Goal: Task Accomplishment & Management: Manage account settings

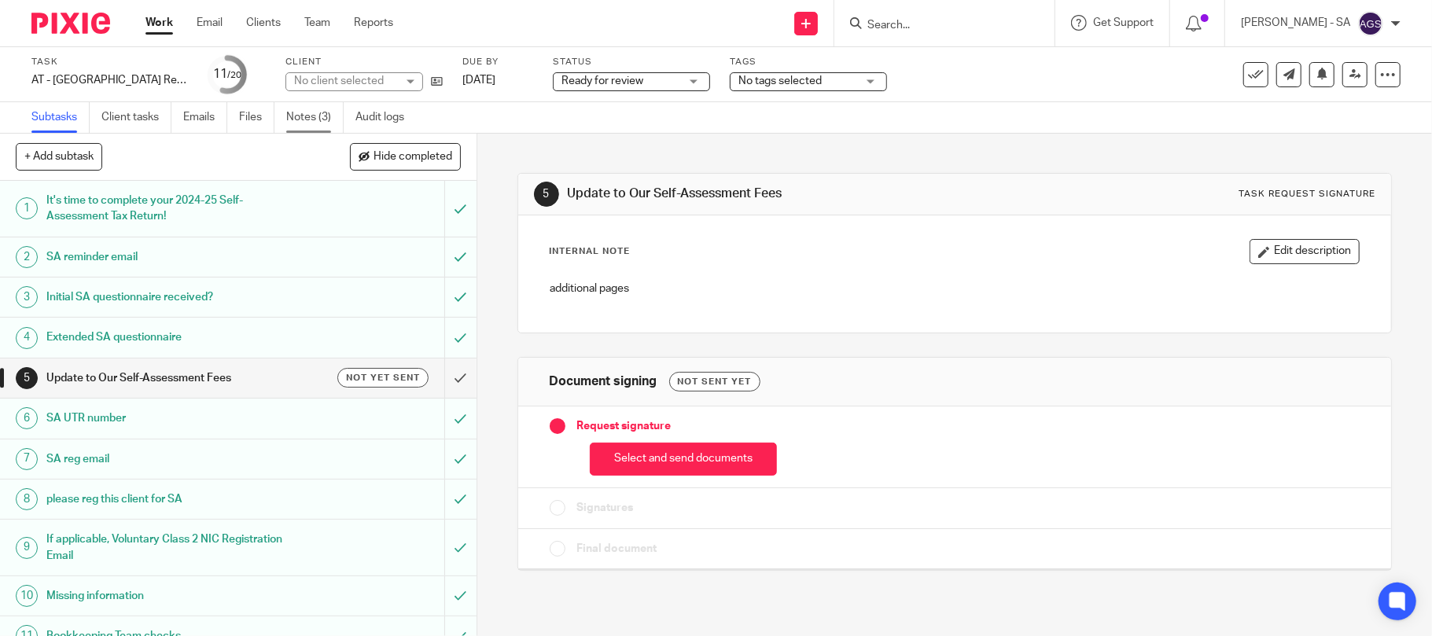
click at [314, 113] on link "Notes (3)" at bounding box center [314, 117] width 57 height 31
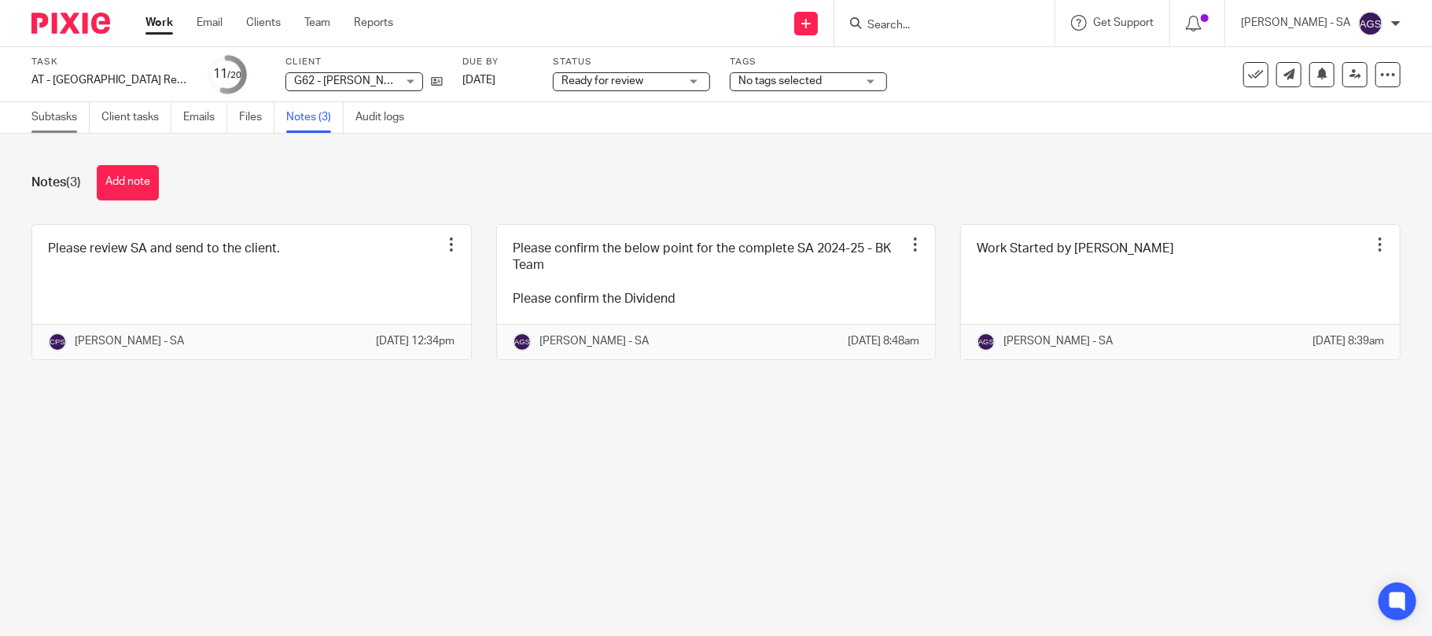
click at [68, 124] on link "Subtasks" at bounding box center [60, 117] width 58 height 31
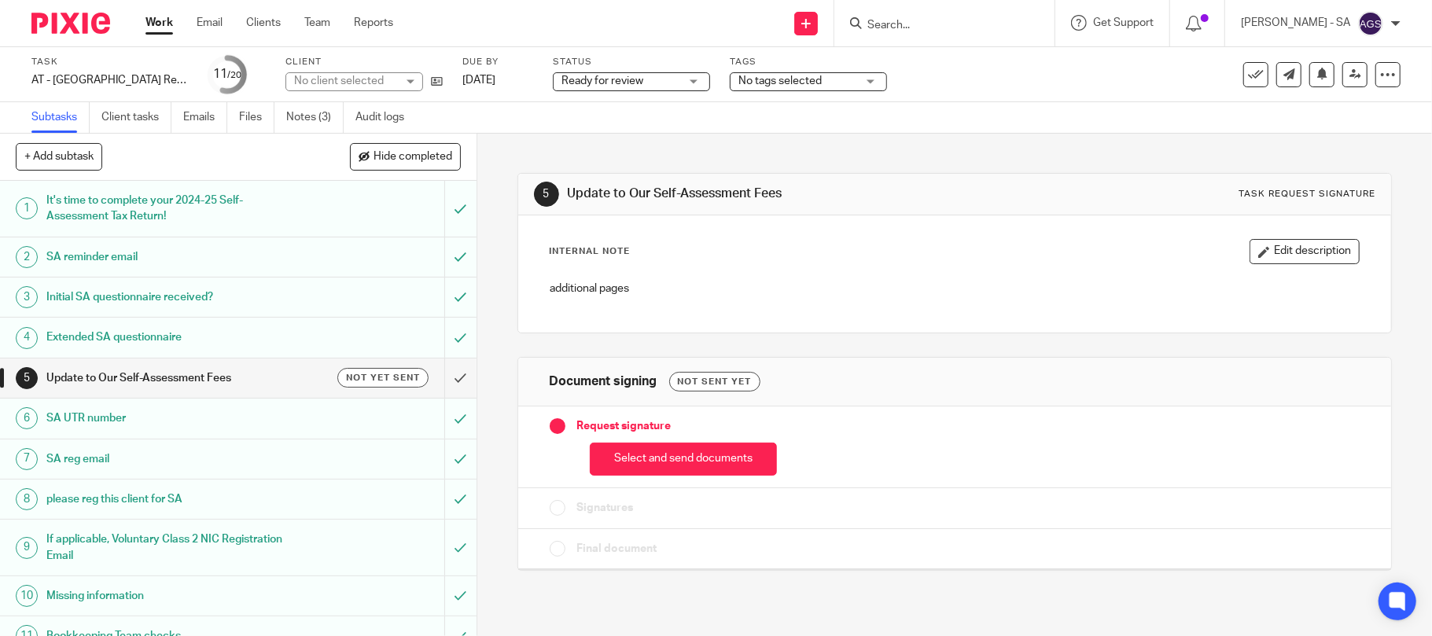
click at [94, 296] on h1 "Initial SA questionnaire received?" at bounding box center [173, 297] width 255 height 24
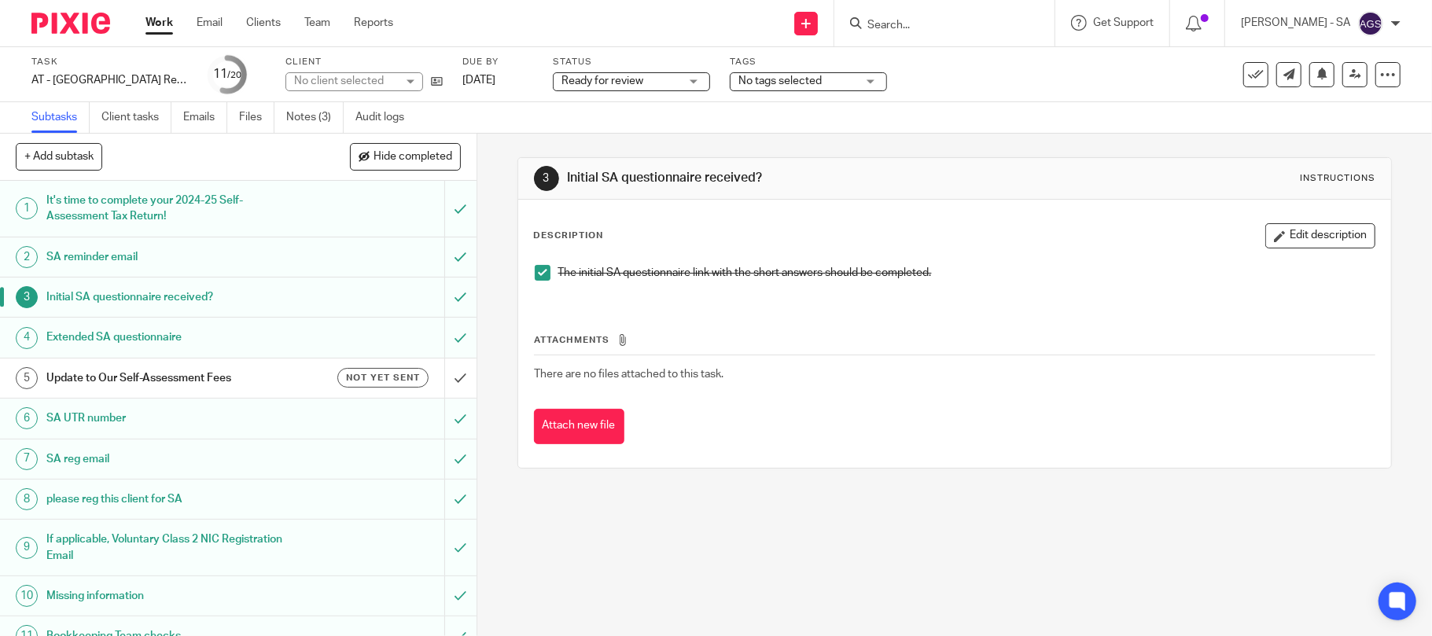
click at [71, 422] on h1 "SA UTR number" at bounding box center [173, 418] width 255 height 24
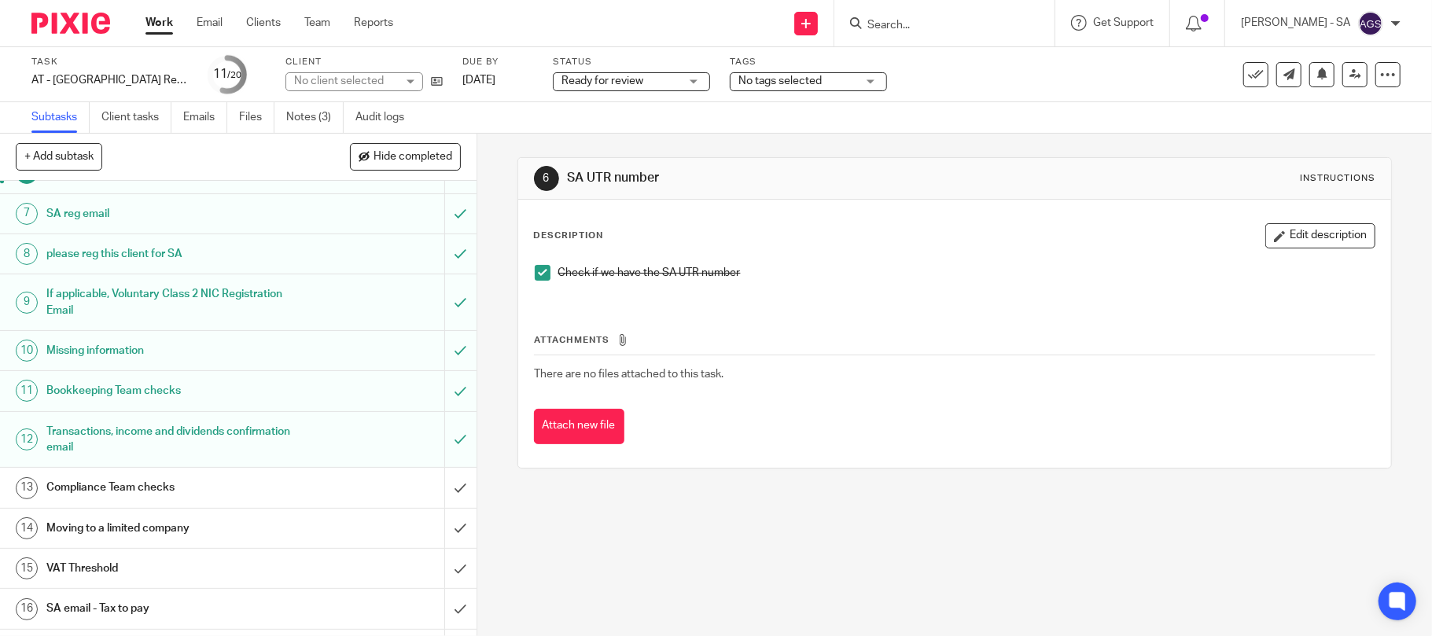
scroll to position [314, 0]
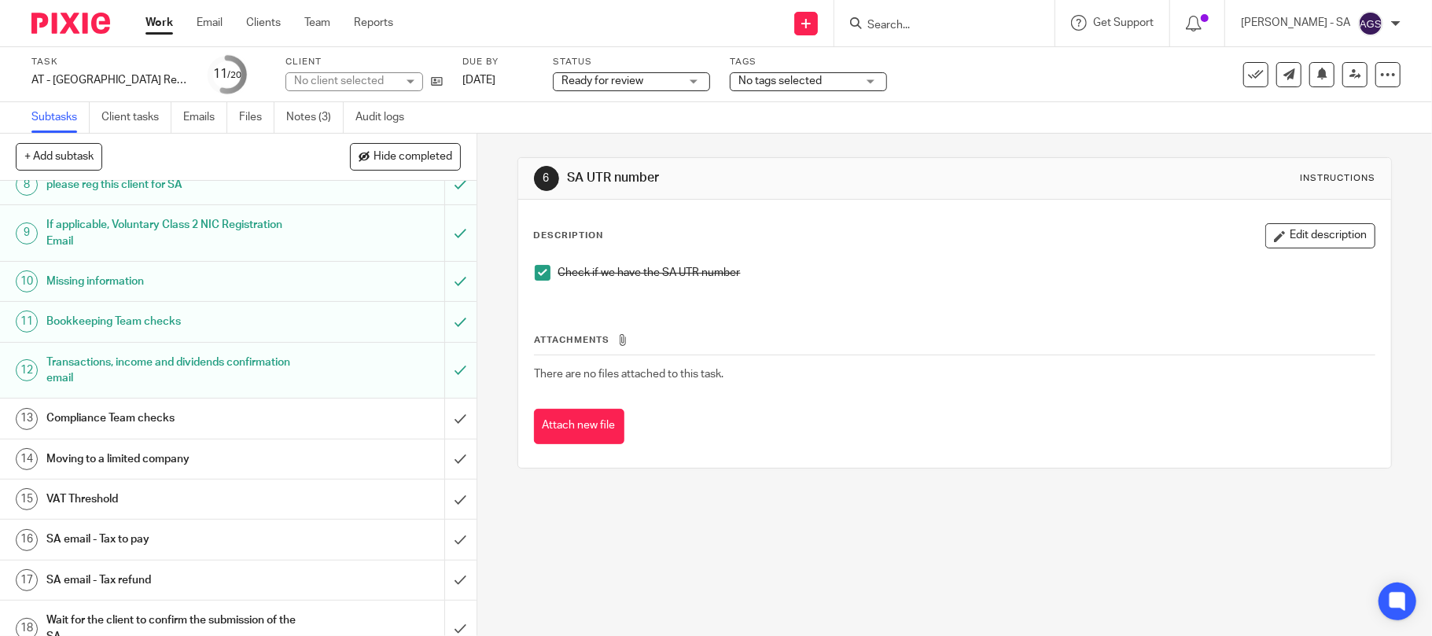
click at [70, 330] on h1 "Bookkeeping Team checks" at bounding box center [173, 322] width 255 height 24
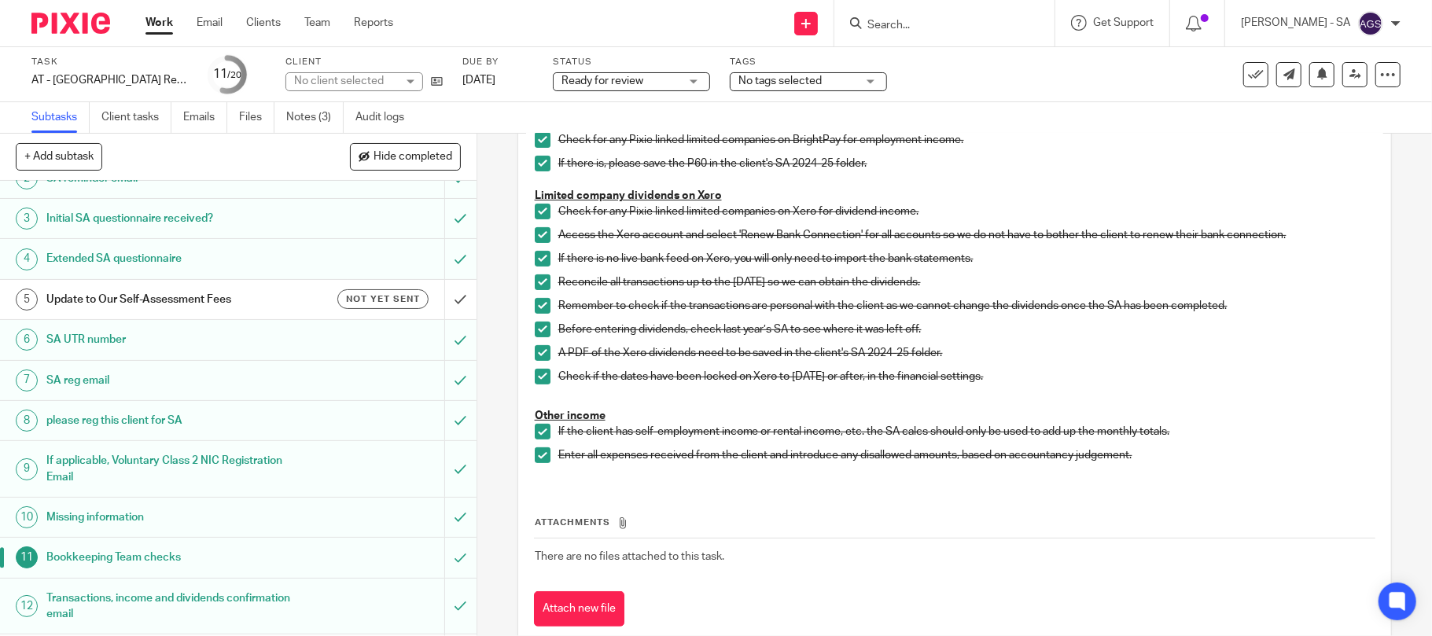
scroll to position [314, 0]
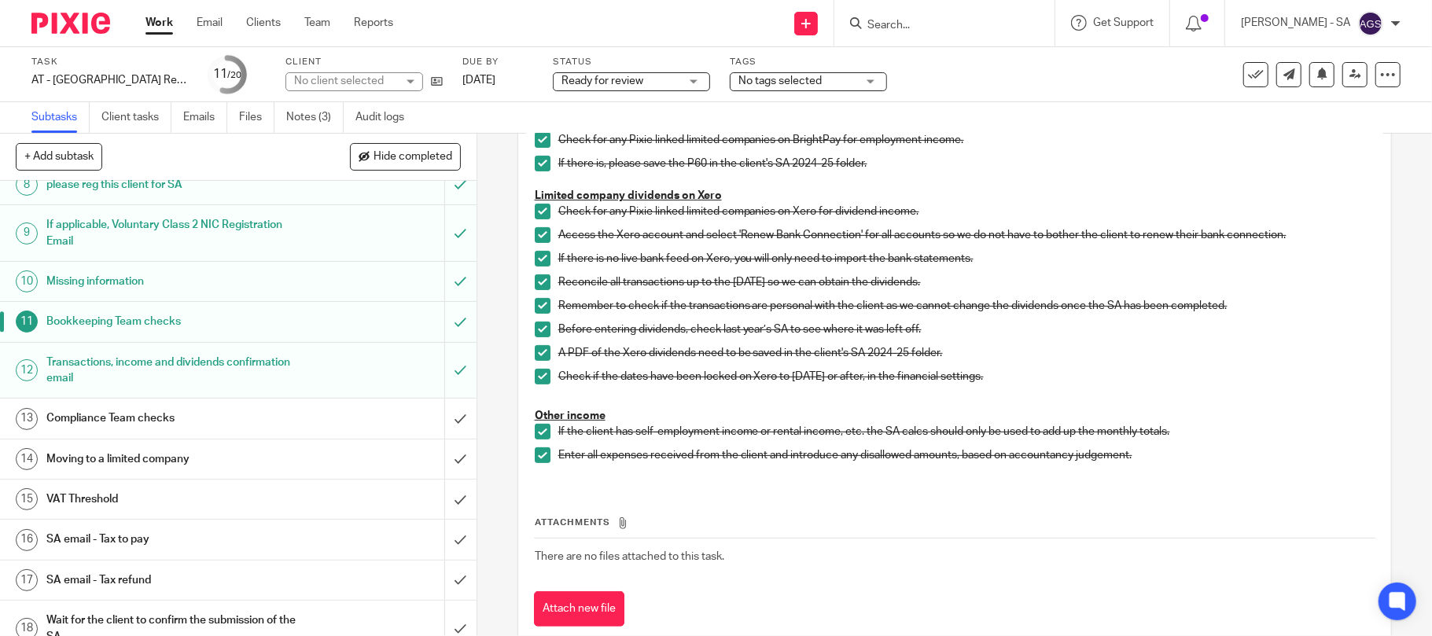
click at [82, 416] on h1 "Compliance Team checks" at bounding box center [173, 418] width 255 height 24
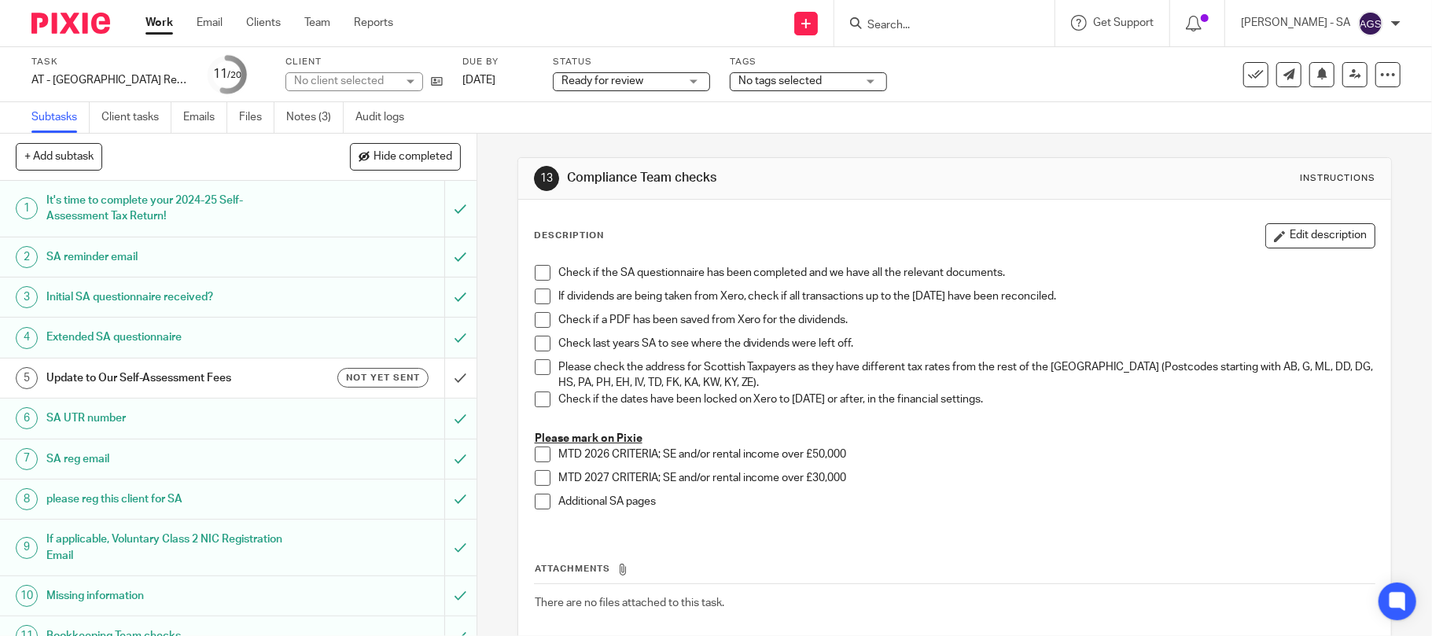
click at [535, 268] on span at bounding box center [543, 273] width 16 height 16
click at [535, 292] on span at bounding box center [543, 297] width 16 height 16
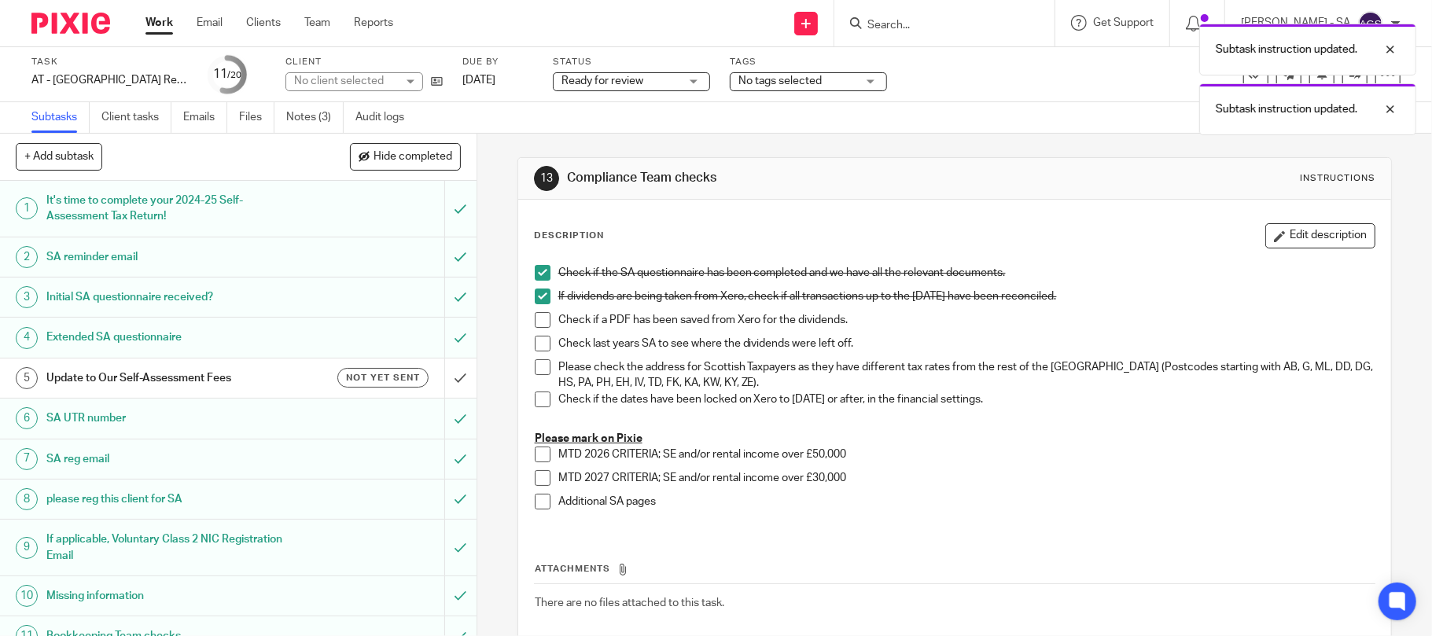
click at [539, 314] on span at bounding box center [543, 320] width 16 height 16
click at [539, 344] on span at bounding box center [543, 344] width 16 height 16
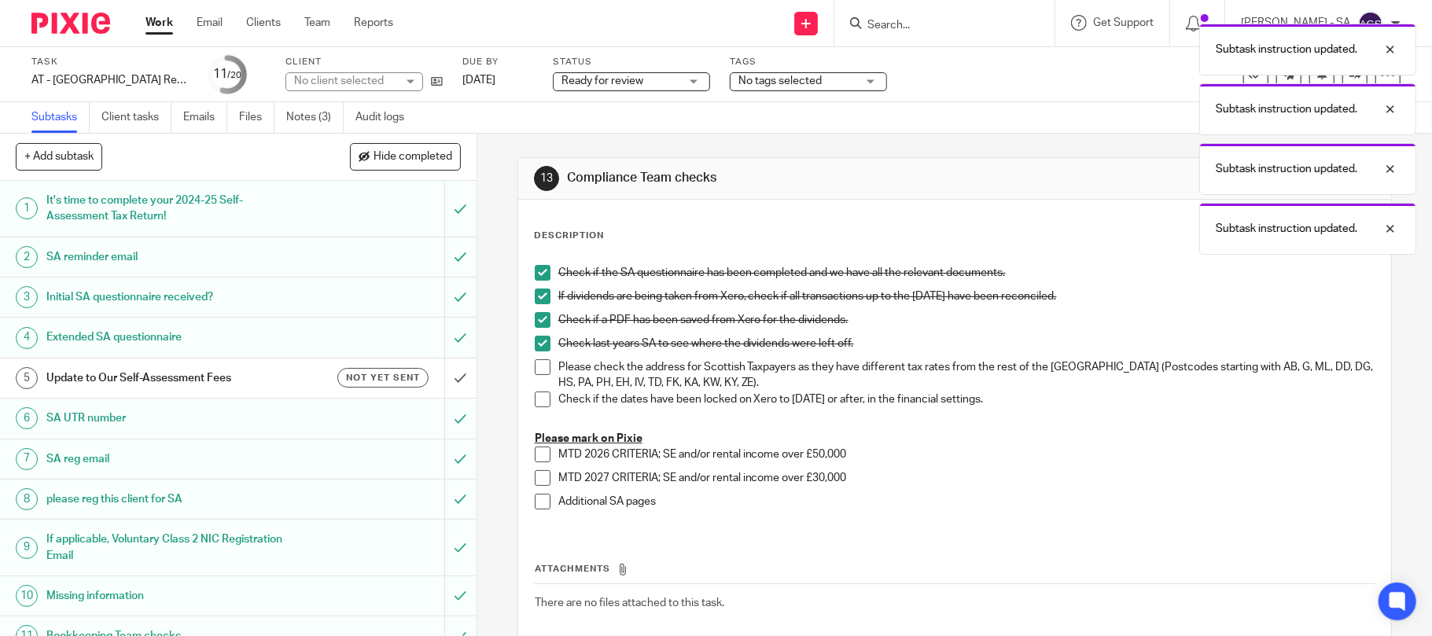
click at [542, 366] on span at bounding box center [543, 367] width 16 height 16
click at [538, 395] on span at bounding box center [543, 400] width 16 height 16
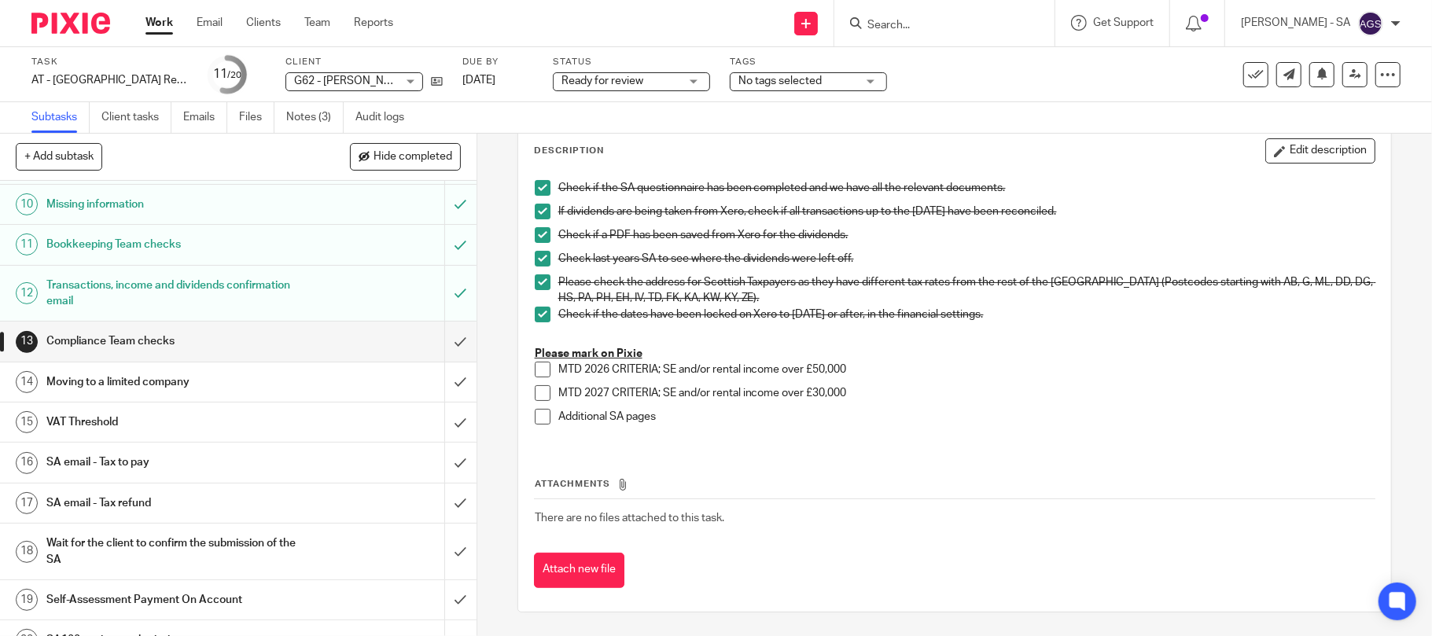
scroll to position [419, 0]
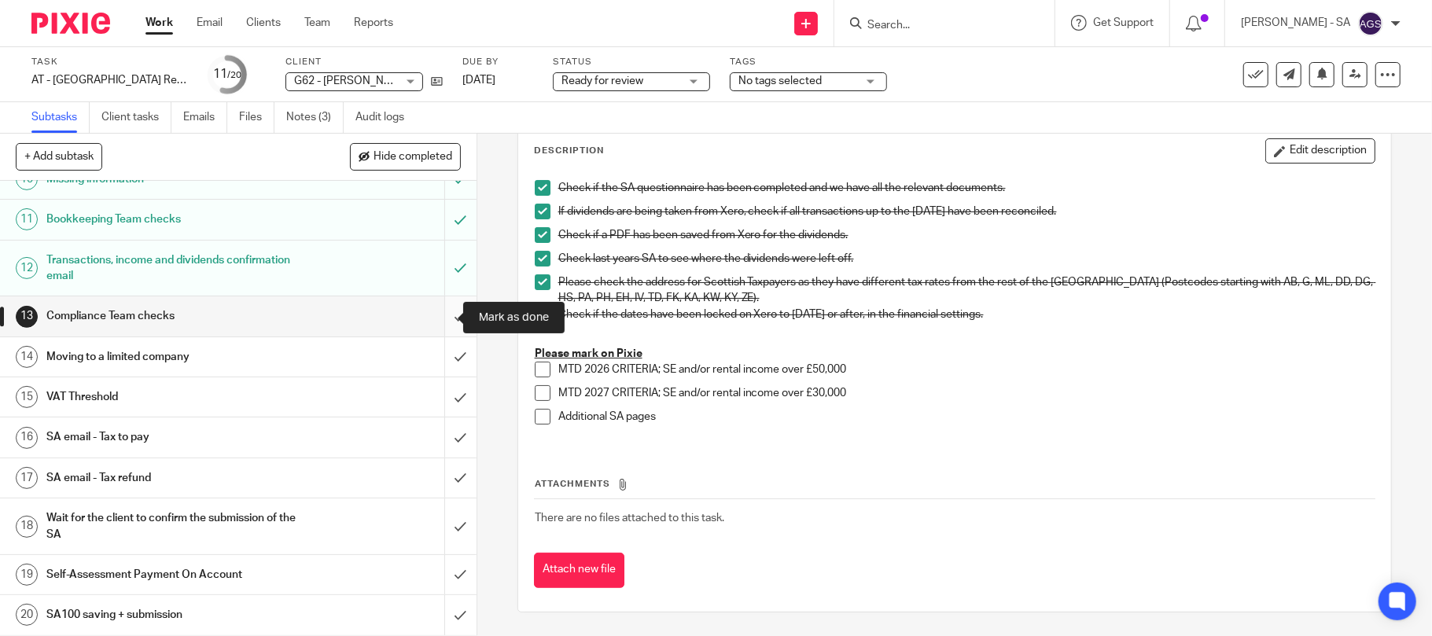
click at [447, 313] on input "submit" at bounding box center [238, 315] width 476 height 39
click at [447, 353] on input "submit" at bounding box center [238, 356] width 476 height 39
click at [438, 401] on input "submit" at bounding box center [238, 396] width 476 height 39
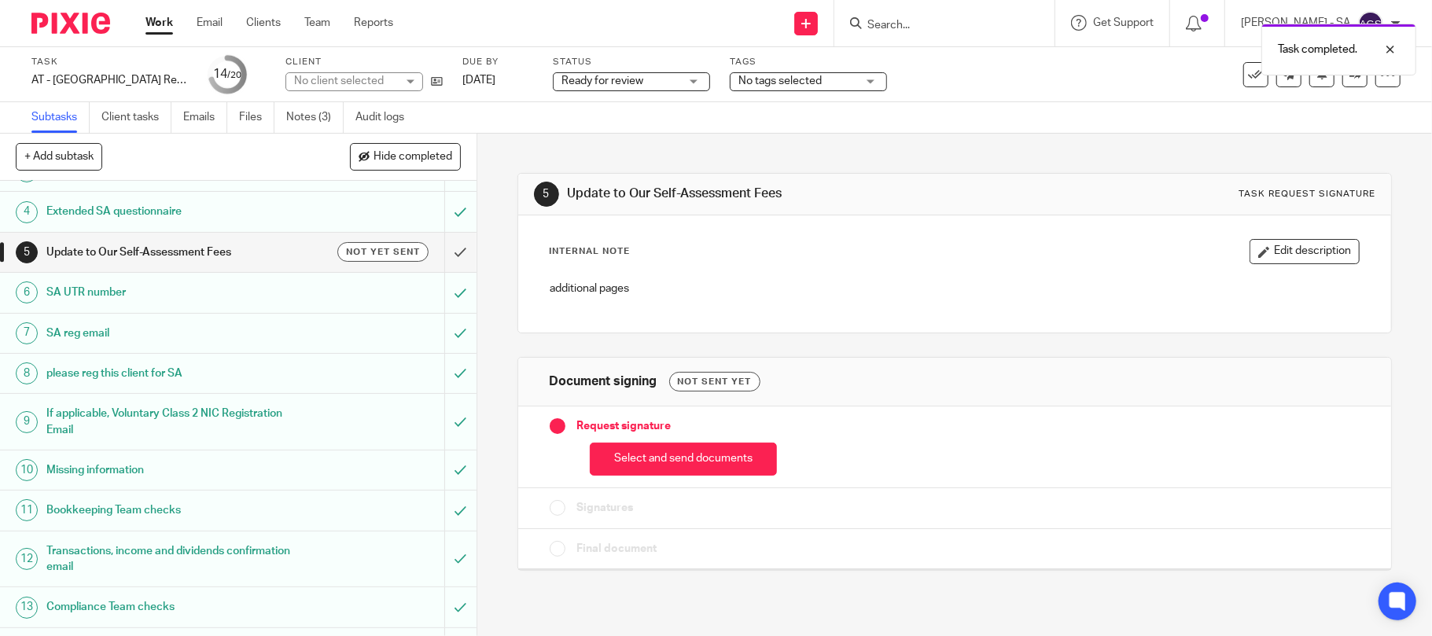
scroll to position [419, 0]
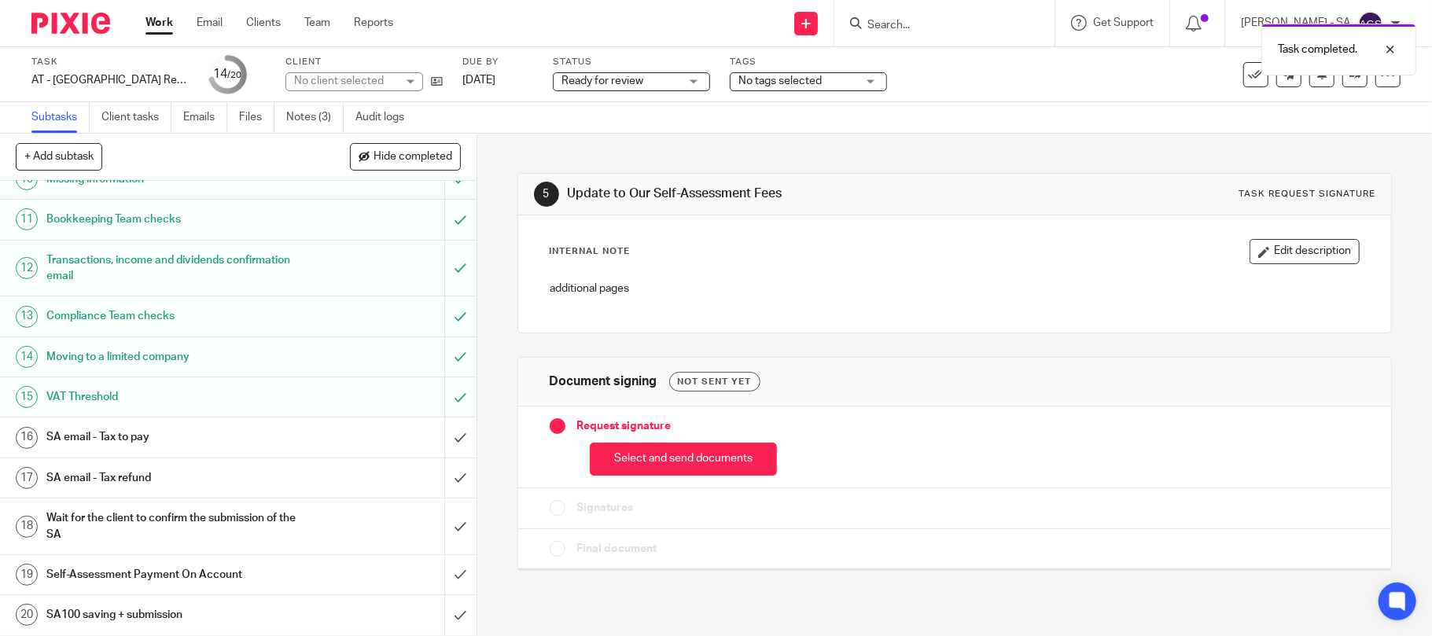
click at [121, 434] on h1 "SA email - Tax to pay" at bounding box center [173, 437] width 255 height 24
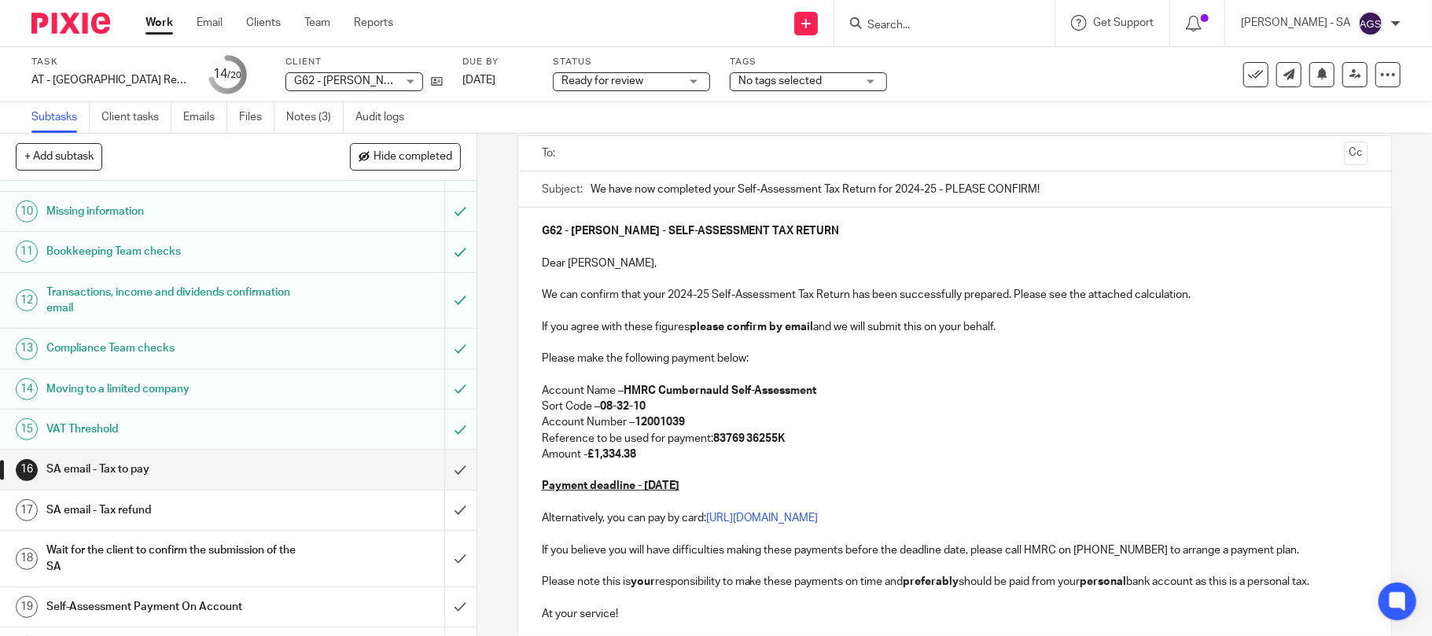
scroll to position [421, 0]
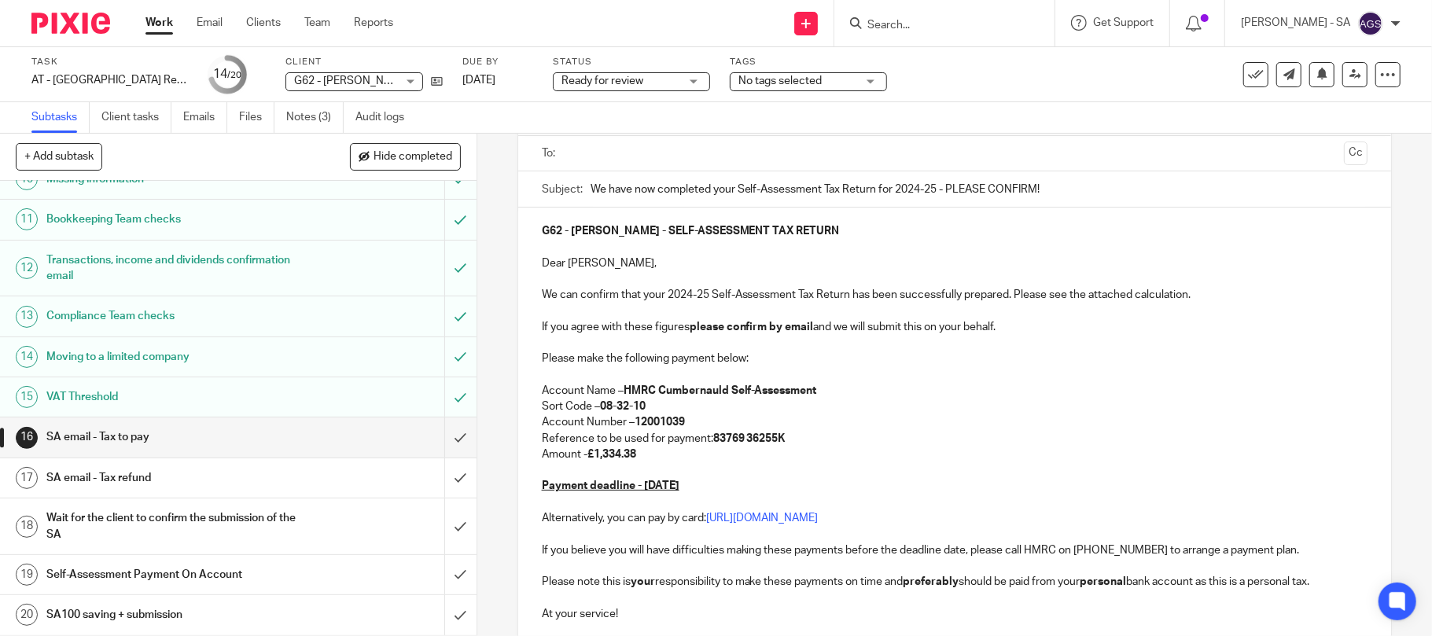
click at [155, 479] on h1 "SA email - Tax refund" at bounding box center [173, 478] width 255 height 24
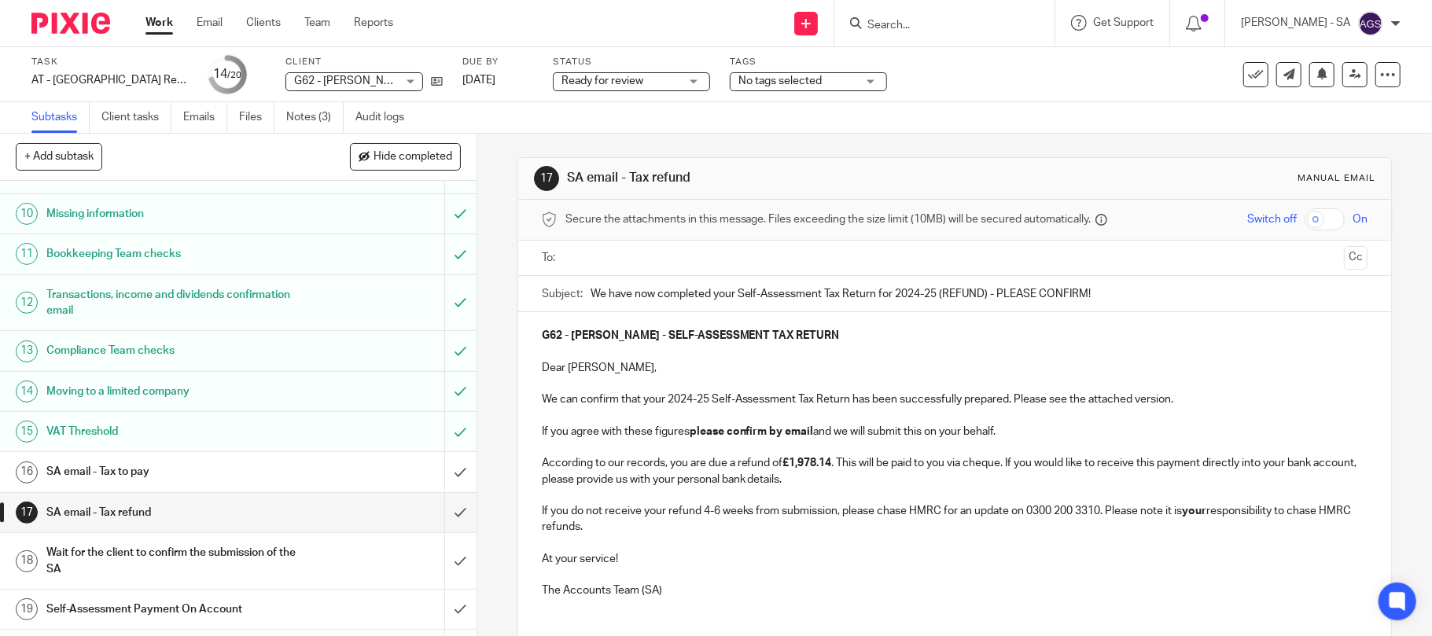
scroll to position [419, 0]
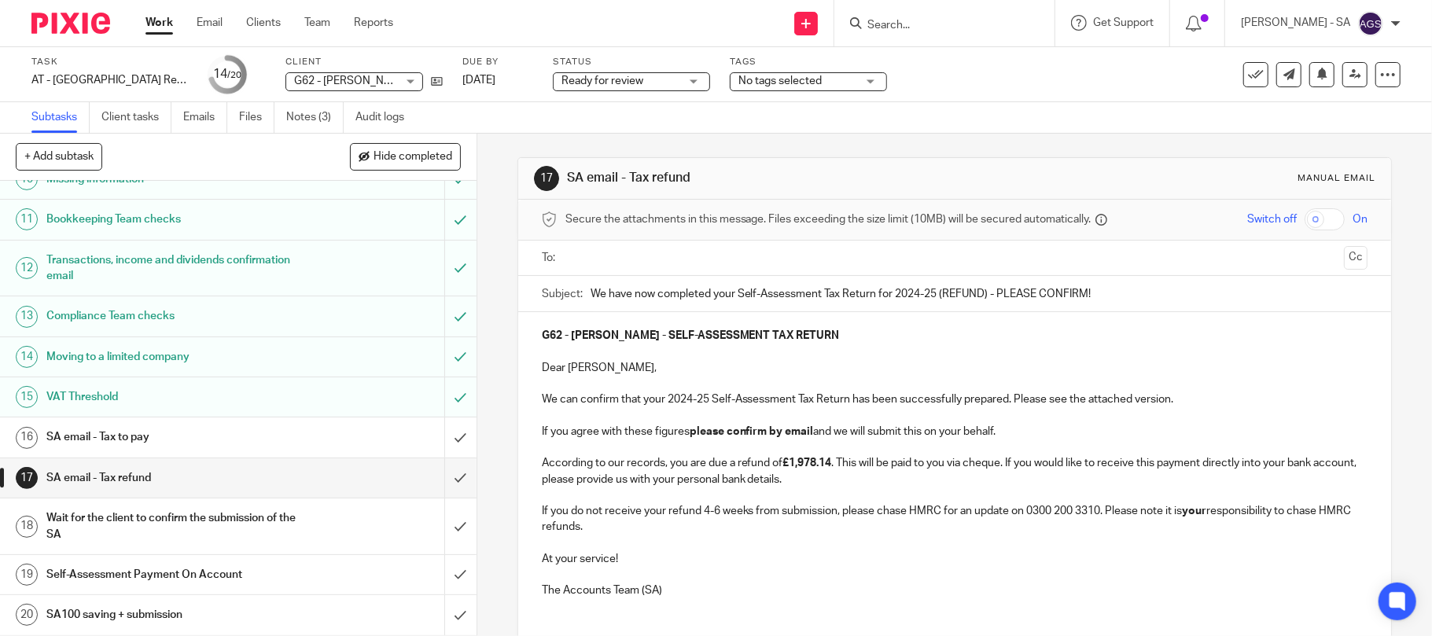
click at [115, 437] on h1 "SA email - Tax to pay" at bounding box center [173, 437] width 255 height 24
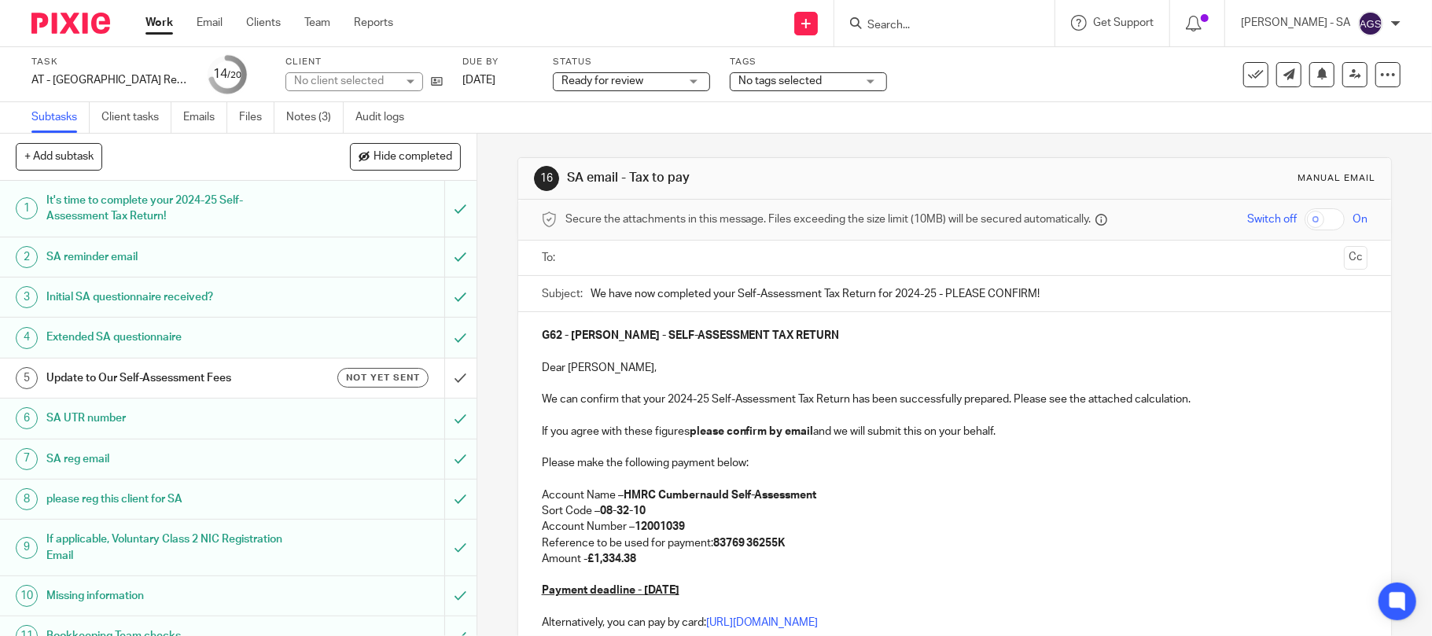
scroll to position [209, 0]
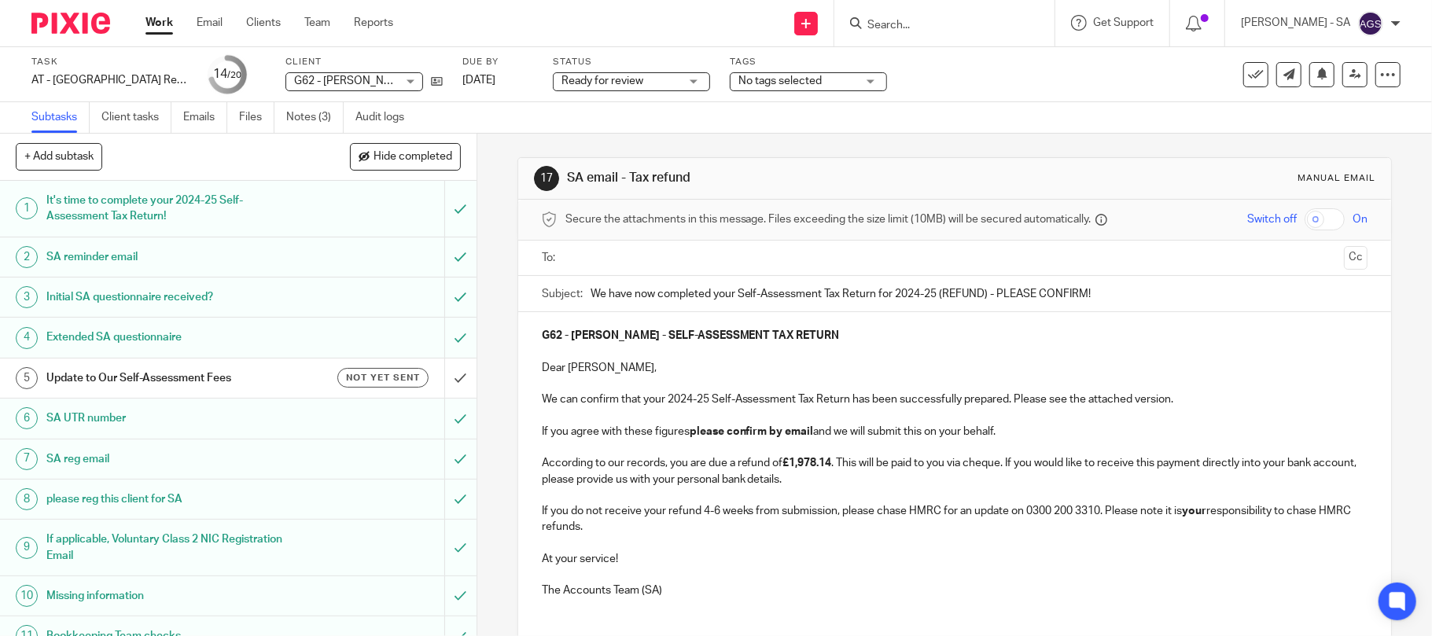
scroll to position [314, 0]
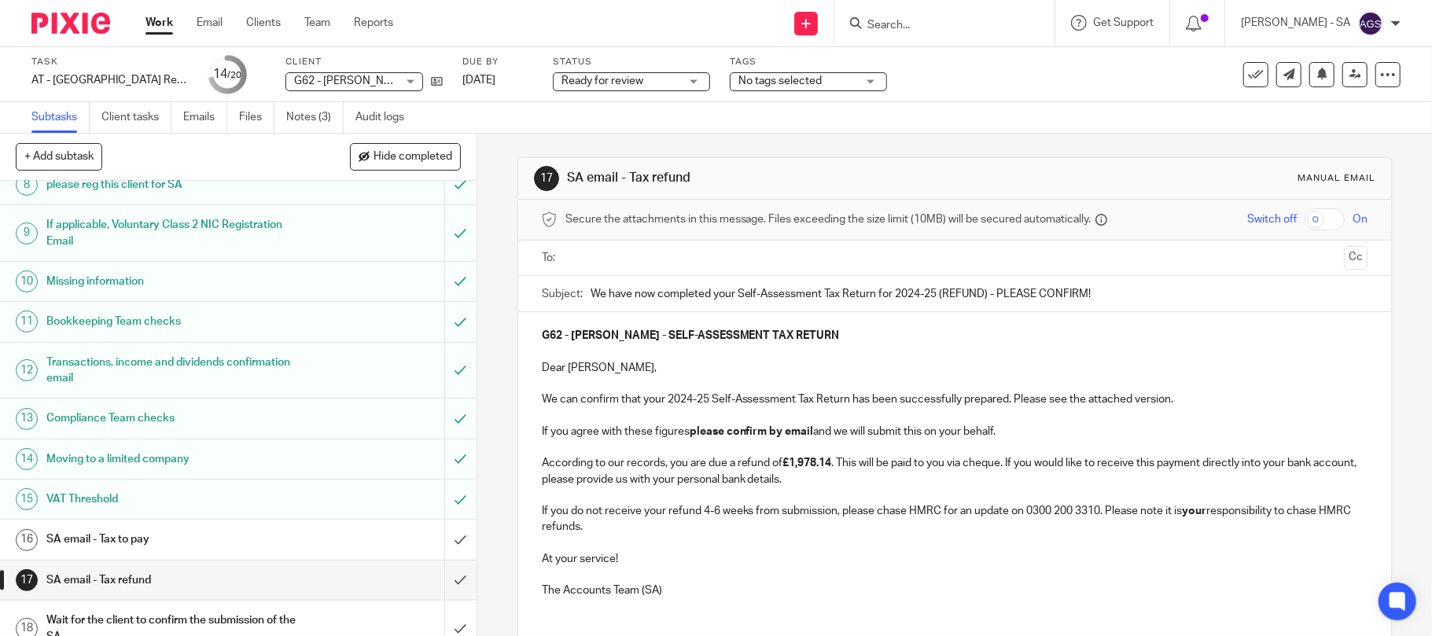
click at [134, 542] on h1 "SA email - Tax to pay" at bounding box center [173, 540] width 255 height 24
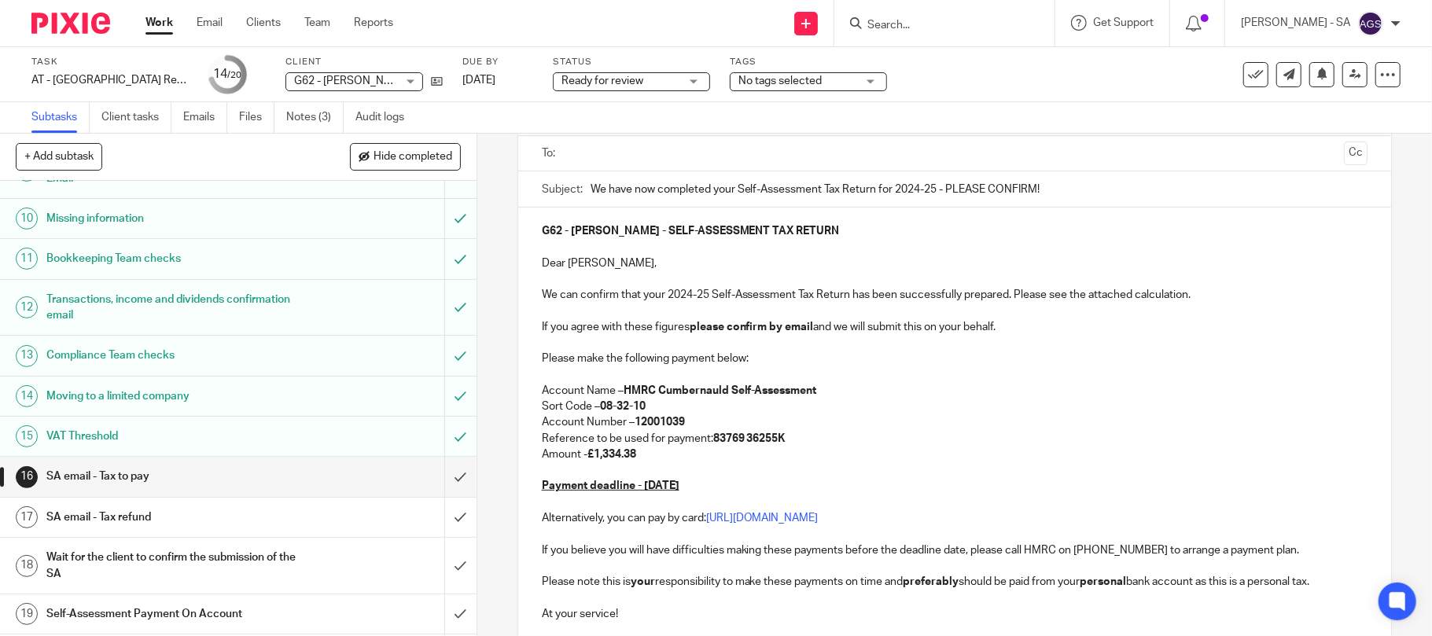
scroll to position [421, 0]
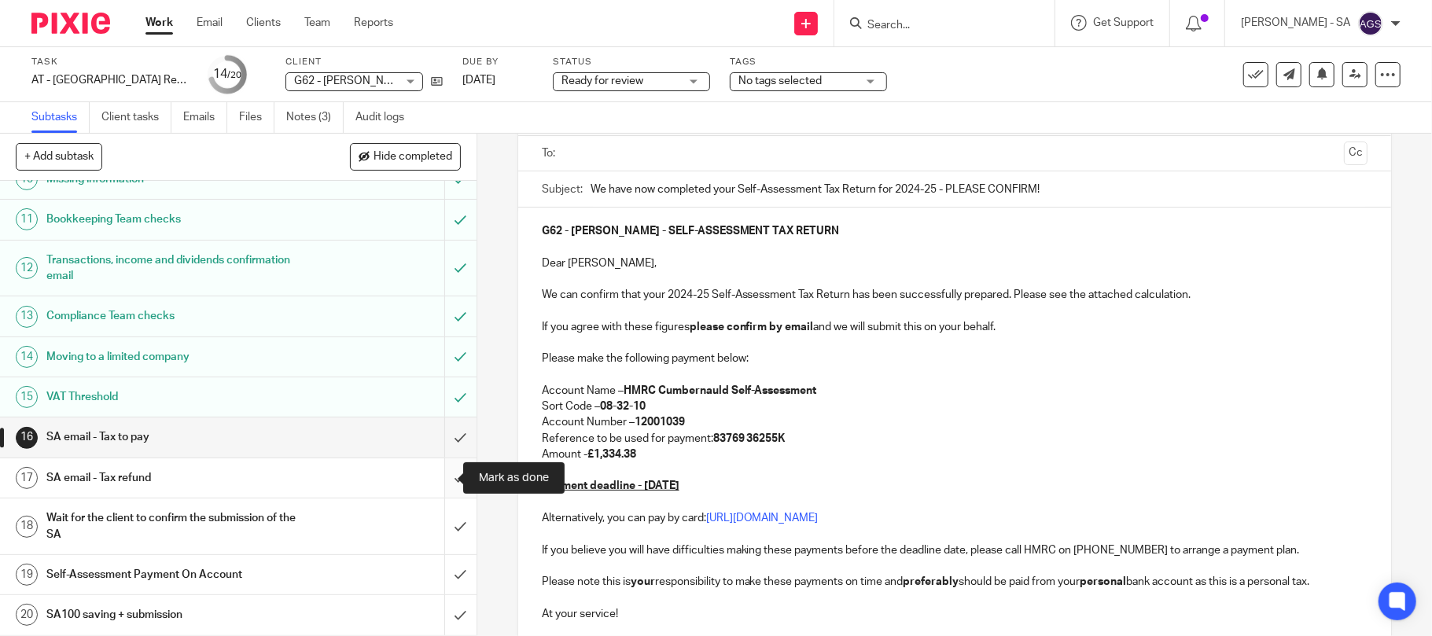
click at [441, 472] on input "submit" at bounding box center [238, 477] width 476 height 39
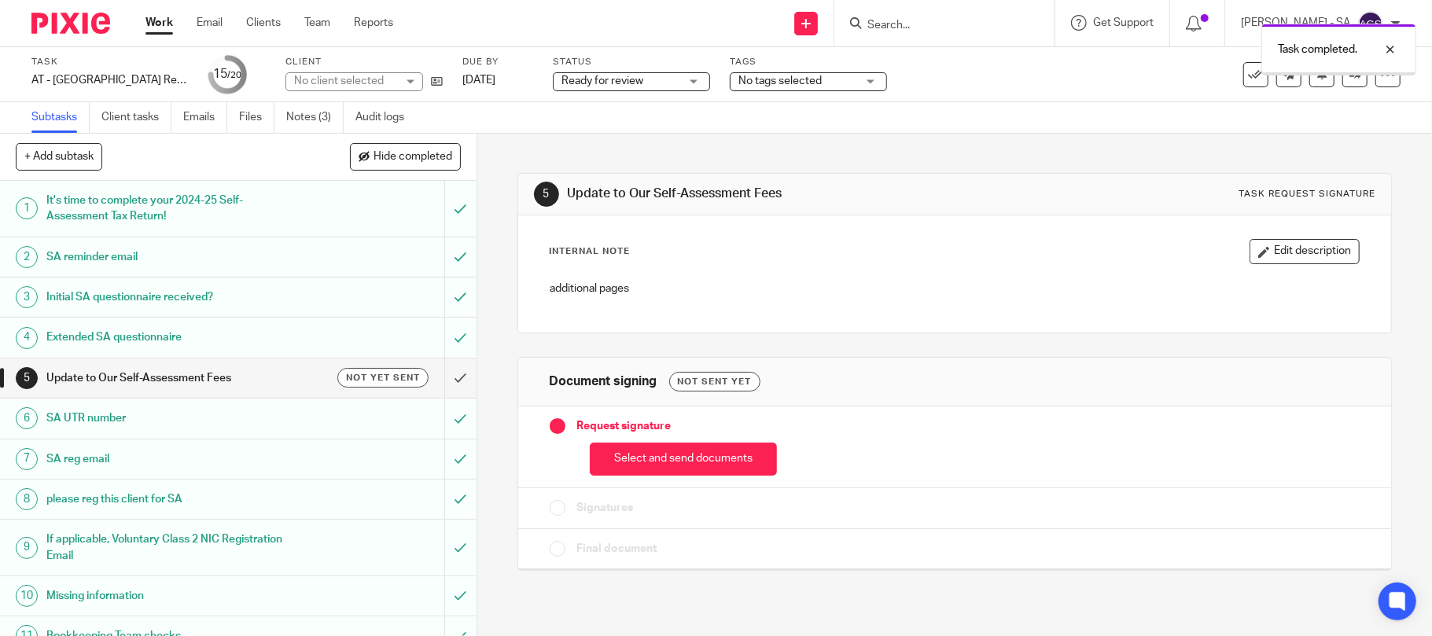
scroll to position [421, 0]
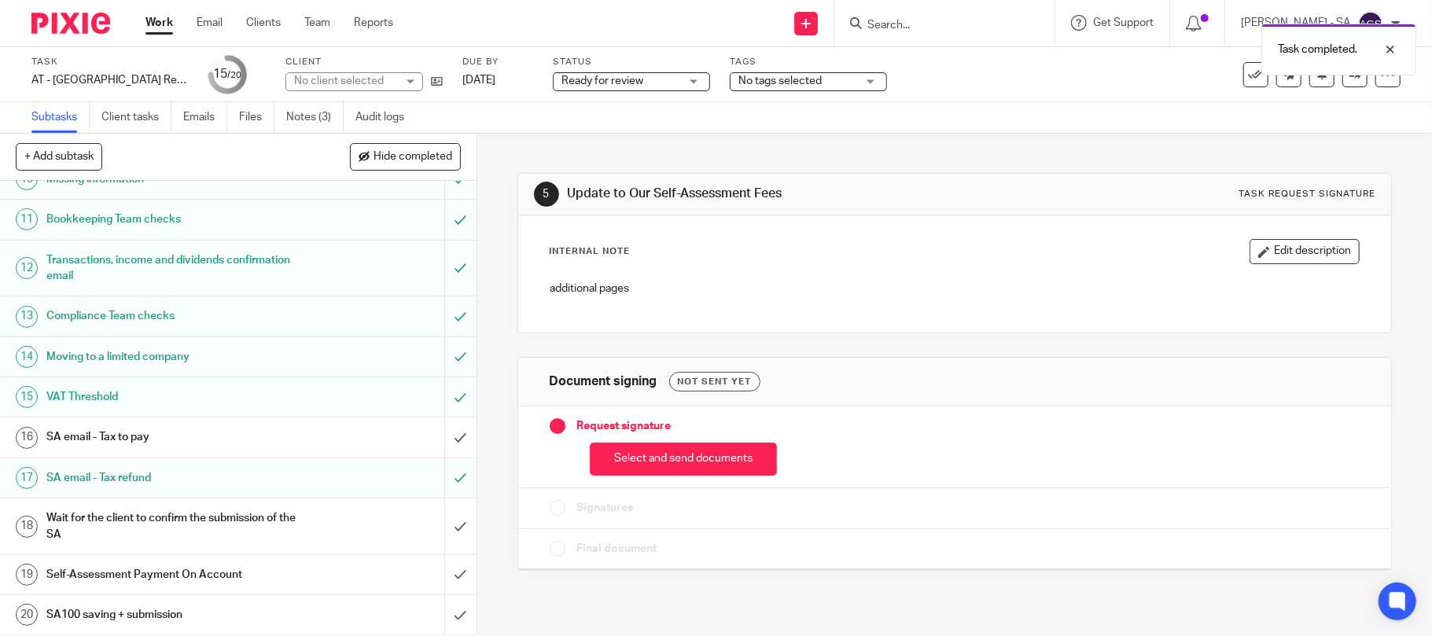
click at [64, 440] on h1 "SA email - Tax to pay" at bounding box center [173, 437] width 255 height 24
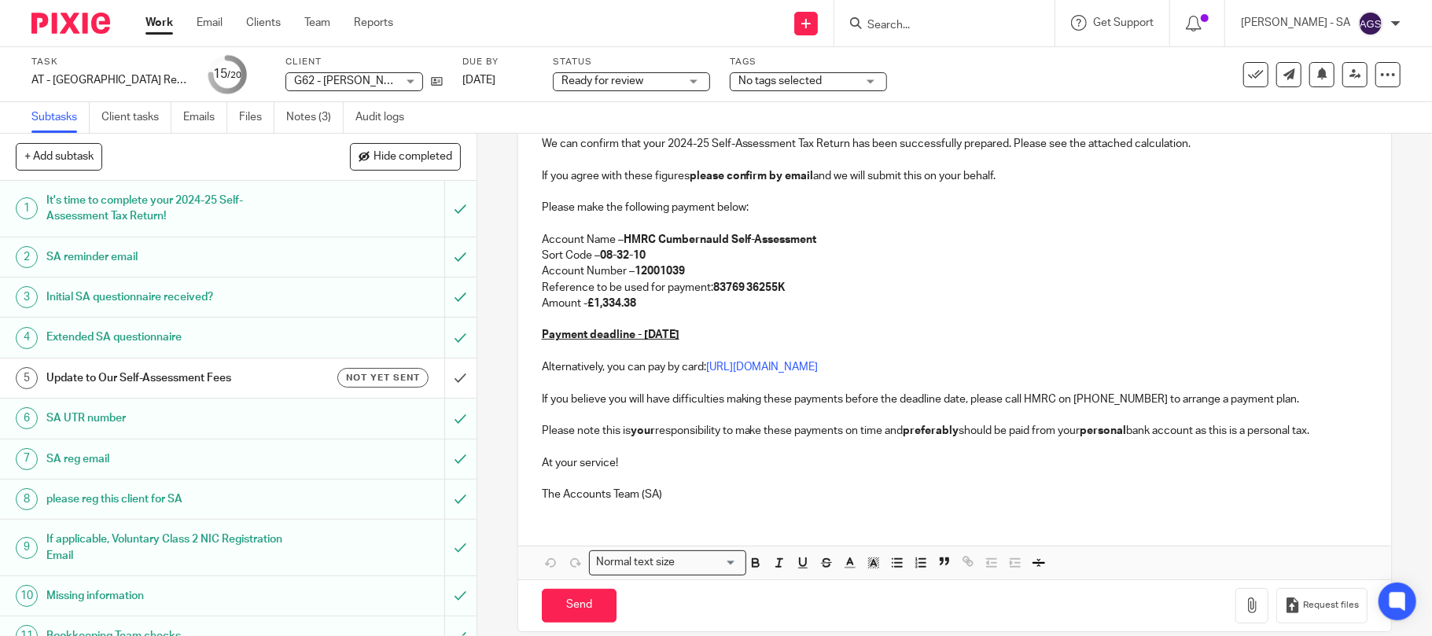
scroll to position [278, 0]
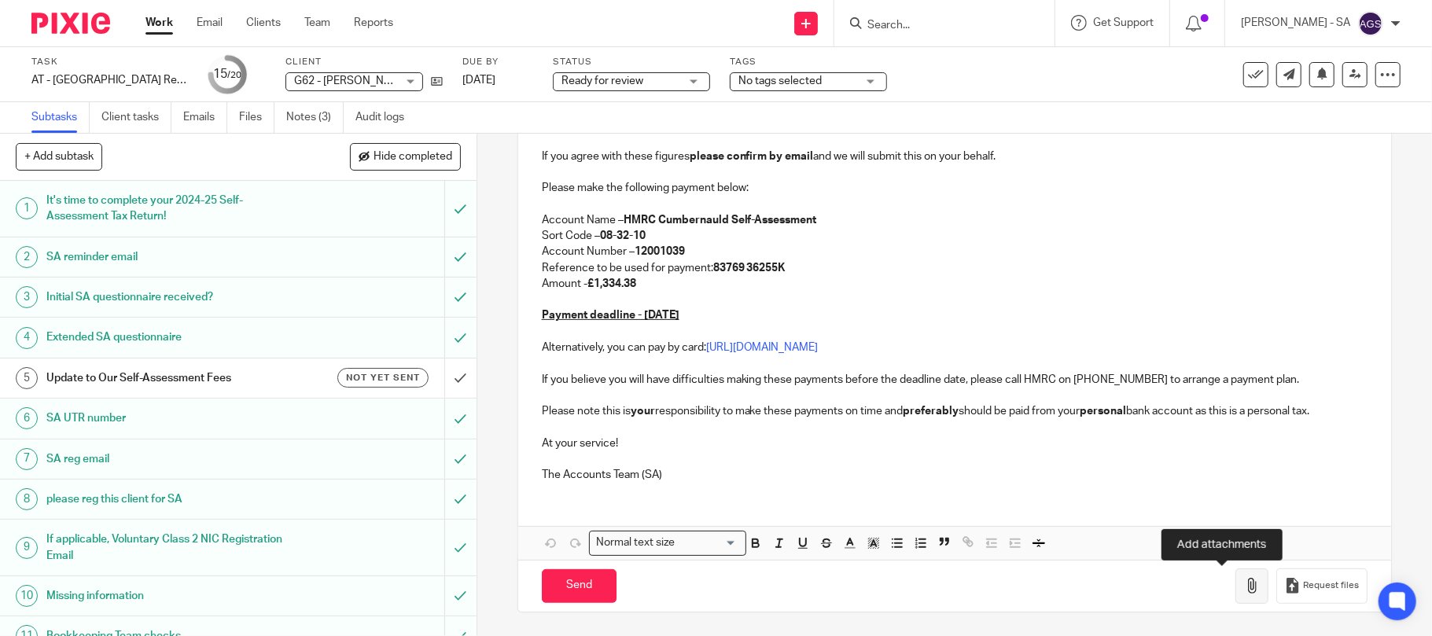
click at [1235, 595] on button "button" at bounding box center [1251, 585] width 33 height 35
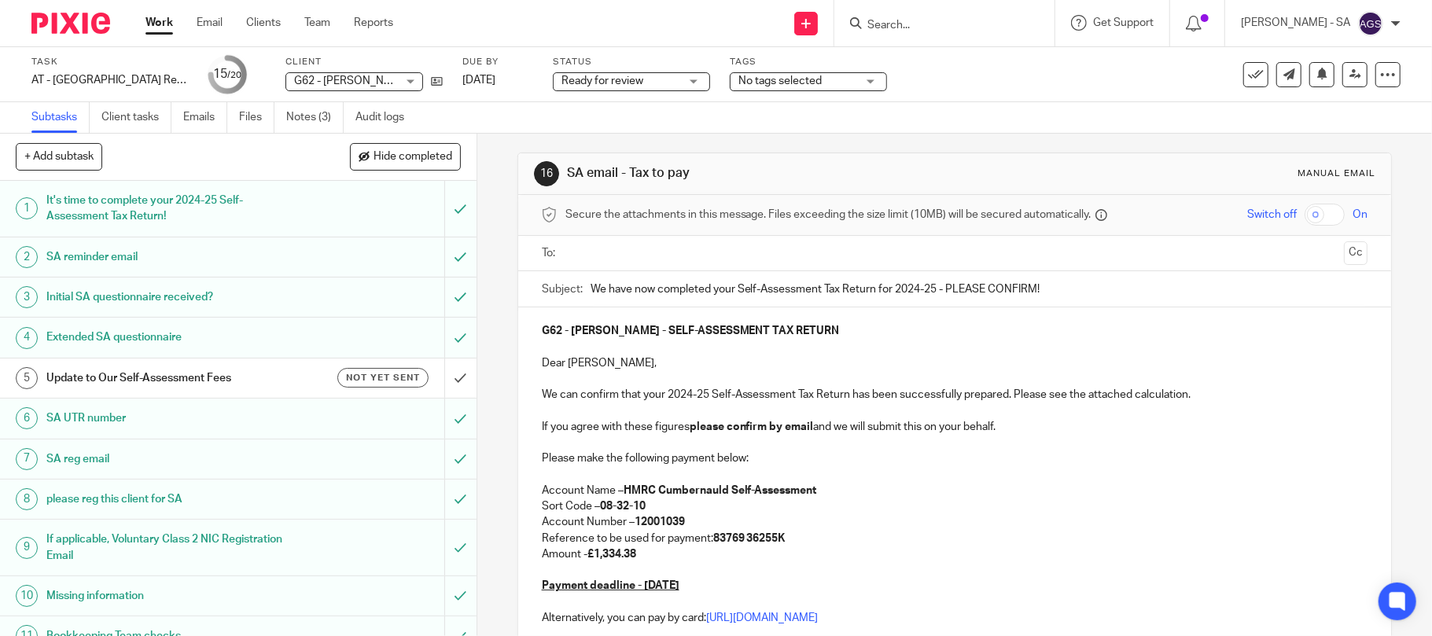
scroll to position [0, 0]
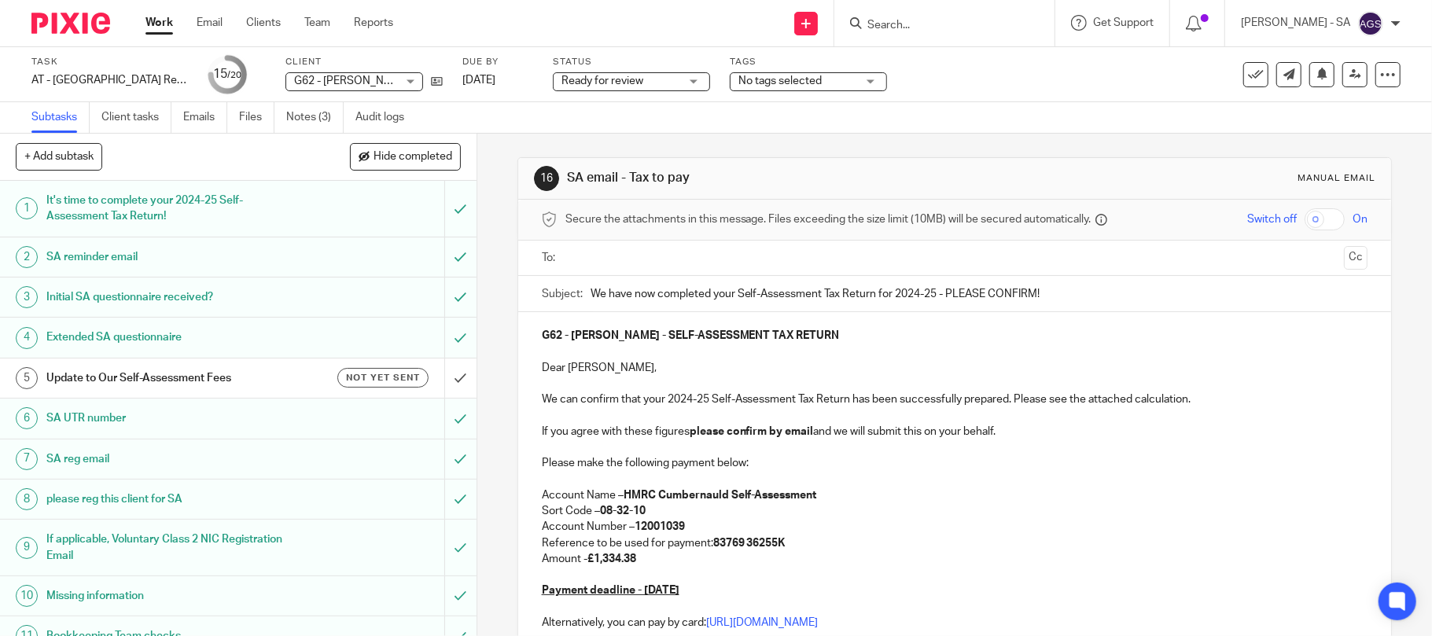
click at [626, 272] on div at bounding box center [956, 258] width 778 height 35
click at [620, 255] on input "text" at bounding box center [954, 258] width 767 height 18
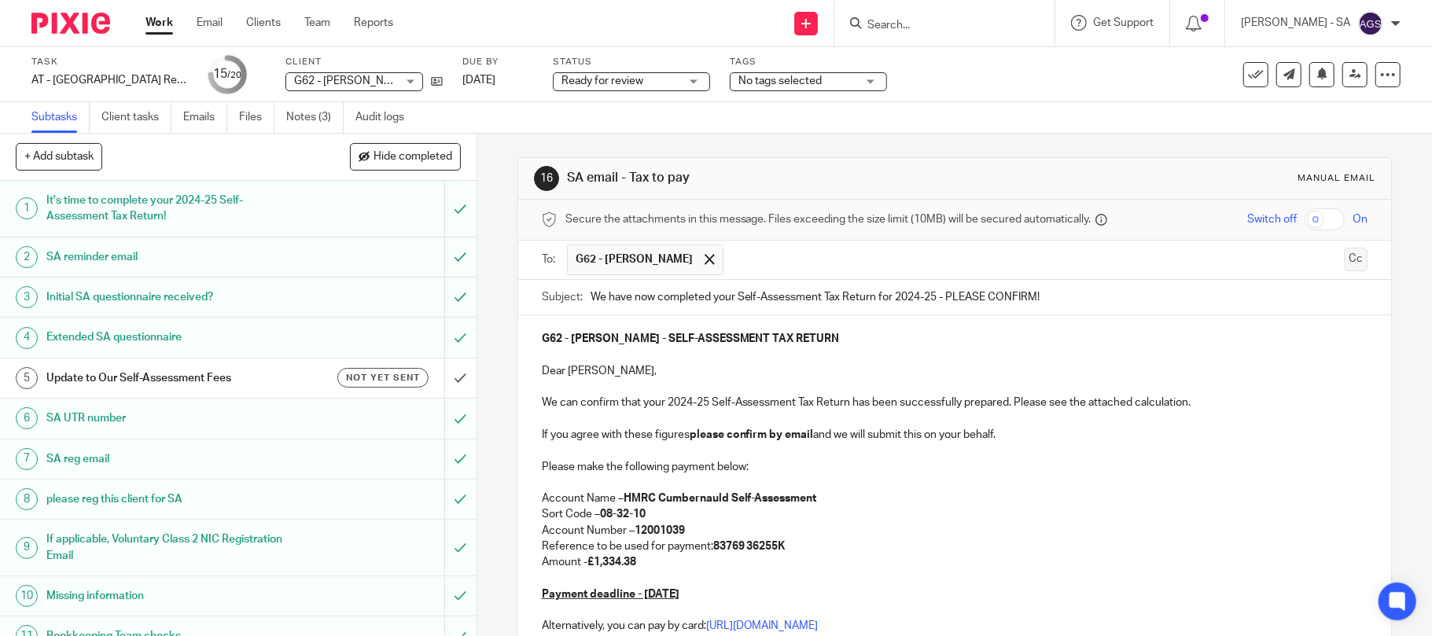
click at [1344, 265] on button "Cc" at bounding box center [1356, 260] width 24 height 24
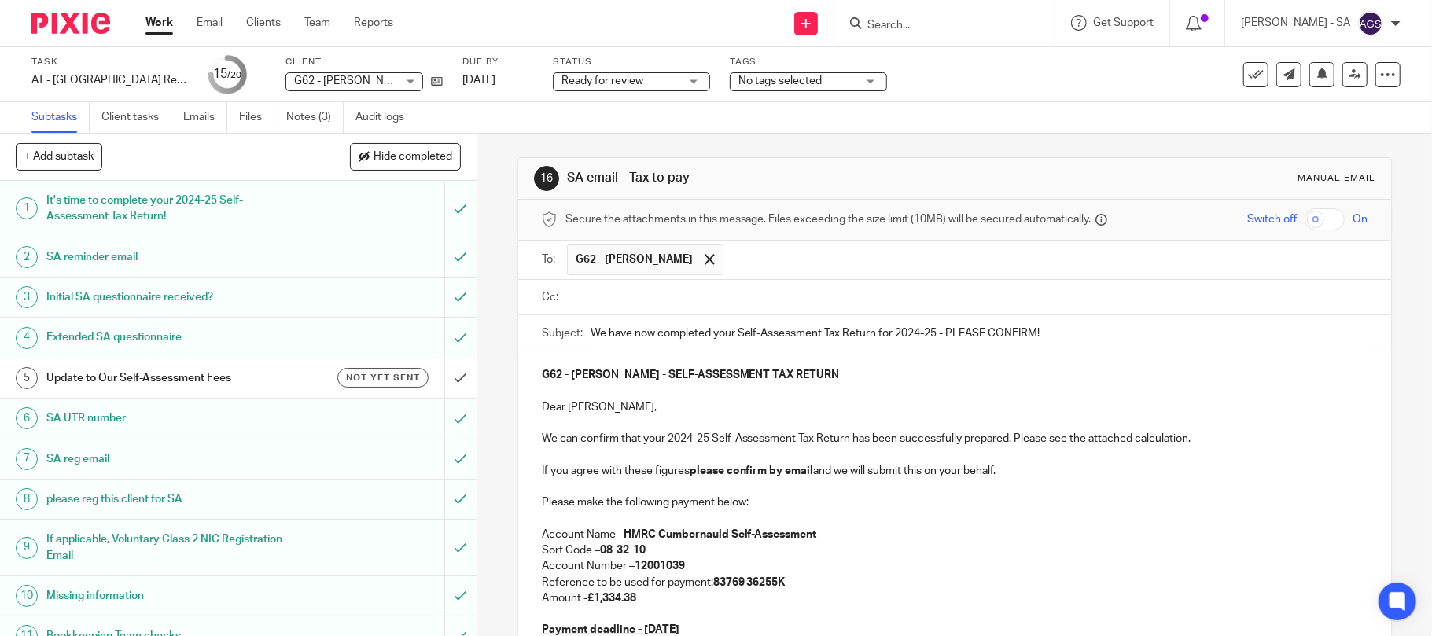
click at [642, 302] on input "text" at bounding box center [966, 298] width 791 height 18
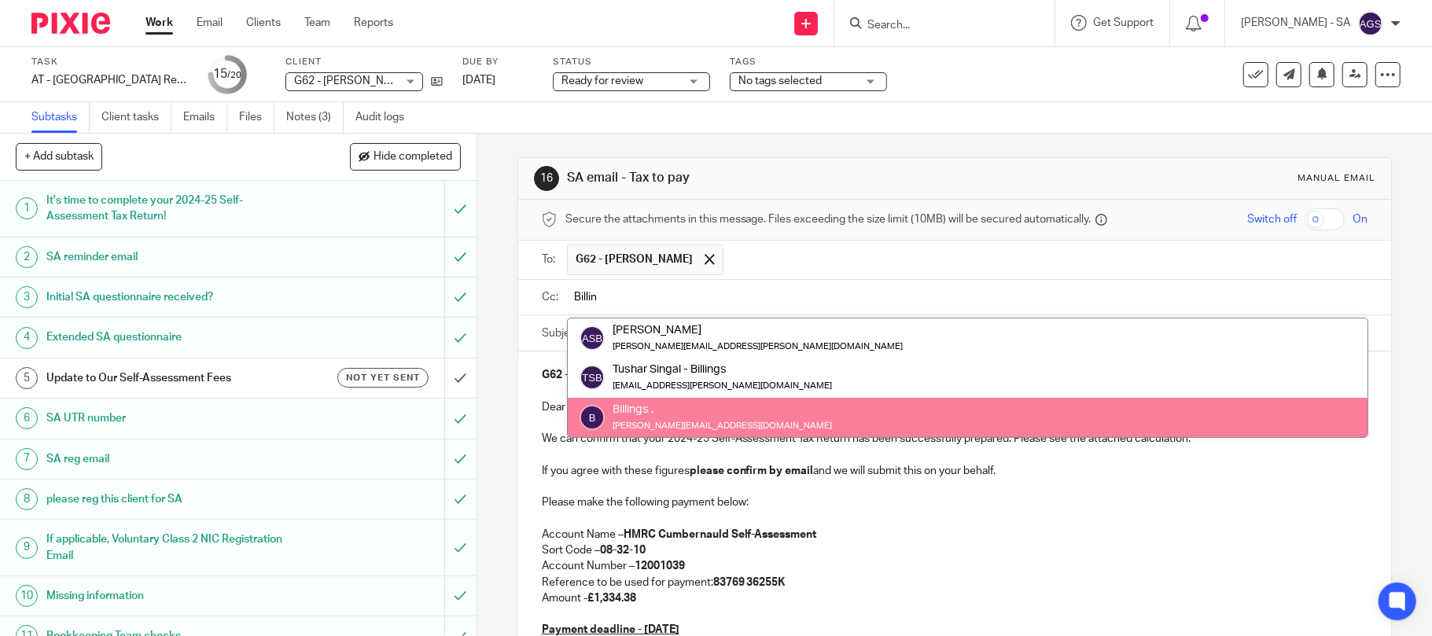
type input "Billin"
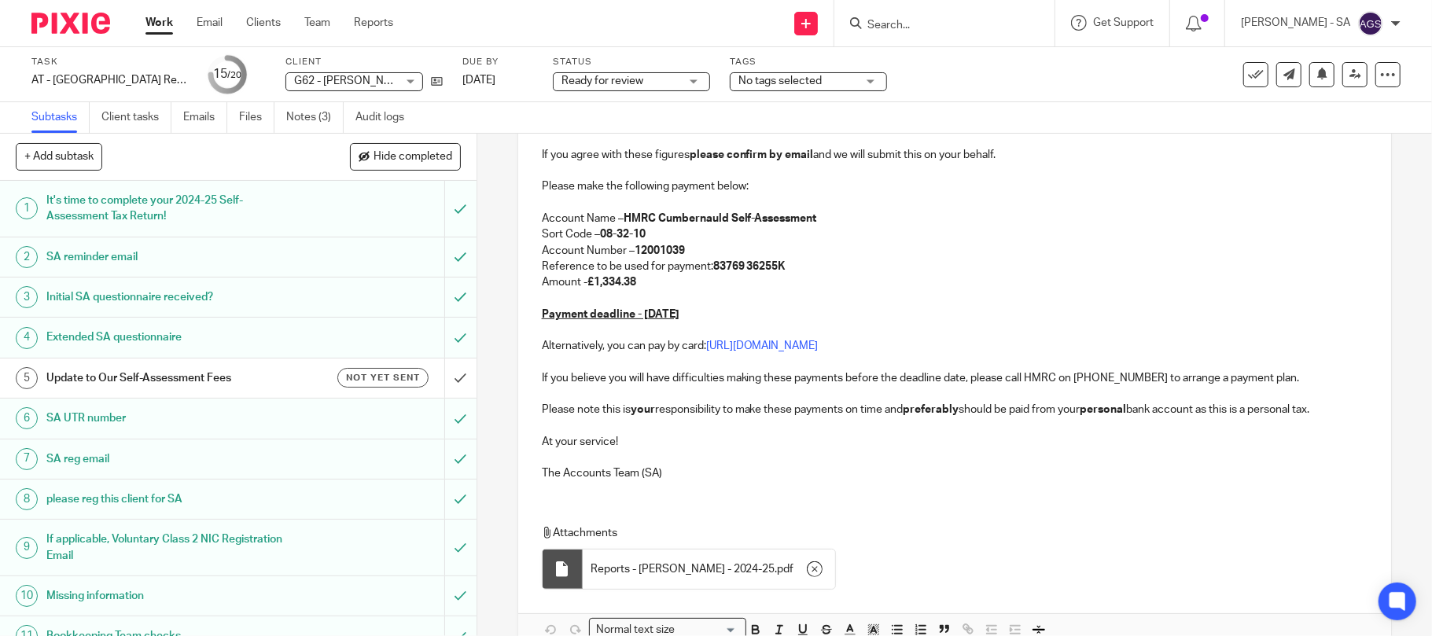
scroll to position [410, 0]
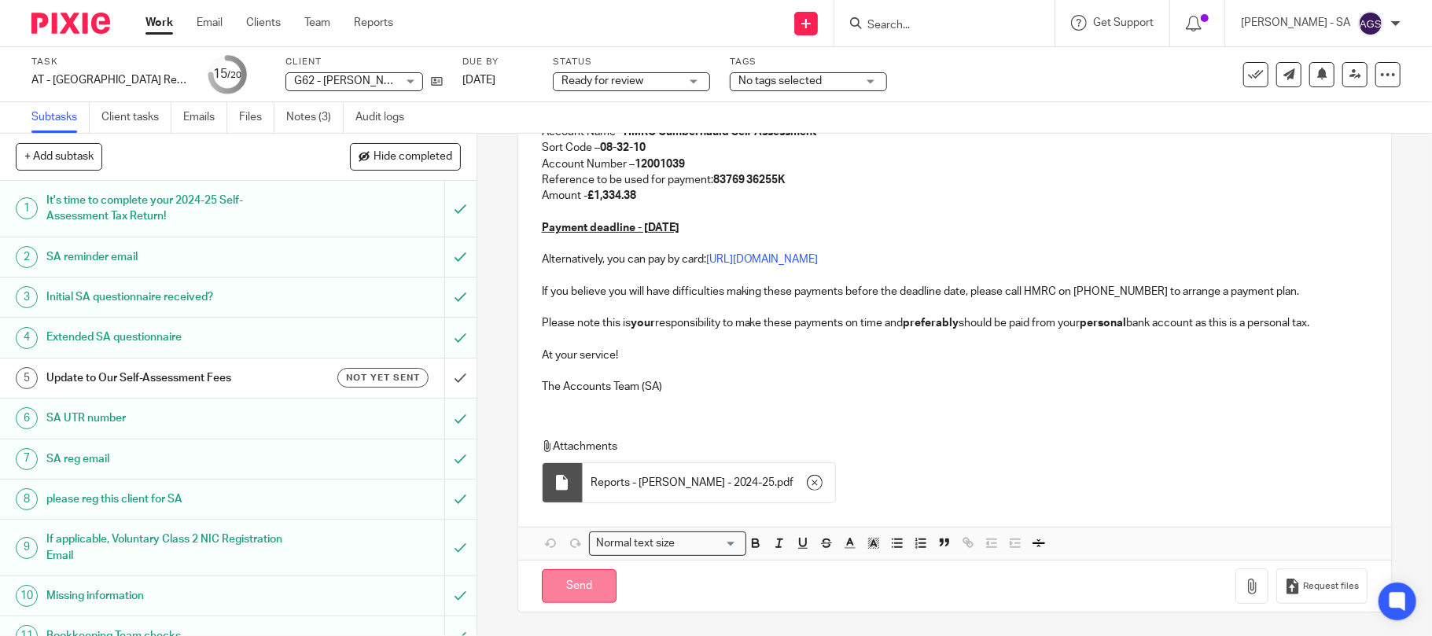
click at [590, 583] on input "Send" at bounding box center [579, 586] width 75 height 34
type input "Sent"
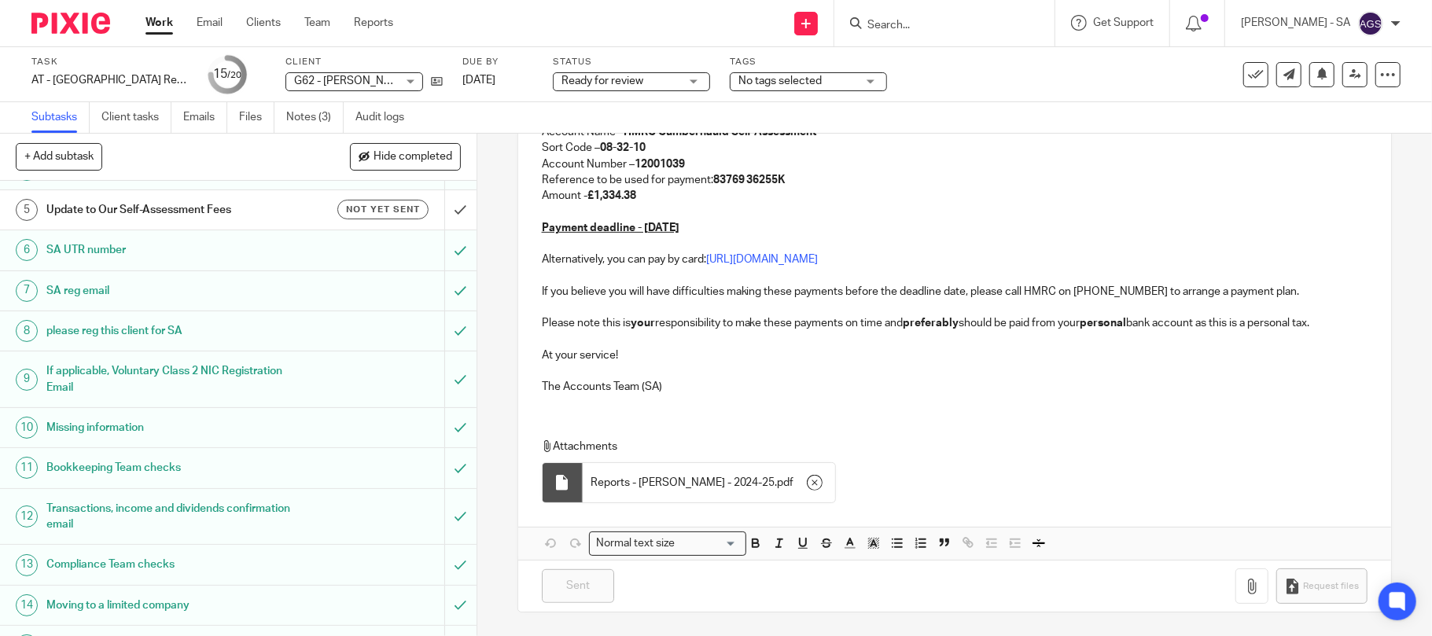
scroll to position [0, 0]
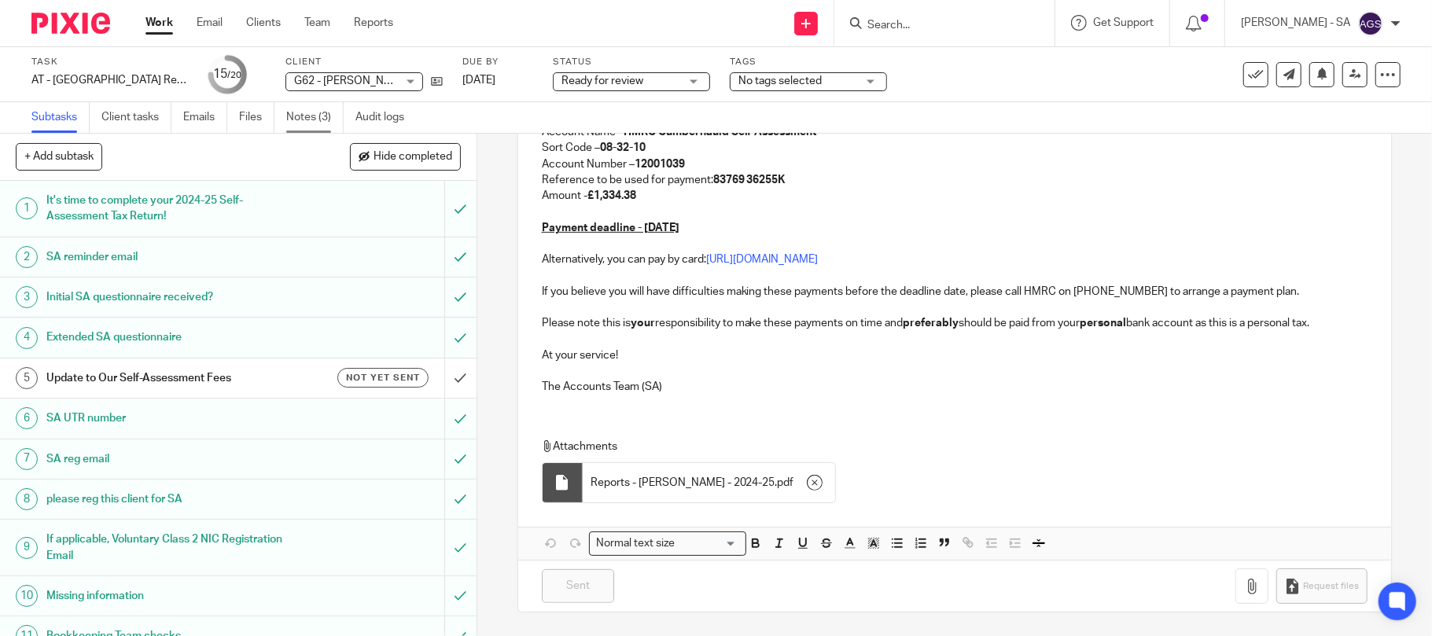
click at [315, 121] on link "Notes (3)" at bounding box center [314, 117] width 57 height 31
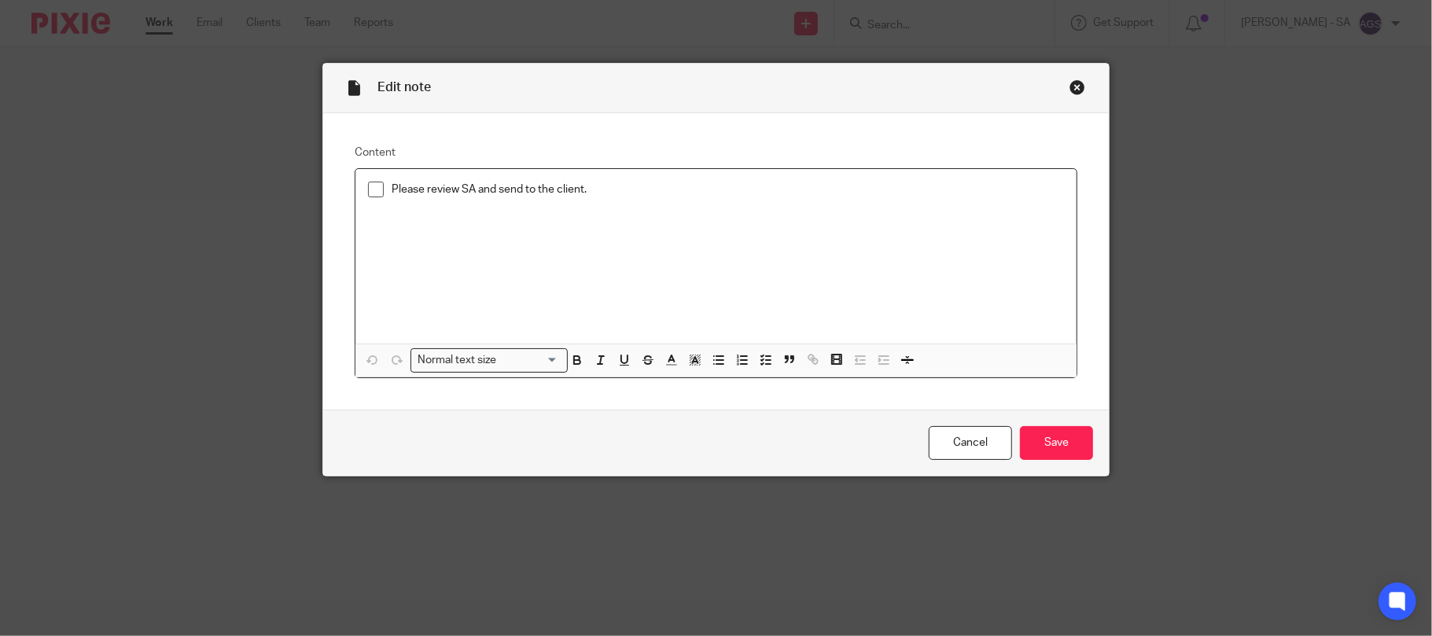
click at [369, 193] on span at bounding box center [376, 190] width 16 height 16
click at [1031, 438] on input "Save" at bounding box center [1056, 443] width 73 height 34
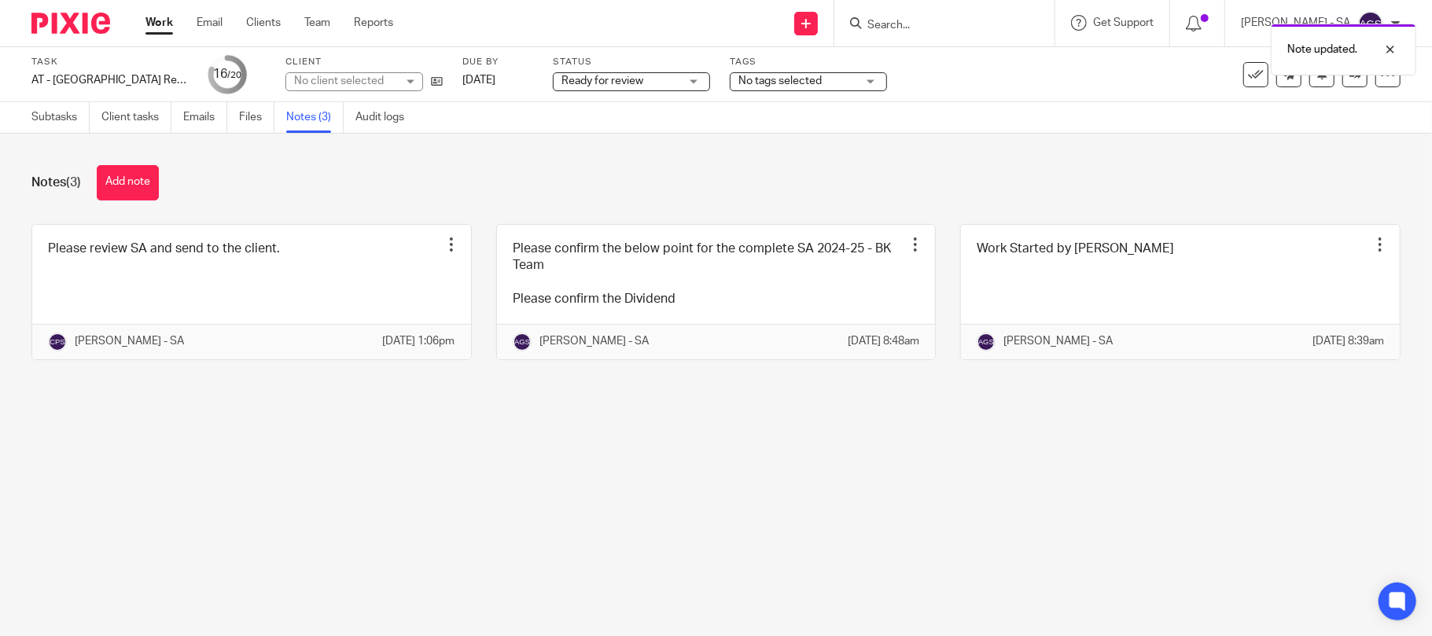
click at [620, 83] on span "Ready for review" at bounding box center [602, 80] width 82 height 11
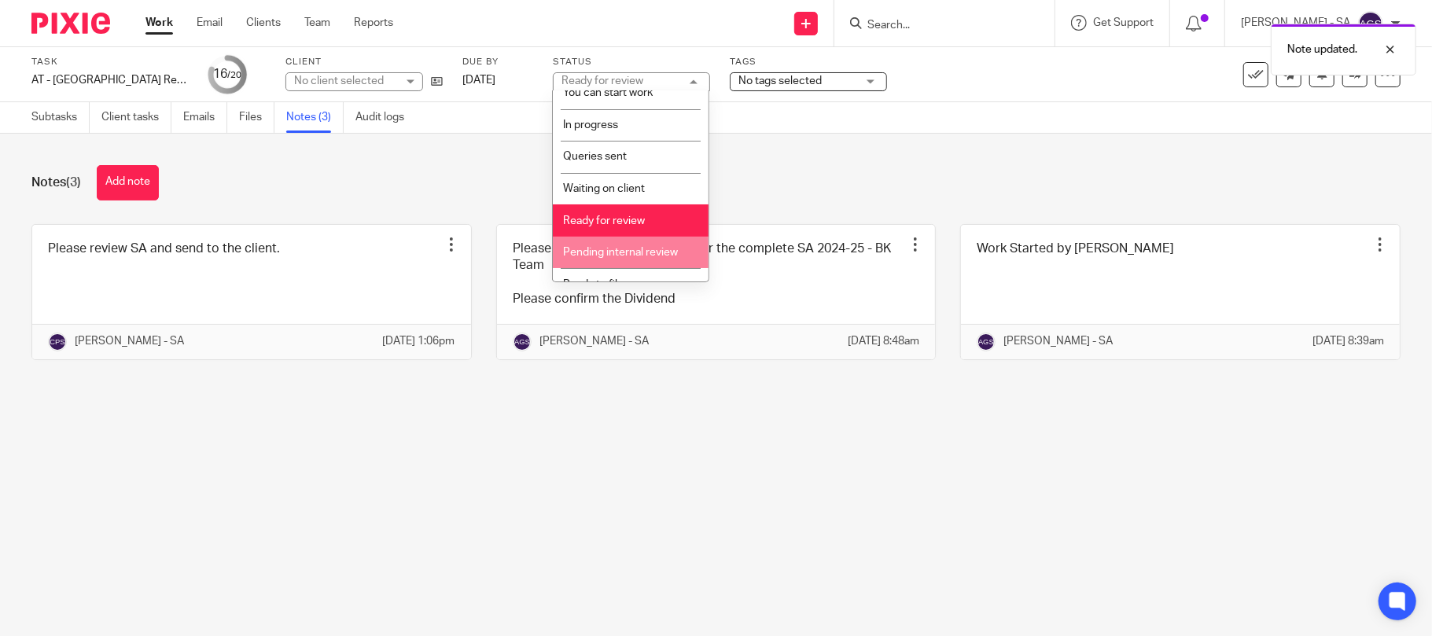
scroll to position [64, 0]
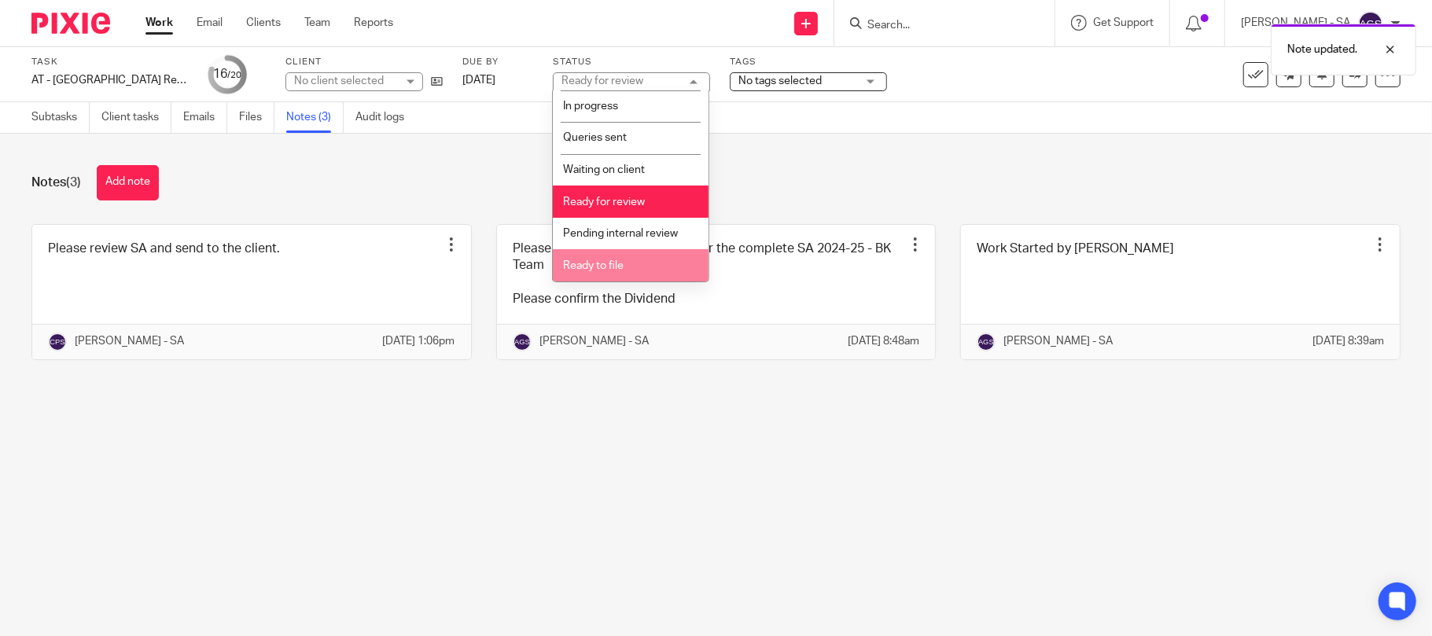
click at [609, 261] on span "Ready to file" at bounding box center [593, 265] width 61 height 11
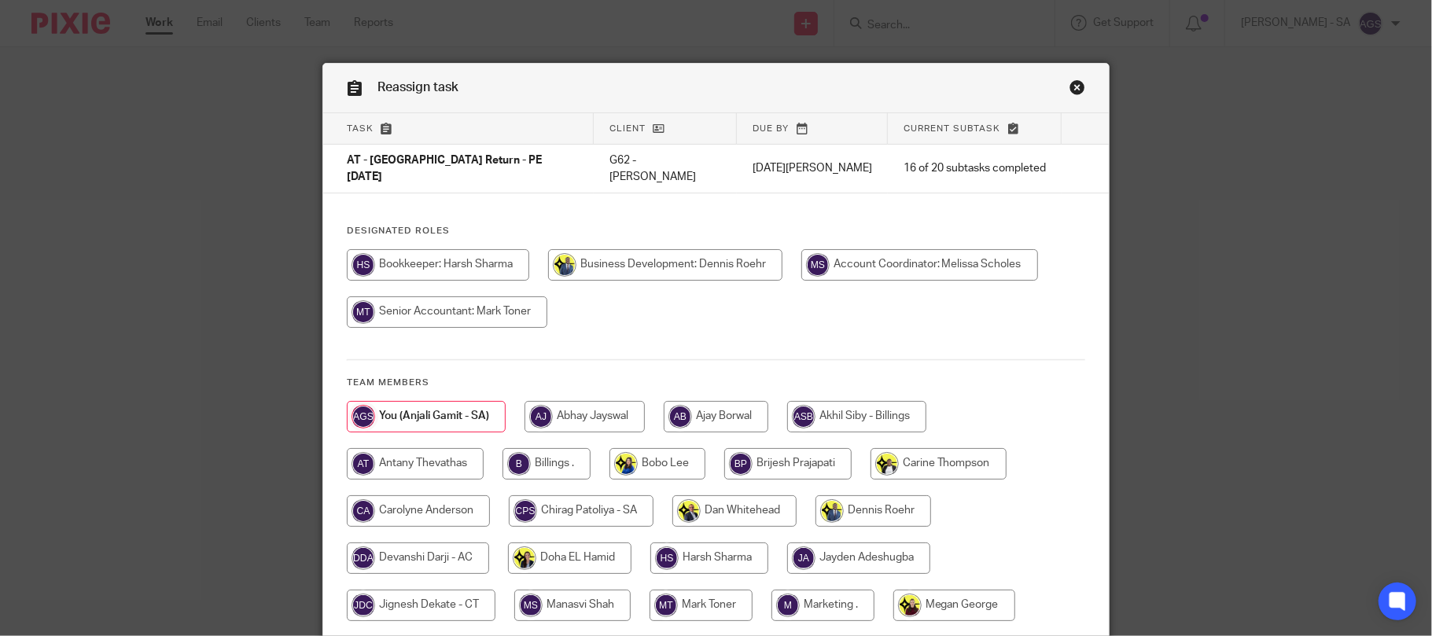
click at [561, 454] on input "radio" at bounding box center [546, 463] width 88 height 31
radio input "true"
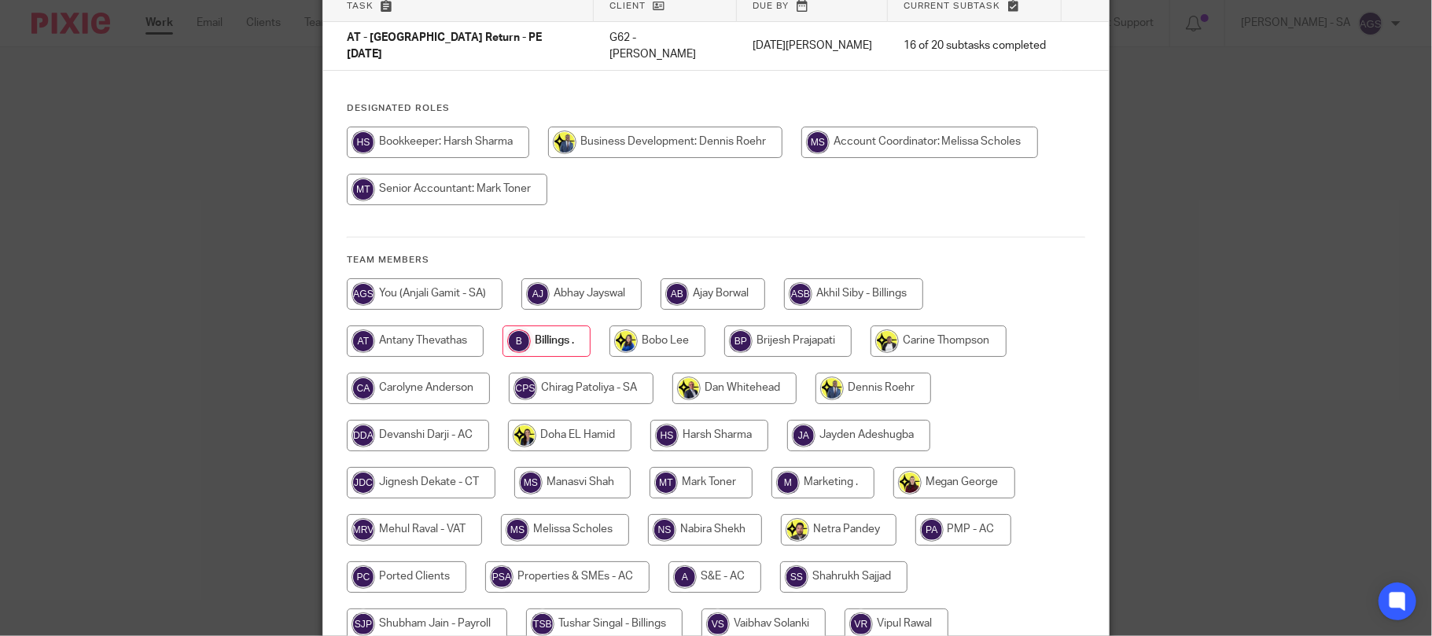
scroll to position [310, 0]
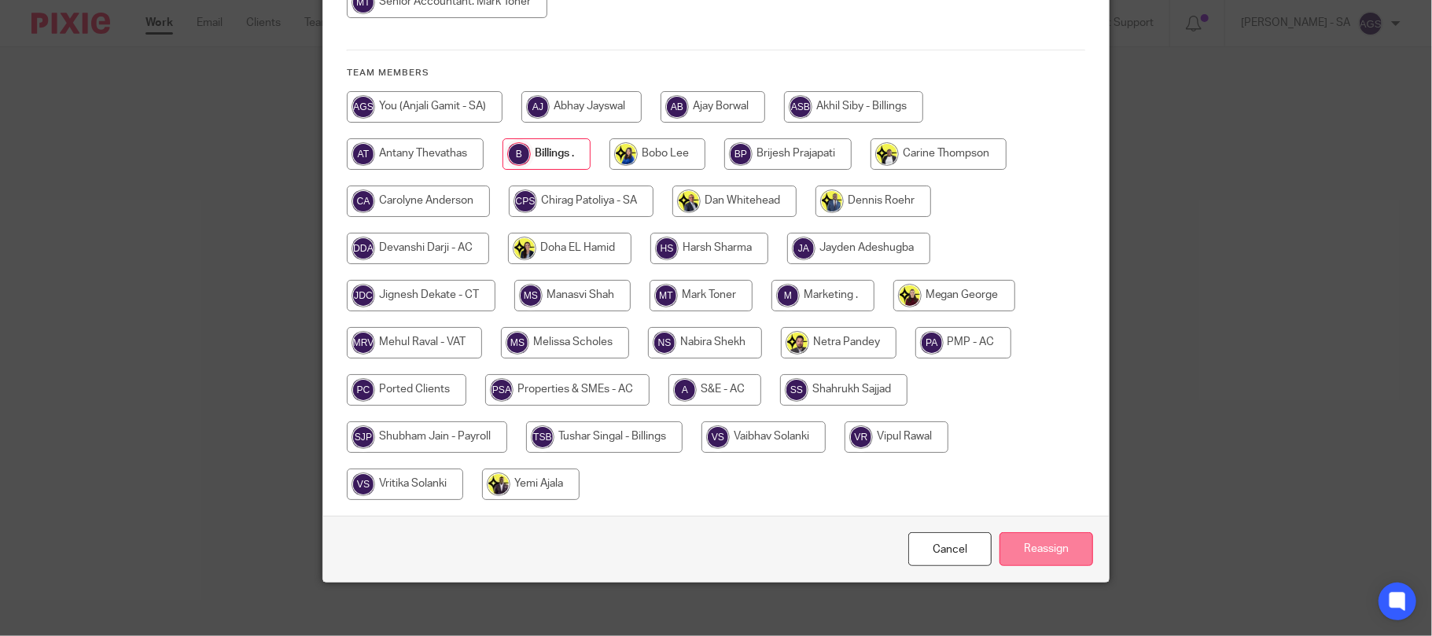
click at [1017, 532] on input "Reassign" at bounding box center [1046, 549] width 94 height 34
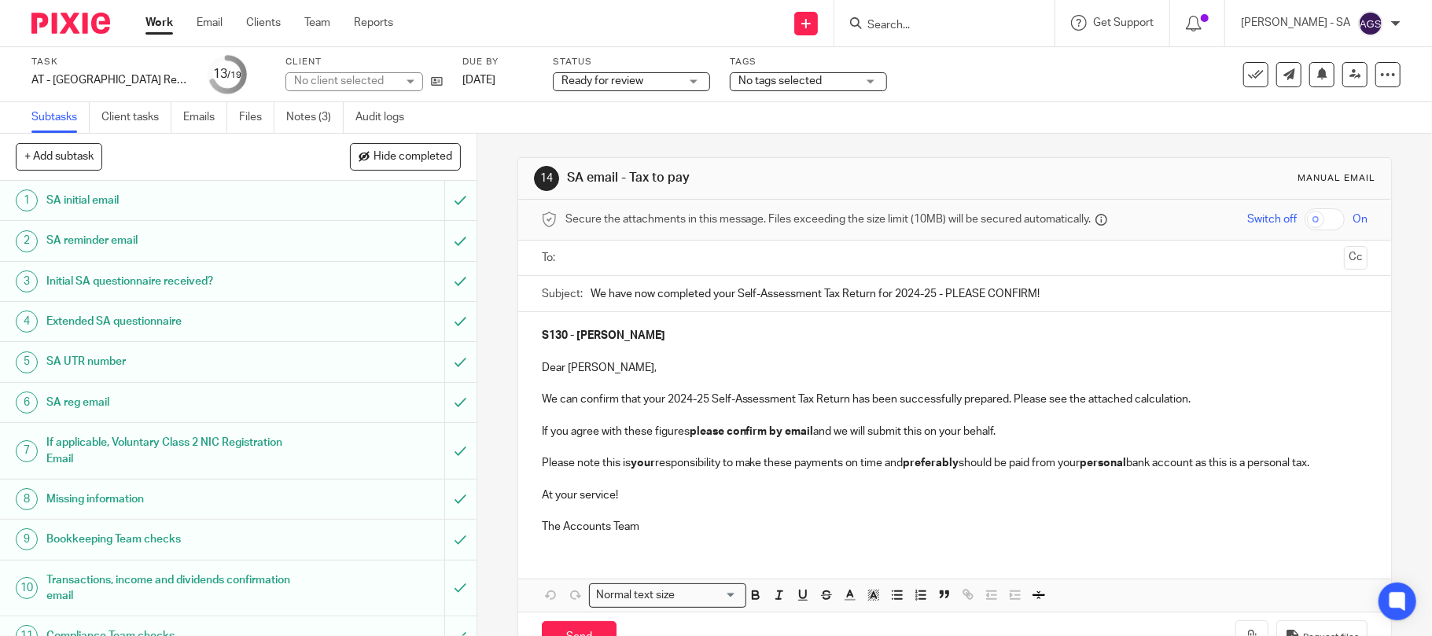
click at [344, 73] on div "No client selected" at bounding box center [345, 81] width 102 height 16
click at [343, 75] on div "No client selected" at bounding box center [339, 80] width 90 height 11
click at [343, 75] on div "No client selected" at bounding box center [345, 81] width 102 height 16
click at [343, 75] on div "No client selected" at bounding box center [339, 80] width 90 height 11
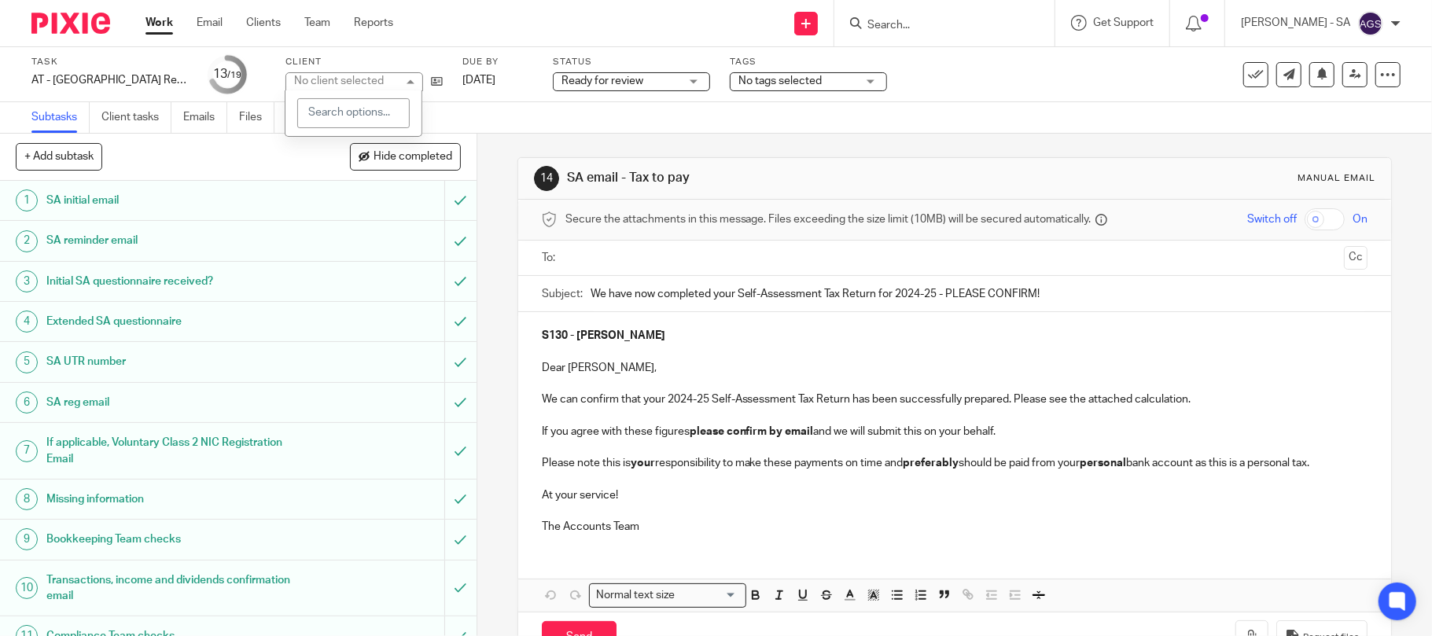
click at [343, 75] on div "No client selected" at bounding box center [339, 80] width 90 height 11
click at [343, 75] on div "No client selected" at bounding box center [345, 81] width 102 height 16
click at [469, 14] on div "Send new email Create task Add client Request signature Get Support Contact Sup…" at bounding box center [924, 23] width 1015 height 46
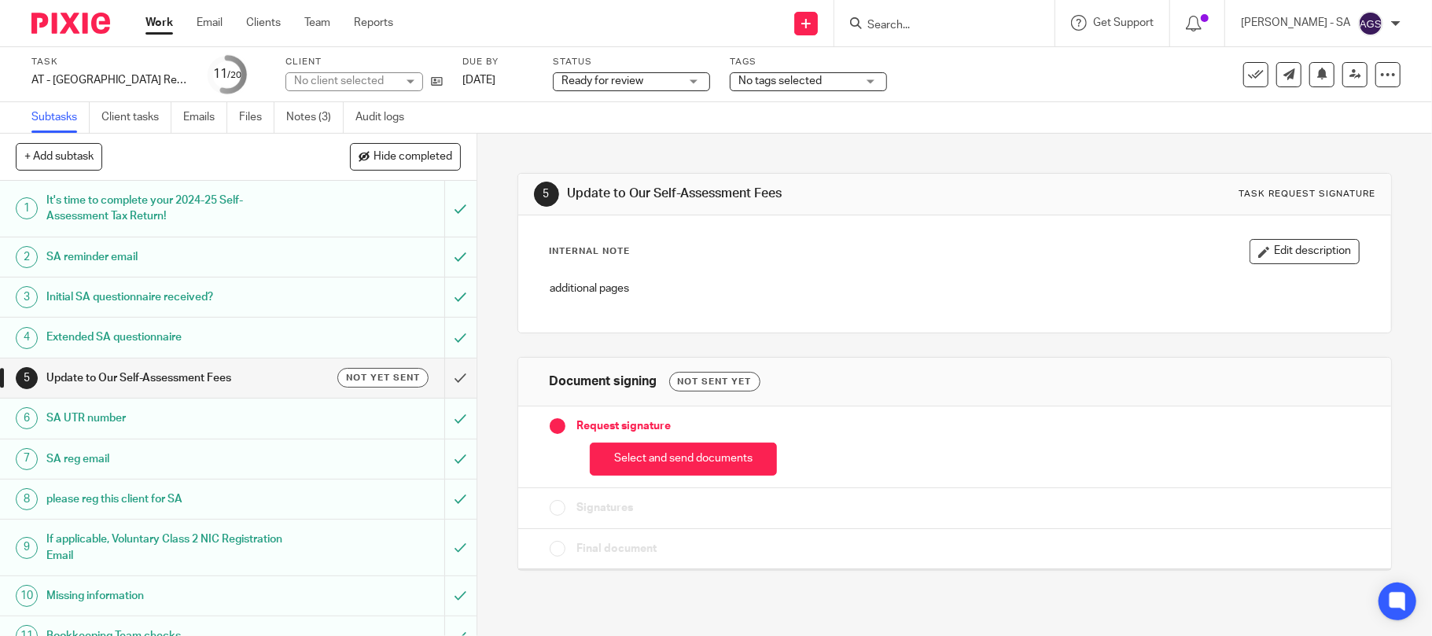
click at [303, 124] on link "Notes (3)" at bounding box center [314, 117] width 57 height 31
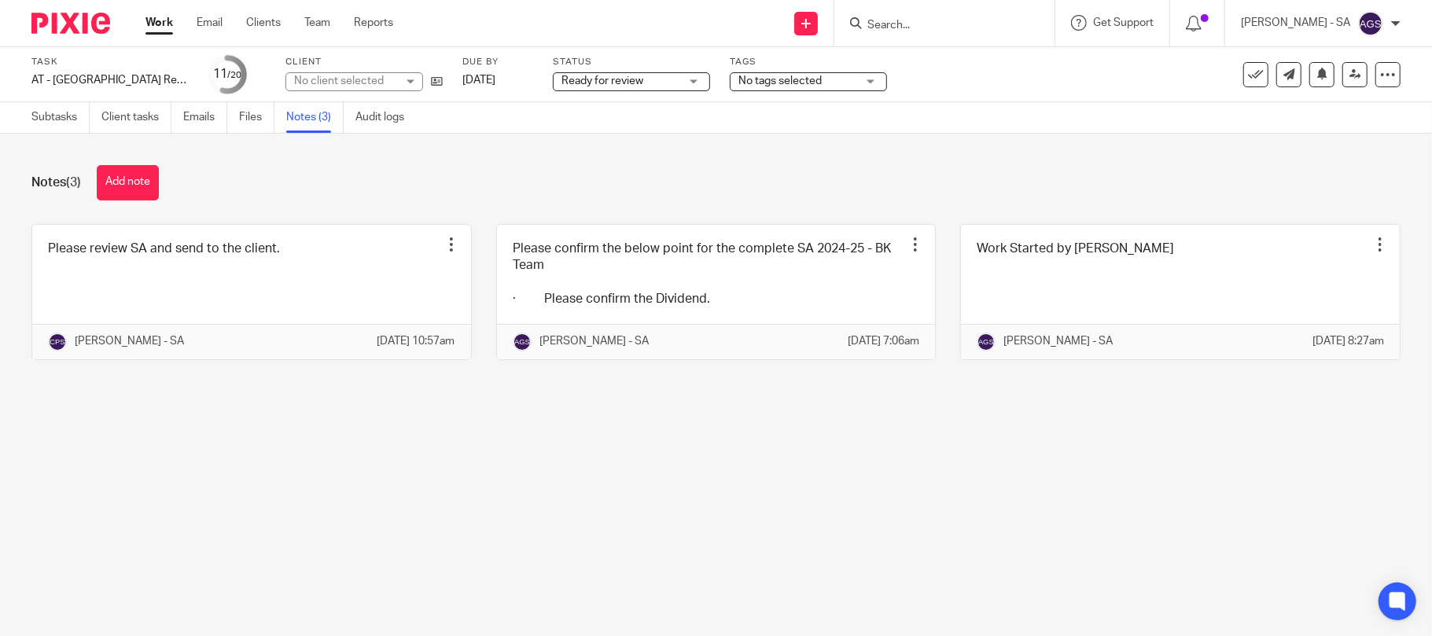
click at [327, 80] on div "No client selected" at bounding box center [345, 81] width 102 height 16
click at [327, 80] on div "No client selected" at bounding box center [339, 80] width 90 height 11
click at [327, 80] on div "No client selected" at bounding box center [345, 81] width 102 height 16
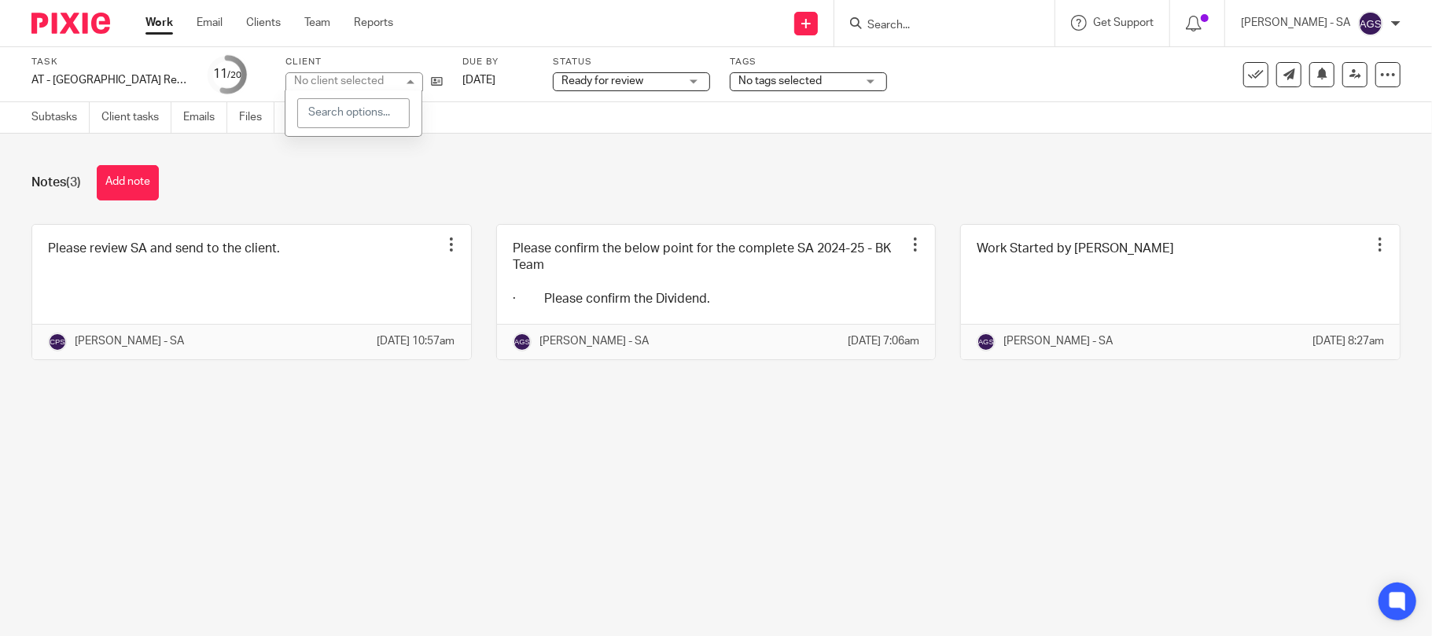
click at [327, 80] on div "No client selected" at bounding box center [339, 80] width 90 height 11
click at [327, 80] on div "No client selected" at bounding box center [345, 81] width 102 height 16
click at [327, 80] on div "No client selected" at bounding box center [339, 80] width 90 height 11
click at [327, 80] on div "No client selected" at bounding box center [345, 81] width 102 height 16
click at [327, 80] on div "No client selected" at bounding box center [339, 80] width 90 height 11
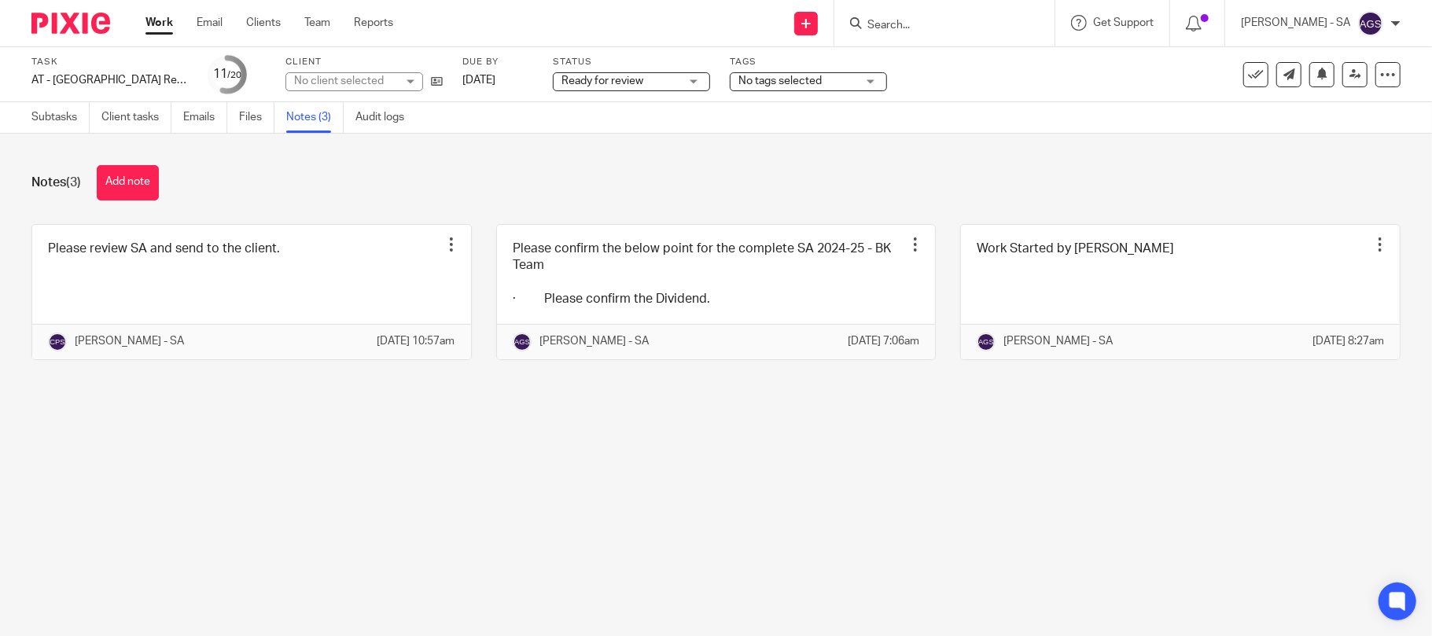
click at [327, 80] on div "No client selected" at bounding box center [345, 81] width 102 height 16
click at [327, 80] on div "No client selected" at bounding box center [339, 80] width 90 height 11
click at [327, 80] on div "No client selected" at bounding box center [345, 81] width 102 height 16
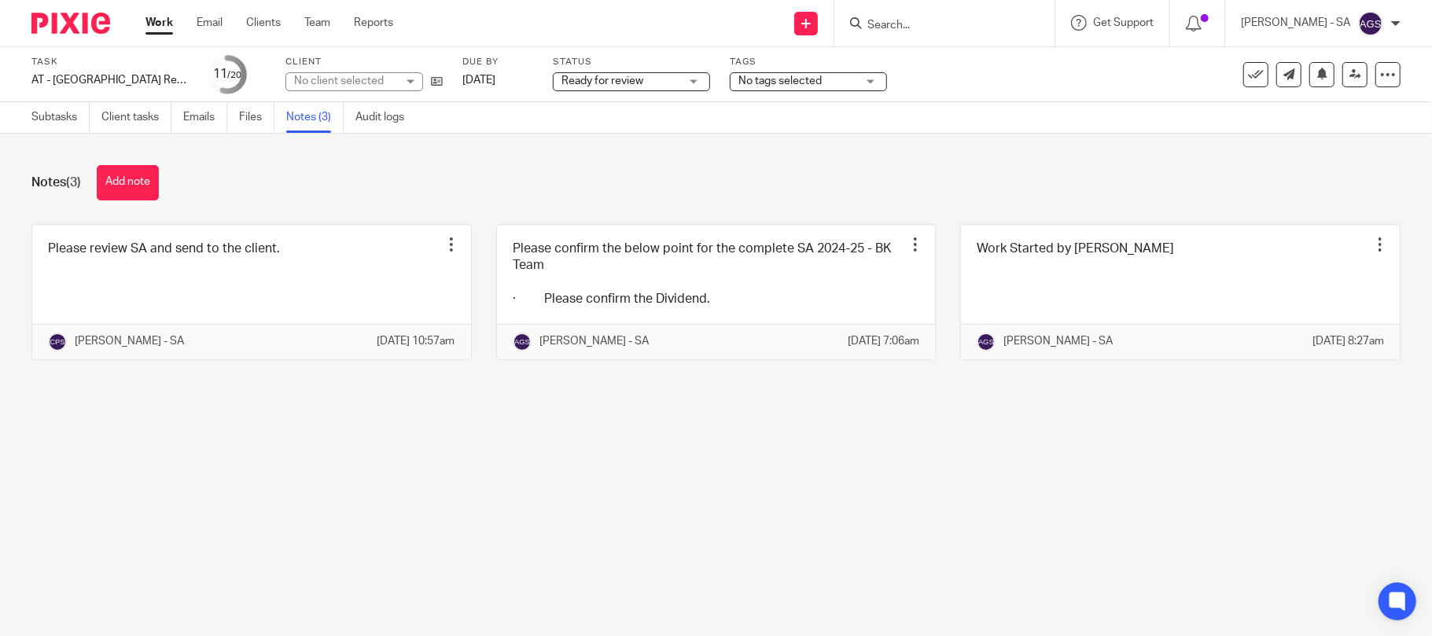
click at [327, 80] on div "No client selected" at bounding box center [345, 81] width 102 height 16
click at [472, 189] on div "Notes (3) Add note" at bounding box center [715, 182] width 1369 height 35
click at [117, 112] on link "Client tasks" at bounding box center [136, 117] width 70 height 31
click at [74, 126] on link "Subtasks" at bounding box center [60, 117] width 58 height 31
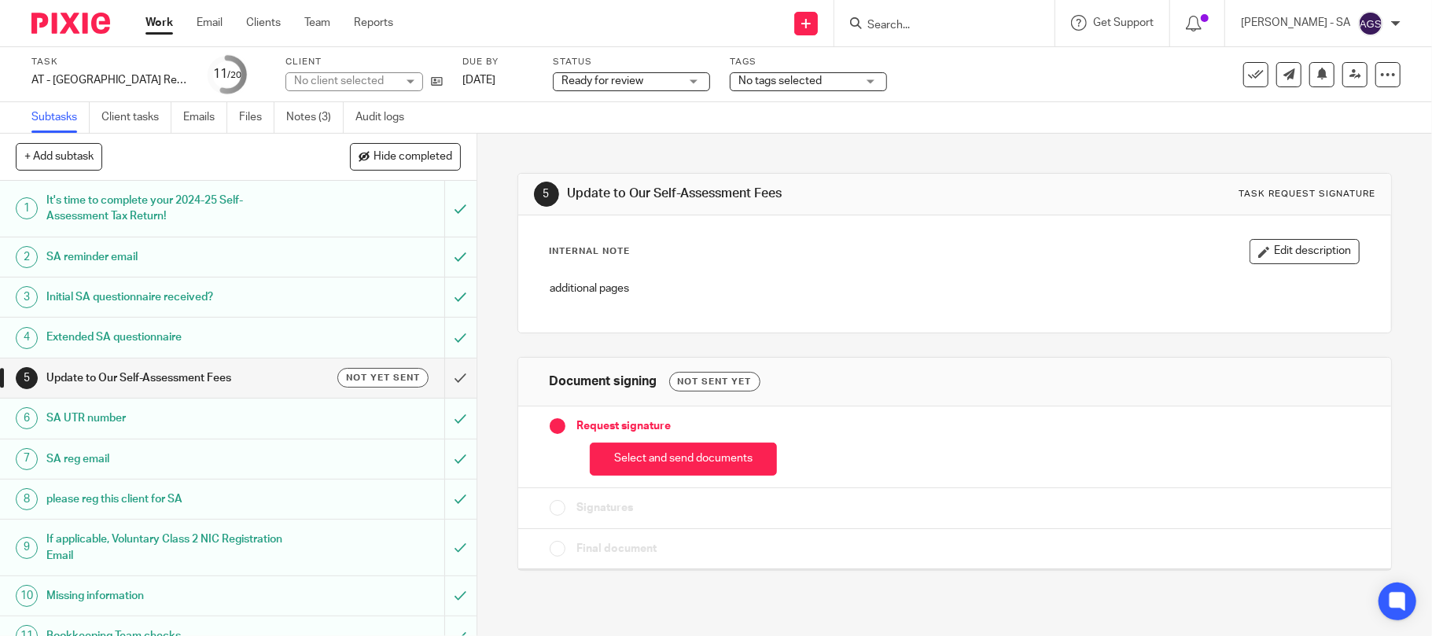
click at [136, 294] on h1 "Initial SA questionnaire received?" at bounding box center [173, 297] width 255 height 24
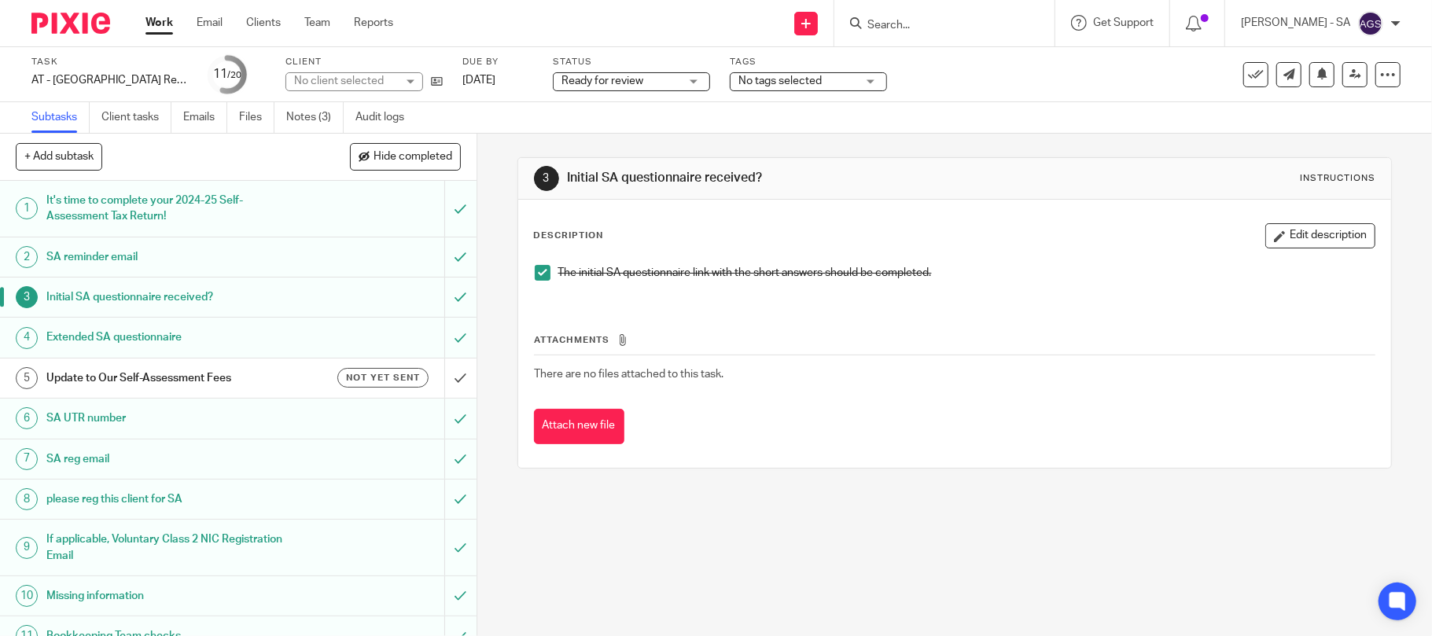
click at [108, 420] on h1 "SA UTR number" at bounding box center [173, 418] width 255 height 24
click at [60, 629] on h1 "Bookkeeping Team checks" at bounding box center [173, 636] width 255 height 24
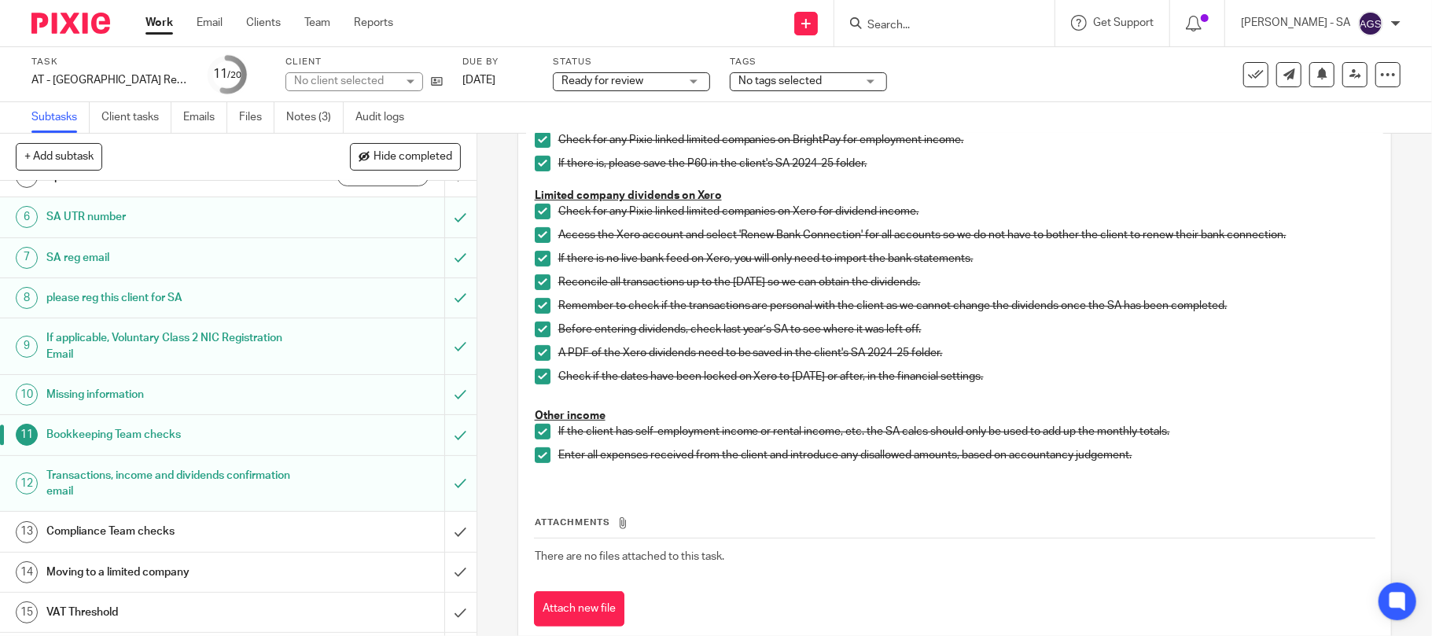
scroll to position [209, 0]
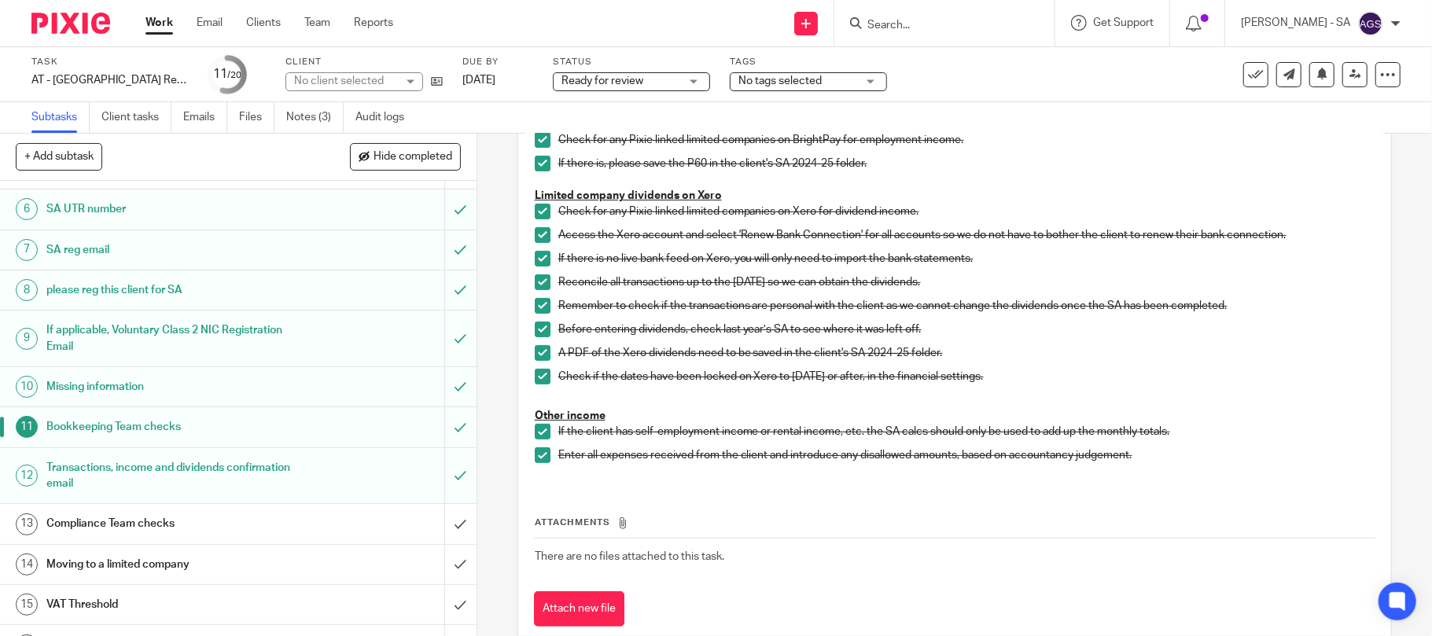
click at [79, 528] on h1 "Compliance Team checks" at bounding box center [173, 524] width 255 height 24
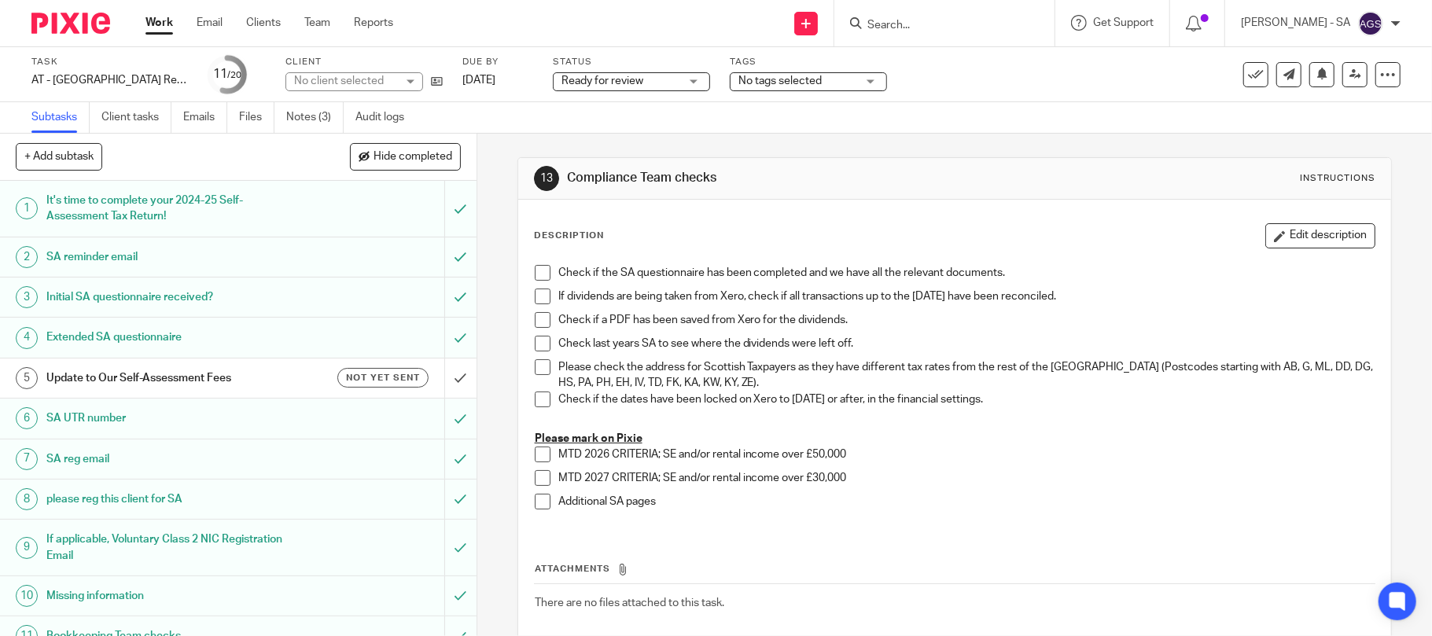
click at [535, 269] on span at bounding box center [543, 273] width 16 height 16
click at [535, 299] on span at bounding box center [543, 297] width 16 height 16
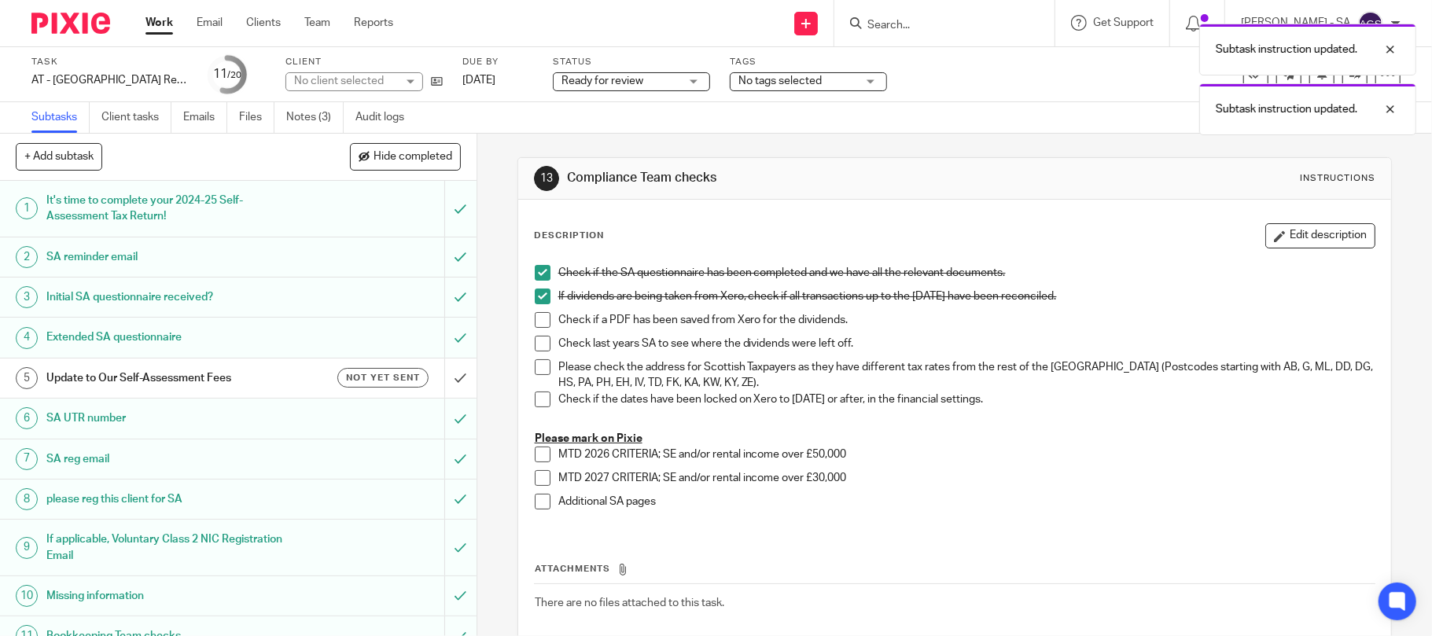
click at [535, 319] on span at bounding box center [543, 320] width 16 height 16
click at [539, 350] on span at bounding box center [543, 344] width 16 height 16
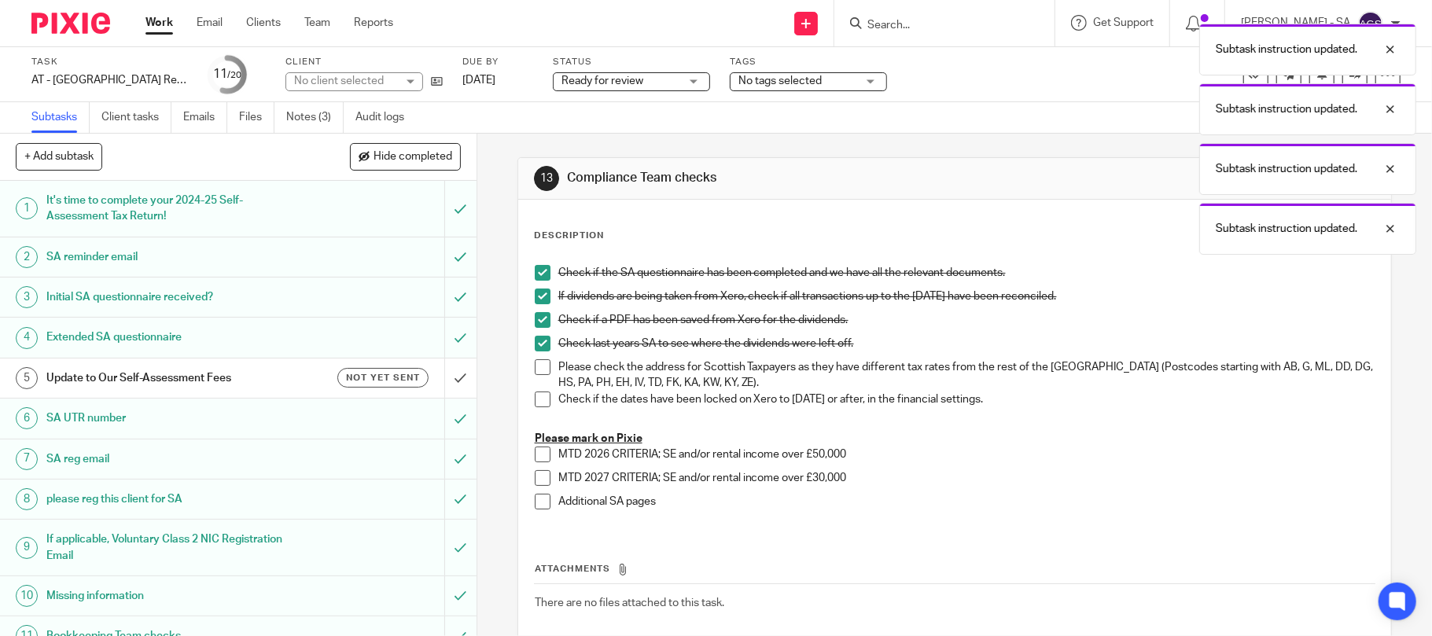
click at [539, 374] on span at bounding box center [543, 367] width 16 height 16
click at [539, 403] on span at bounding box center [543, 400] width 16 height 16
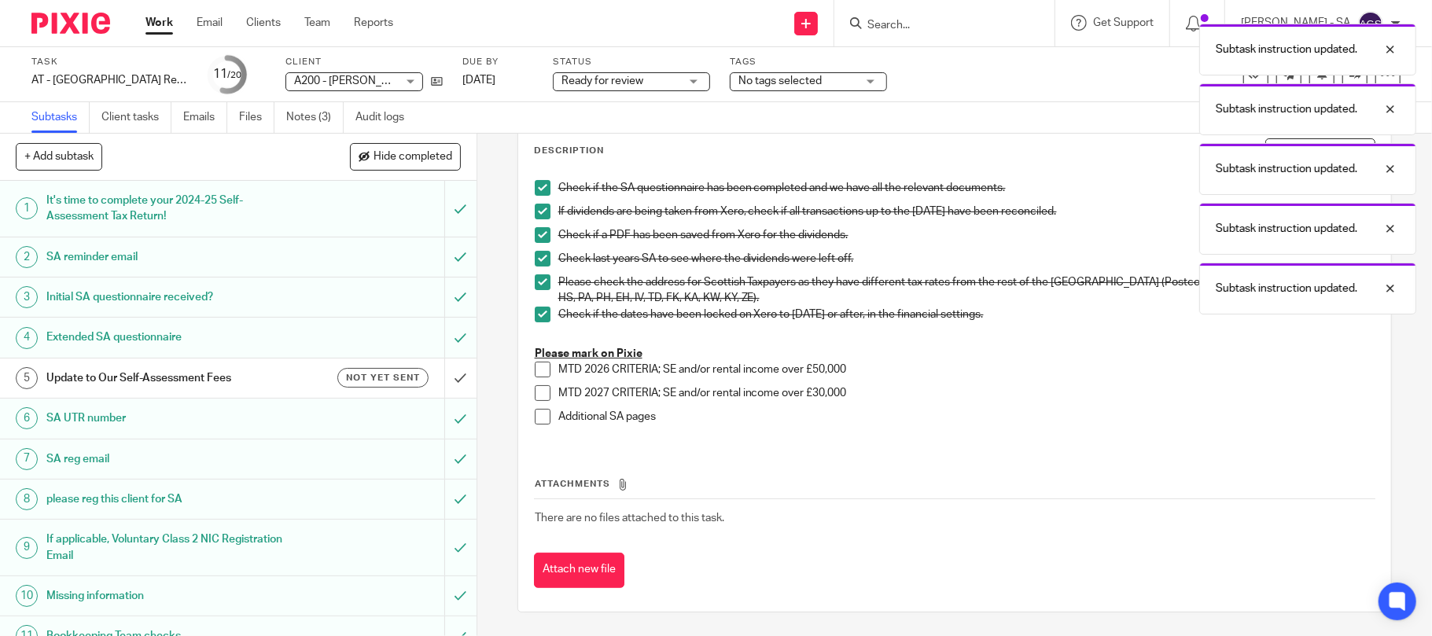
scroll to position [421, 0]
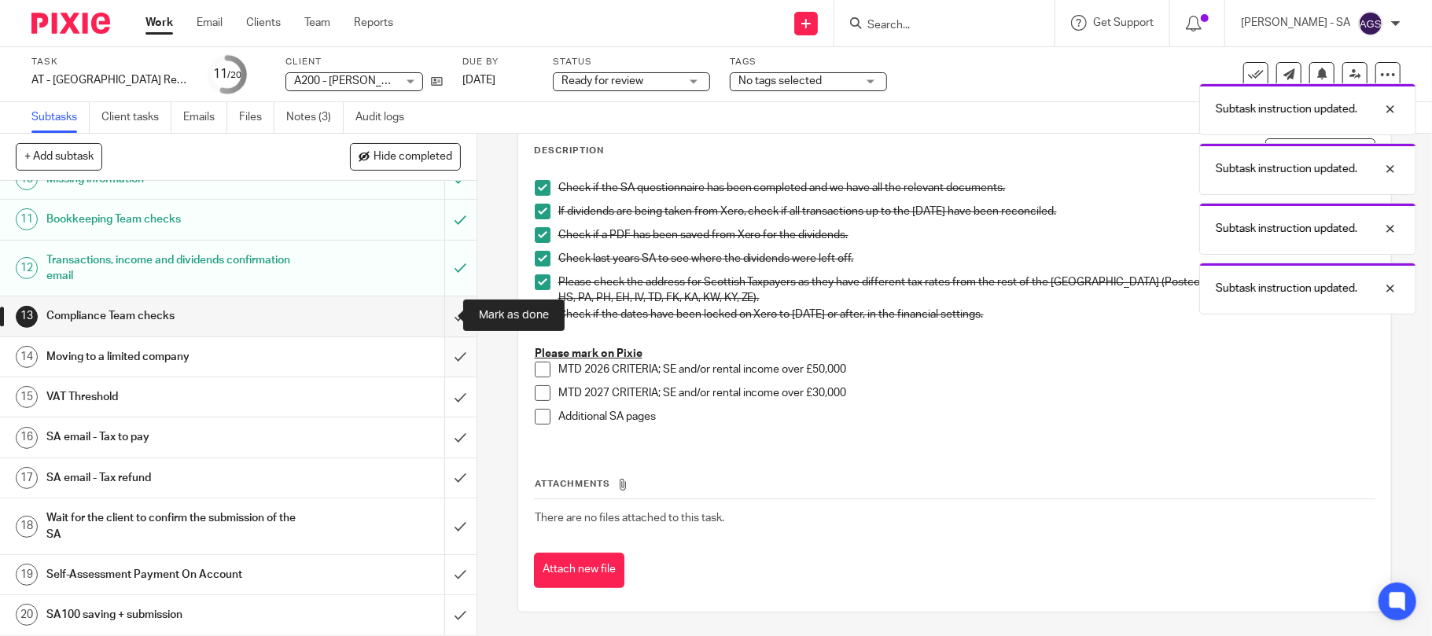
drag, startPoint x: 435, startPoint y: 318, endPoint x: 437, endPoint y: 343, distance: 25.3
click at [435, 319] on input "submit" at bounding box center [238, 315] width 476 height 39
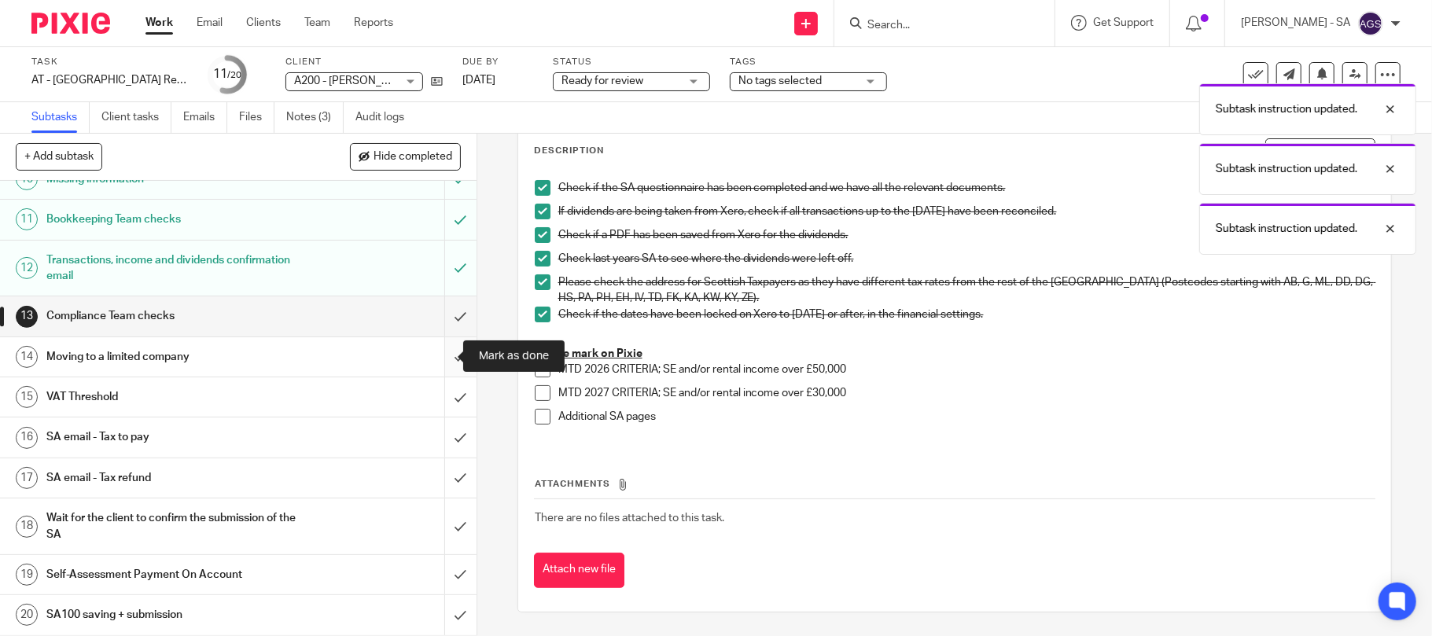
click at [439, 363] on input "submit" at bounding box center [238, 356] width 476 height 39
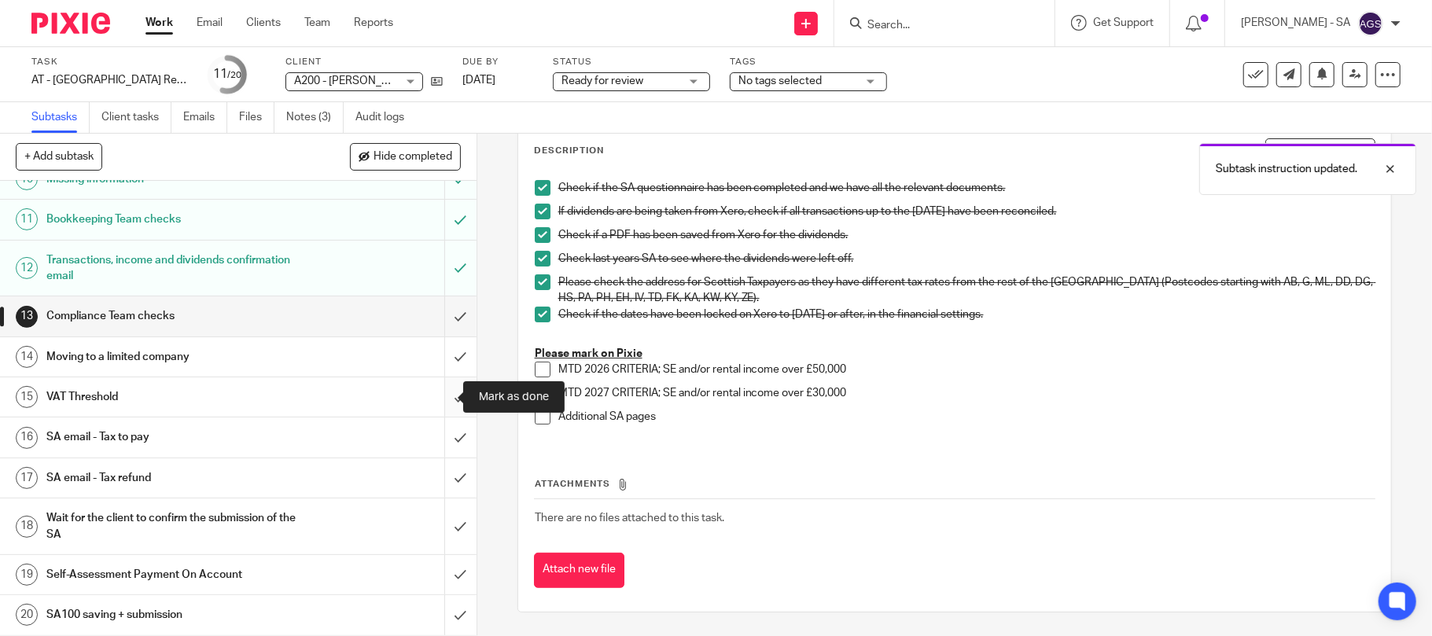
click at [438, 399] on input "submit" at bounding box center [238, 396] width 476 height 39
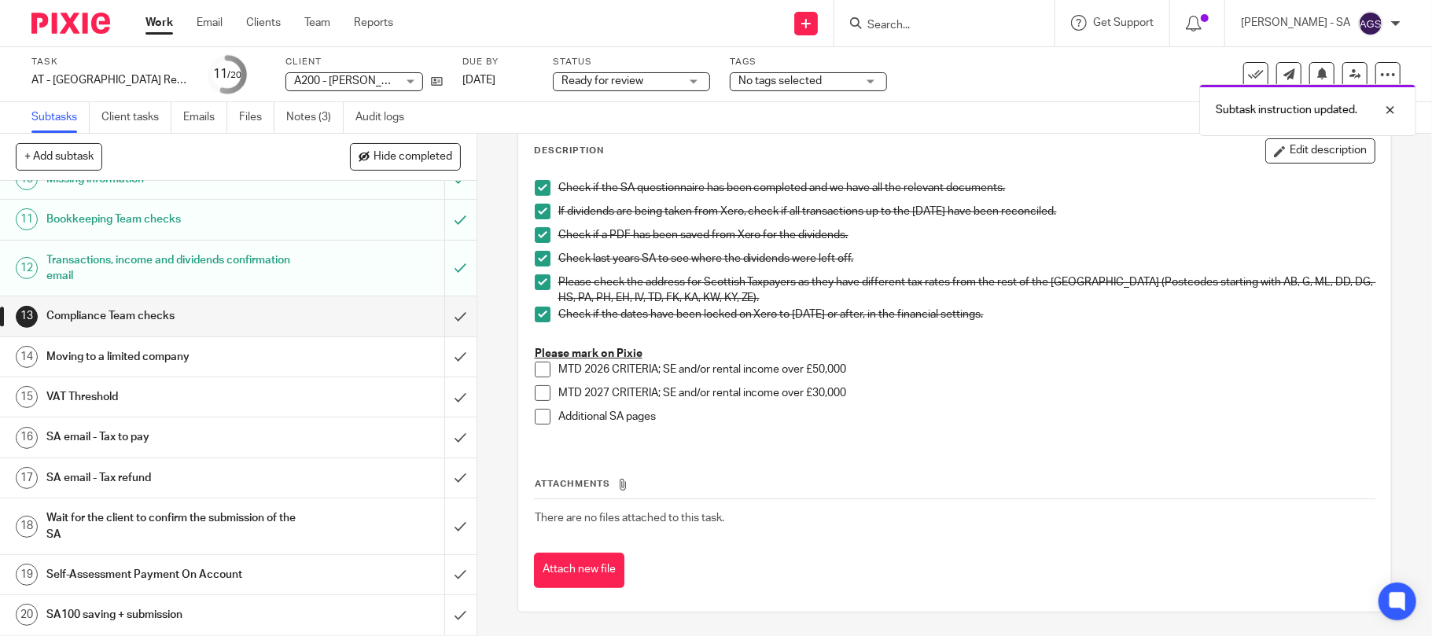
click at [129, 436] on h1 "SA email - Tax to pay" at bounding box center [173, 437] width 255 height 24
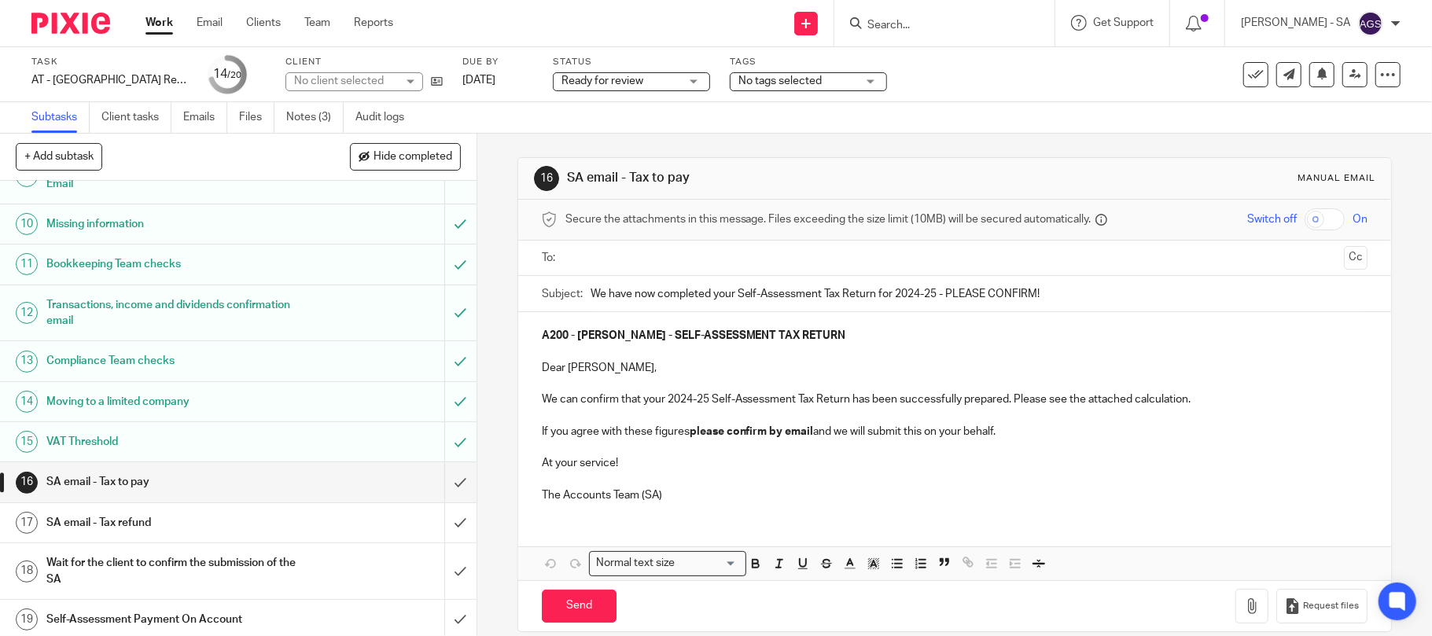
scroll to position [421, 0]
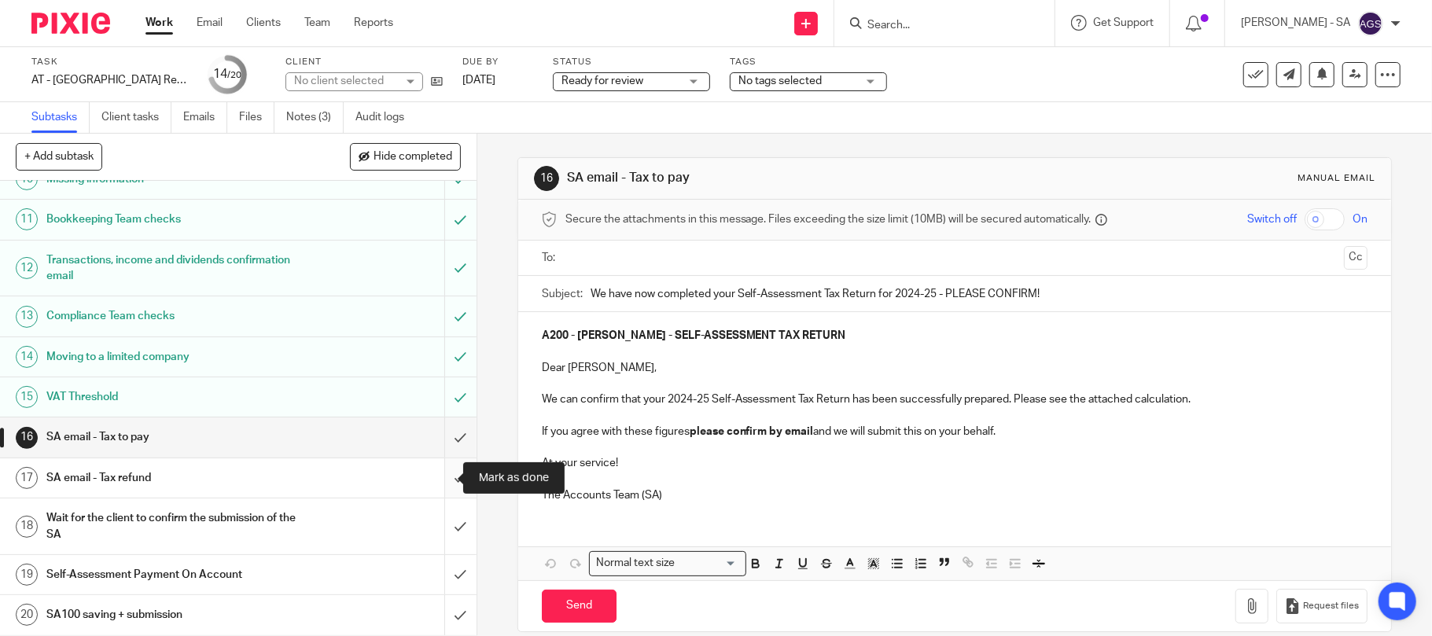
click at [429, 476] on input "submit" at bounding box center [238, 477] width 476 height 39
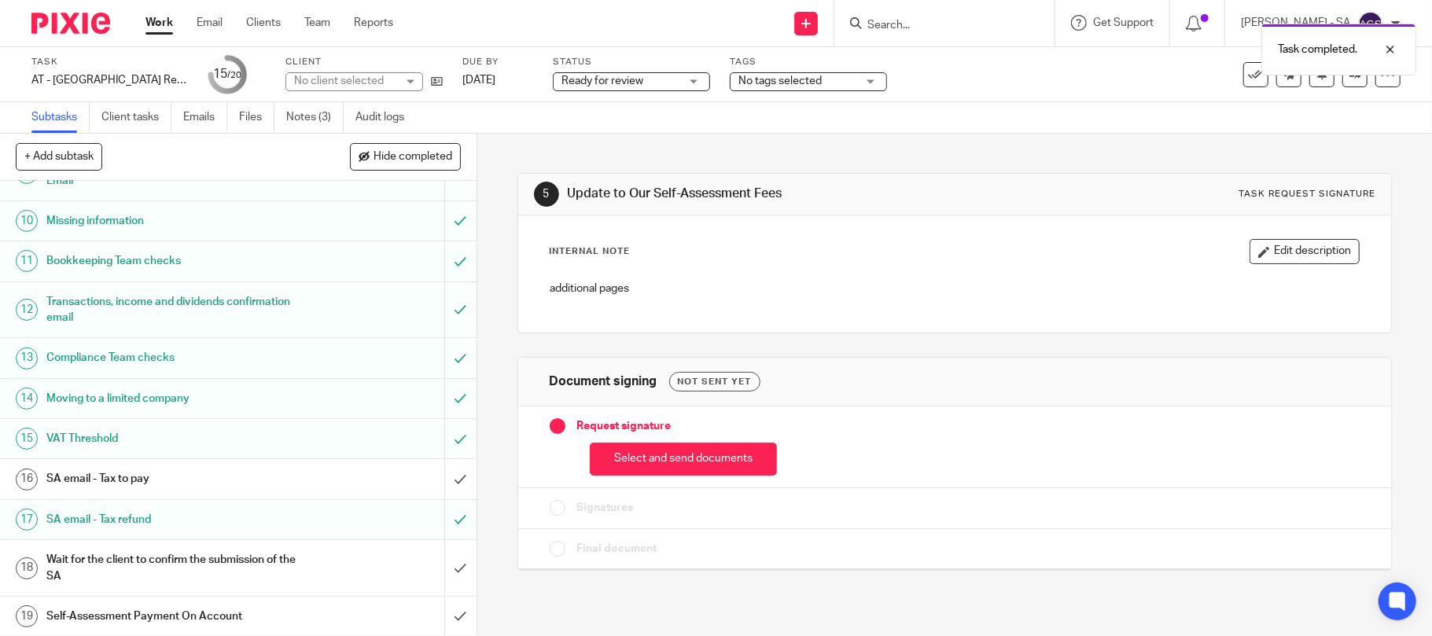
scroll to position [421, 0]
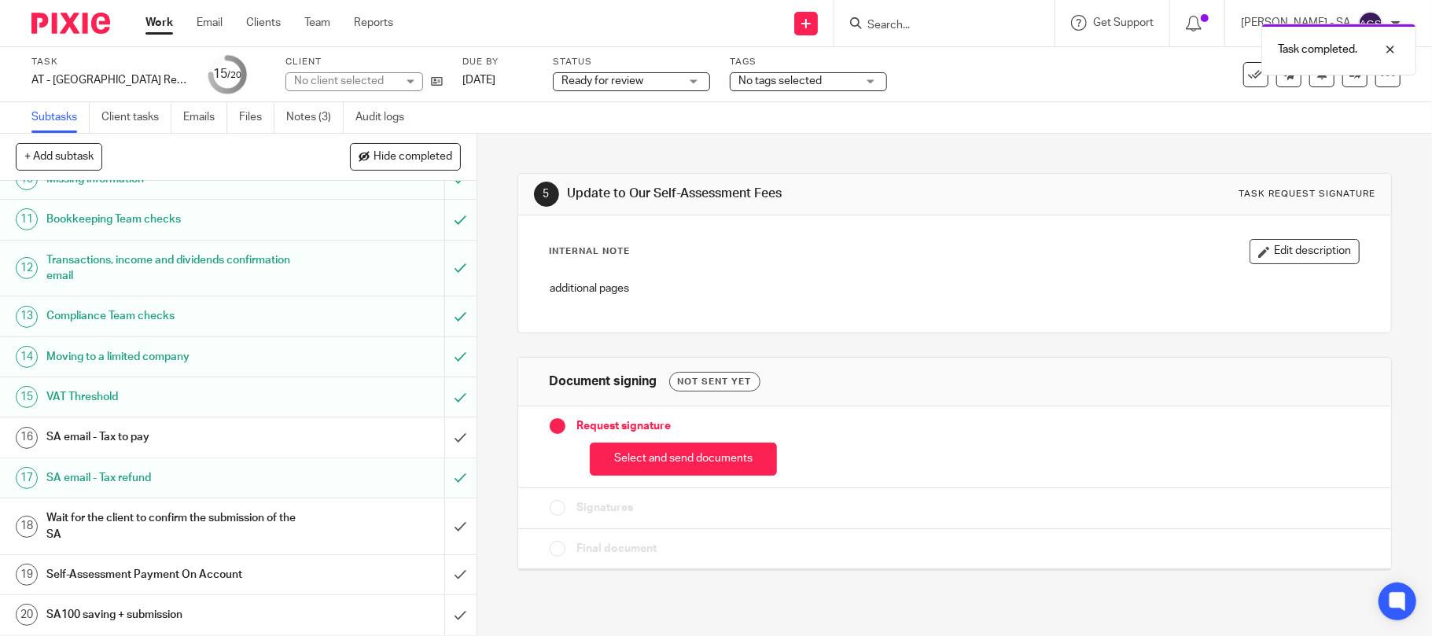
click at [99, 441] on h1 "SA email - Tax to pay" at bounding box center [173, 437] width 255 height 24
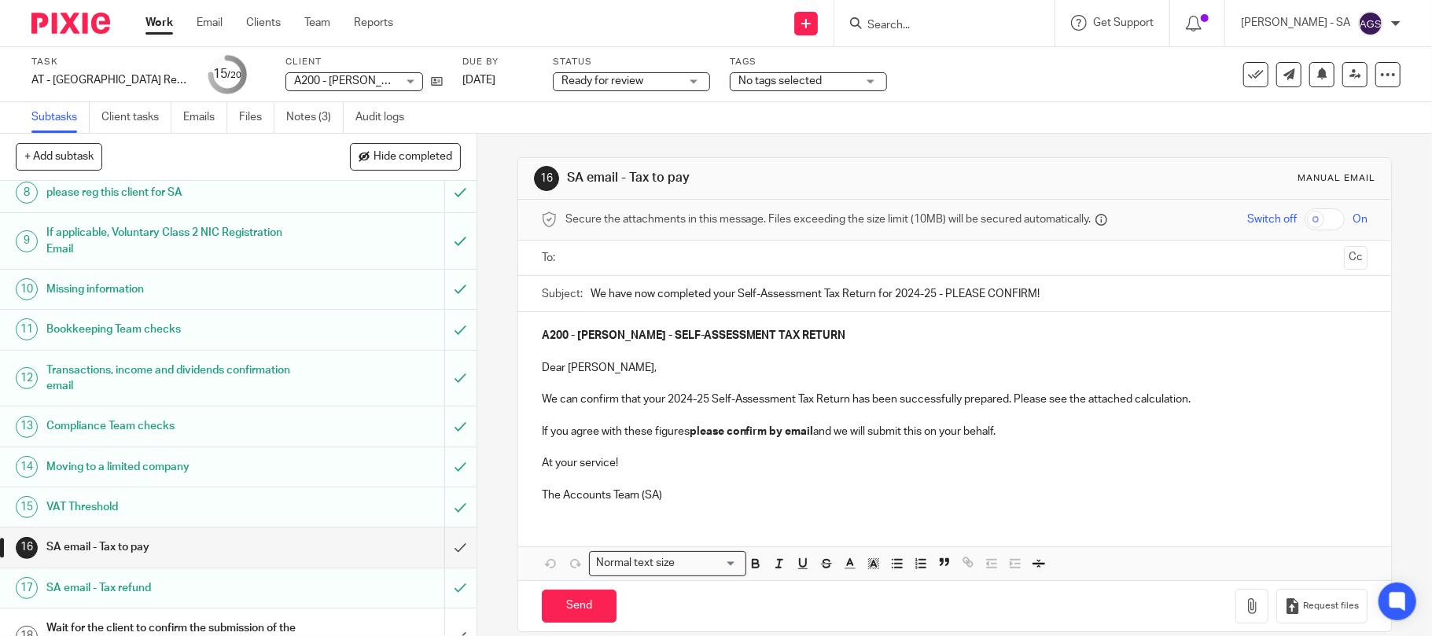
scroll to position [314, 0]
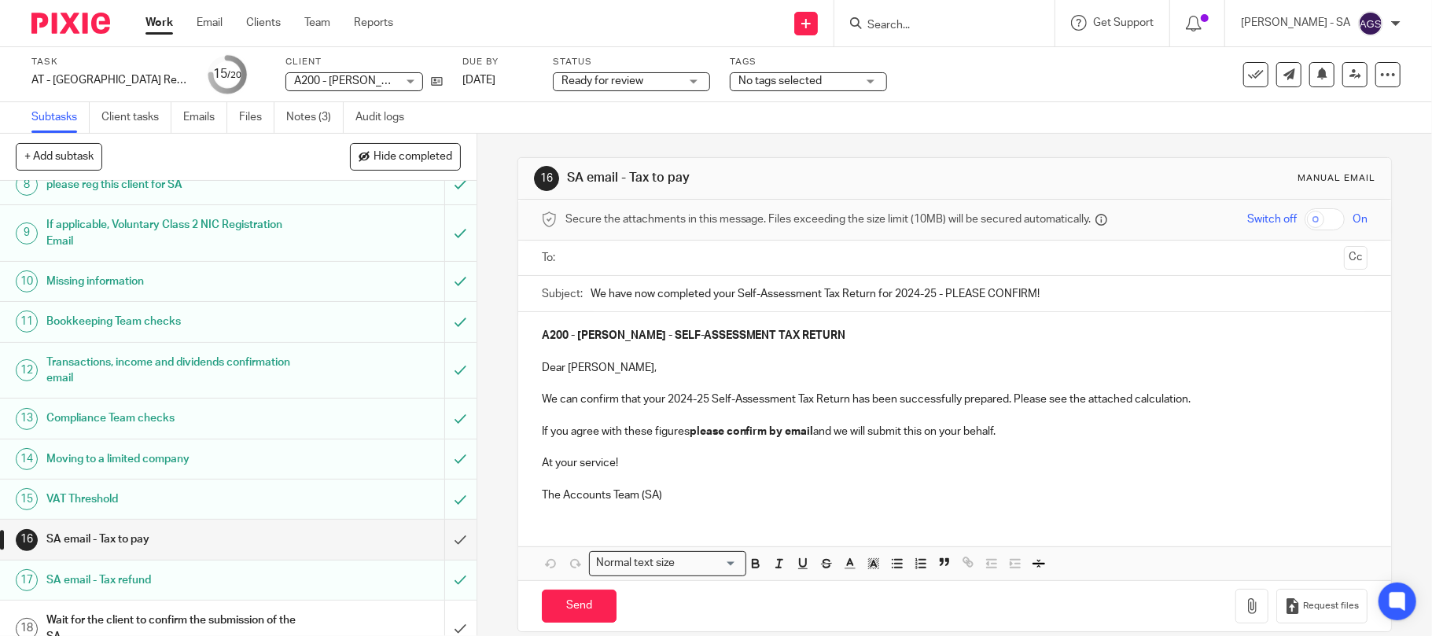
click at [579, 261] on input "text" at bounding box center [954, 258] width 767 height 18
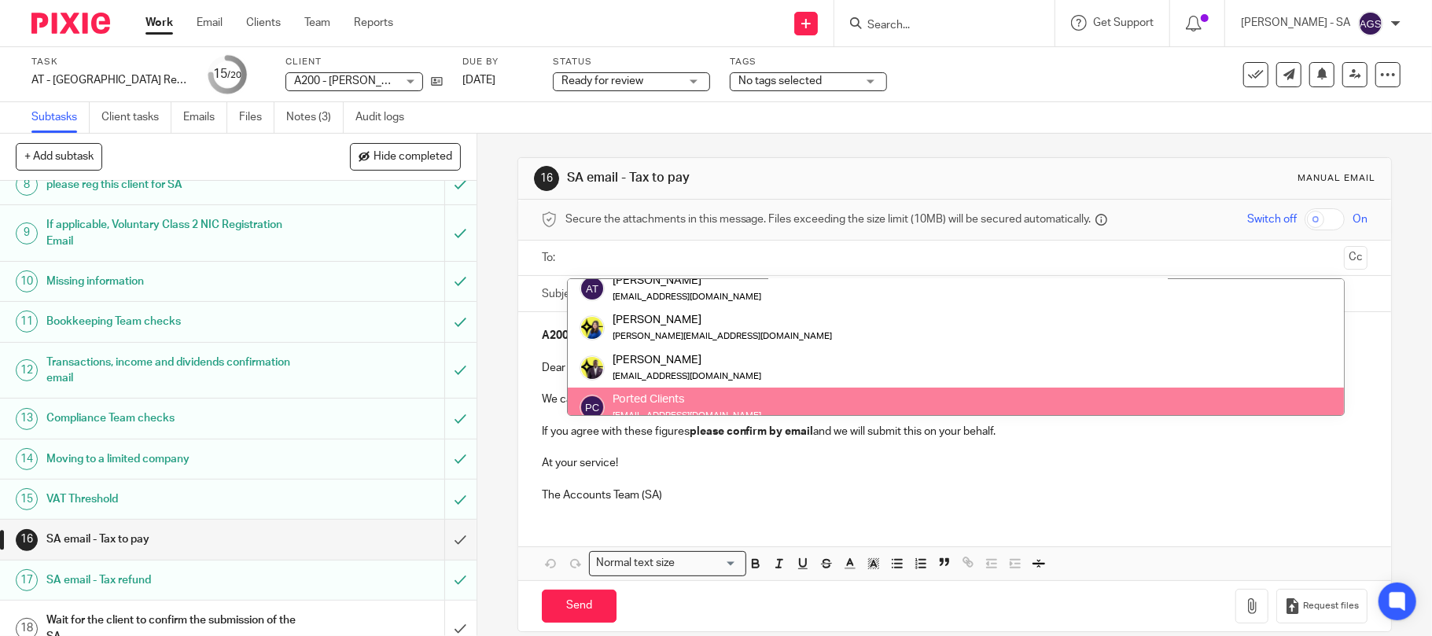
scroll to position [0, 0]
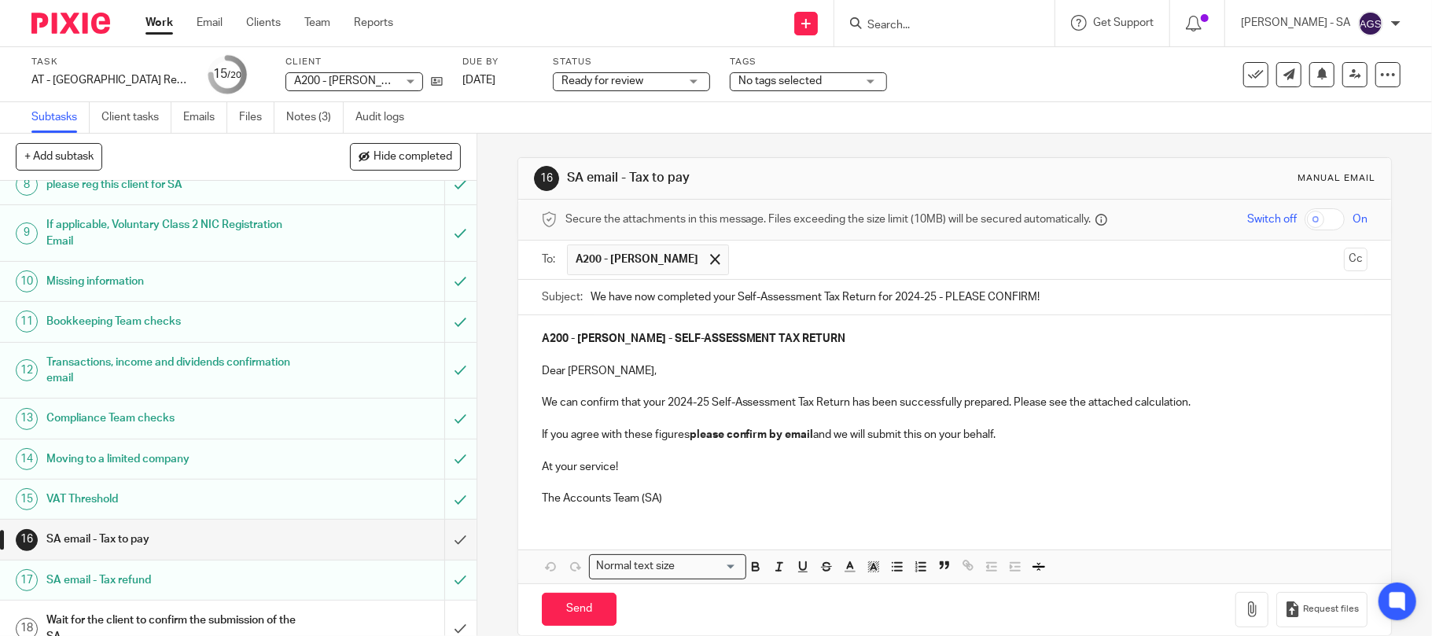
drag, startPoint x: 1330, startPoint y: 256, endPoint x: 1308, endPoint y: 259, distance: 22.4
click at [1344, 256] on button "Cc" at bounding box center [1356, 260] width 24 height 24
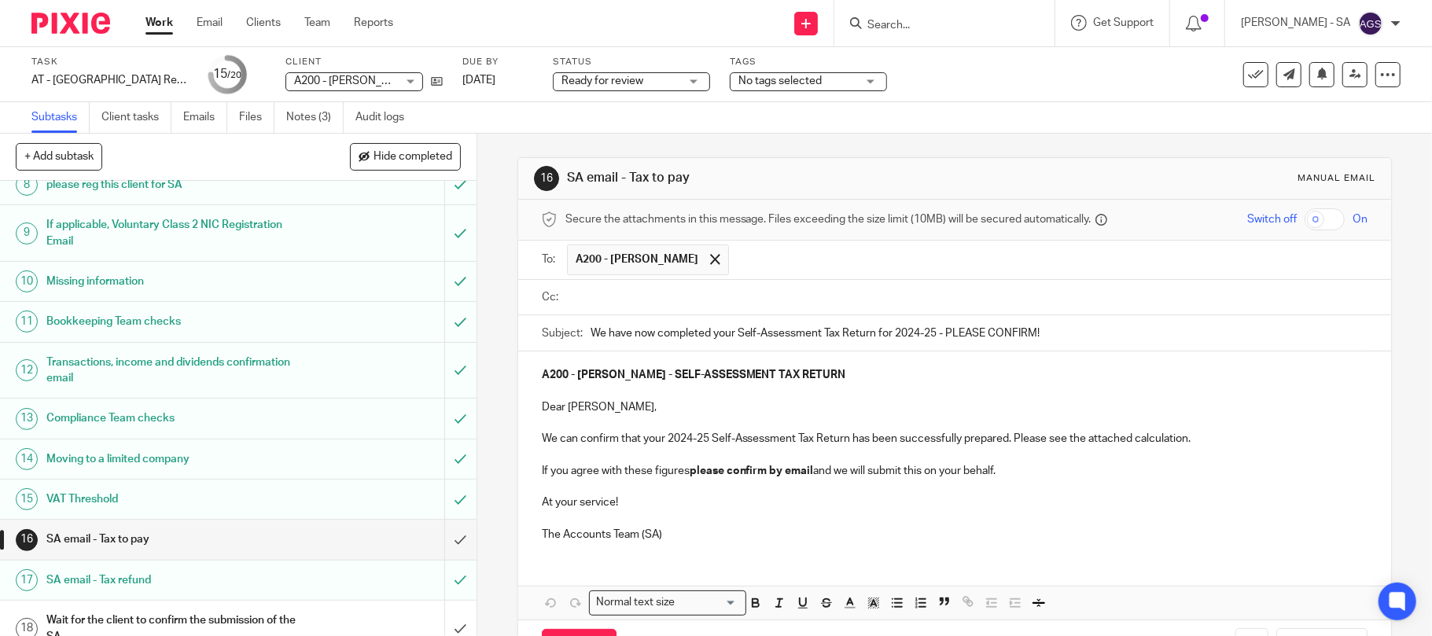
click at [593, 302] on input "text" at bounding box center [966, 298] width 791 height 18
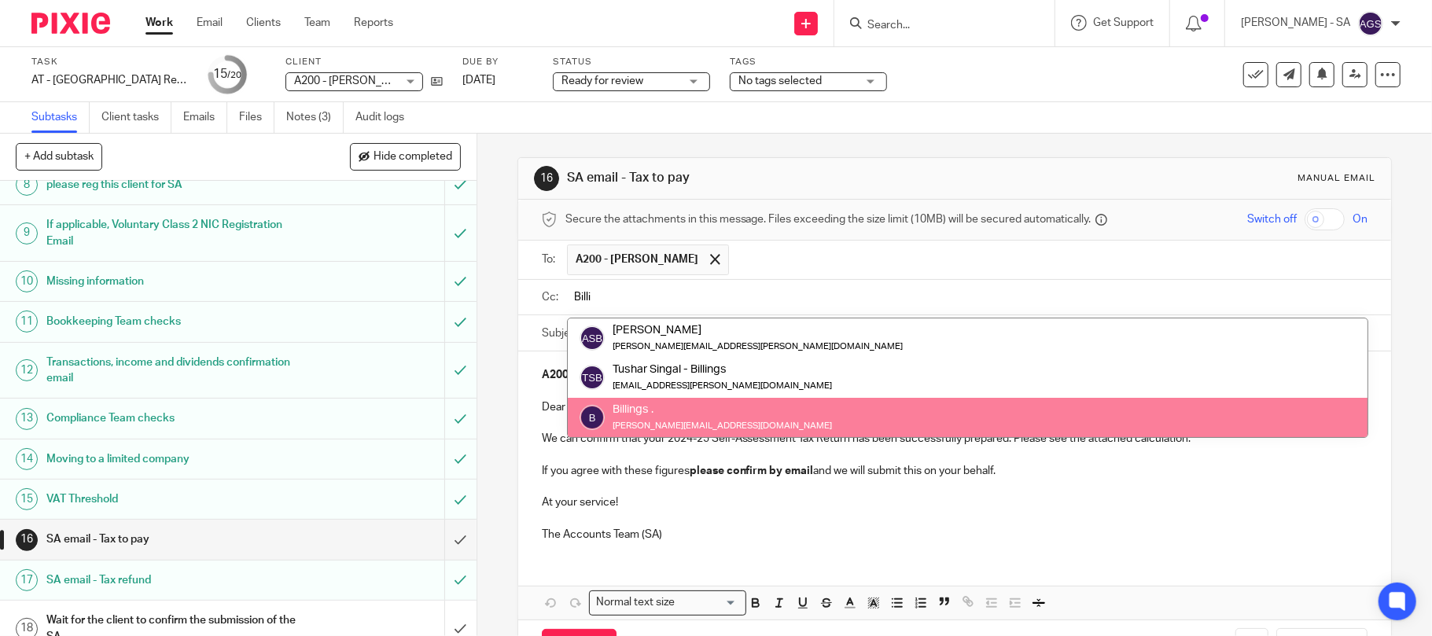
type input "Billi"
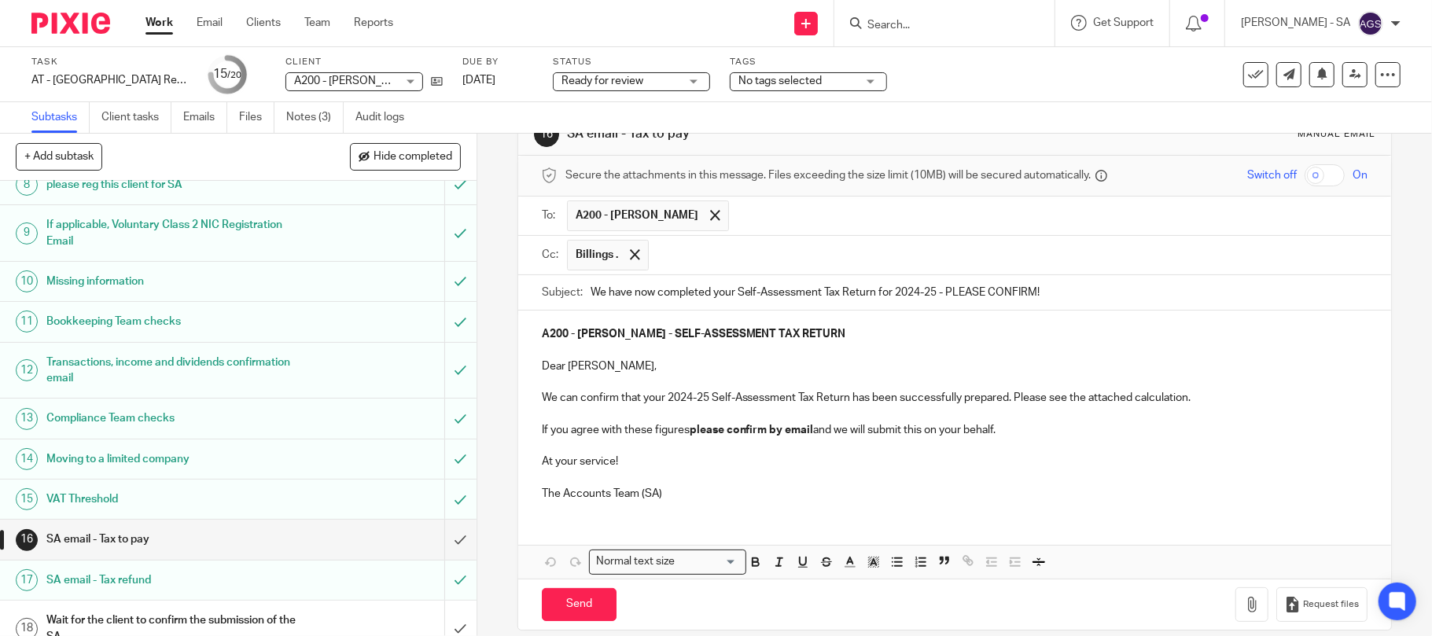
scroll to position [66, 0]
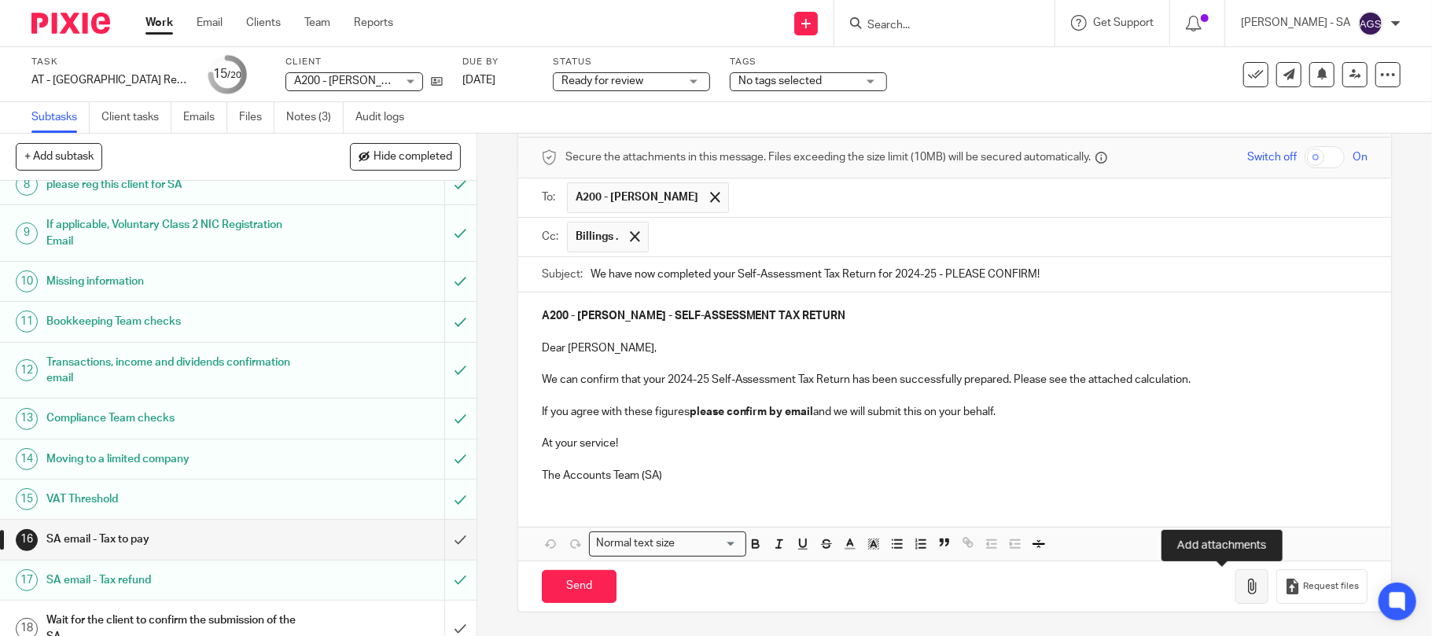
click at [1235, 588] on button "button" at bounding box center [1251, 586] width 33 height 35
click at [1235, 595] on button "button" at bounding box center [1251, 586] width 33 height 35
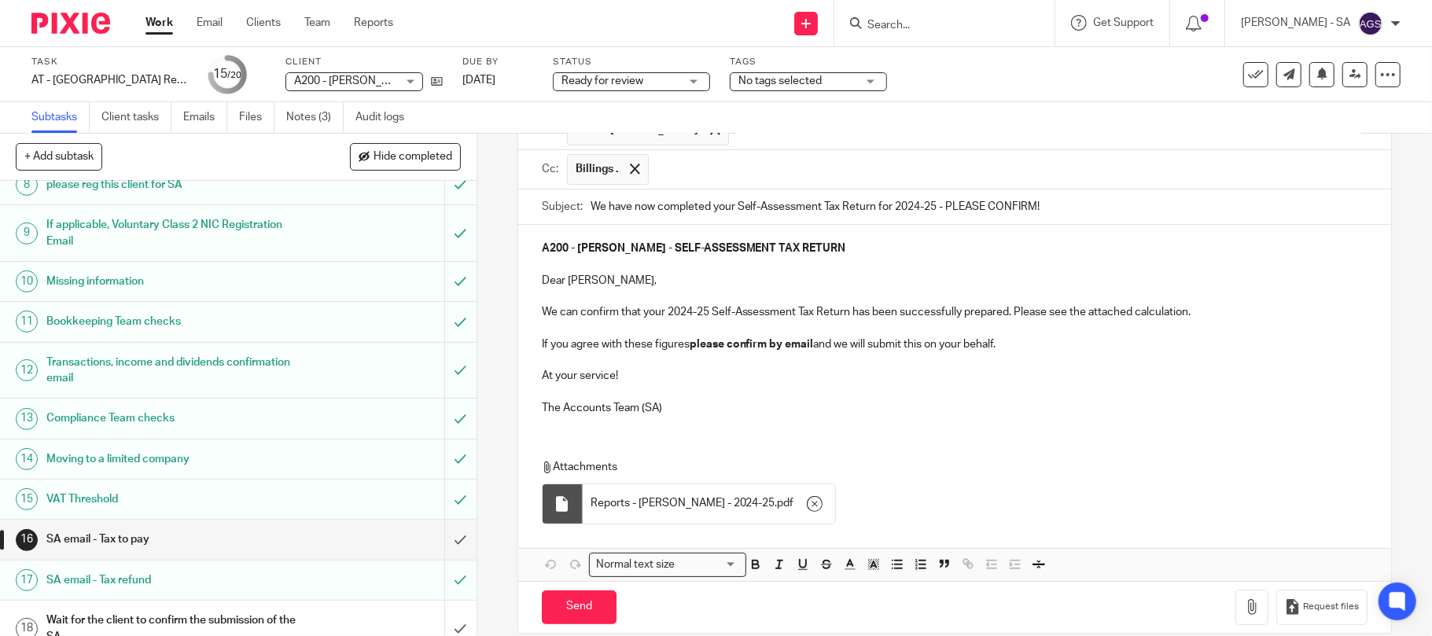
scroll to position [155, 0]
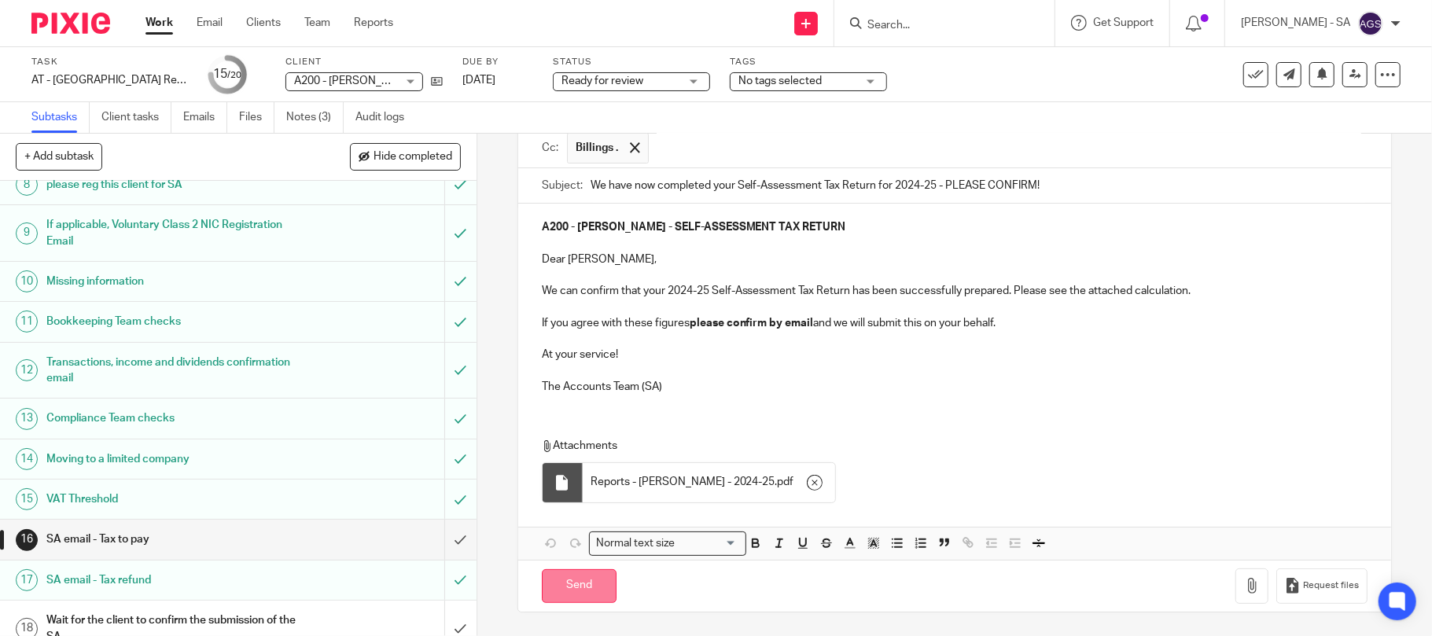
click at [571, 583] on input "Send" at bounding box center [579, 586] width 75 height 34
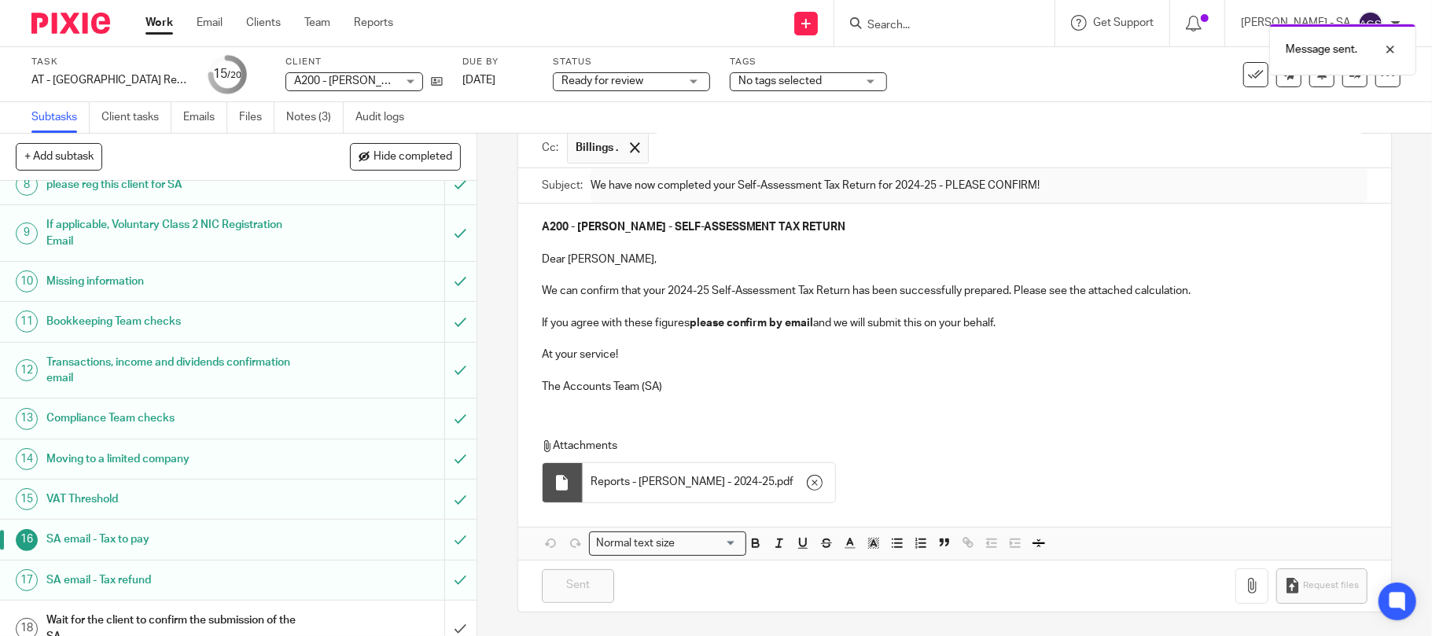
type input "Sent"
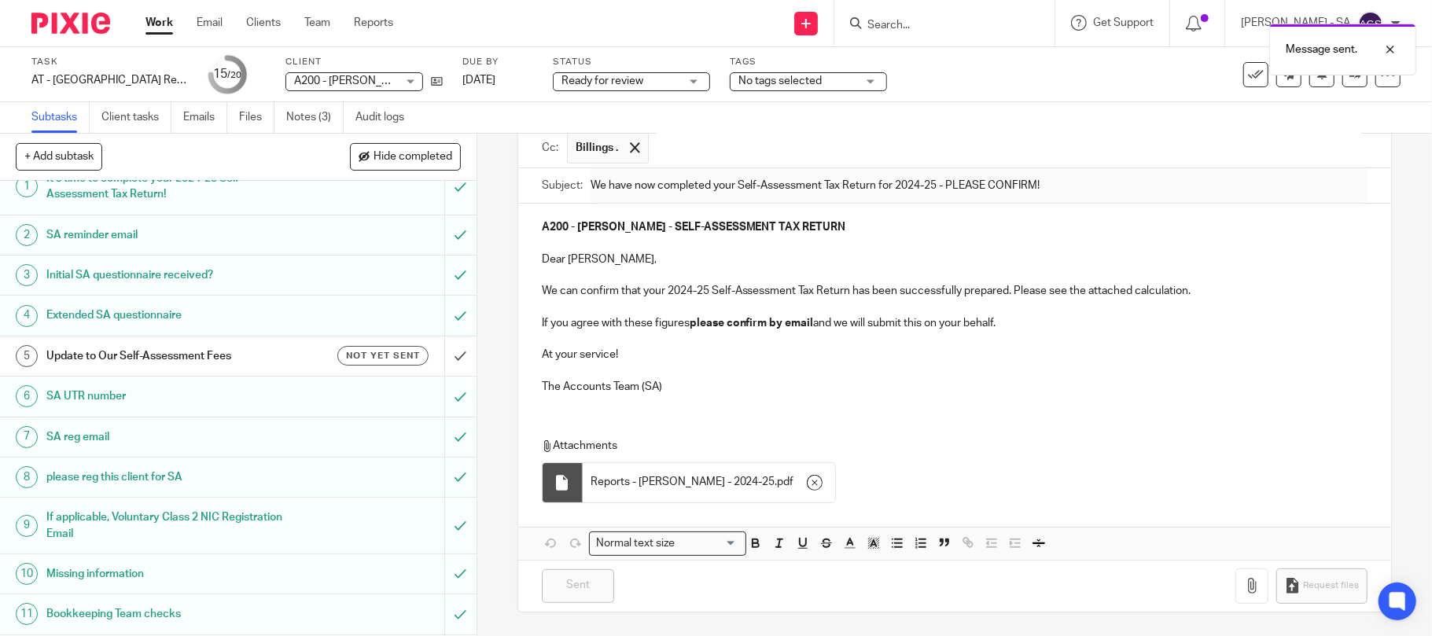
scroll to position [0, 0]
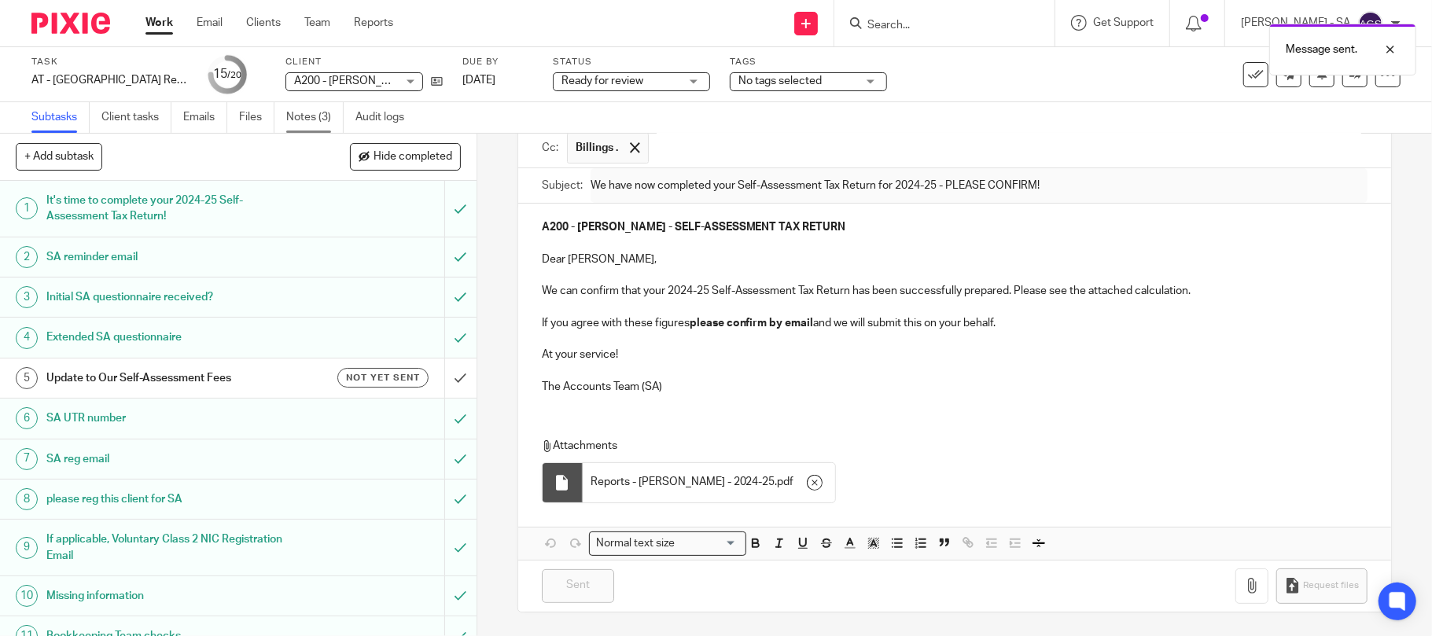
click at [311, 131] on link "Notes (3)" at bounding box center [314, 117] width 57 height 31
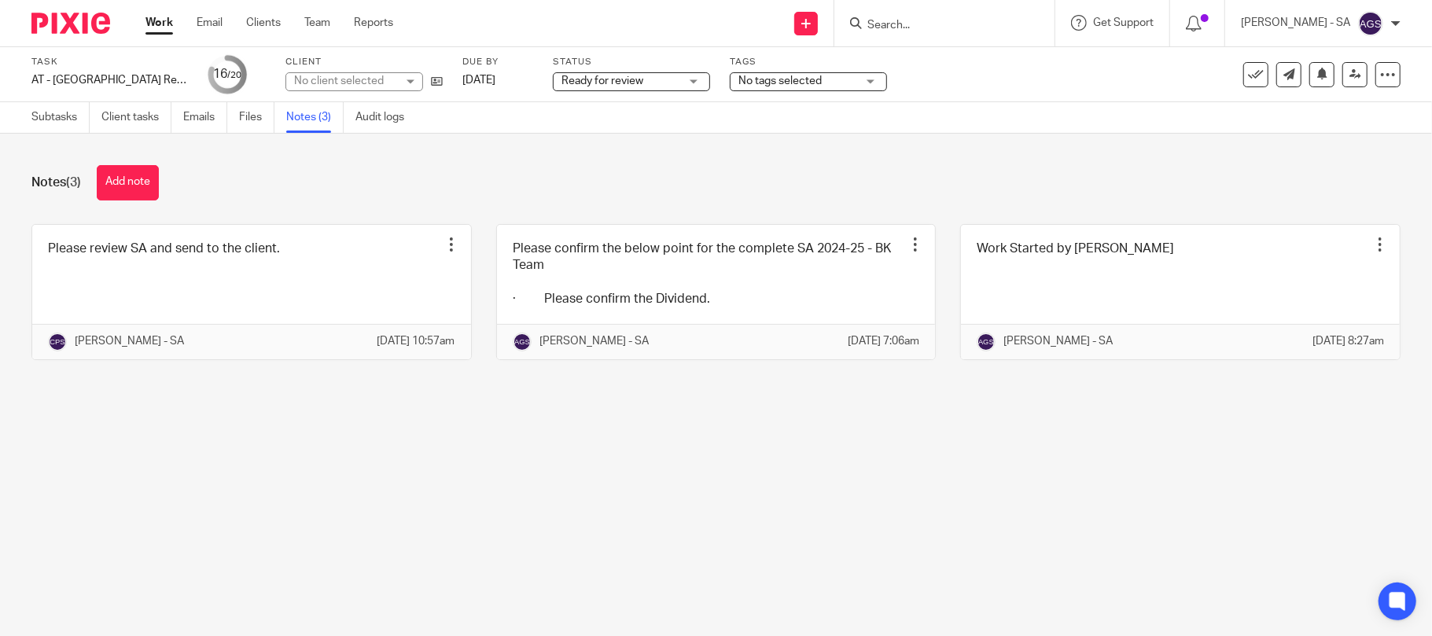
click at [156, 259] on link at bounding box center [251, 292] width 439 height 134
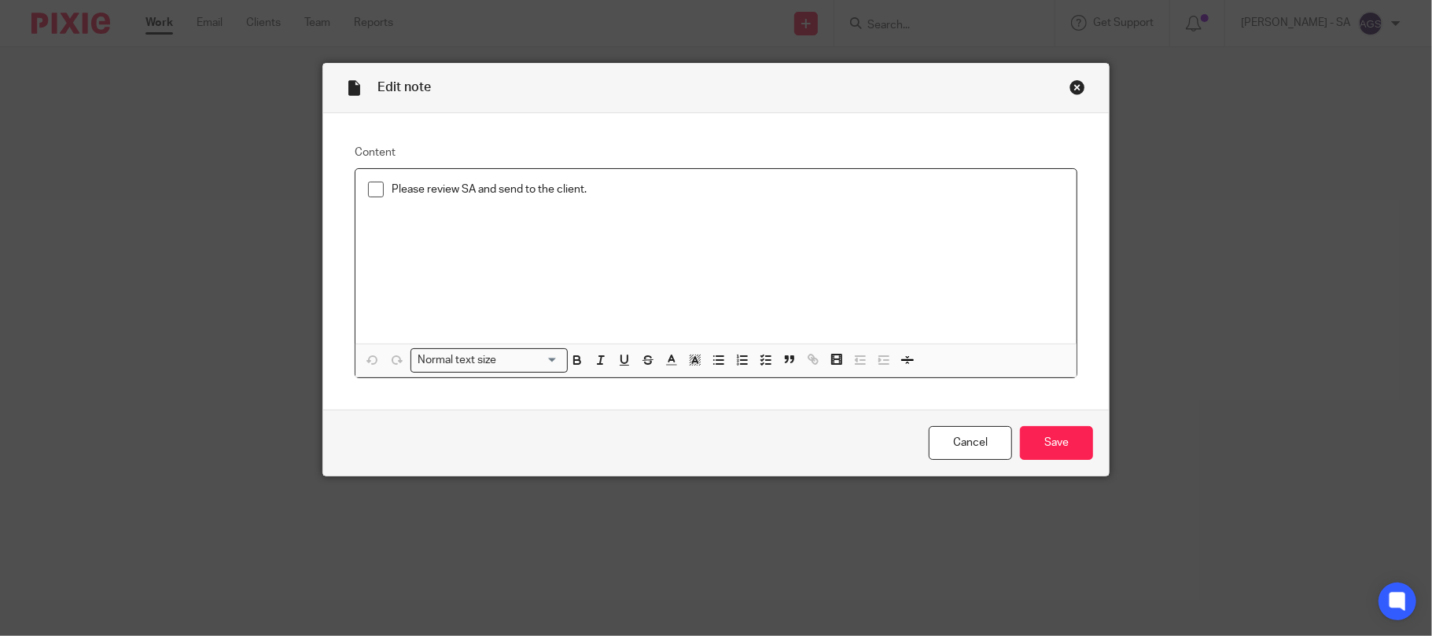
click at [370, 187] on span at bounding box center [376, 190] width 16 height 16
click at [1057, 444] on input "Save" at bounding box center [1056, 443] width 73 height 34
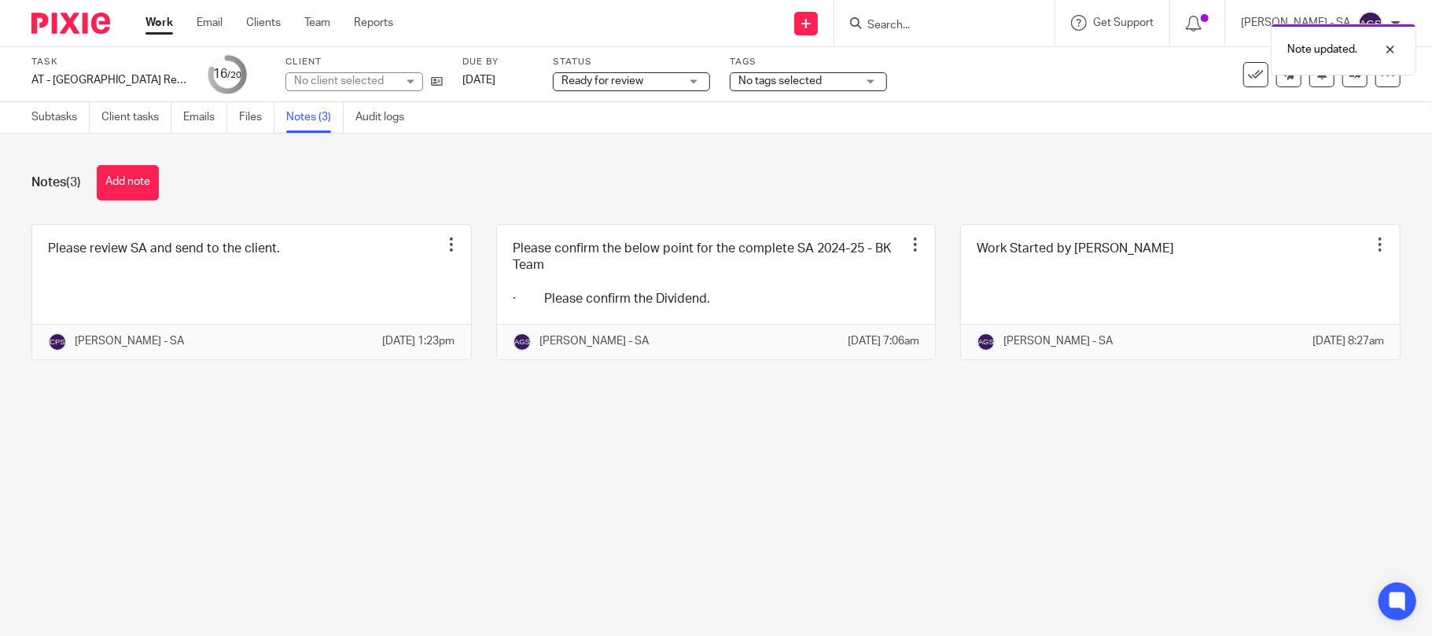
click at [614, 83] on span "Ready for review" at bounding box center [602, 80] width 82 height 11
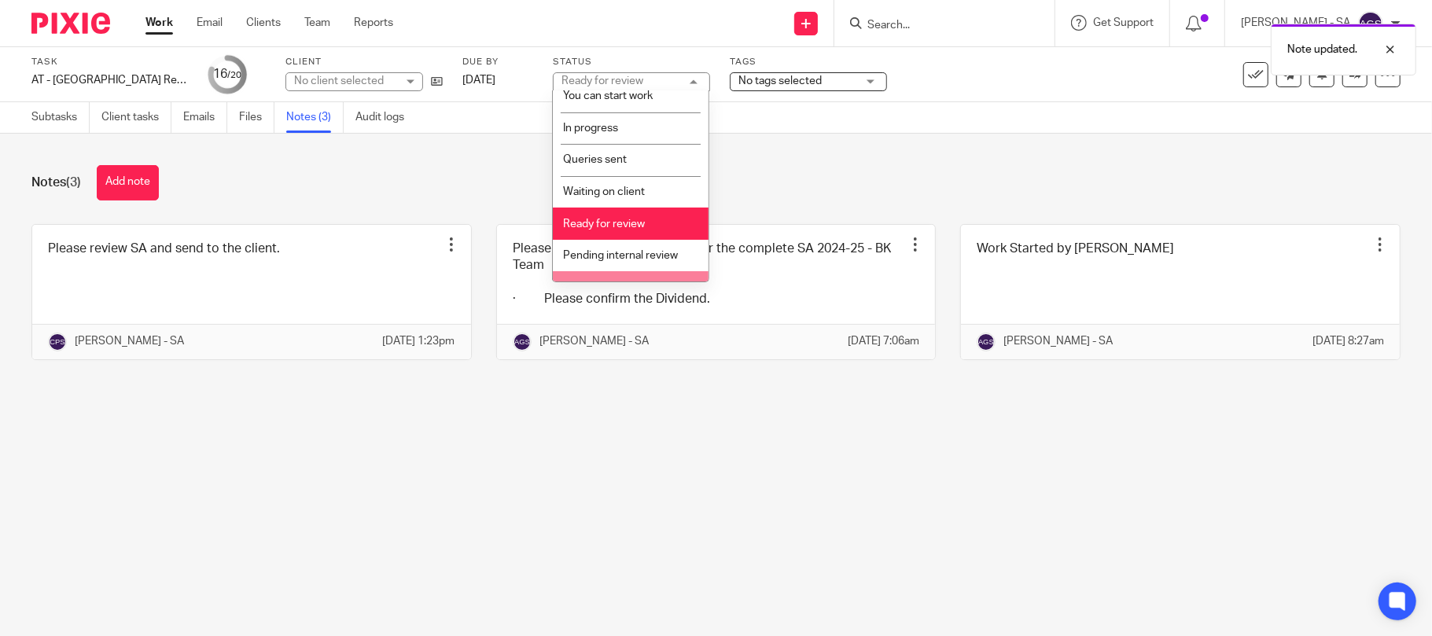
scroll to position [64, 0]
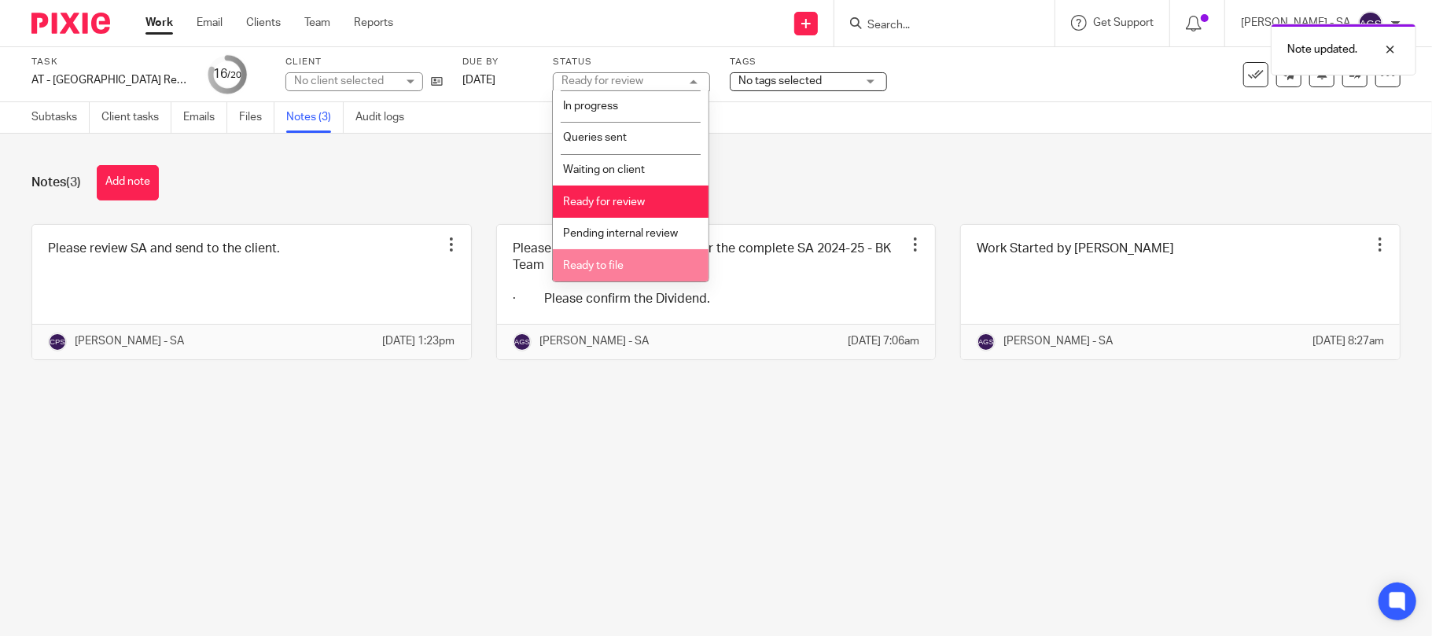
click at [599, 263] on span "Ready to file" at bounding box center [593, 265] width 61 height 11
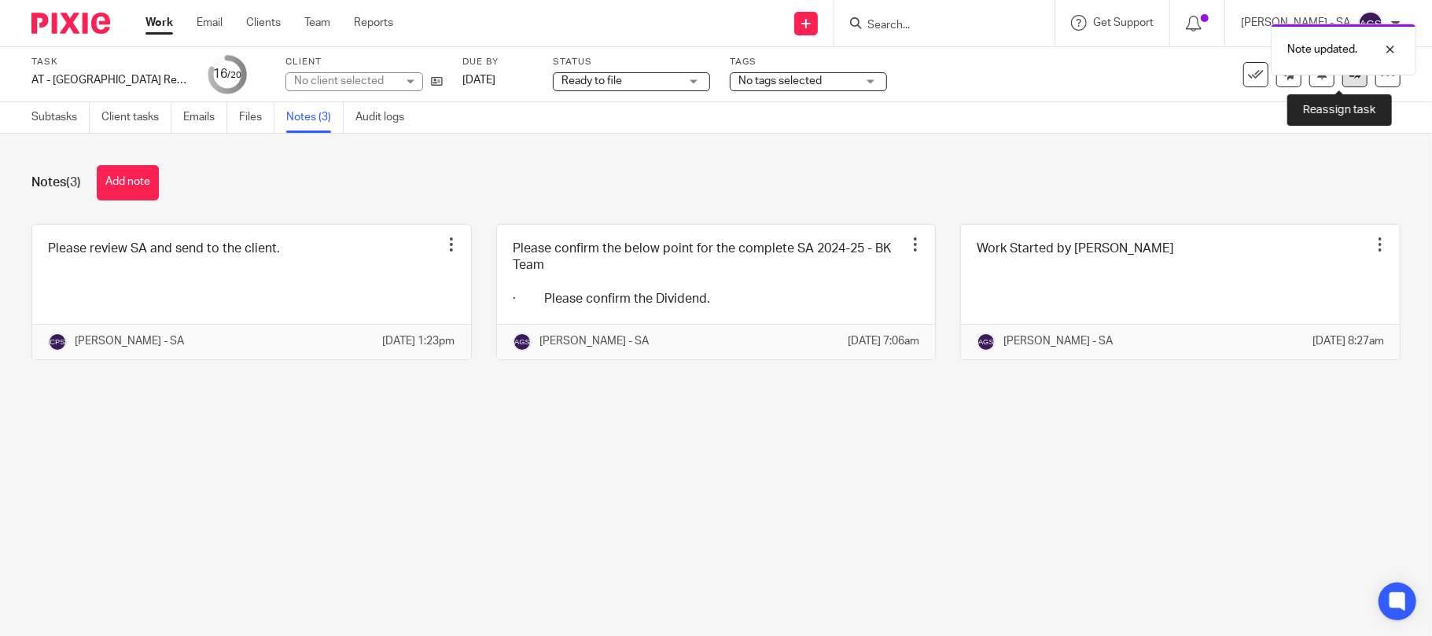
click at [1349, 79] on icon at bounding box center [1355, 74] width 12 height 12
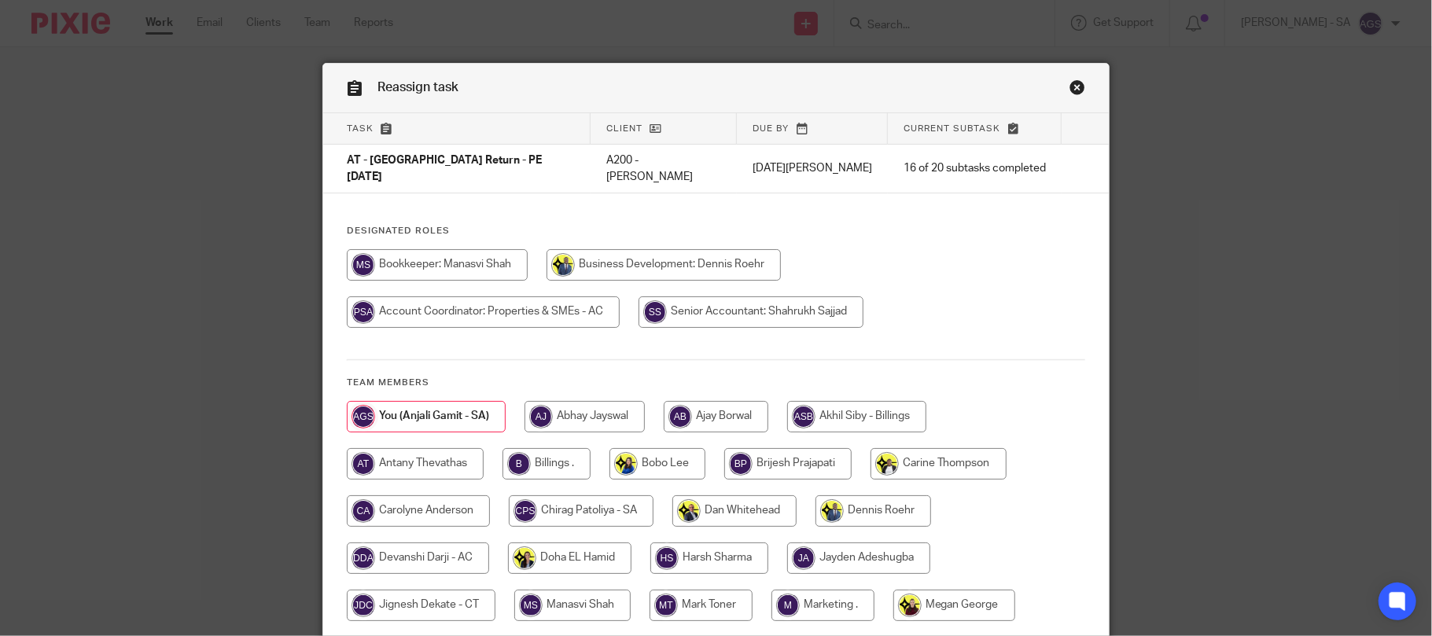
click at [528, 451] on input "radio" at bounding box center [546, 463] width 88 height 31
radio input "true"
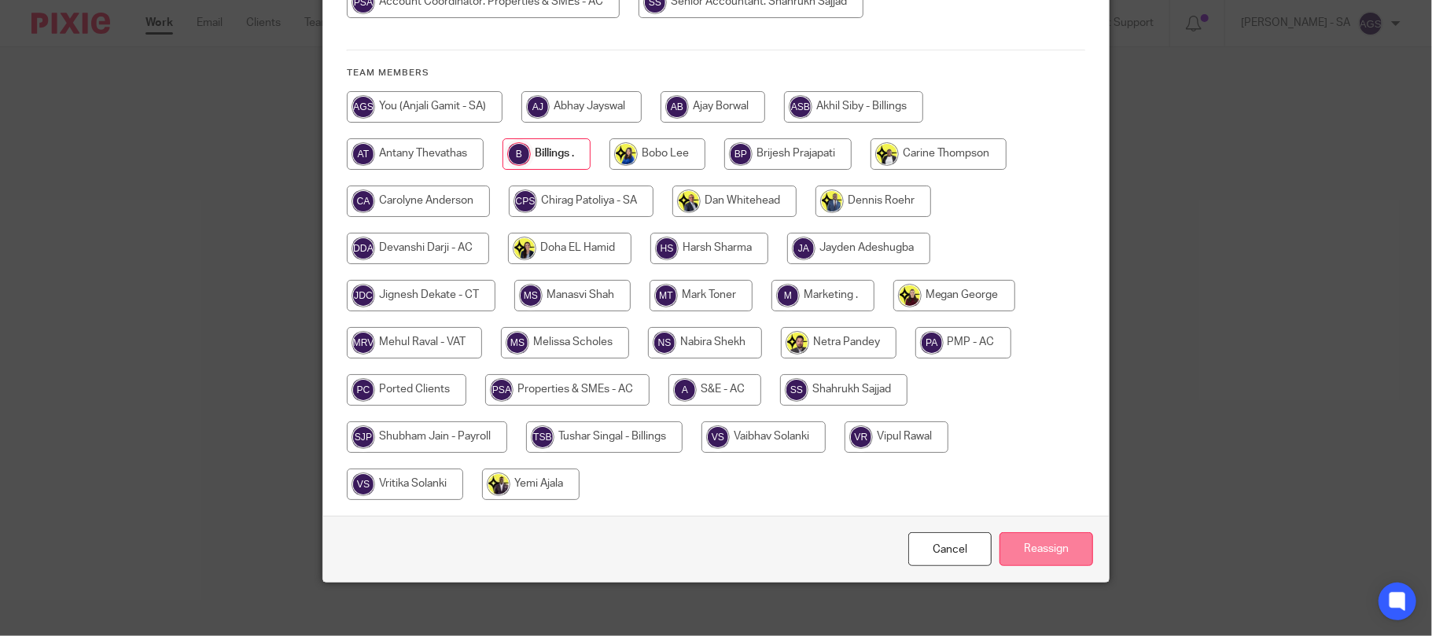
click at [1039, 538] on input "Reassign" at bounding box center [1046, 549] width 94 height 34
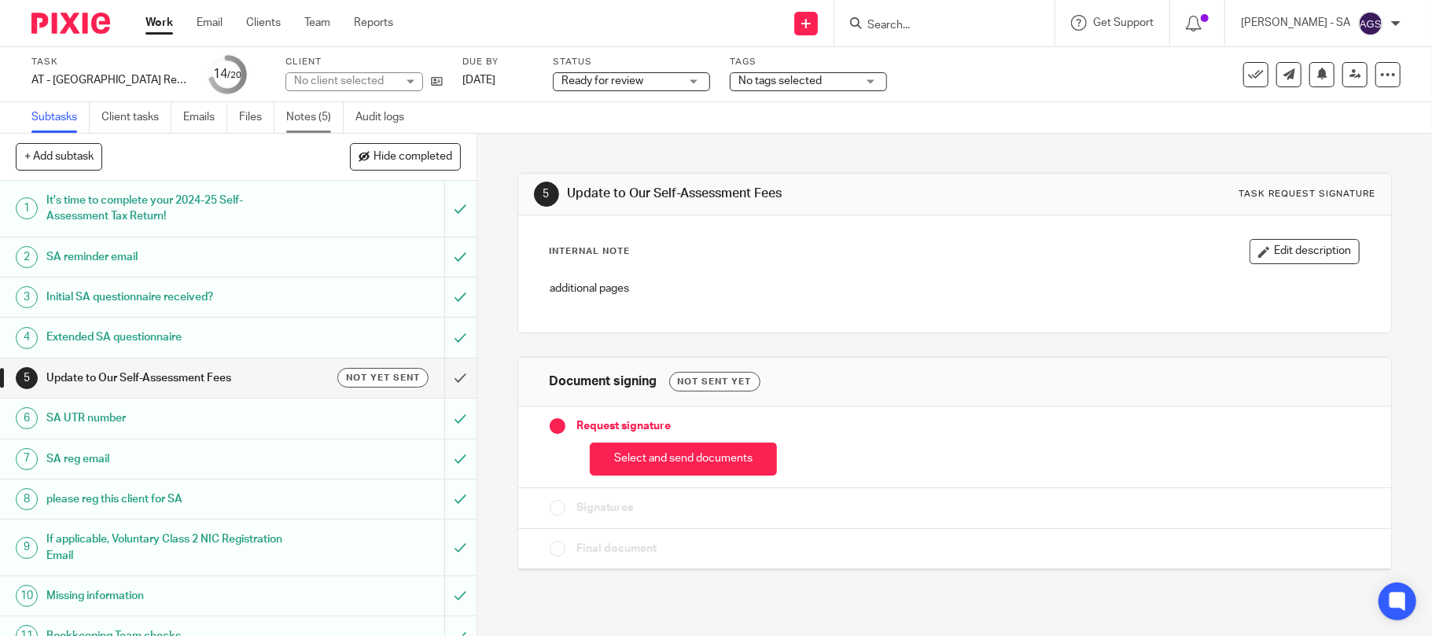
click at [332, 118] on link "Notes (5)" at bounding box center [314, 117] width 57 height 31
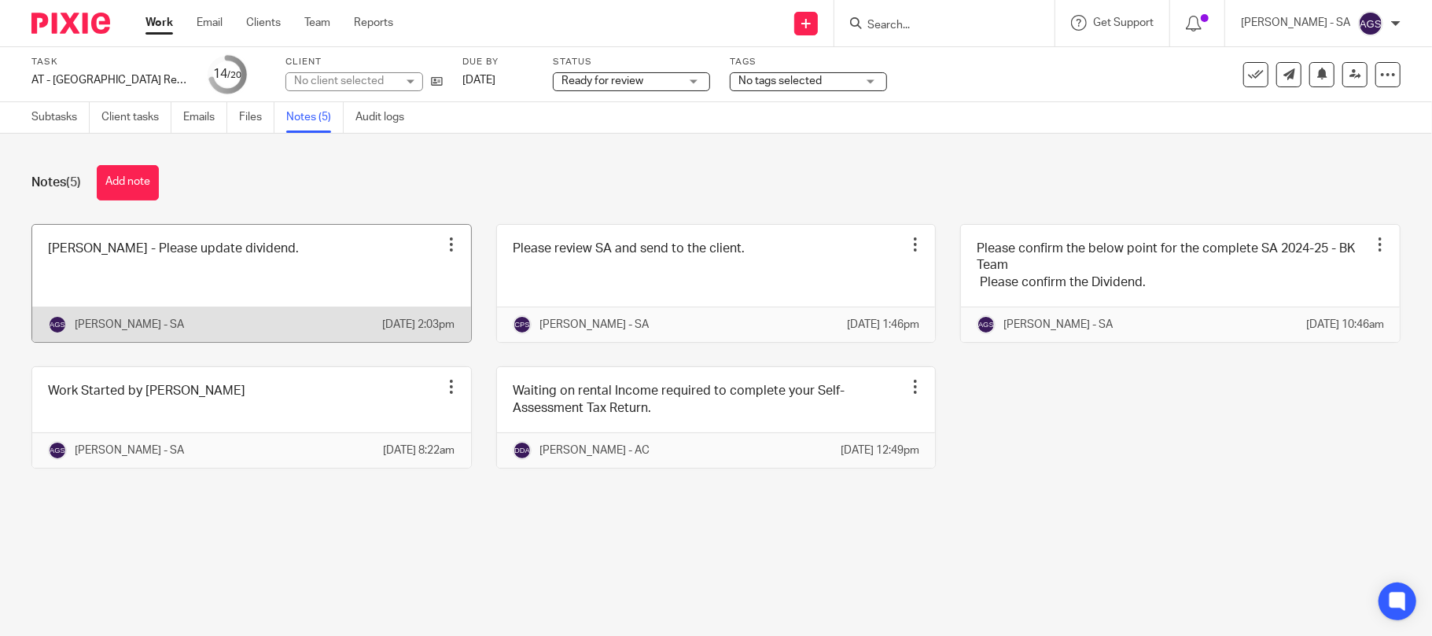
click at [168, 262] on link at bounding box center [251, 283] width 439 height 117
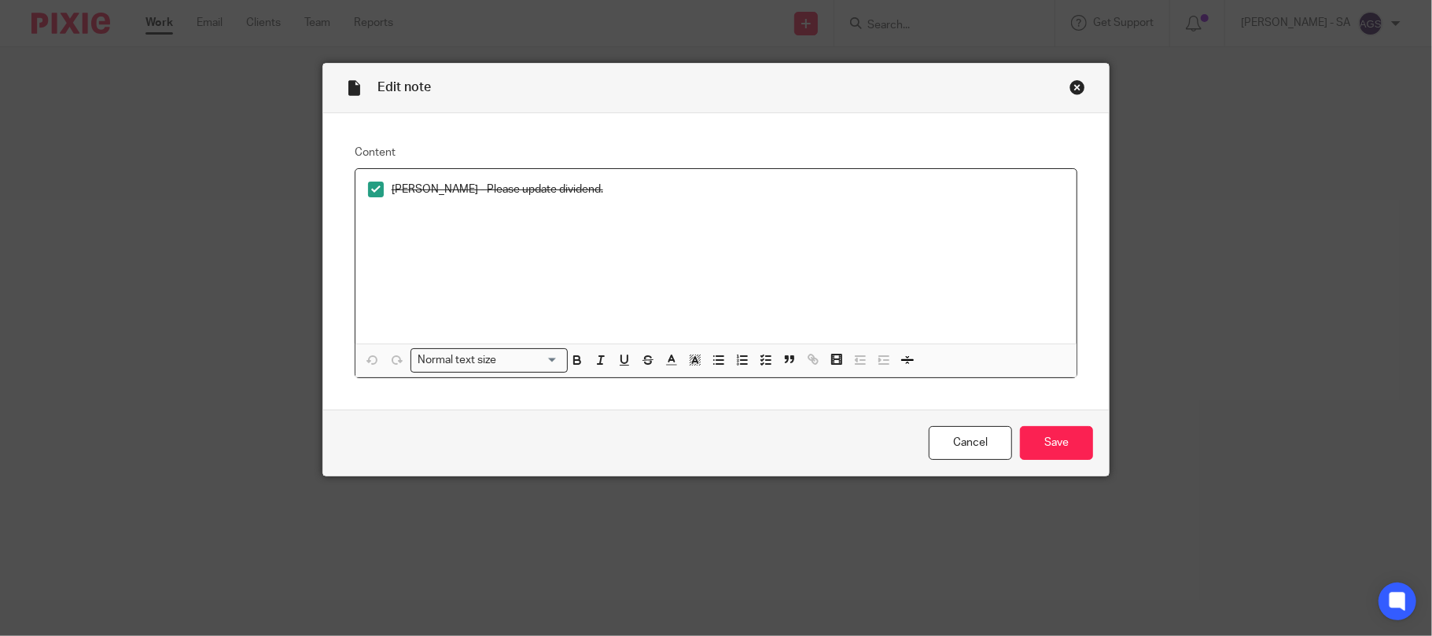
click at [1069, 86] on div "Close this dialog window" at bounding box center [1077, 87] width 16 height 16
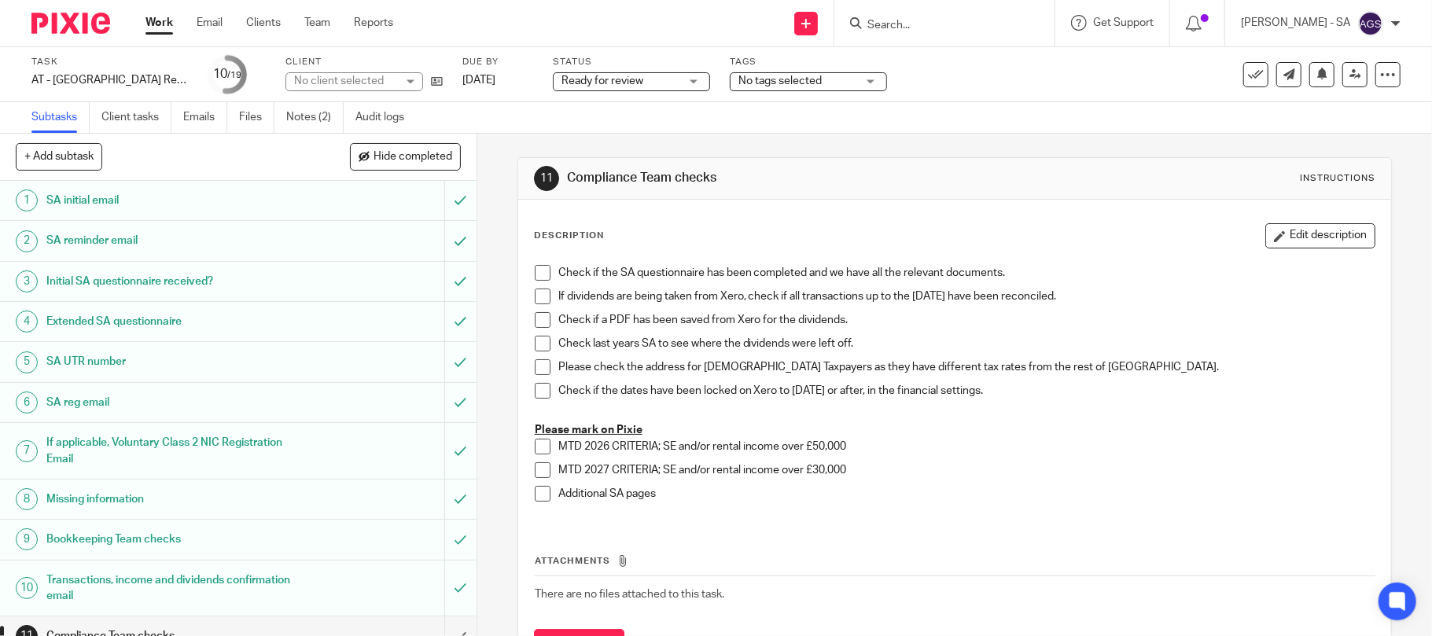
click at [331, 115] on link "Notes (2)" at bounding box center [314, 117] width 57 height 31
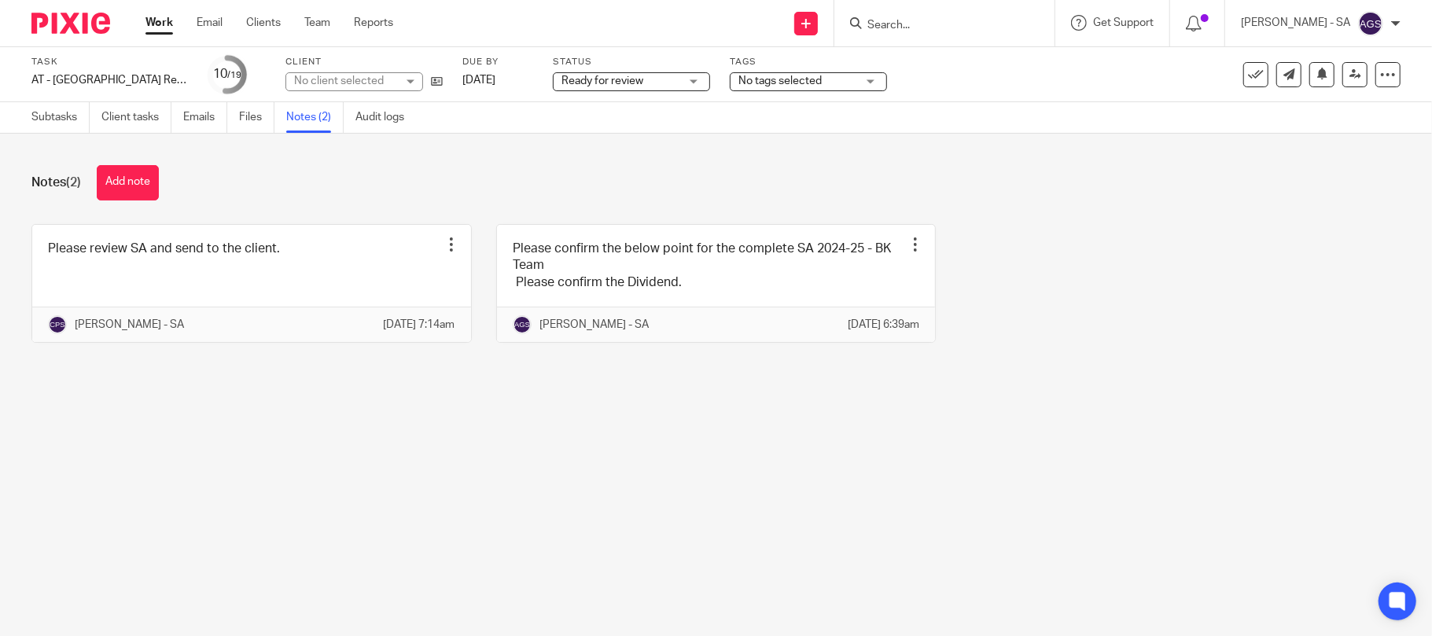
click at [377, 76] on div "No client selected" at bounding box center [345, 81] width 102 height 16
click at [377, 76] on div "No client selected" at bounding box center [339, 80] width 90 height 11
click at [377, 76] on div "No client selected" at bounding box center [345, 81] width 102 height 16
click at [377, 76] on div "No client selected" at bounding box center [339, 80] width 90 height 11
click at [407, 79] on div "No client selected" at bounding box center [354, 81] width 138 height 19
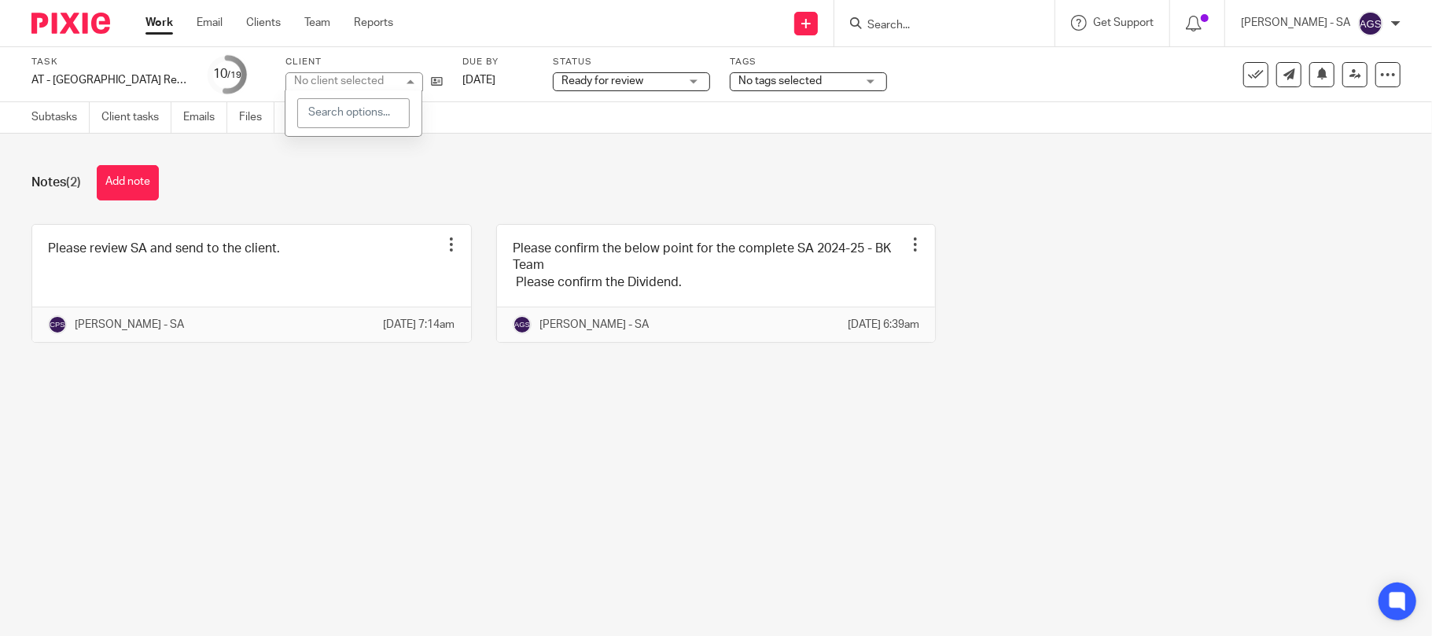
click at [407, 79] on div "No client selected" at bounding box center [354, 81] width 138 height 19
click at [409, 82] on div "No client selected" at bounding box center [354, 81] width 138 height 19
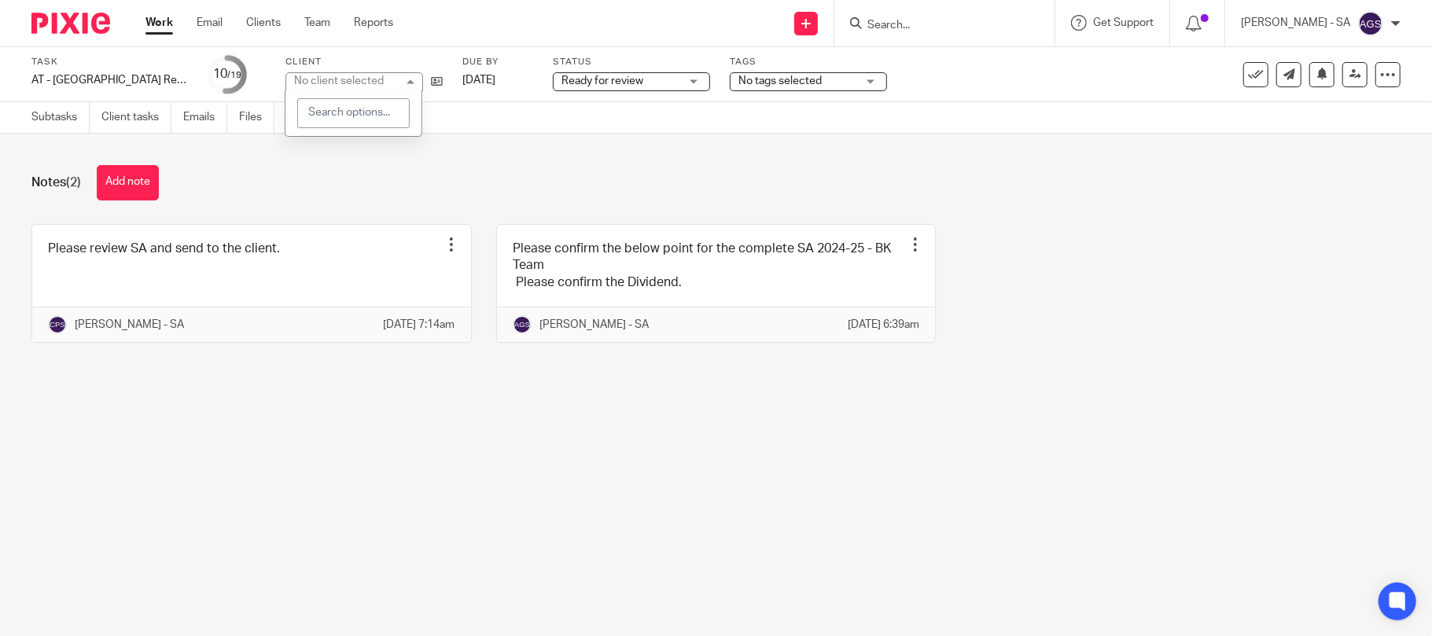
click at [409, 82] on div "No client selected" at bounding box center [354, 81] width 138 height 19
click at [384, 82] on div "No client selected" at bounding box center [339, 80] width 90 height 11
click at [409, 82] on div "No client selected" at bounding box center [354, 81] width 138 height 19
click at [470, 167] on div "Notes (2) Add note" at bounding box center [715, 182] width 1369 height 35
click at [57, 112] on link "Subtasks" at bounding box center [60, 117] width 58 height 31
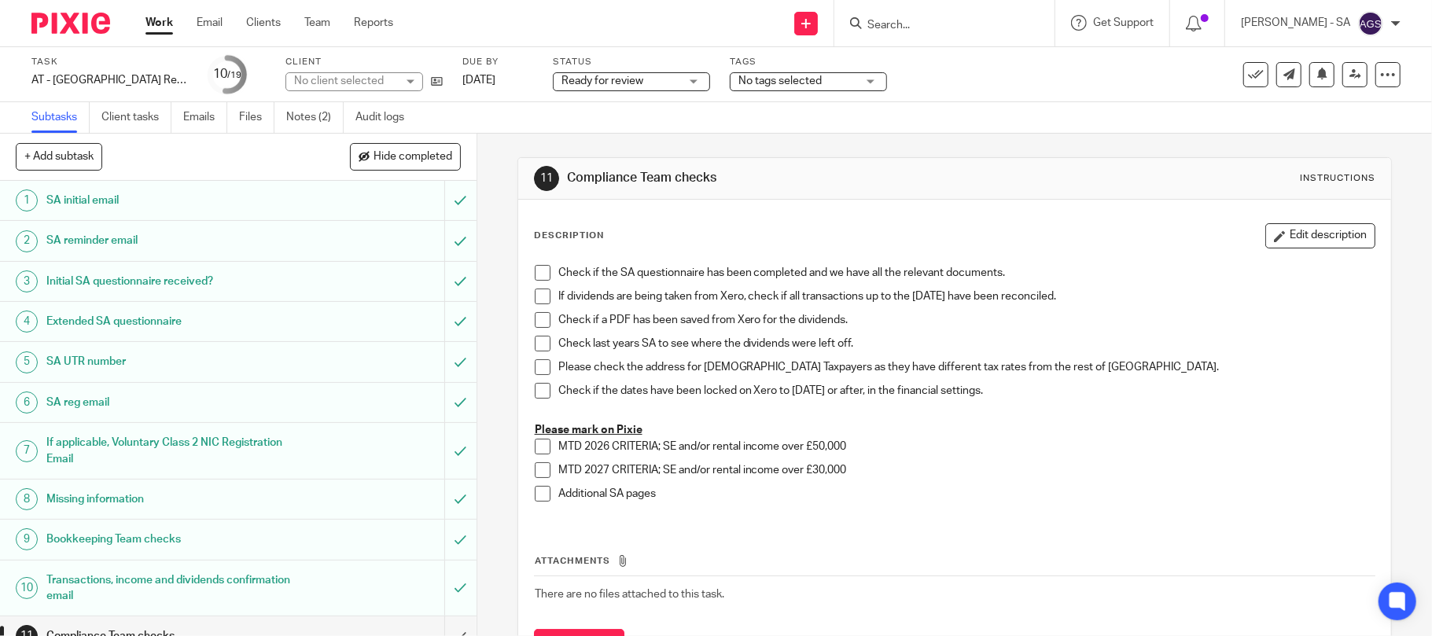
click at [68, 280] on h1 "Initial SA questionnaire received?" at bounding box center [173, 282] width 255 height 24
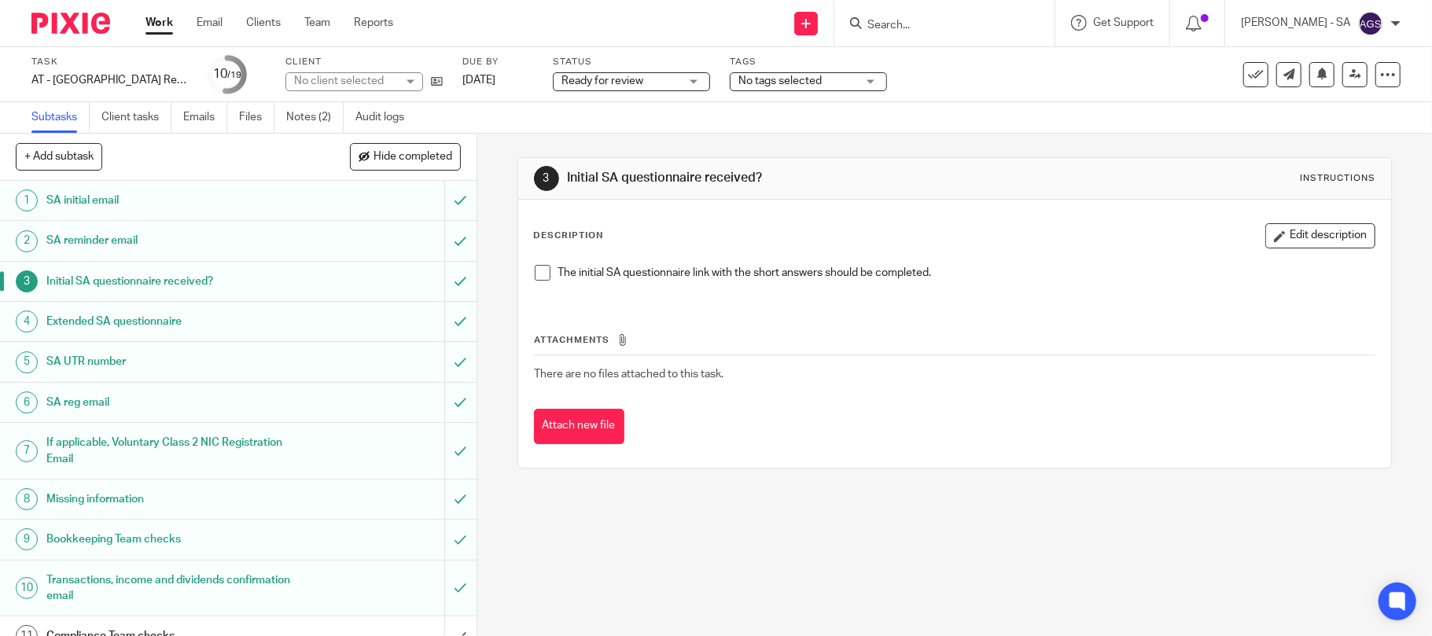
click at [535, 265] on li "The initial SA questionnaire link with the short answers should be completed." at bounding box center [955, 277] width 840 height 24
click at [527, 280] on div "The initial SA questionnaire link with the short answers should be completed." at bounding box center [955, 278] width 856 height 43
click at [535, 278] on span at bounding box center [543, 273] width 16 height 16
click at [57, 359] on h1 "SA UTR number" at bounding box center [173, 362] width 255 height 24
click at [94, 536] on h1 "Bookkeeping Team checks" at bounding box center [173, 540] width 255 height 24
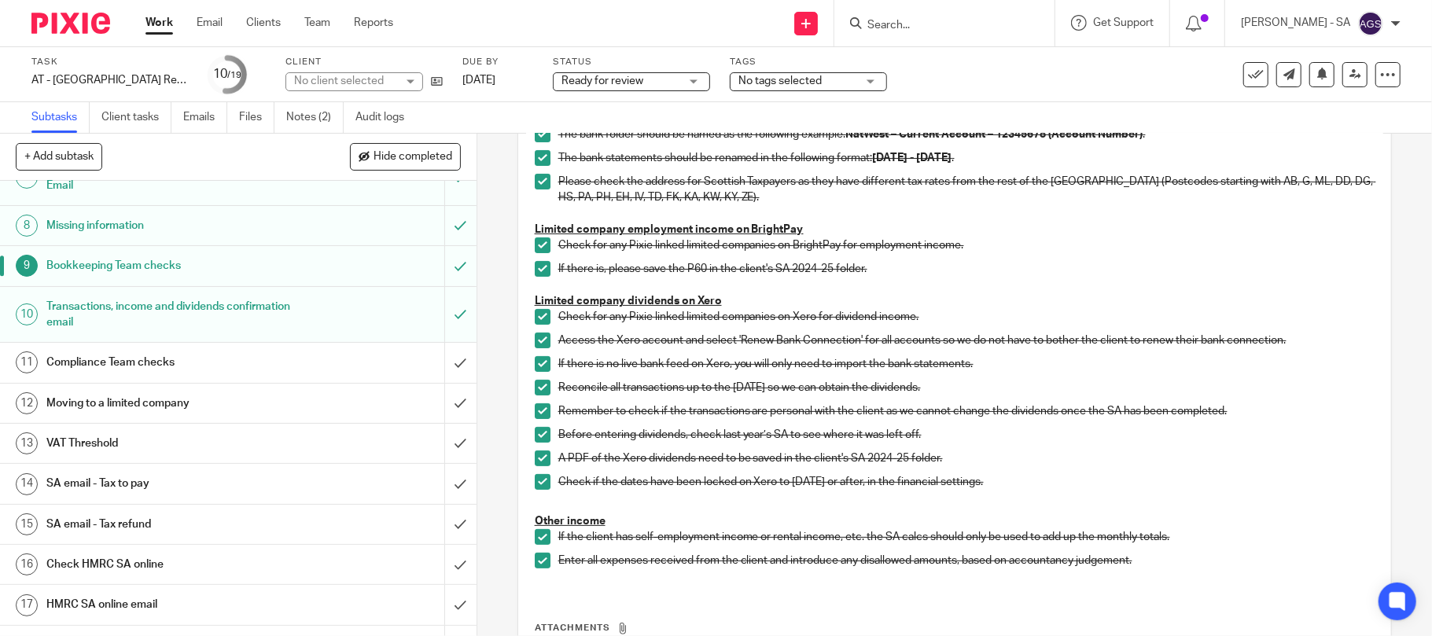
scroll to position [209, 0]
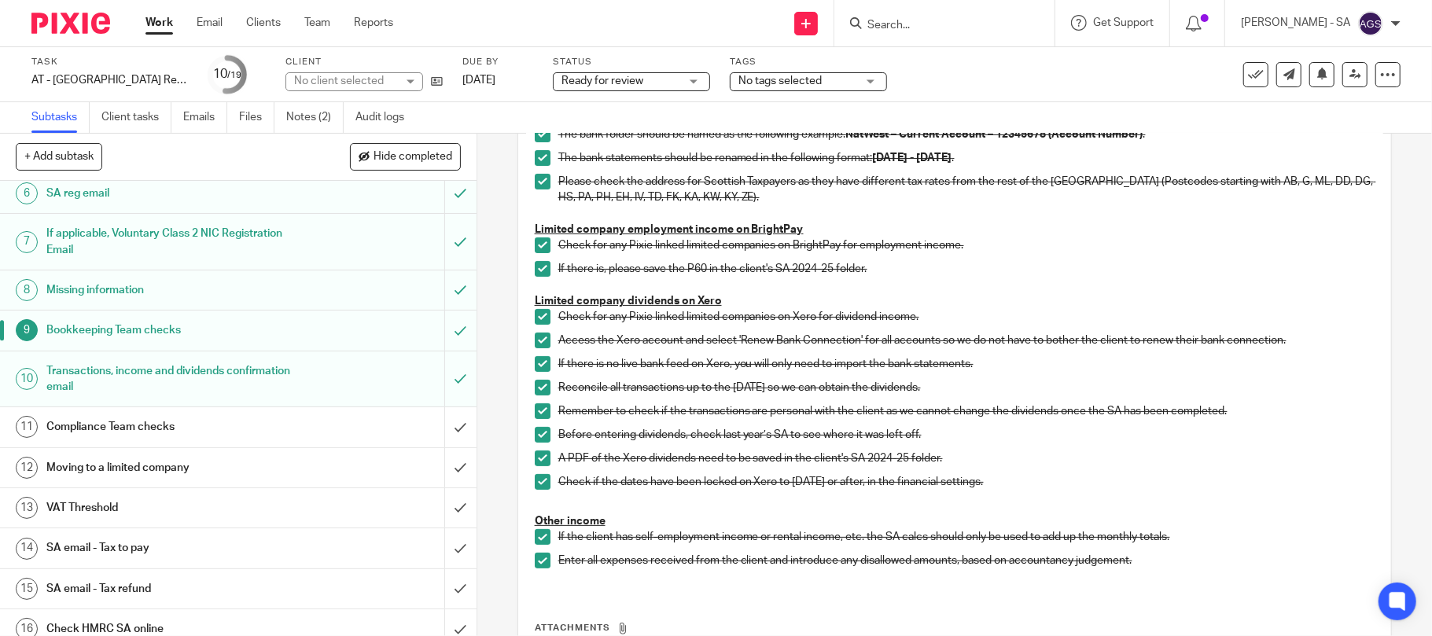
click at [82, 426] on h1 "Compliance Team checks" at bounding box center [173, 427] width 255 height 24
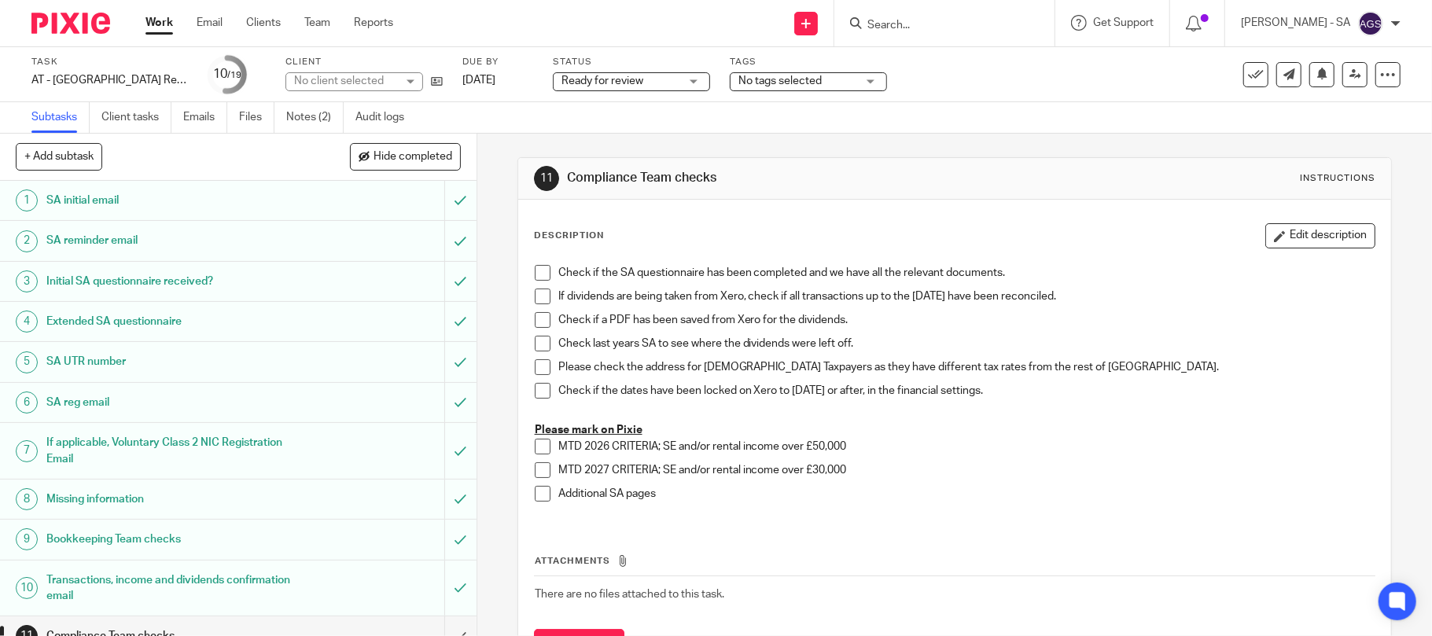
click at [535, 270] on span at bounding box center [543, 273] width 16 height 16
click at [535, 283] on li "Check if the SA questionnaire has been completed and we have all the relevant d…" at bounding box center [955, 277] width 840 height 24
click at [535, 296] on span at bounding box center [543, 297] width 16 height 16
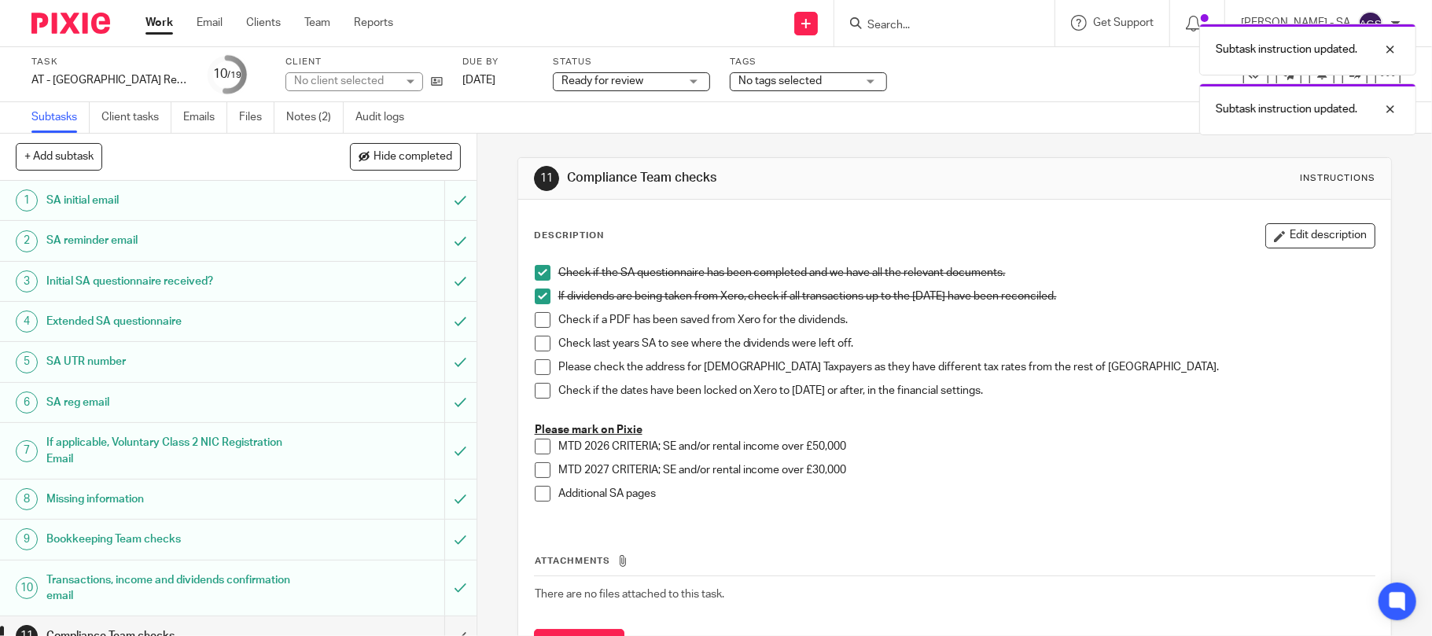
click at [535, 325] on span at bounding box center [543, 320] width 16 height 16
click at [535, 340] on span at bounding box center [543, 344] width 16 height 16
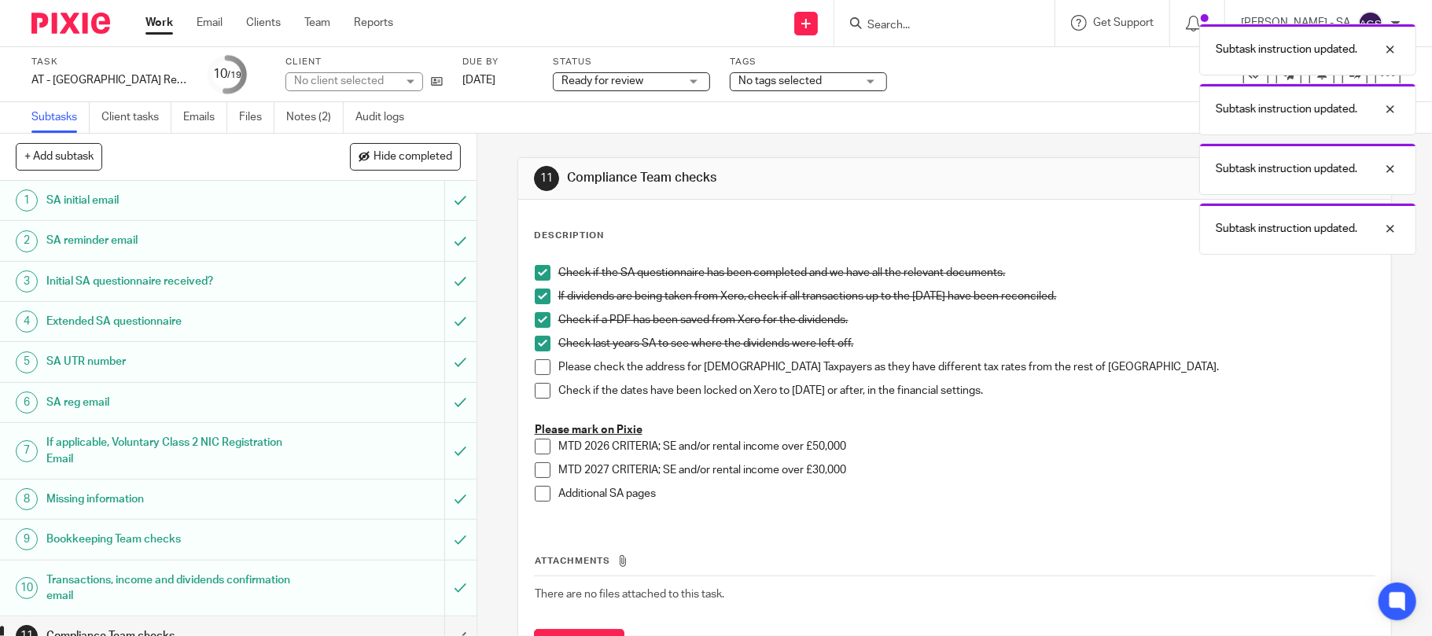
click at [539, 365] on span at bounding box center [543, 367] width 16 height 16
click at [538, 388] on span at bounding box center [543, 391] width 16 height 16
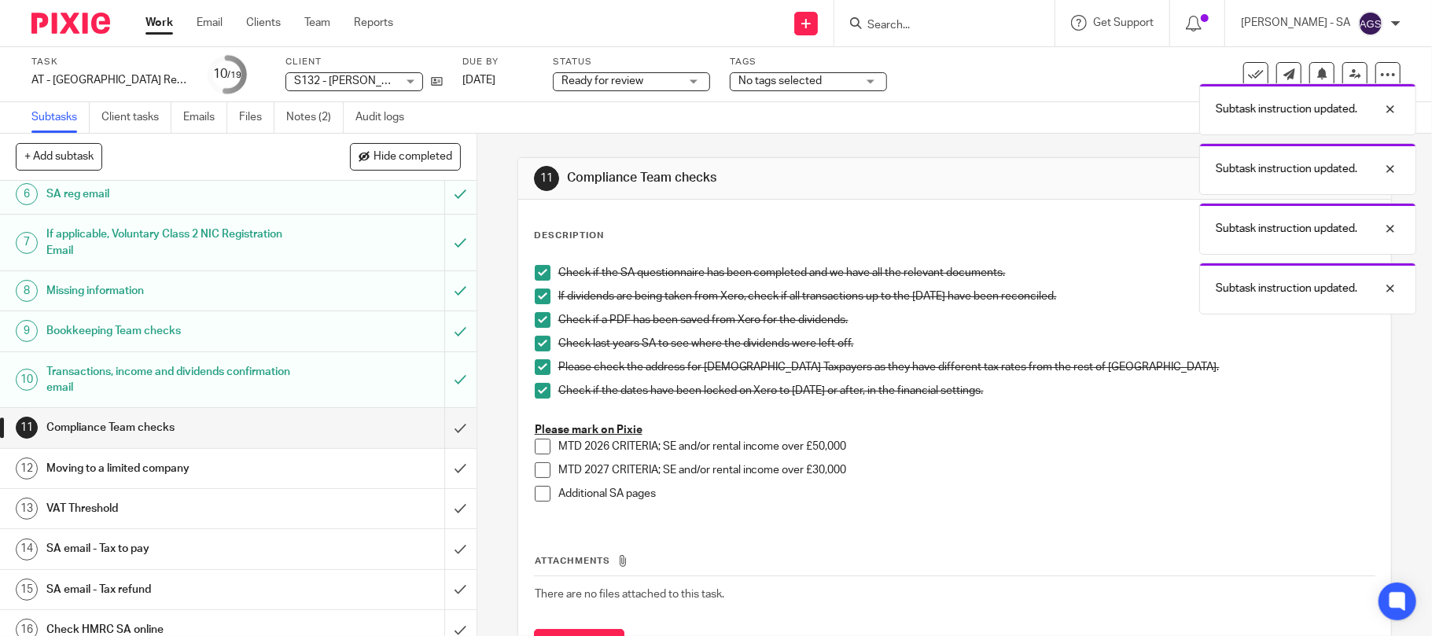
scroll to position [209, 0]
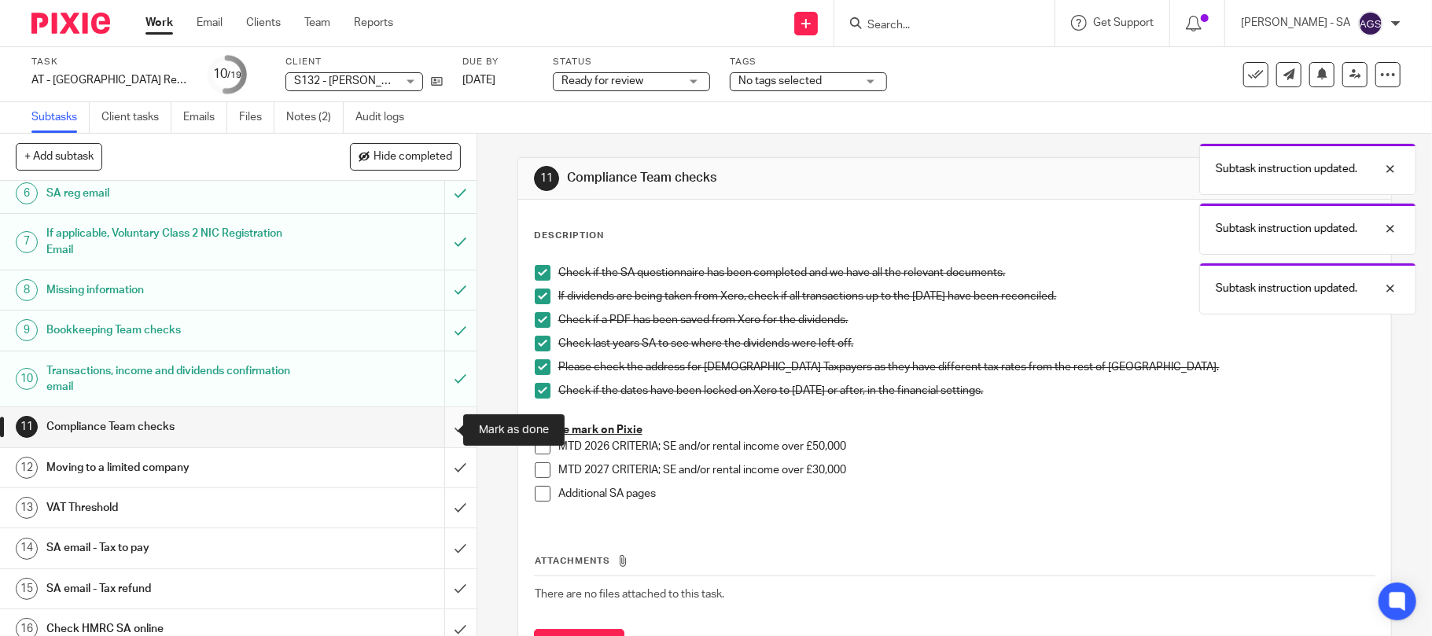
click at [435, 432] on input "submit" at bounding box center [238, 426] width 476 height 39
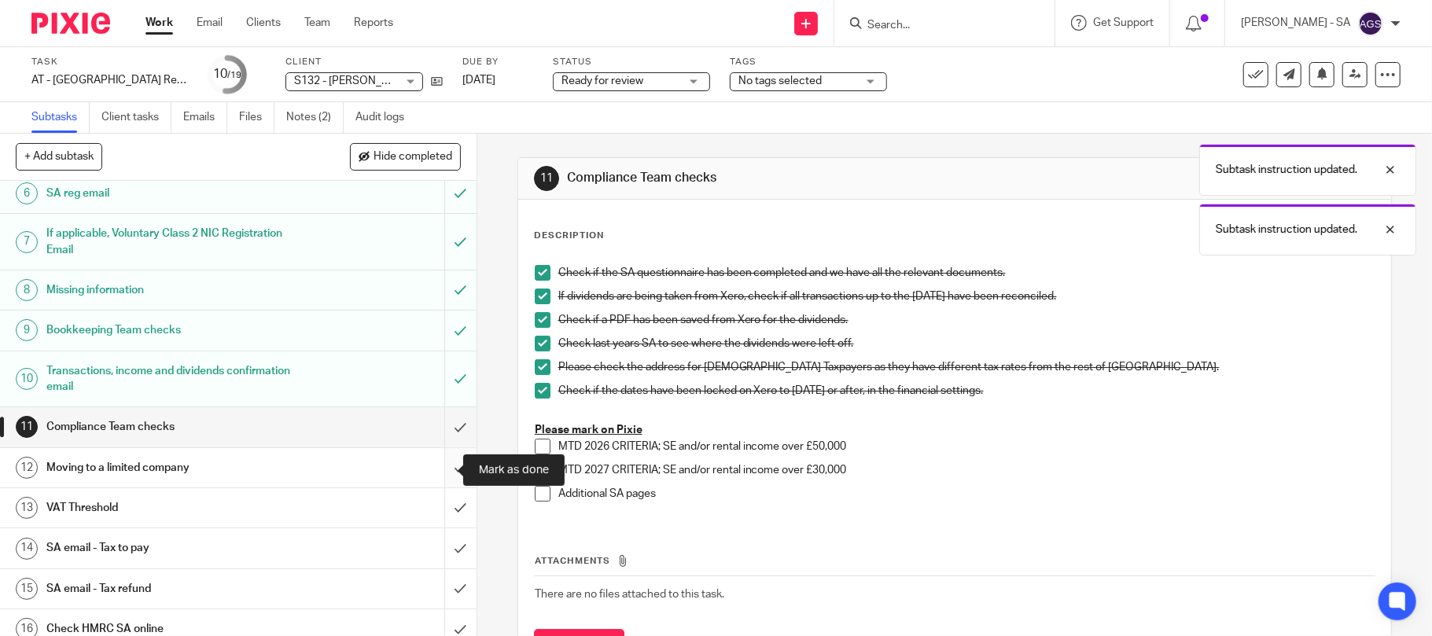
click at [429, 472] on input "submit" at bounding box center [238, 467] width 476 height 39
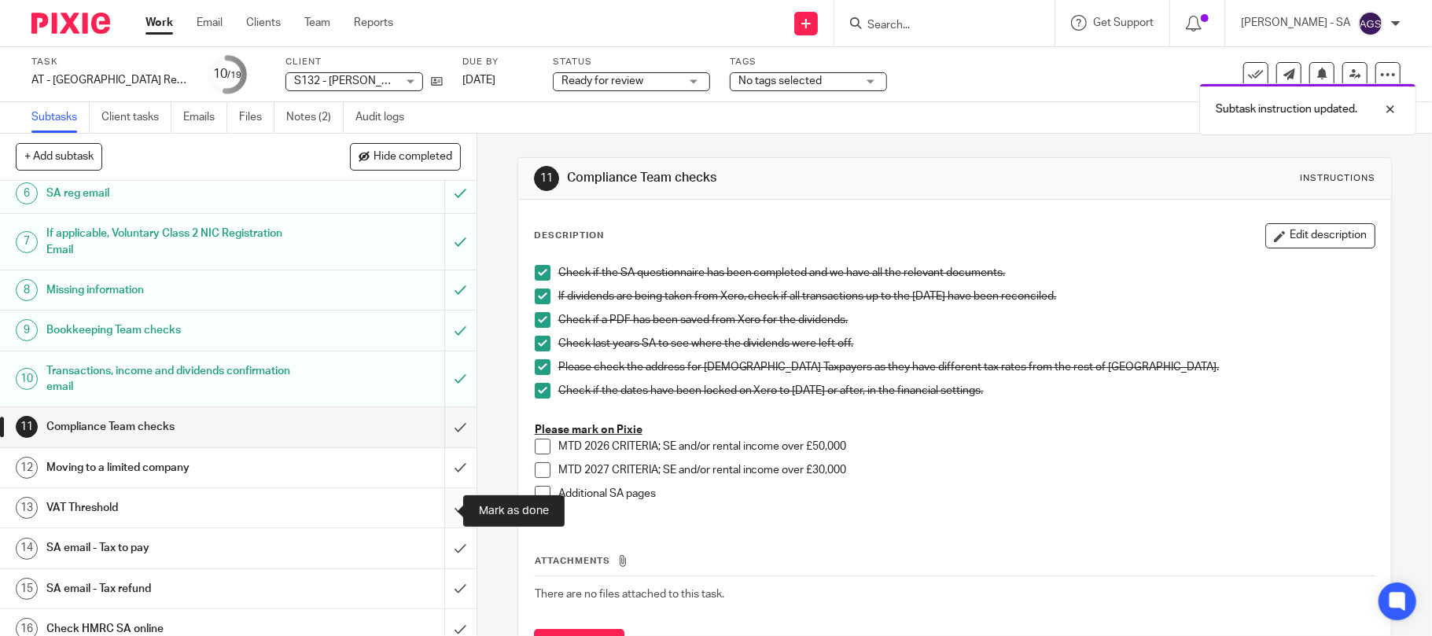
click at [444, 511] on input "submit" at bounding box center [238, 507] width 476 height 39
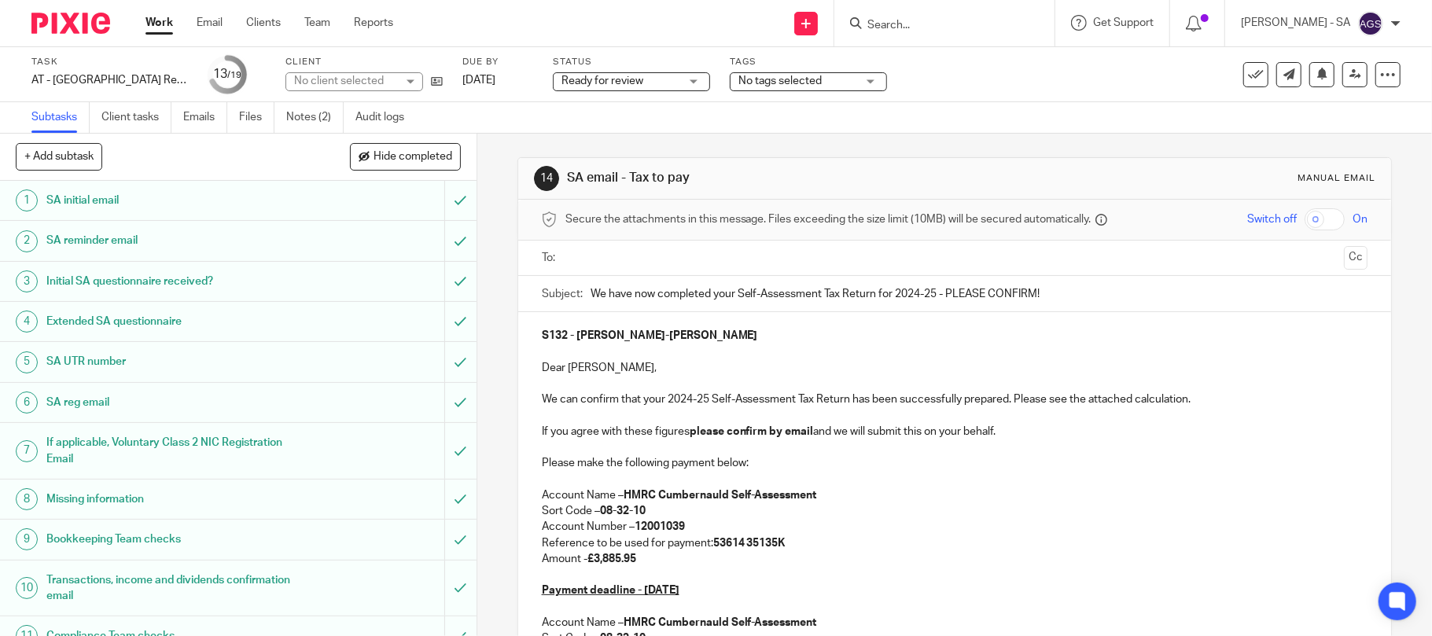
scroll to position [365, 0]
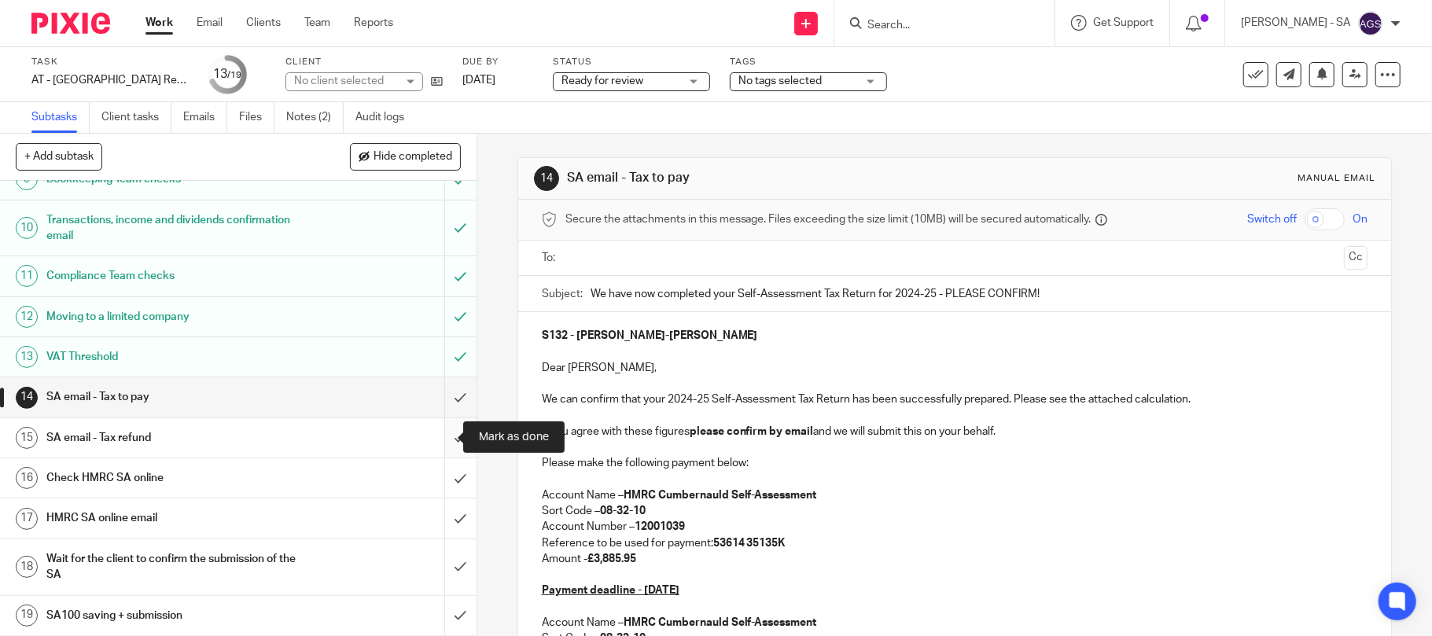
click at [438, 435] on input "submit" at bounding box center [238, 437] width 476 height 39
click at [143, 476] on h1 "Check HMRC SA online" at bounding box center [173, 478] width 255 height 24
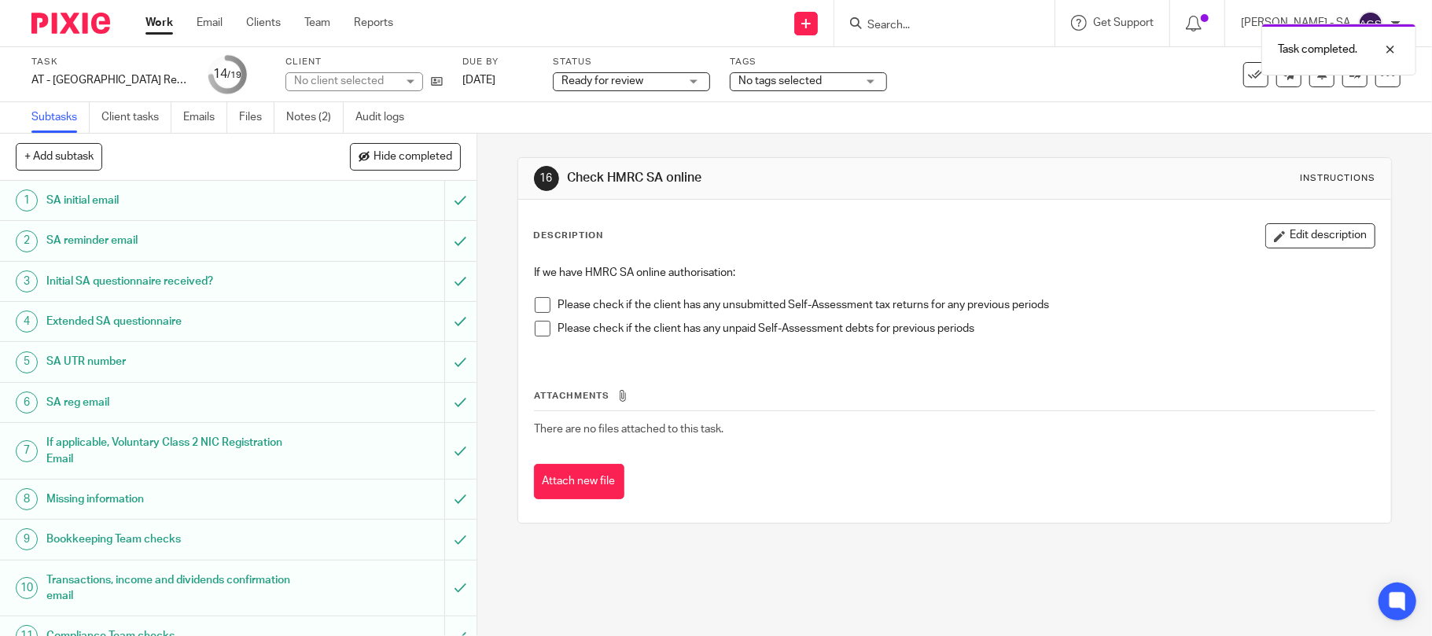
drag, startPoint x: 542, startPoint y: 306, endPoint x: 535, endPoint y: 327, distance: 22.4
click at [541, 306] on span at bounding box center [543, 305] width 16 height 16
click at [535, 329] on span at bounding box center [543, 329] width 16 height 16
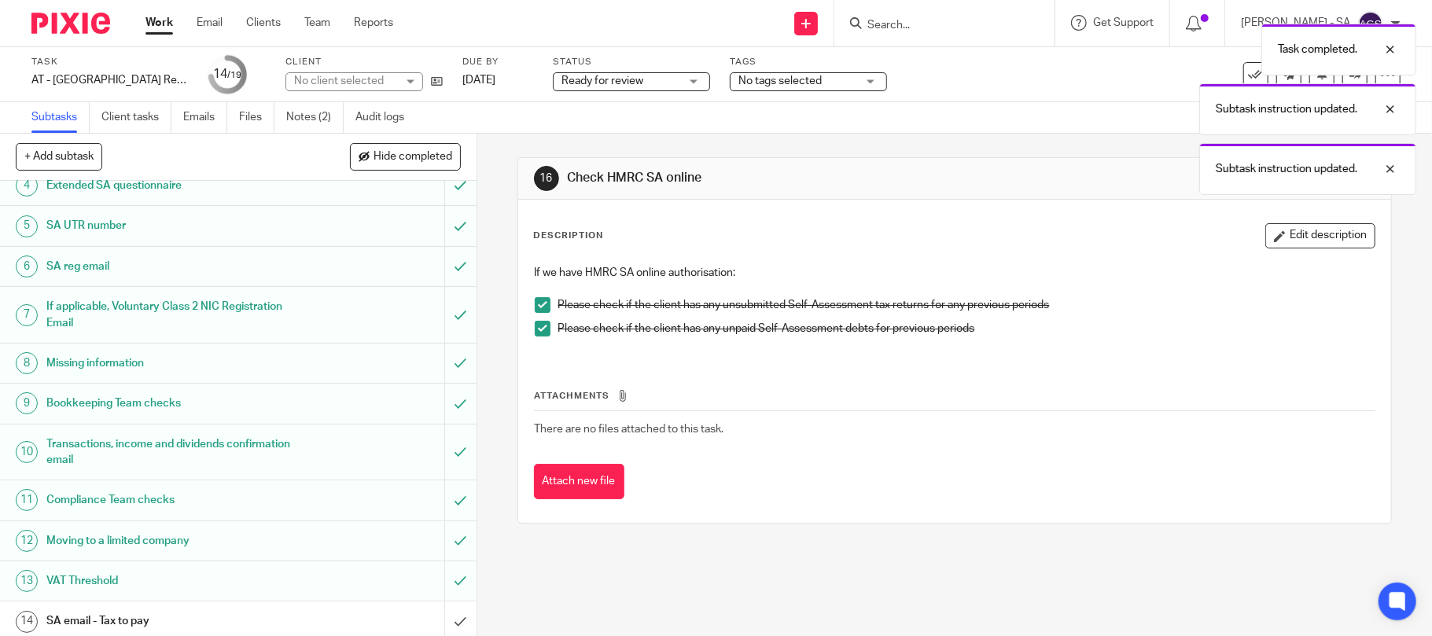
scroll to position [365, 0]
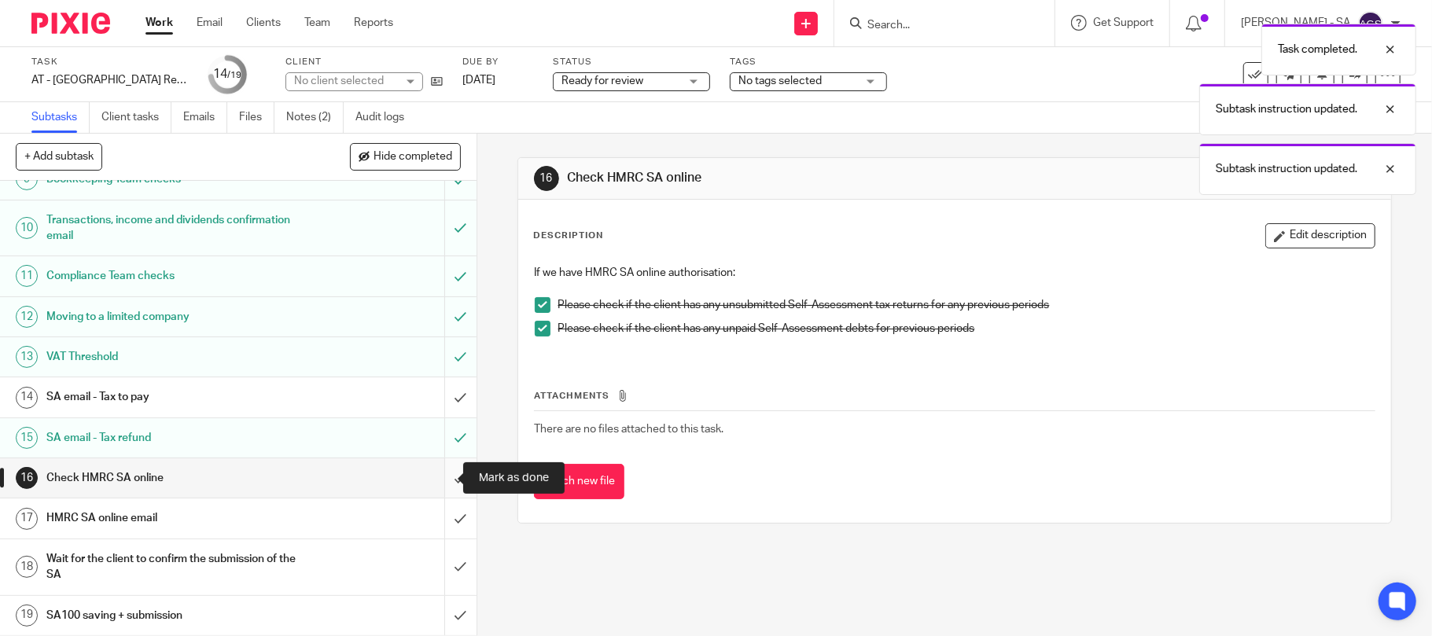
drag, startPoint x: 440, startPoint y: 476, endPoint x: 429, endPoint y: 489, distance: 17.3
click at [440, 476] on input "submit" at bounding box center [238, 477] width 476 height 39
click at [435, 514] on input "submit" at bounding box center [238, 517] width 476 height 39
click at [168, 395] on h1 "SA email - Tax to pay" at bounding box center [173, 397] width 255 height 24
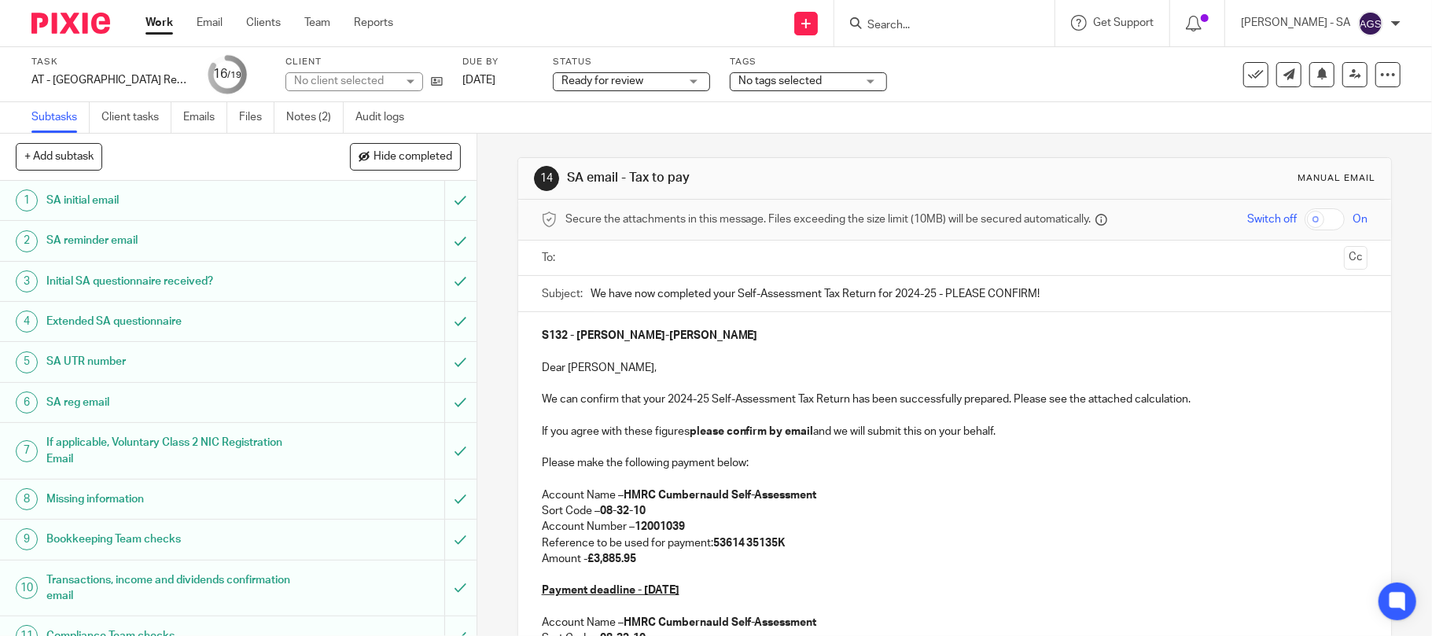
scroll to position [365, 0]
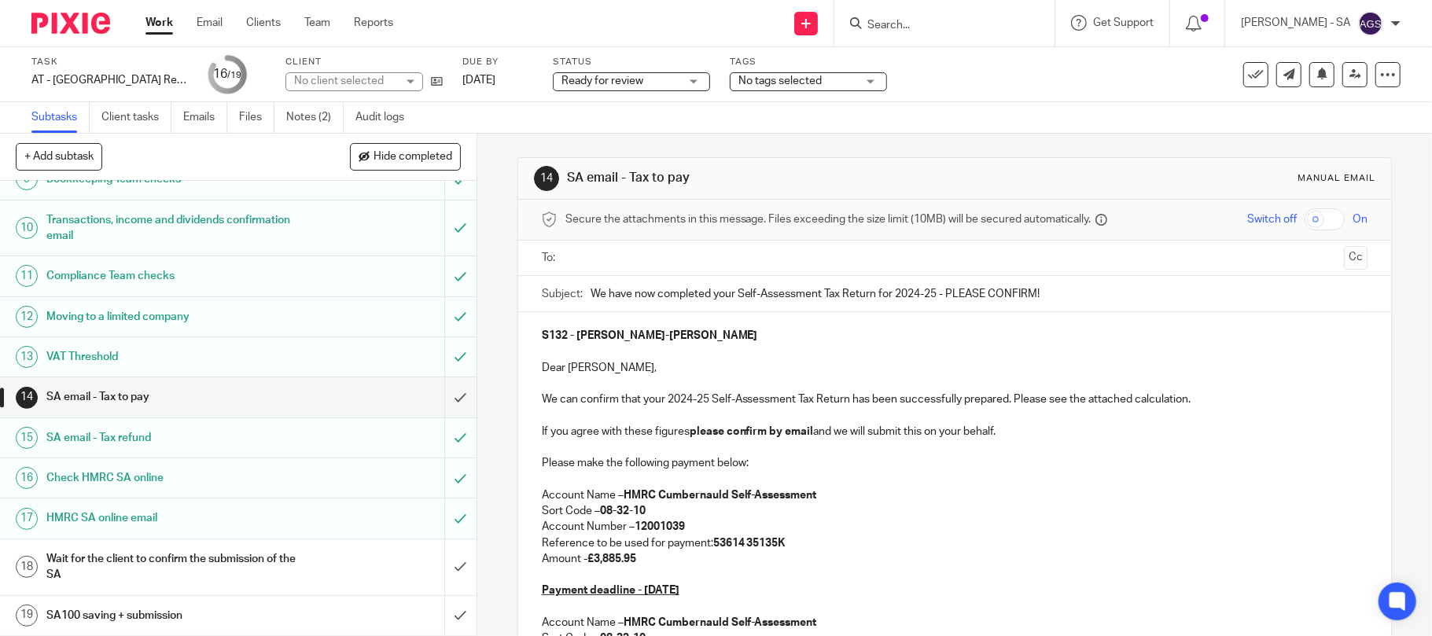
click at [580, 259] on input "text" at bounding box center [954, 258] width 767 height 18
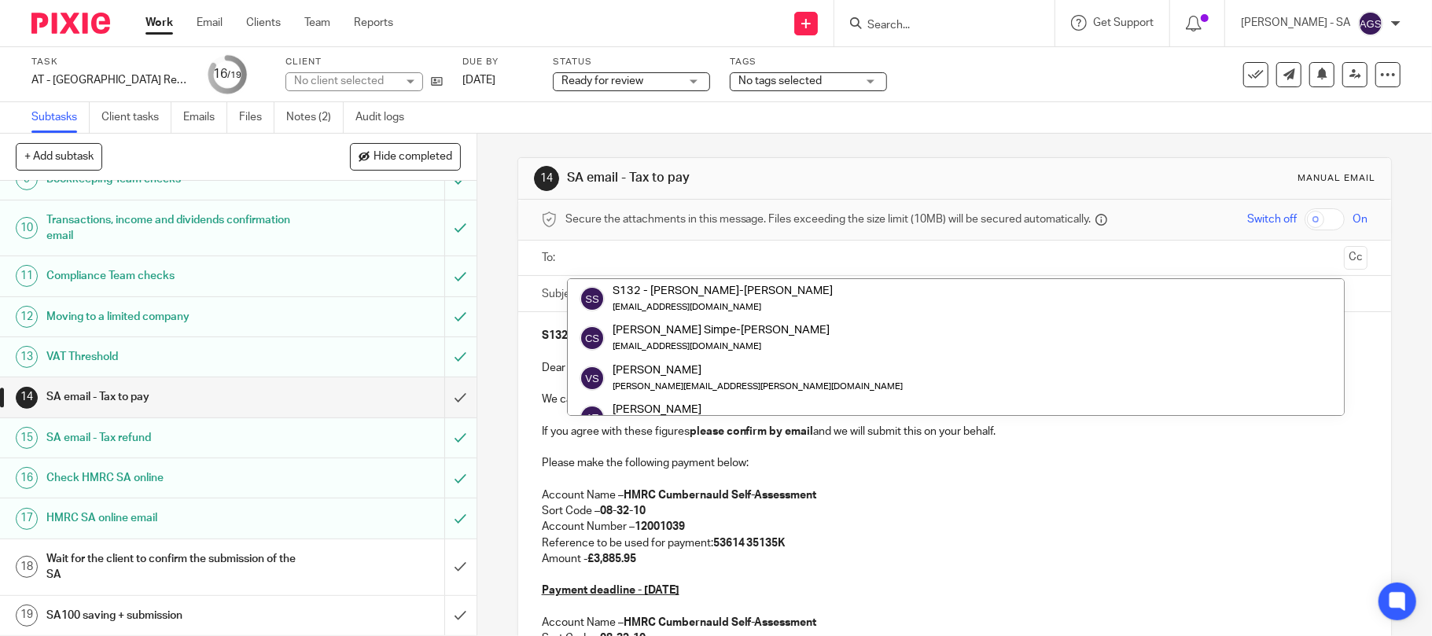
scroll to position [79, 0]
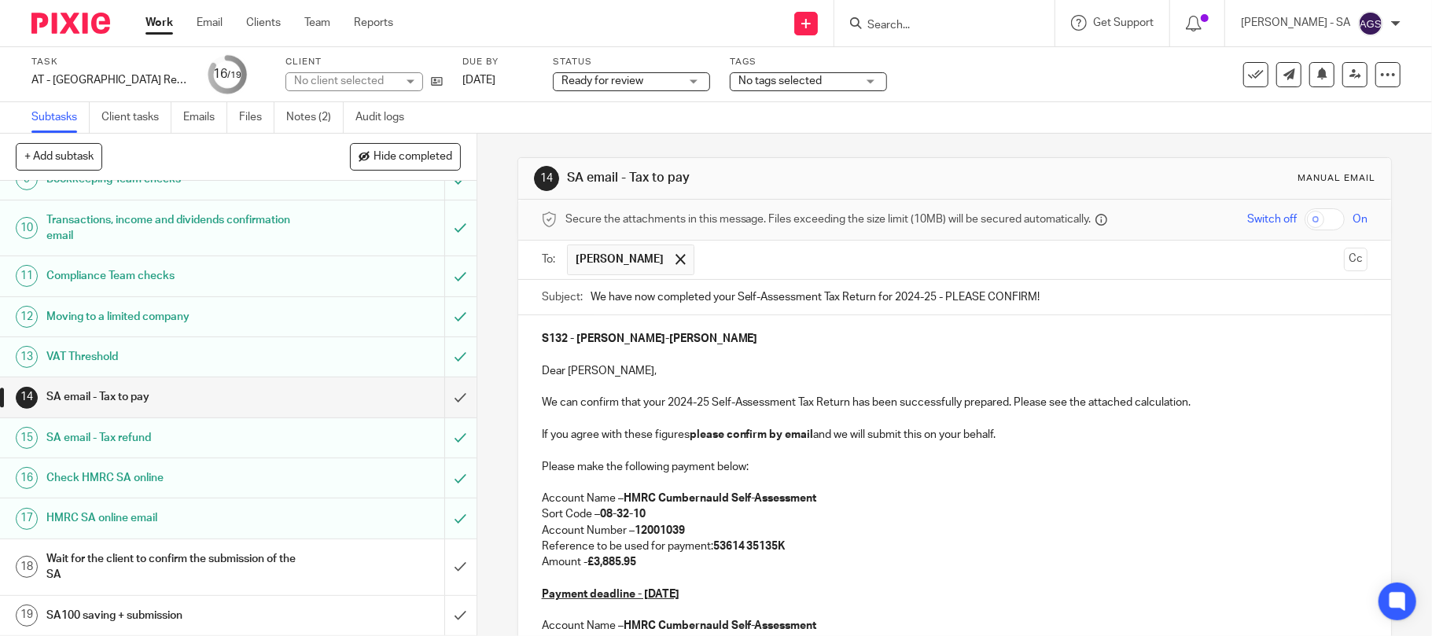
click at [984, 502] on p "Account Name – HMRC Cumbernauld Self-Assessment" at bounding box center [955, 499] width 826 height 16
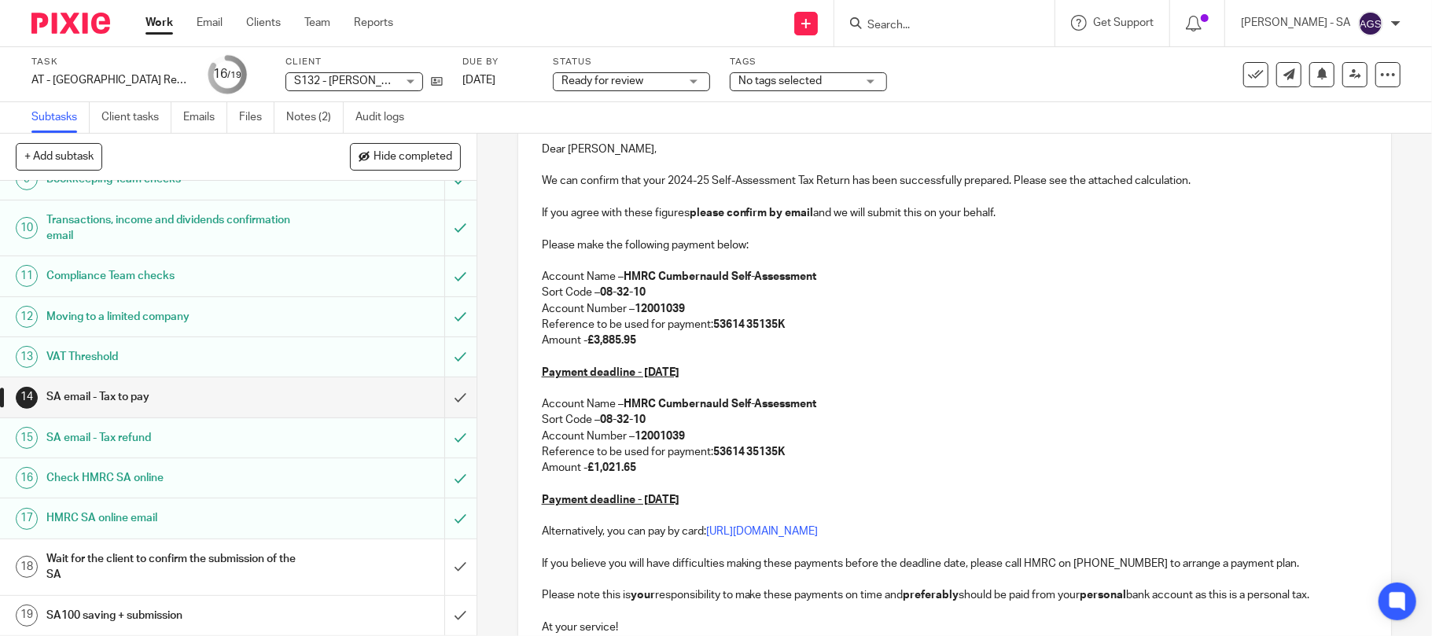
scroll to position [0, 0]
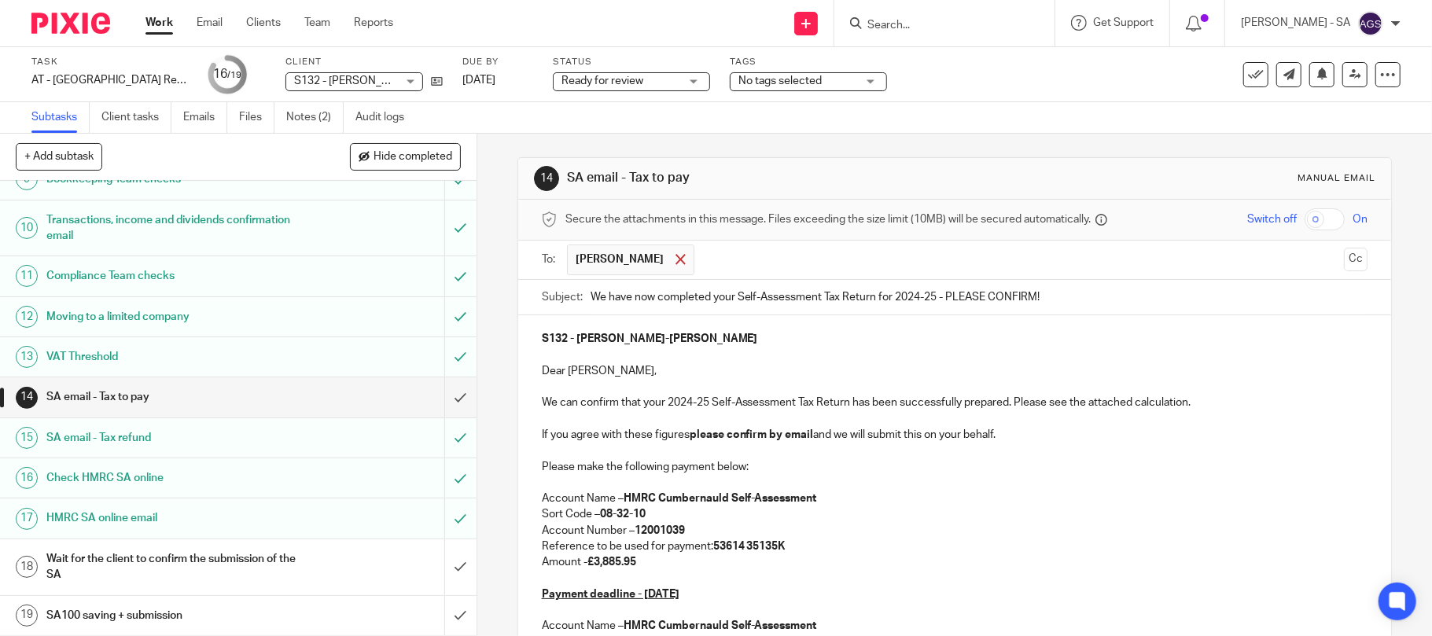
click at [675, 264] on span at bounding box center [680, 259] width 10 height 10
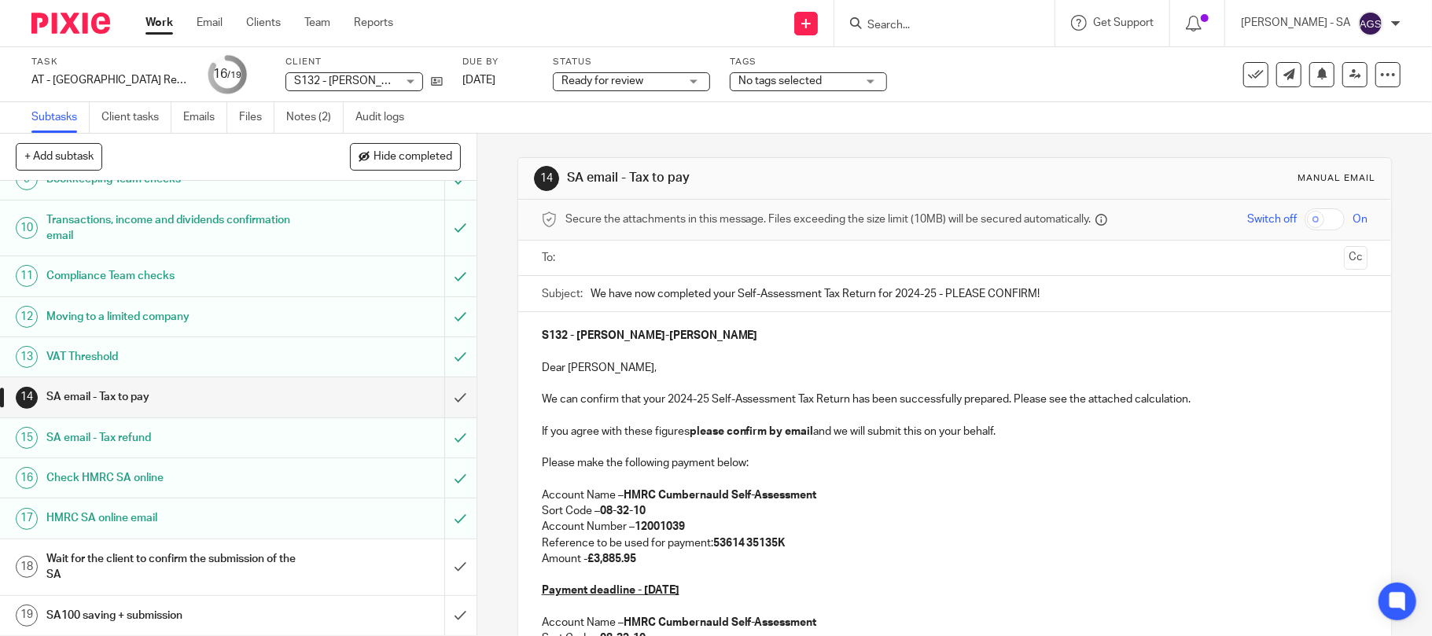
click at [593, 265] on input "text" at bounding box center [954, 258] width 767 height 18
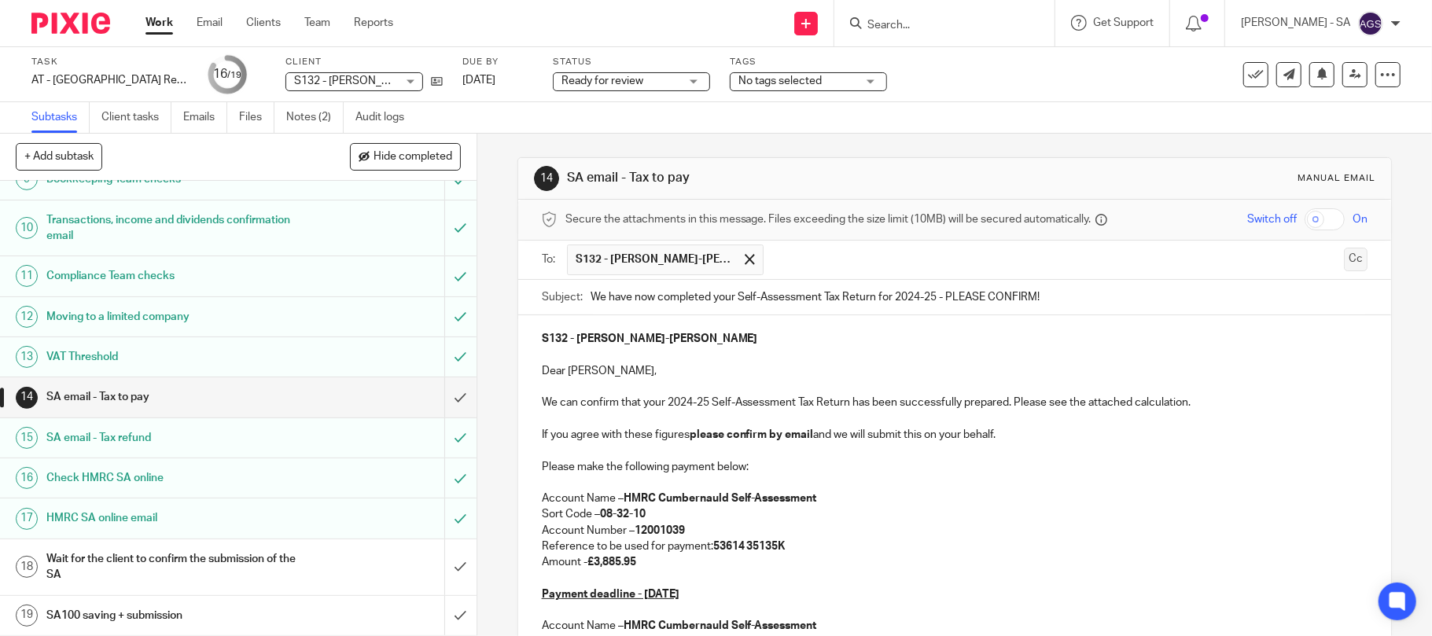
click at [1344, 259] on button "Cc" at bounding box center [1356, 260] width 24 height 24
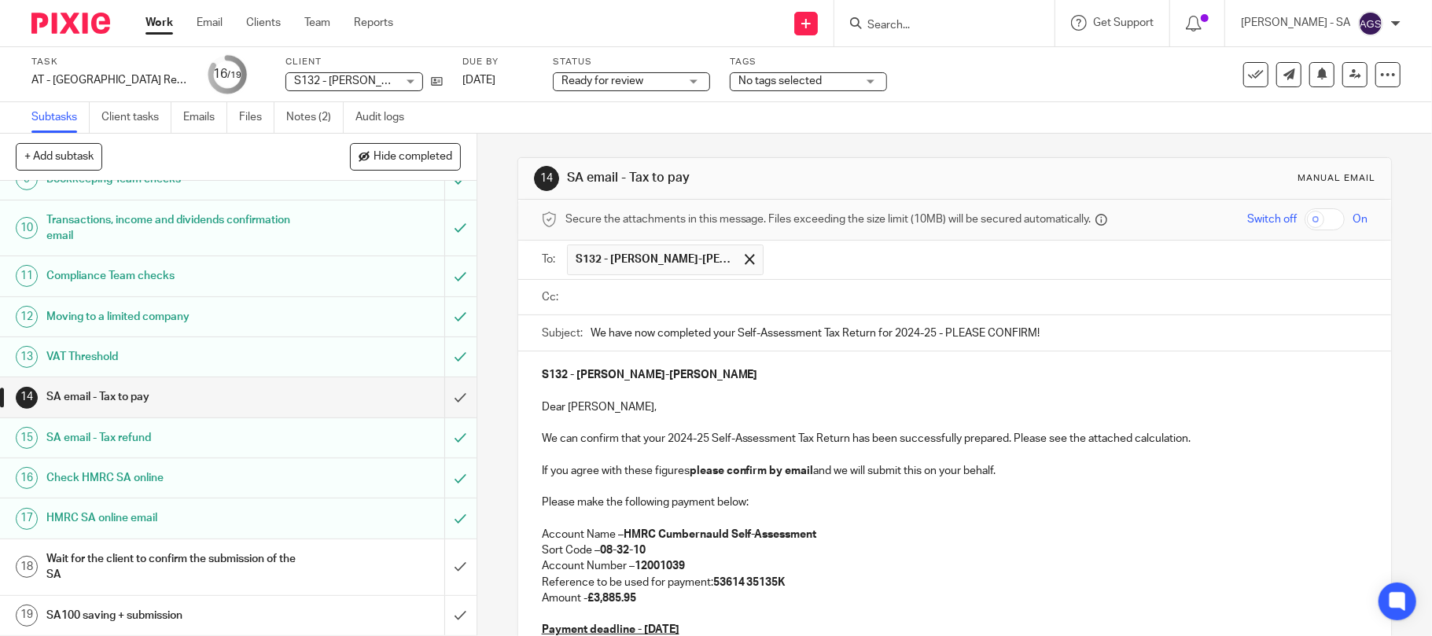
click at [615, 303] on input "text" at bounding box center [966, 298] width 791 height 18
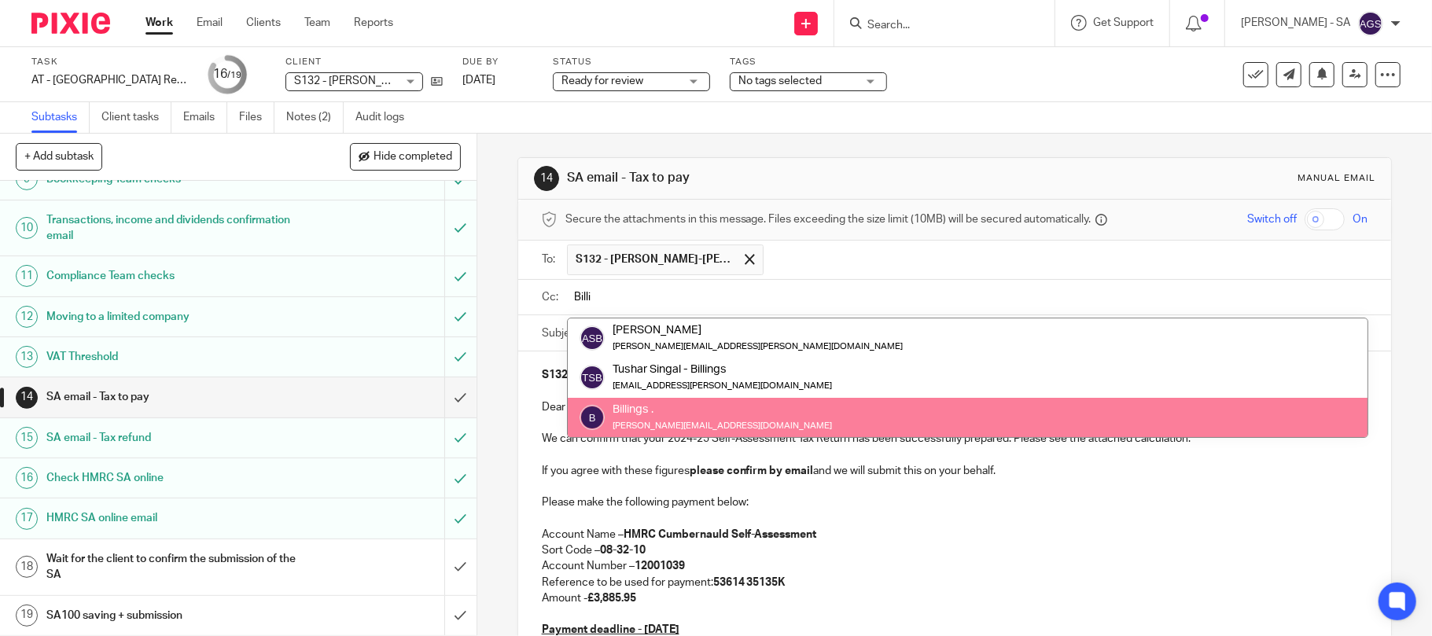
type input "Billi"
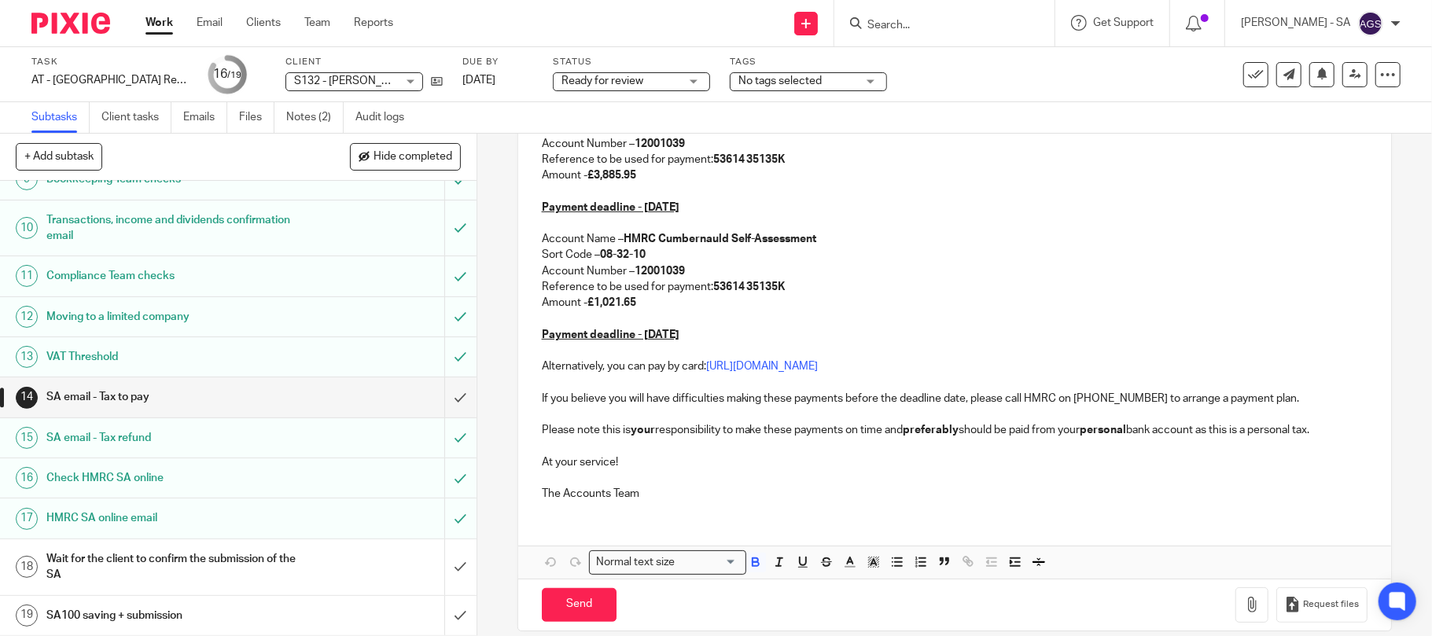
scroll to position [448, 0]
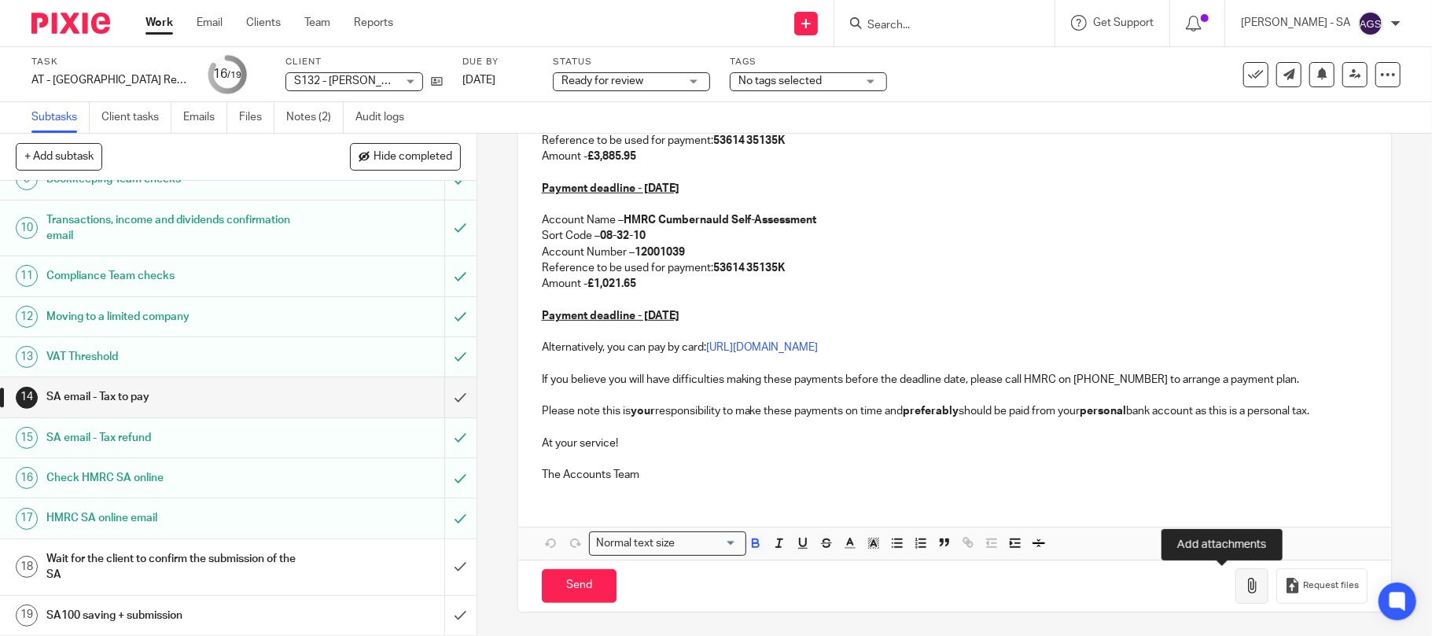
click at [1244, 580] on icon "button" at bounding box center [1252, 586] width 16 height 16
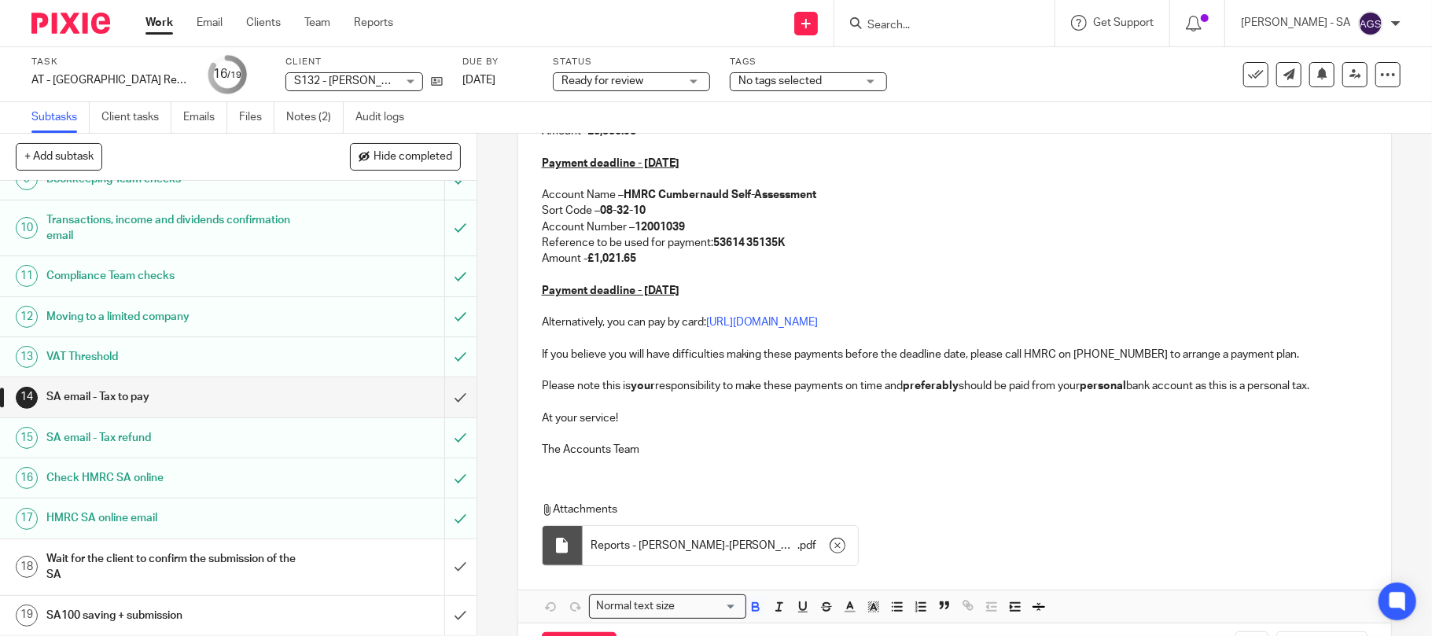
scroll to position [538, 0]
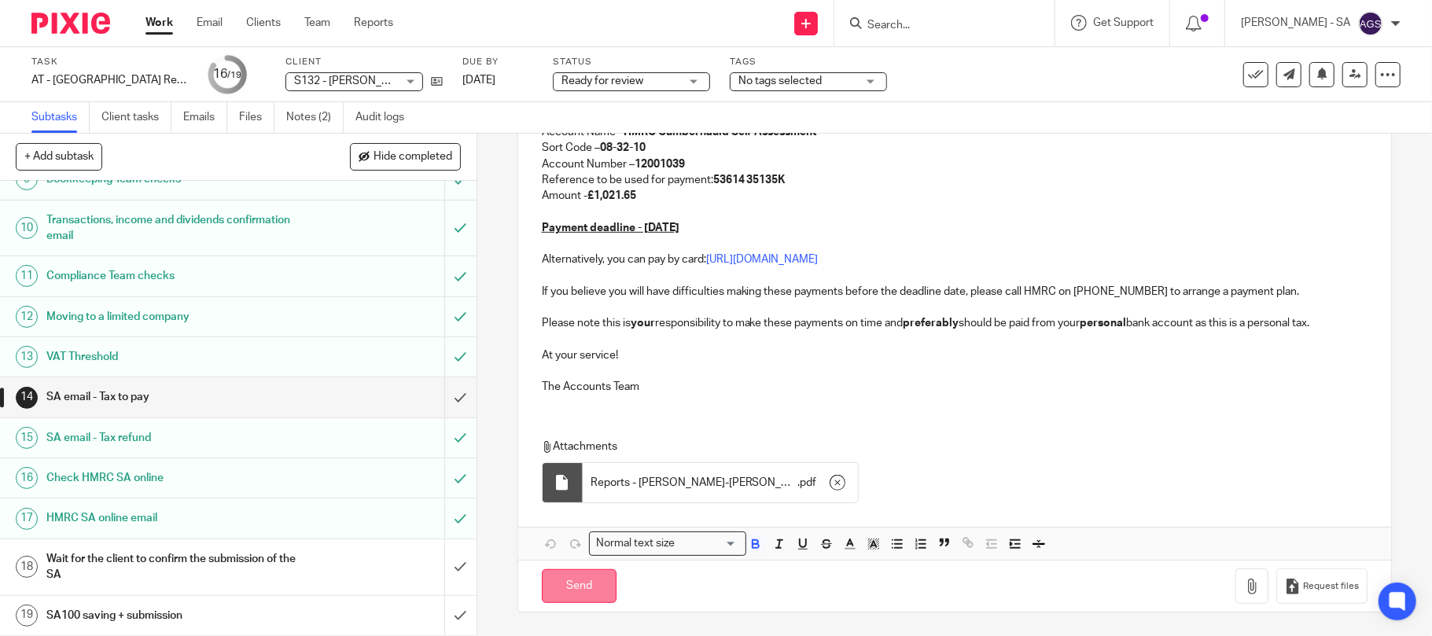
click at [575, 590] on input "Send" at bounding box center [579, 586] width 75 height 34
type input "Sent"
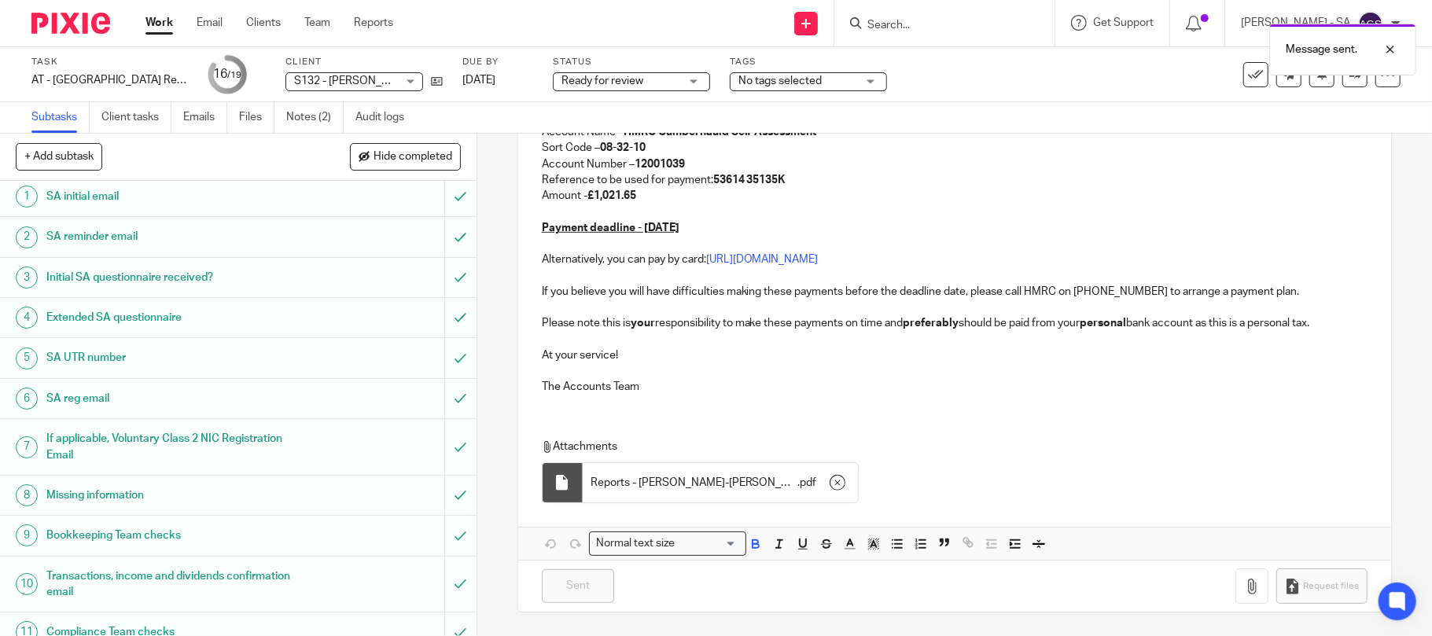
scroll to position [0, 0]
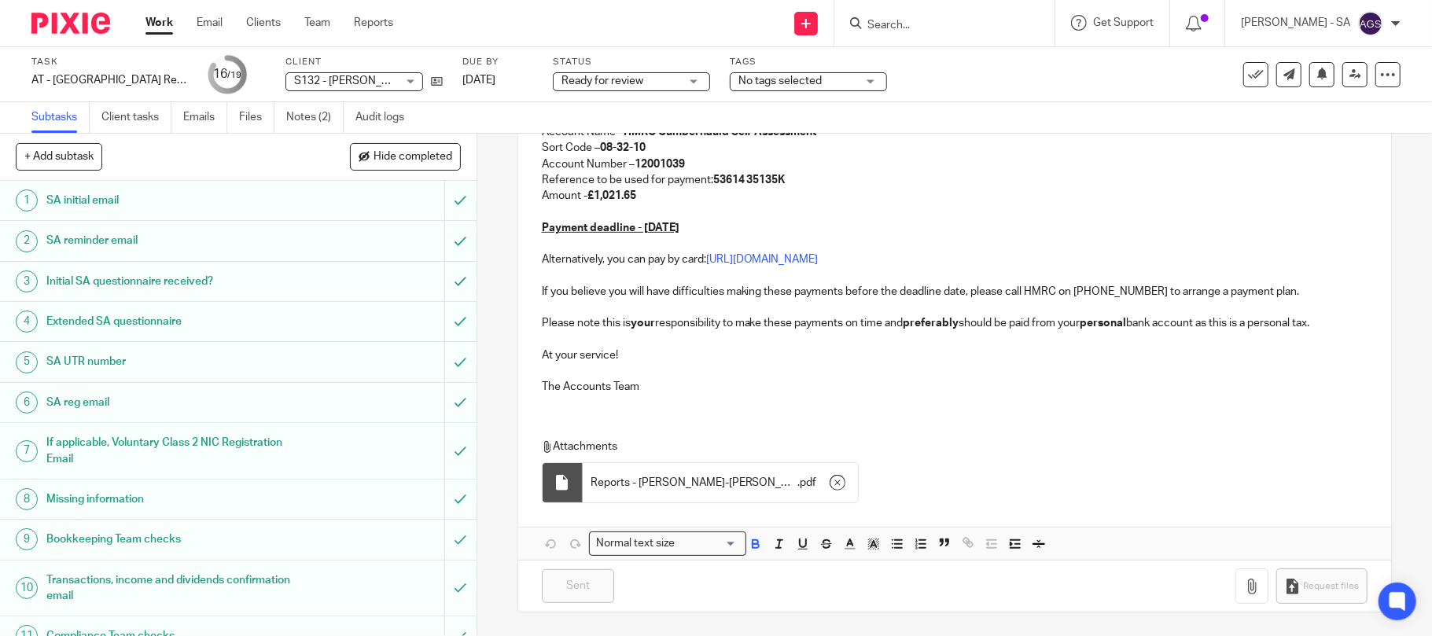
click at [609, 82] on span "Ready for review" at bounding box center [602, 80] width 82 height 11
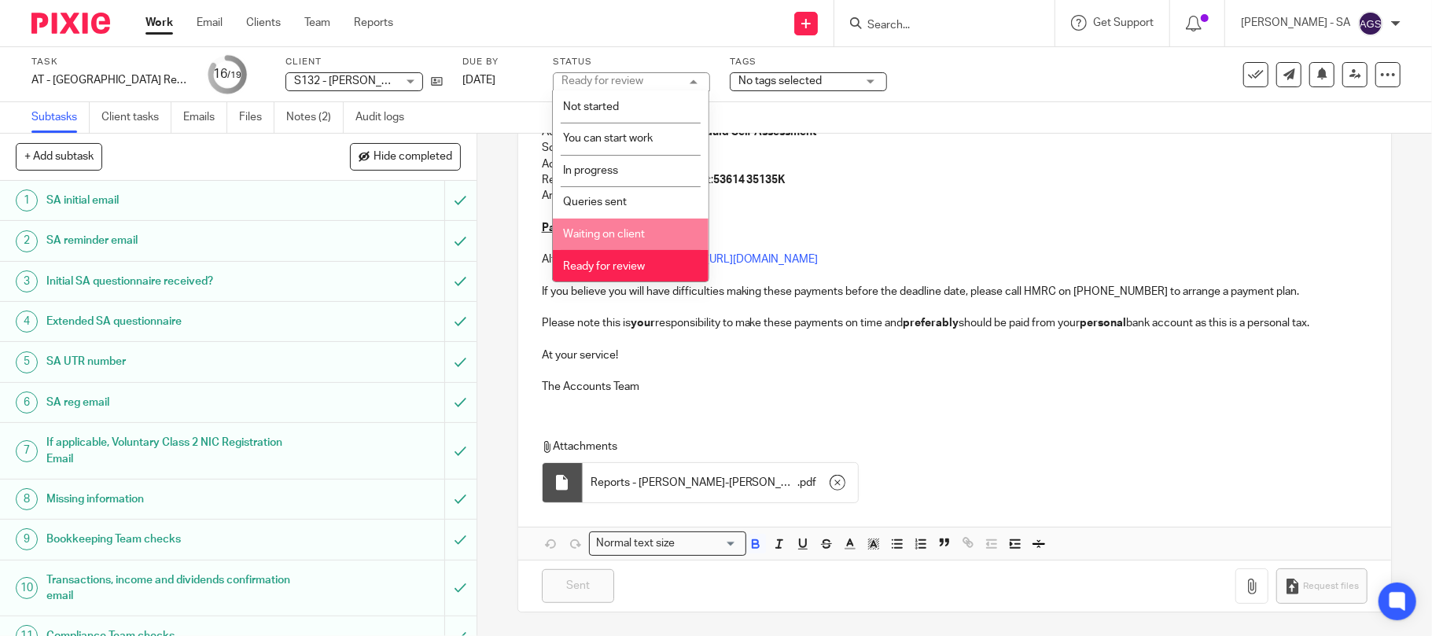
scroll to position [64, 0]
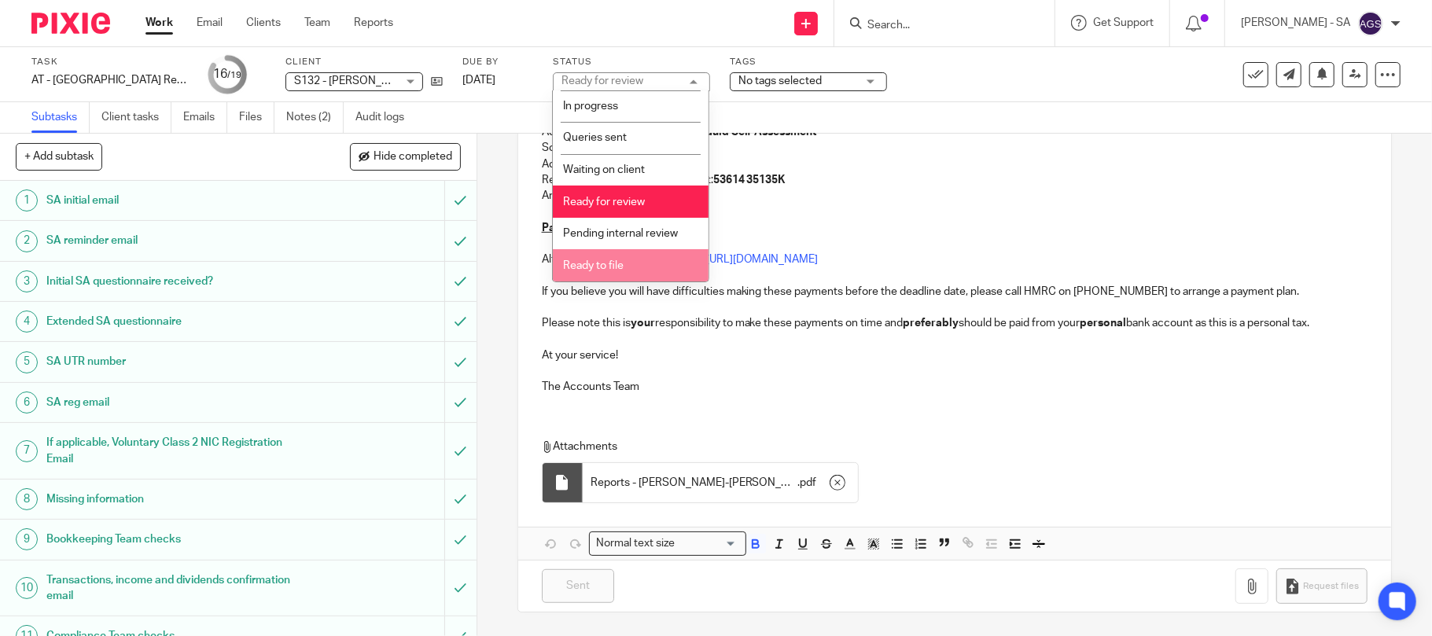
click at [596, 265] on span "Ready to file" at bounding box center [593, 265] width 61 height 11
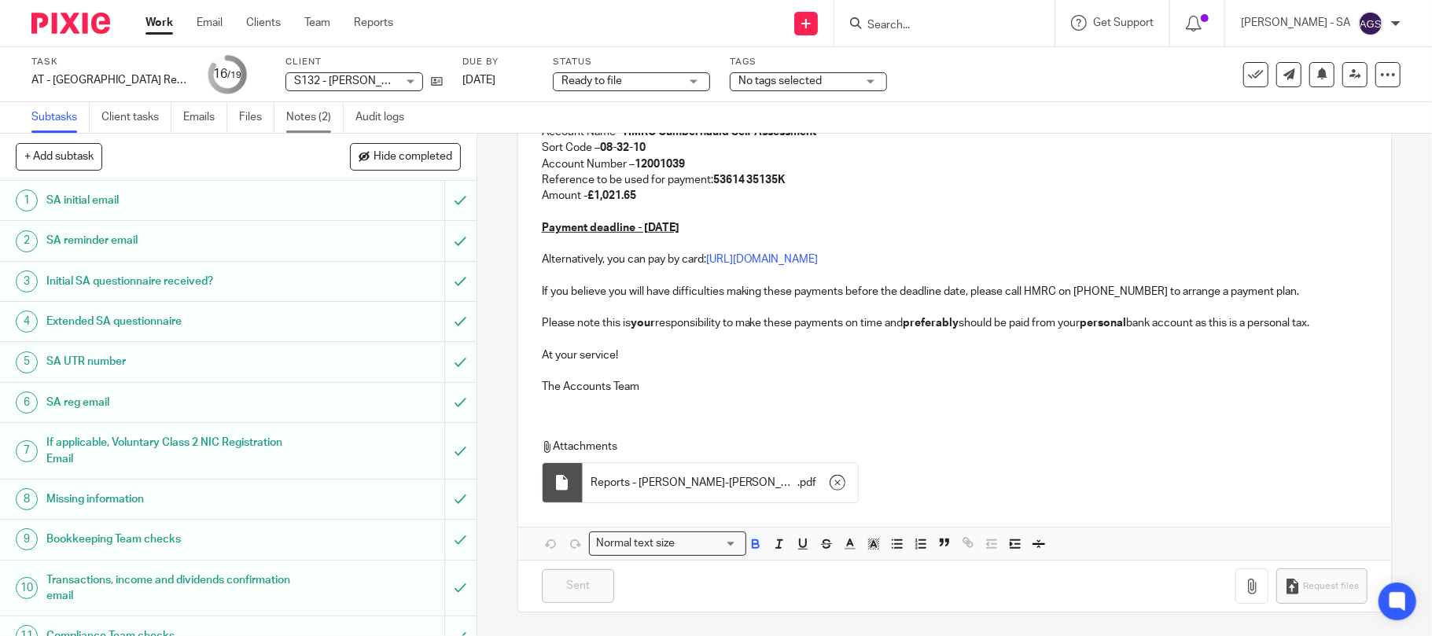
click at [315, 120] on link "Notes (2)" at bounding box center [314, 117] width 57 height 31
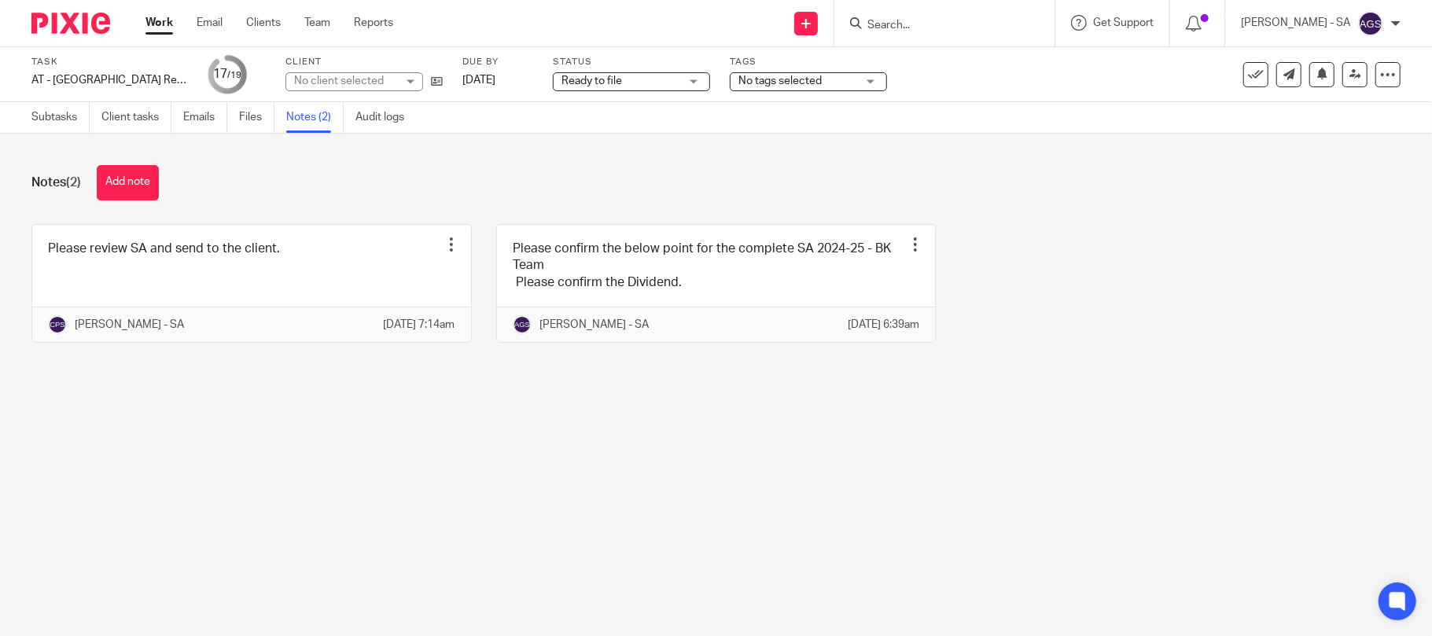
click at [225, 271] on link at bounding box center [251, 283] width 439 height 117
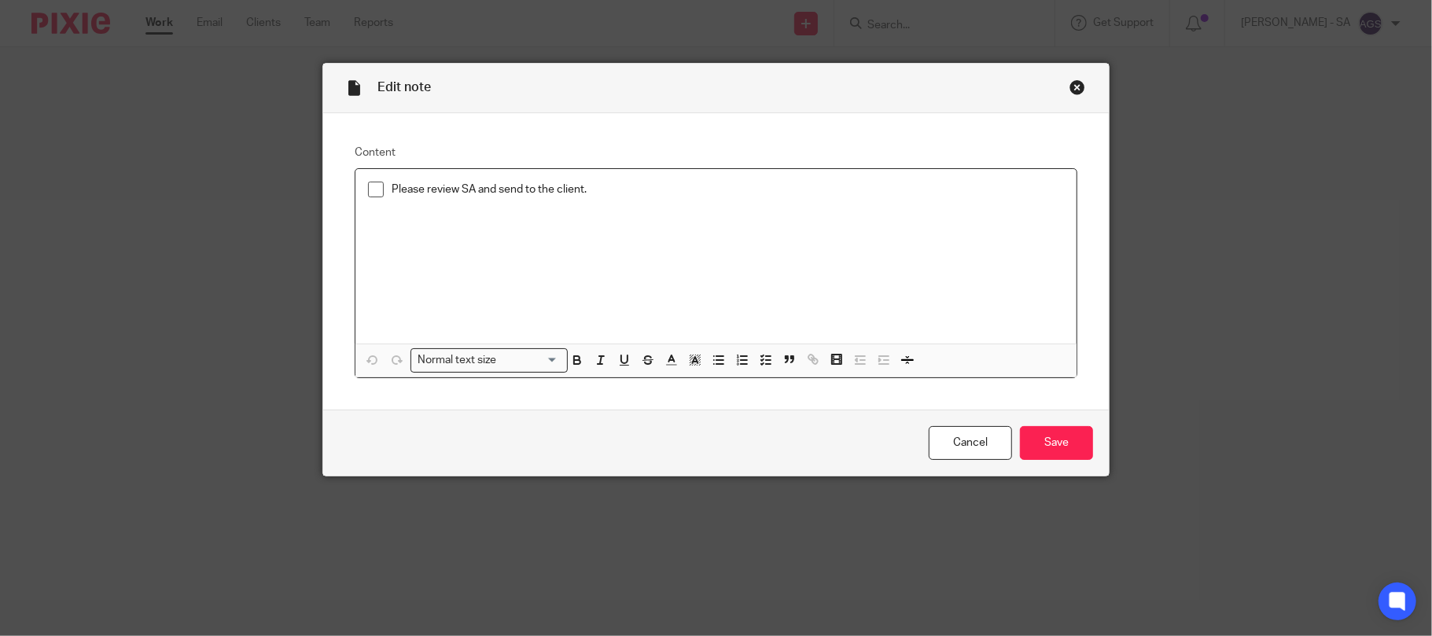
click at [368, 193] on span at bounding box center [376, 190] width 16 height 16
click at [1029, 441] on input "Save" at bounding box center [1056, 443] width 73 height 34
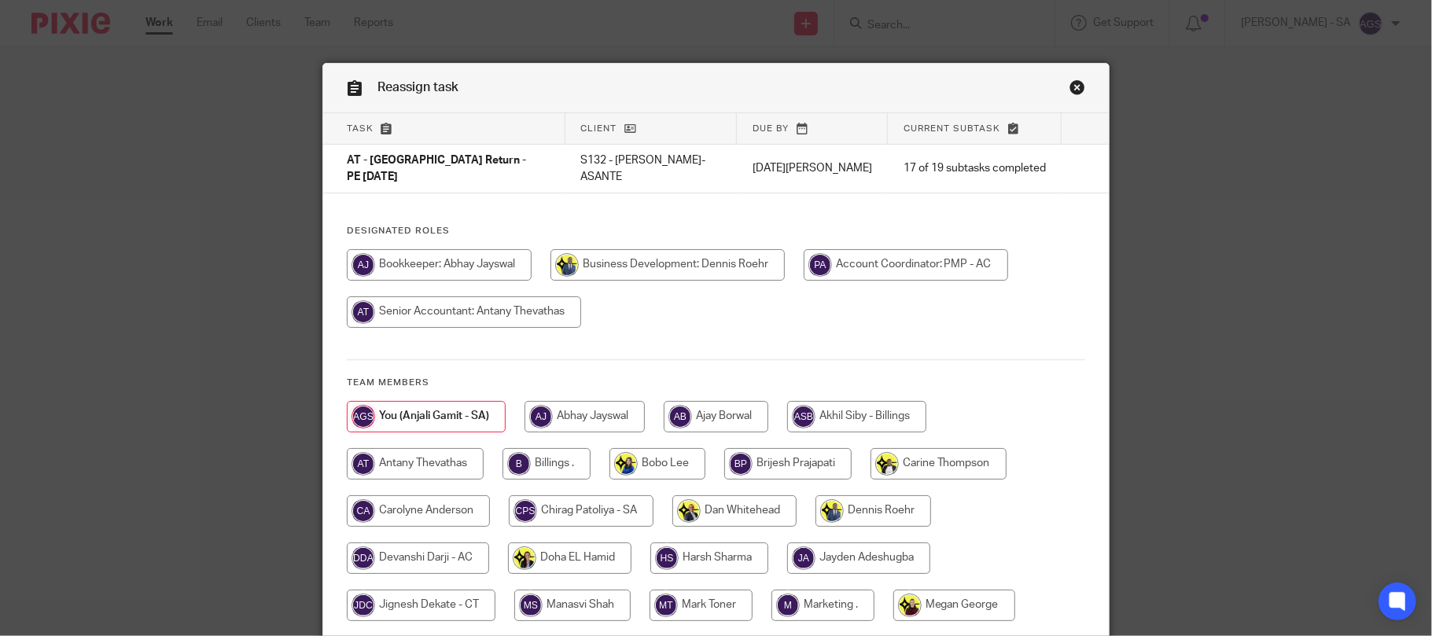
click at [557, 458] on input "radio" at bounding box center [546, 463] width 88 height 31
radio input "true"
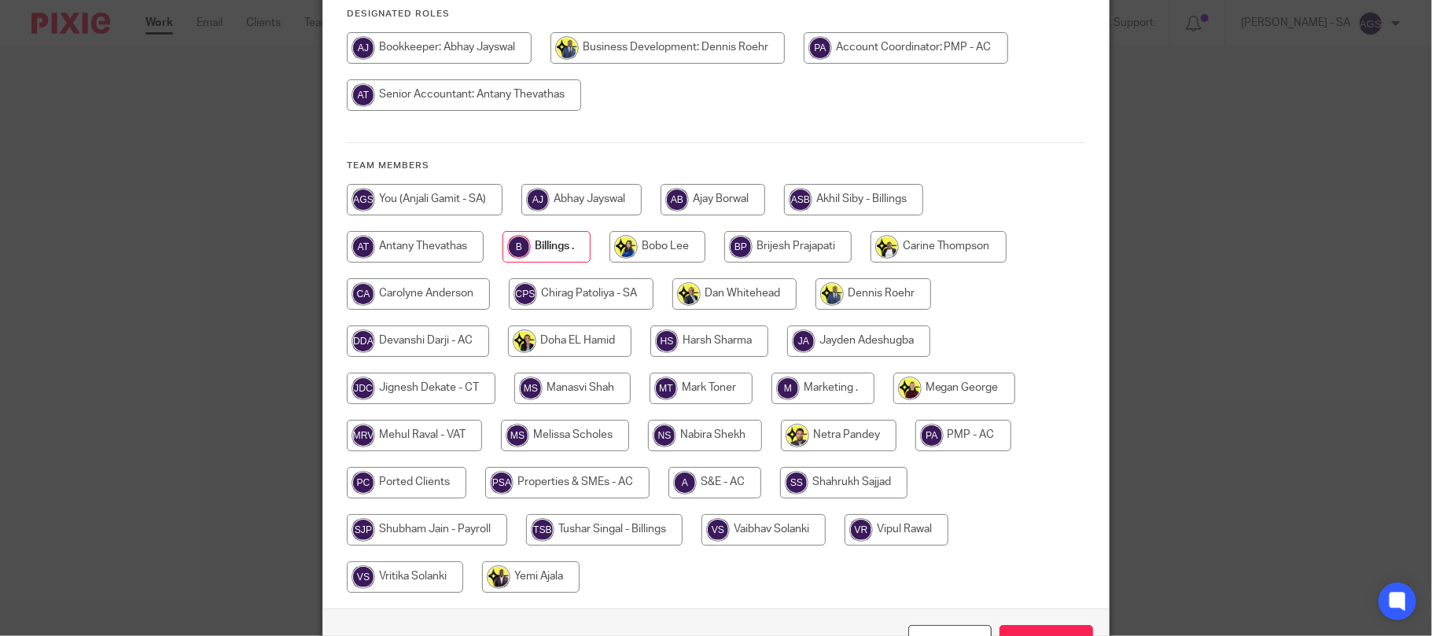
scroll to position [310, 0]
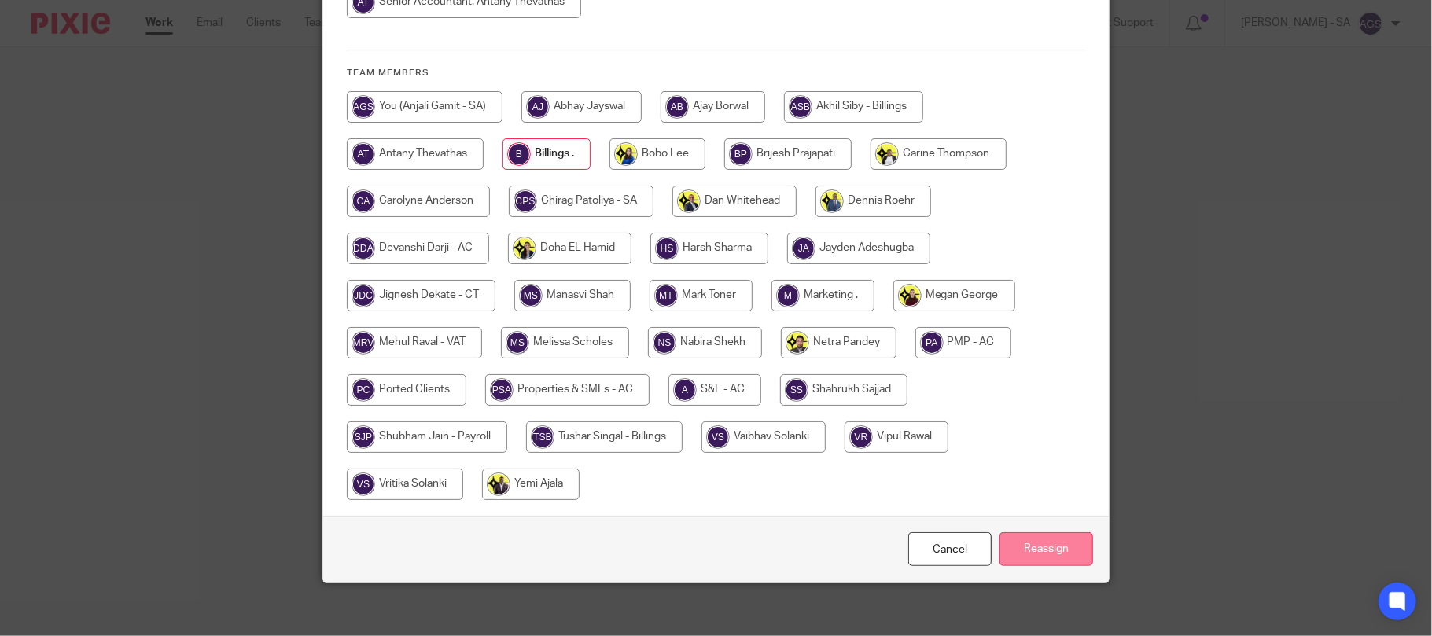
click at [1008, 535] on input "Reassign" at bounding box center [1046, 549] width 94 height 34
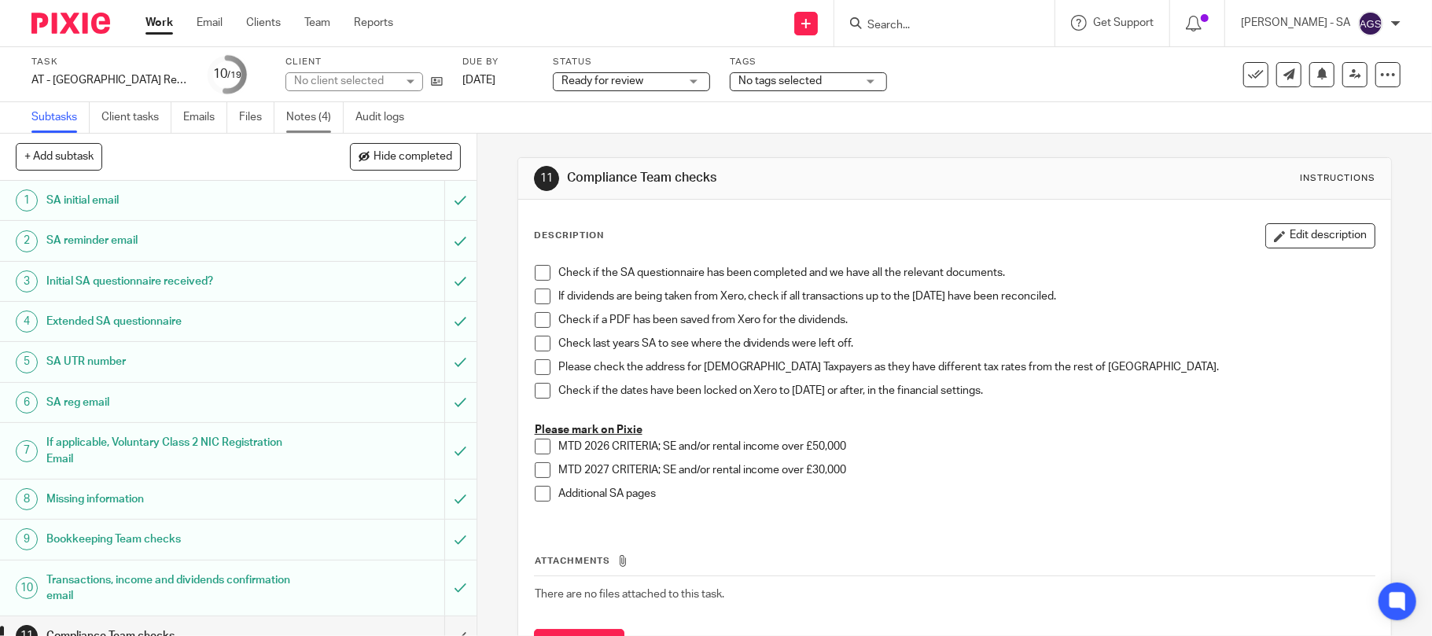
click at [316, 115] on link "Notes (4)" at bounding box center [314, 117] width 57 height 31
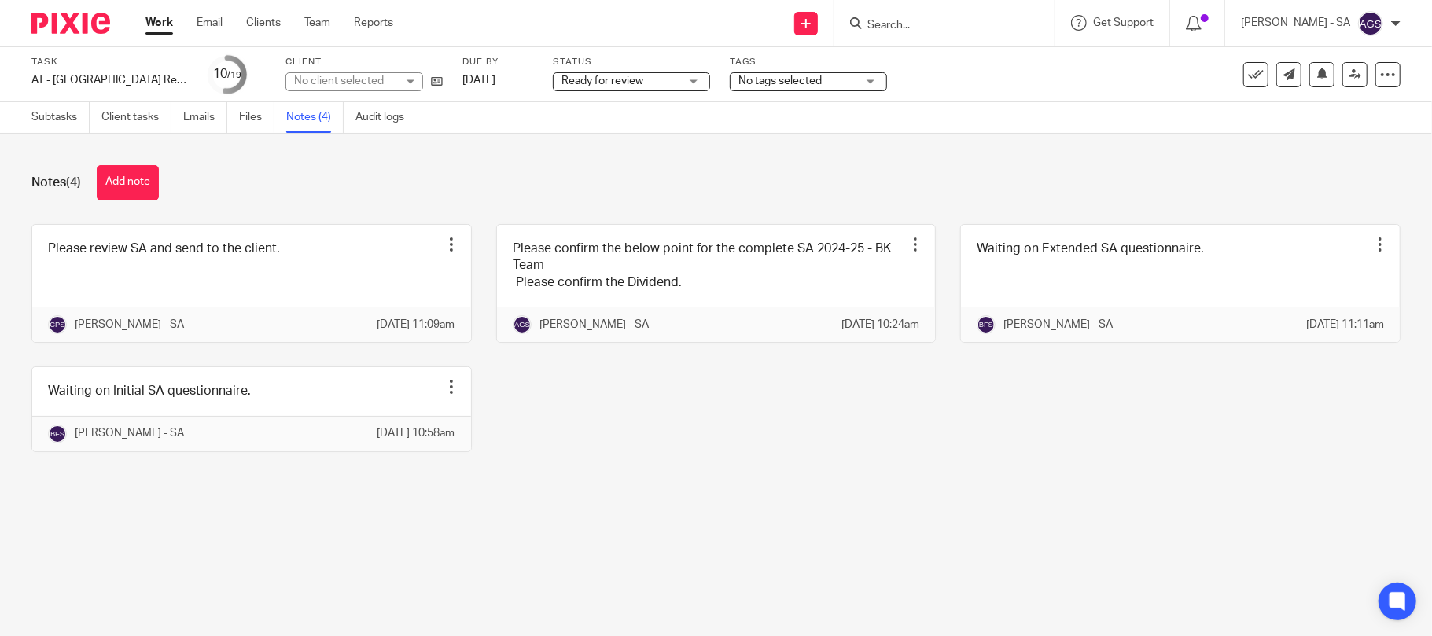
click at [356, 86] on div "No client selected" at bounding box center [345, 81] width 102 height 16
click at [356, 83] on div "No client selected" at bounding box center [339, 80] width 90 height 11
click at [356, 83] on div "No client selected" at bounding box center [345, 81] width 102 height 16
click at [356, 83] on div "No client selected" at bounding box center [339, 80] width 90 height 11
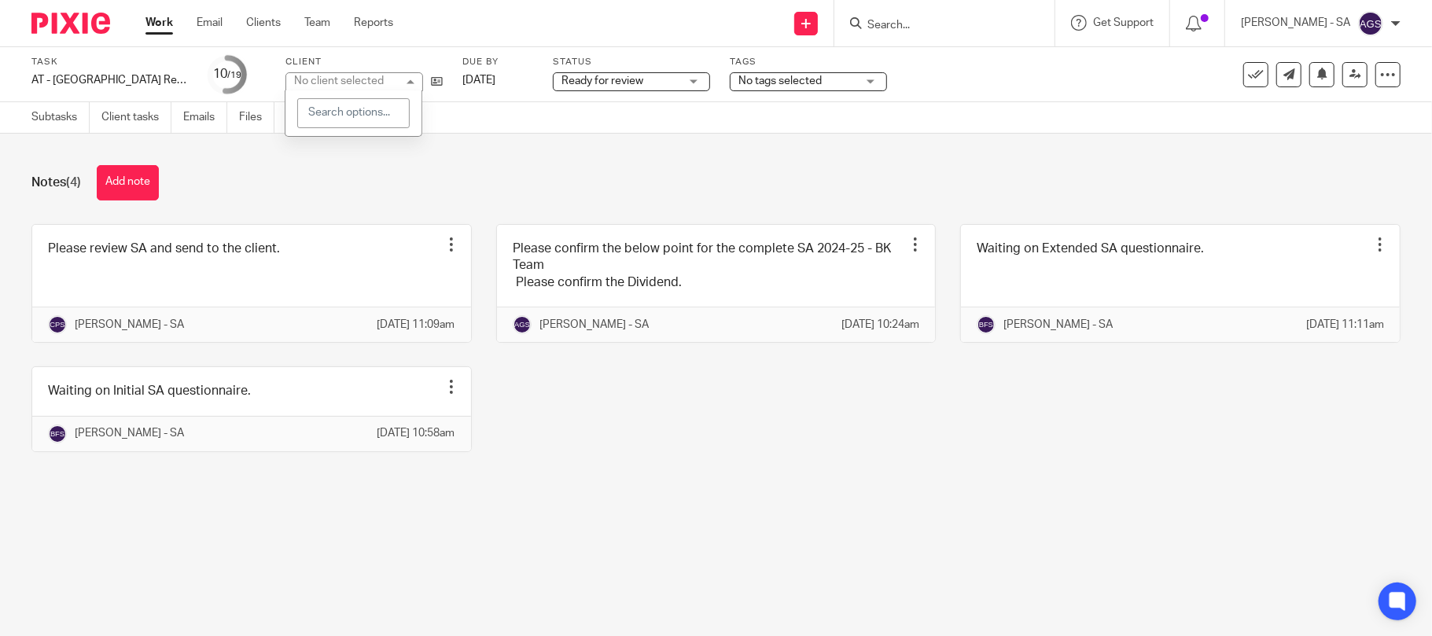
click at [356, 83] on div "No client selected" at bounding box center [339, 80] width 90 height 11
click at [356, 83] on div "No client selected" at bounding box center [345, 81] width 102 height 16
click at [356, 83] on div "No client selected" at bounding box center [339, 80] width 90 height 11
click at [356, 83] on div "No client selected" at bounding box center [345, 81] width 102 height 16
click at [356, 83] on div "No client selected" at bounding box center [339, 80] width 90 height 11
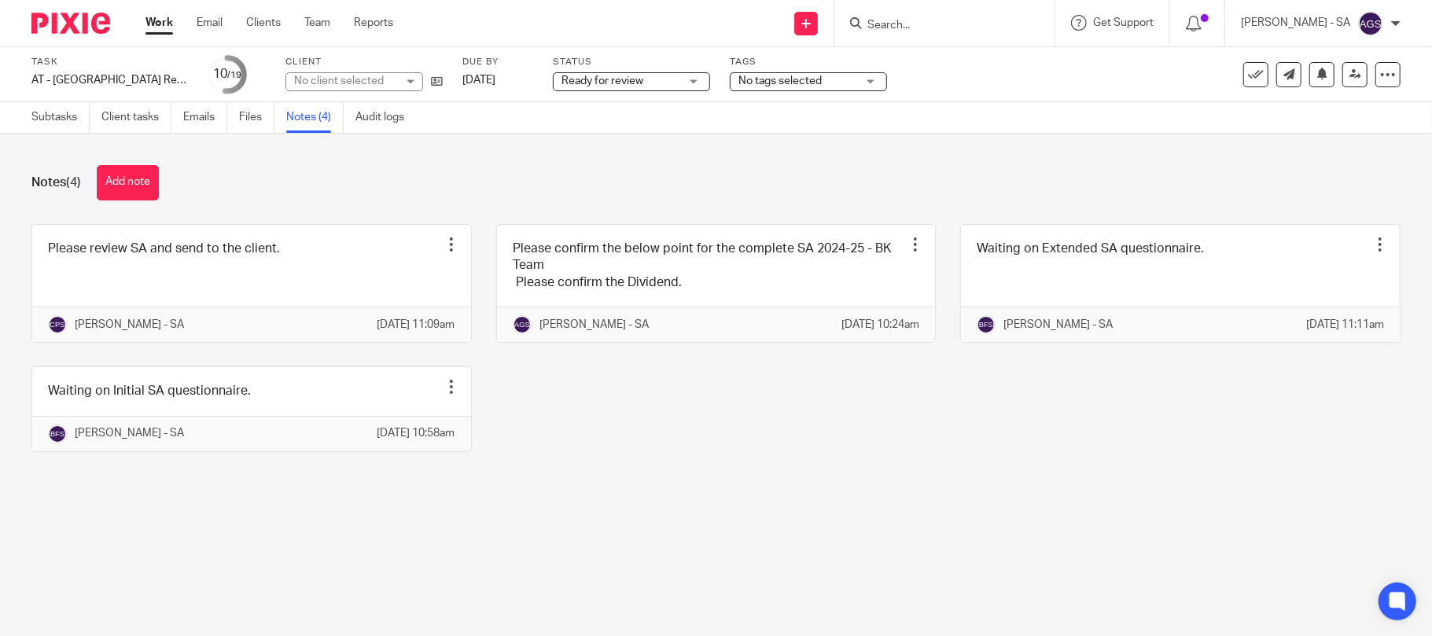
click at [356, 83] on div "No client selected" at bounding box center [345, 81] width 102 height 16
click at [356, 83] on div "No client selected" at bounding box center [339, 80] width 90 height 11
click at [356, 83] on div "No client selected" at bounding box center [345, 81] width 102 height 16
click at [356, 83] on div "No client selected" at bounding box center [339, 80] width 90 height 11
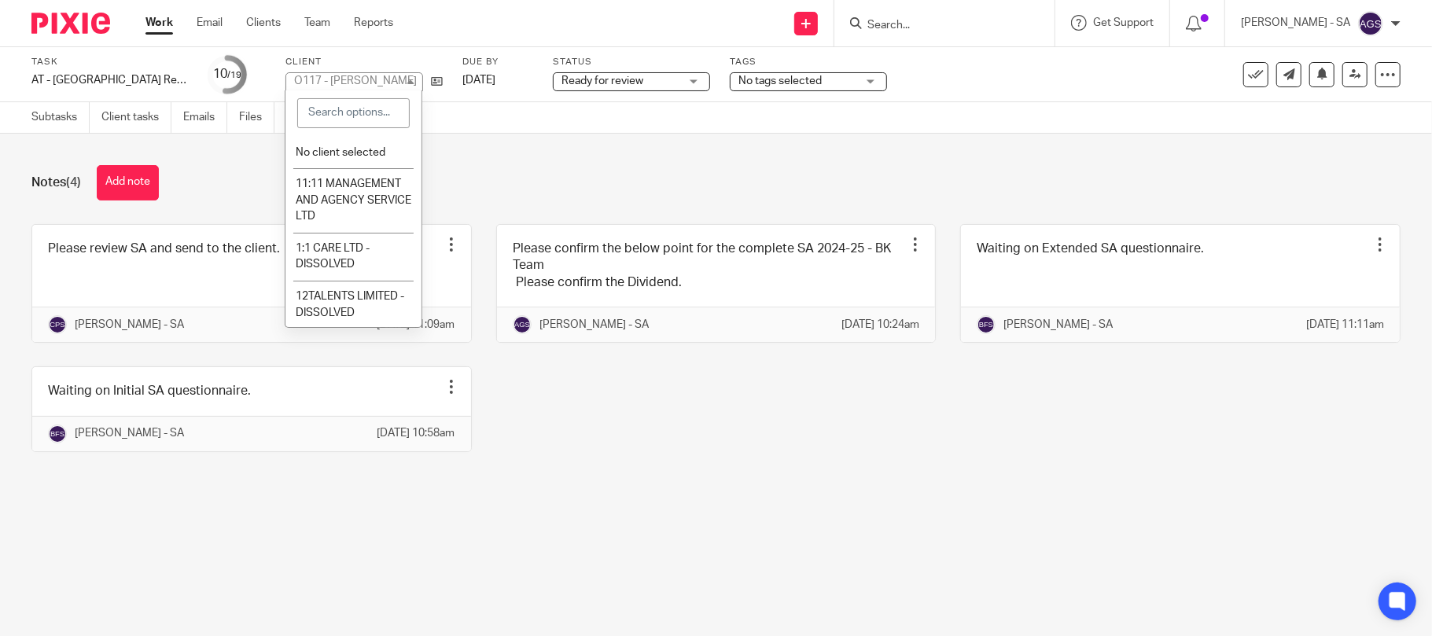
click at [504, 177] on div "Notes (4) Add note" at bounding box center [715, 182] width 1369 height 35
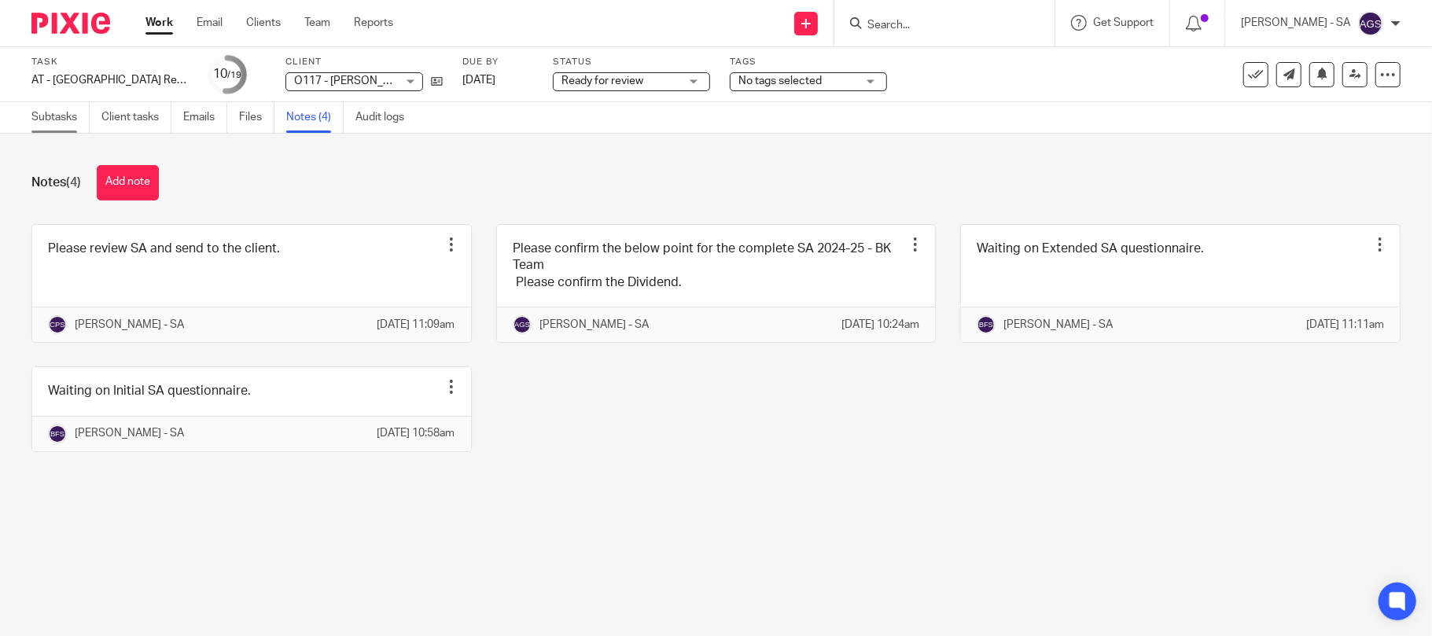
click at [42, 123] on link "Subtasks" at bounding box center [60, 117] width 58 height 31
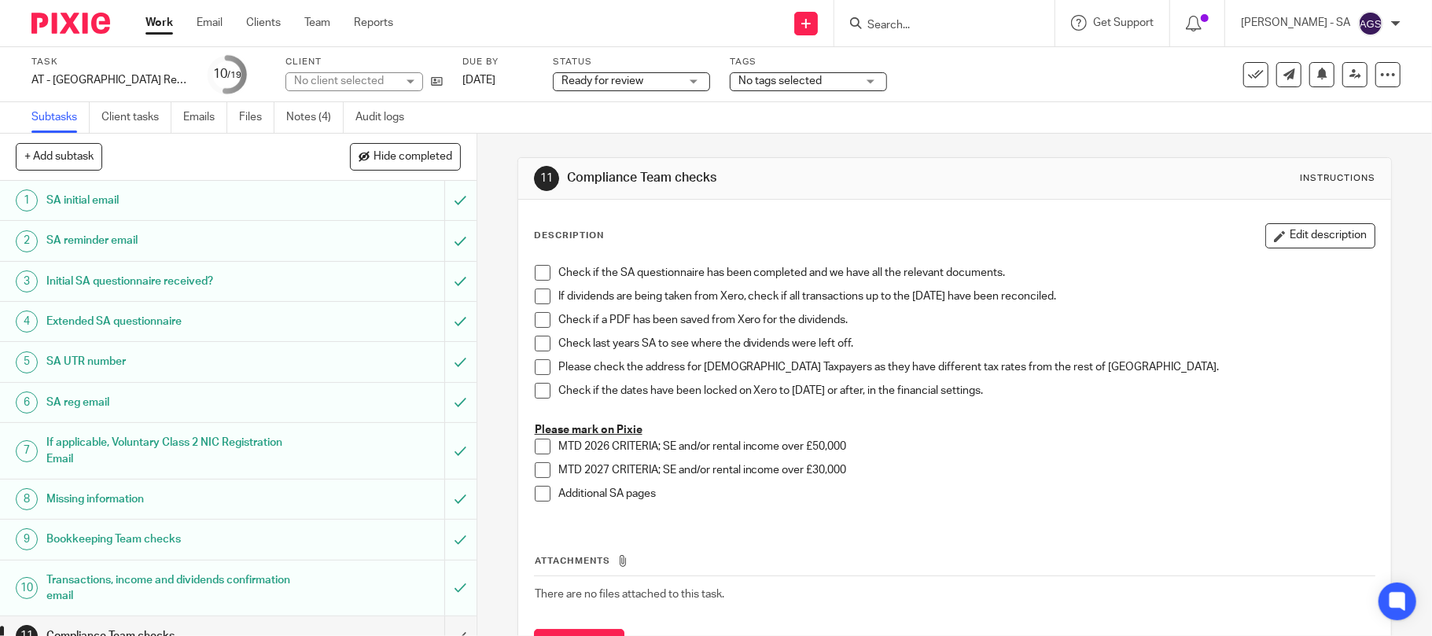
click at [74, 280] on h1 "Initial SA questionnaire received?" at bounding box center [173, 282] width 255 height 24
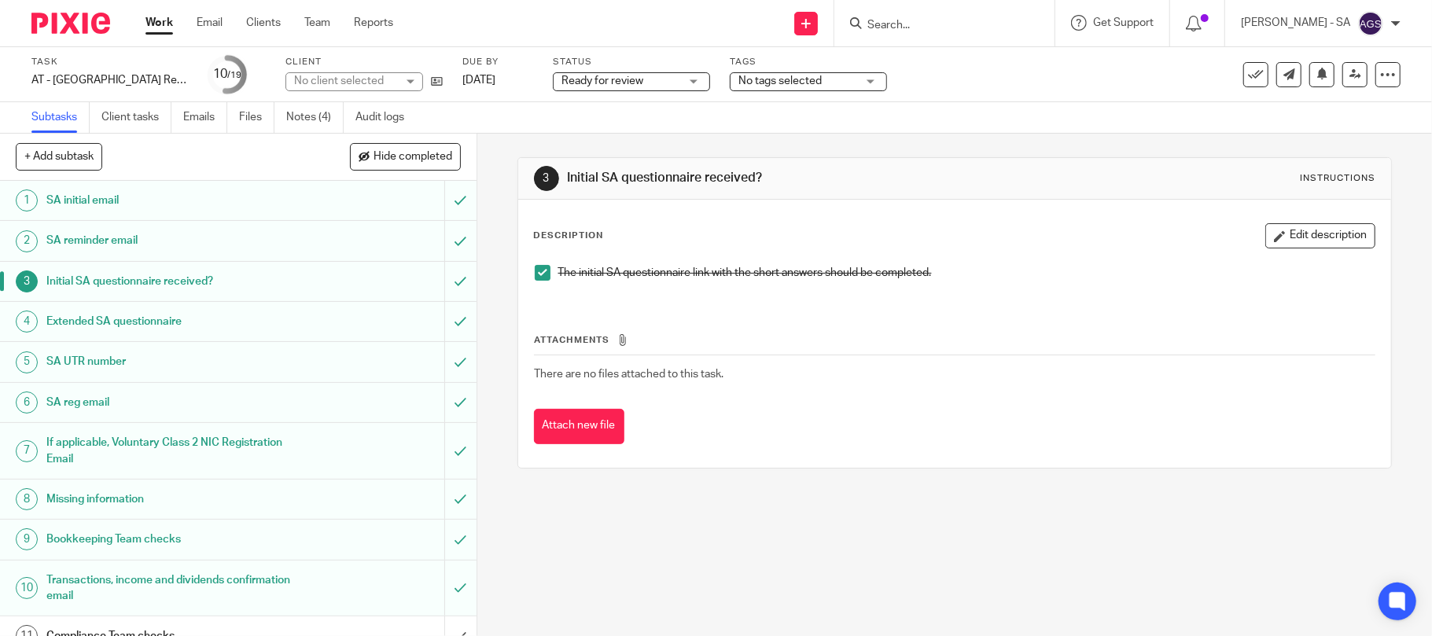
click at [83, 370] on h1 "SA UTR number" at bounding box center [173, 362] width 255 height 24
click at [61, 538] on h1 "Bookkeeping Team checks" at bounding box center [173, 540] width 255 height 24
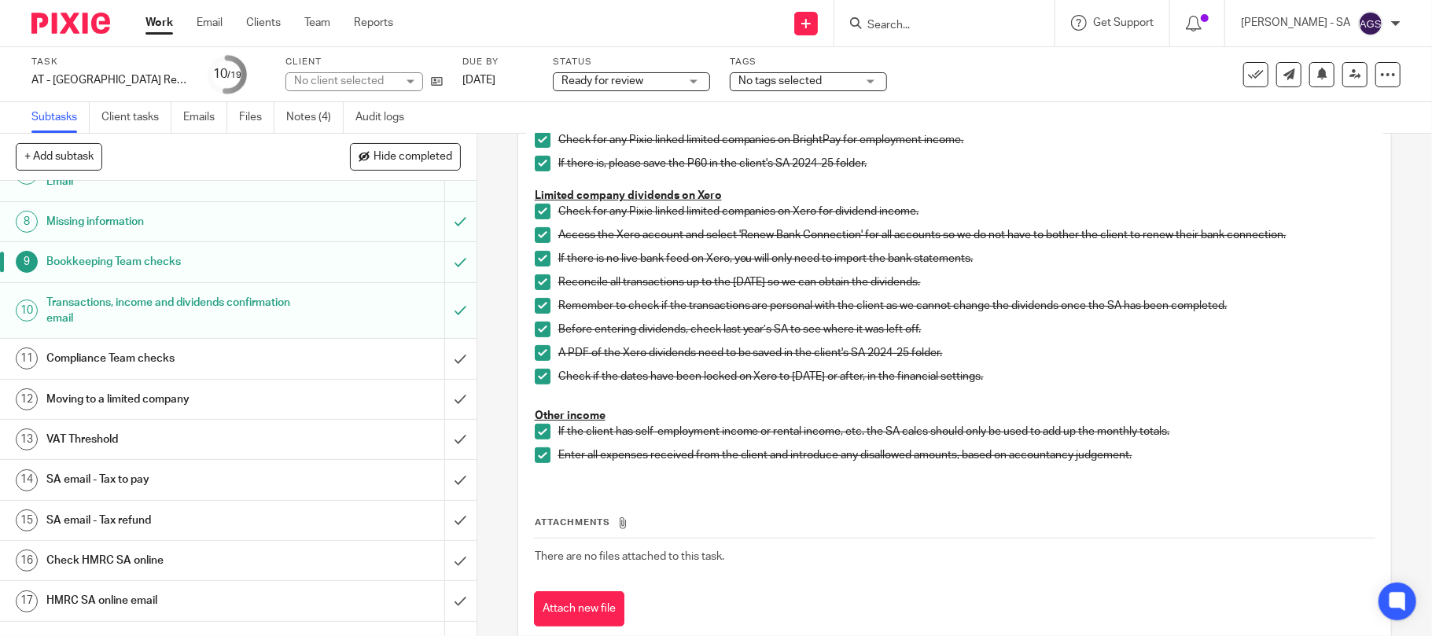
scroll to position [314, 0]
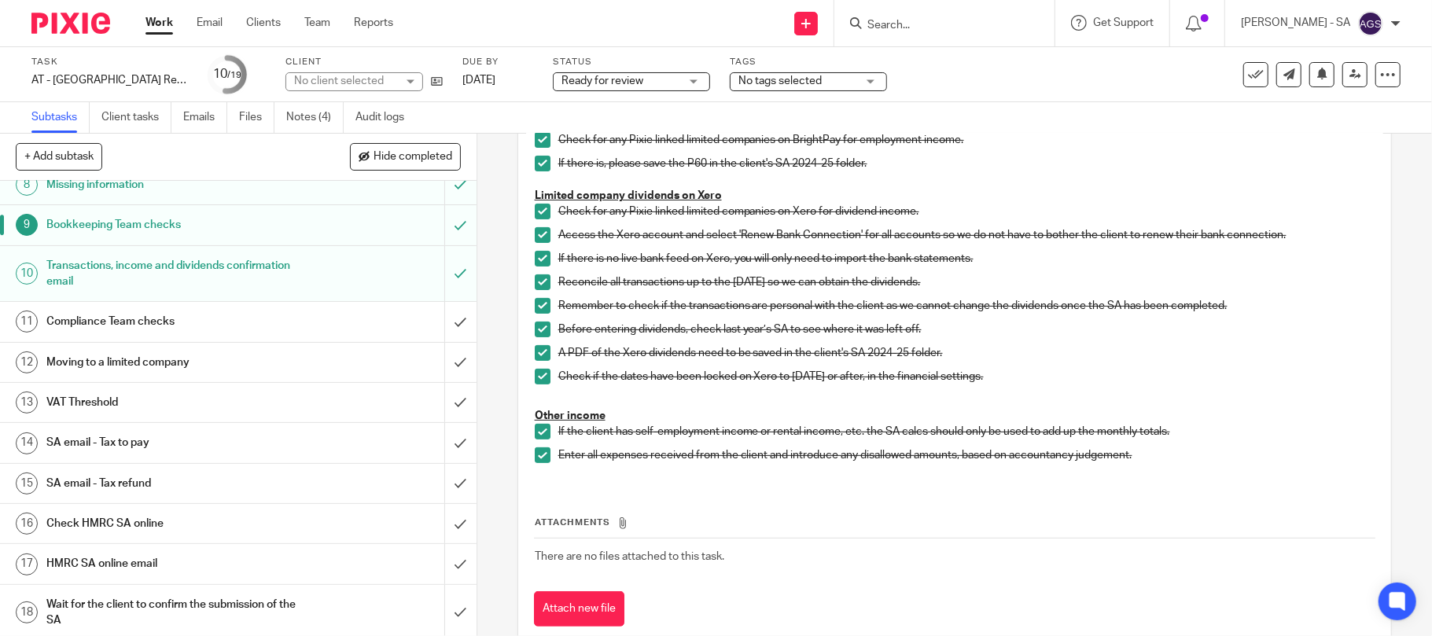
click at [108, 331] on h1 "Compliance Team checks" at bounding box center [173, 322] width 255 height 24
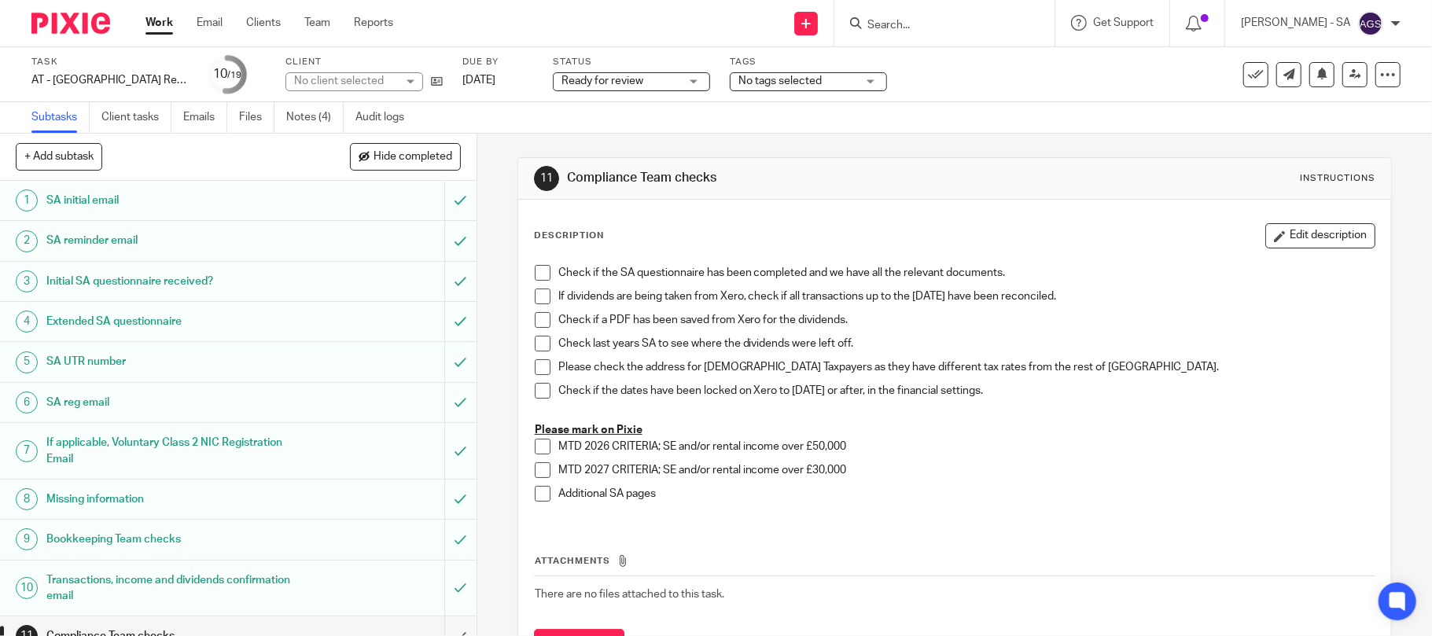
click at [538, 271] on span at bounding box center [543, 273] width 16 height 16
click at [544, 293] on span at bounding box center [543, 297] width 16 height 16
click at [541, 318] on span at bounding box center [543, 320] width 16 height 16
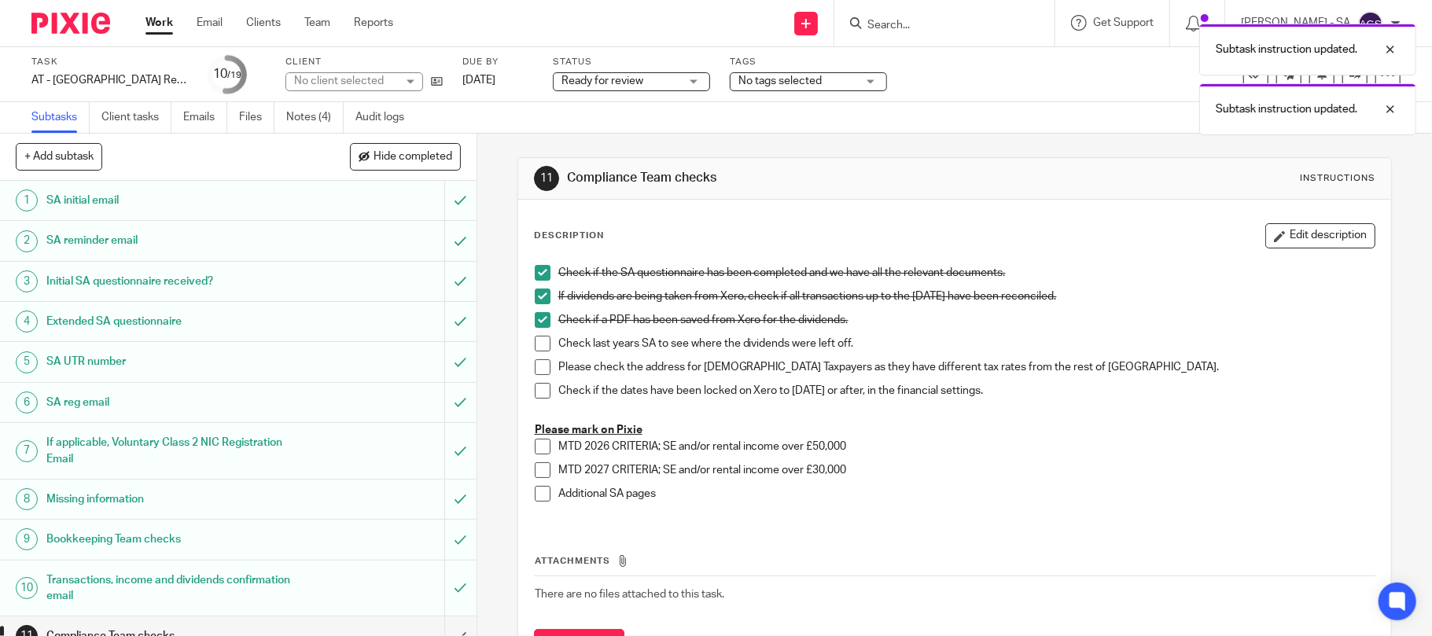
click at [535, 340] on span at bounding box center [543, 344] width 16 height 16
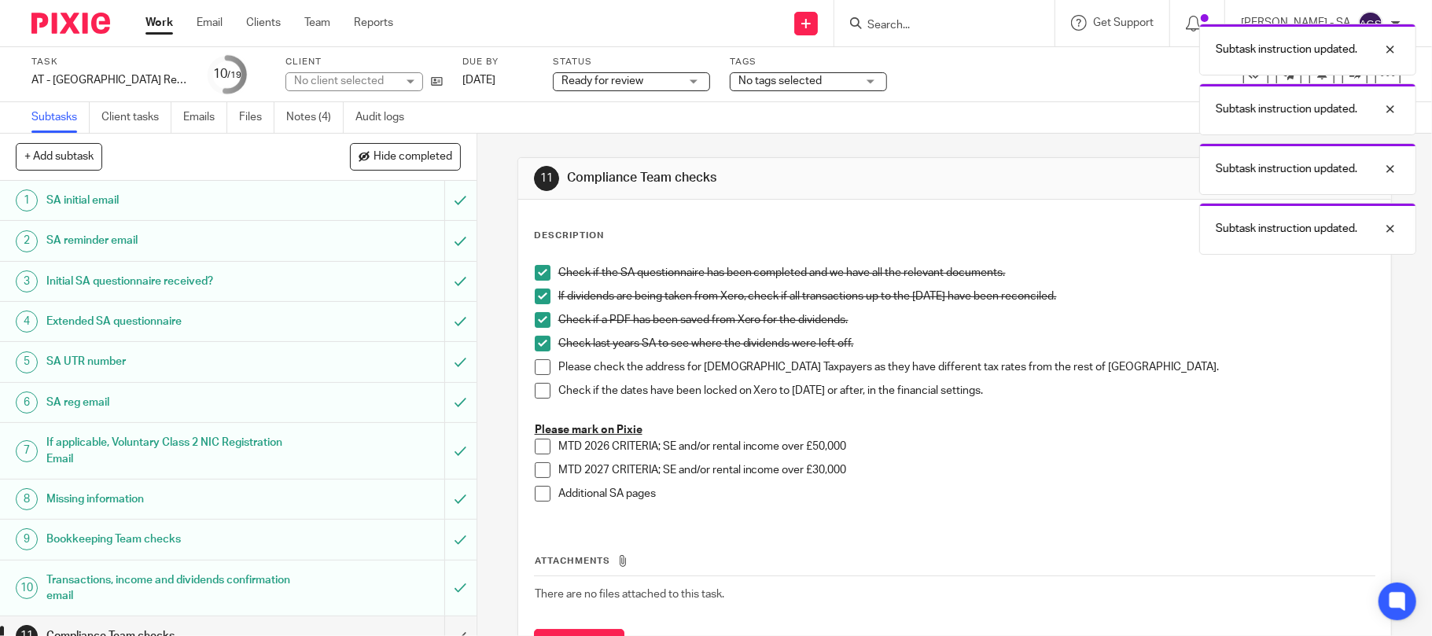
click at [535, 362] on span at bounding box center [543, 367] width 16 height 16
click at [535, 384] on span at bounding box center [543, 391] width 16 height 16
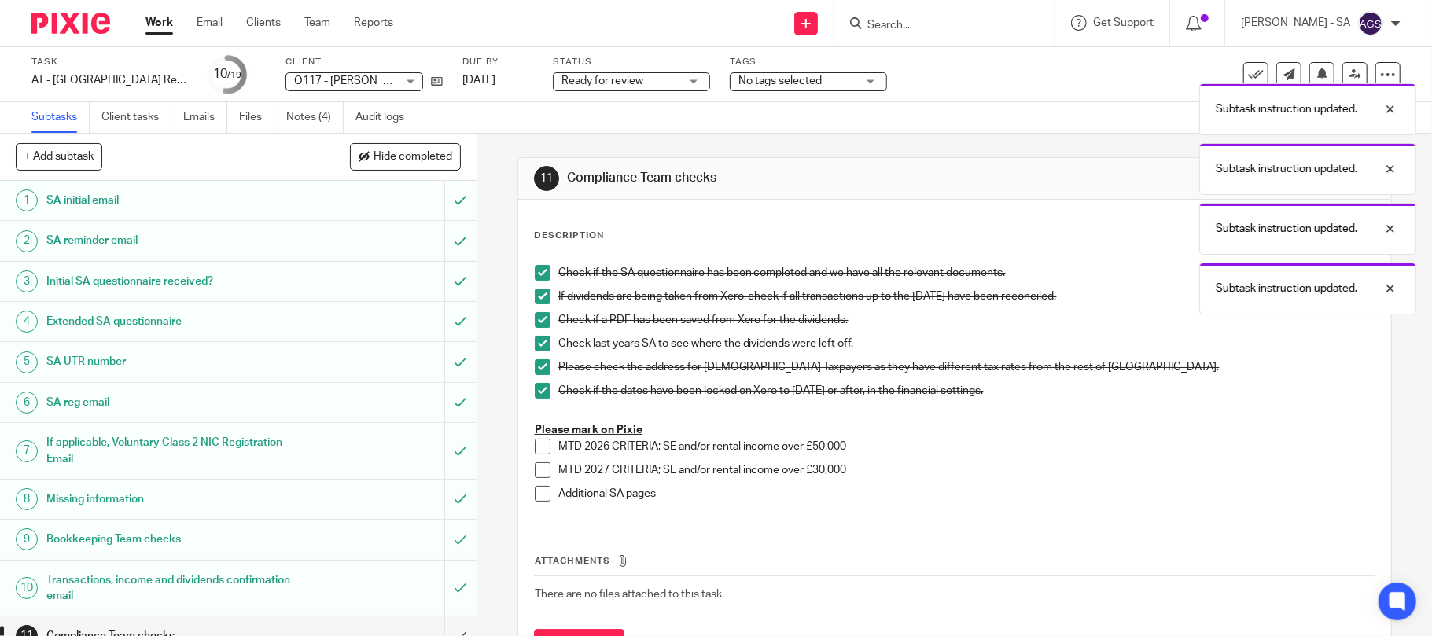
click at [539, 491] on span at bounding box center [543, 494] width 16 height 16
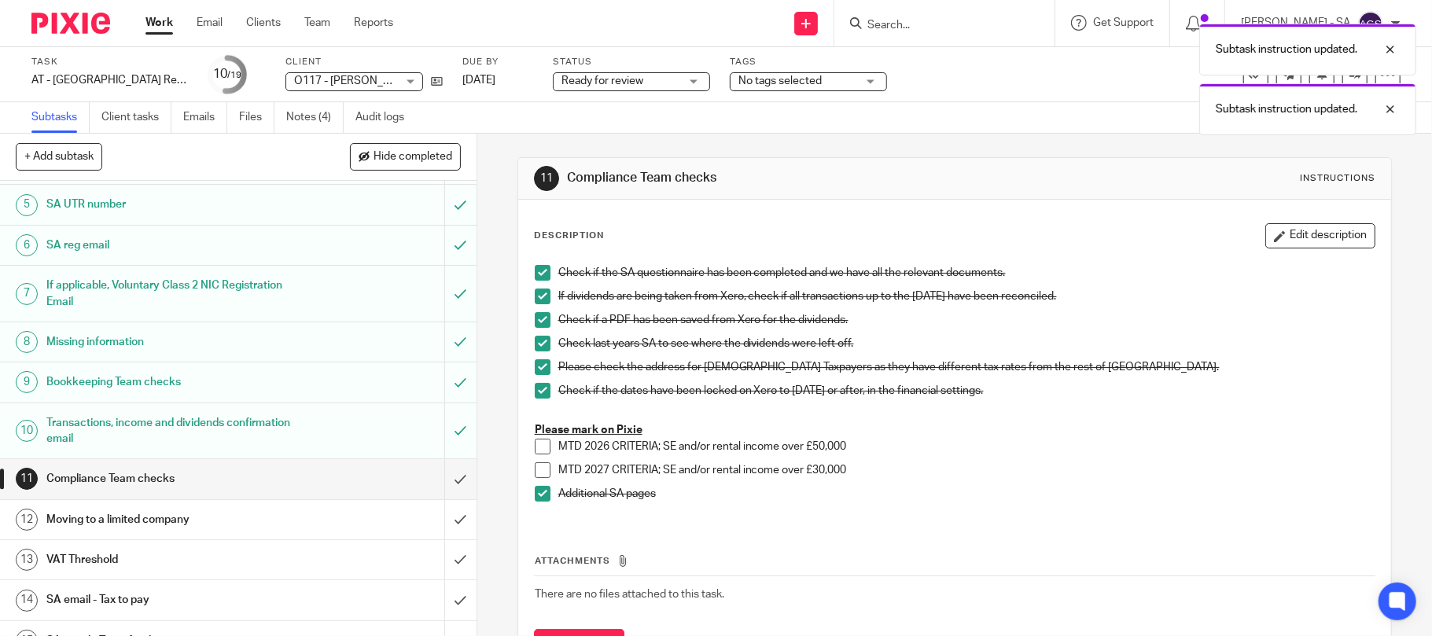
scroll to position [209, 0]
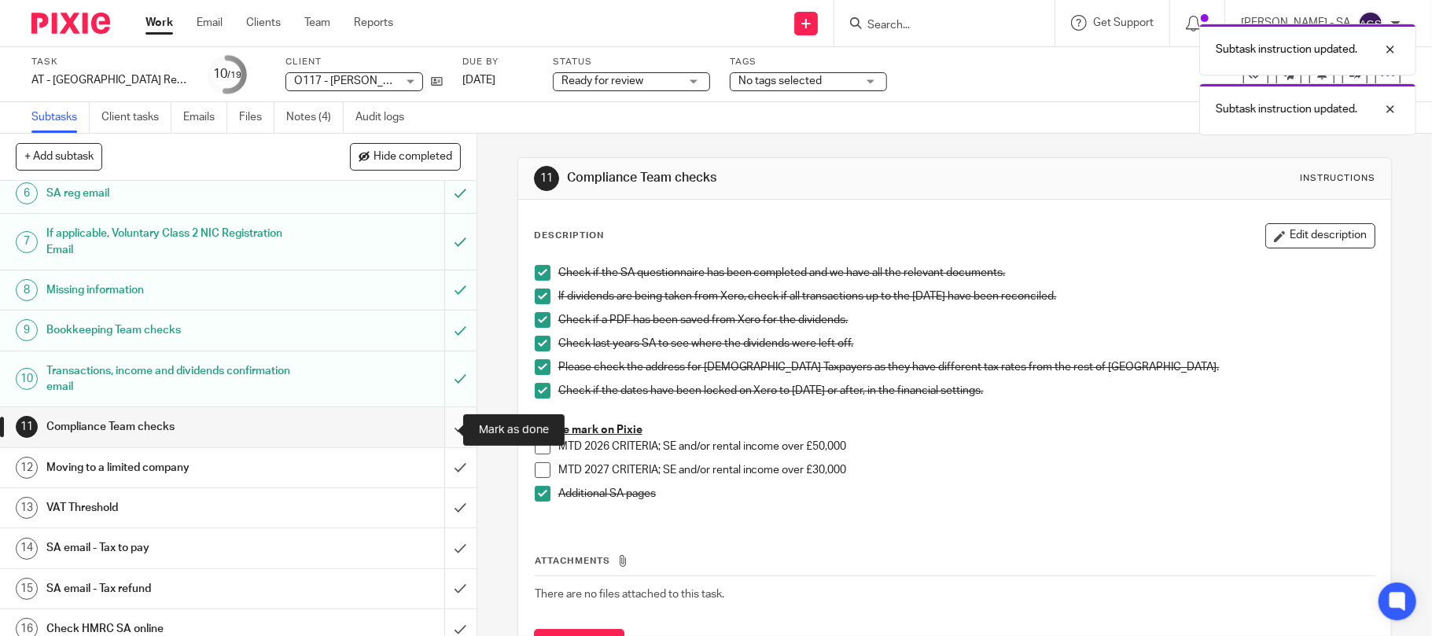
click at [441, 428] on input "submit" at bounding box center [238, 426] width 476 height 39
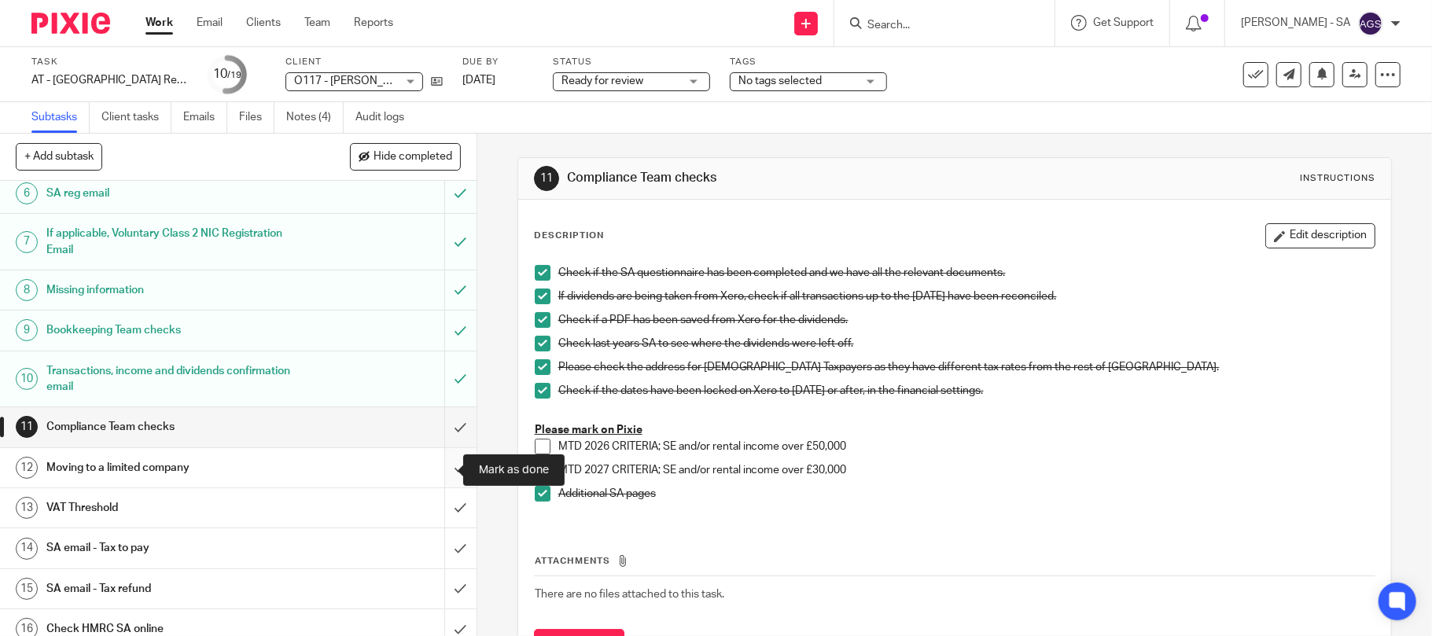
click at [436, 469] on input "submit" at bounding box center [238, 467] width 476 height 39
click at [437, 514] on input "submit" at bounding box center [238, 507] width 476 height 39
click at [272, 535] on link "14 SA email - Tax to pay" at bounding box center [222, 547] width 444 height 39
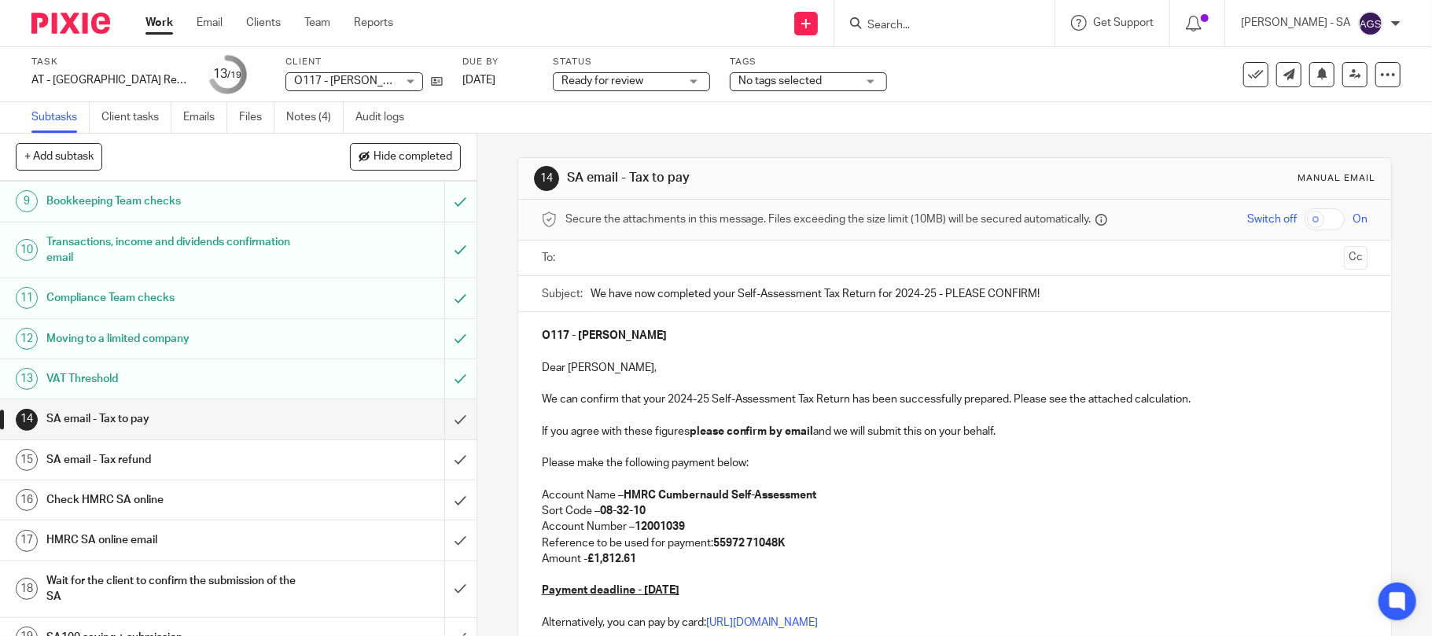
scroll to position [365, 0]
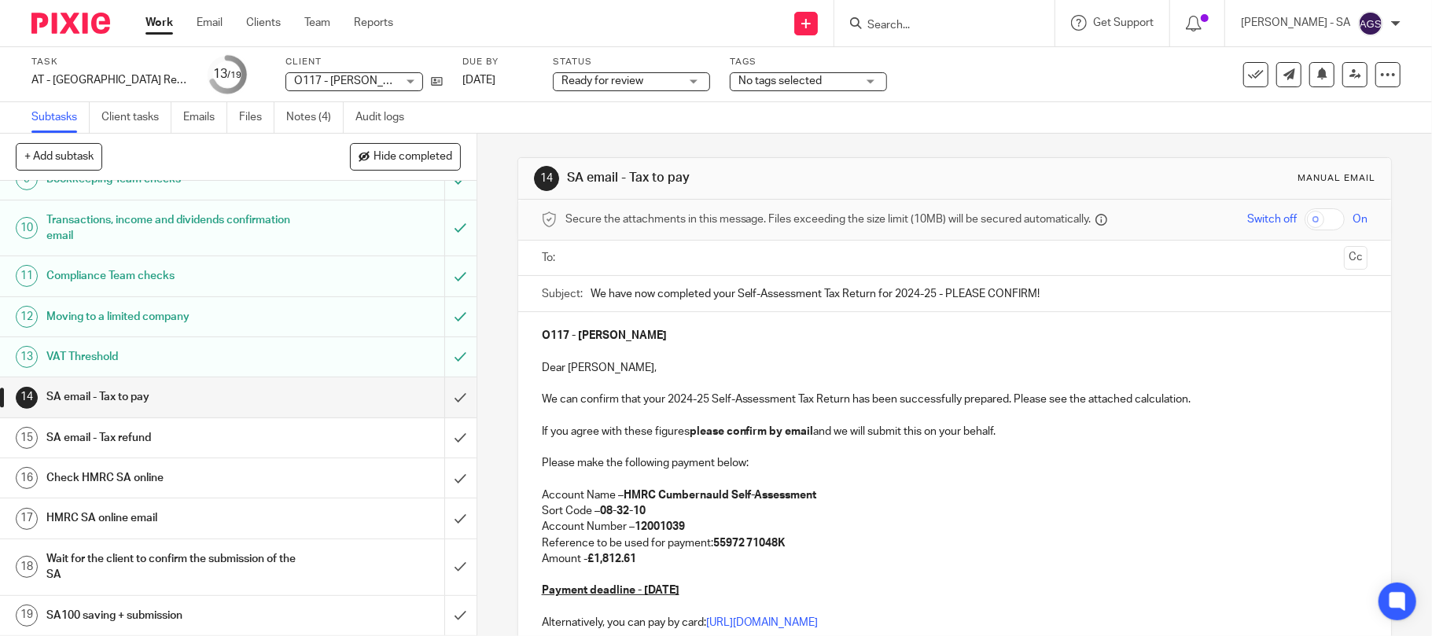
click at [80, 437] on h1 "SA email - Tax refund" at bounding box center [173, 438] width 255 height 24
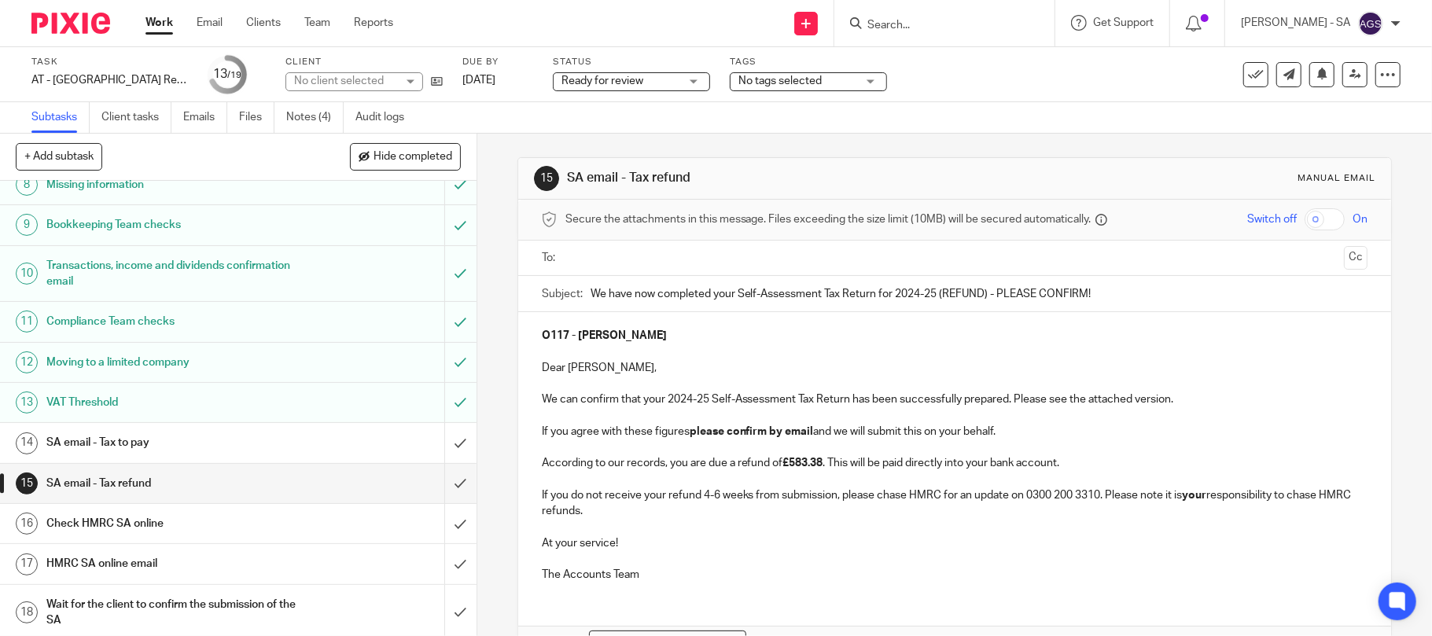
scroll to position [365, 0]
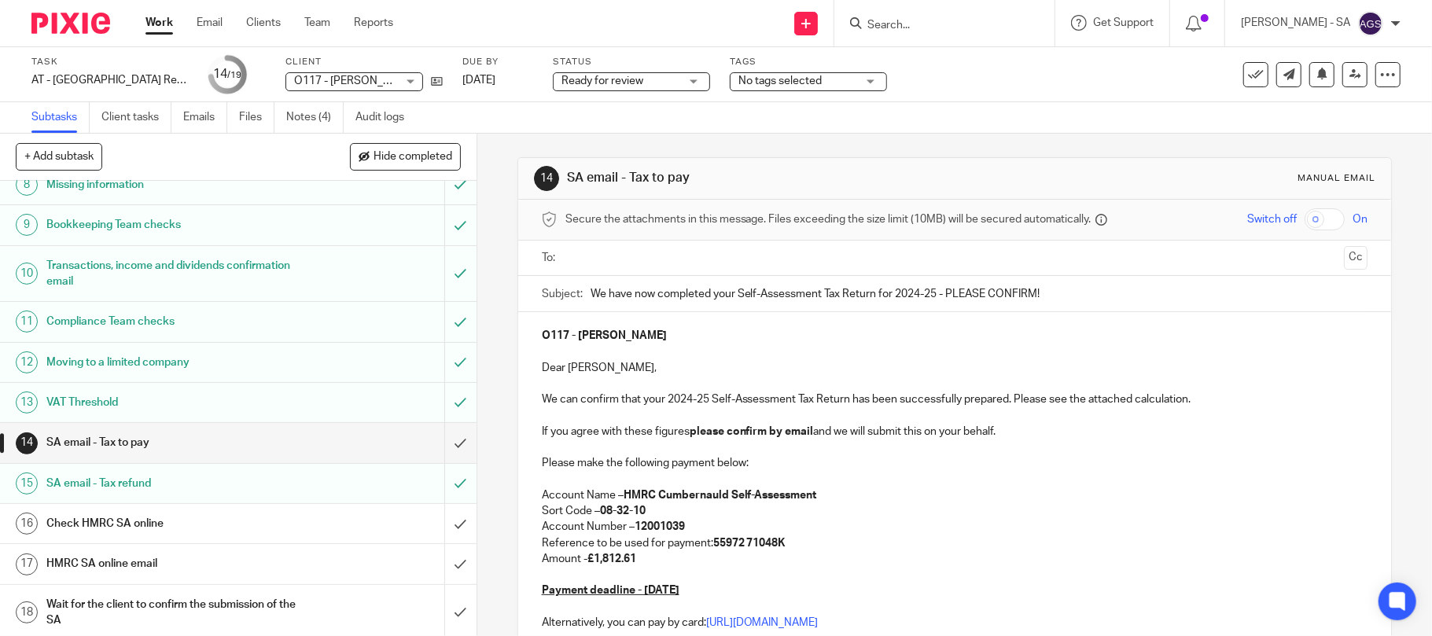
scroll to position [365, 0]
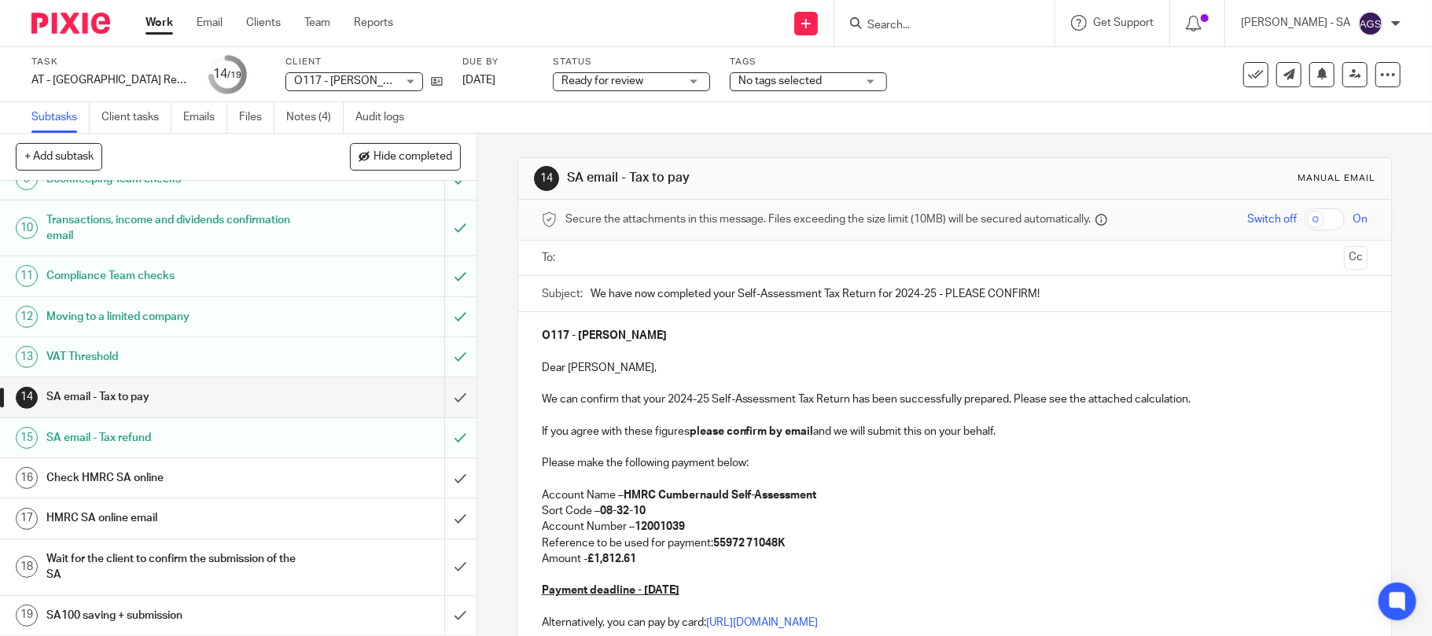
click at [104, 478] on h1 "Check HMRC SA online" at bounding box center [173, 478] width 255 height 24
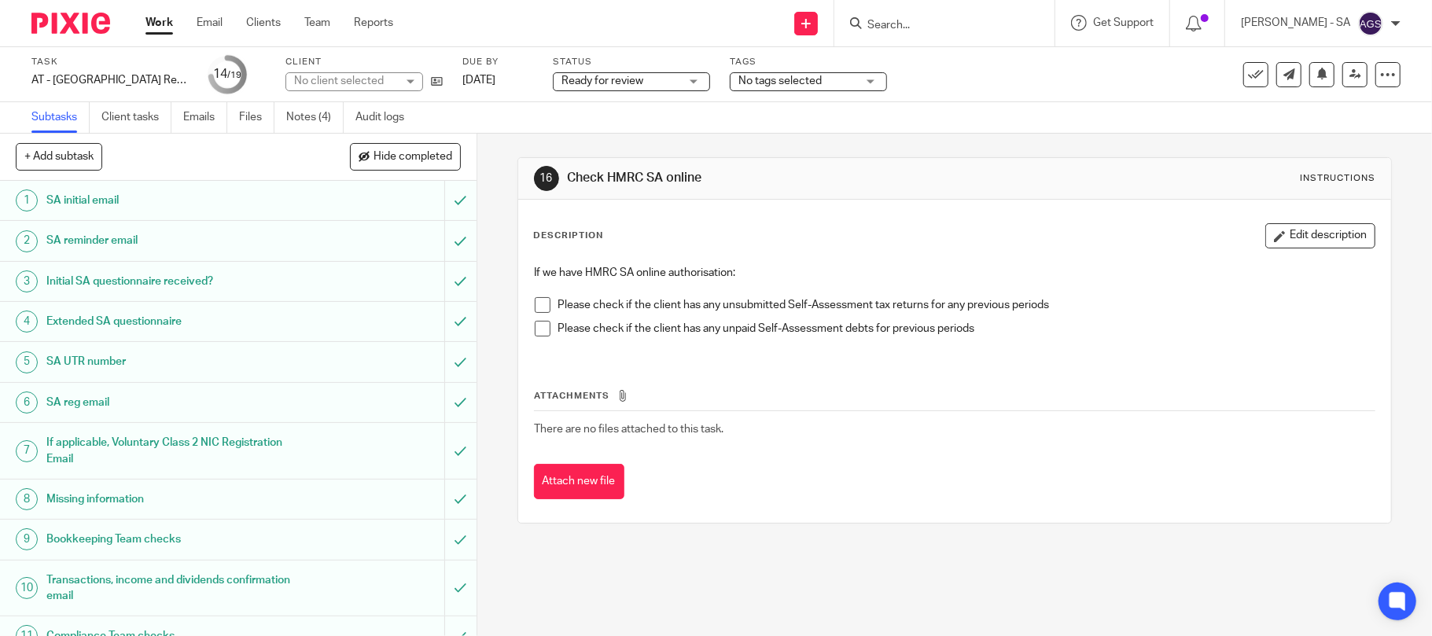
click at [535, 303] on span at bounding box center [543, 305] width 16 height 16
click at [545, 335] on li "Please check if the client has any unpaid Self-Assessment debts for previous pe…" at bounding box center [955, 333] width 840 height 24
click at [539, 335] on span at bounding box center [543, 329] width 16 height 16
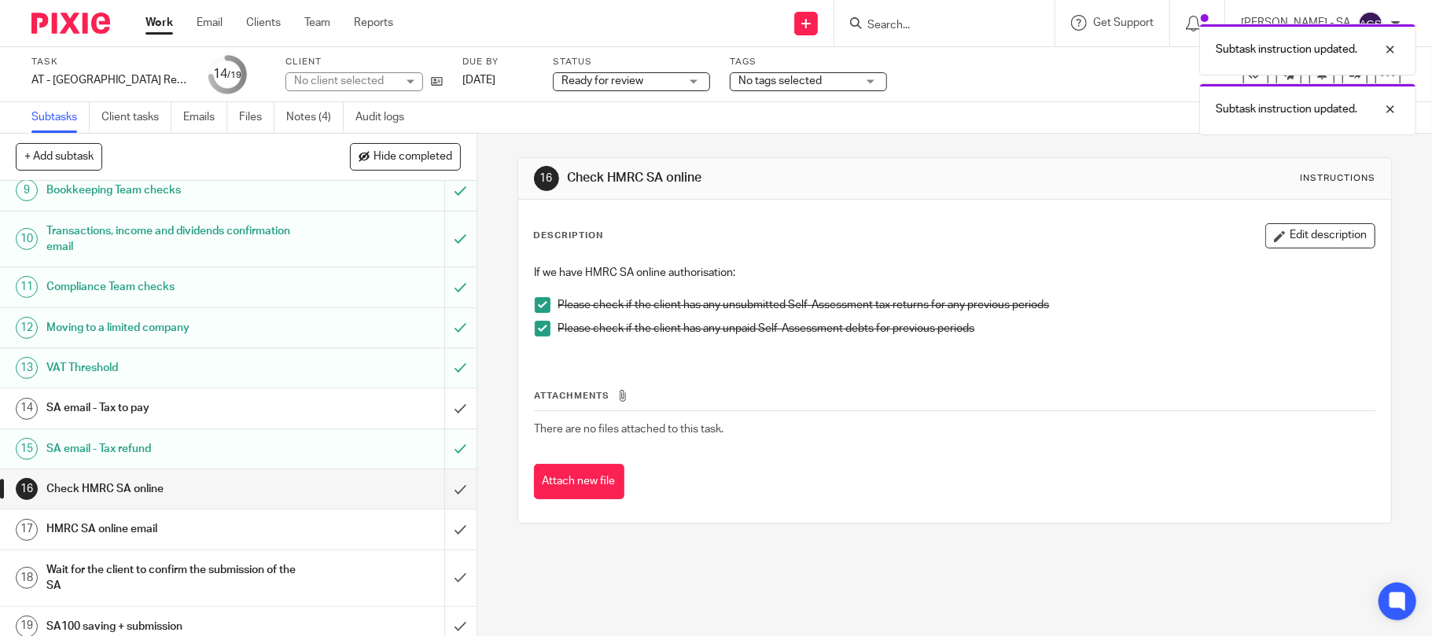
scroll to position [365, 0]
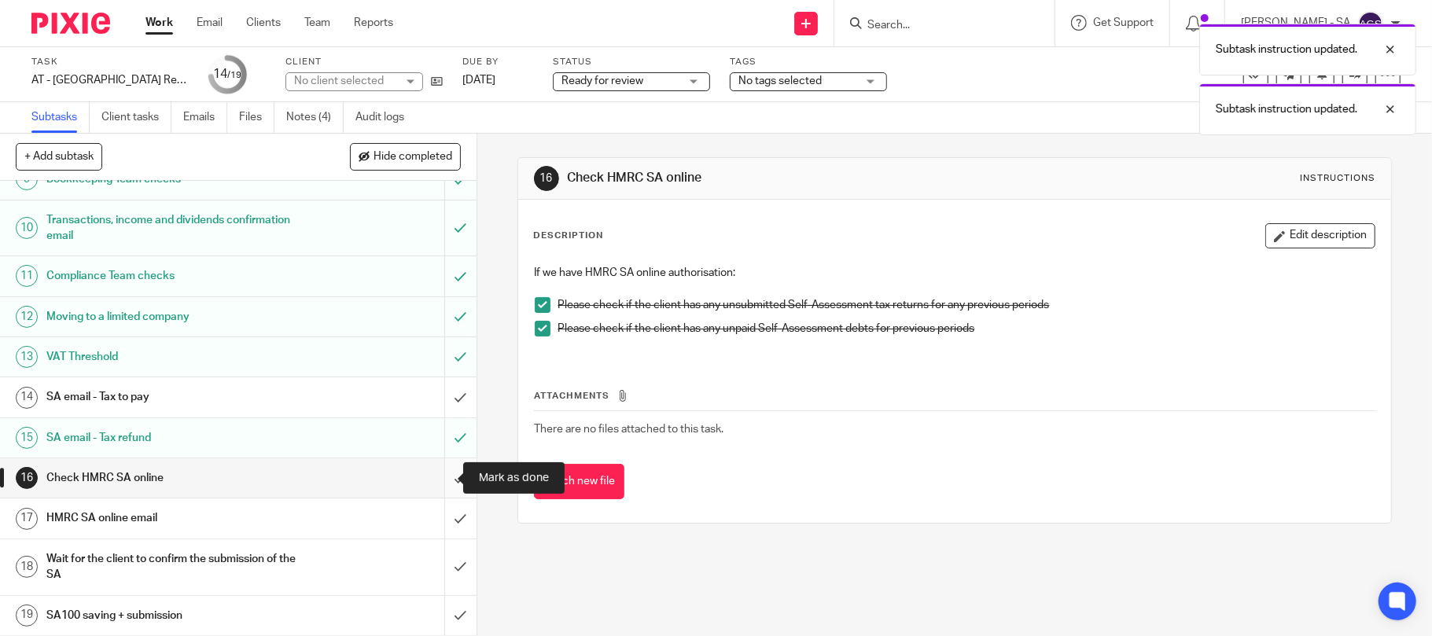
click at [436, 480] on input "submit" at bounding box center [238, 477] width 476 height 39
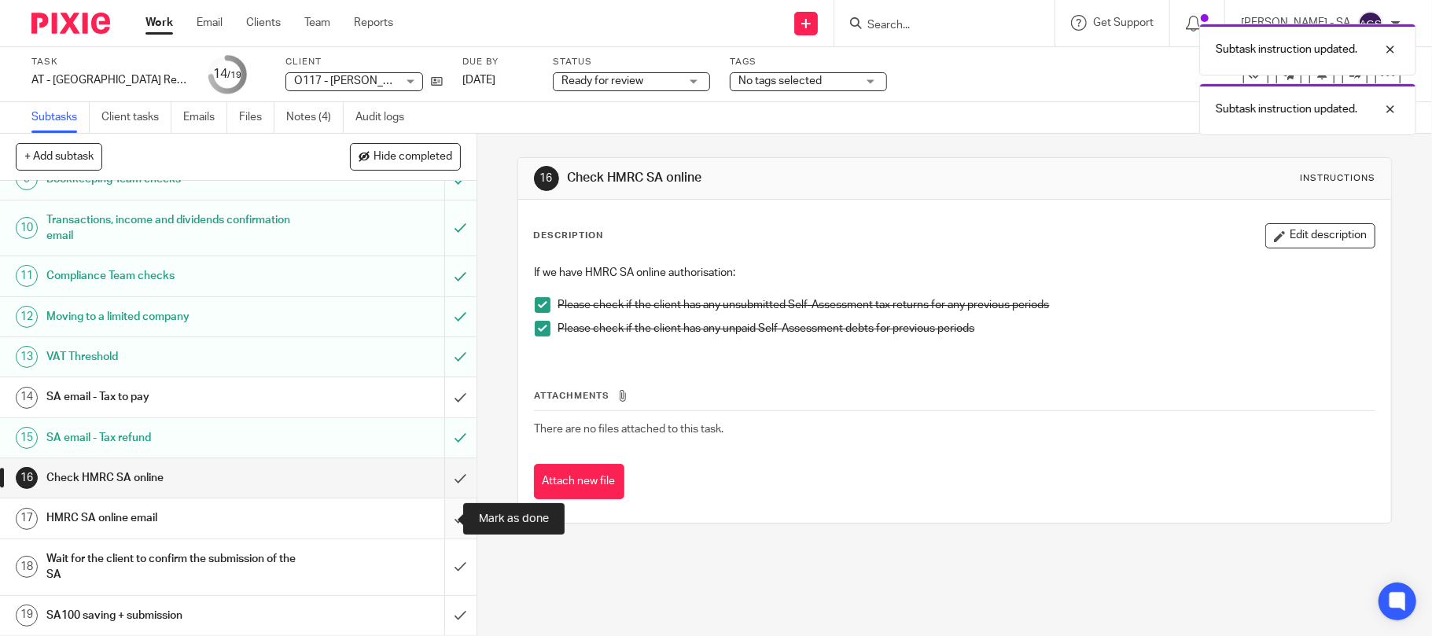
click at [441, 517] on input "submit" at bounding box center [238, 517] width 476 height 39
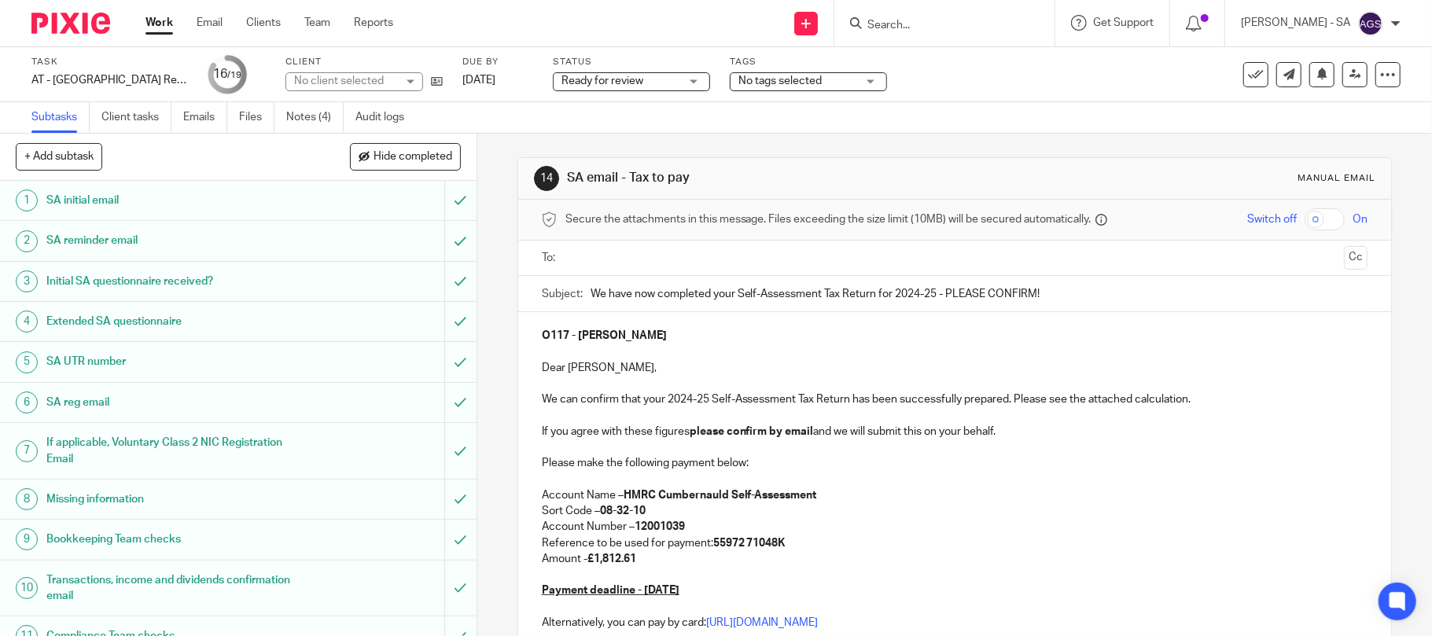
scroll to position [365, 0]
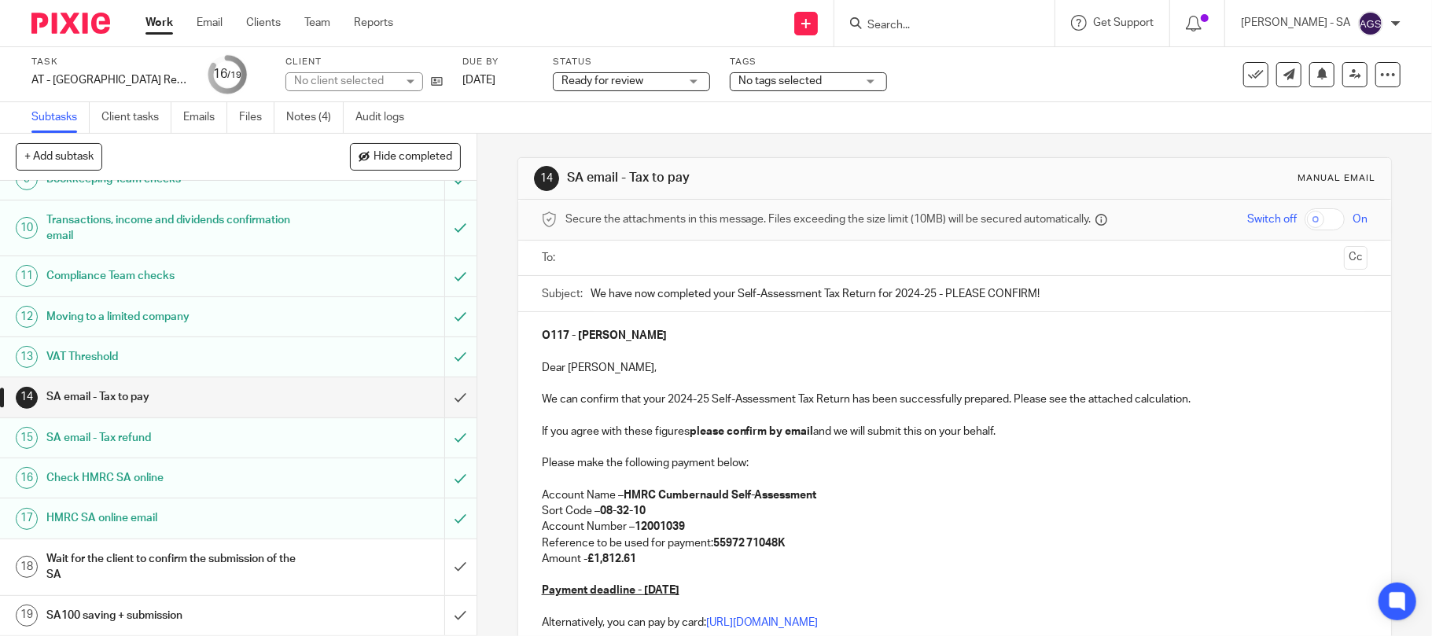
click at [139, 392] on h1 "SA email - Tax to pay" at bounding box center [173, 397] width 255 height 24
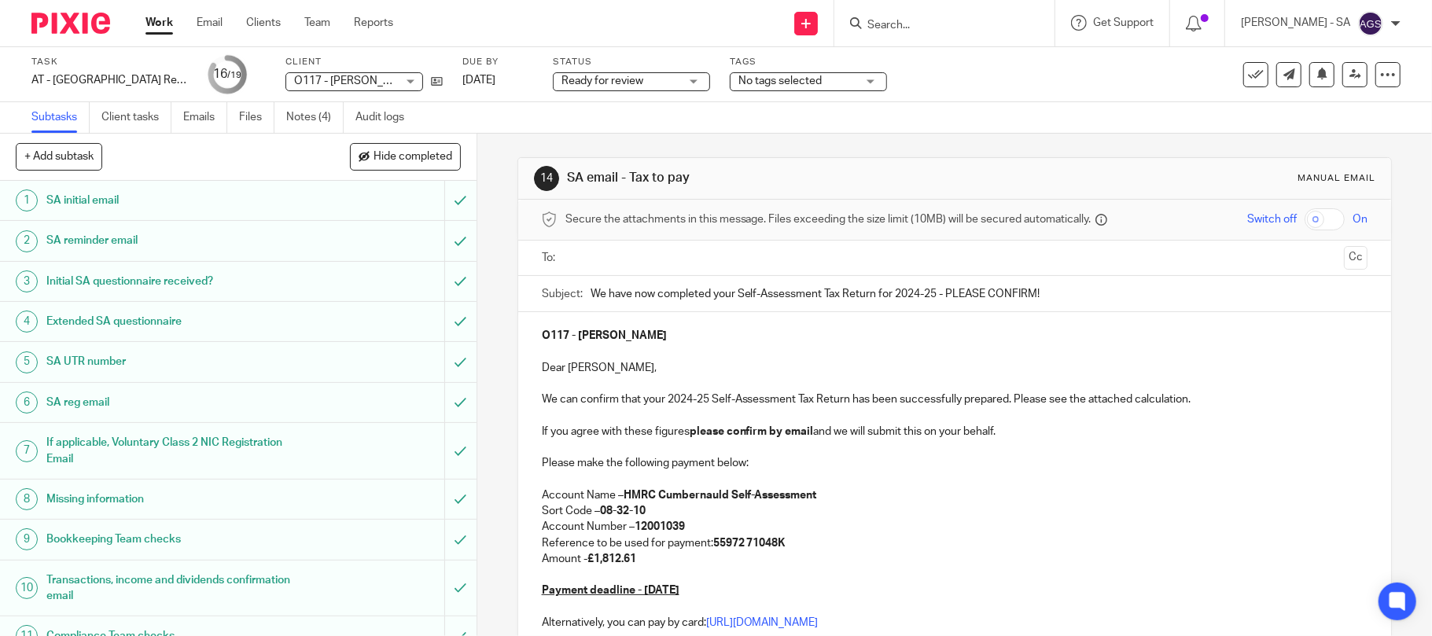
click at [595, 261] on input "text" at bounding box center [954, 258] width 767 height 18
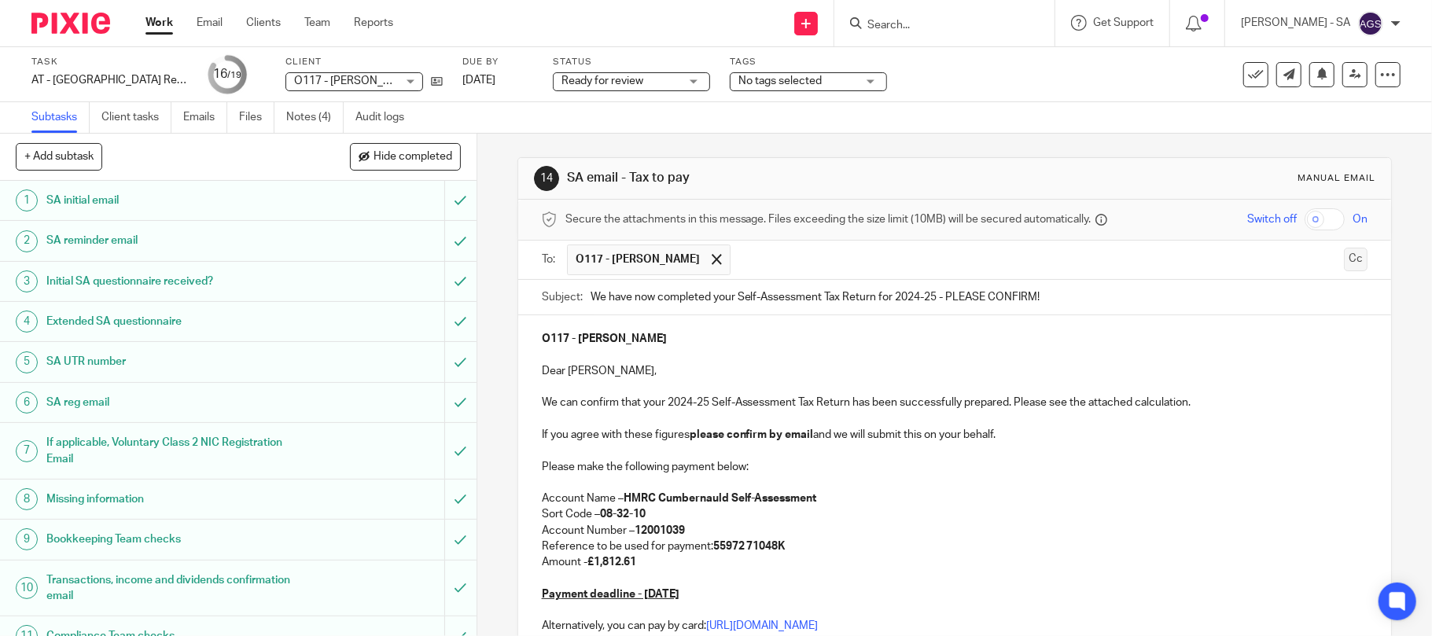
click at [1344, 265] on button "Cc" at bounding box center [1356, 260] width 24 height 24
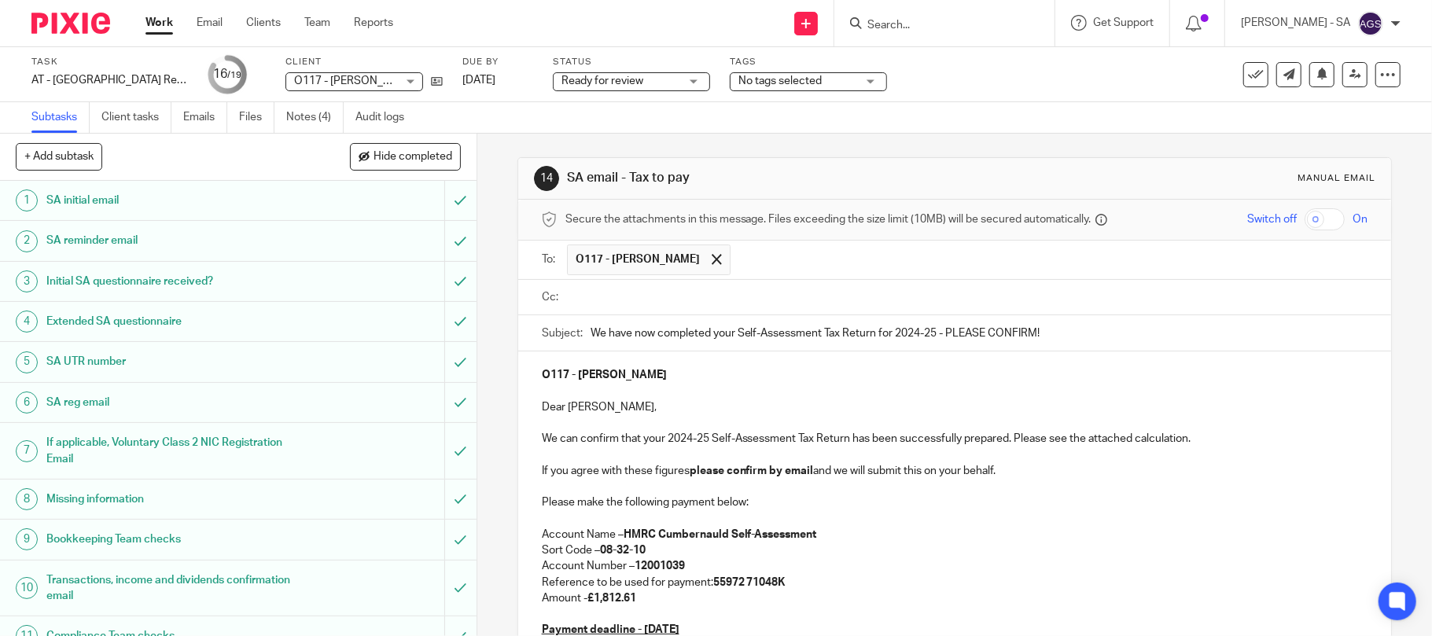
click at [658, 294] on input "text" at bounding box center [966, 298] width 791 height 18
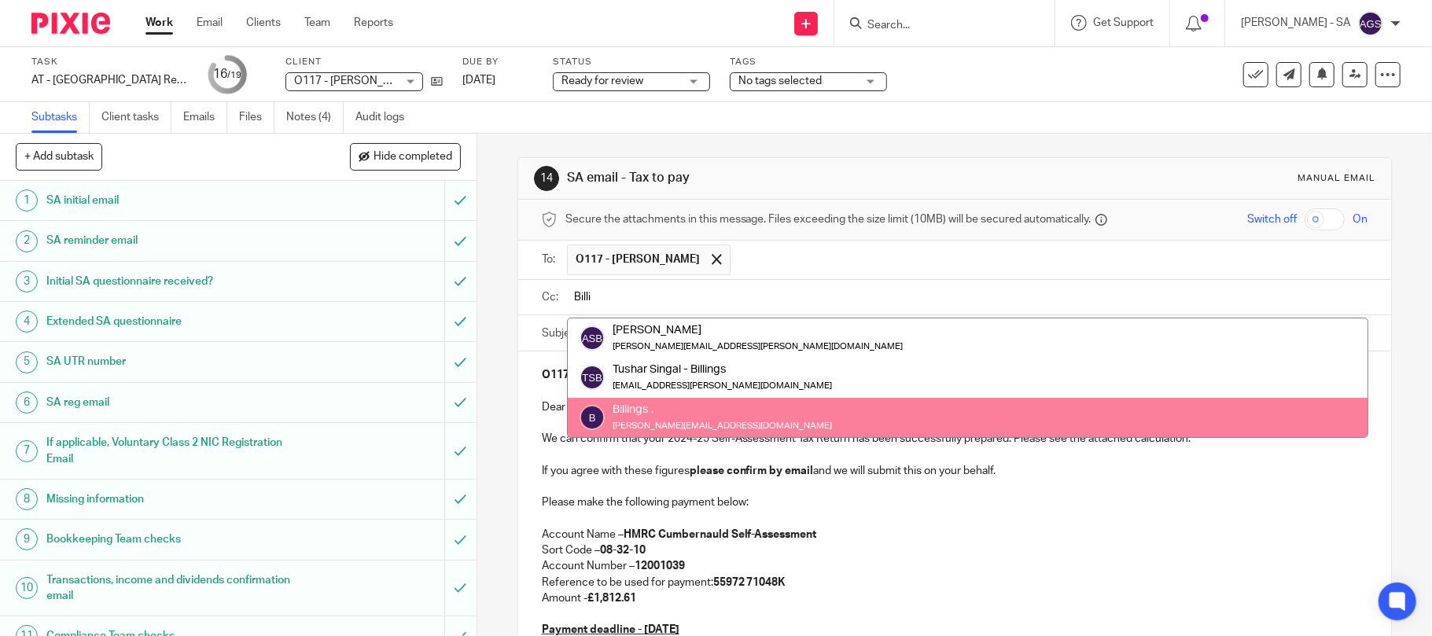
type input "Billi"
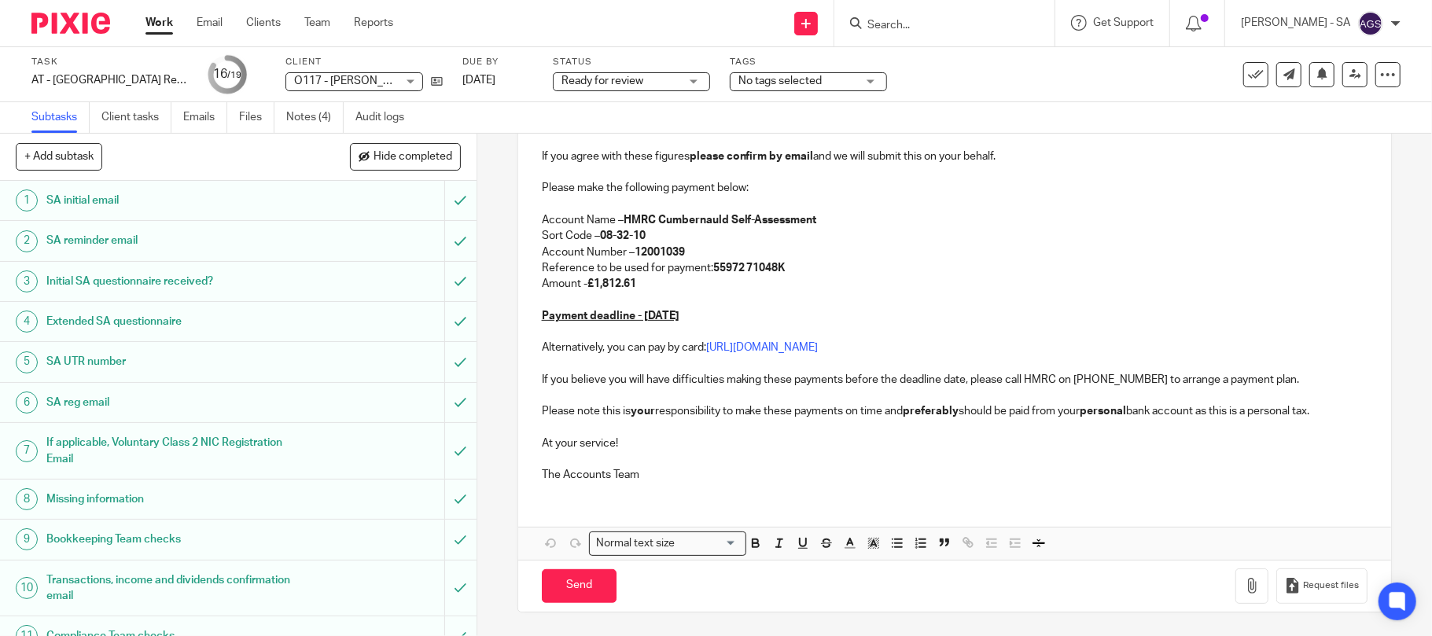
scroll to position [321, 0]
click at [1244, 590] on icon "button" at bounding box center [1252, 586] width 16 height 16
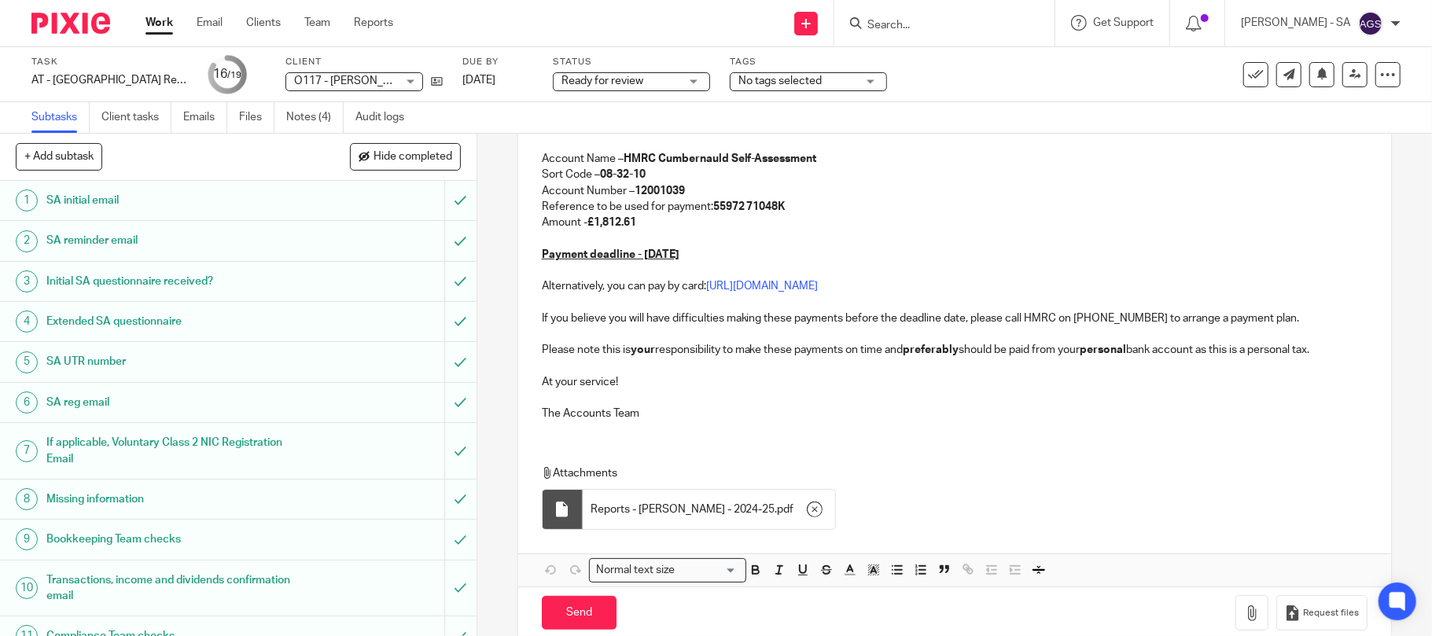
scroll to position [410, 0]
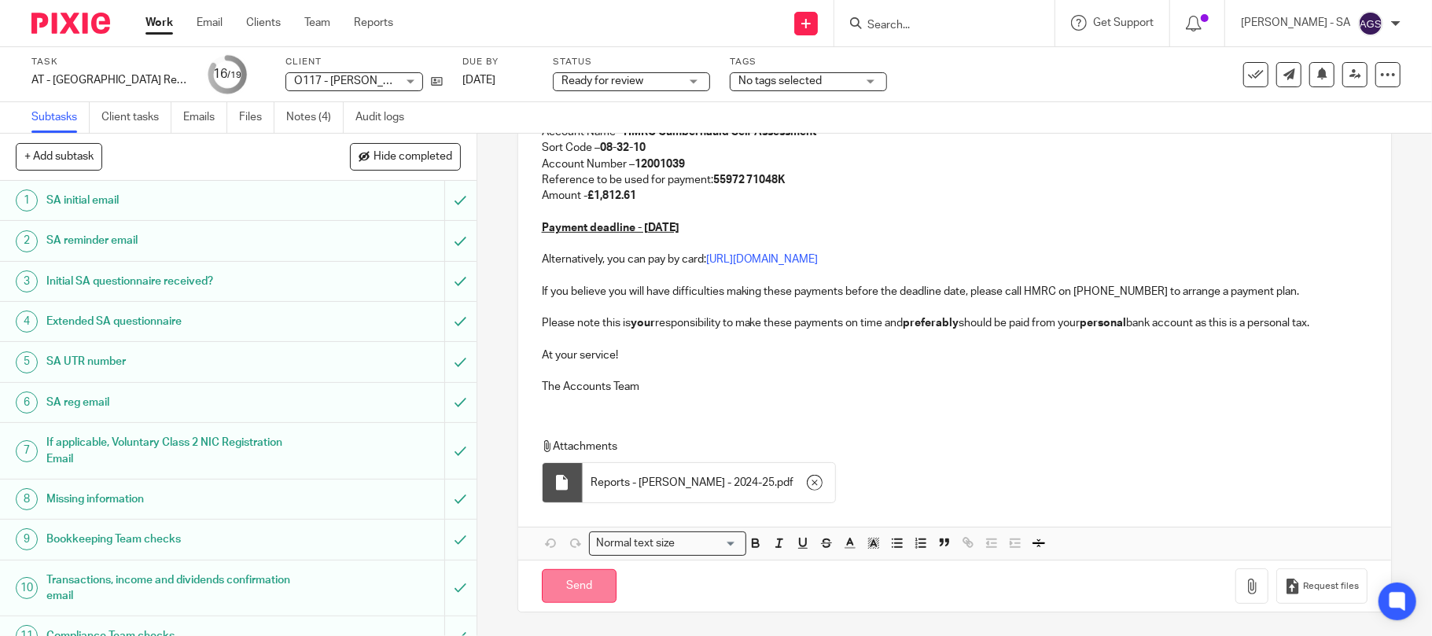
click at [582, 583] on input "Send" at bounding box center [579, 586] width 75 height 34
type input "Sent"
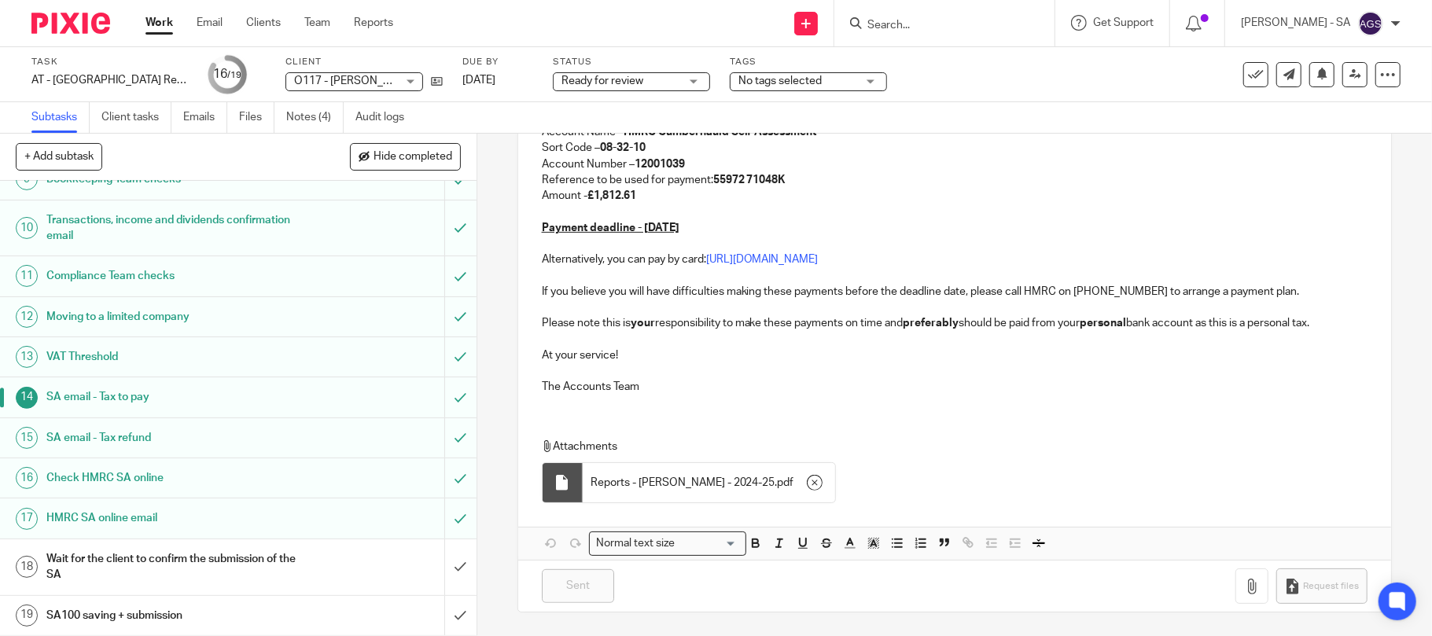
scroll to position [0, 0]
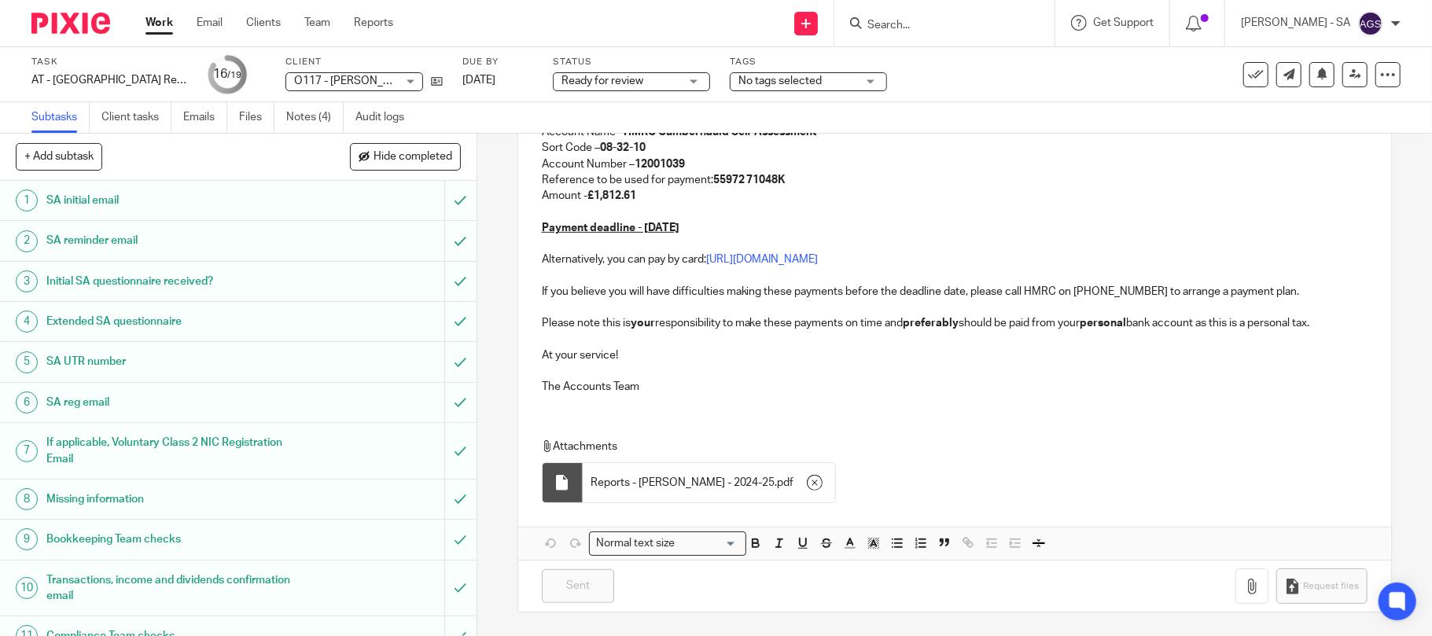
click at [601, 79] on span "Ready for review" at bounding box center [602, 80] width 82 height 11
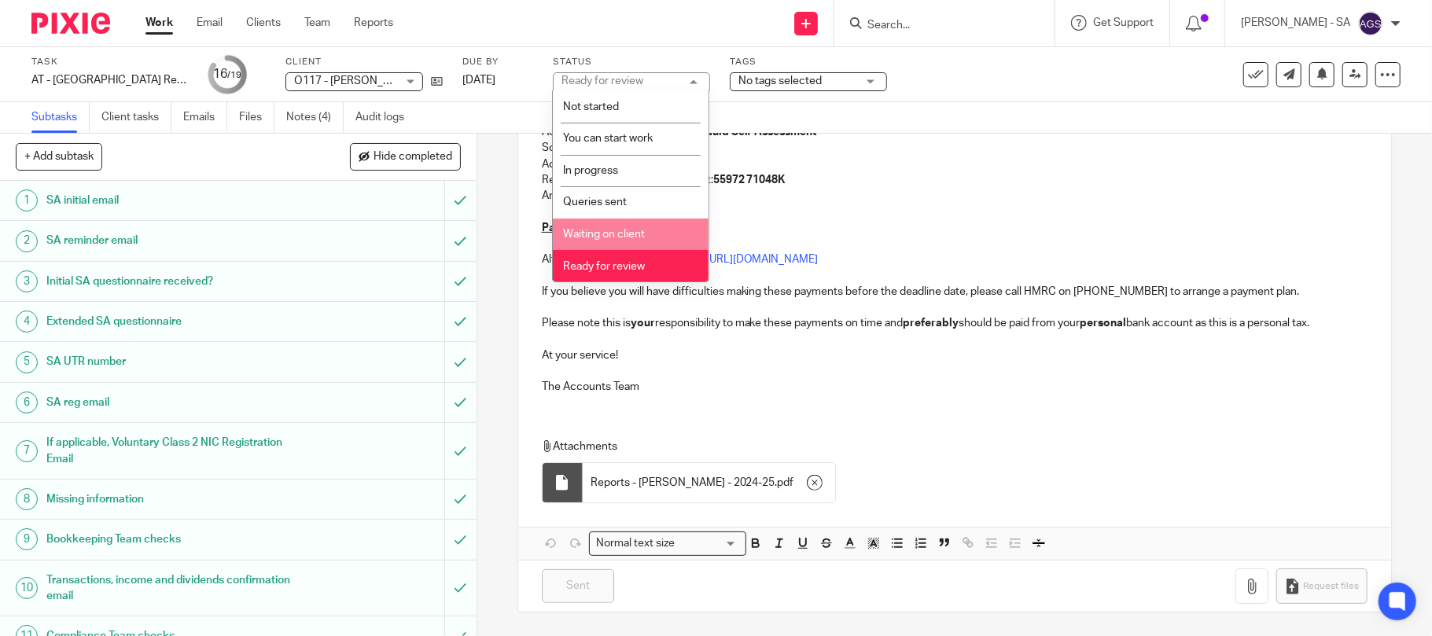
scroll to position [64, 0]
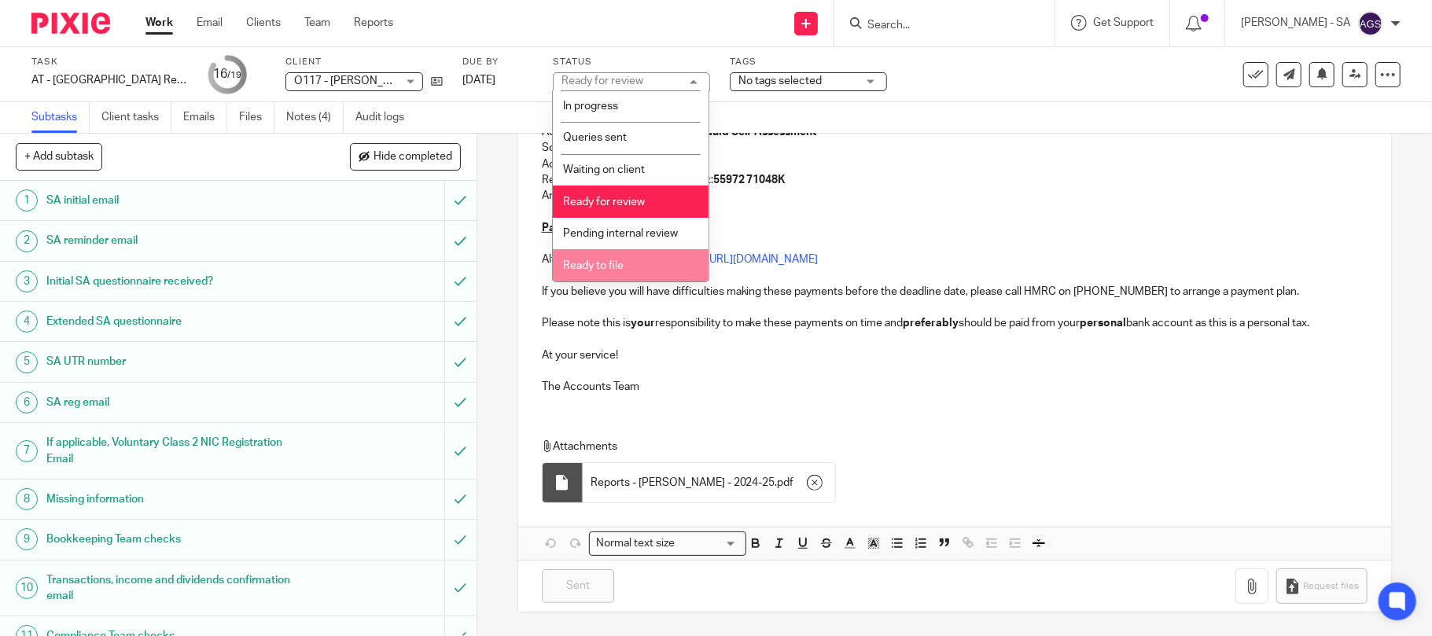
click at [617, 267] on span "Ready to file" at bounding box center [593, 265] width 61 height 11
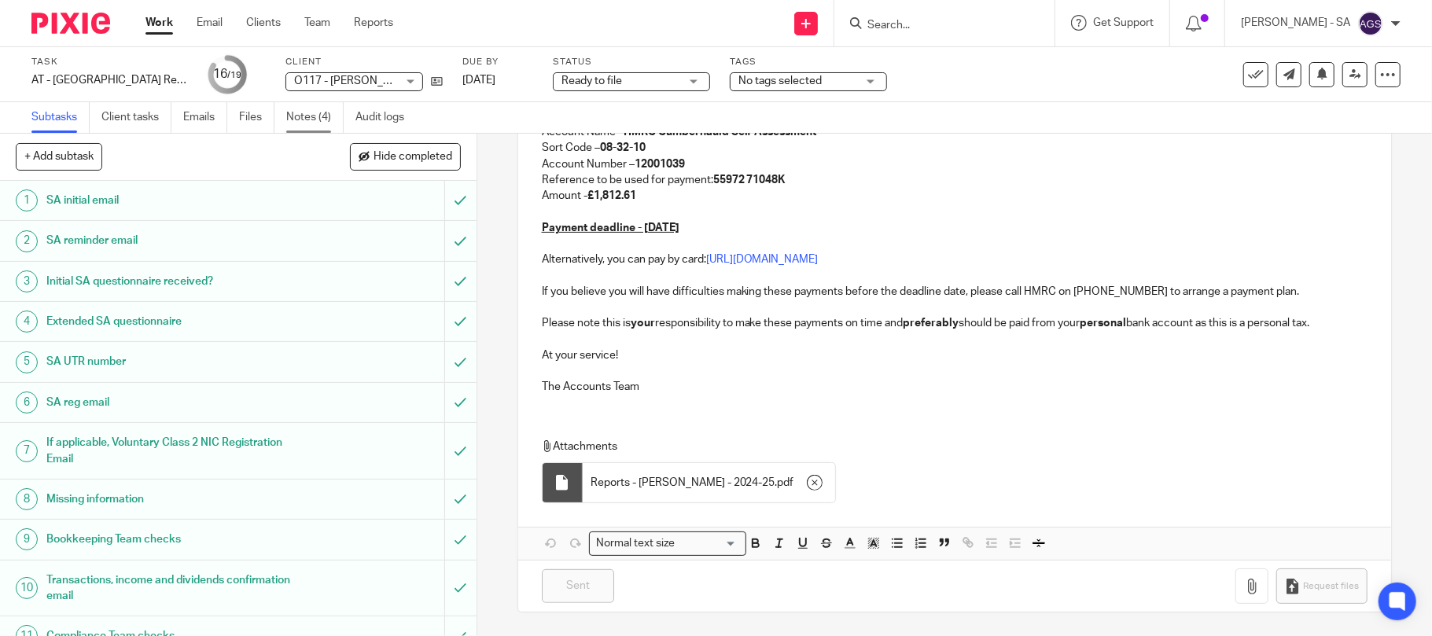
click at [302, 127] on link "Notes (4)" at bounding box center [314, 117] width 57 height 31
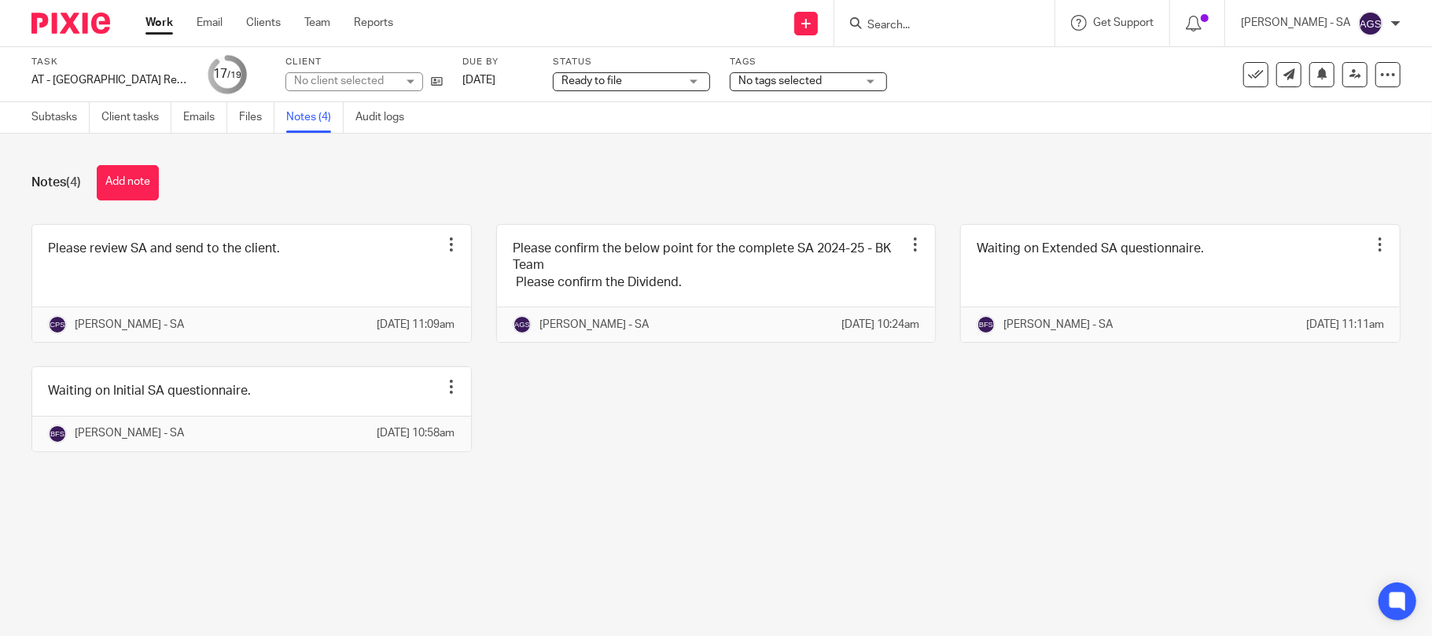
click at [126, 288] on link at bounding box center [251, 283] width 439 height 117
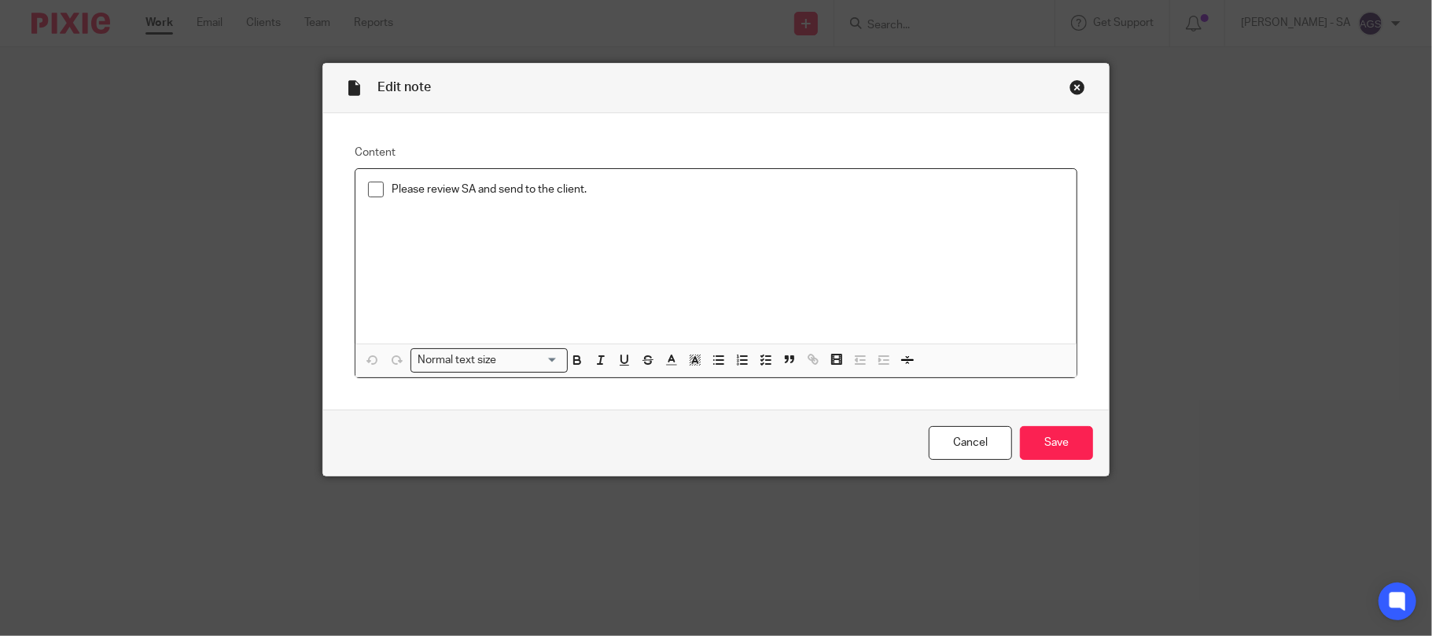
click at [374, 189] on span at bounding box center [376, 190] width 16 height 16
click at [1047, 438] on input "Save" at bounding box center [1056, 443] width 73 height 34
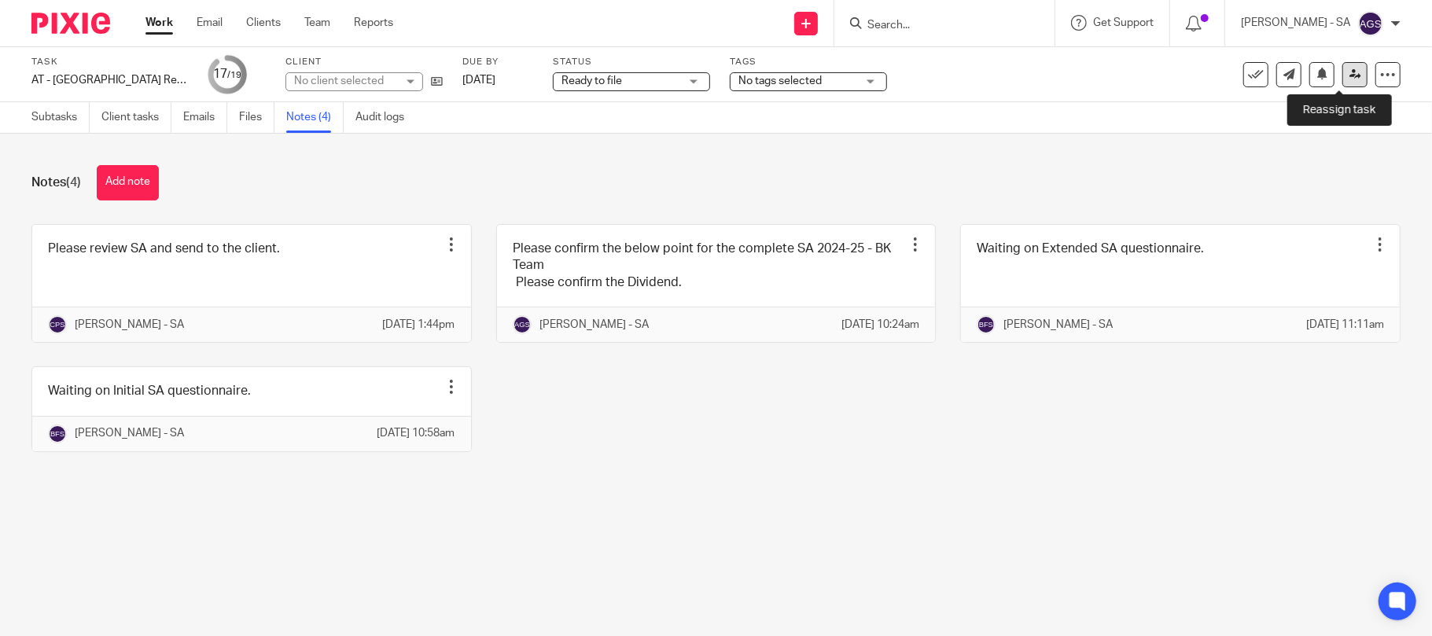
click at [1349, 74] on icon at bounding box center [1355, 74] width 12 height 12
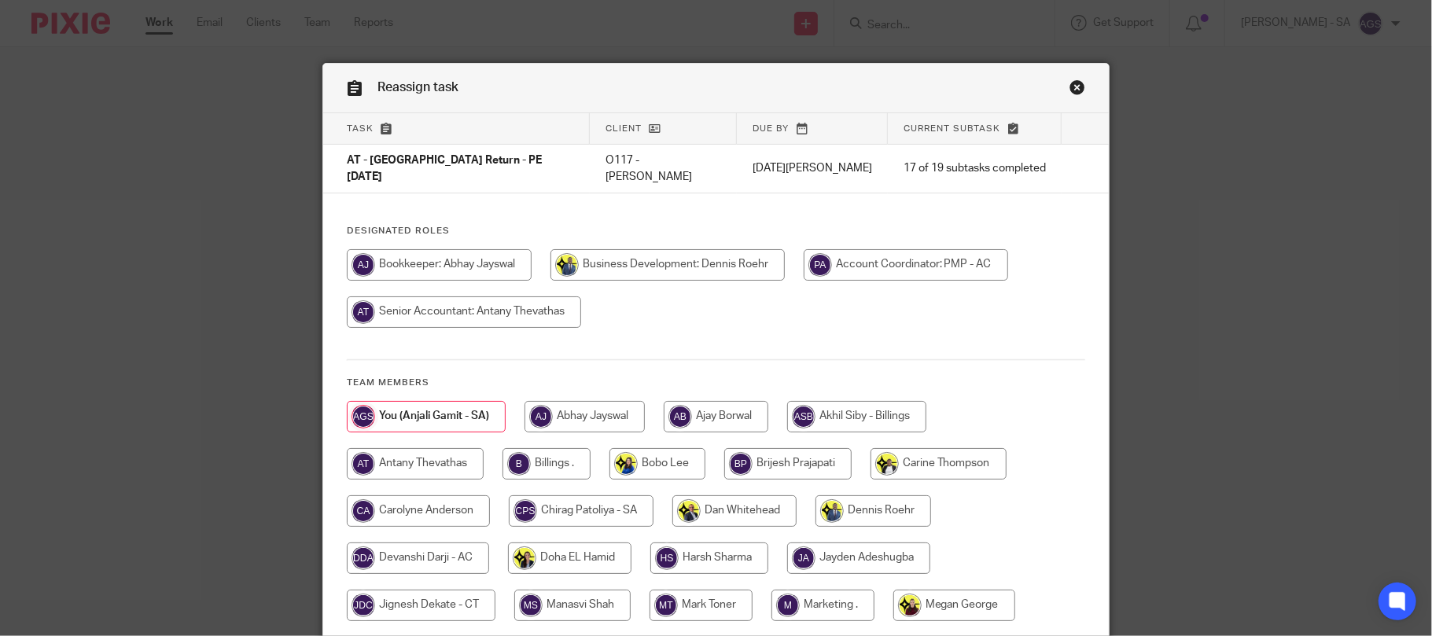
click at [527, 448] on input "radio" at bounding box center [546, 463] width 88 height 31
radio input "true"
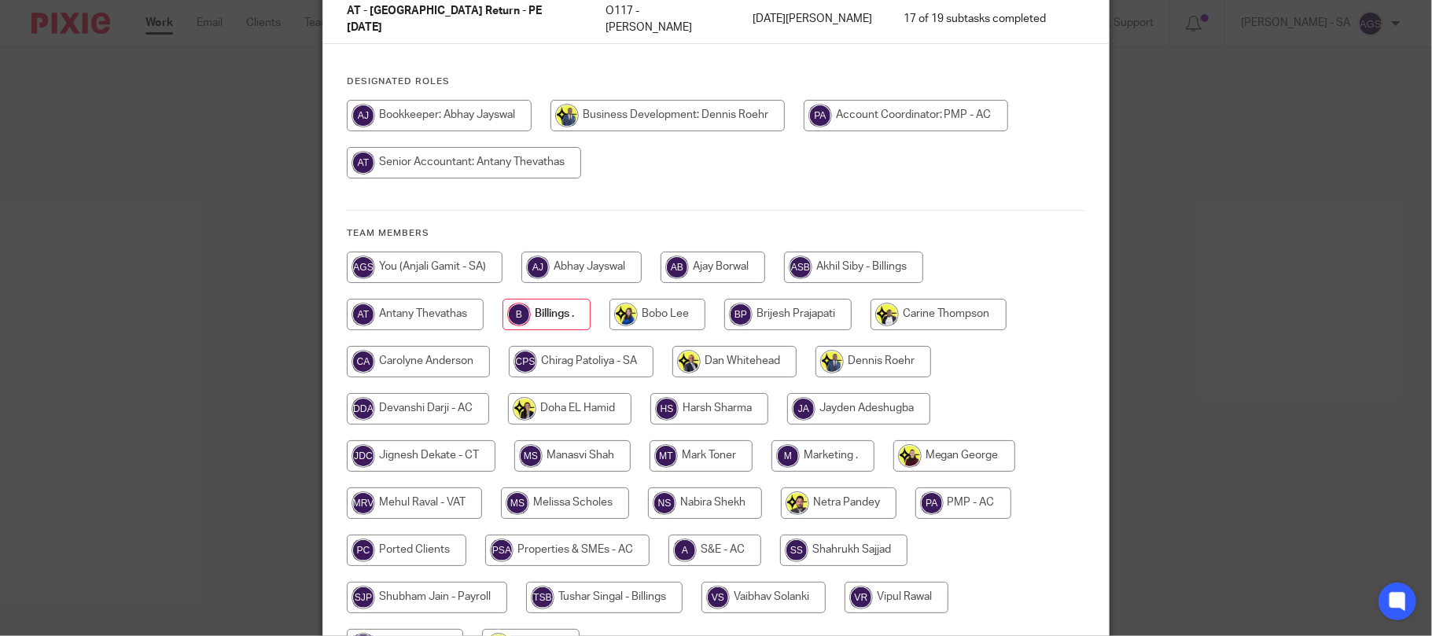
scroll to position [310, 0]
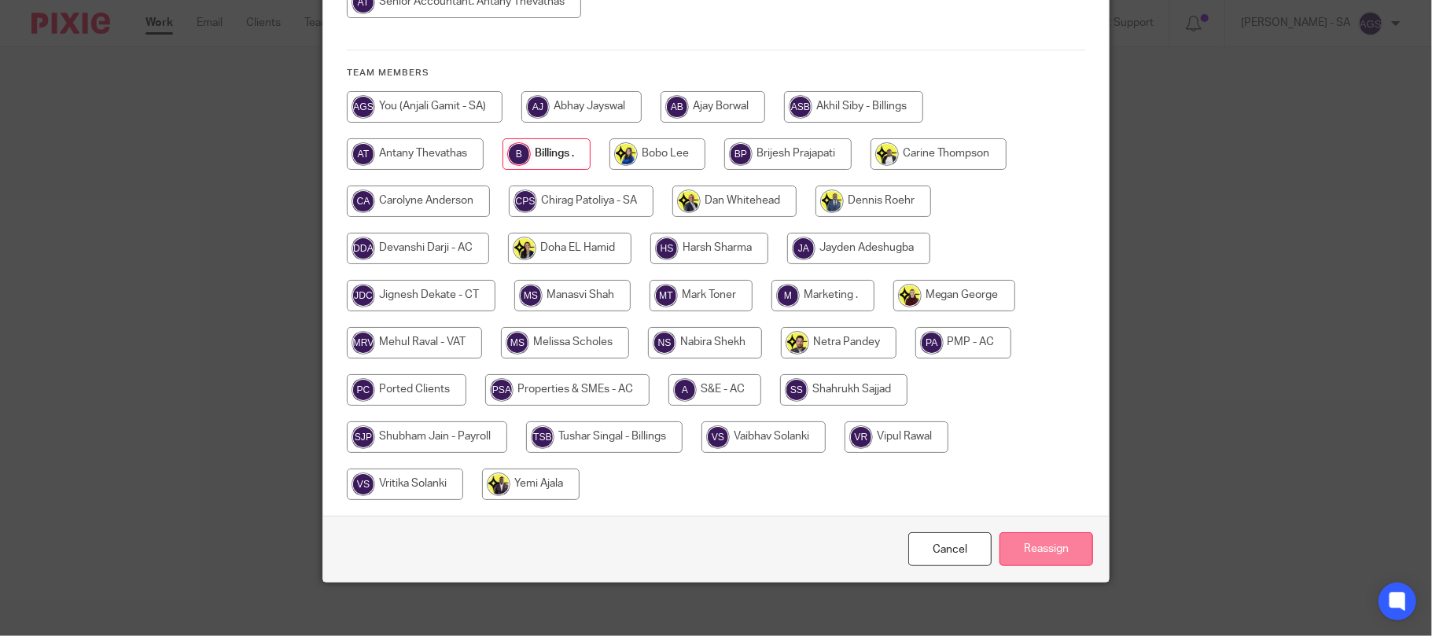
click at [1032, 539] on input "Reassign" at bounding box center [1046, 549] width 94 height 34
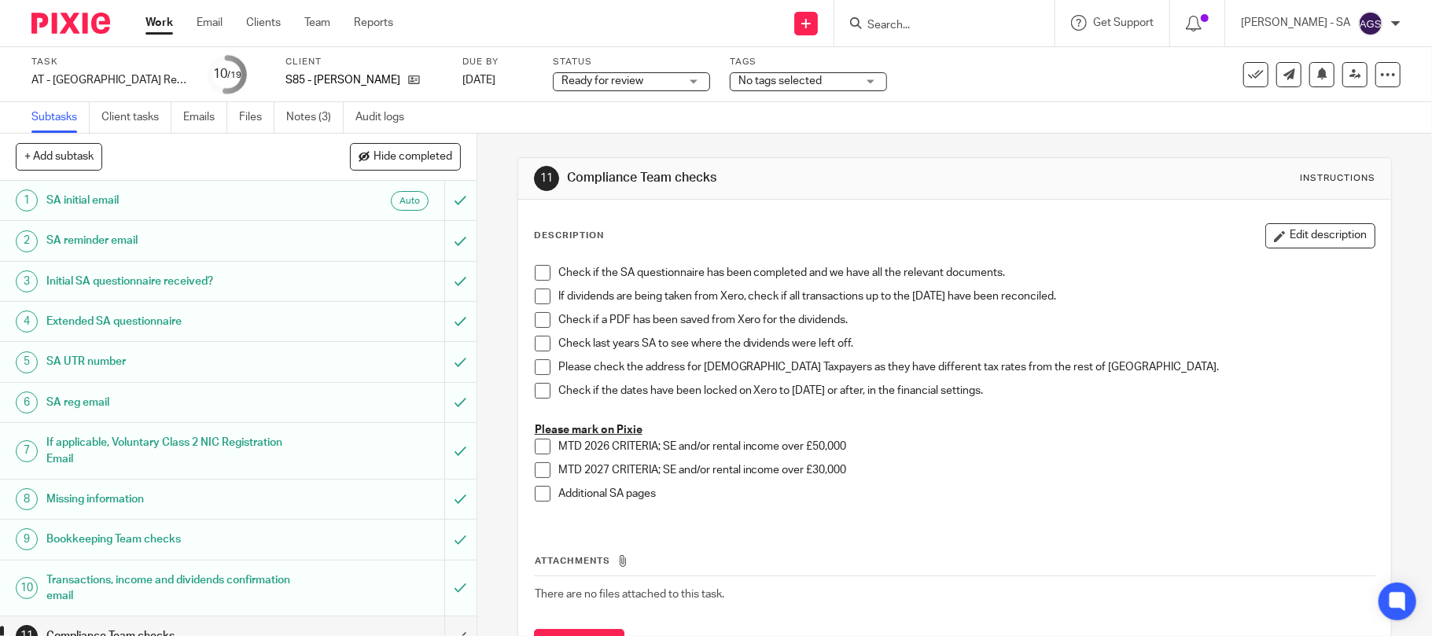
click at [82, 283] on h1 "Initial SA questionnaire received?" at bounding box center [173, 282] width 255 height 24
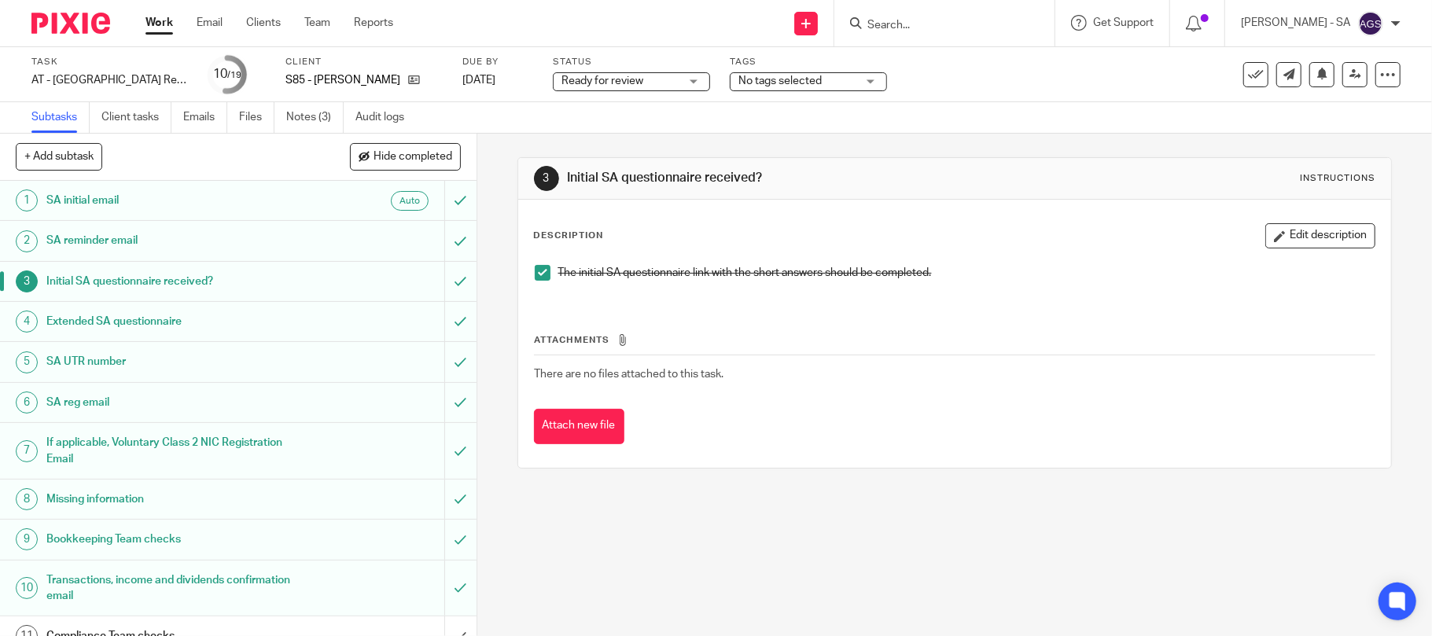
click at [76, 399] on h1 "SA reg email" at bounding box center [173, 403] width 255 height 24
click at [86, 362] on h1 "SA UTR number" at bounding box center [173, 362] width 255 height 24
drag, startPoint x: 108, startPoint y: 541, endPoint x: 134, endPoint y: 535, distance: 25.8
click at [108, 539] on h1 "Bookkeeping Team checks" at bounding box center [173, 540] width 255 height 24
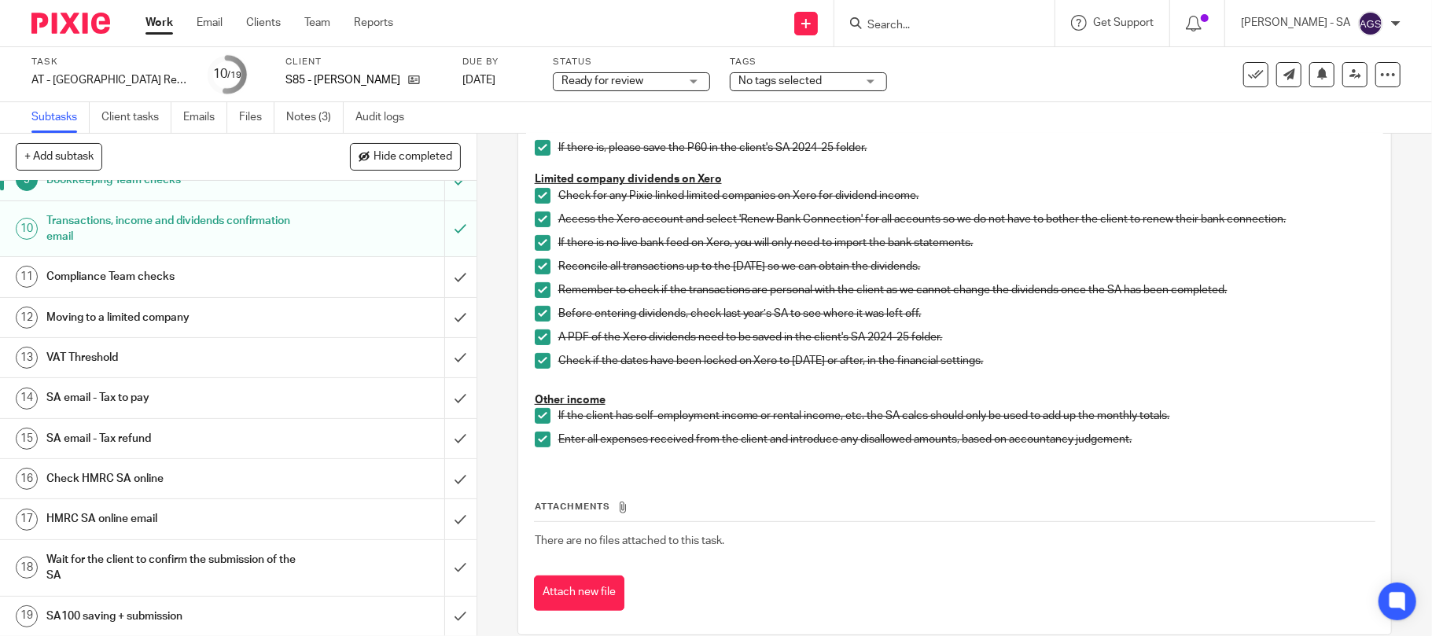
scroll to position [365, 0]
click at [105, 275] on h1 "Compliance Team checks" at bounding box center [173, 276] width 255 height 24
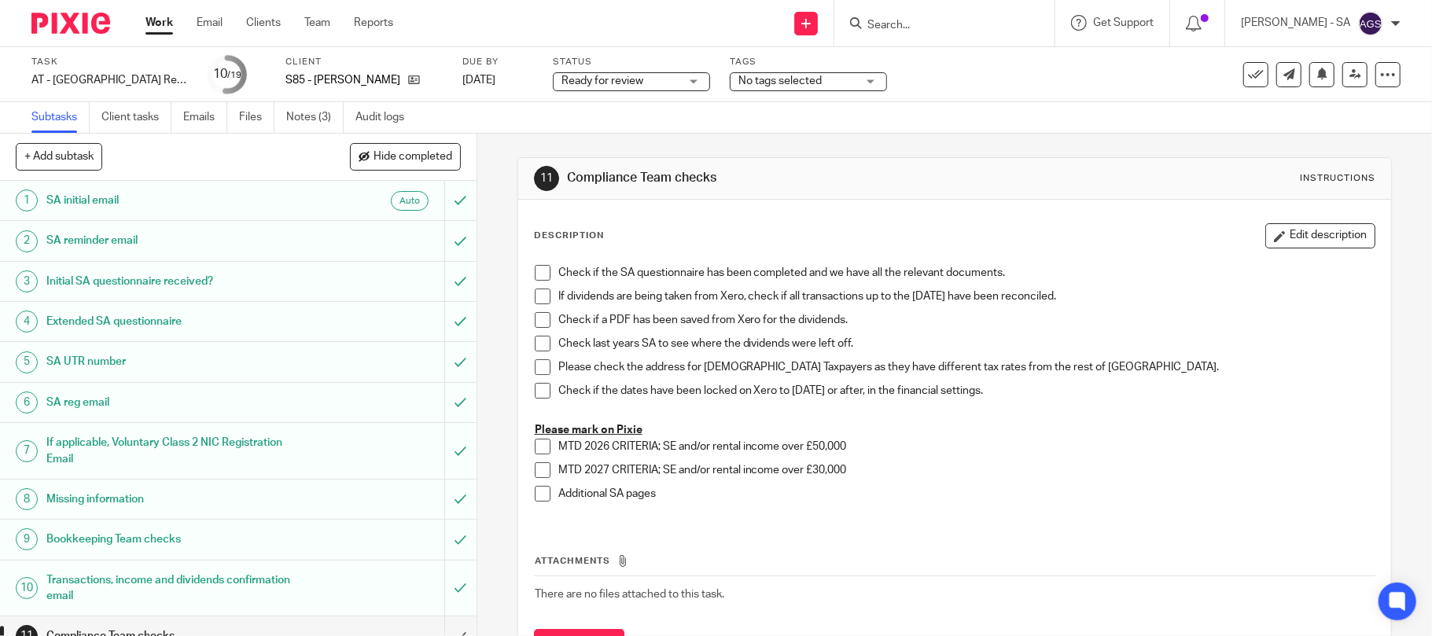
click at [536, 275] on span at bounding box center [543, 273] width 16 height 16
click at [535, 293] on span at bounding box center [543, 297] width 16 height 16
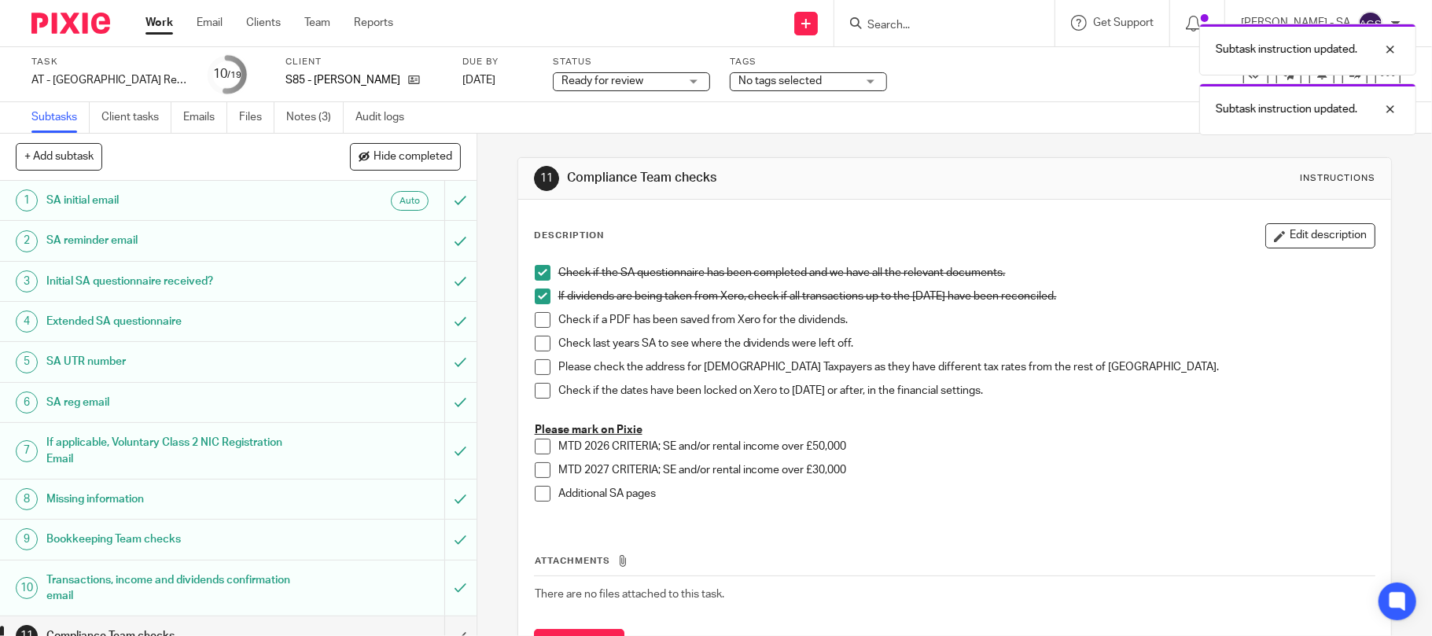
click at [538, 319] on span at bounding box center [543, 320] width 16 height 16
click at [535, 366] on span at bounding box center [543, 367] width 16 height 16
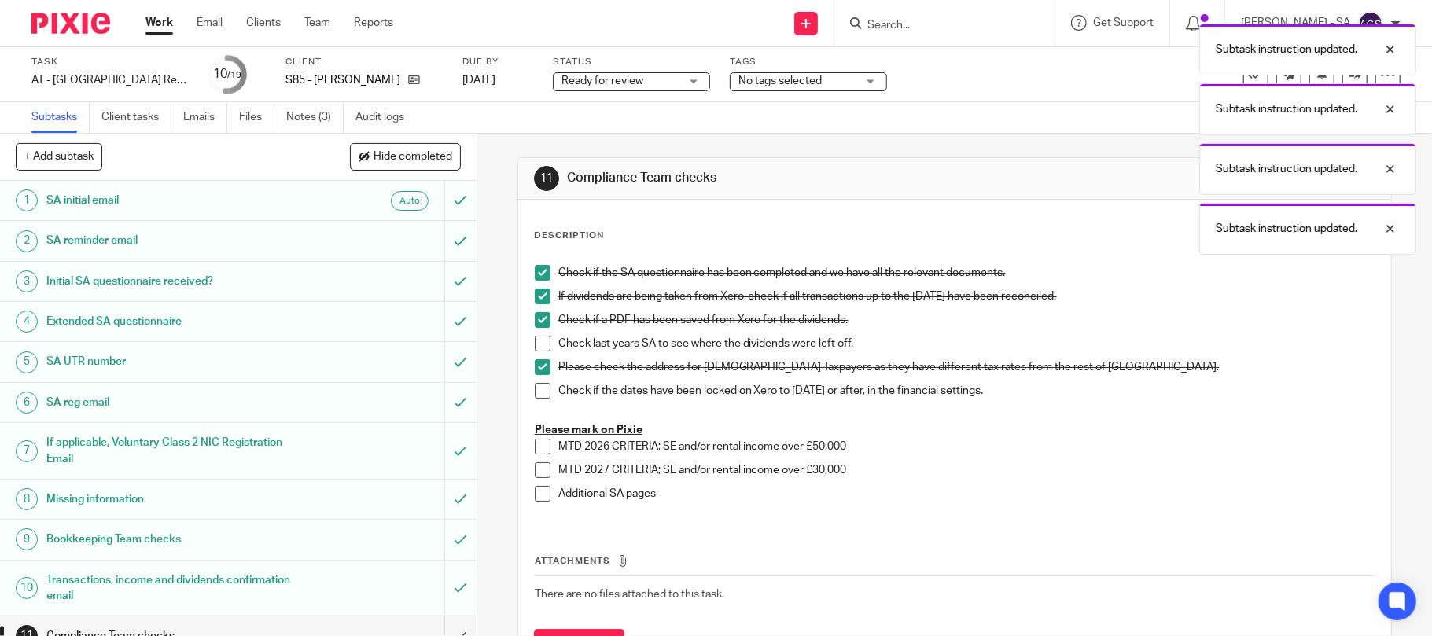
drag, startPoint x: 533, startPoint y: 347, endPoint x: 533, endPoint y: 371, distance: 23.6
click at [535, 349] on span at bounding box center [543, 344] width 16 height 16
click at [535, 385] on span at bounding box center [543, 391] width 16 height 16
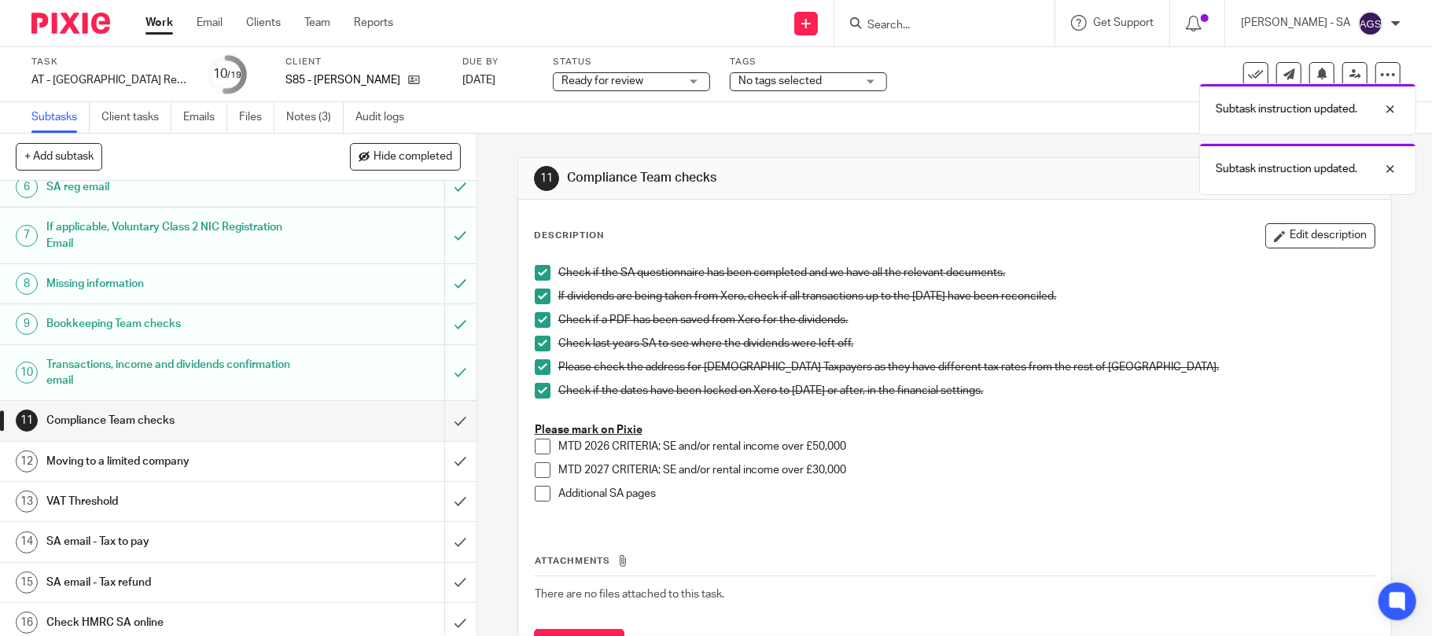
scroll to position [314, 0]
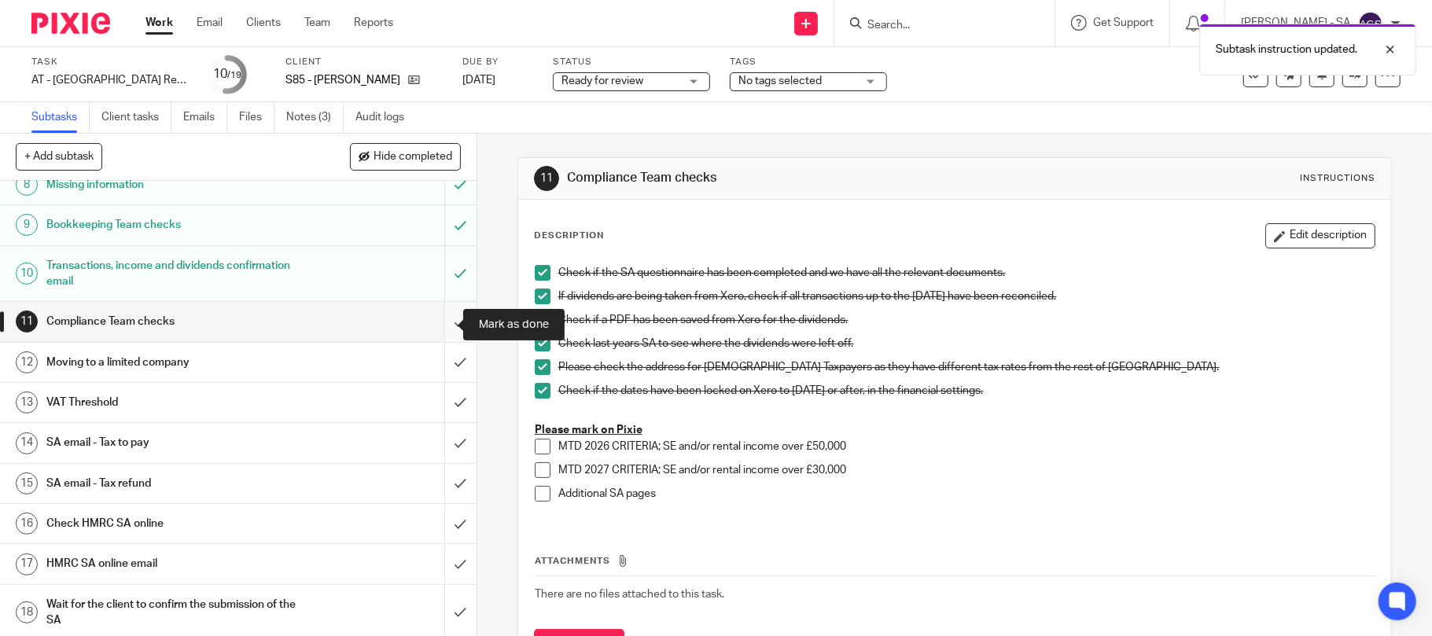
click at [435, 328] on input "submit" at bounding box center [238, 321] width 476 height 39
click at [431, 362] on input "submit" at bounding box center [238, 362] width 476 height 39
click at [435, 401] on input "submit" at bounding box center [238, 402] width 476 height 39
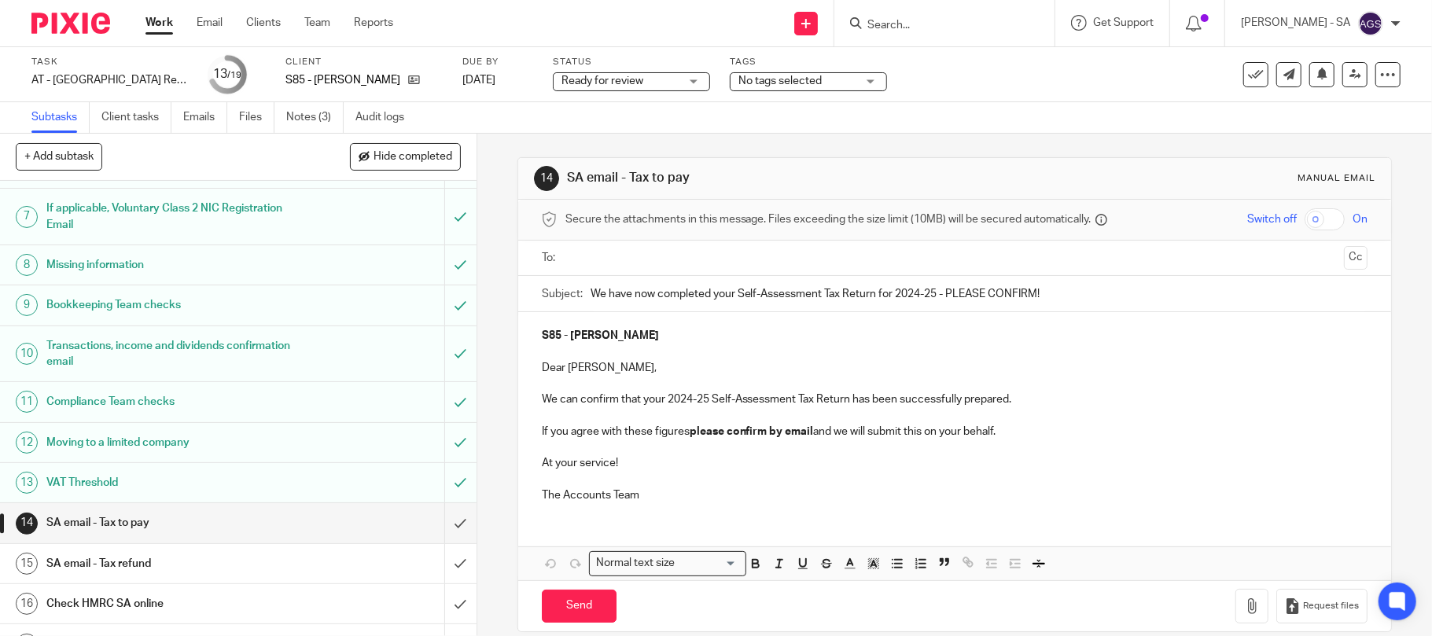
scroll to position [365, 0]
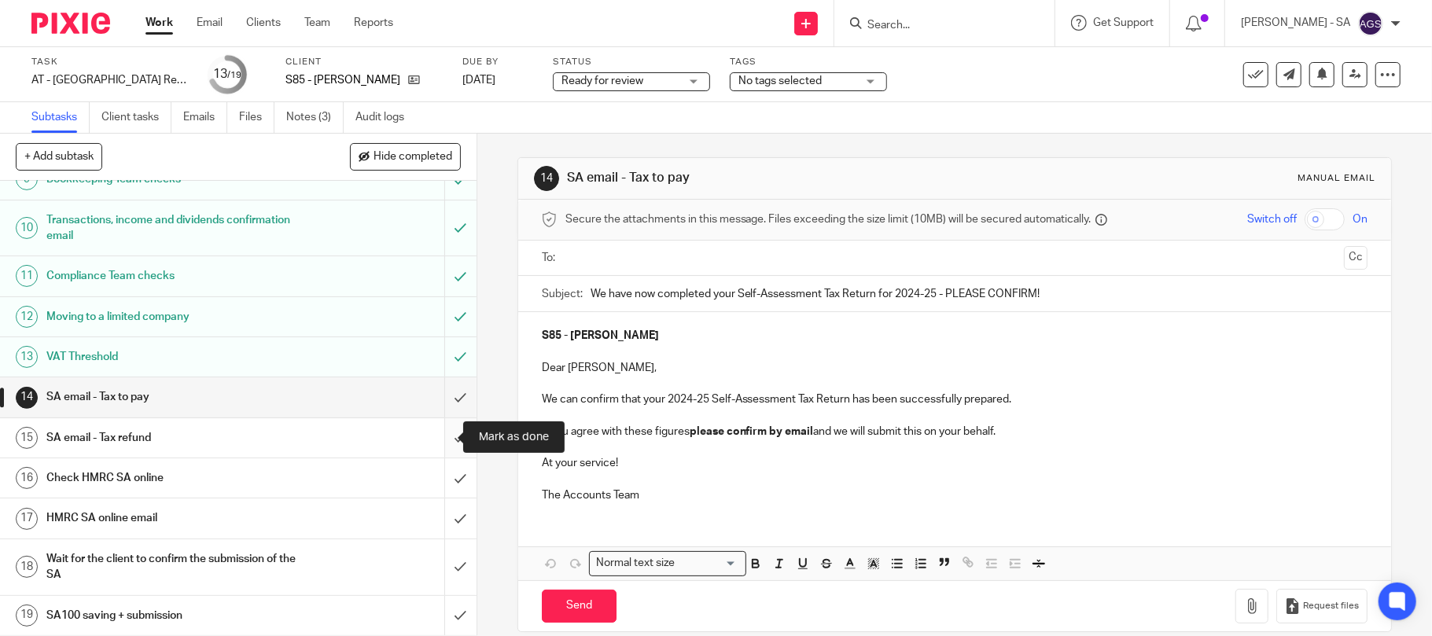
click at [432, 435] on input "submit" at bounding box center [238, 437] width 476 height 39
click at [66, 470] on h1 "Check HMRC SA online" at bounding box center [173, 478] width 255 height 24
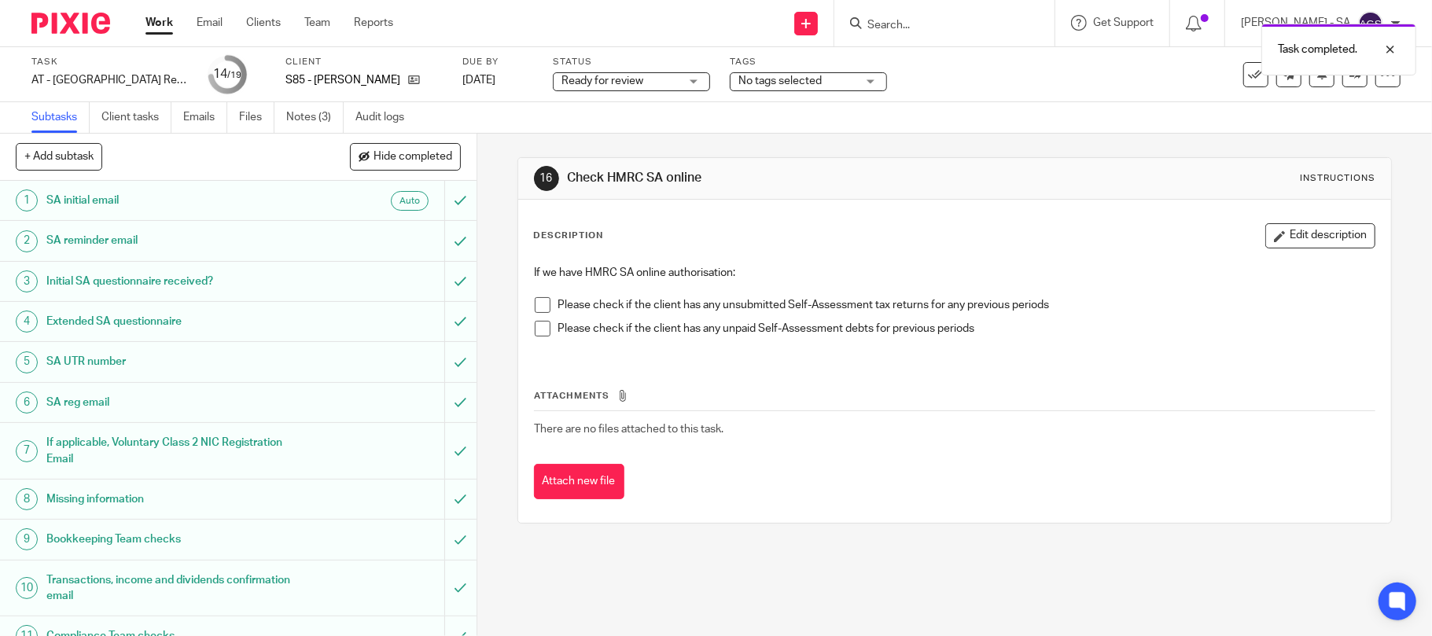
click at [539, 302] on span at bounding box center [543, 305] width 16 height 16
click at [535, 325] on span at bounding box center [543, 329] width 16 height 16
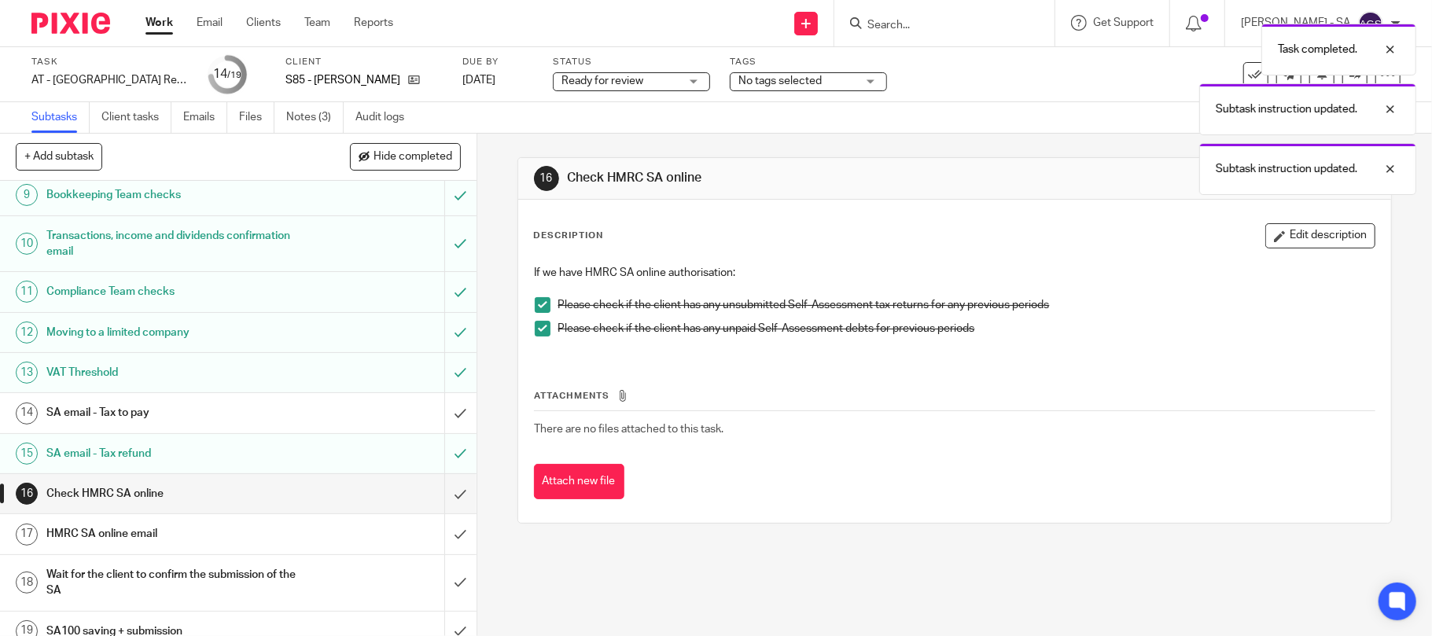
scroll to position [365, 0]
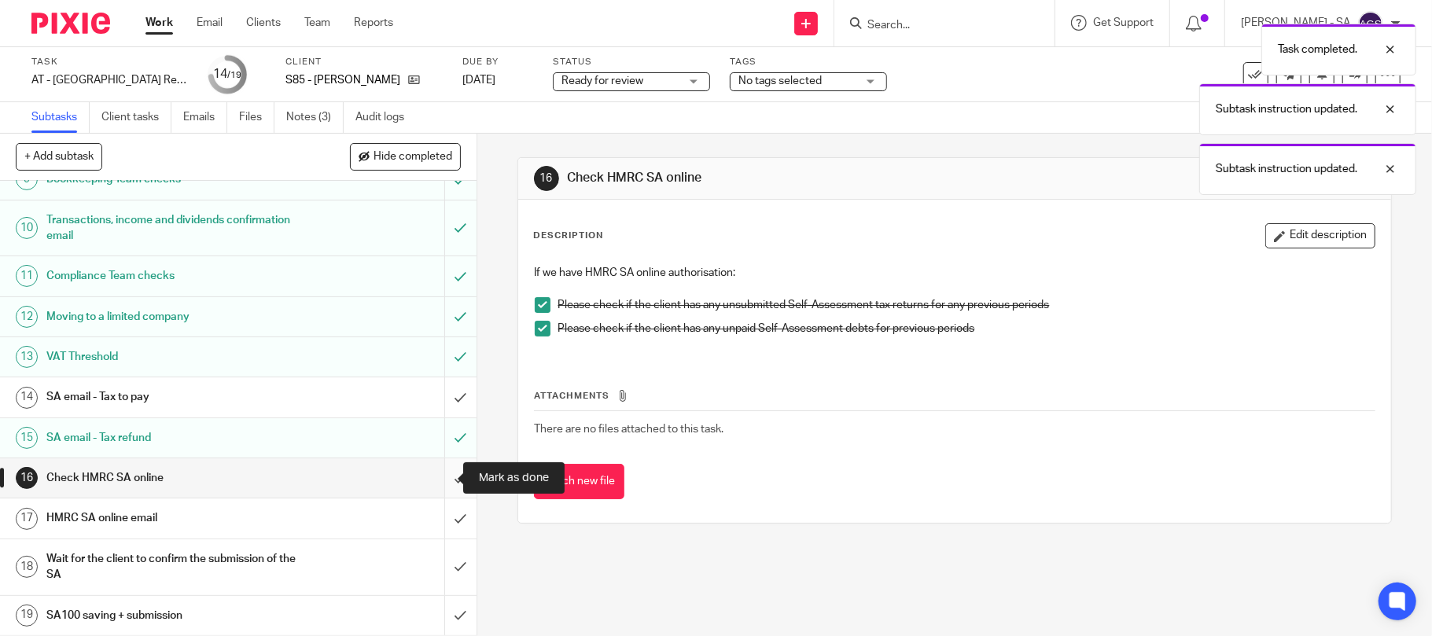
click at [444, 478] on input "submit" at bounding box center [238, 477] width 476 height 39
click at [444, 511] on input "submit" at bounding box center [238, 517] width 476 height 39
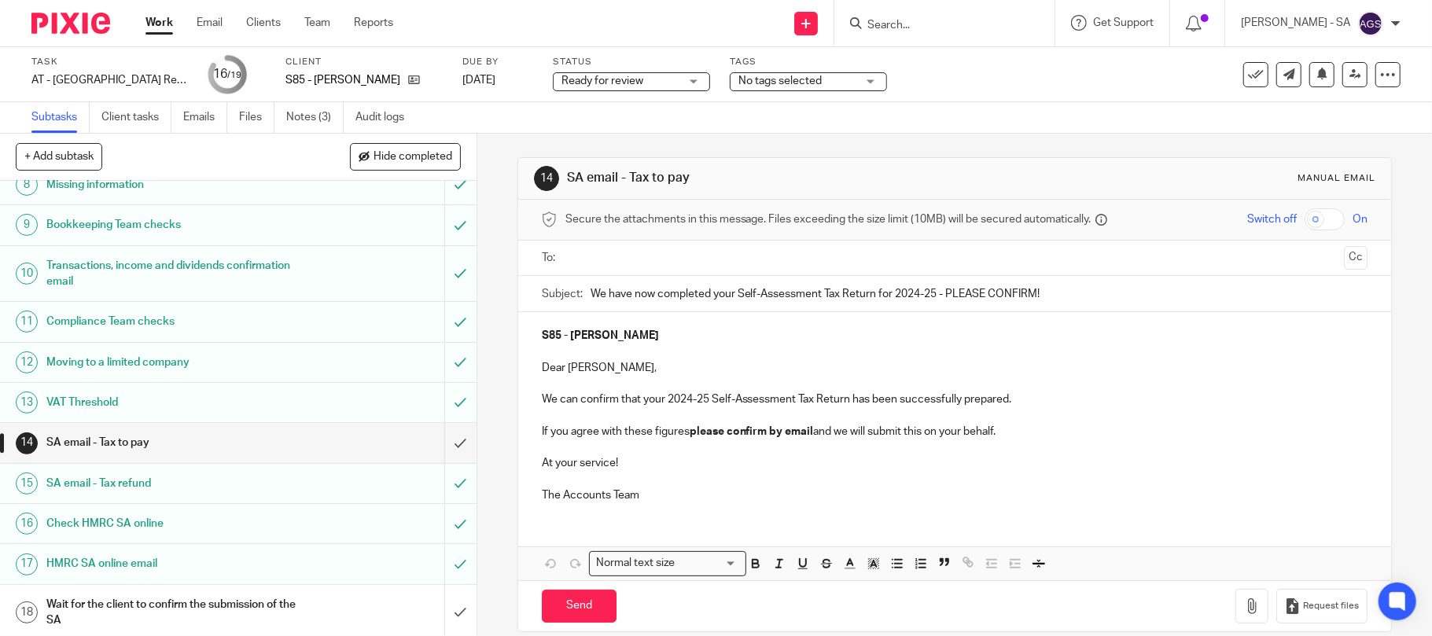
scroll to position [365, 0]
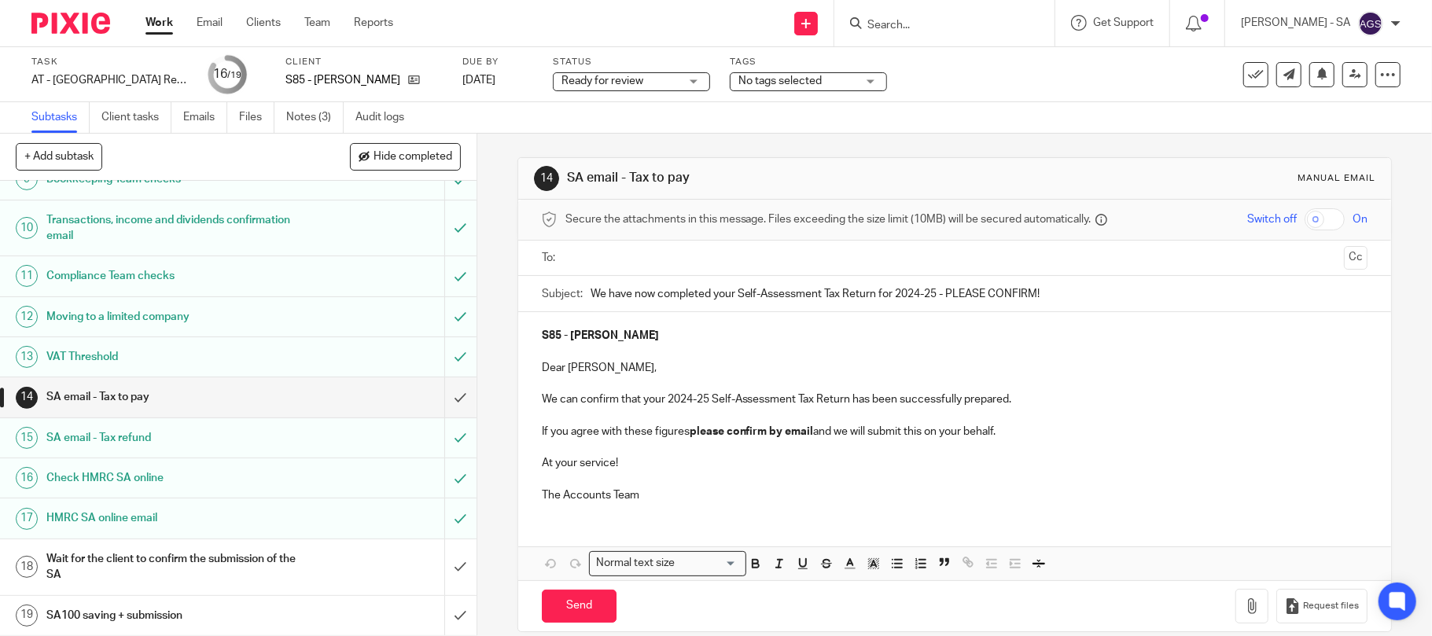
click at [110, 395] on h1 "SA email - Tax to pay" at bounding box center [173, 397] width 255 height 24
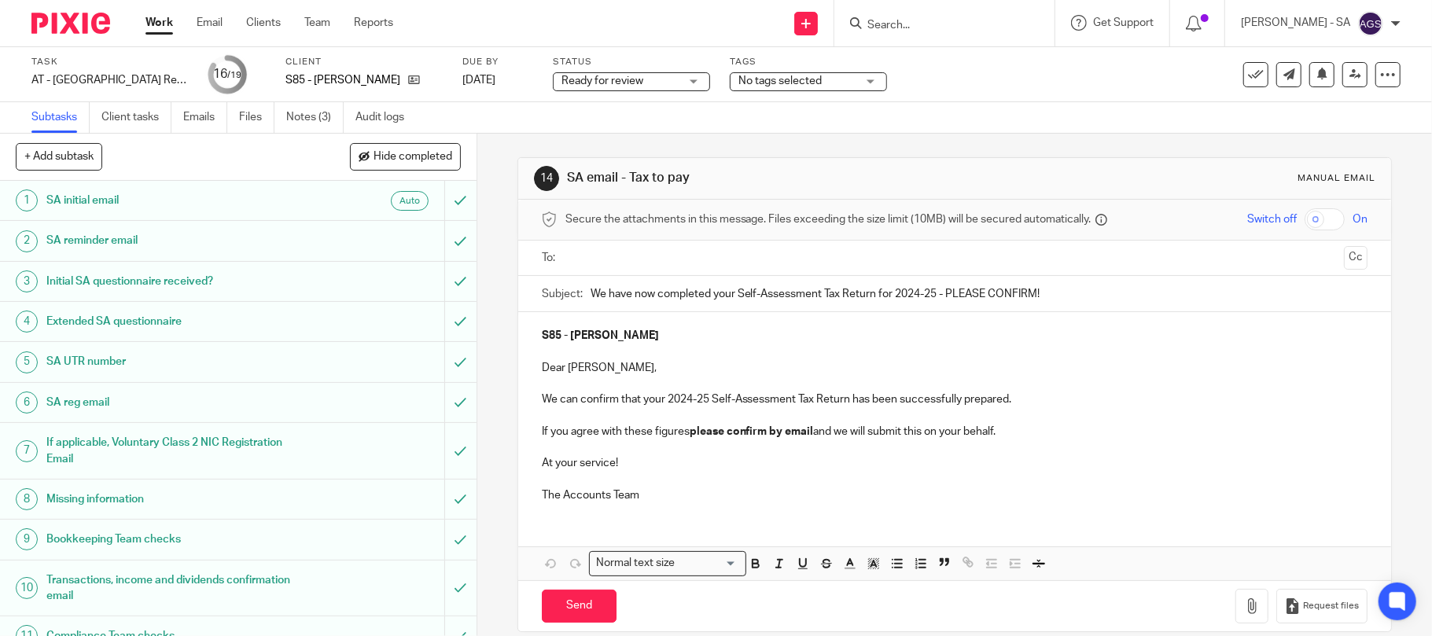
click at [558, 262] on div "To: Cc" at bounding box center [955, 258] width 826 height 35
click at [574, 261] on input "text" at bounding box center [954, 258] width 767 height 18
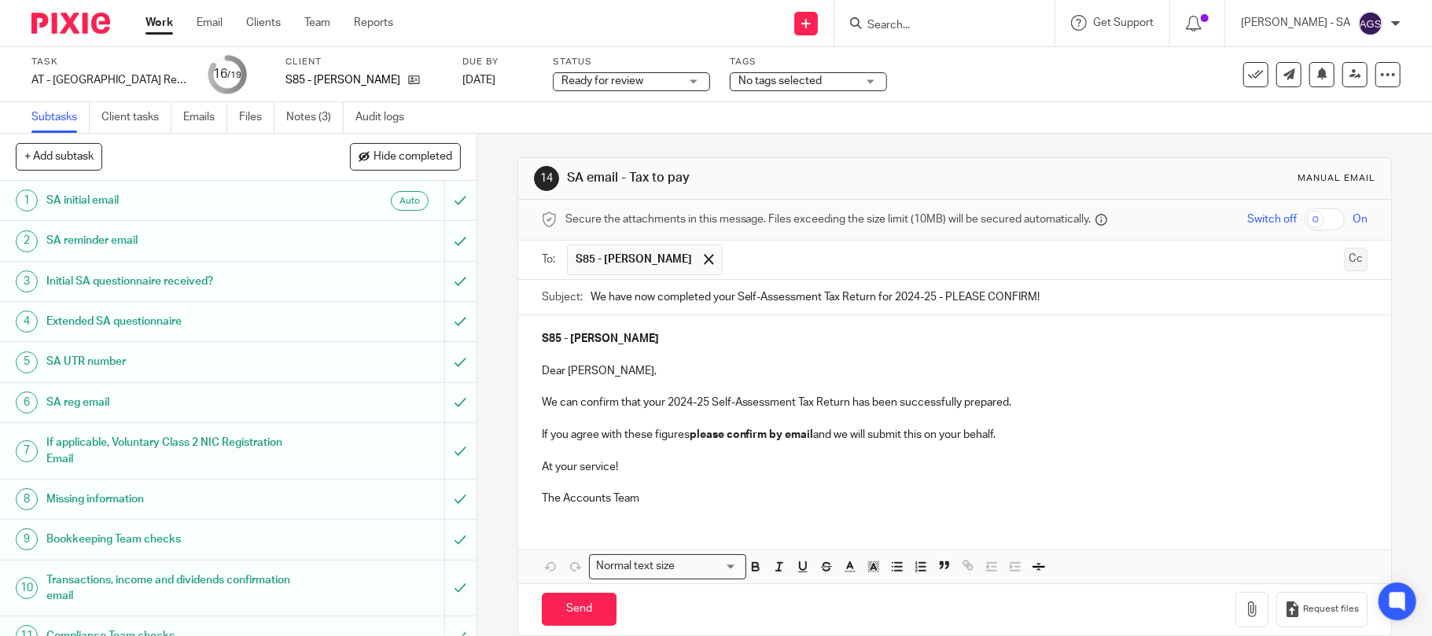
drag, startPoint x: 1328, startPoint y: 259, endPoint x: 1271, endPoint y: 278, distance: 59.4
click at [1344, 259] on button "Cc" at bounding box center [1356, 260] width 24 height 24
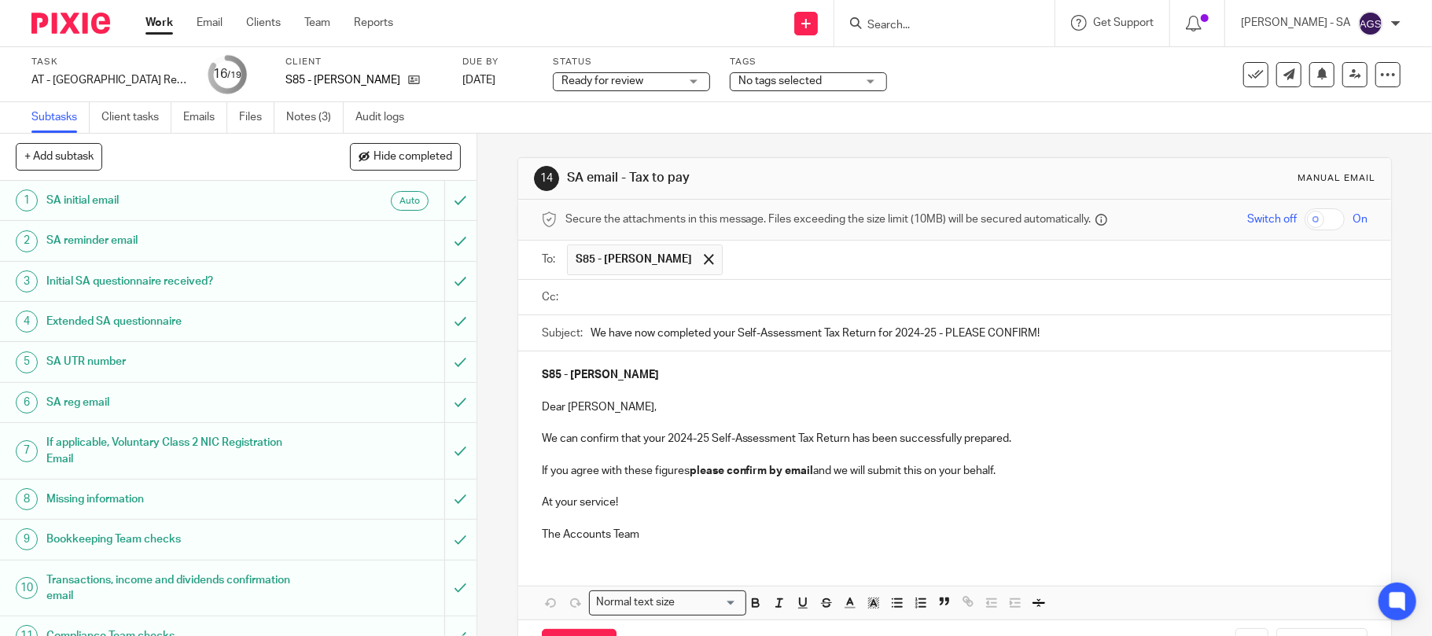
click at [615, 306] on input "text" at bounding box center [966, 298] width 791 height 18
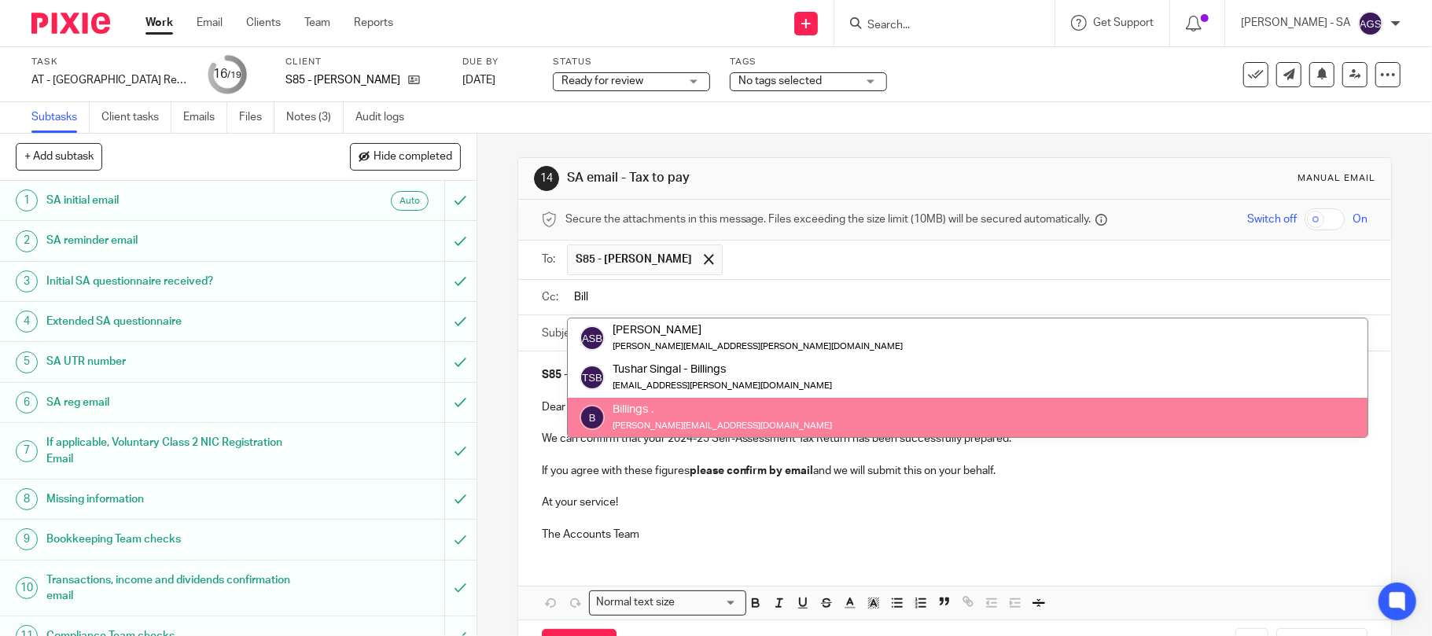
type input "Bill"
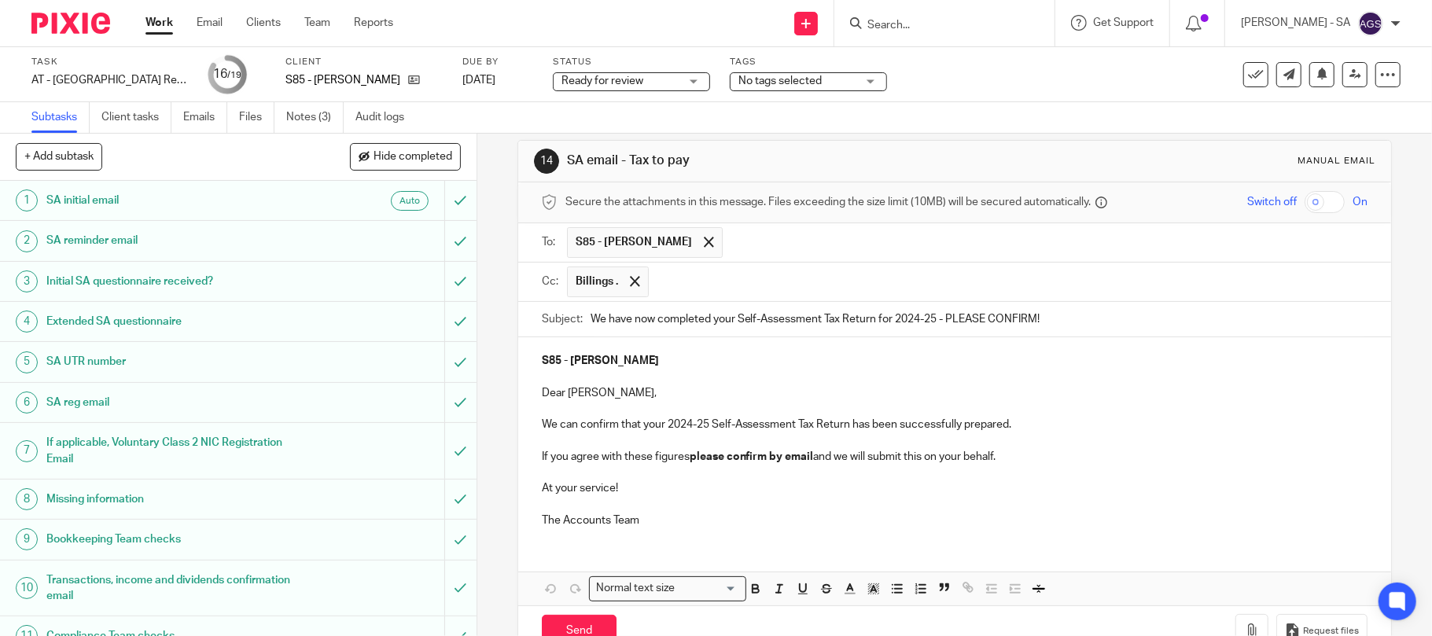
scroll to position [66, 0]
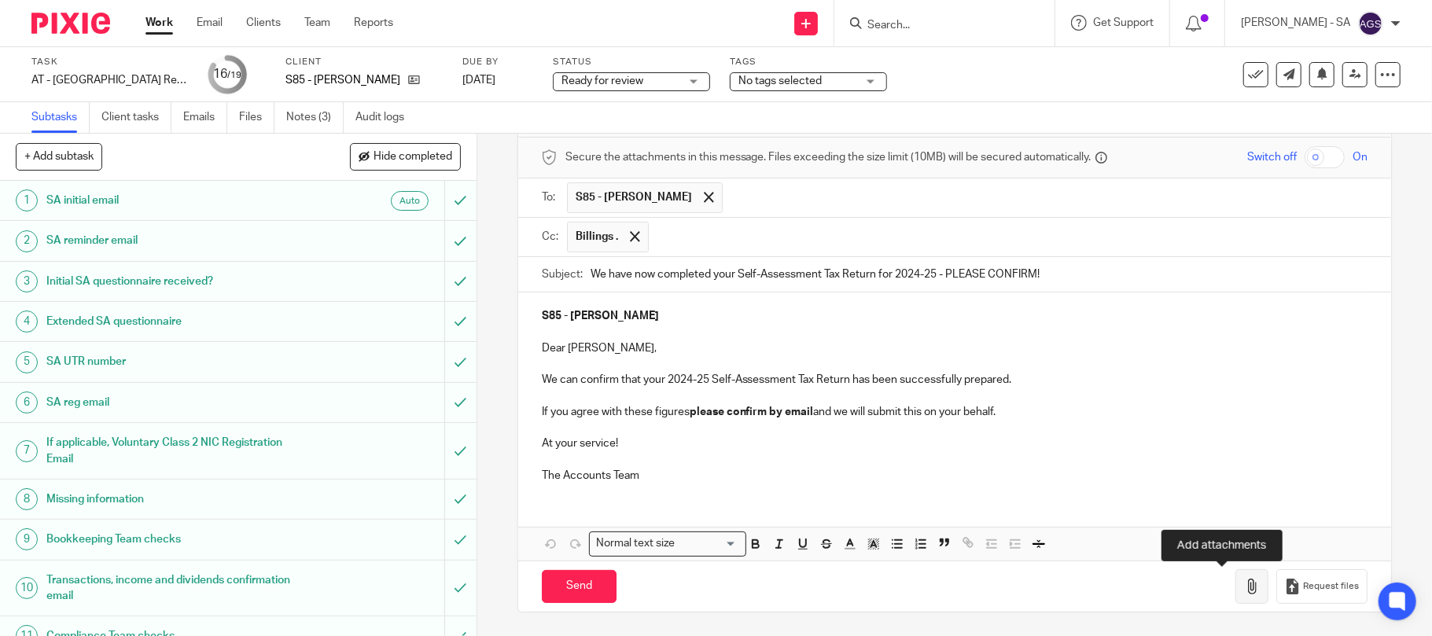
click at [1235, 590] on button "button" at bounding box center [1251, 586] width 33 height 35
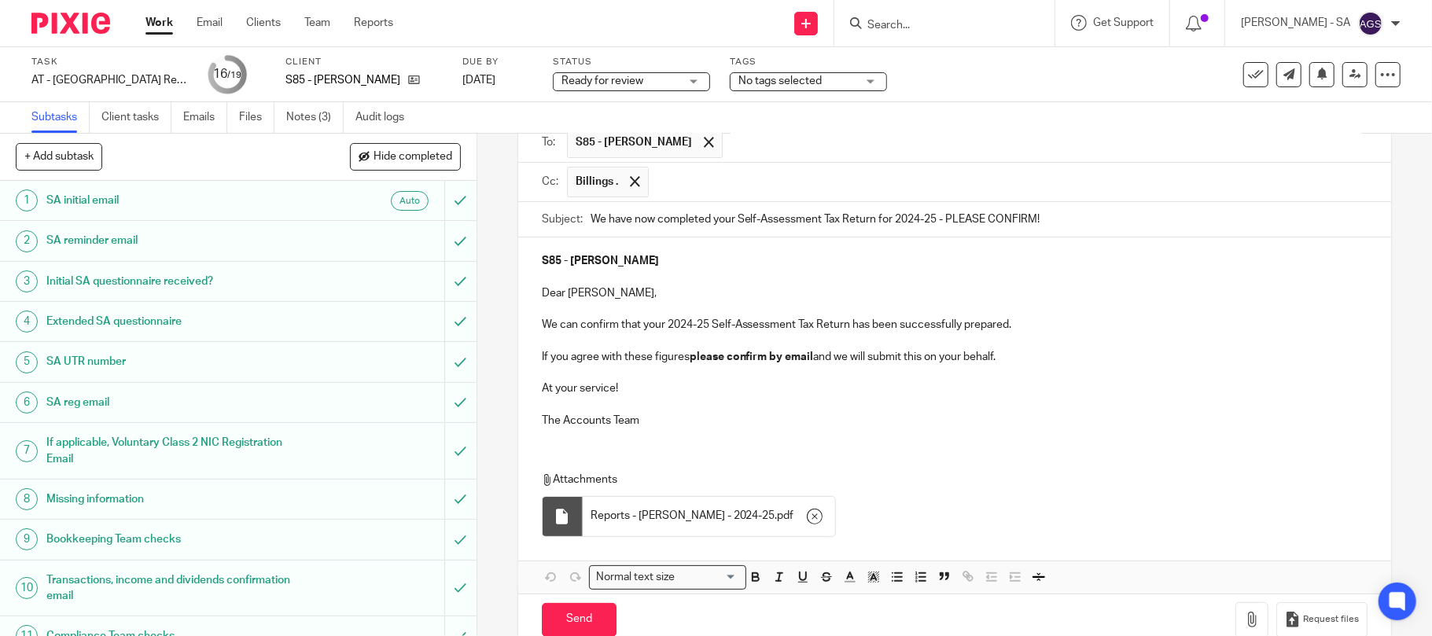
scroll to position [155, 0]
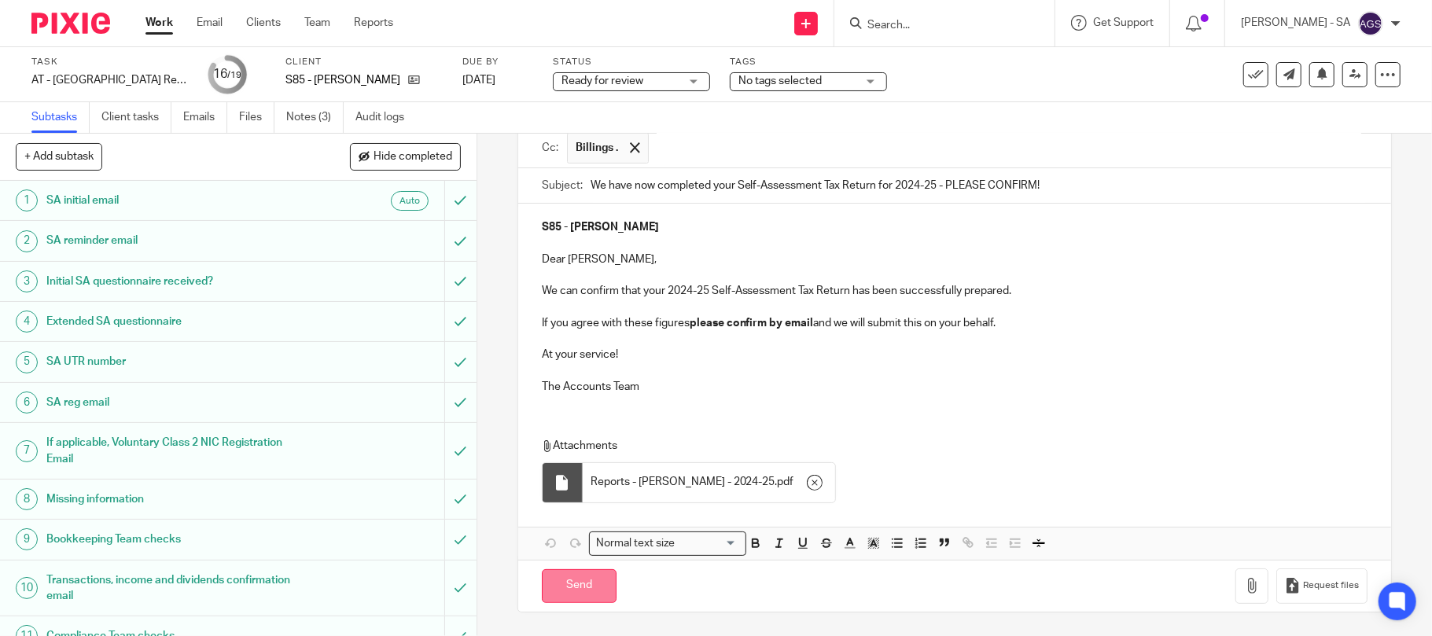
click at [560, 583] on input "Send" at bounding box center [579, 586] width 75 height 34
type input "Sent"
click at [302, 121] on link "Notes (3)" at bounding box center [314, 117] width 57 height 31
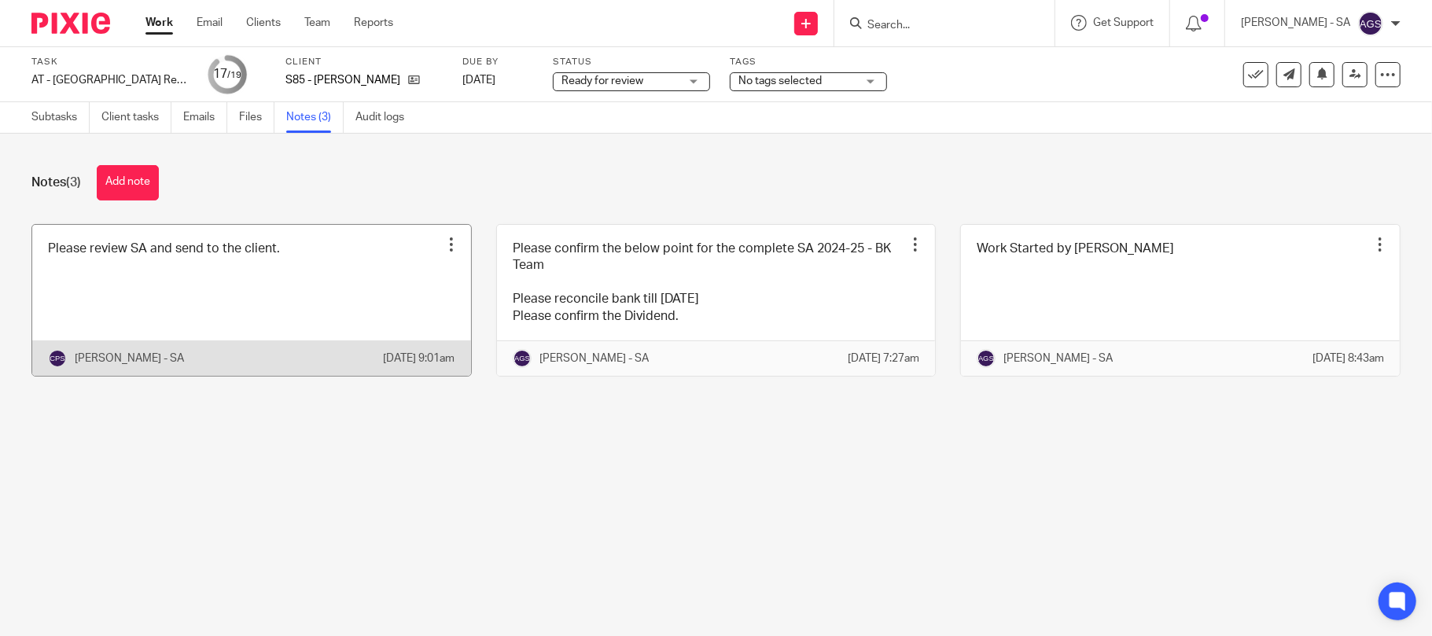
click at [171, 287] on link at bounding box center [251, 300] width 439 height 151
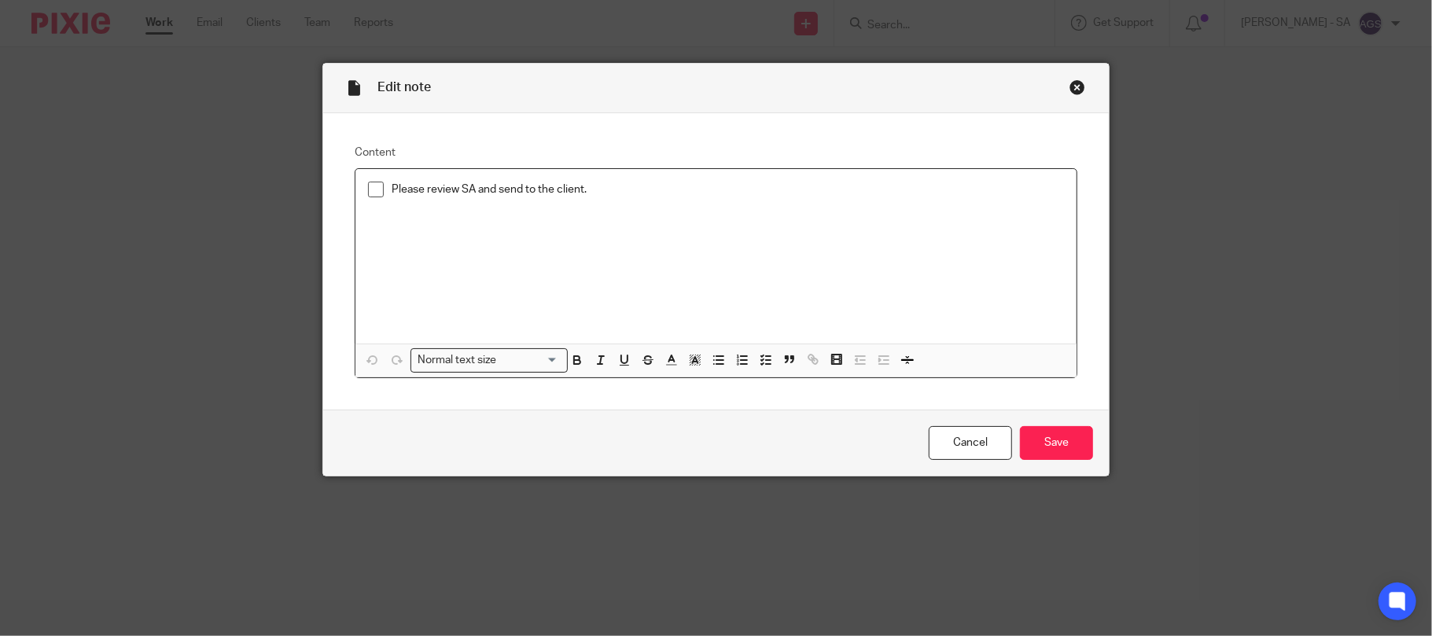
click at [368, 192] on span at bounding box center [376, 190] width 16 height 16
click at [1035, 443] on input "Save" at bounding box center [1056, 443] width 73 height 34
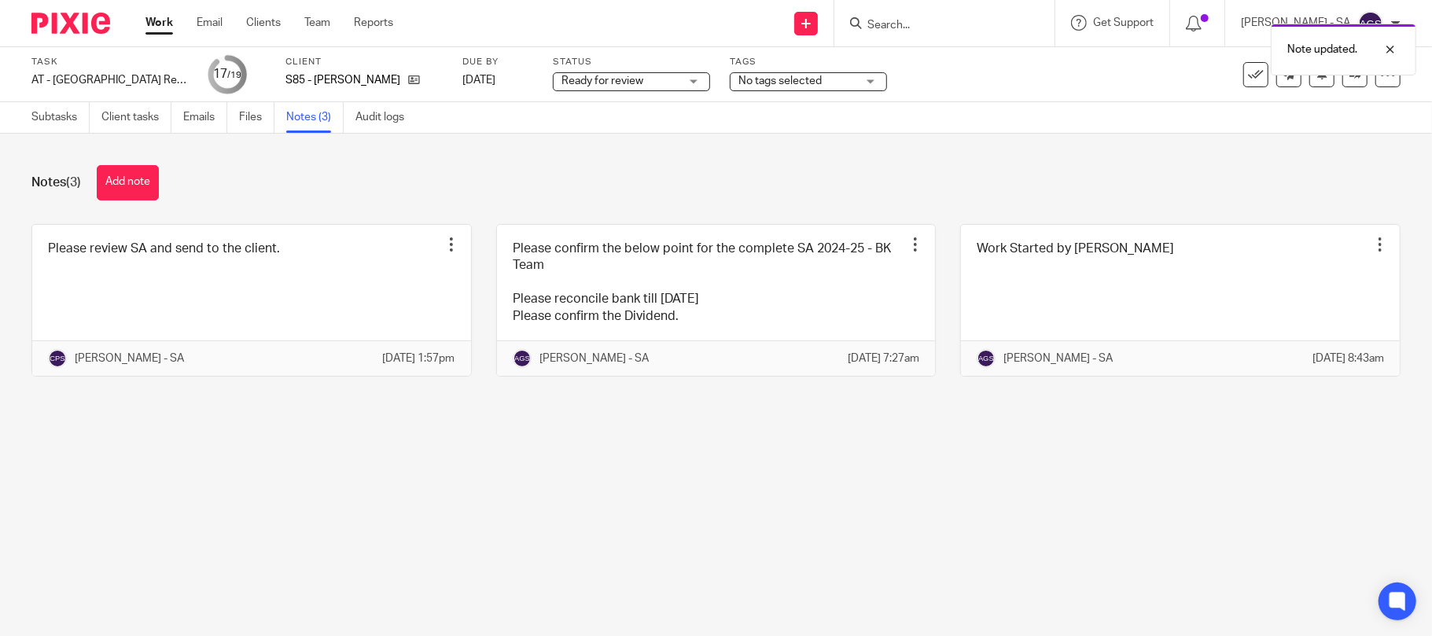
click at [664, 76] on span "Ready for review" at bounding box center [620, 81] width 118 height 17
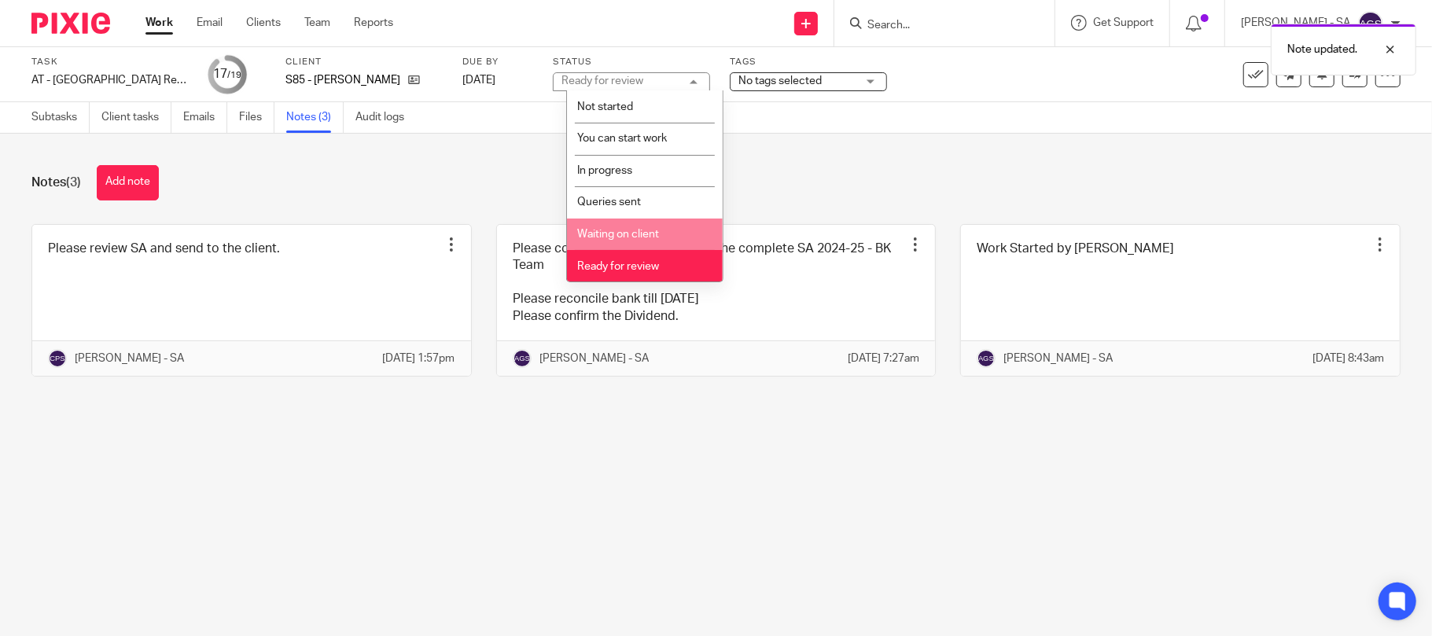
scroll to position [64, 0]
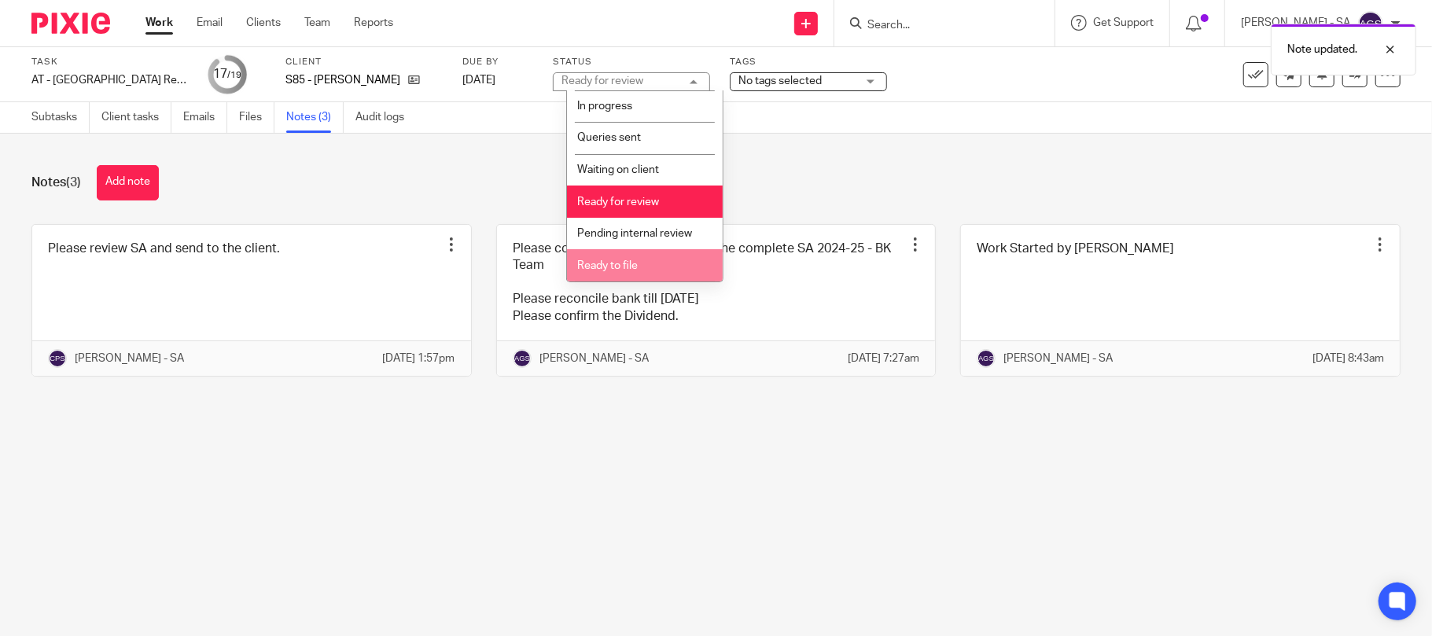
click at [626, 263] on span "Ready to file" at bounding box center [607, 265] width 61 height 11
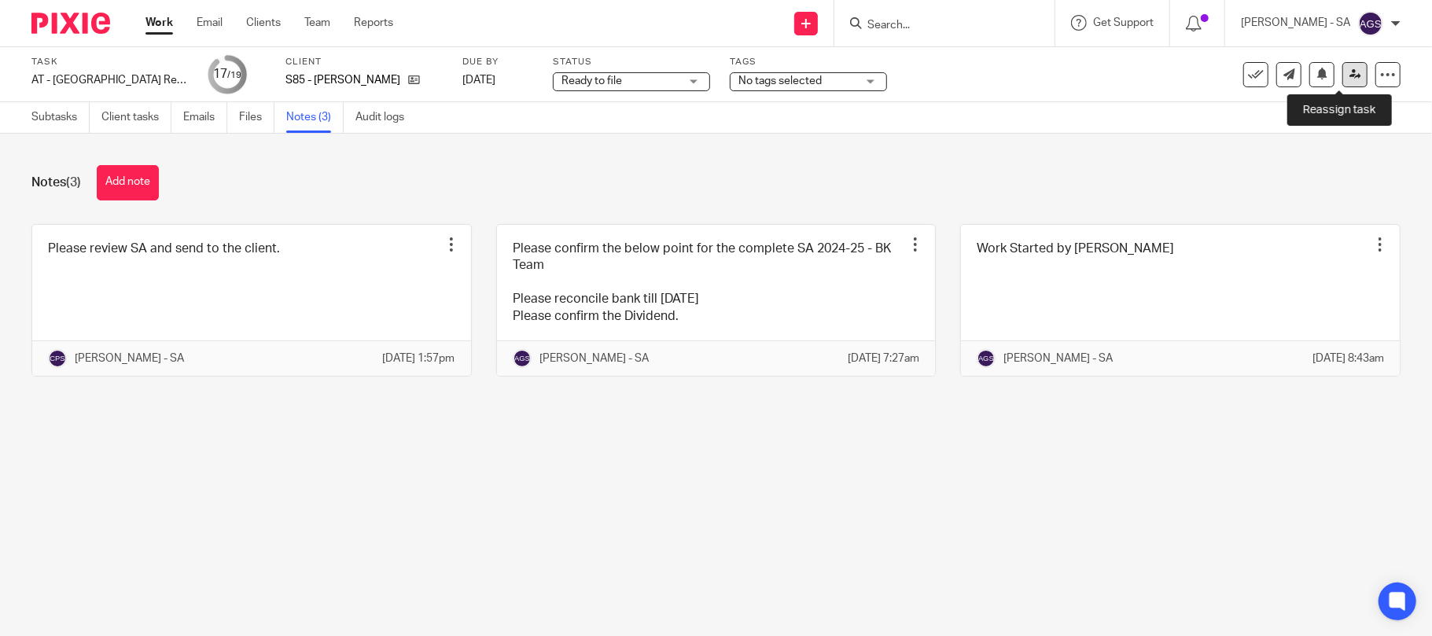
click at [1349, 70] on icon at bounding box center [1355, 74] width 12 height 12
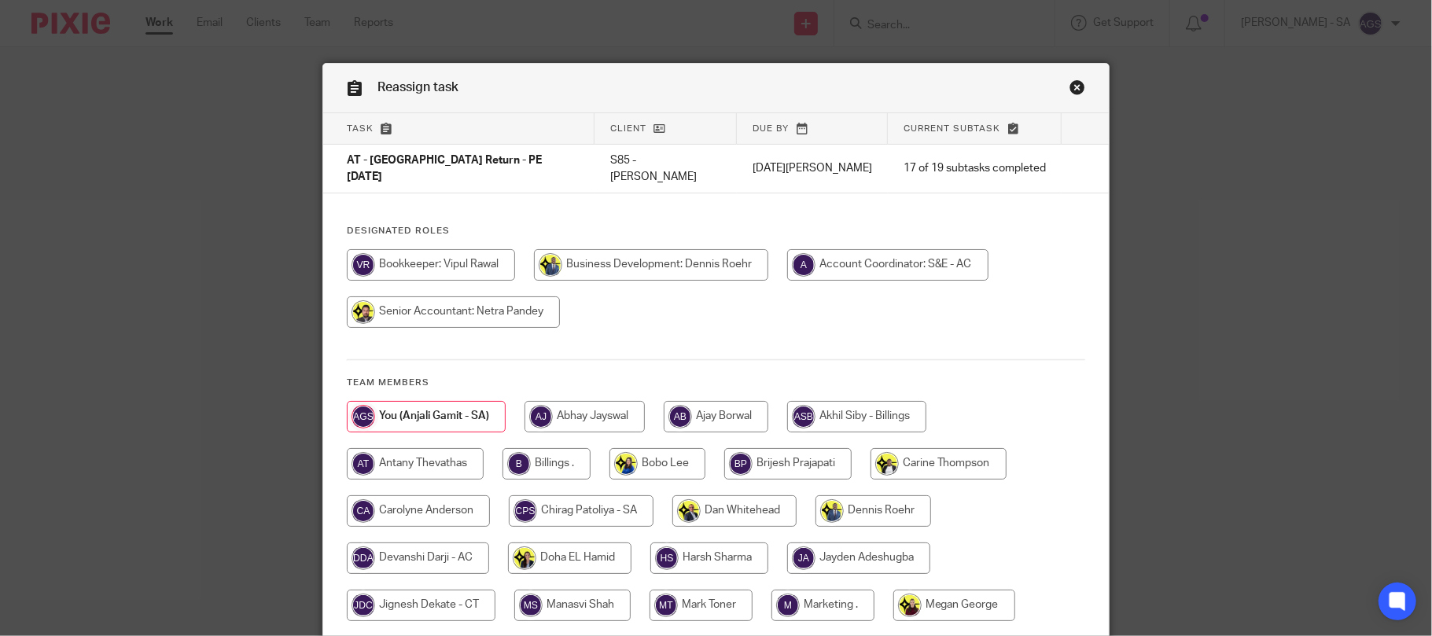
click at [517, 464] on input "radio" at bounding box center [546, 463] width 88 height 31
radio input "true"
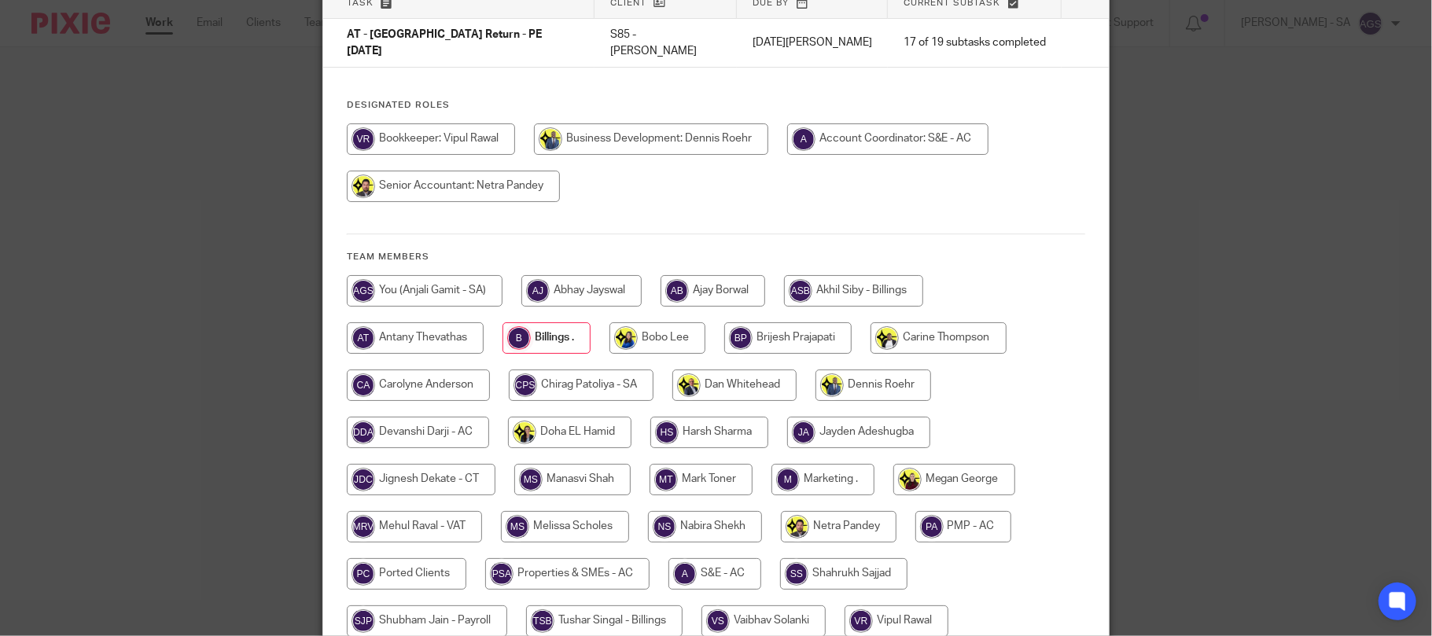
scroll to position [310, 0]
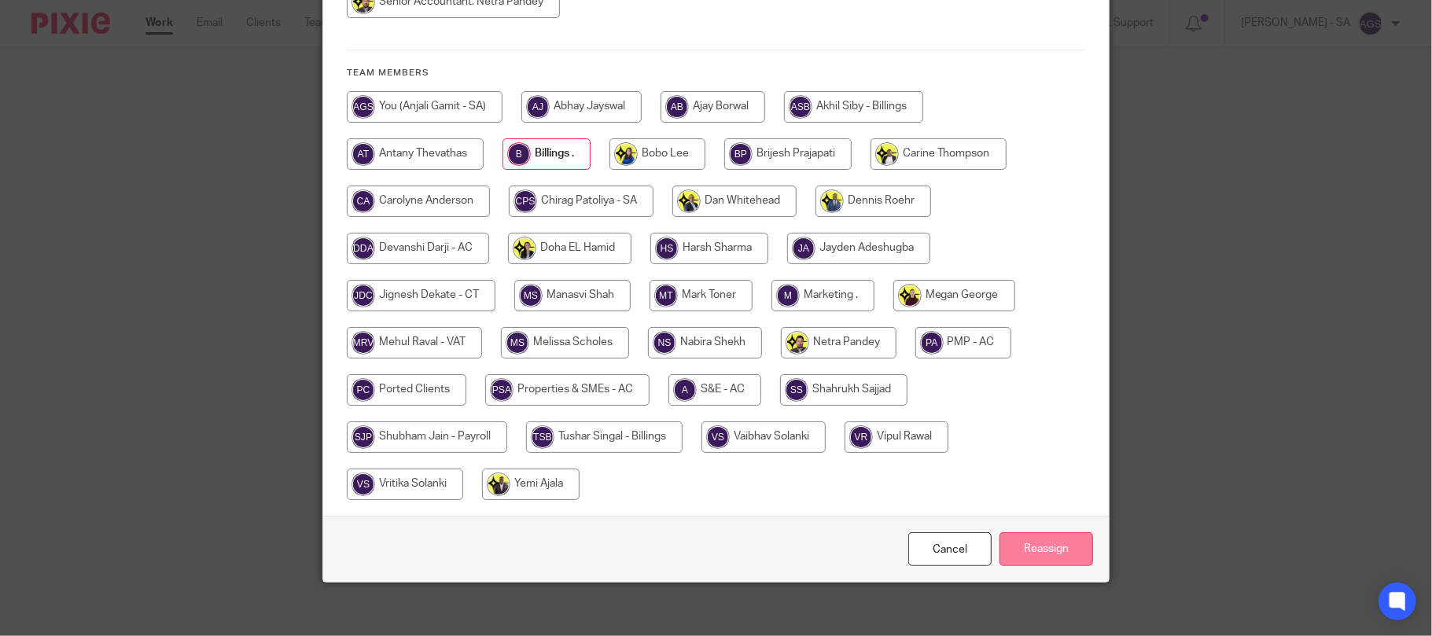
click at [1022, 539] on input "Reassign" at bounding box center [1046, 549] width 94 height 34
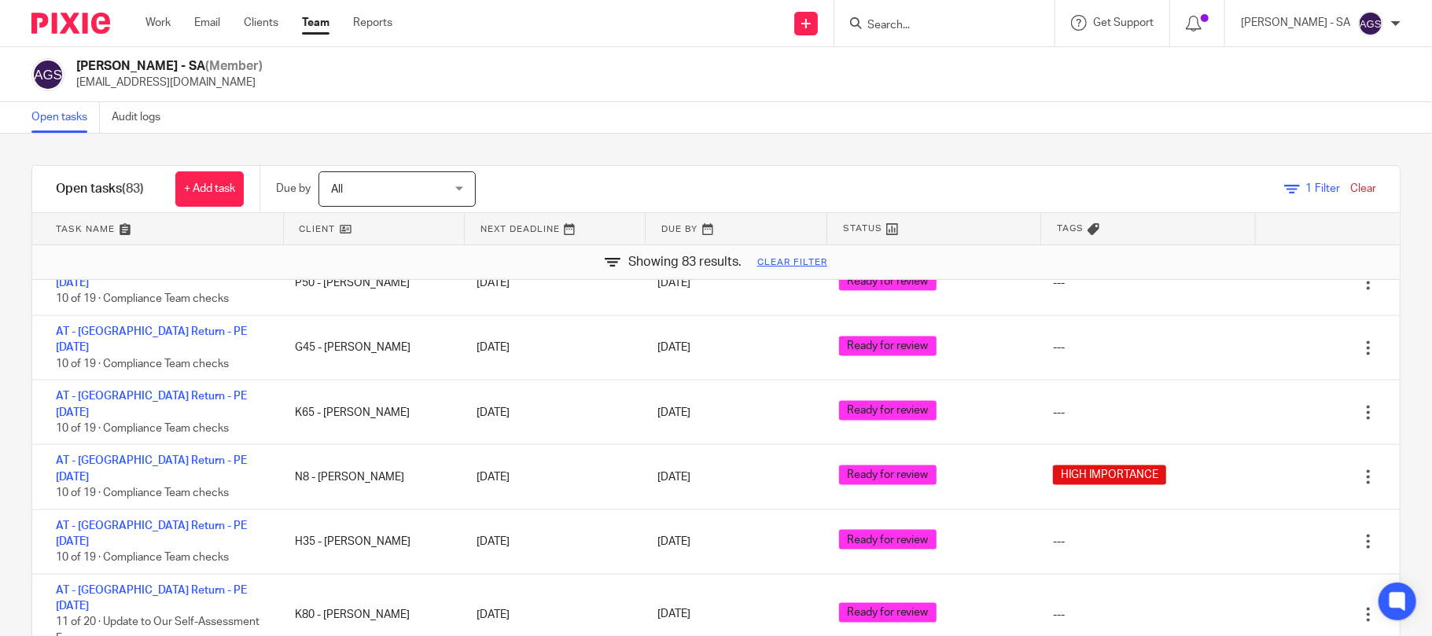
scroll to position [1887, 0]
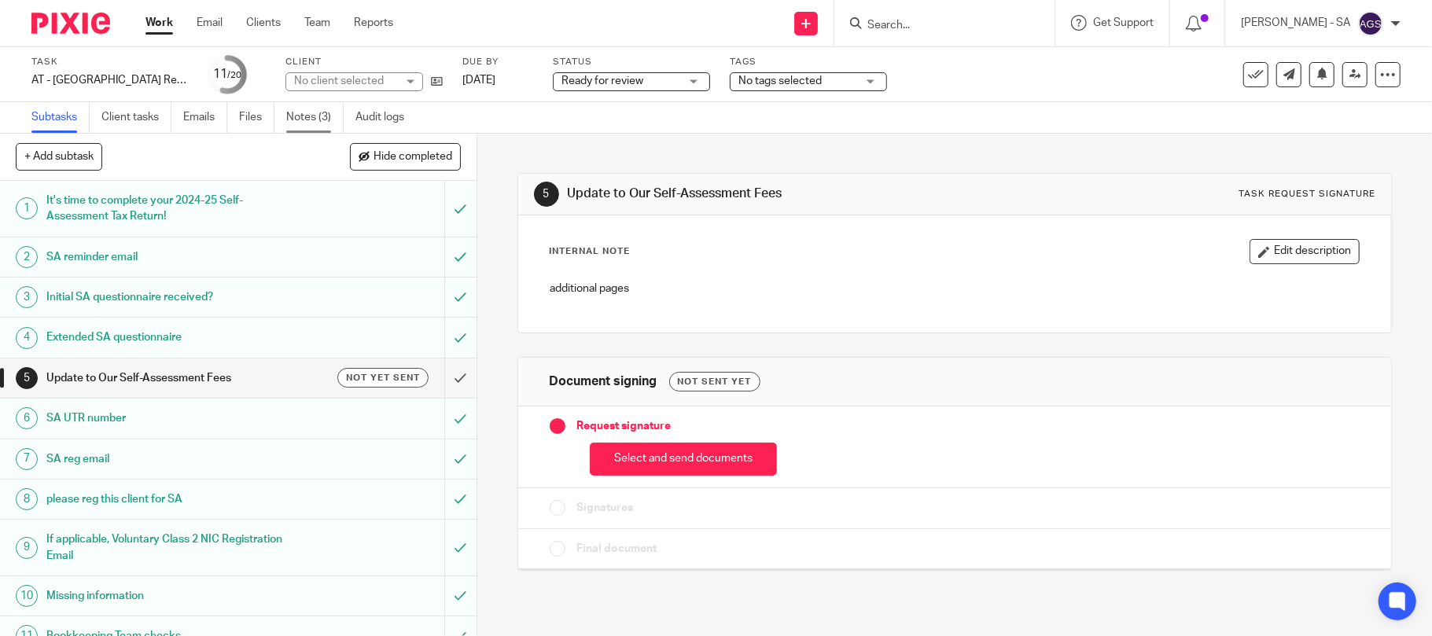
drag, startPoint x: 294, startPoint y: 111, endPoint x: 322, endPoint y: 120, distance: 29.6
click at [294, 114] on link "Notes (3)" at bounding box center [314, 117] width 57 height 31
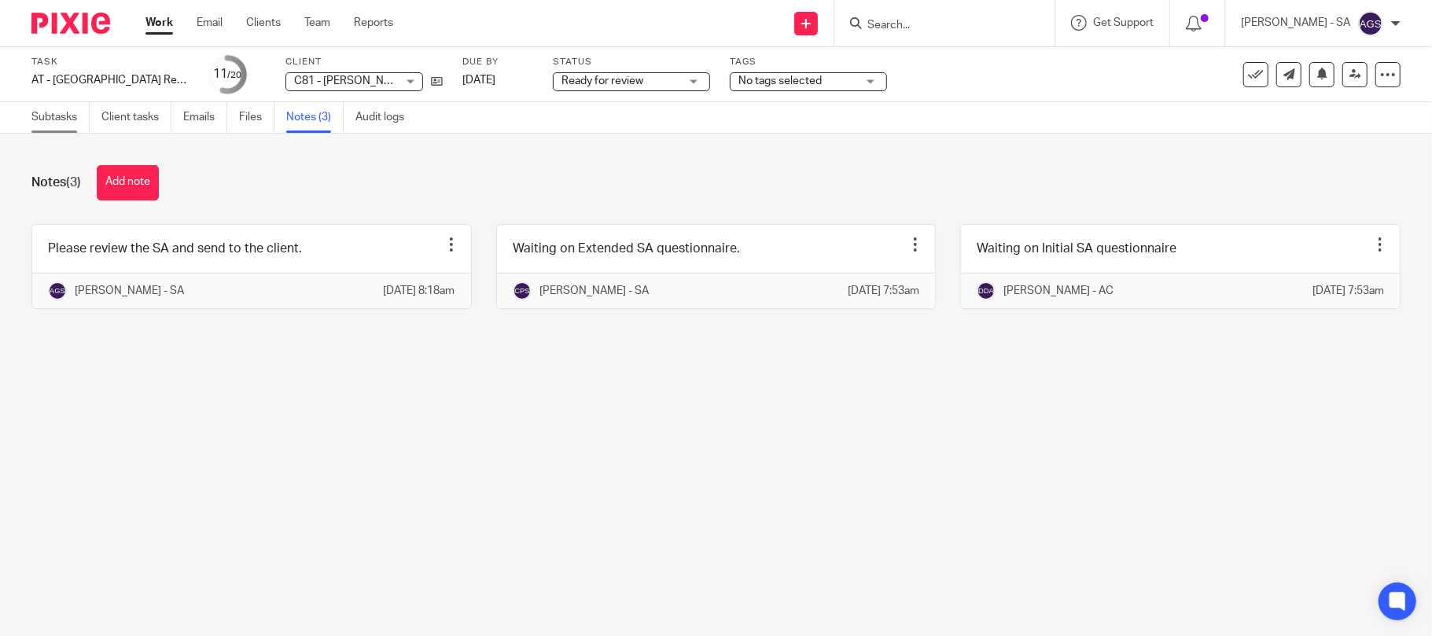
click at [73, 114] on link "Subtasks" at bounding box center [60, 117] width 58 height 31
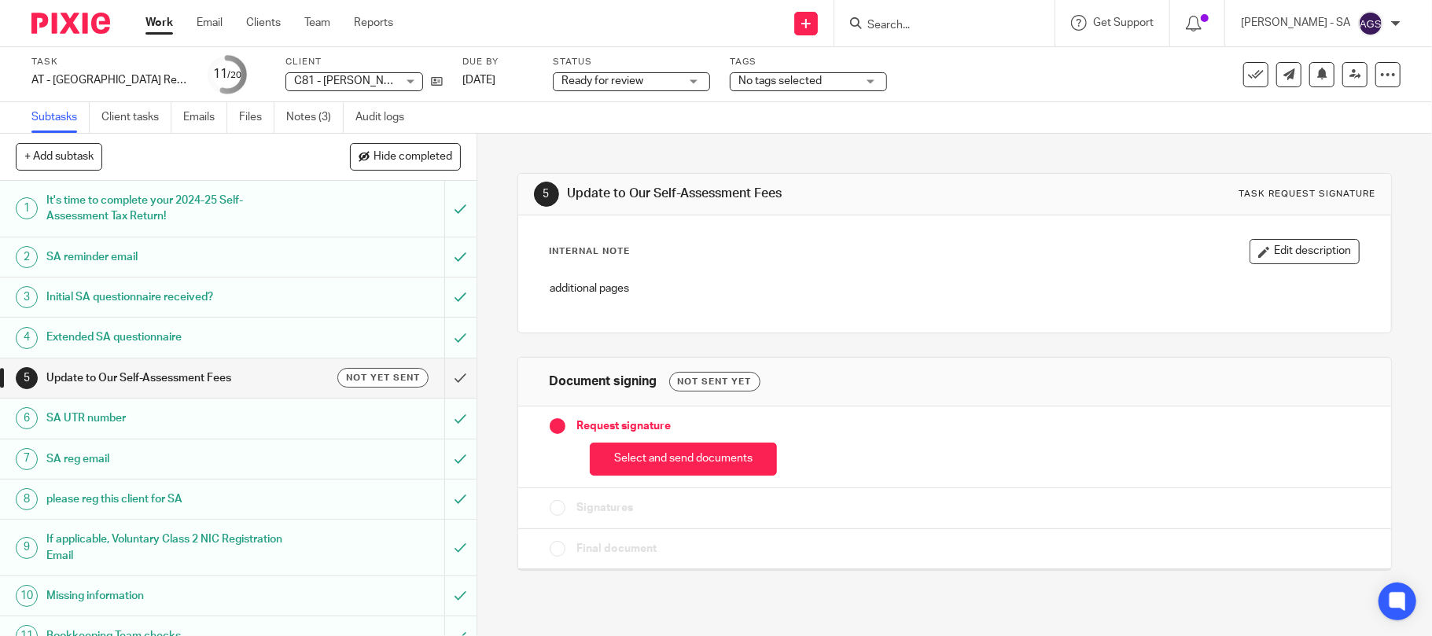
click at [63, 297] on h1 "Initial SA questionnaire received?" at bounding box center [173, 297] width 255 height 24
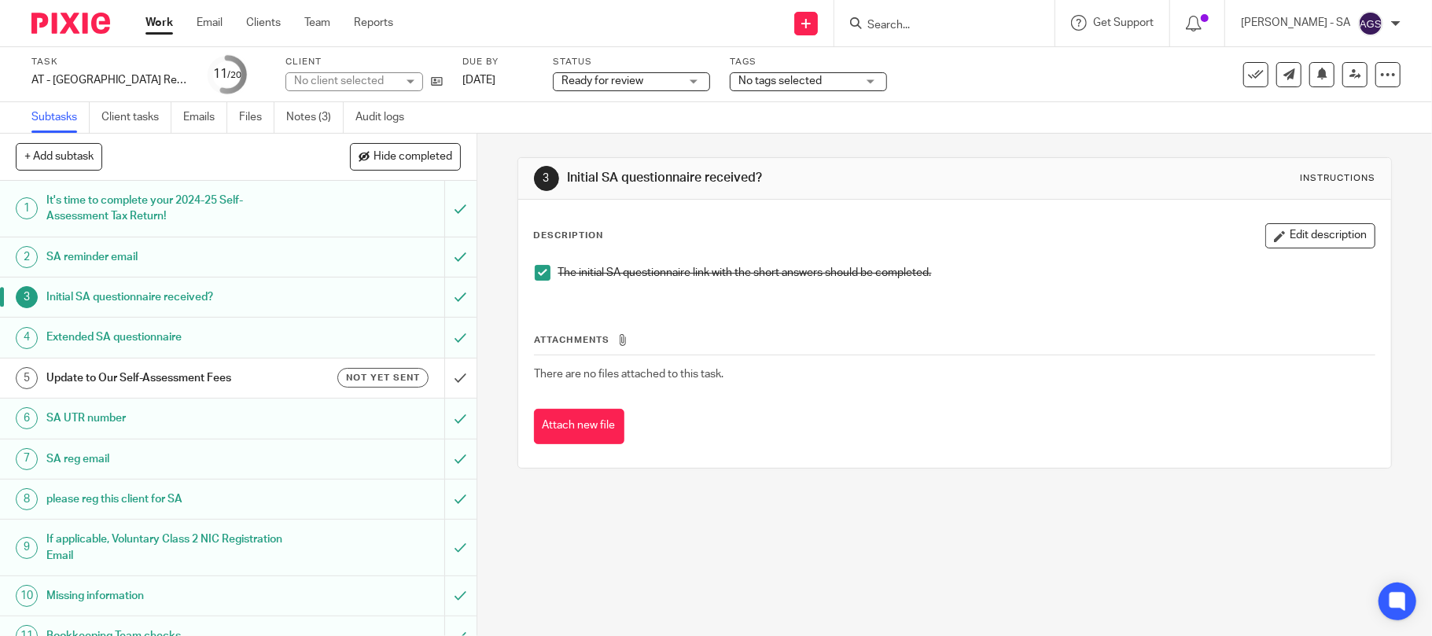
click at [95, 422] on h1 "SA UTR number" at bounding box center [173, 418] width 255 height 24
click at [92, 421] on h1 "SA UTR number" at bounding box center [173, 418] width 255 height 24
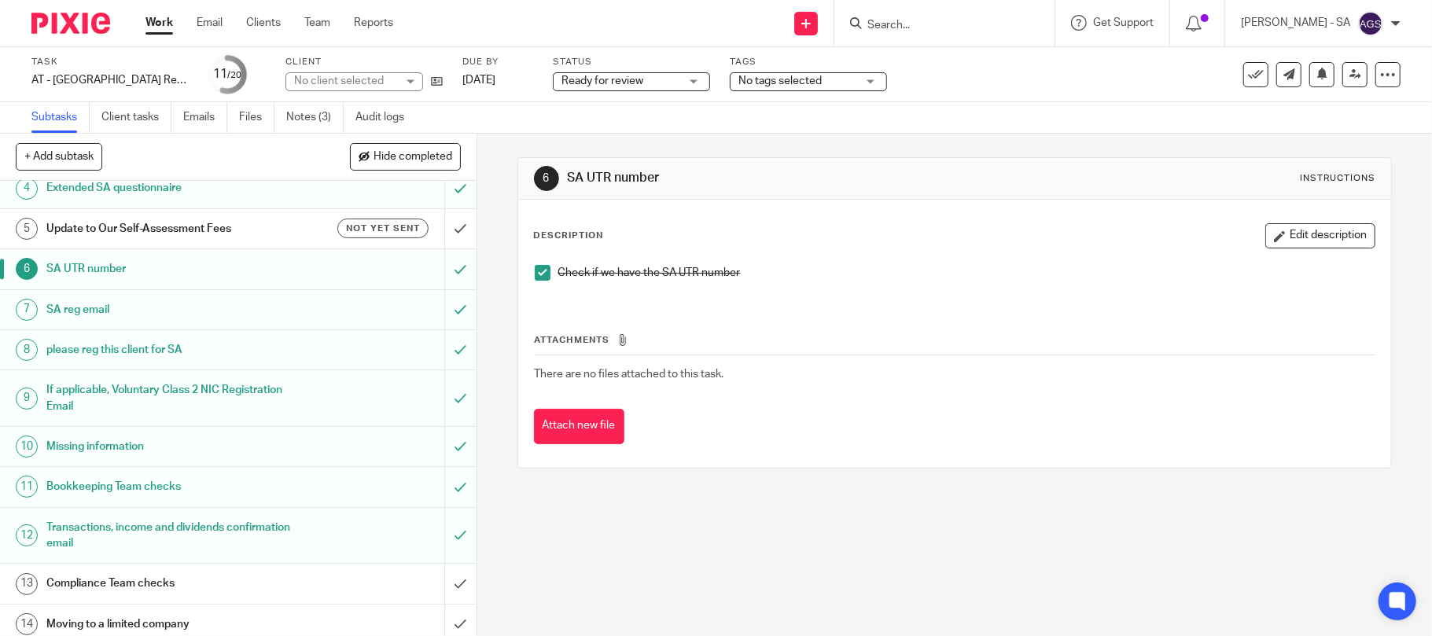
scroll to position [209, 0]
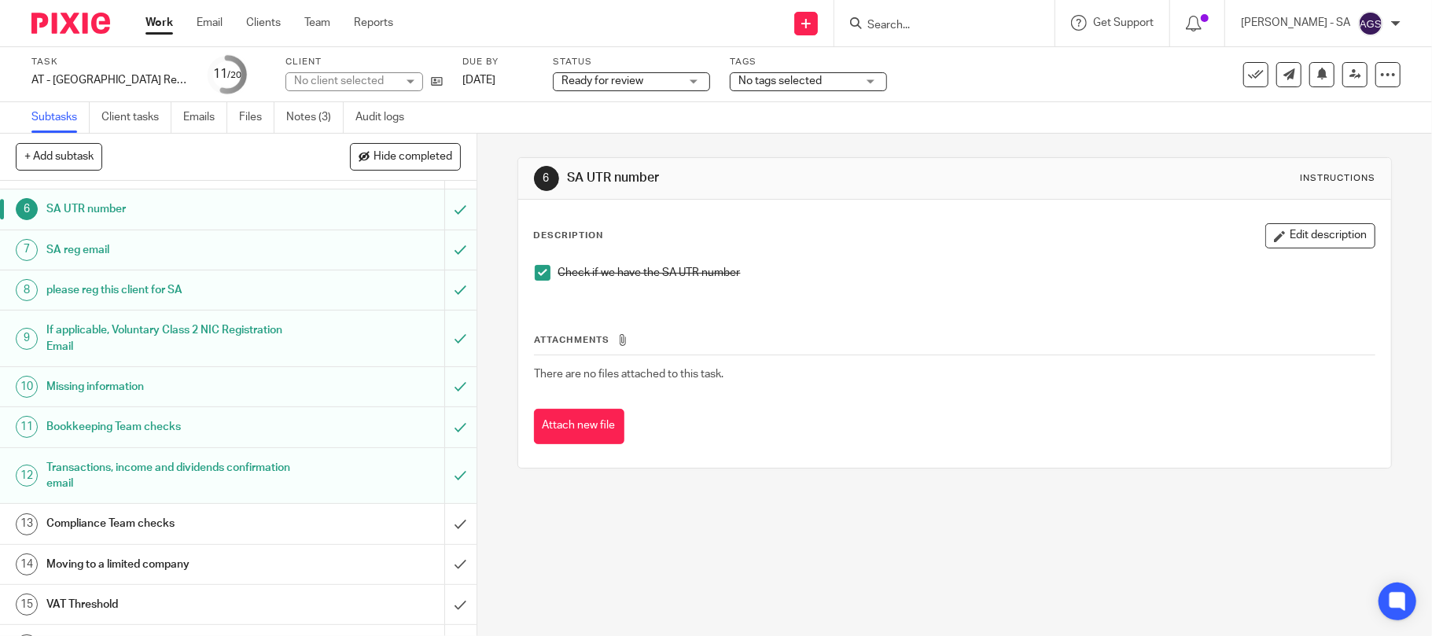
click at [95, 429] on h1 "Bookkeeping Team checks" at bounding box center [173, 427] width 255 height 24
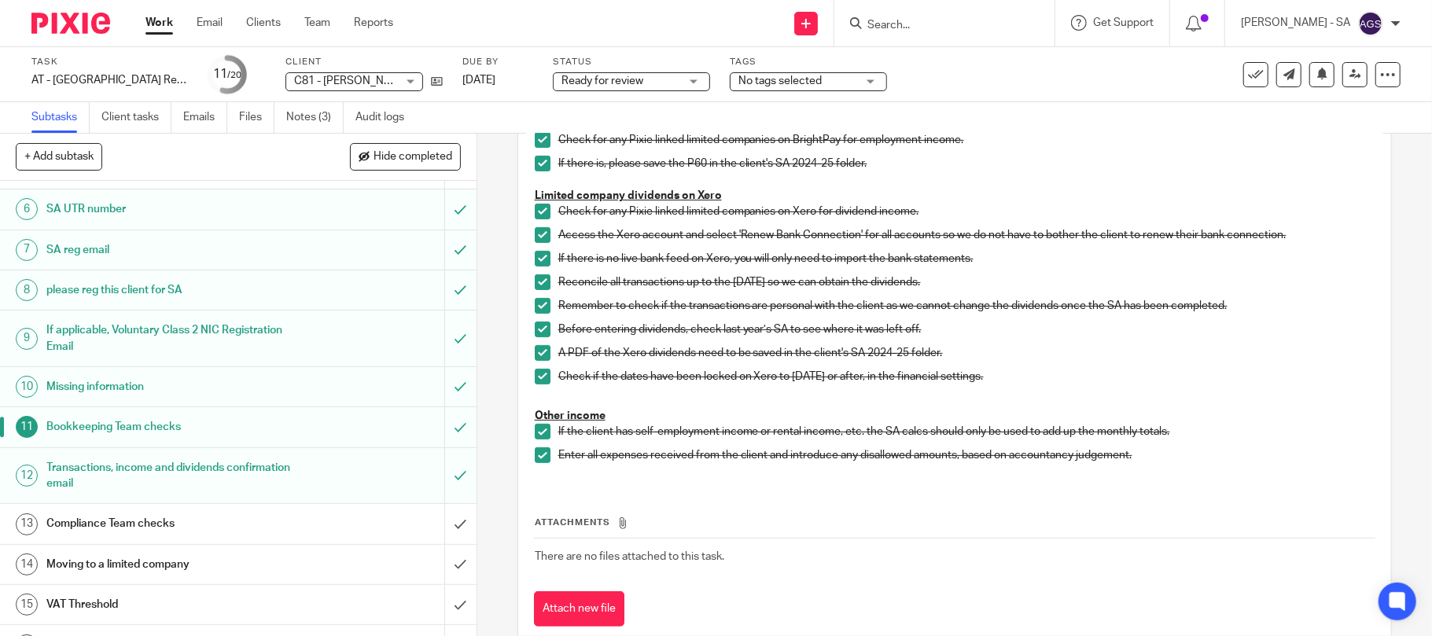
scroll to position [314, 0]
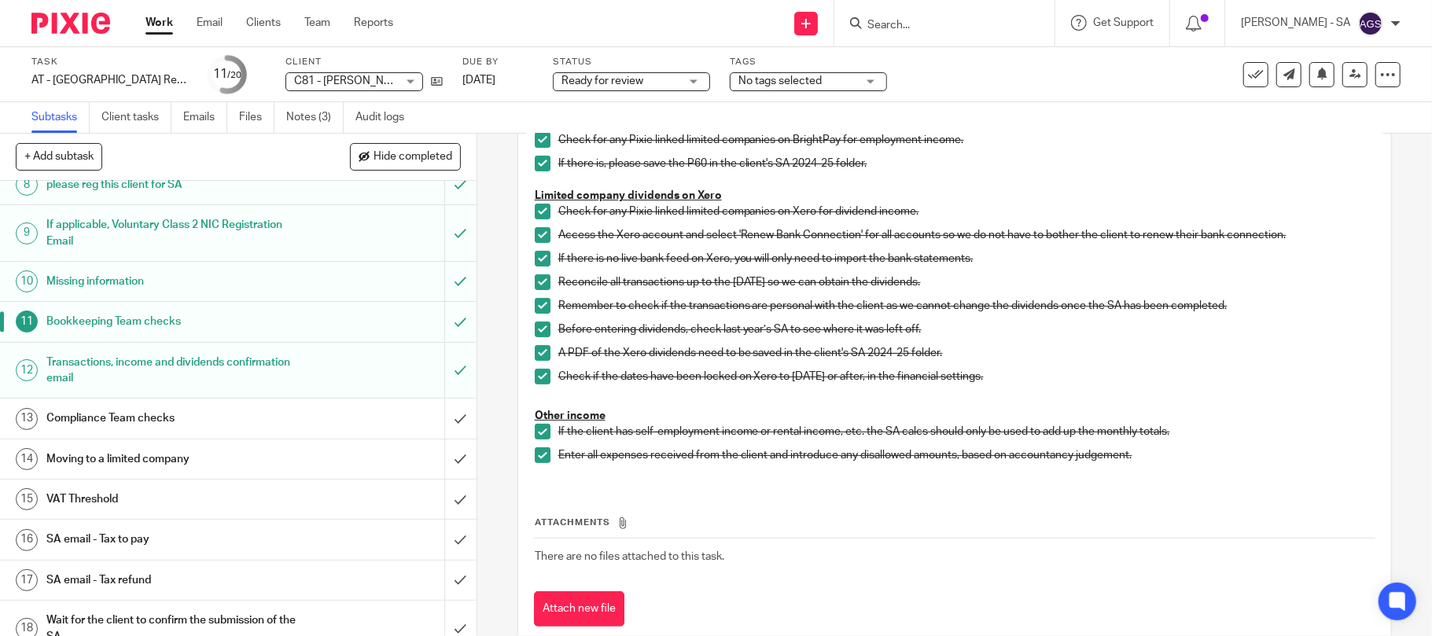
click at [162, 417] on h1 "Compliance Team checks" at bounding box center [173, 418] width 255 height 24
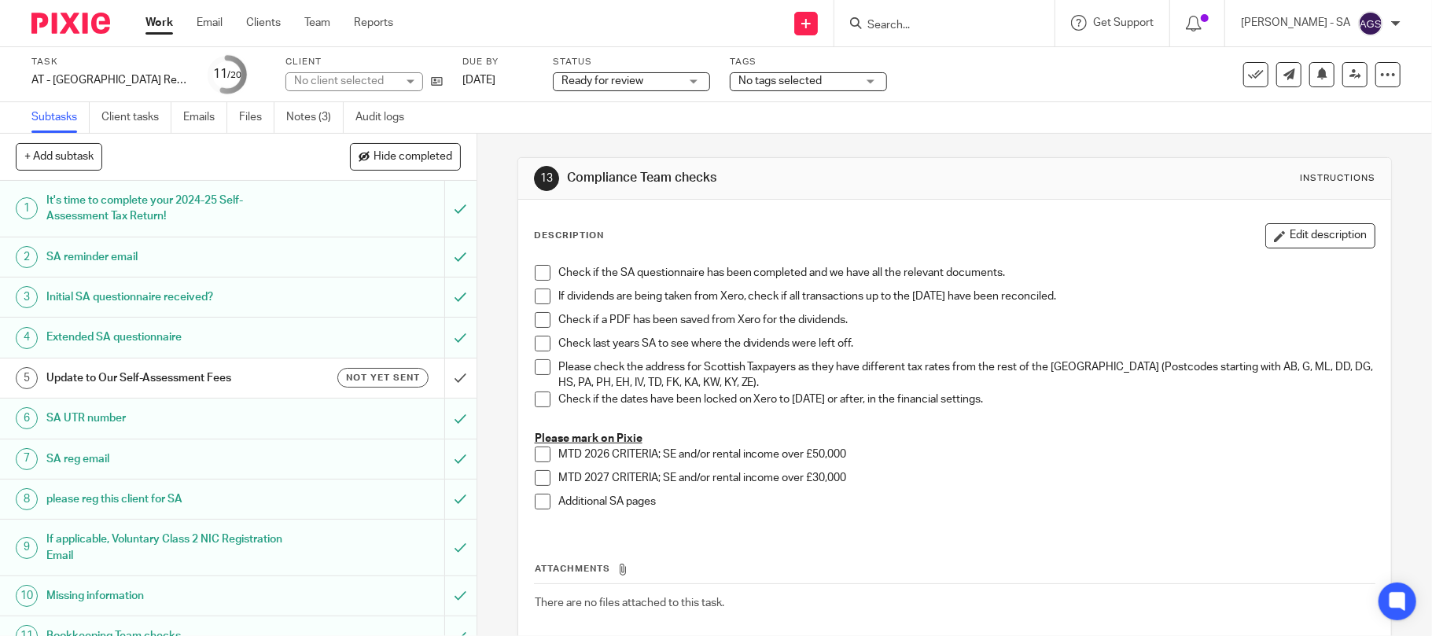
click at [535, 274] on span at bounding box center [543, 273] width 16 height 16
click at [535, 303] on span at bounding box center [543, 297] width 16 height 16
click at [535, 325] on span at bounding box center [543, 320] width 16 height 16
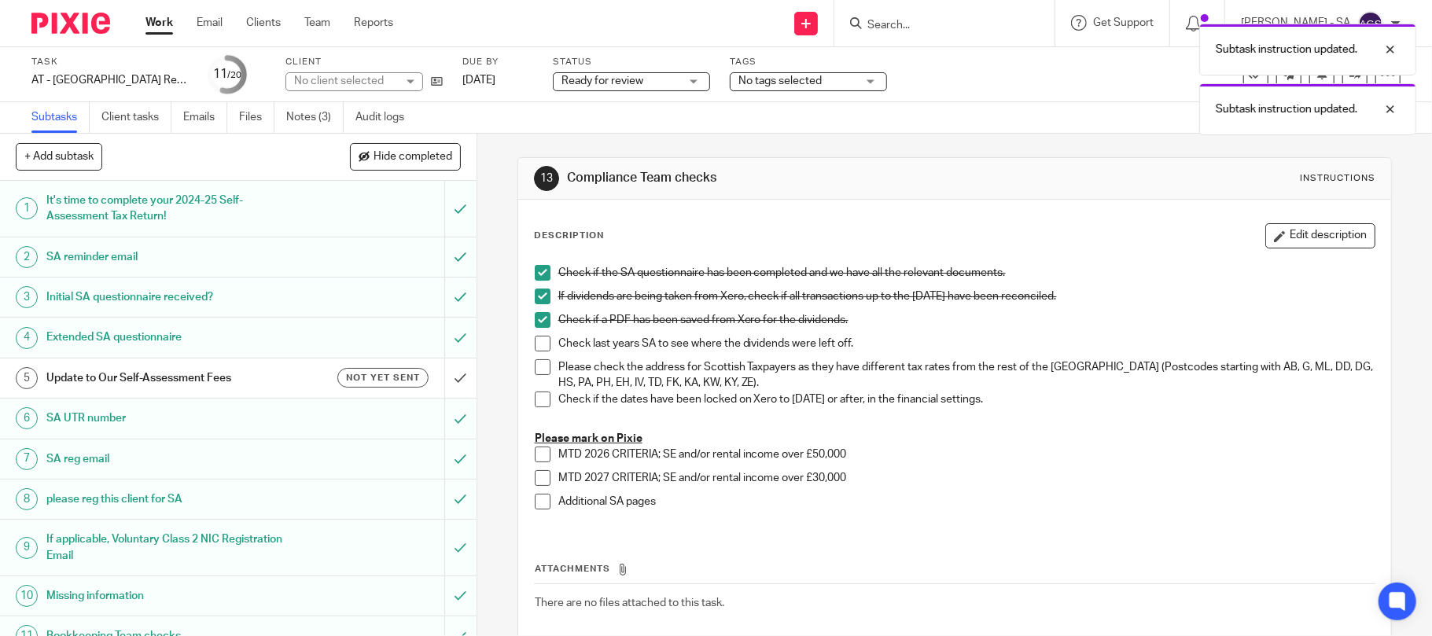
click at [535, 355] on li "Check last years SA to see where the dividends were left off." at bounding box center [955, 348] width 840 height 24
click at [535, 382] on li "Please check the address for Scottish Taxpayers as they have different tax rate…" at bounding box center [955, 375] width 840 height 32
click at [535, 397] on span at bounding box center [543, 400] width 16 height 16
click at [535, 366] on span at bounding box center [543, 367] width 16 height 16
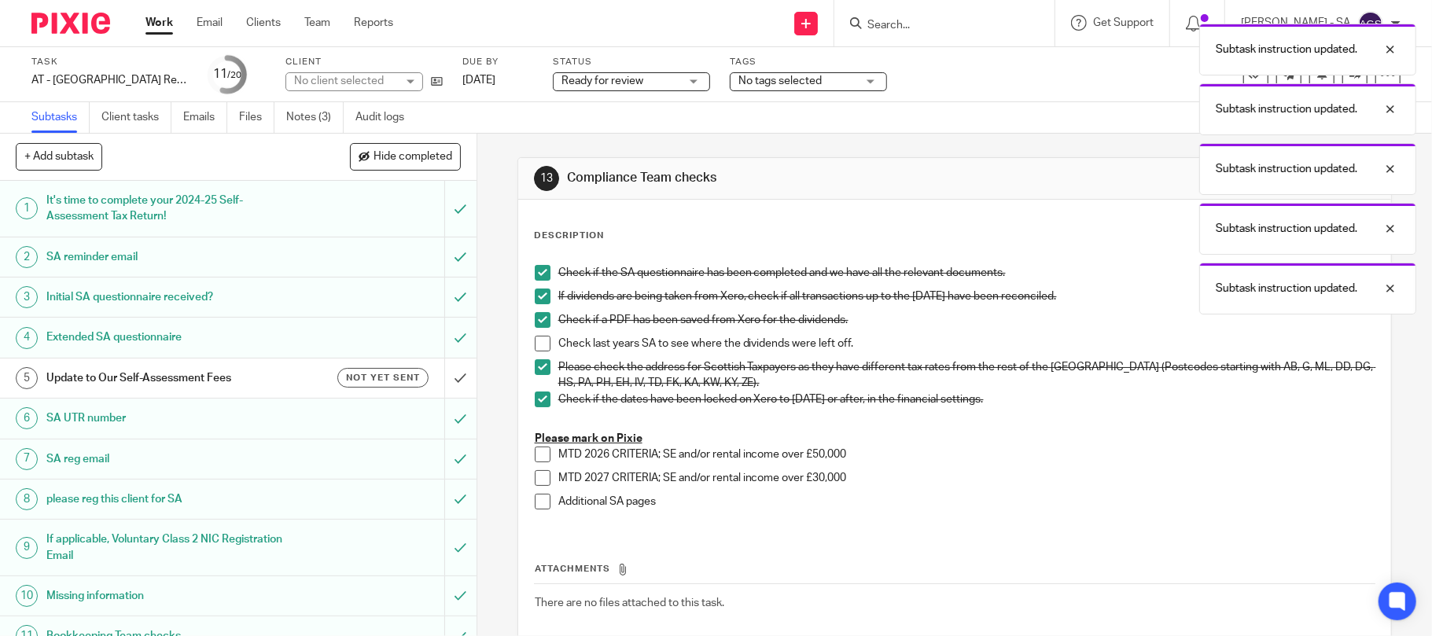
click at [535, 347] on span at bounding box center [543, 344] width 16 height 16
click at [535, 507] on span at bounding box center [543, 502] width 16 height 16
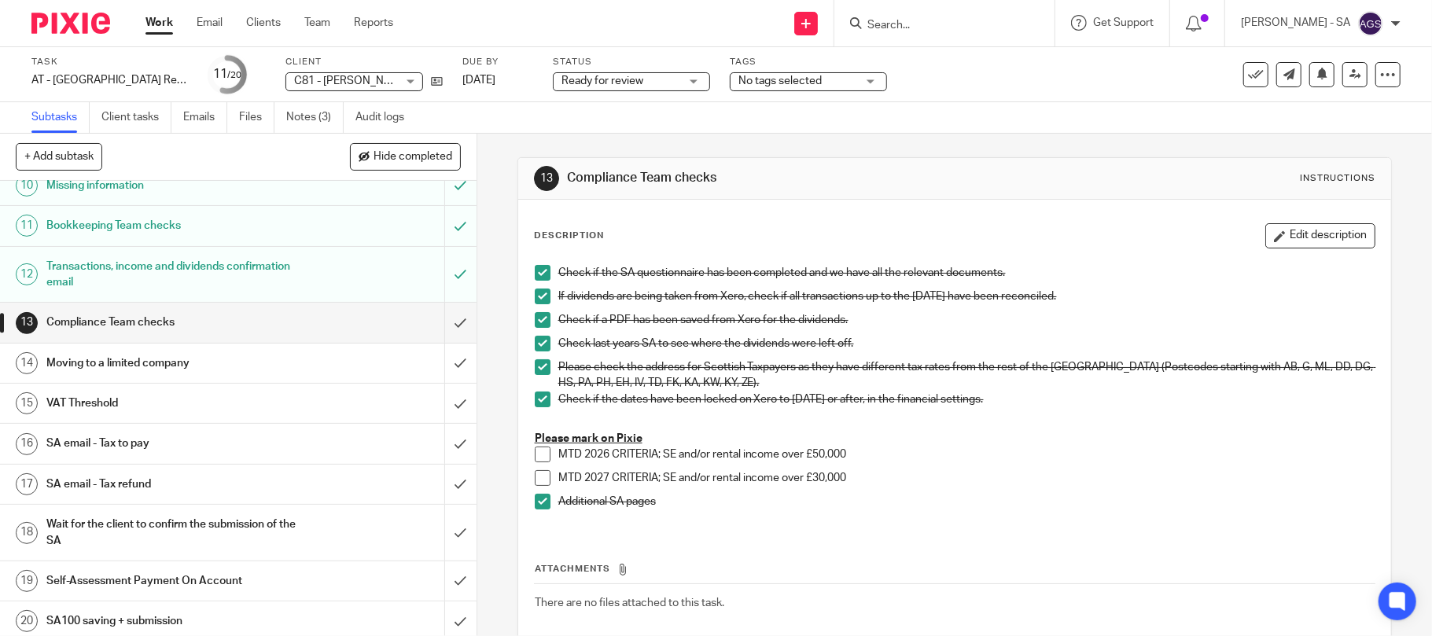
scroll to position [419, 0]
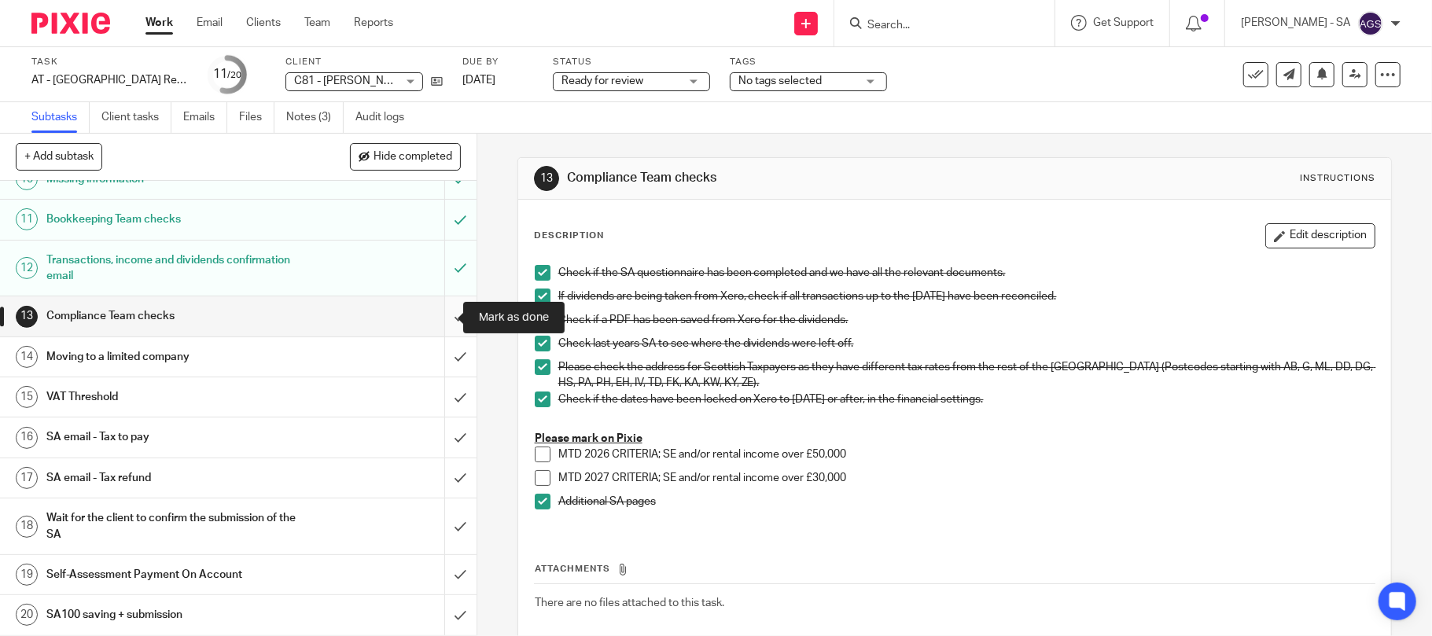
click at [448, 318] on input "submit" at bounding box center [238, 315] width 476 height 39
click at [448, 370] on input "submit" at bounding box center [238, 356] width 476 height 39
click at [442, 406] on input "submit" at bounding box center [238, 396] width 476 height 39
click at [164, 442] on h1 "SA email - Tax to pay" at bounding box center [173, 437] width 255 height 24
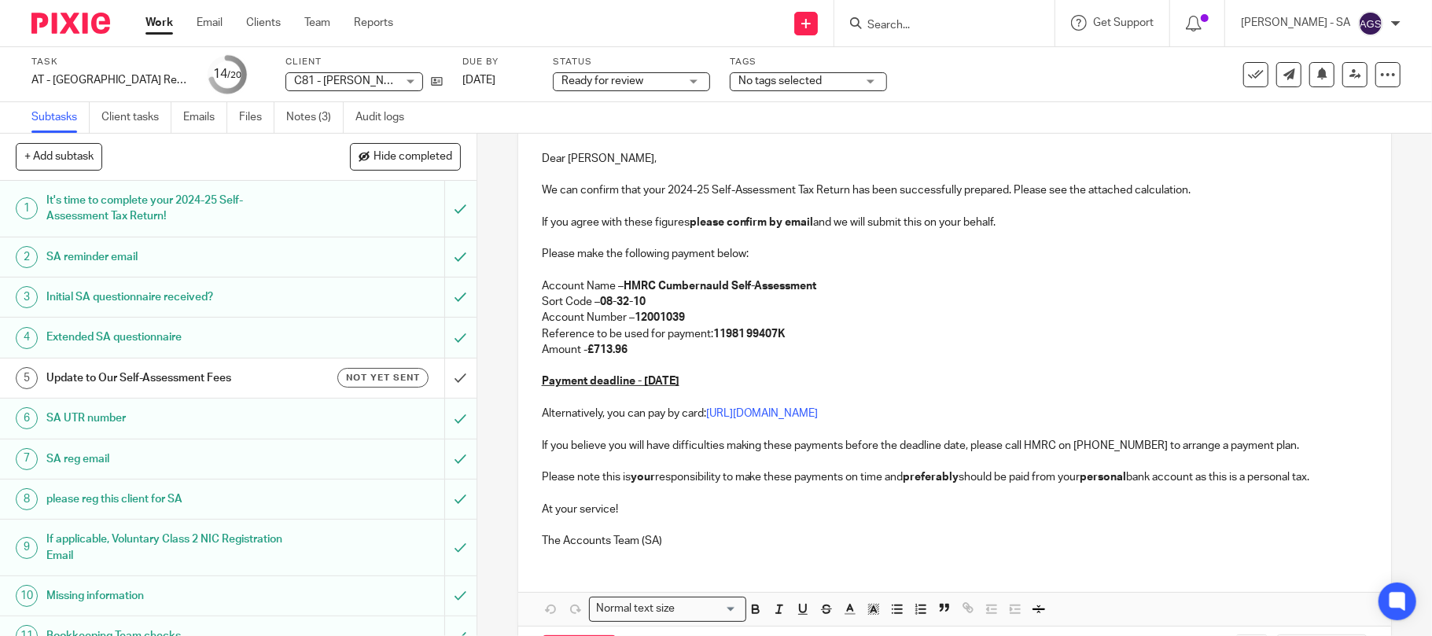
scroll to position [421, 0]
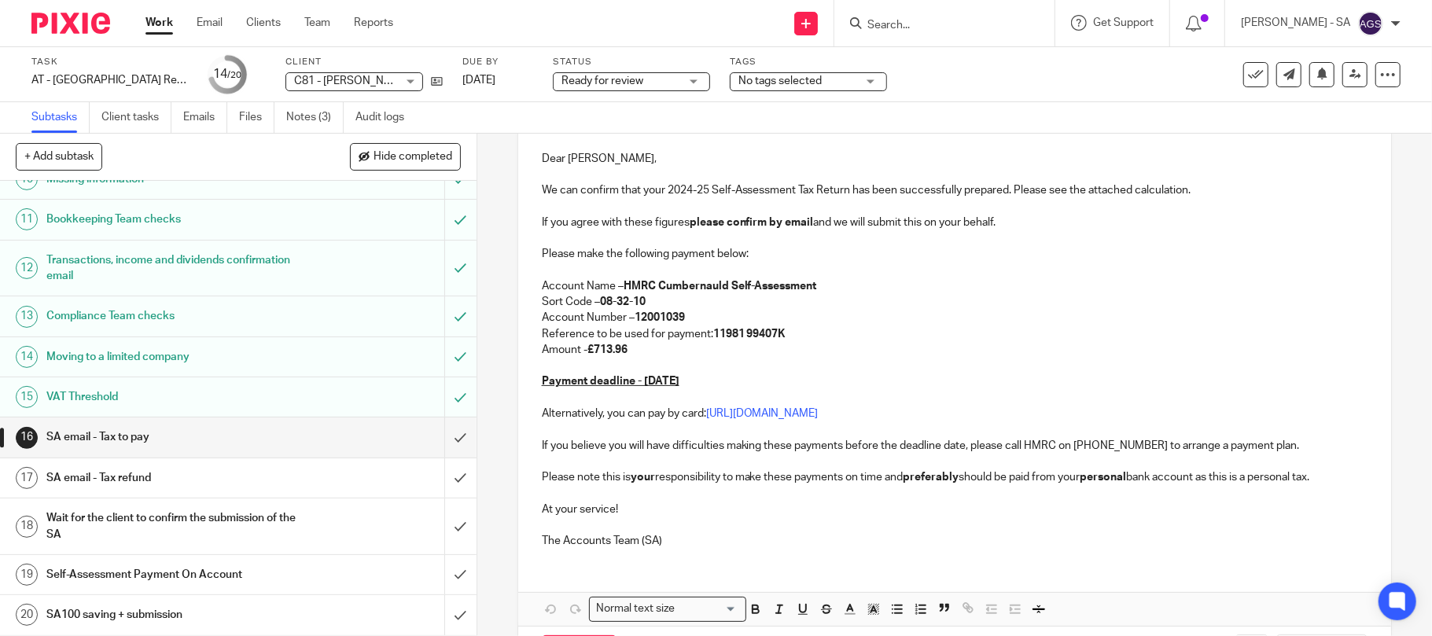
click at [124, 475] on h1 "SA email - Tax refund" at bounding box center [173, 478] width 255 height 24
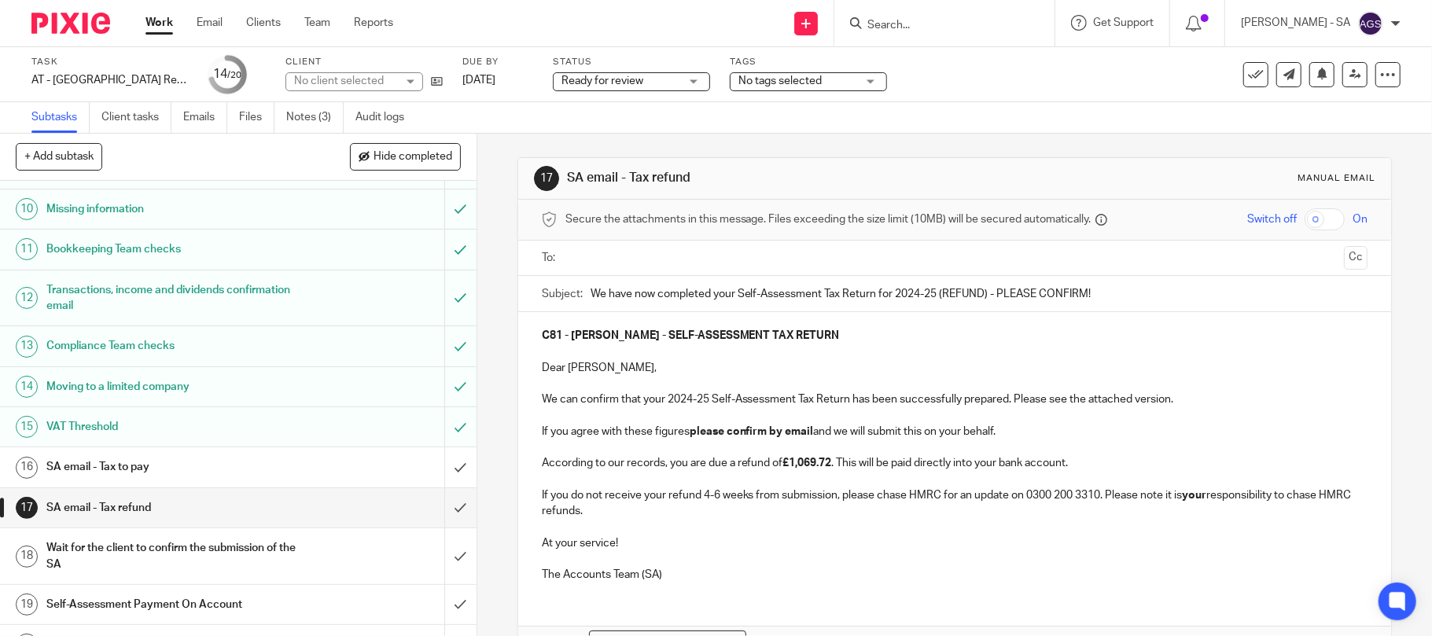
scroll to position [421, 0]
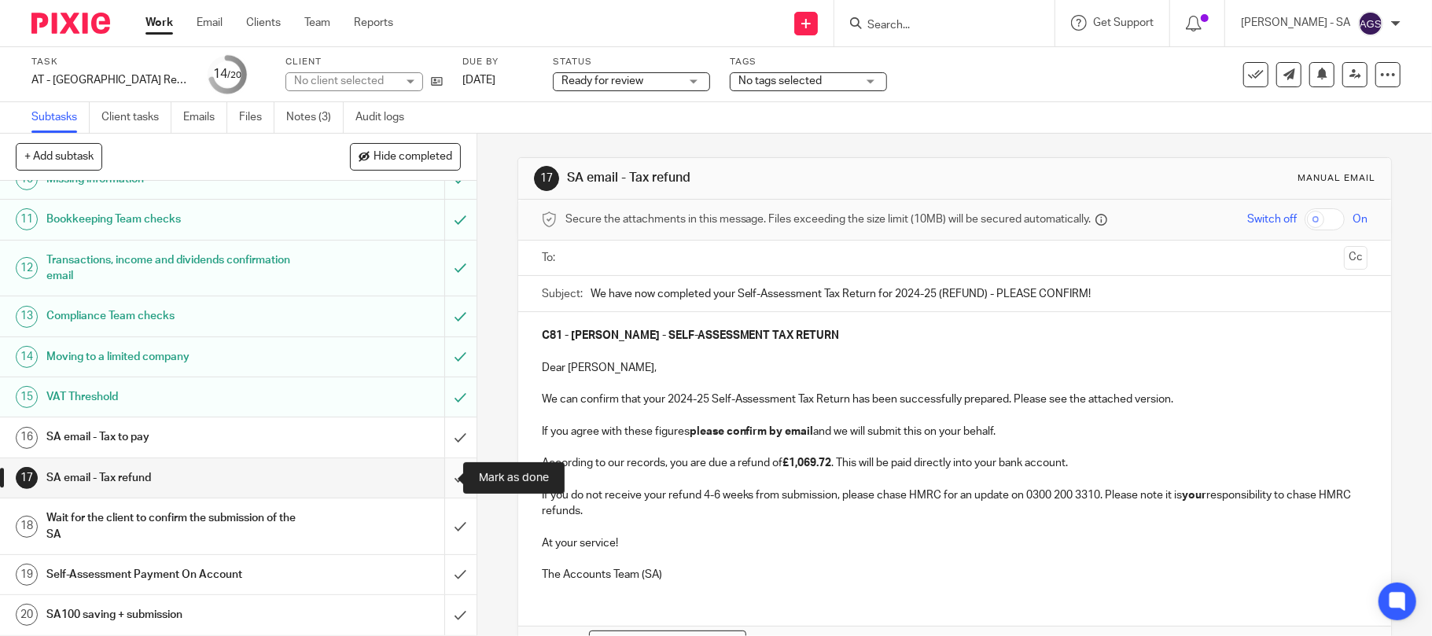
click at [442, 482] on input "submit" at bounding box center [238, 477] width 476 height 39
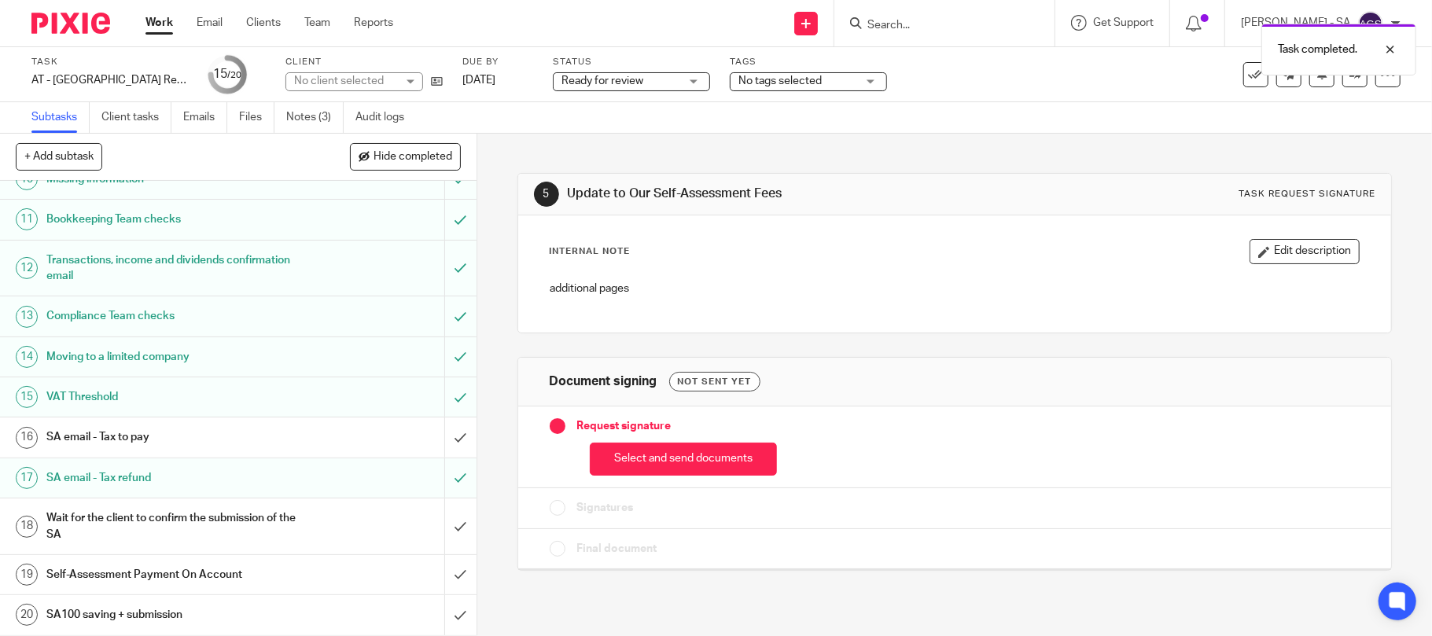
scroll to position [421, 0]
click at [90, 437] on h1 "SA email - Tax to pay" at bounding box center [173, 437] width 255 height 24
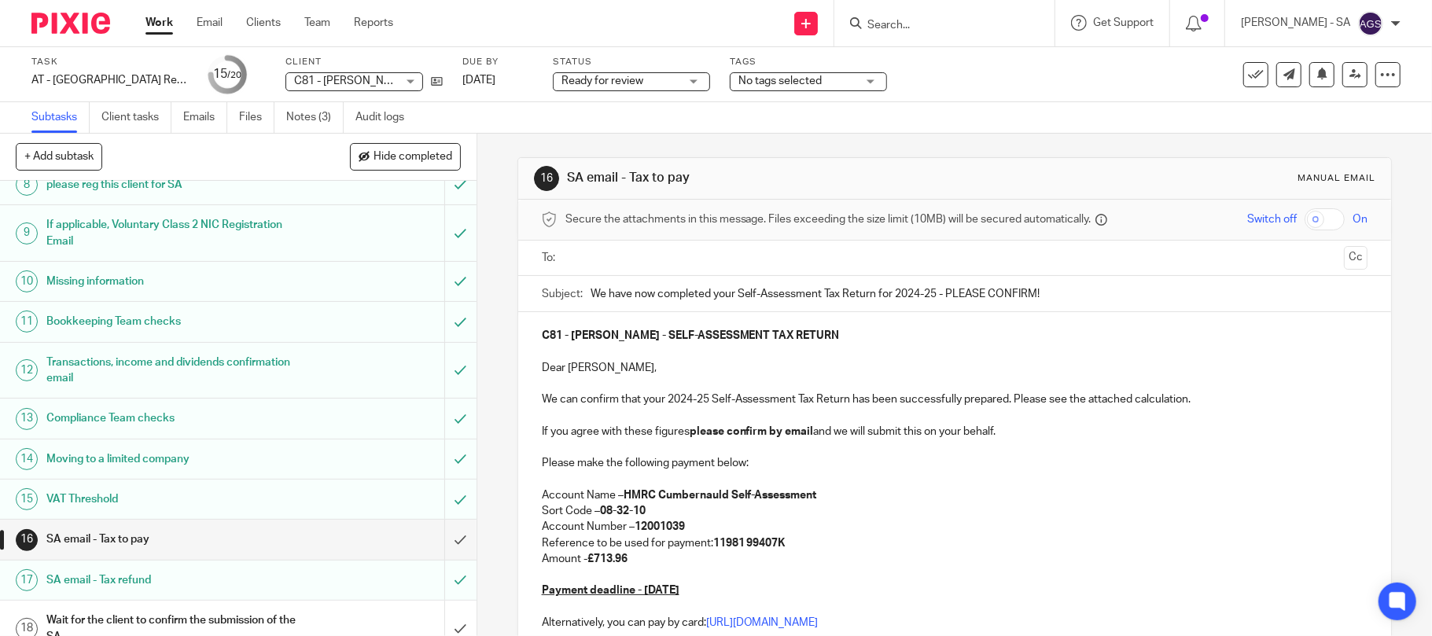
click at [601, 255] on input "text" at bounding box center [954, 258] width 767 height 18
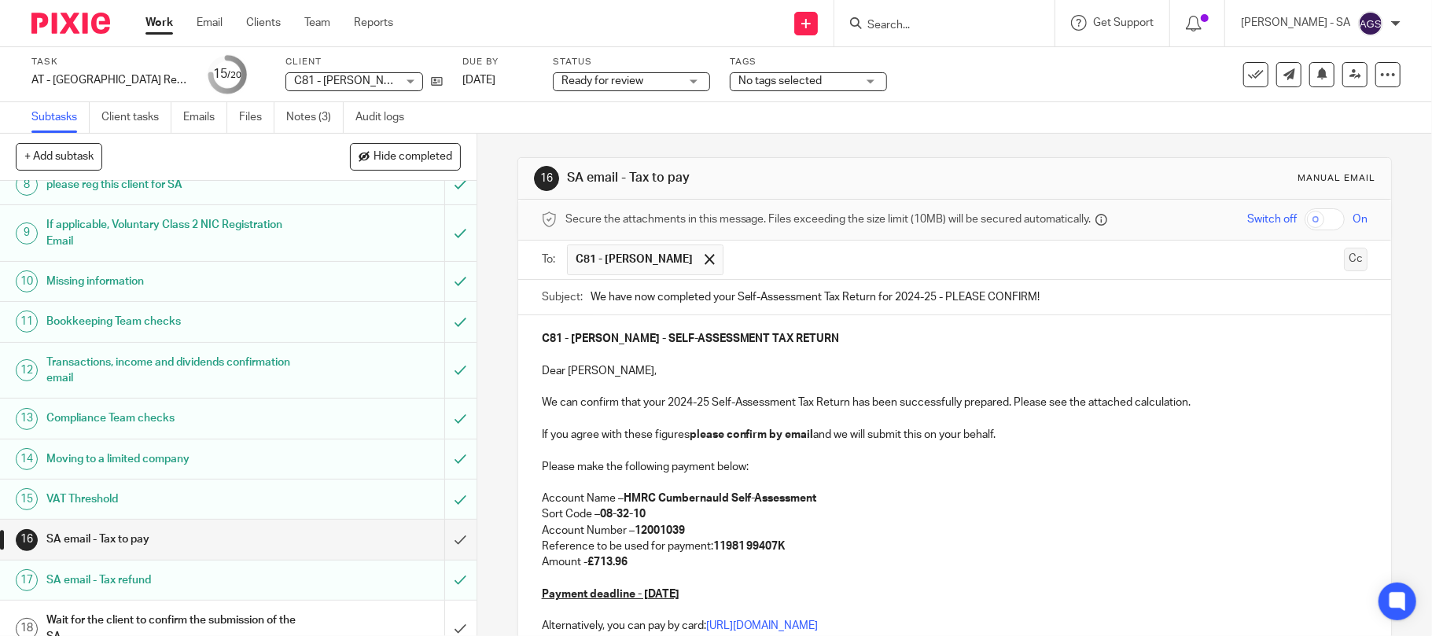
click at [1344, 267] on button "Cc" at bounding box center [1356, 260] width 24 height 24
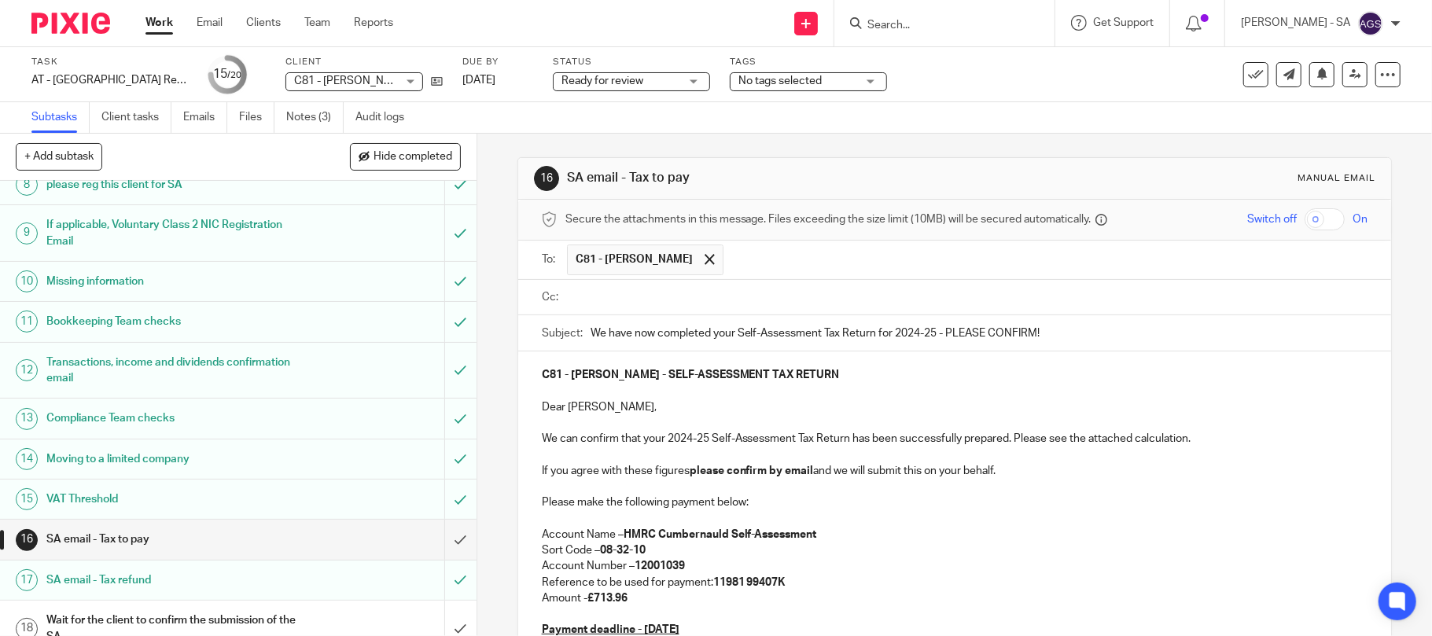
click at [593, 305] on input "text" at bounding box center [966, 298] width 791 height 18
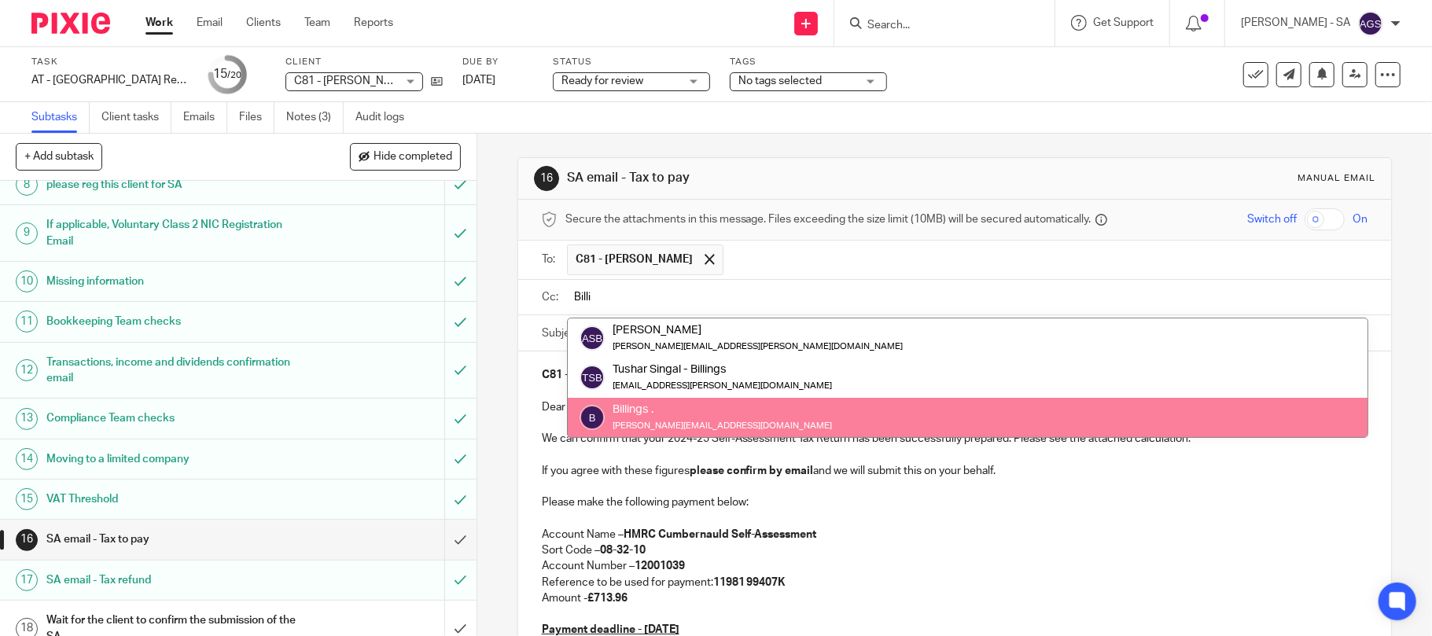
type input "Billi"
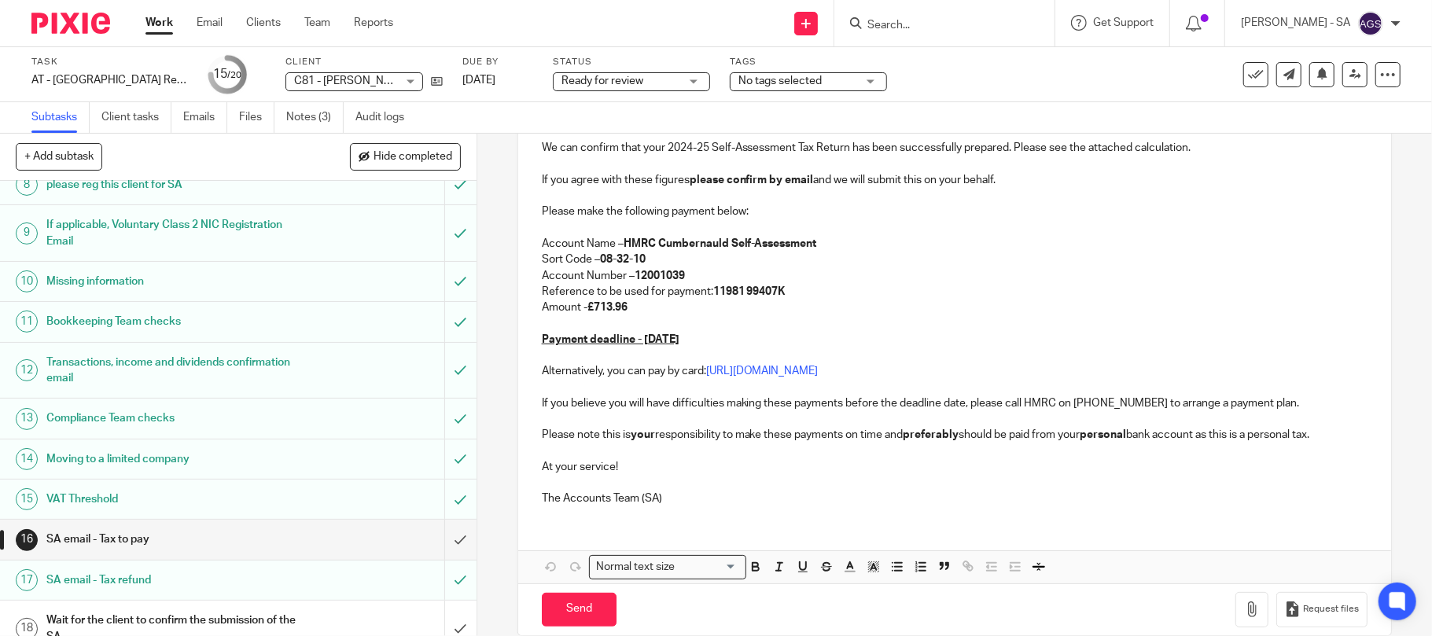
scroll to position [321, 0]
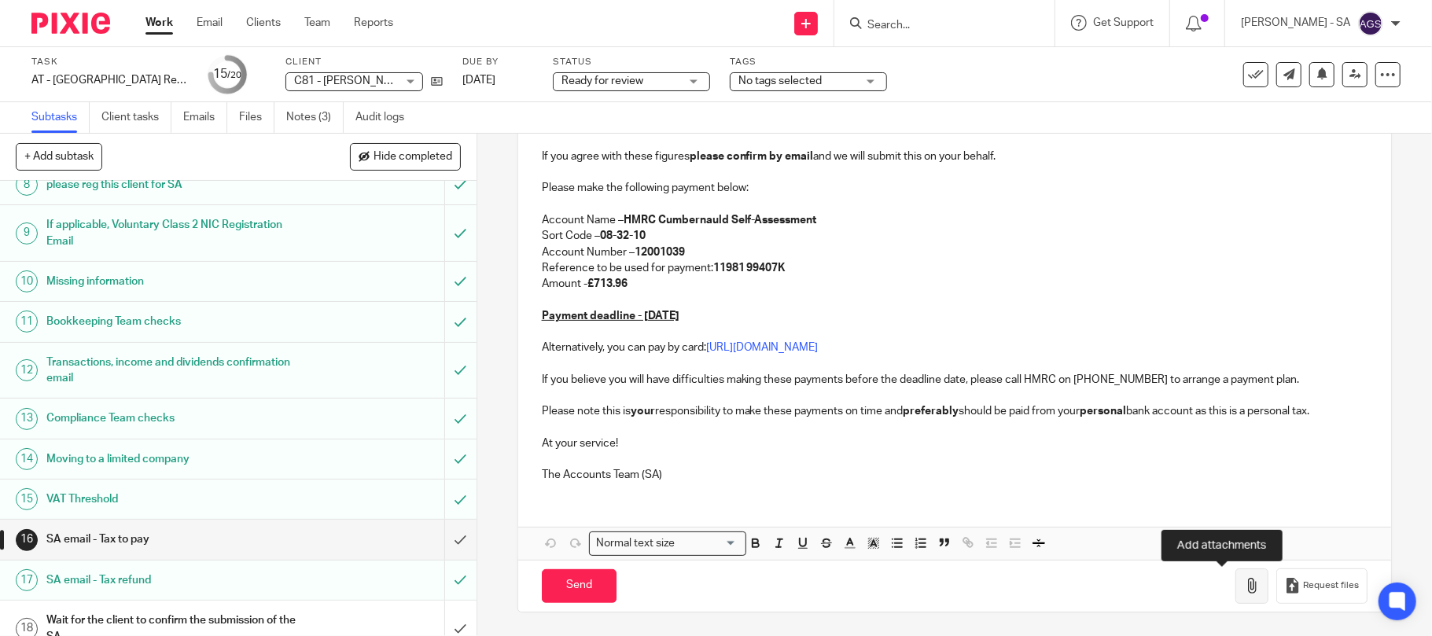
click at [1244, 590] on icon "button" at bounding box center [1252, 586] width 16 height 16
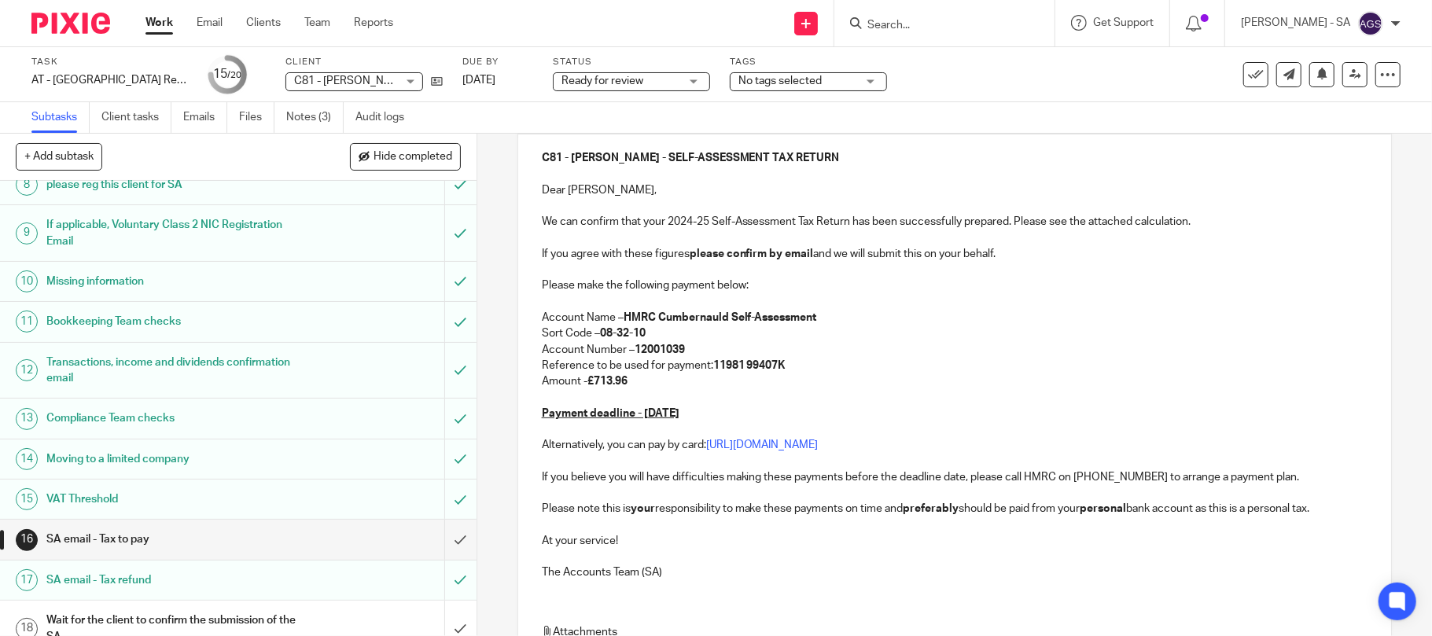
scroll to position [410, 0]
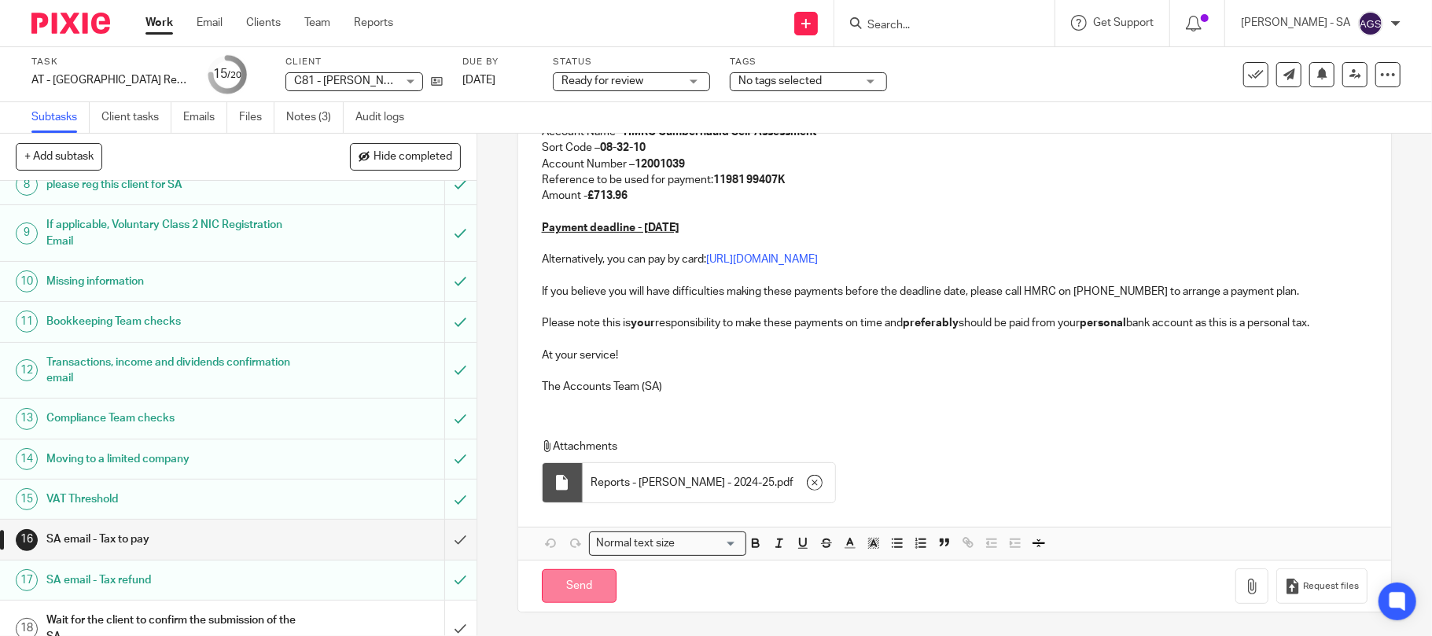
click at [582, 590] on input "Send" at bounding box center [579, 586] width 75 height 34
type input "Sent"
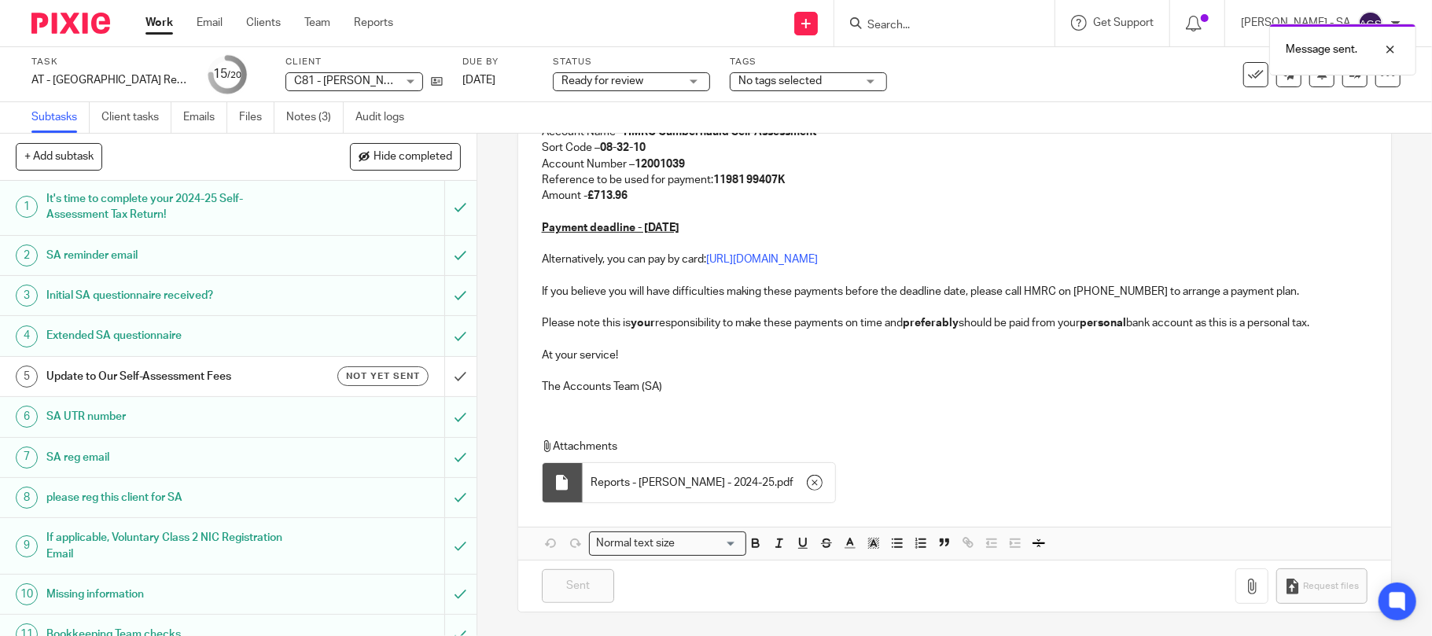
scroll to position [0, 0]
click at [311, 114] on link "Notes (3)" at bounding box center [314, 117] width 57 height 31
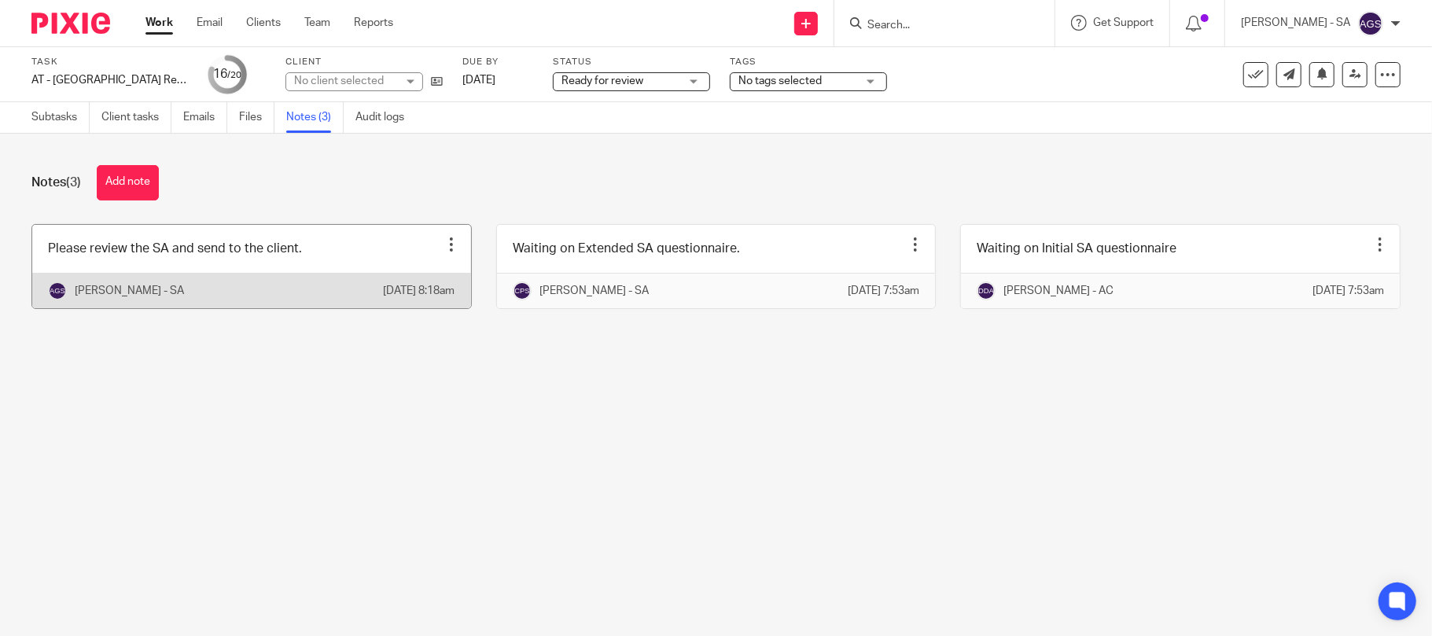
click at [270, 249] on link at bounding box center [251, 266] width 439 height 83
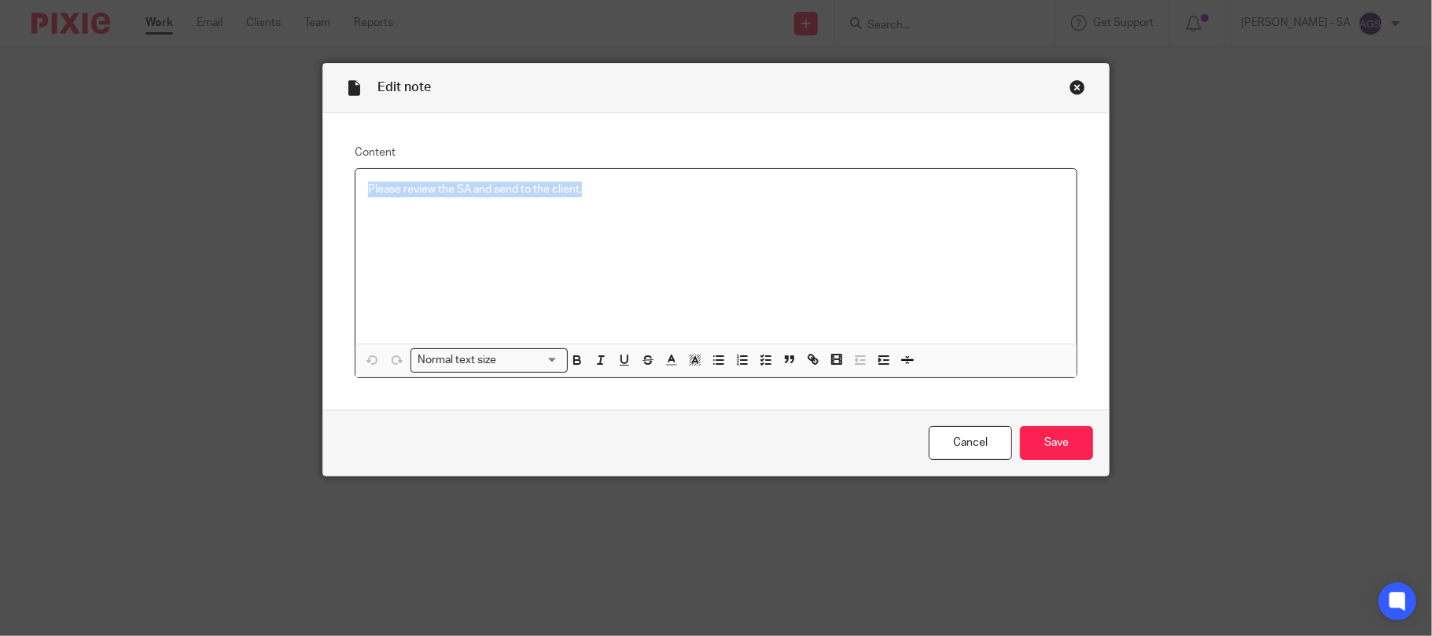
drag, startPoint x: 349, startPoint y: 190, endPoint x: 670, endPoint y: 219, distance: 322.0
click at [670, 219] on div "Please review the SA and send to the client." at bounding box center [716, 256] width 722 height 175
click at [759, 353] on icon "button" at bounding box center [766, 360] width 14 height 14
click at [368, 189] on span at bounding box center [376, 190] width 16 height 16
drag, startPoint x: 1064, startPoint y: 444, endPoint x: 1019, endPoint y: 453, distance: 45.6
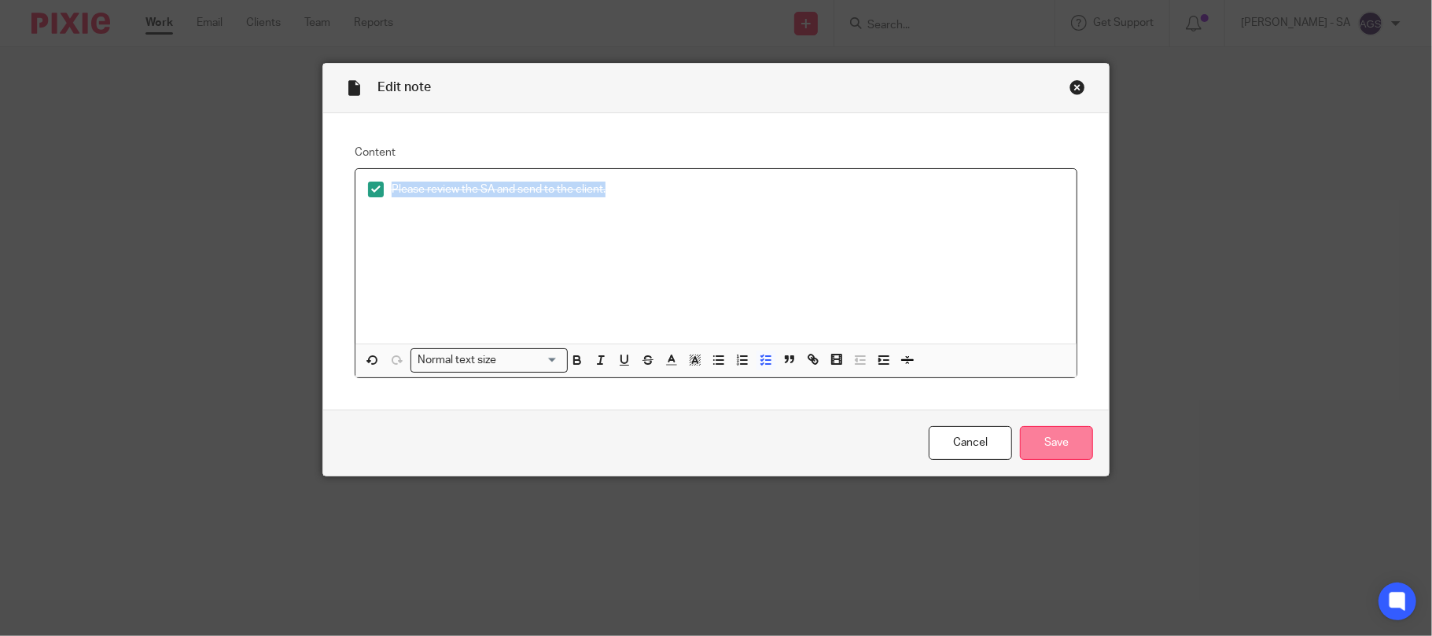
click at [1061, 445] on input "Save" at bounding box center [1056, 443] width 73 height 34
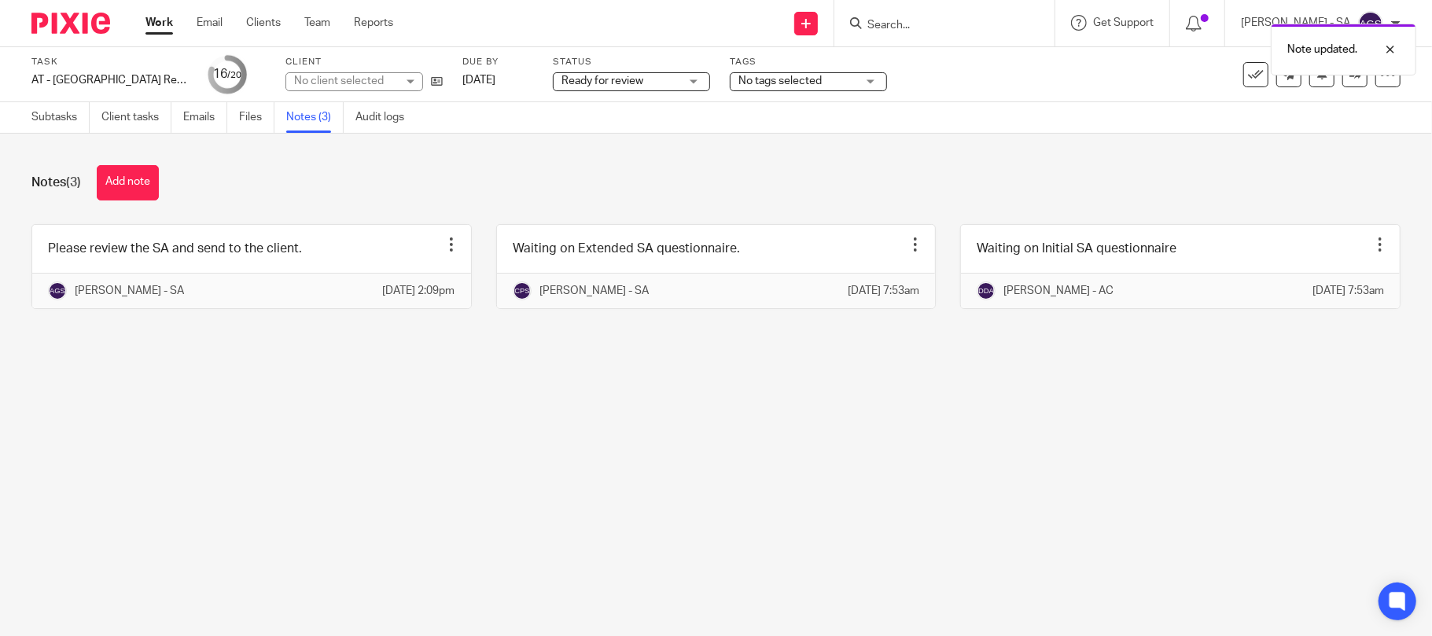
click at [645, 83] on span "Ready for review" at bounding box center [620, 81] width 118 height 17
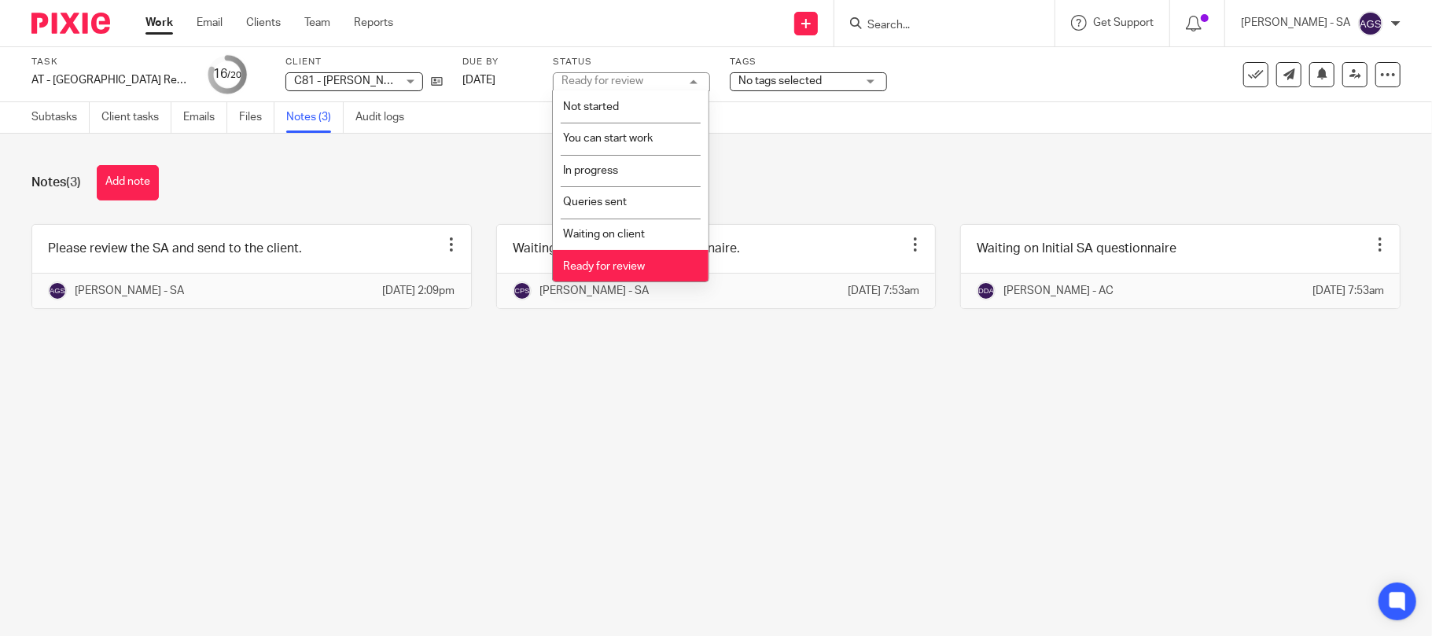
scroll to position [64, 0]
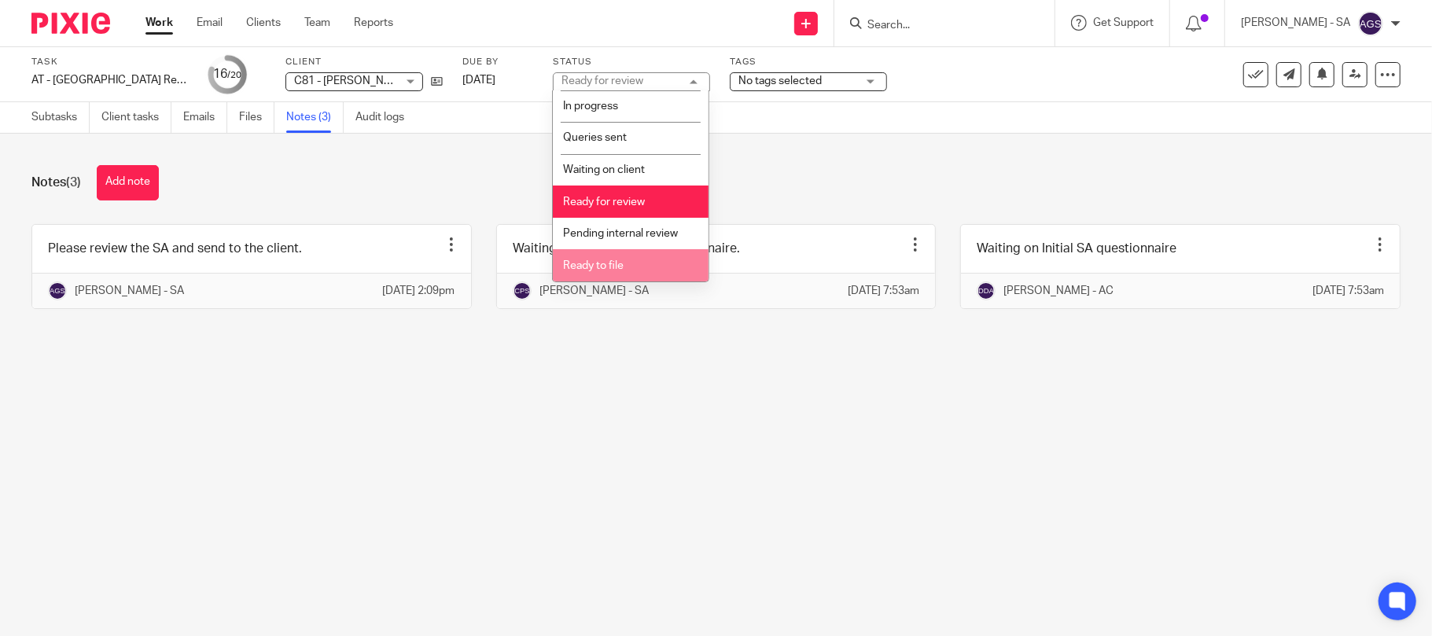
click at [620, 259] on li "Ready to file" at bounding box center [631, 265] width 156 height 32
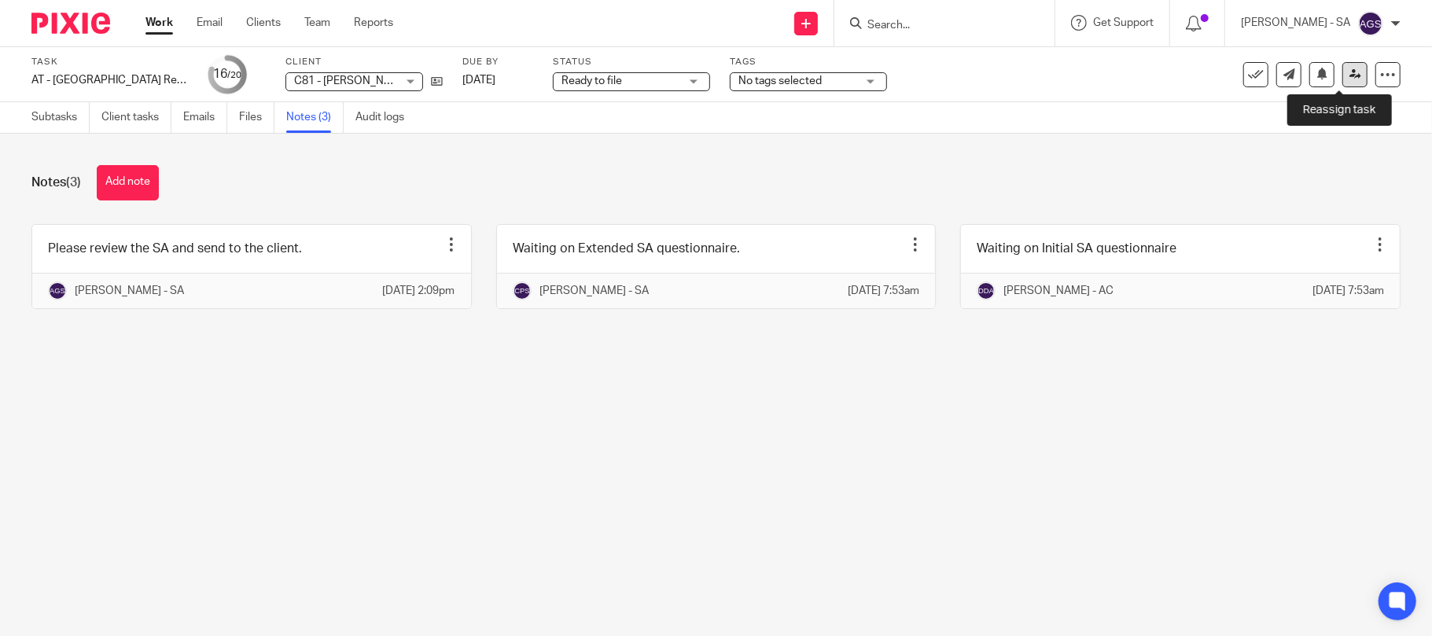
click at [1349, 70] on icon at bounding box center [1355, 74] width 12 height 12
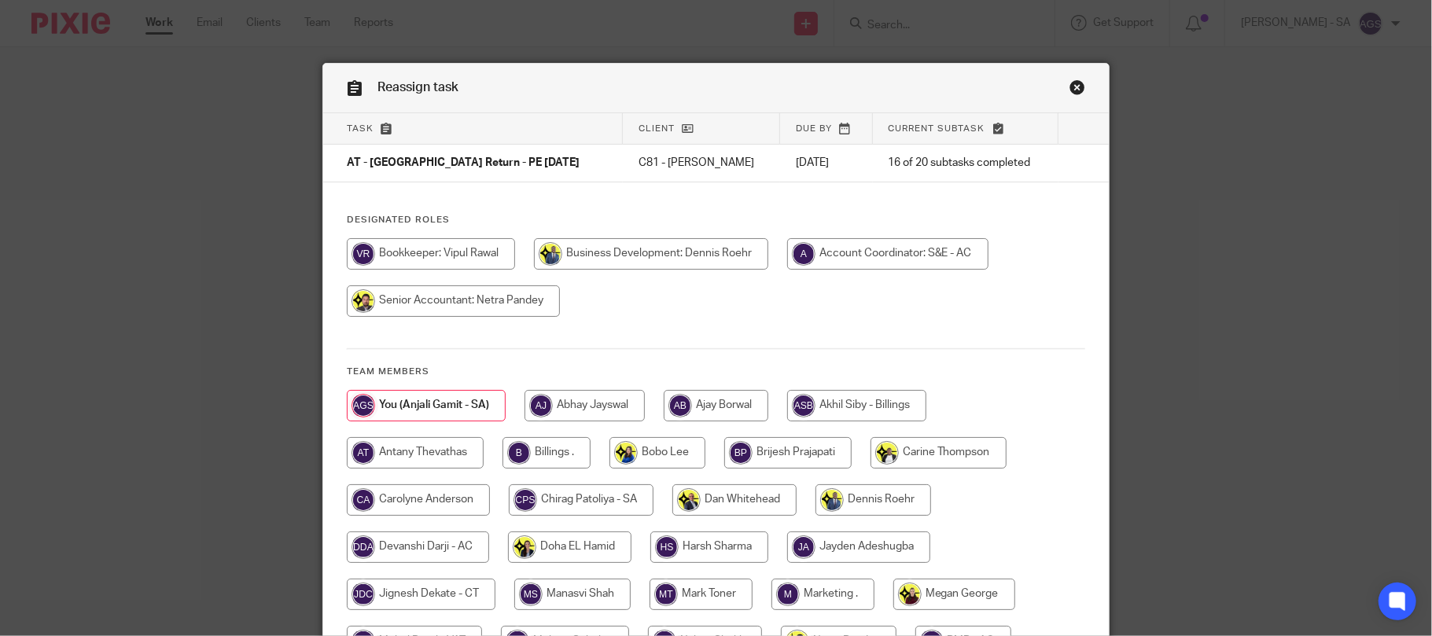
drag, startPoint x: 522, startPoint y: 447, endPoint x: 649, endPoint y: 432, distance: 127.5
click at [523, 447] on input "radio" at bounding box center [546, 452] width 88 height 31
radio input "true"
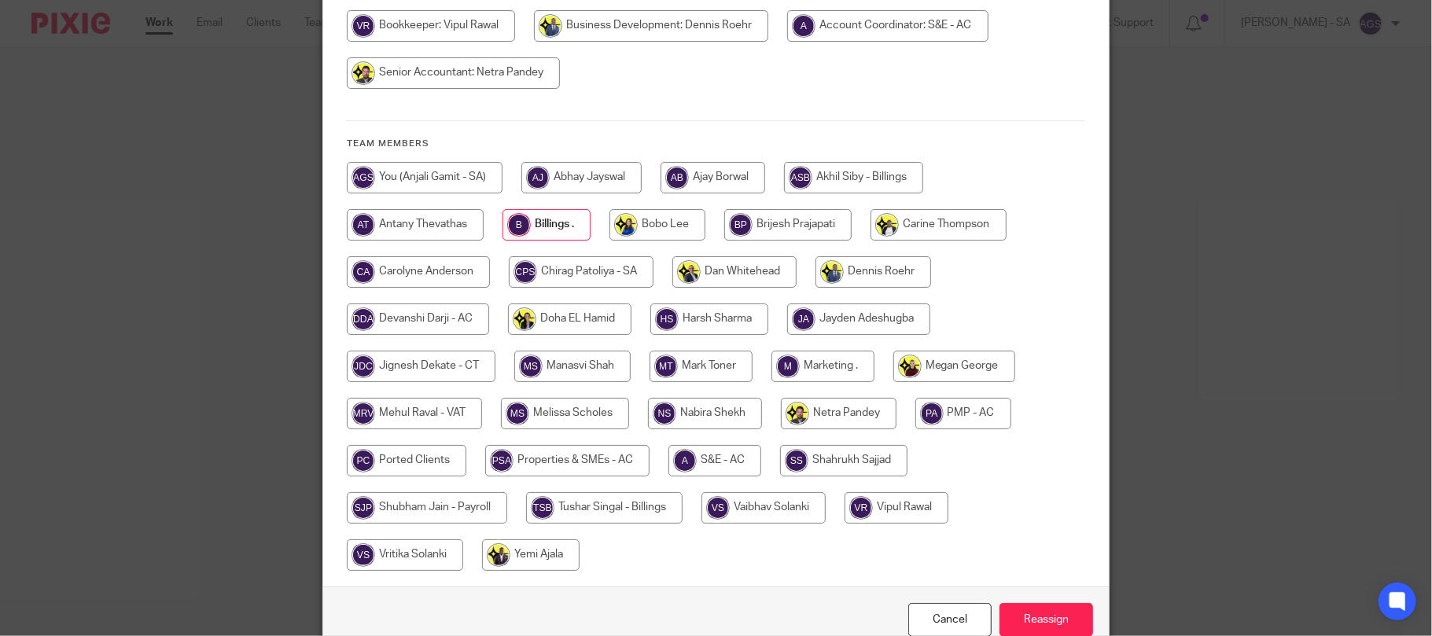
scroll to position [310, 0]
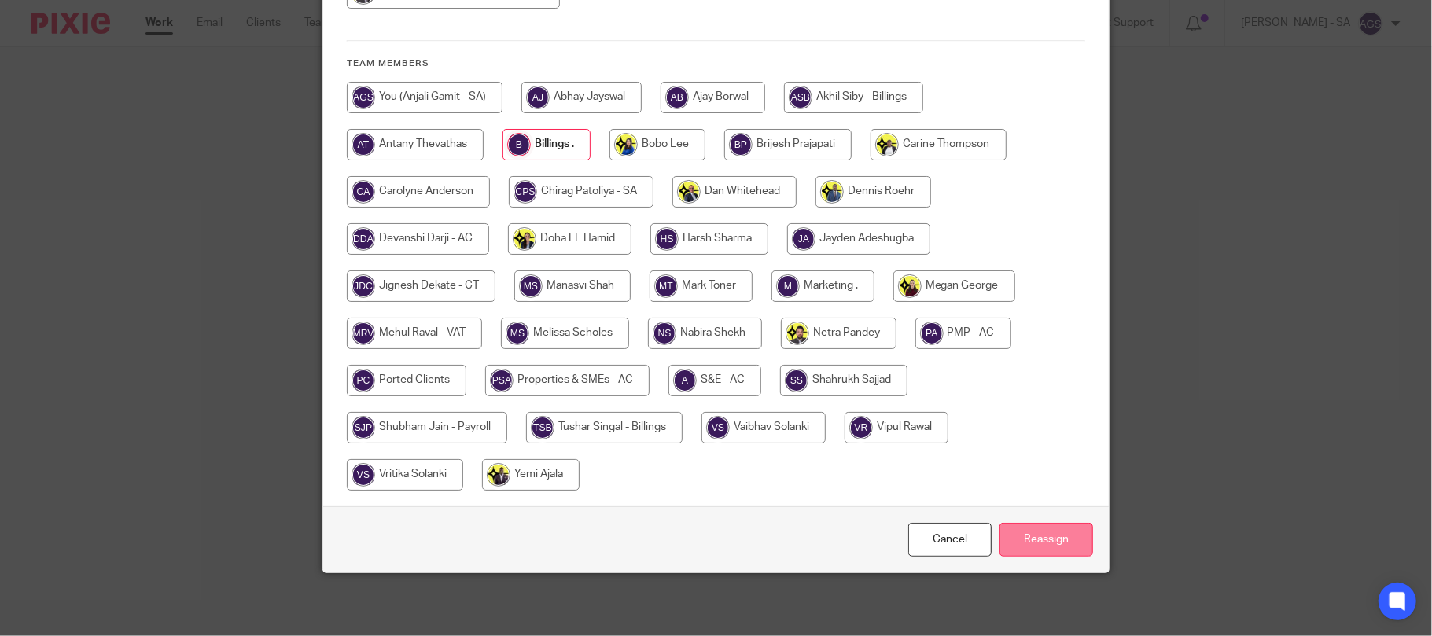
click at [1032, 547] on input "Reassign" at bounding box center [1046, 540] width 94 height 34
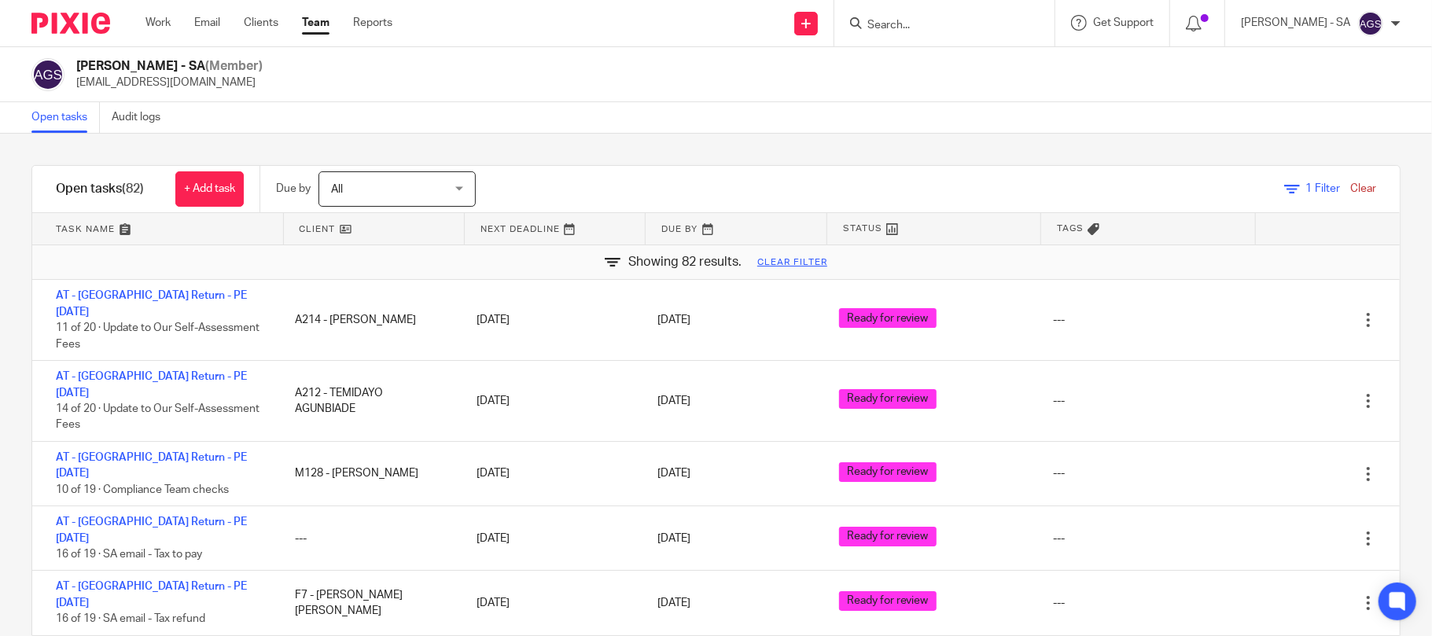
click at [914, 22] on input "Search" at bounding box center [937, 26] width 142 height 14
type input "E7"
click at [939, 58] on link at bounding box center [995, 68] width 266 height 36
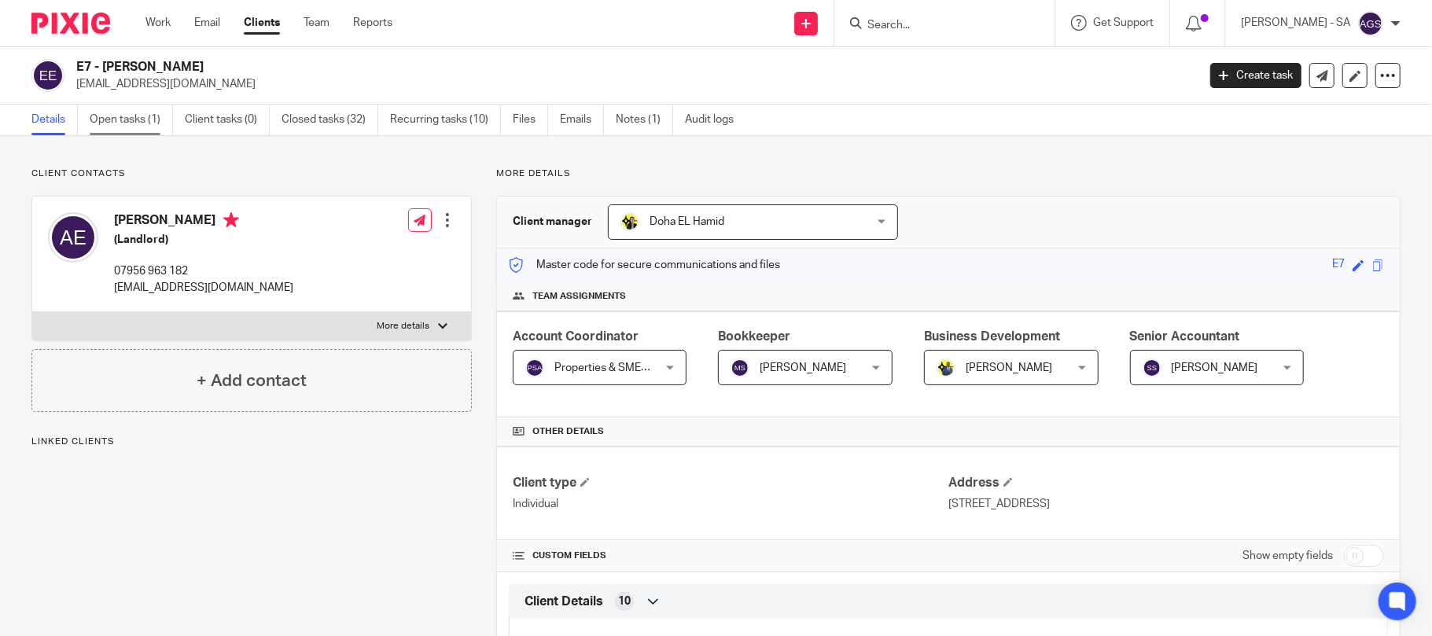
click at [113, 114] on link "Open tasks (1)" at bounding box center [131, 120] width 83 height 31
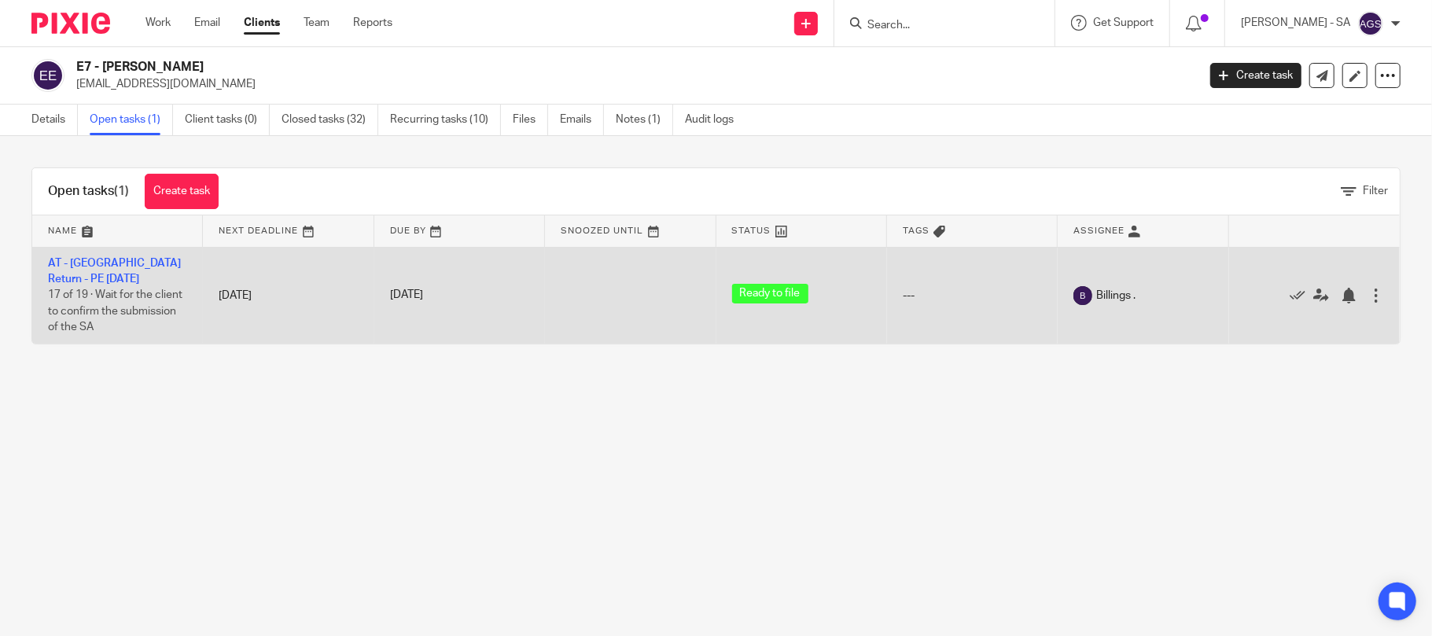
click at [1368, 292] on div at bounding box center [1376, 296] width 16 height 16
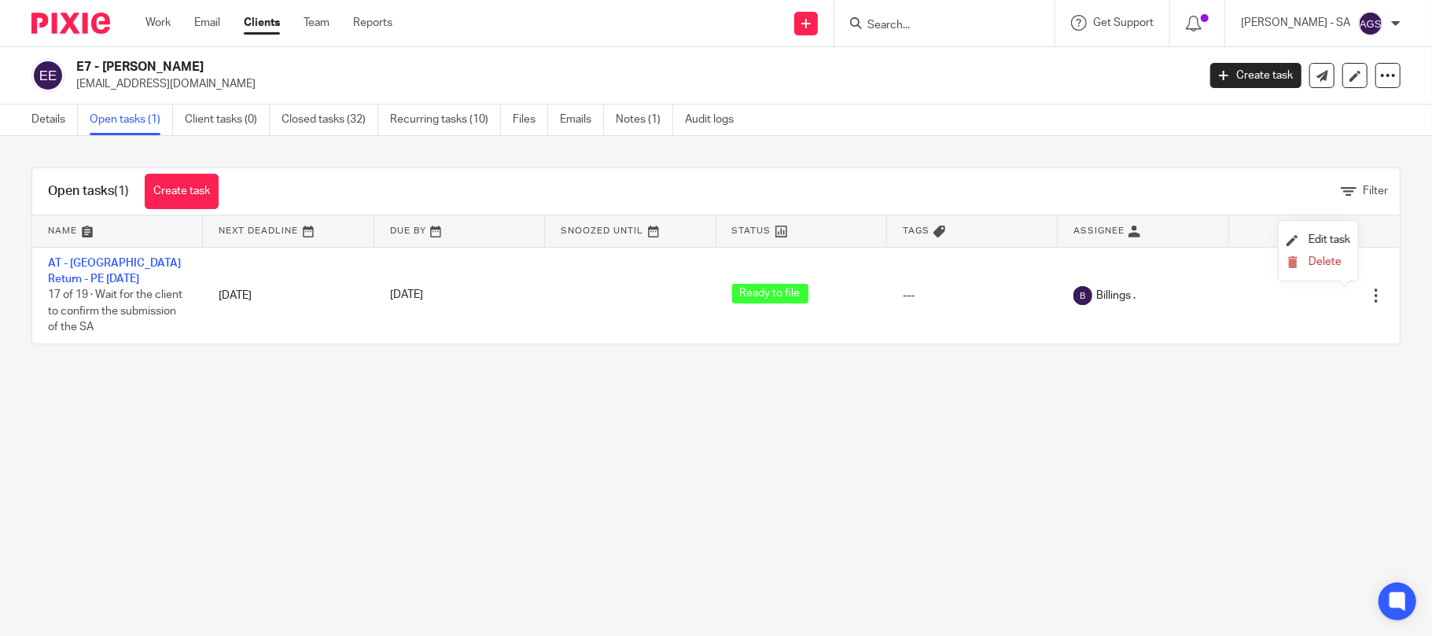
click at [461, 503] on main "E7 - ALLEN ELLIOTT smoothroiley@yahoo.co.uk Create task Update from Companies H…" at bounding box center [716, 318] width 1432 height 636
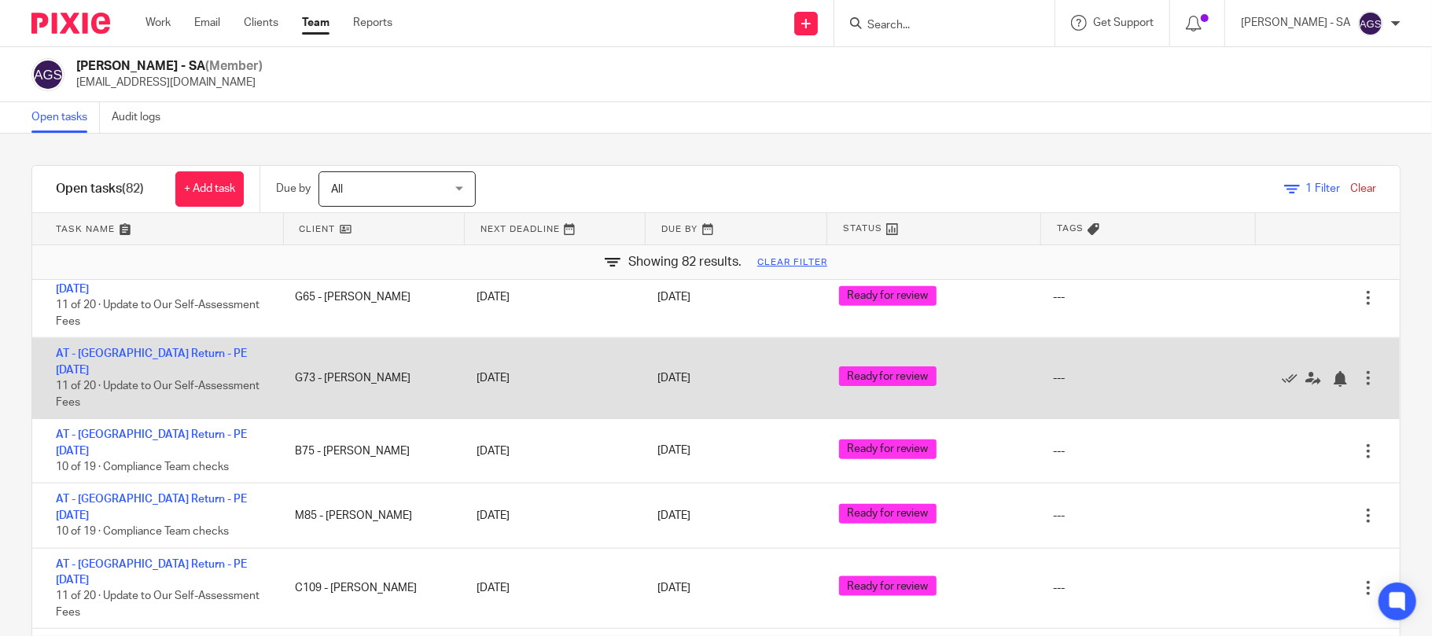
scroll to position [1362, 0]
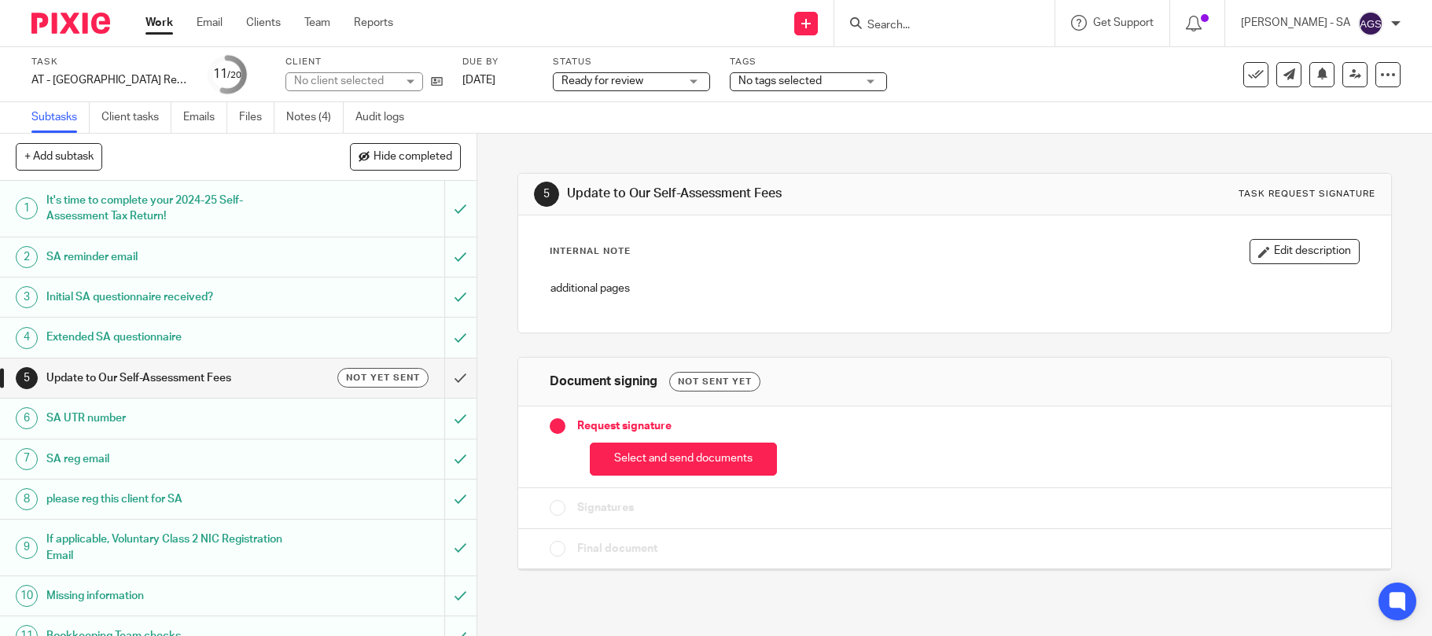
click at [324, 121] on link "Notes (4)" at bounding box center [314, 117] width 57 height 31
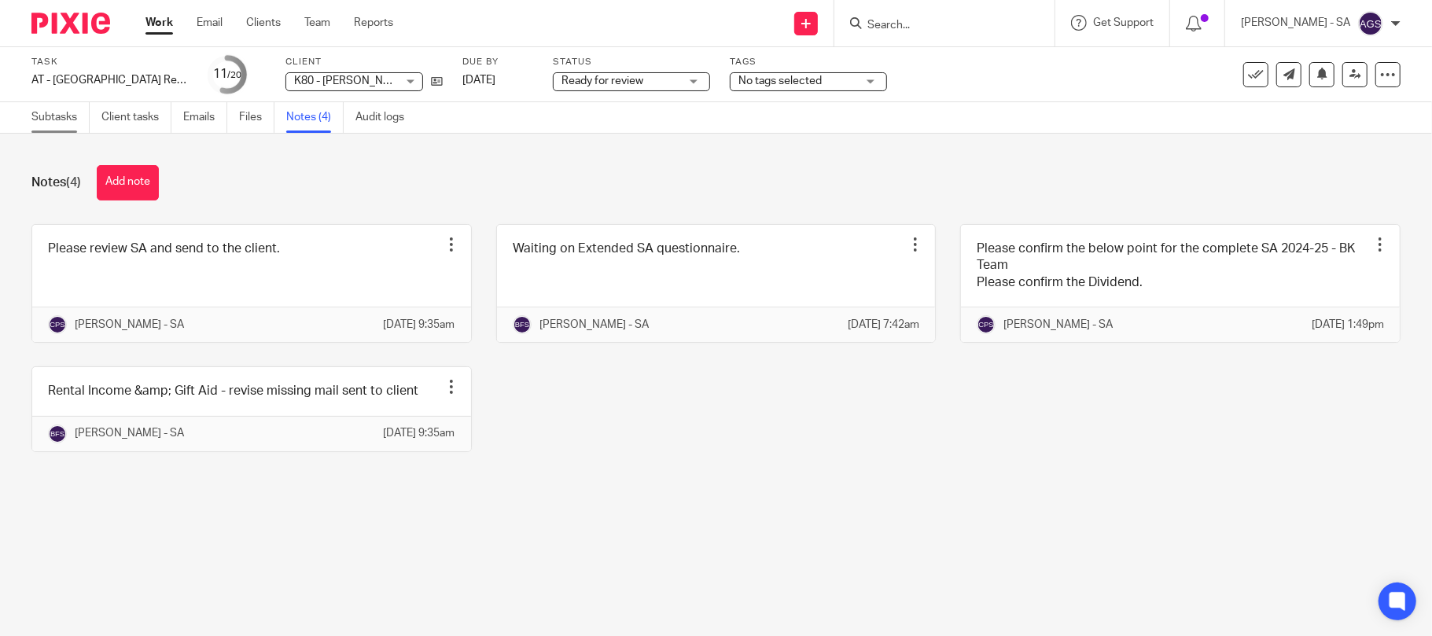
click at [42, 111] on link "Subtasks" at bounding box center [60, 117] width 58 height 31
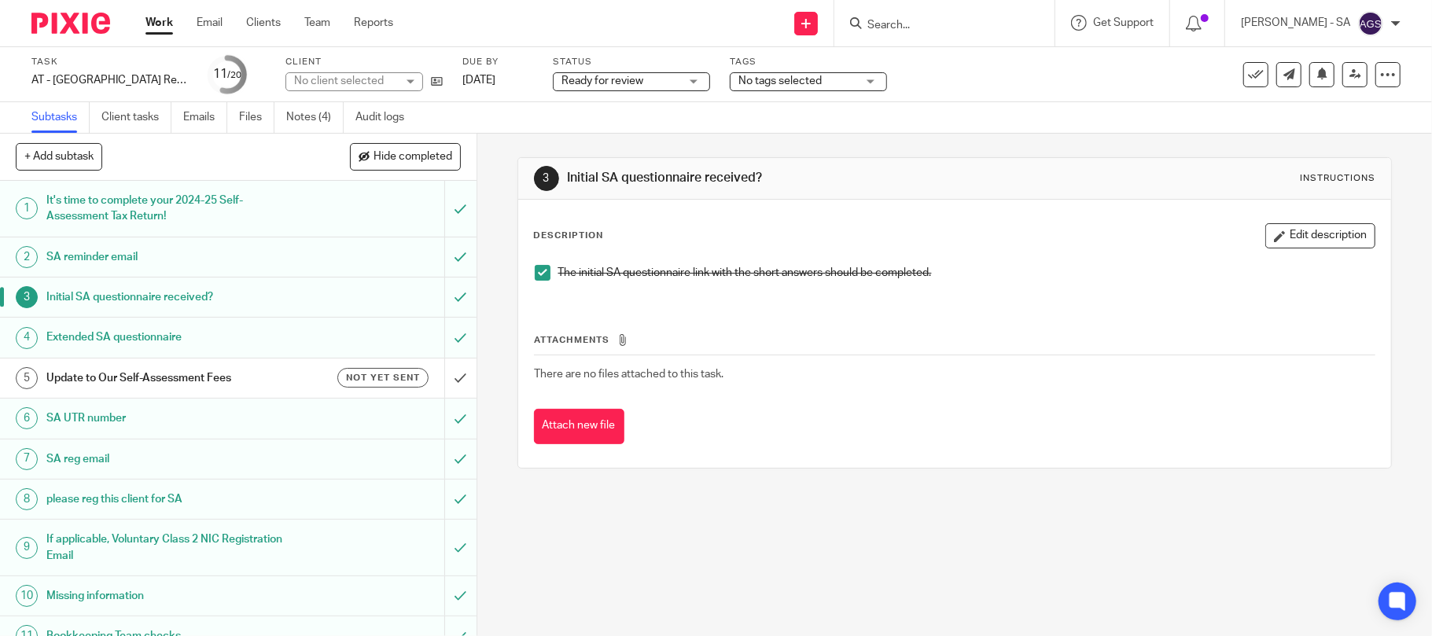
click at [82, 410] on h1 "SA UTR number" at bounding box center [173, 418] width 255 height 24
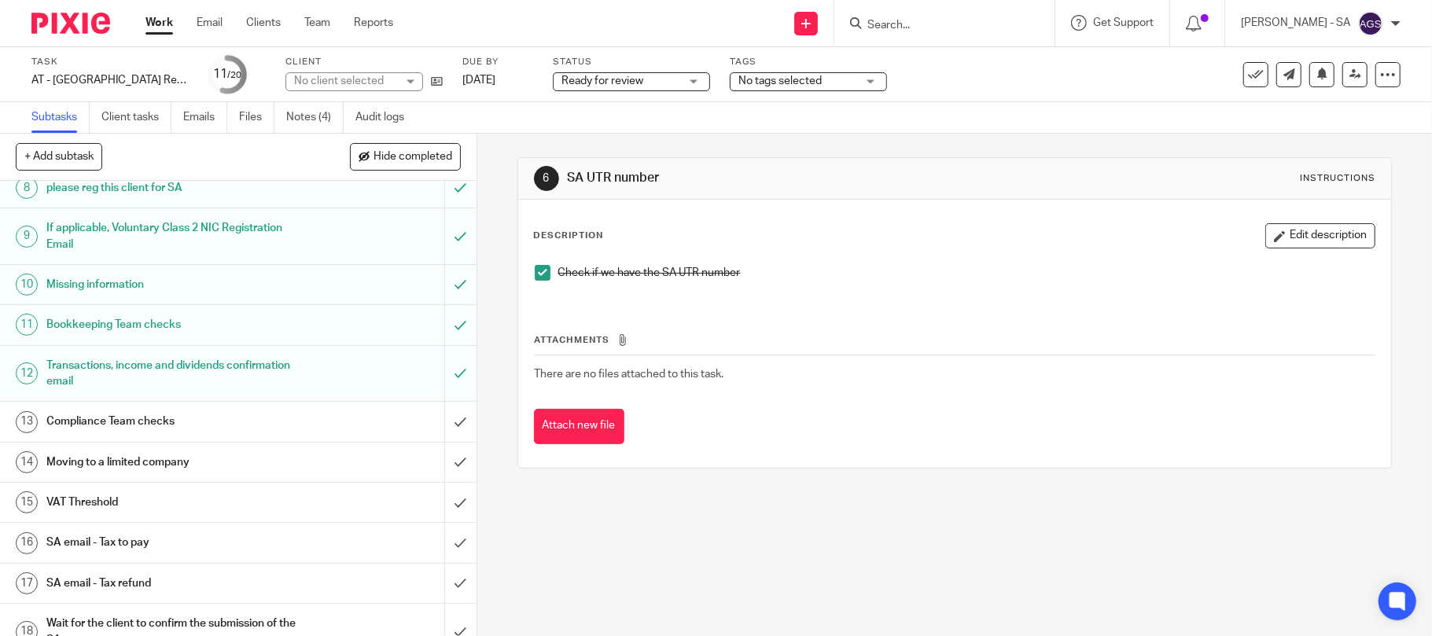
scroll to position [314, 0]
click at [71, 324] on h1 "Bookkeeping Team checks" at bounding box center [173, 322] width 255 height 24
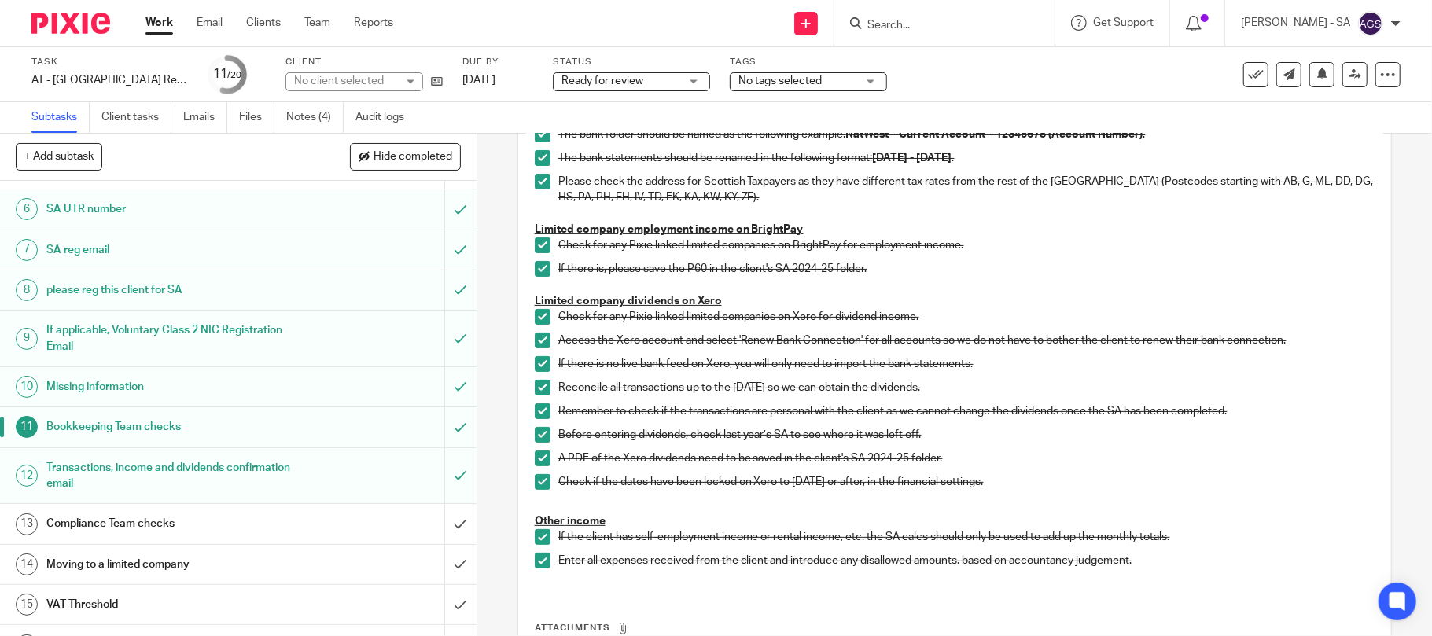
scroll to position [314, 0]
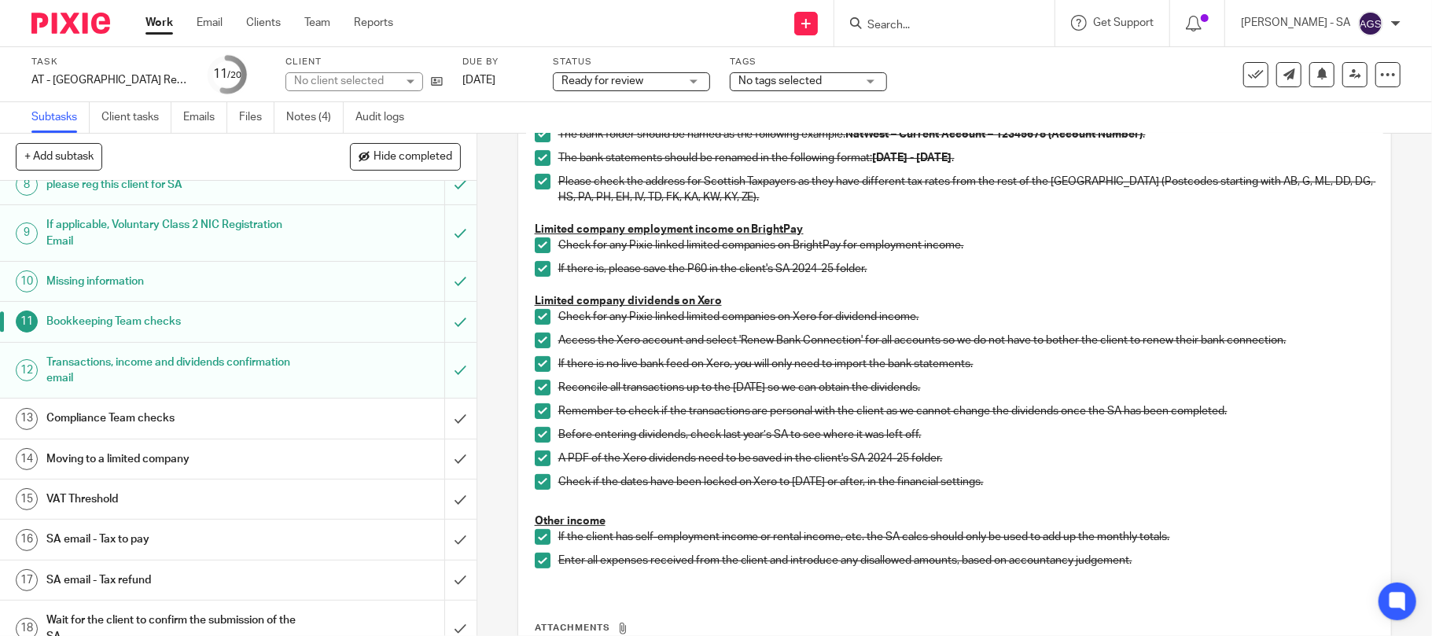
click at [123, 419] on h1 "Compliance Team checks" at bounding box center [173, 418] width 255 height 24
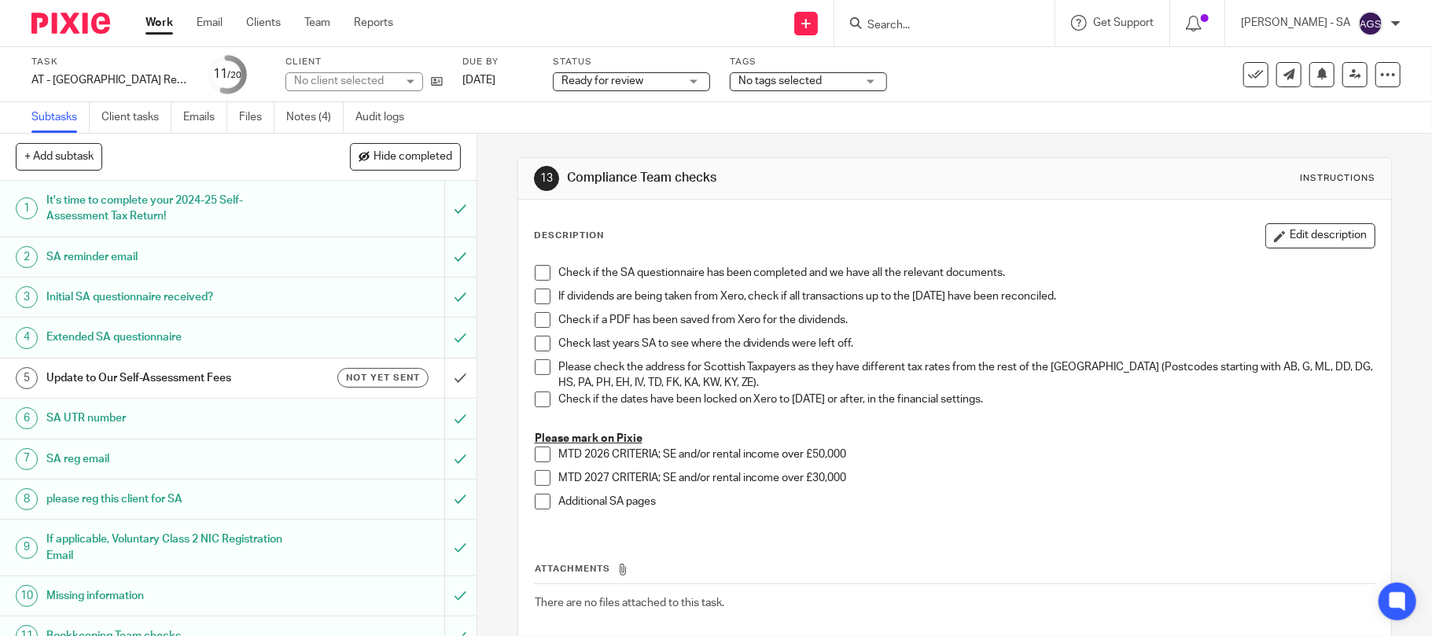
click at [539, 277] on span at bounding box center [543, 273] width 16 height 16
click at [535, 293] on span at bounding box center [543, 297] width 16 height 16
click at [535, 327] on span at bounding box center [543, 320] width 16 height 16
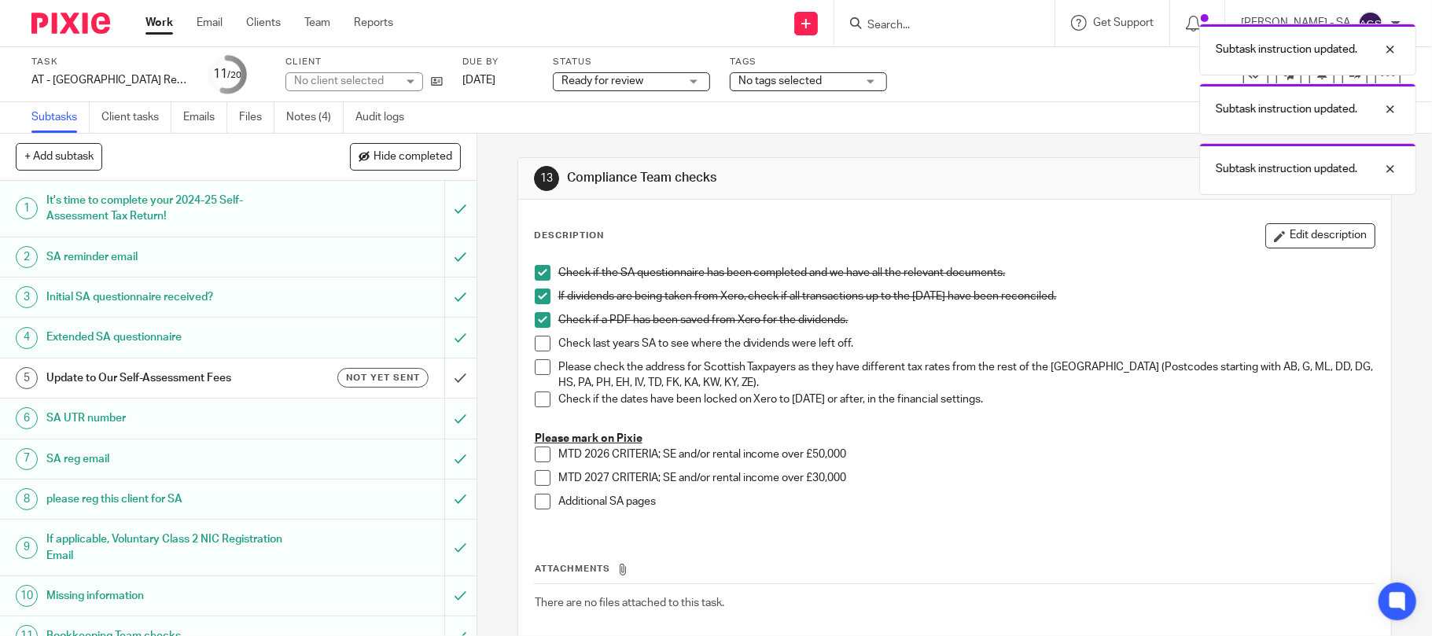
click at [535, 351] on span at bounding box center [543, 344] width 16 height 16
click at [535, 370] on span at bounding box center [543, 367] width 16 height 16
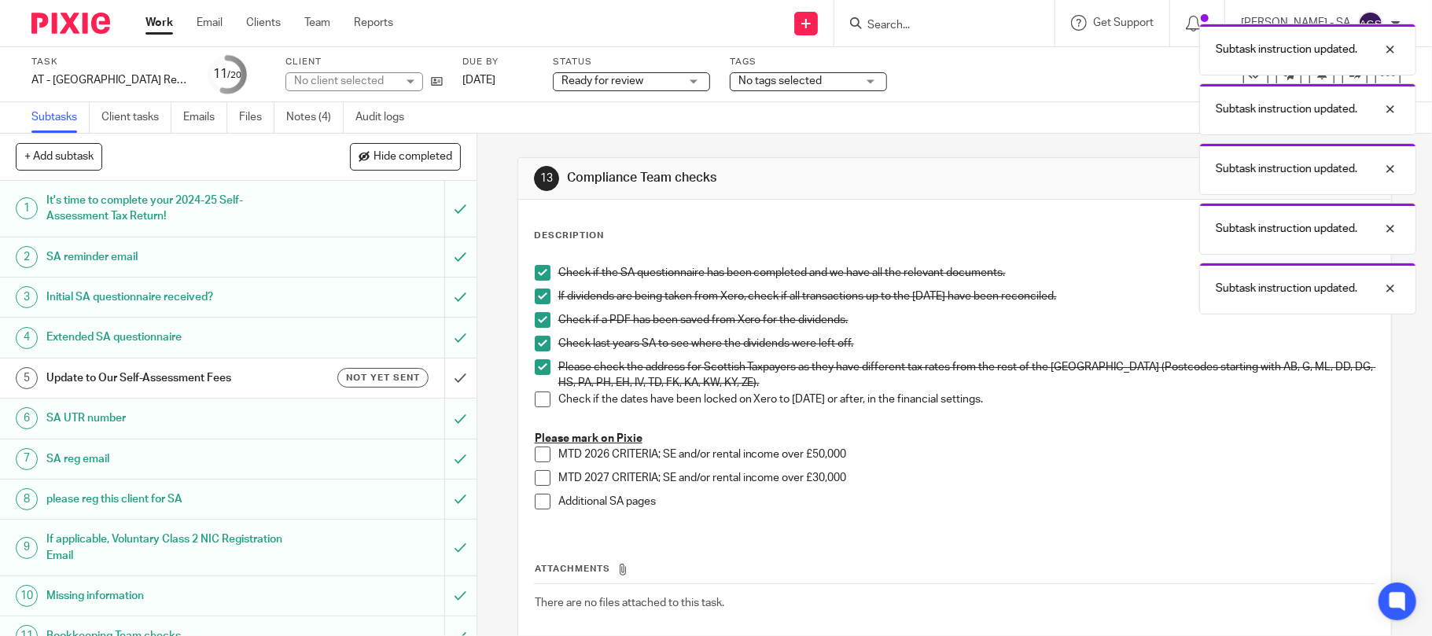
click at [539, 398] on span at bounding box center [543, 400] width 16 height 16
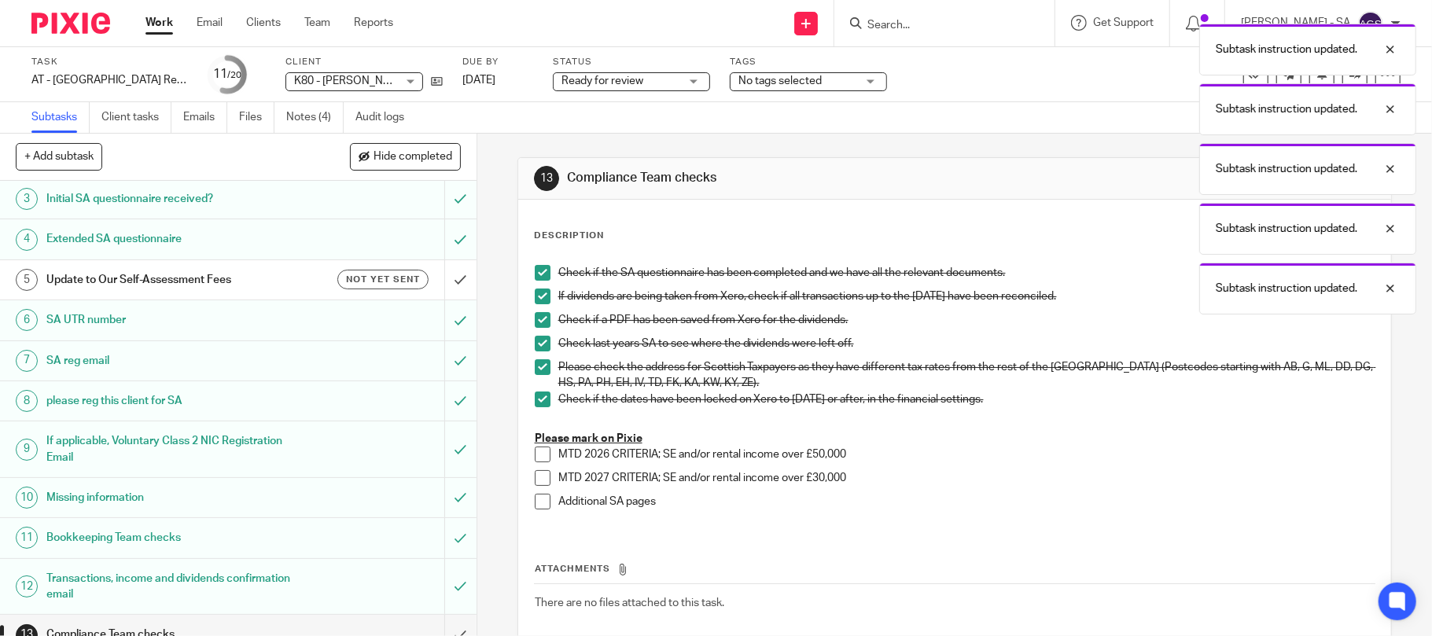
scroll to position [421, 0]
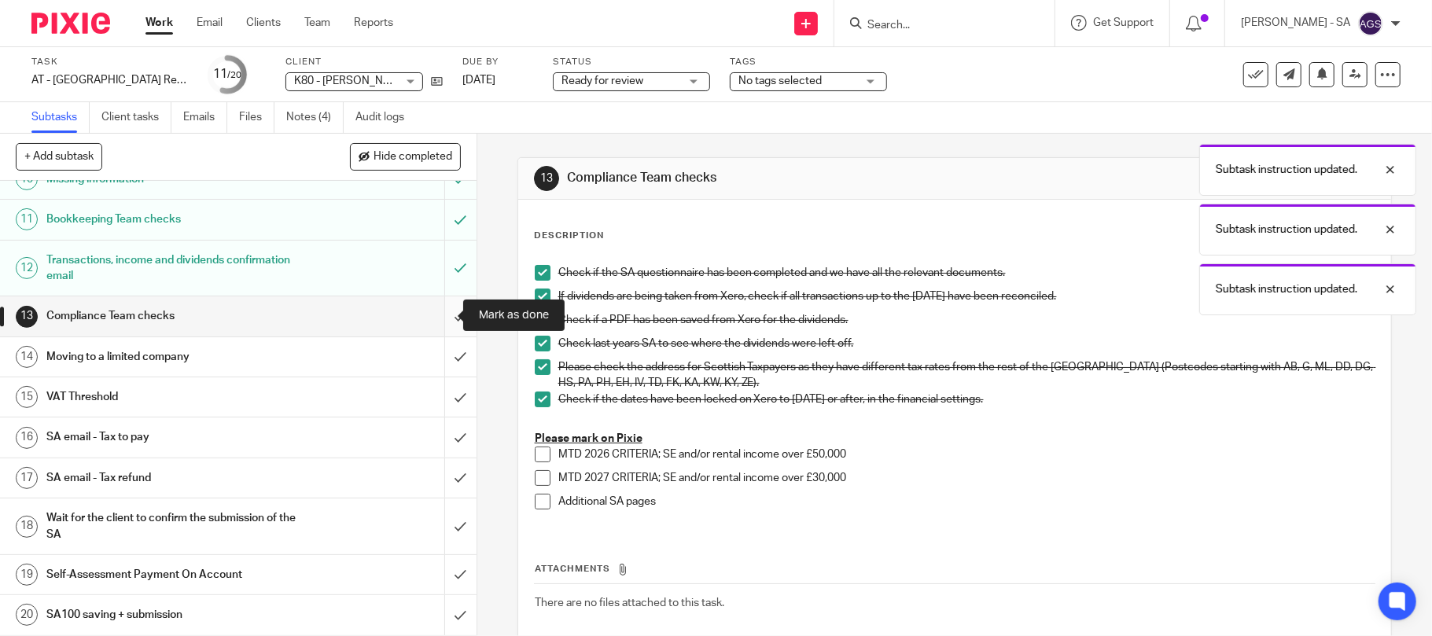
click at [445, 316] on input "submit" at bounding box center [238, 315] width 476 height 39
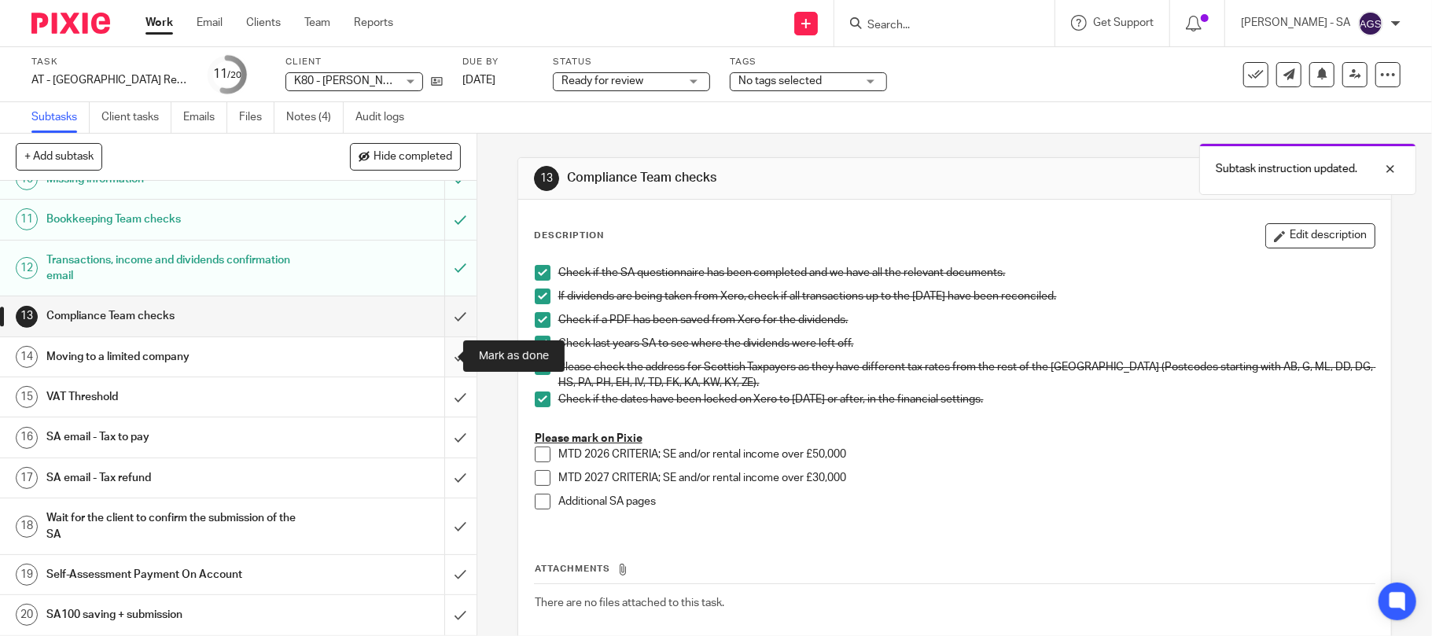
click at [439, 352] on input "submit" at bounding box center [238, 356] width 476 height 39
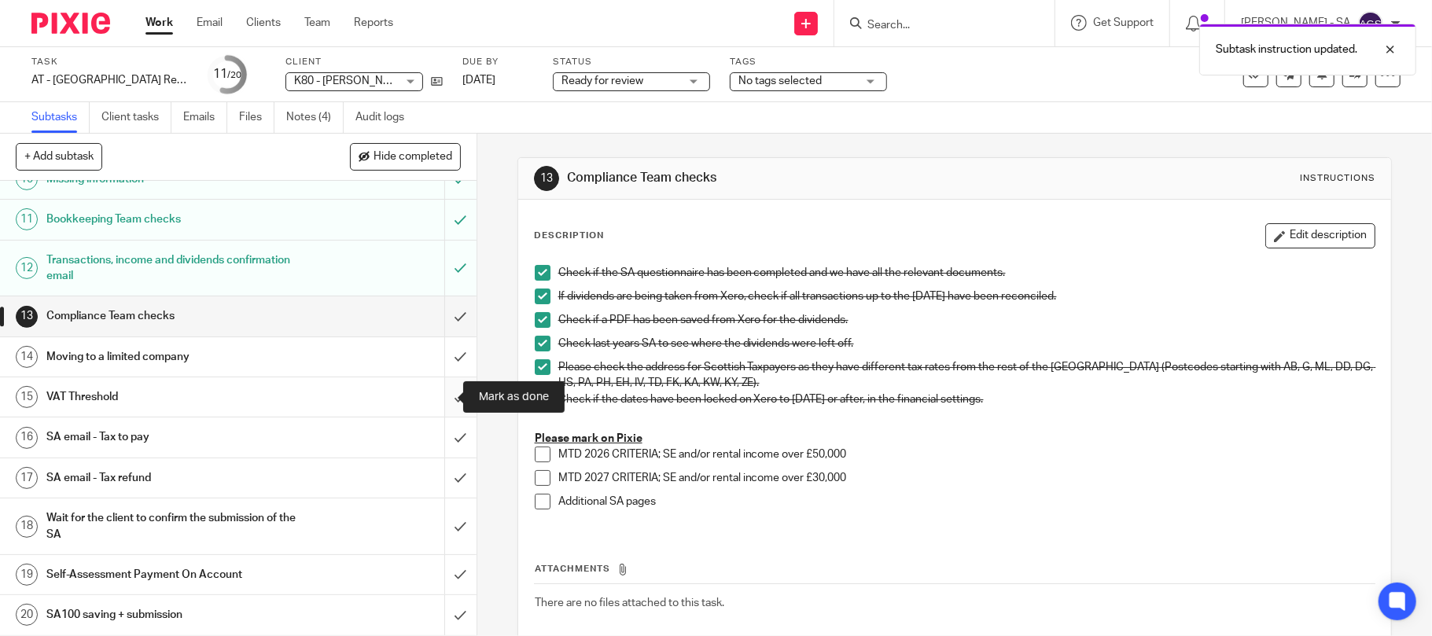
click at [429, 403] on input "submit" at bounding box center [238, 396] width 476 height 39
click at [114, 432] on h1 "SA email - Tax to pay" at bounding box center [173, 437] width 255 height 24
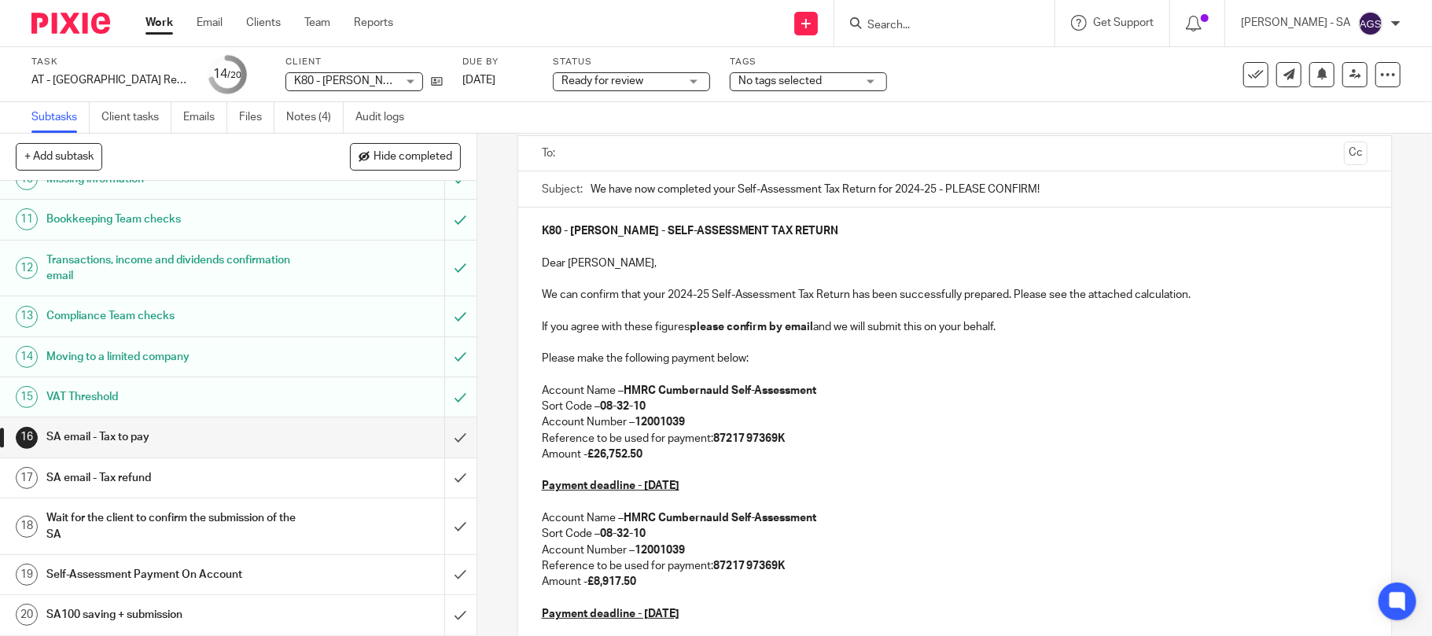
scroll to position [421, 0]
click at [432, 481] on input "submit" at bounding box center [238, 477] width 476 height 39
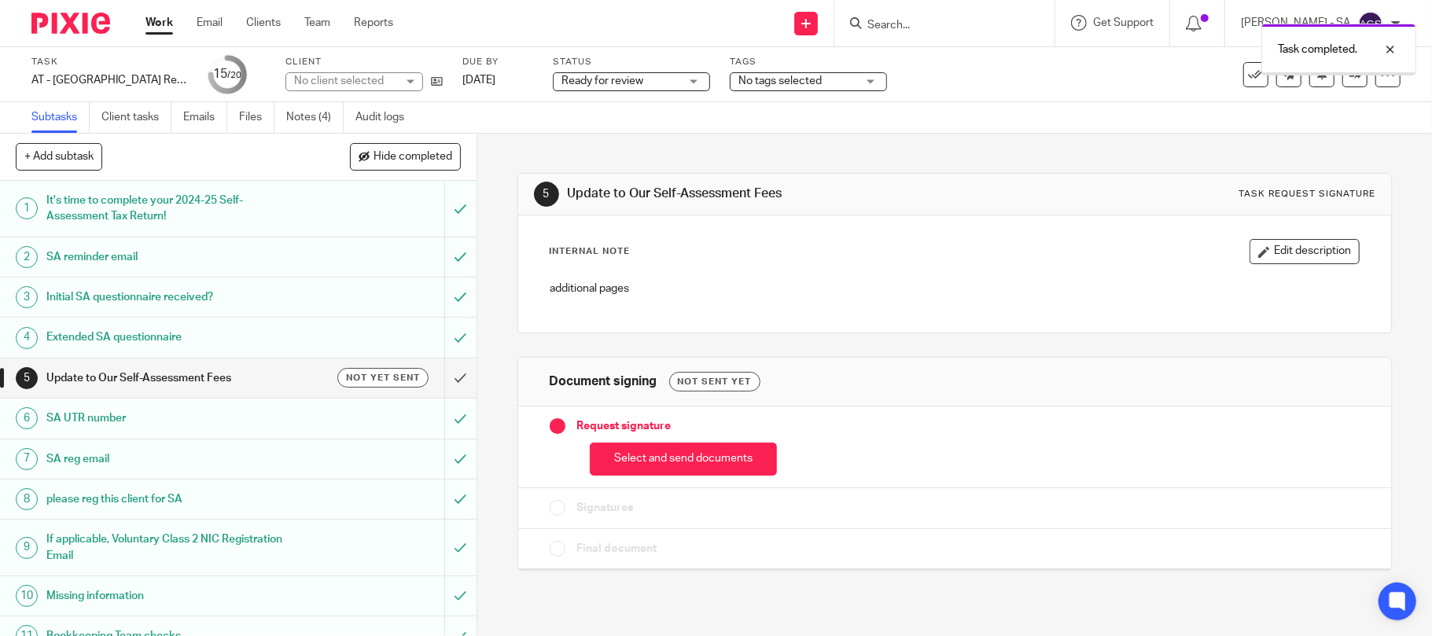
scroll to position [421, 0]
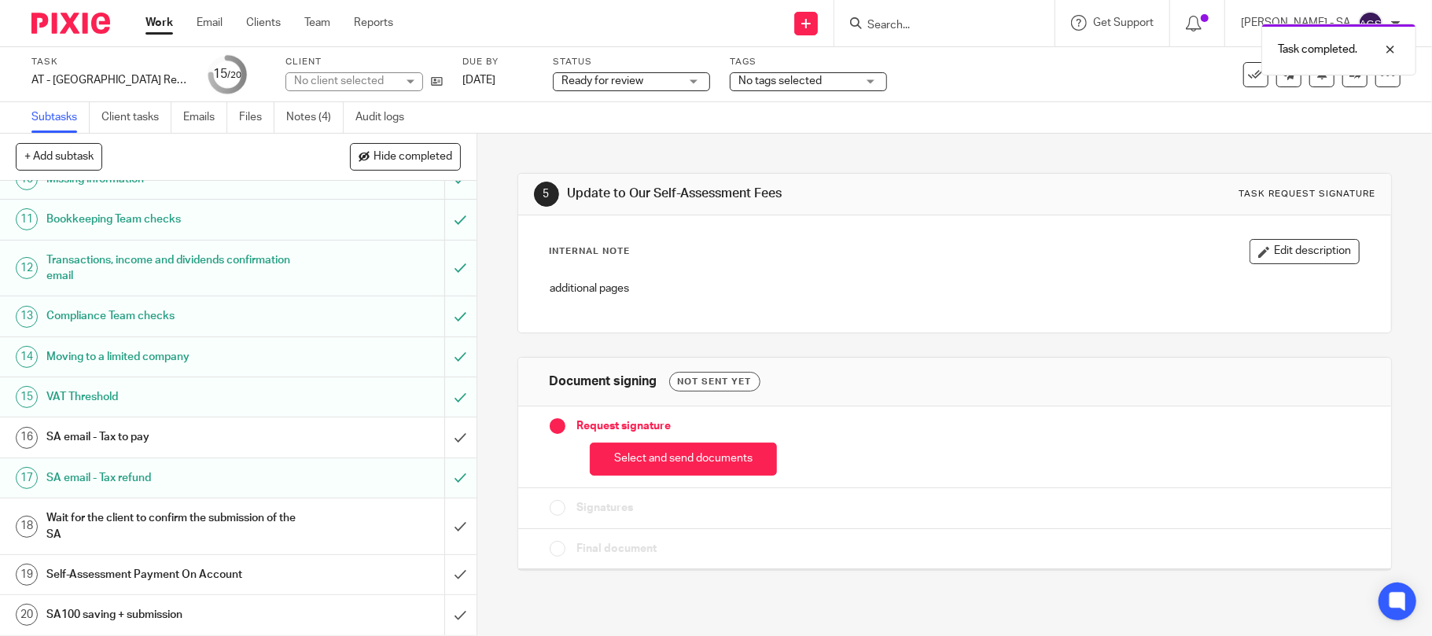
click at [101, 439] on h1 "SA email - Tax to pay" at bounding box center [173, 437] width 255 height 24
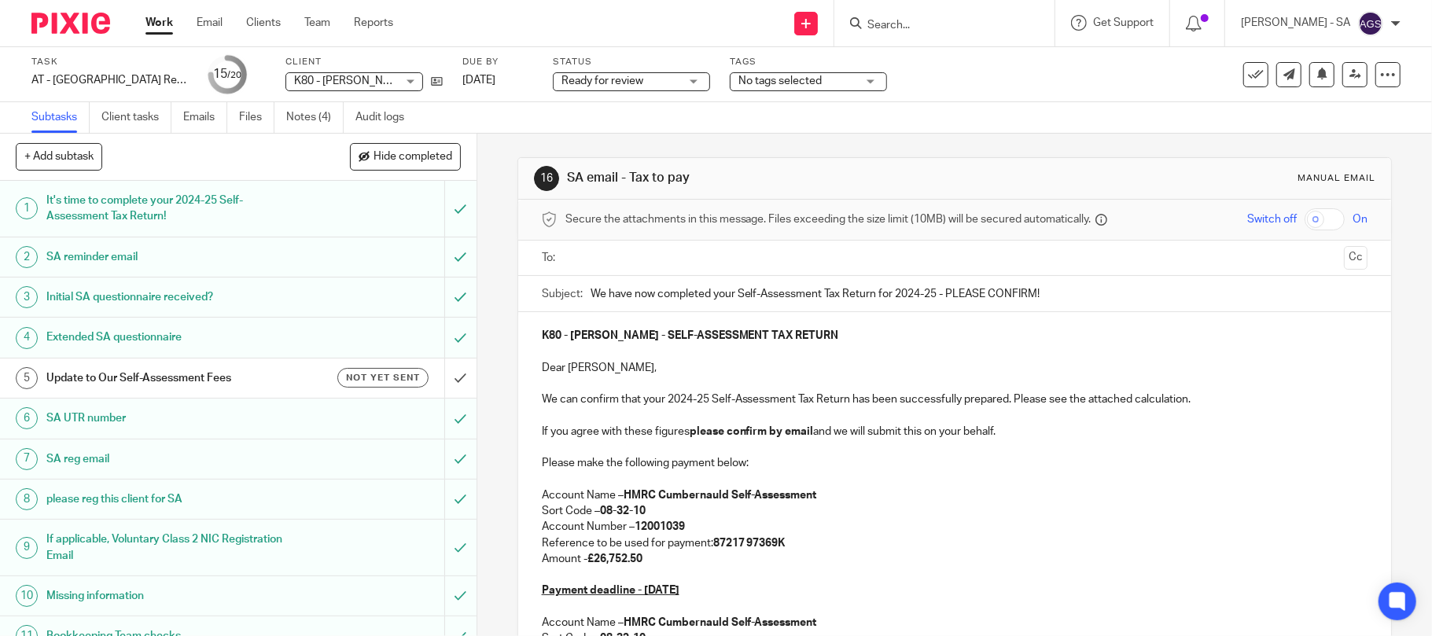
click at [583, 262] on input "text" at bounding box center [954, 258] width 767 height 18
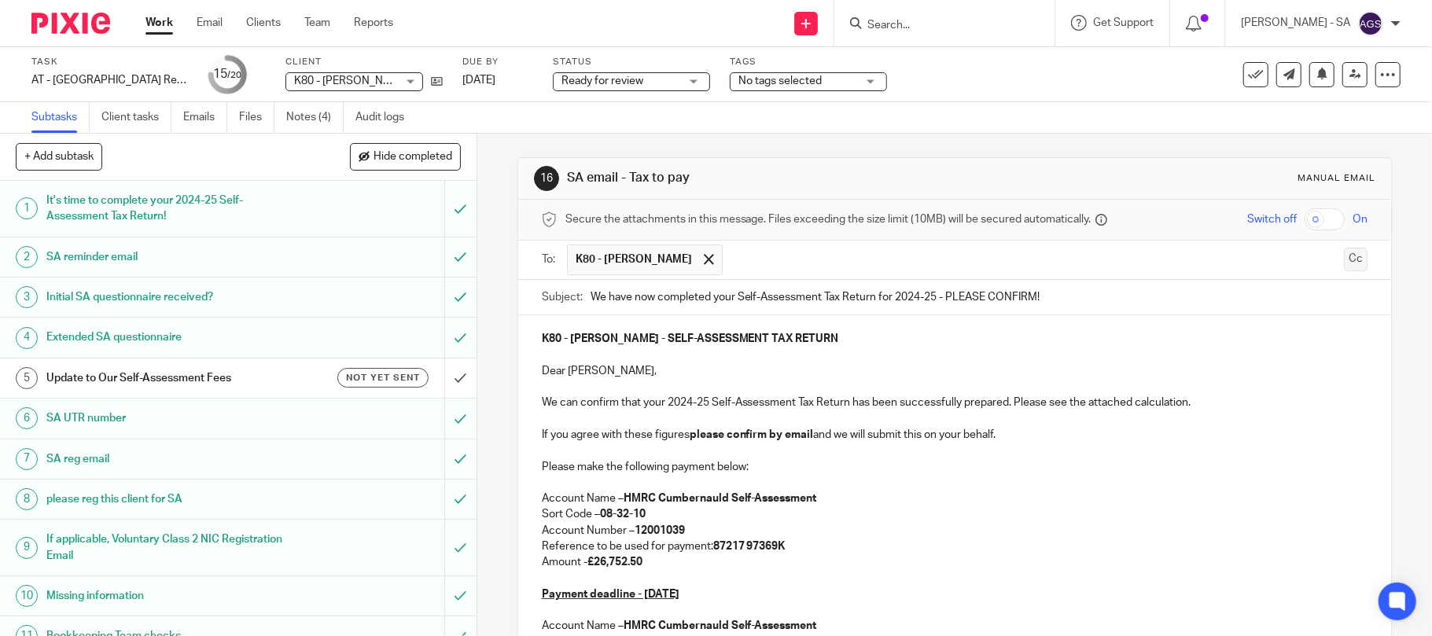
click at [1344, 255] on button "Cc" at bounding box center [1356, 260] width 24 height 24
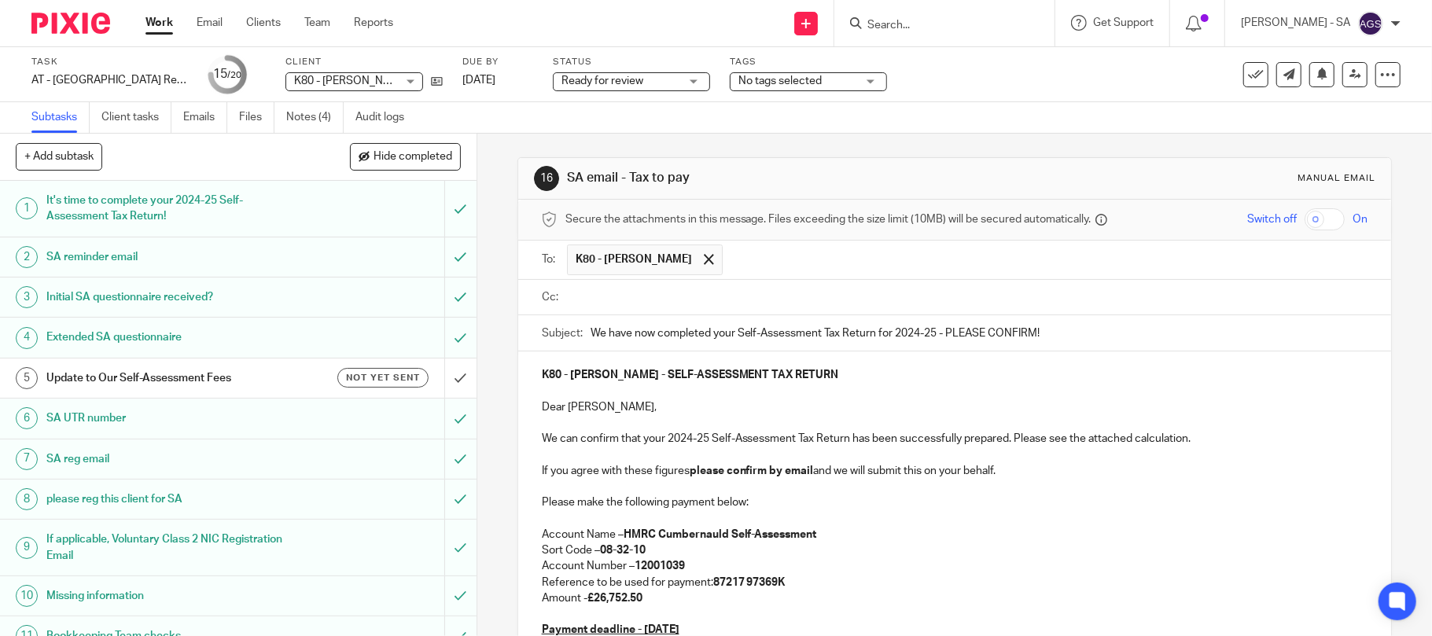
click at [620, 291] on input "text" at bounding box center [966, 298] width 791 height 18
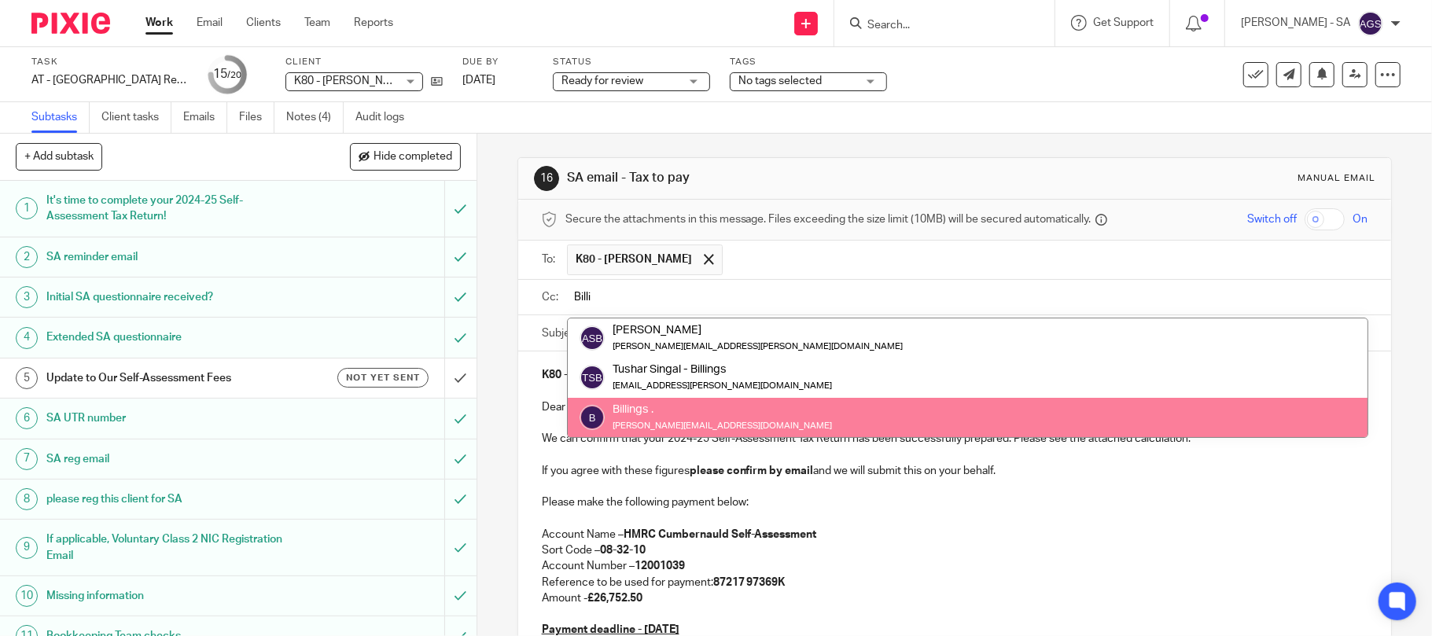
type input "Billi"
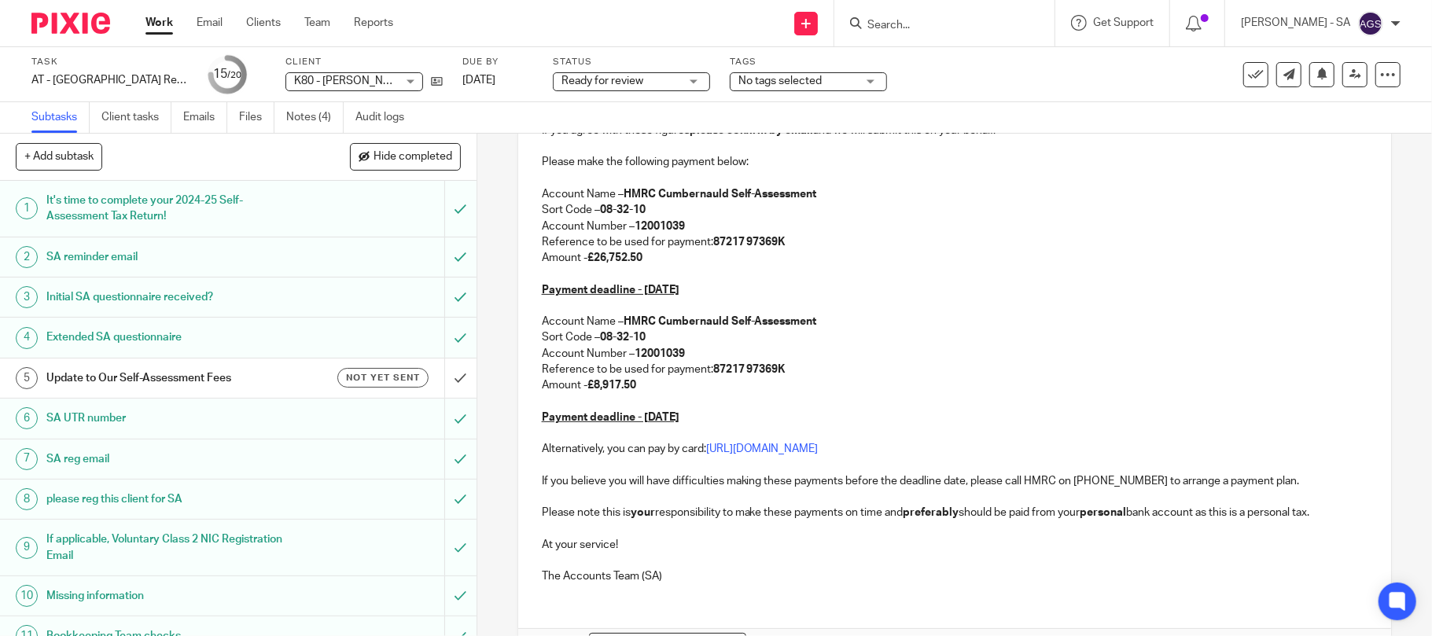
scroll to position [448, 0]
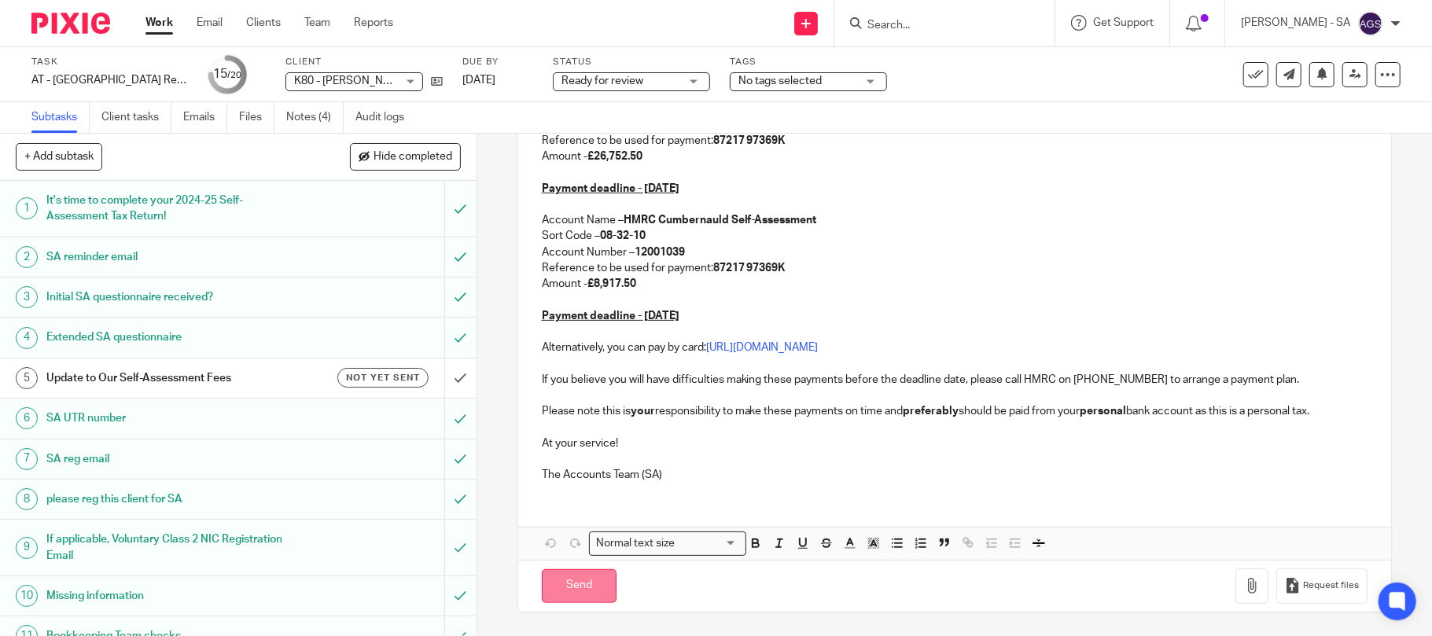
click at [566, 583] on input "Send" at bounding box center [579, 586] width 75 height 34
type input "Sent"
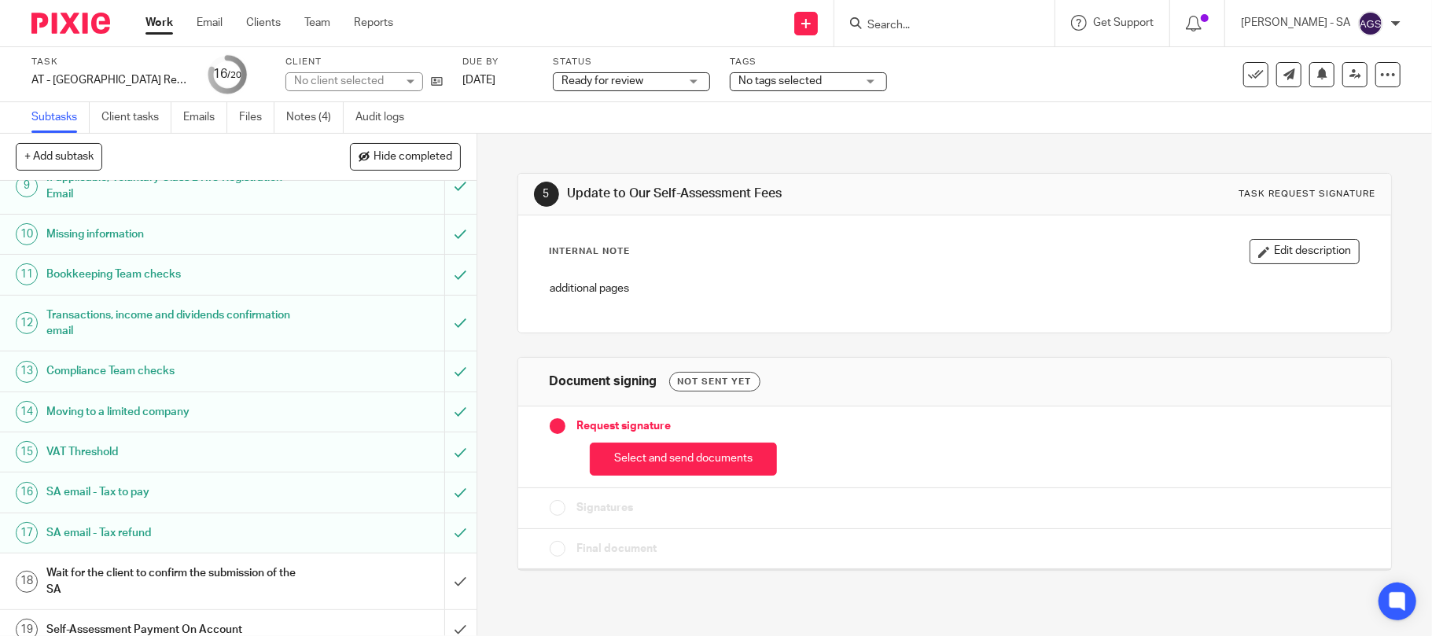
scroll to position [421, 0]
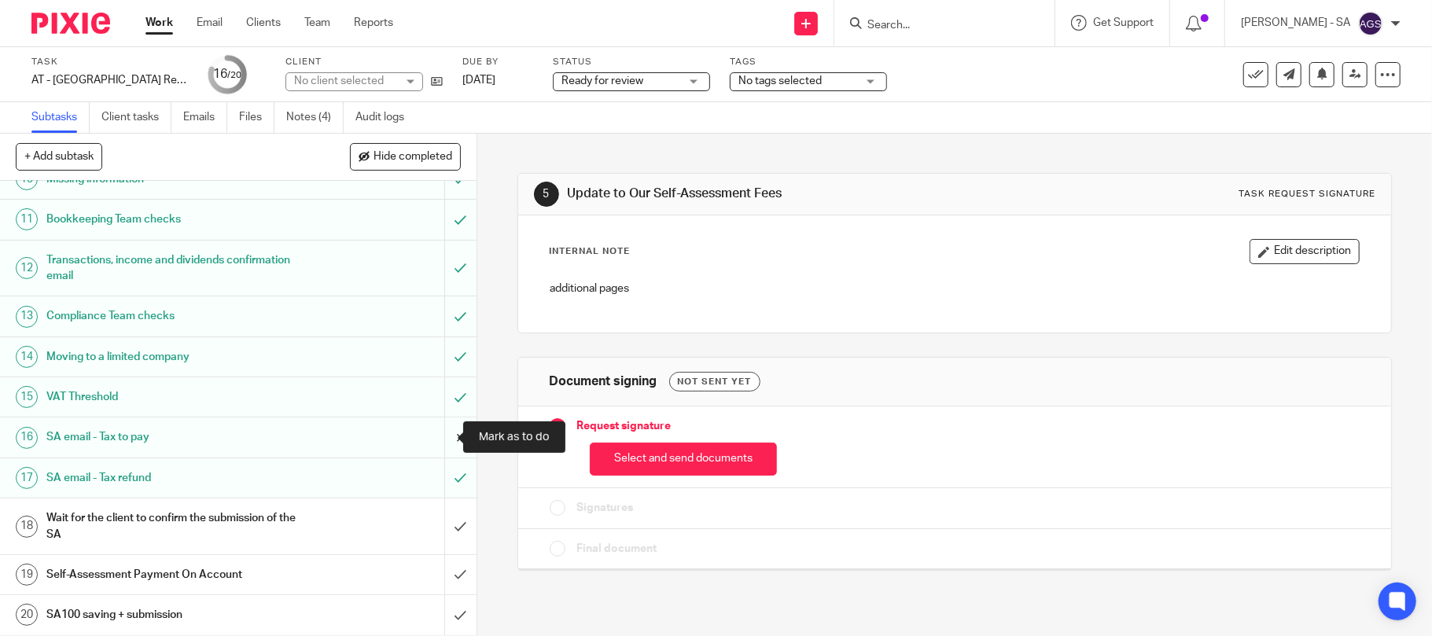
click at [436, 437] on input "submit" at bounding box center [238, 436] width 476 height 39
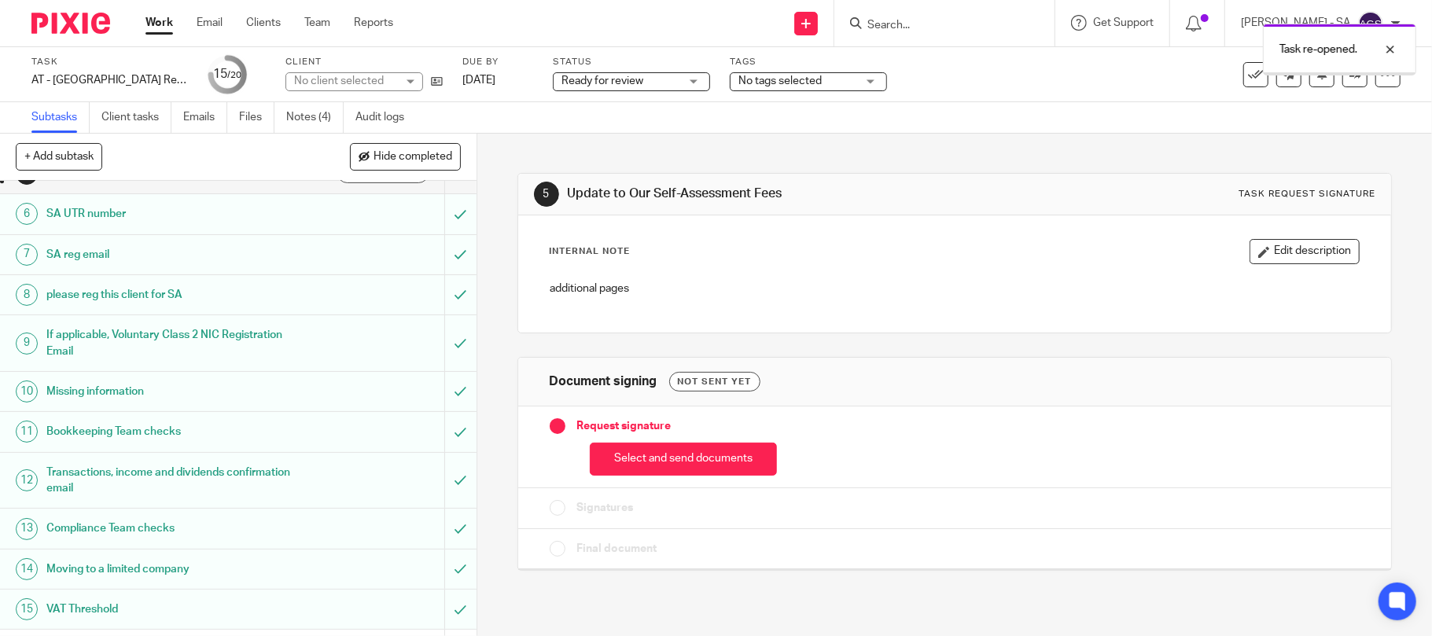
scroll to position [421, 0]
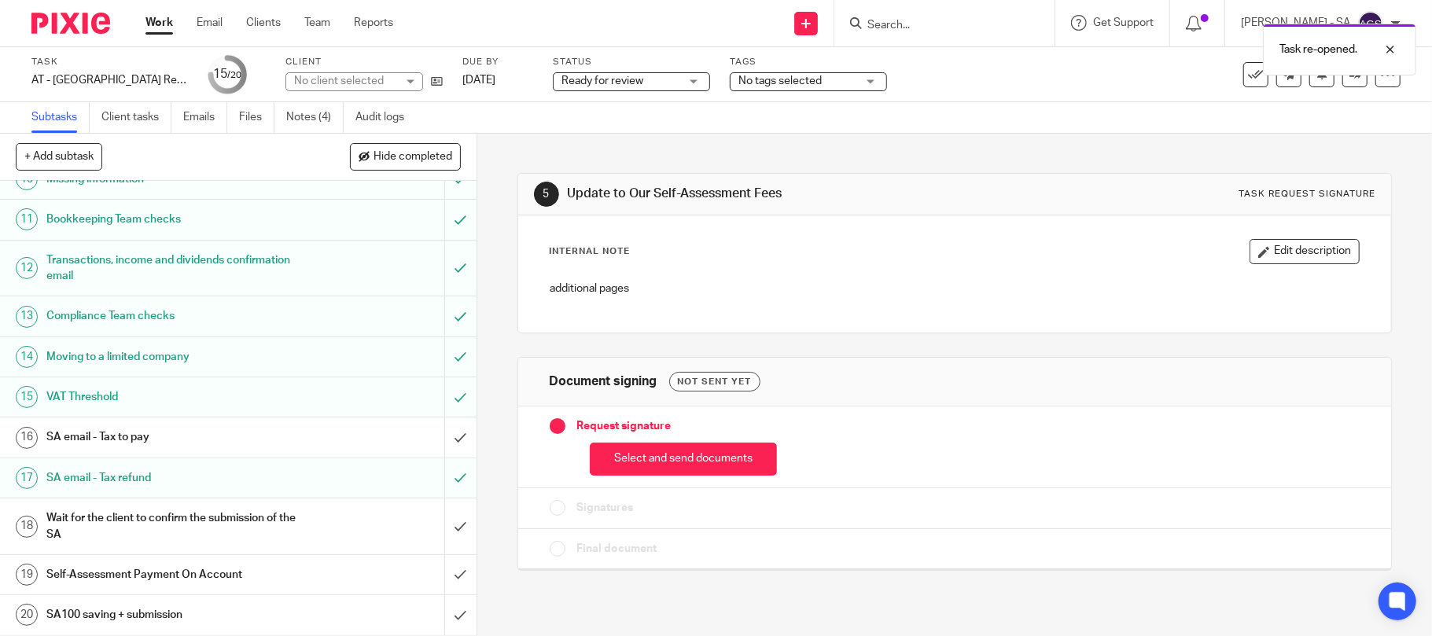
click at [105, 438] on h1 "SA email - Tax to pay" at bounding box center [173, 437] width 255 height 24
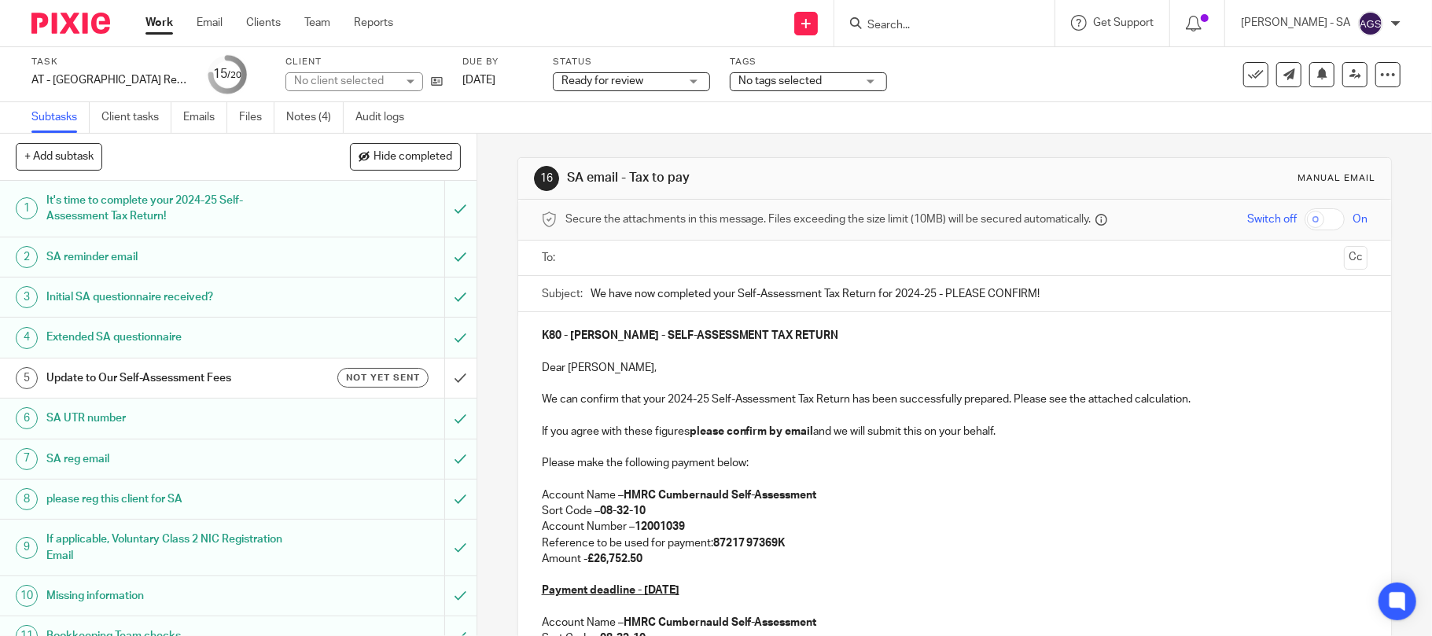
click at [618, 248] on ul at bounding box center [956, 258] width 778 height 26
click at [574, 259] on input "text" at bounding box center [954, 258] width 767 height 18
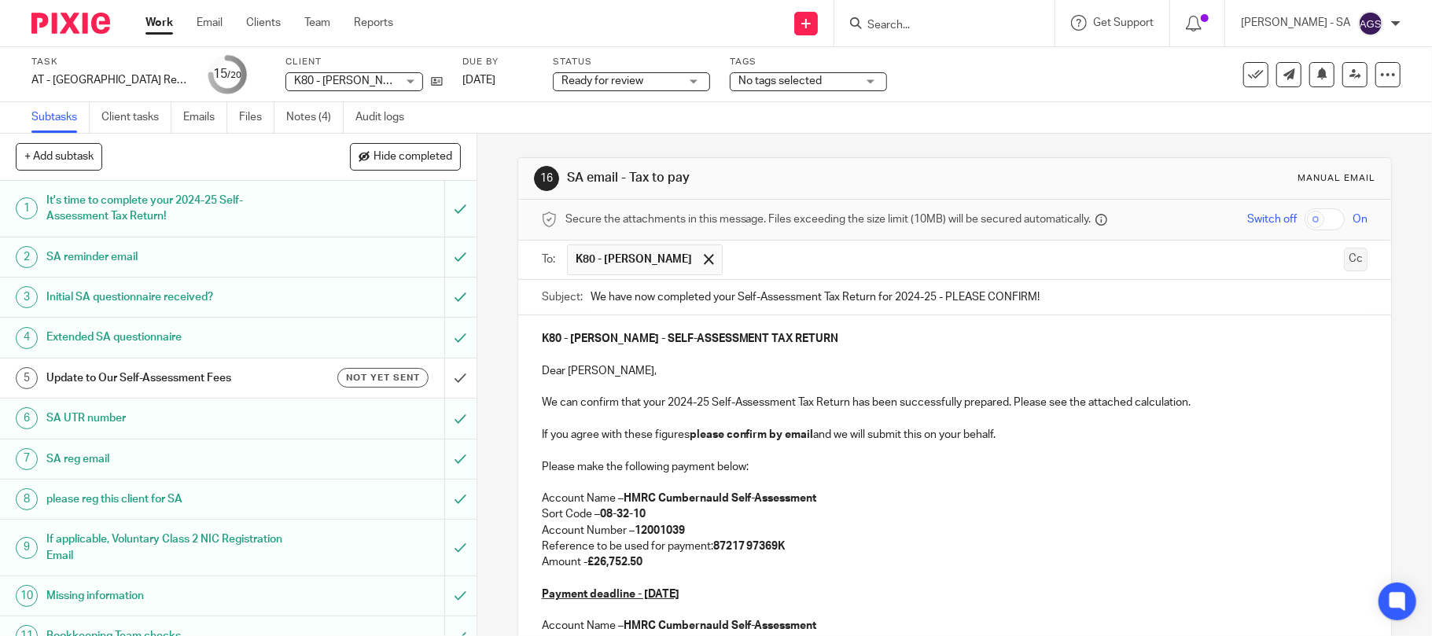
click at [1344, 261] on button "Cc" at bounding box center [1356, 260] width 24 height 24
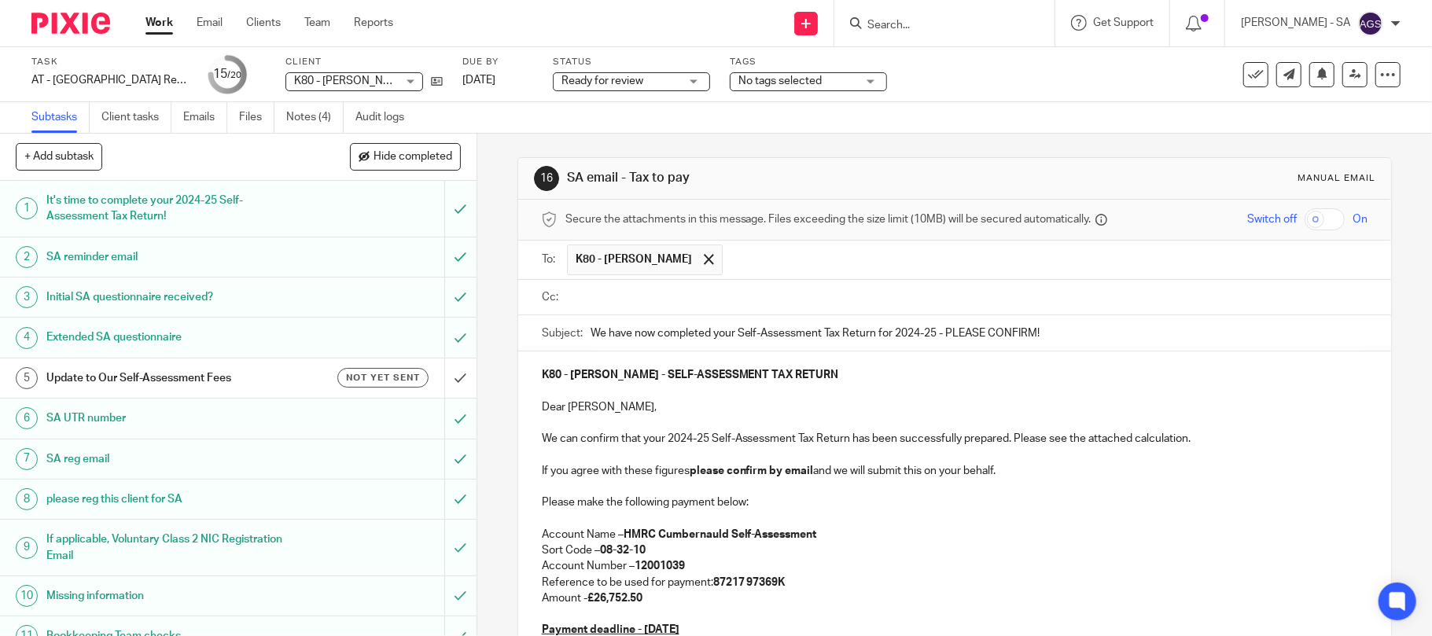
click at [609, 297] on input "text" at bounding box center [966, 298] width 791 height 18
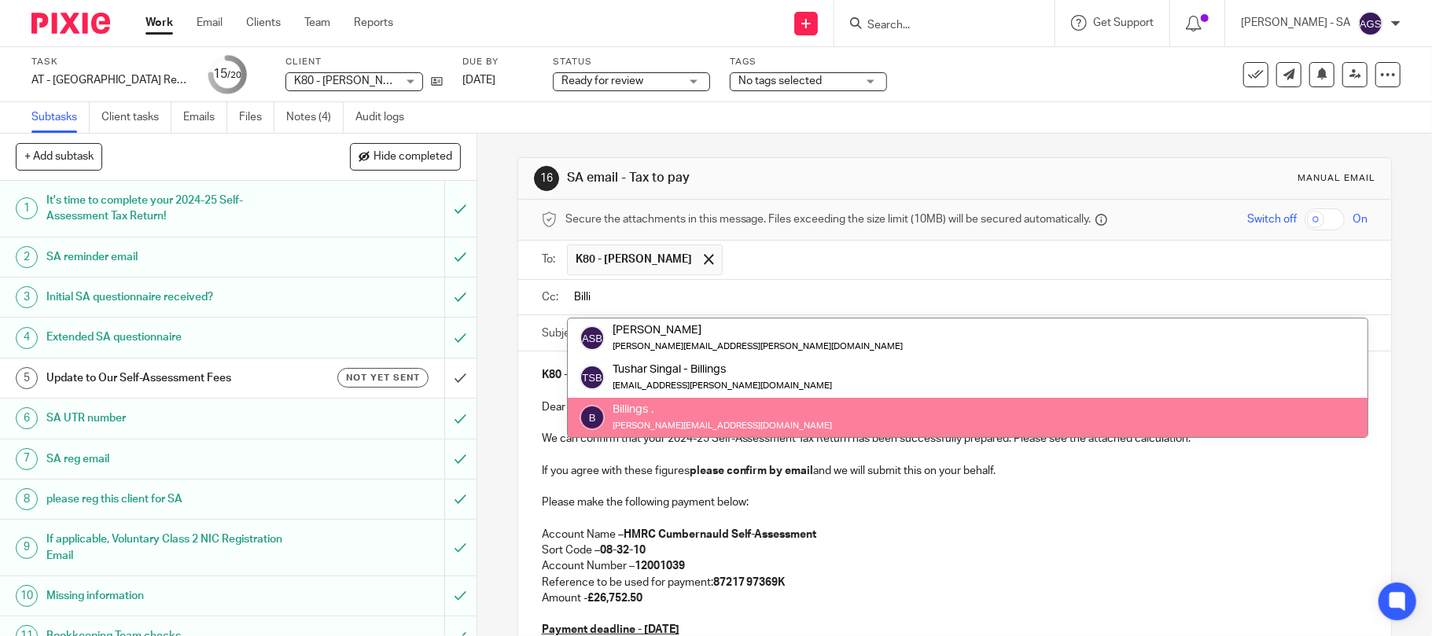
type input "Billi"
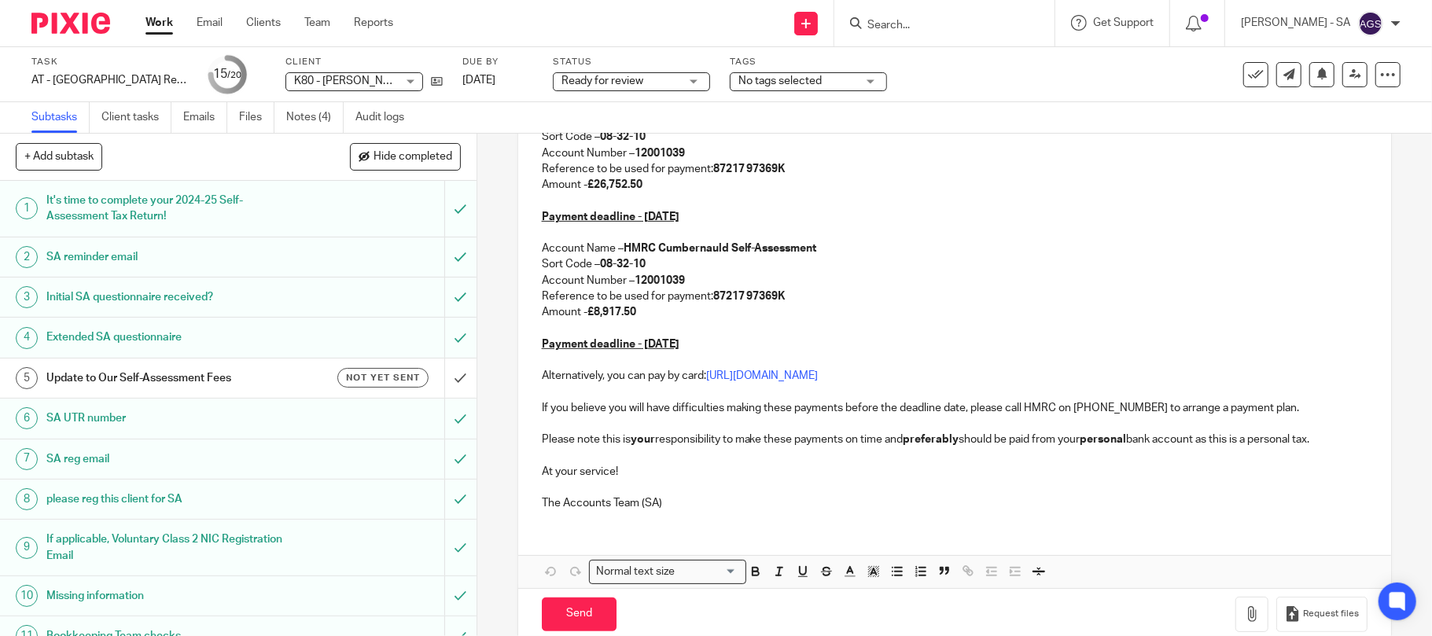
scroll to position [419, 0]
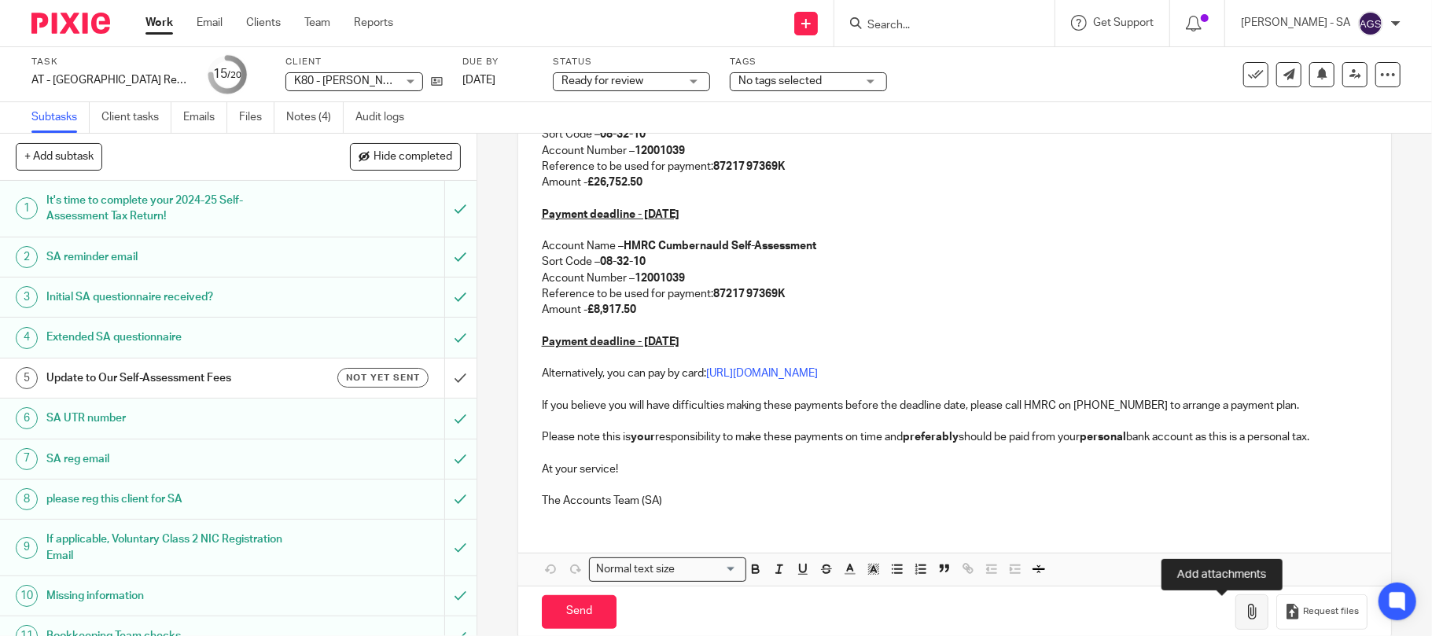
click at [1244, 616] on icon "button" at bounding box center [1252, 612] width 16 height 16
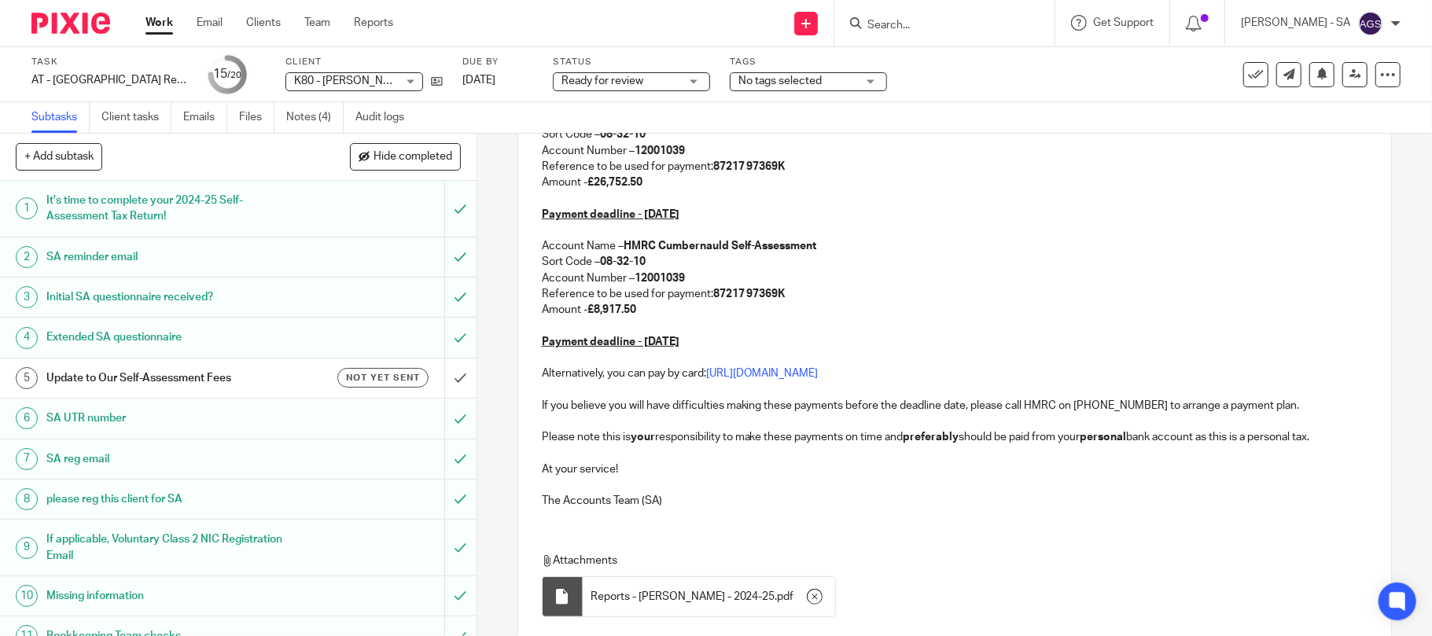
scroll to position [536, 0]
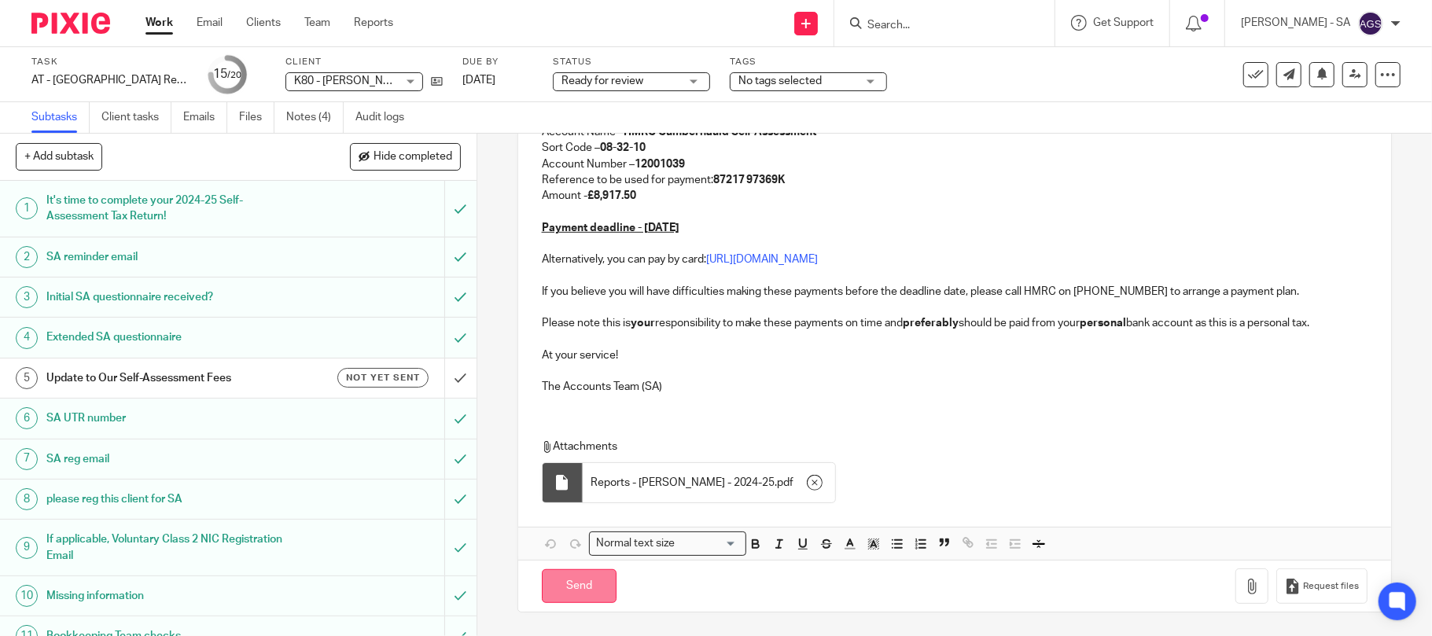
click at [571, 579] on input "Send" at bounding box center [579, 586] width 75 height 34
type input "Sent"
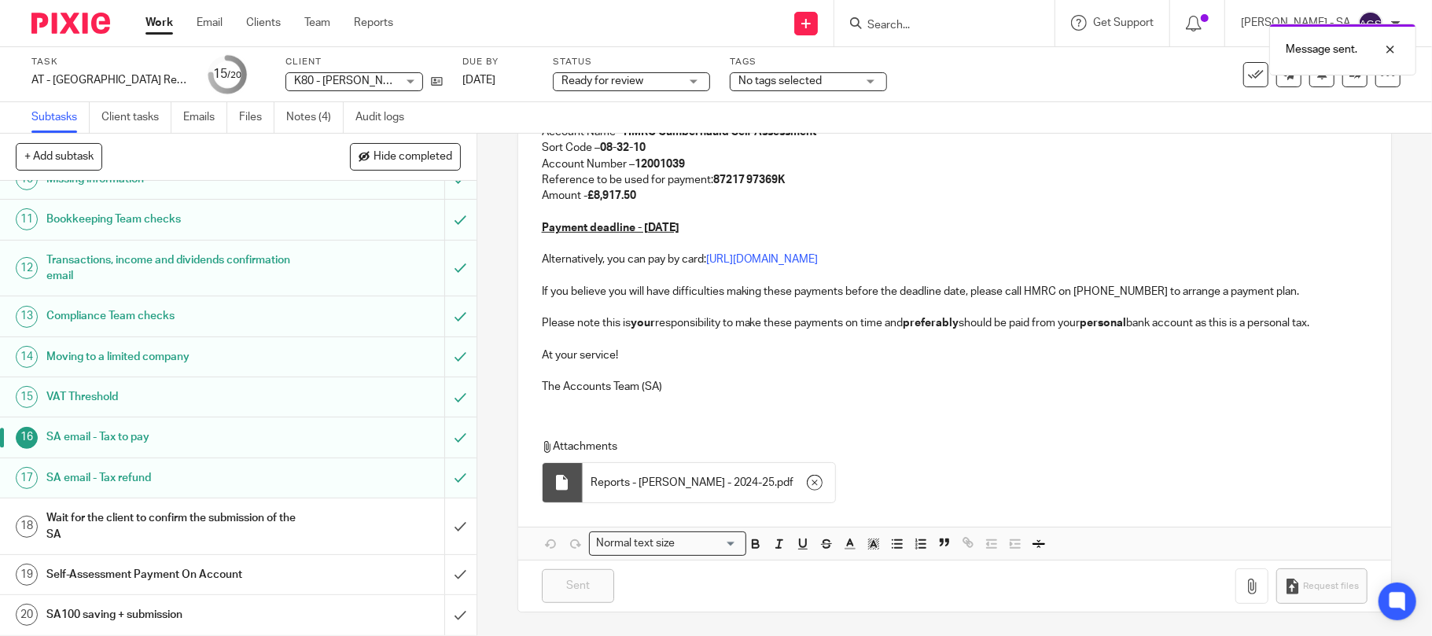
scroll to position [0, 0]
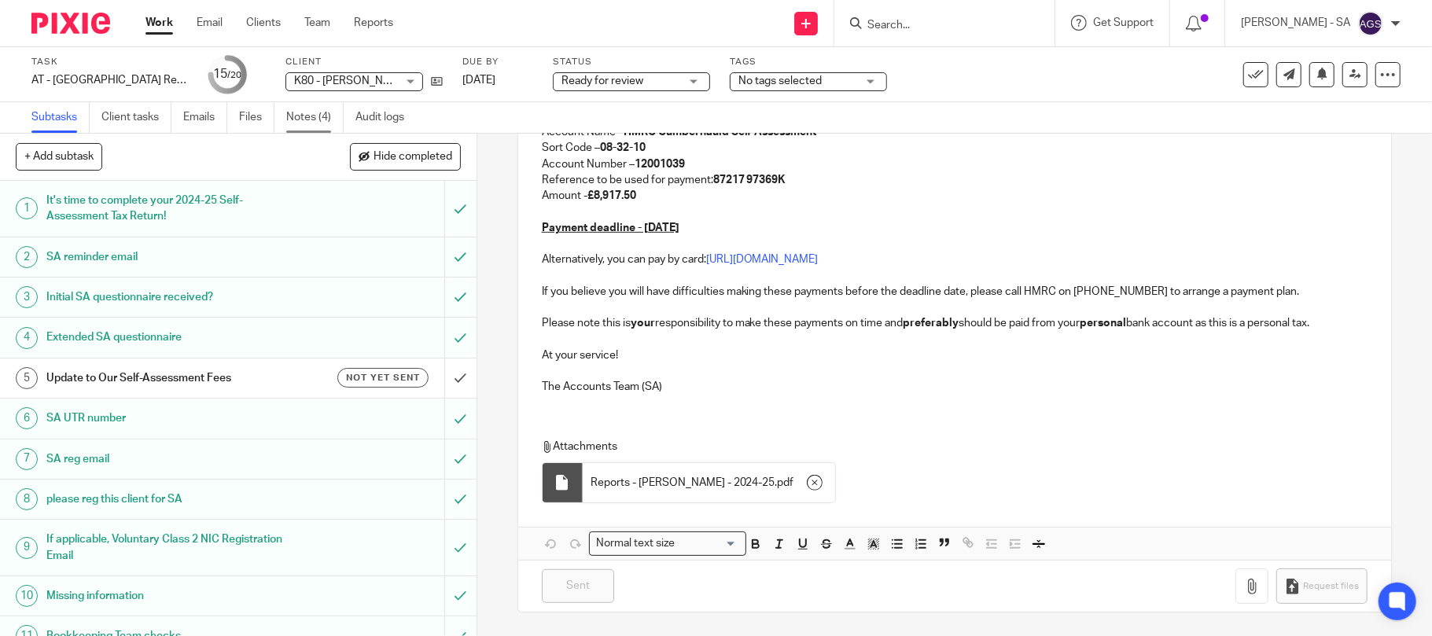
click at [294, 124] on link "Notes (4)" at bounding box center [314, 117] width 57 height 31
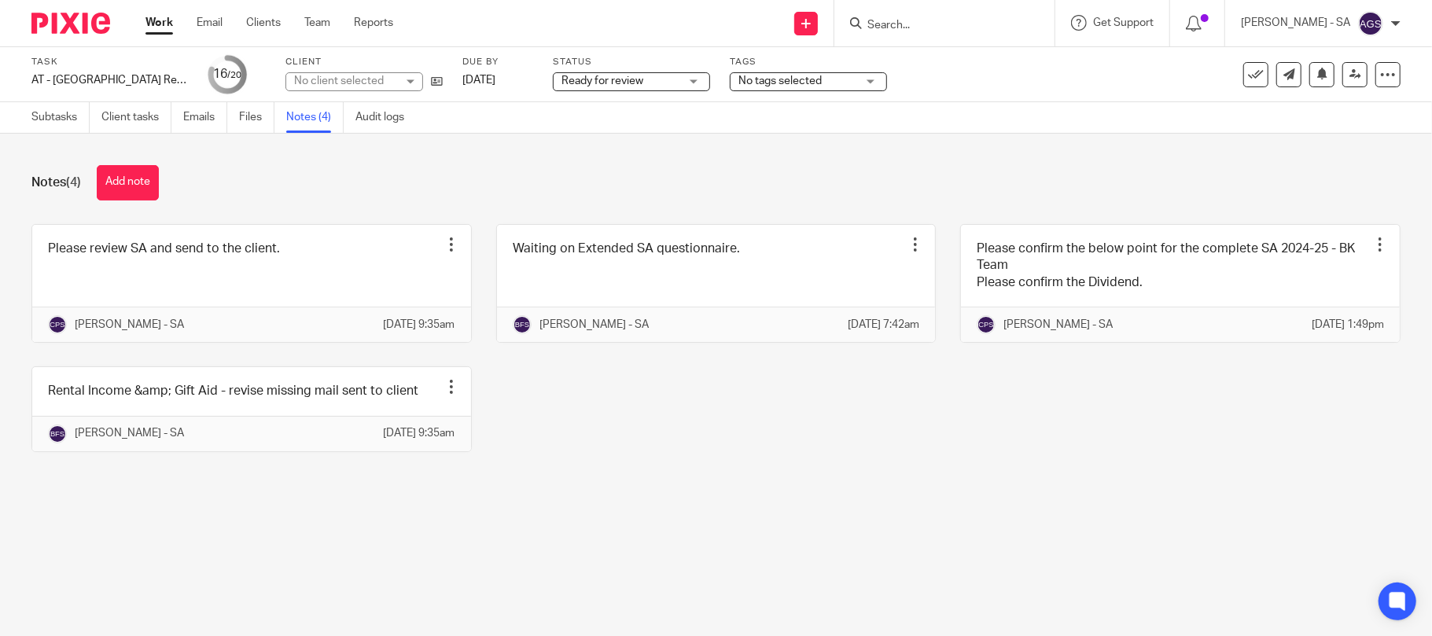
click at [202, 266] on link at bounding box center [251, 283] width 439 height 117
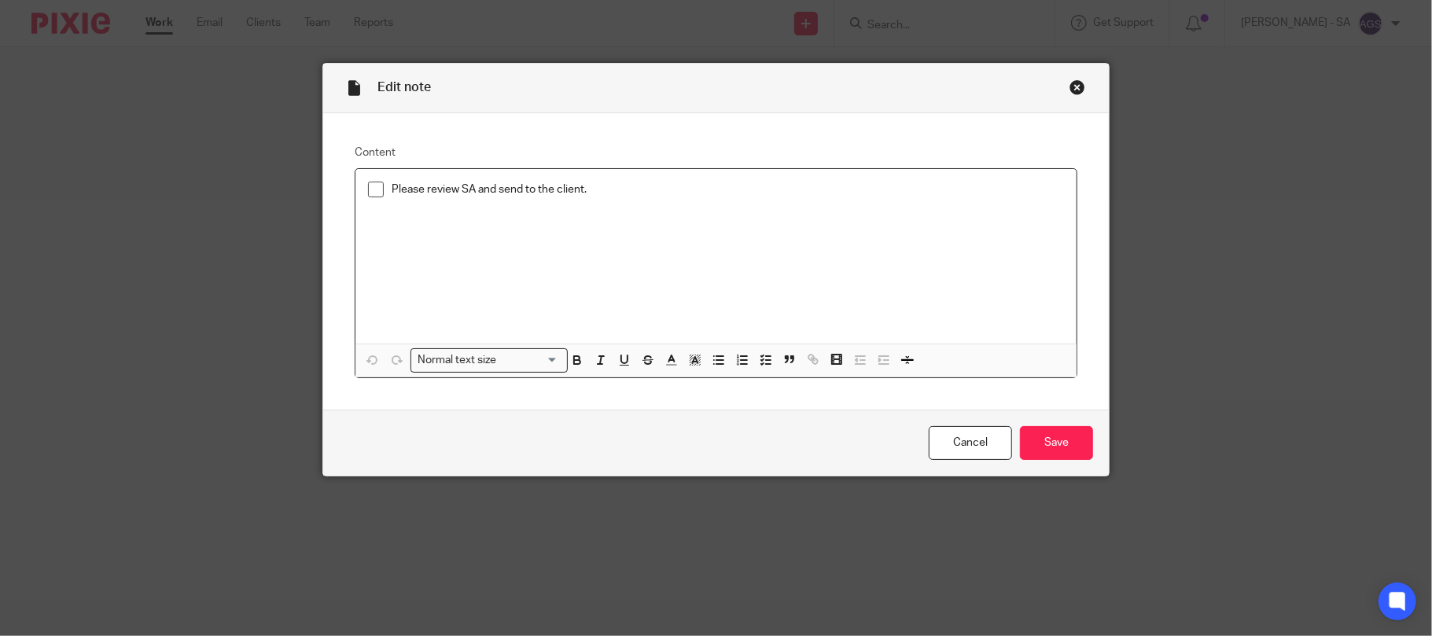
click at [368, 189] on span at bounding box center [376, 190] width 16 height 16
click at [1046, 442] on input "Save" at bounding box center [1056, 443] width 73 height 34
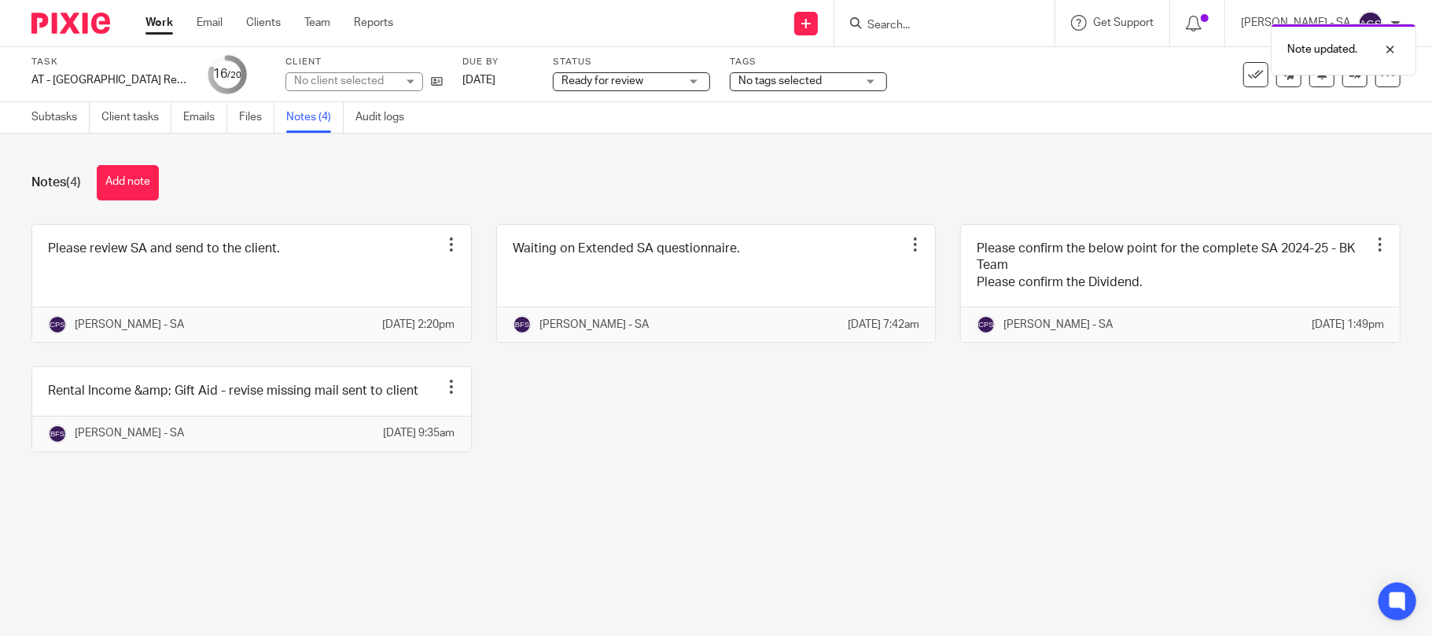
click at [618, 86] on span "Ready for review" at bounding box center [620, 81] width 118 height 17
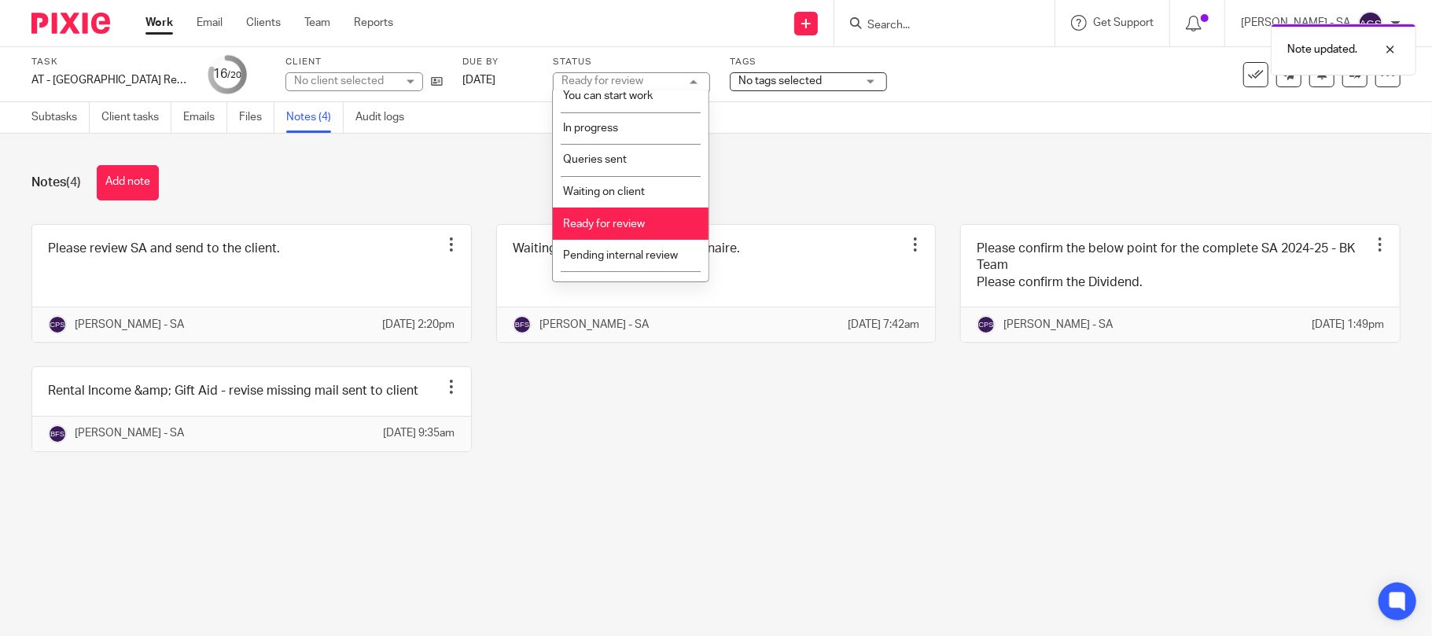
scroll to position [64, 0]
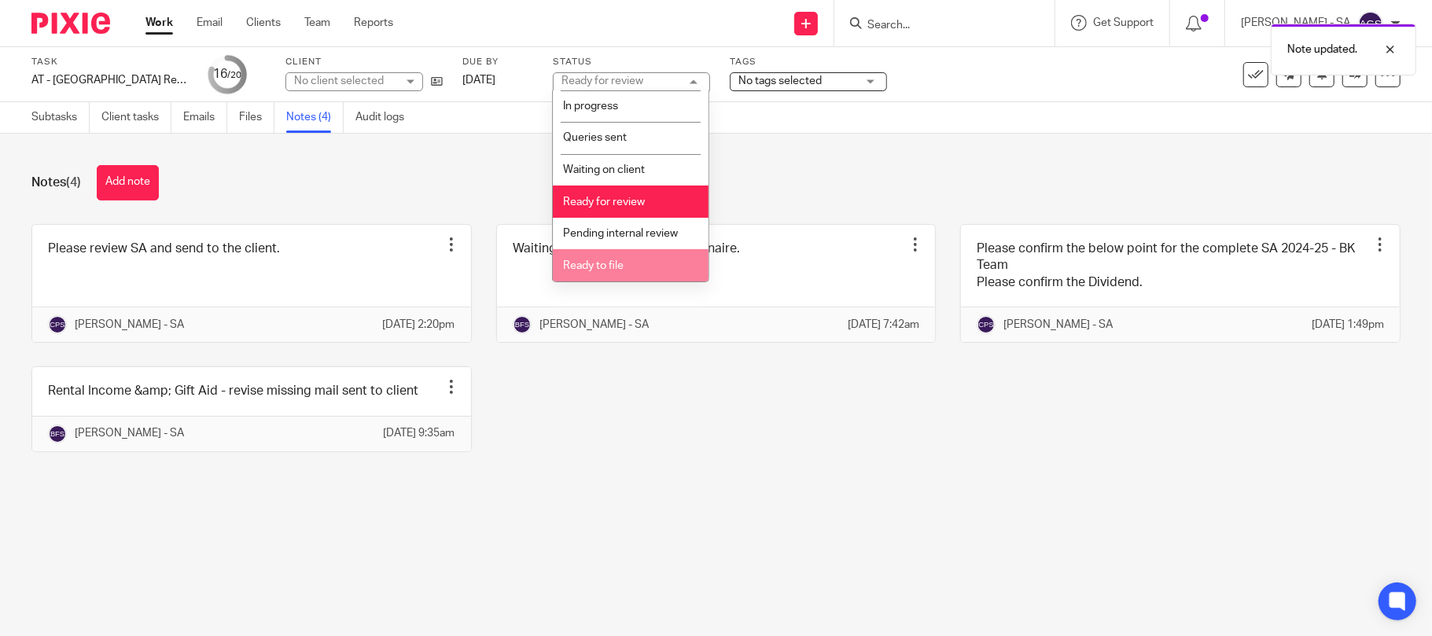
click at [607, 260] on span "Ready to file" at bounding box center [593, 265] width 61 height 11
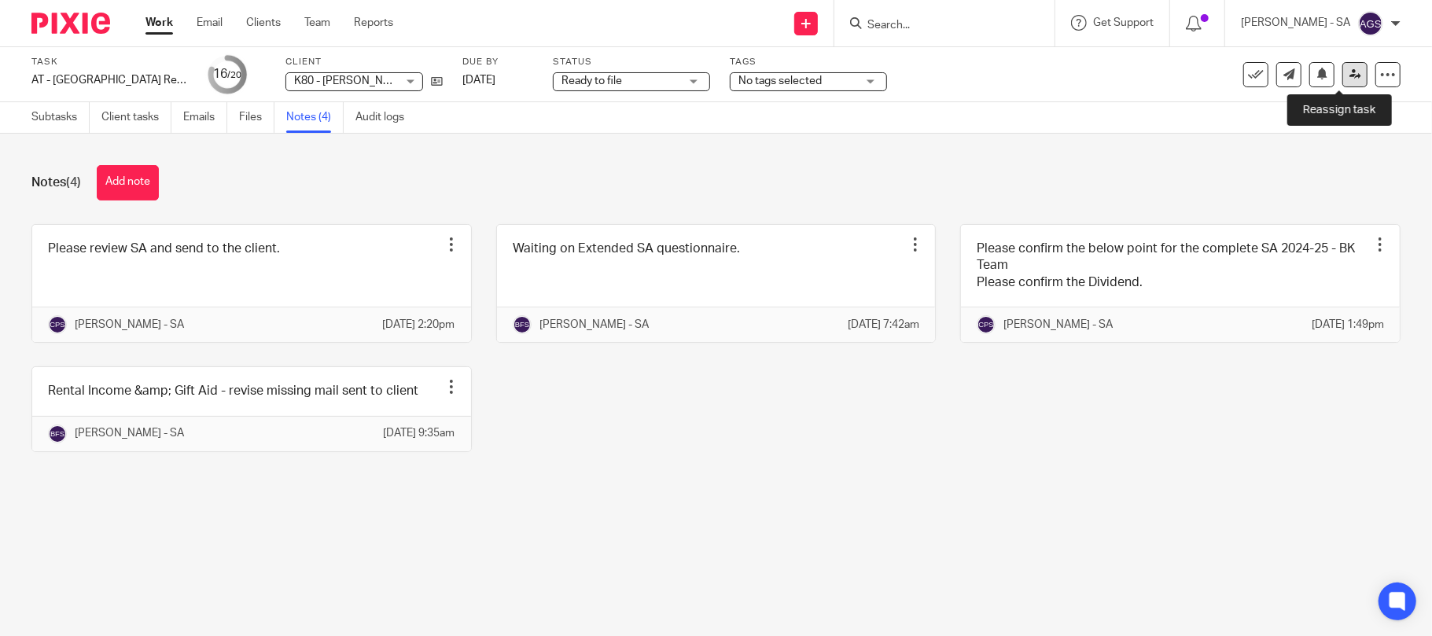
click at [1349, 73] on icon at bounding box center [1355, 74] width 12 height 12
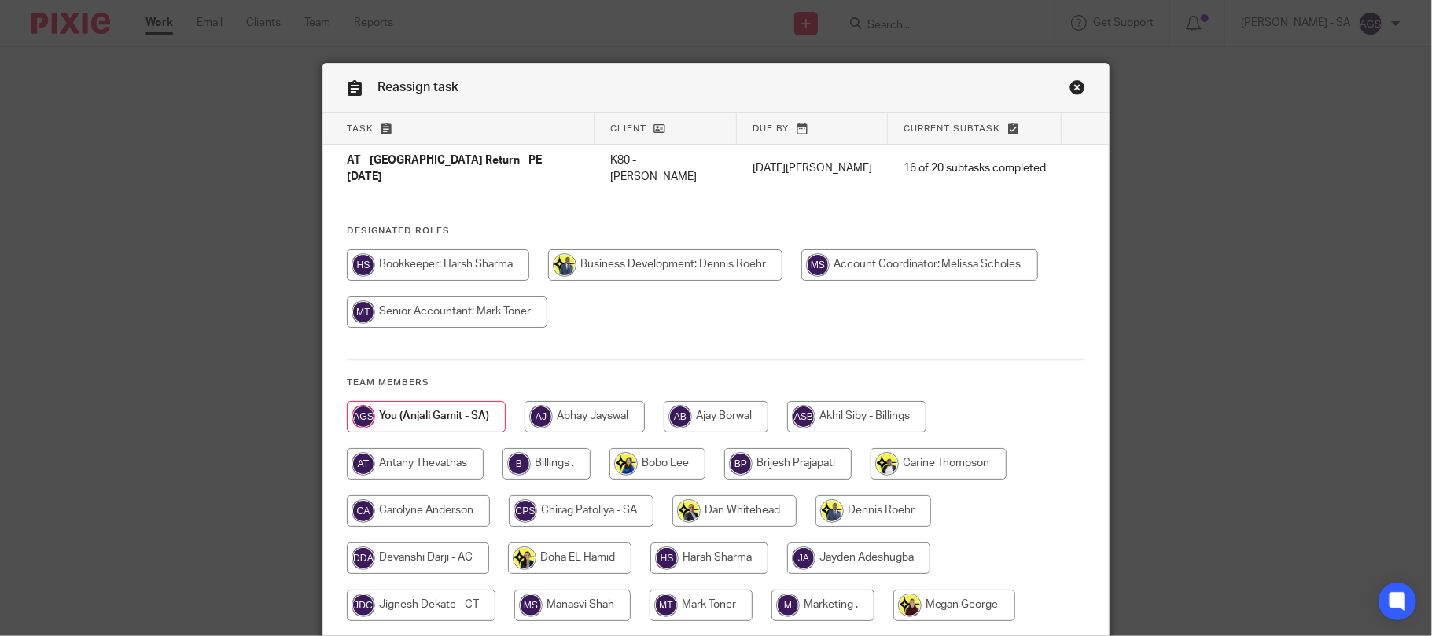
click at [535, 448] on input "radio" at bounding box center [546, 463] width 88 height 31
radio input "true"
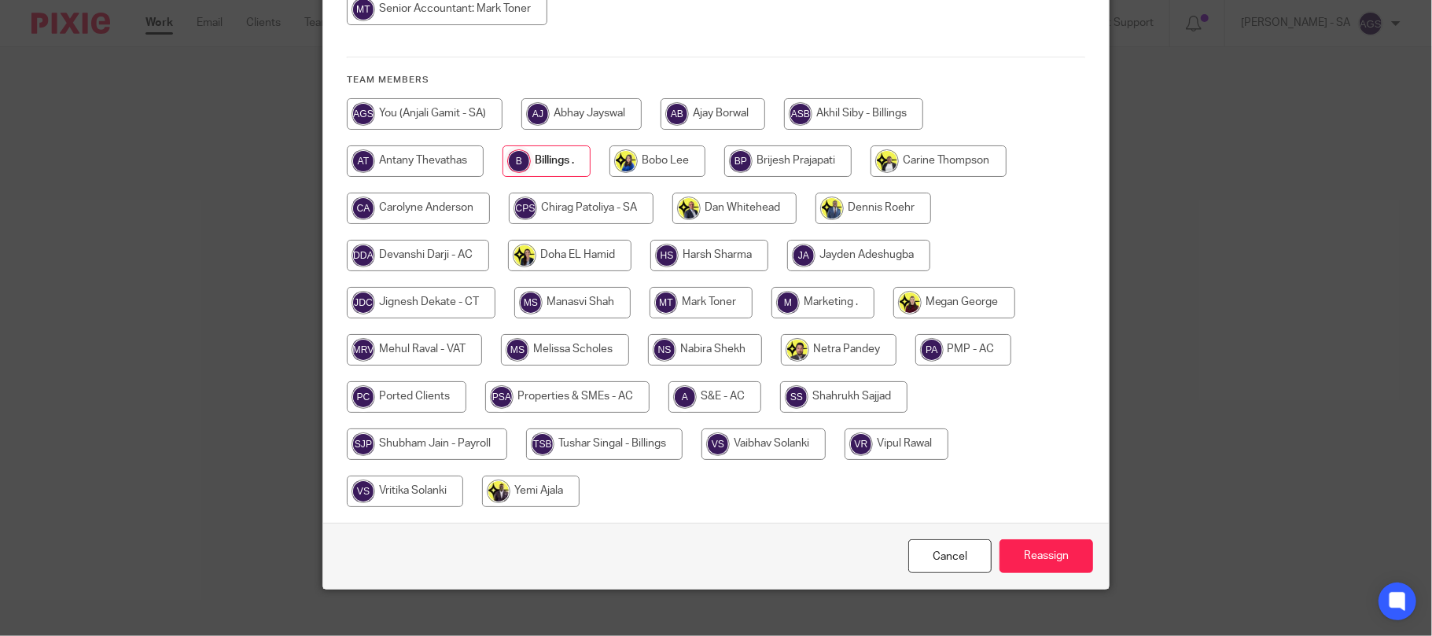
scroll to position [310, 0]
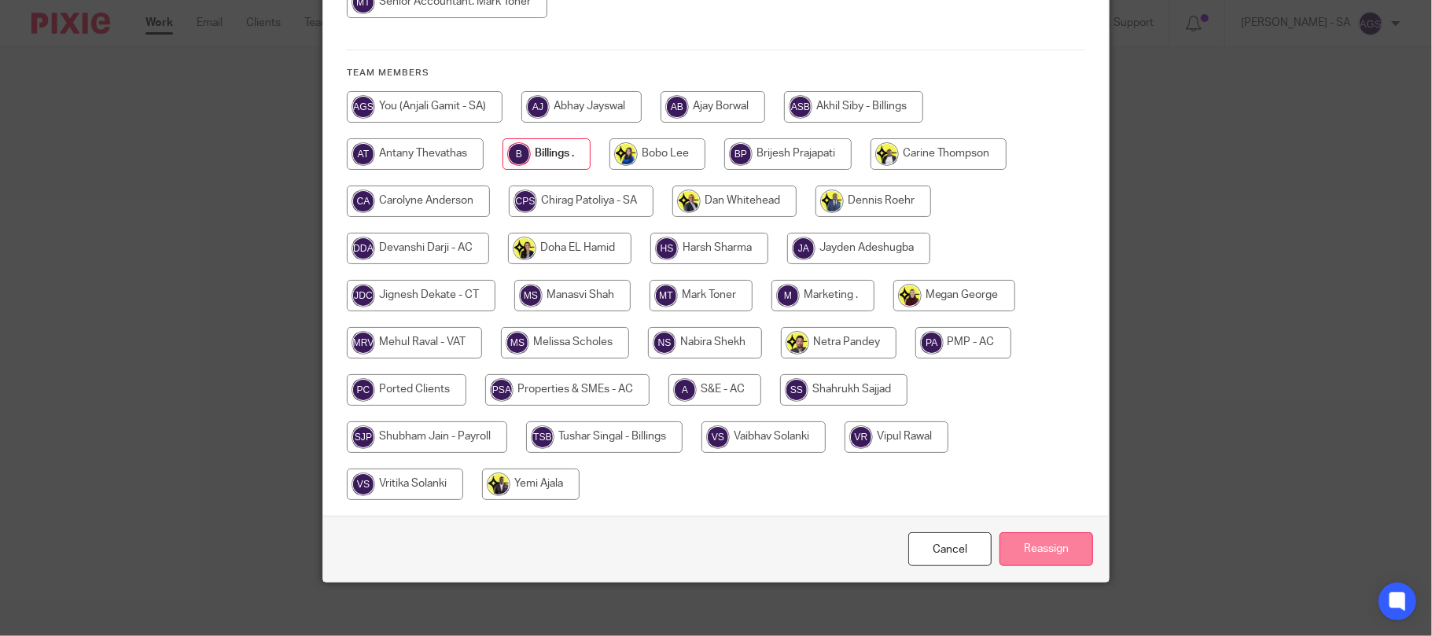
click at [1010, 532] on input "Reassign" at bounding box center [1046, 549] width 94 height 34
